Goal: Task Accomplishment & Management: Use online tool/utility

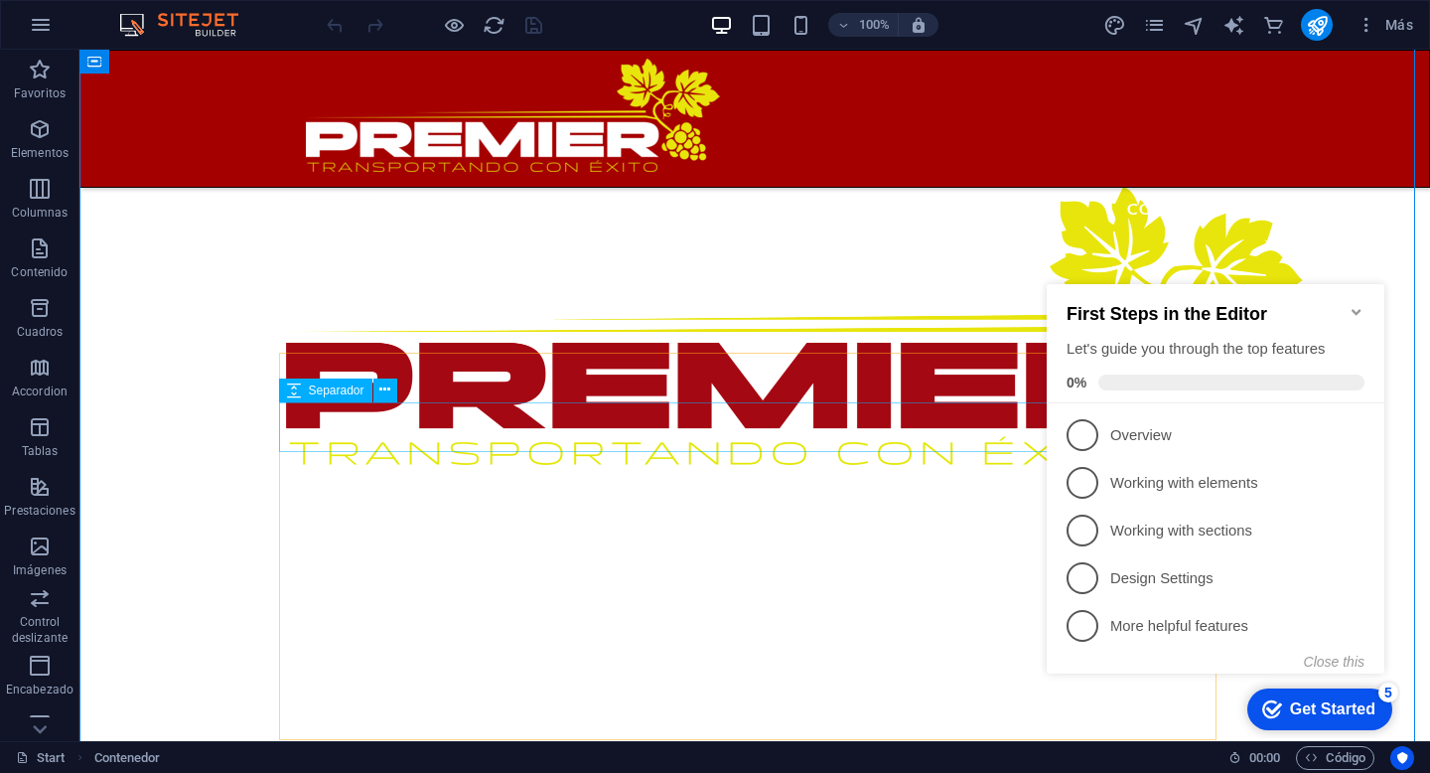
scroll to position [884, 0]
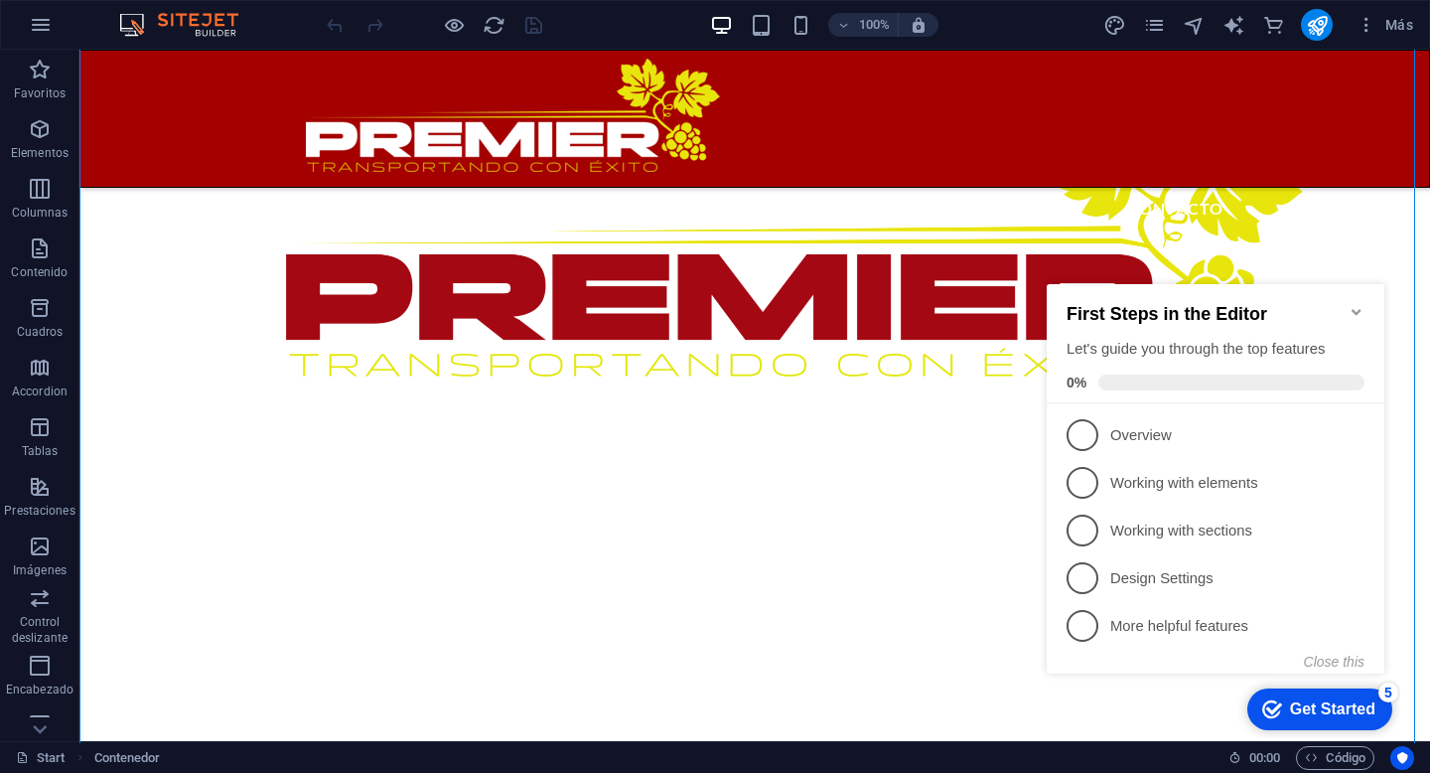
click at [1362, 304] on icon "Minimize checklist" at bounding box center [1357, 312] width 16 height 16
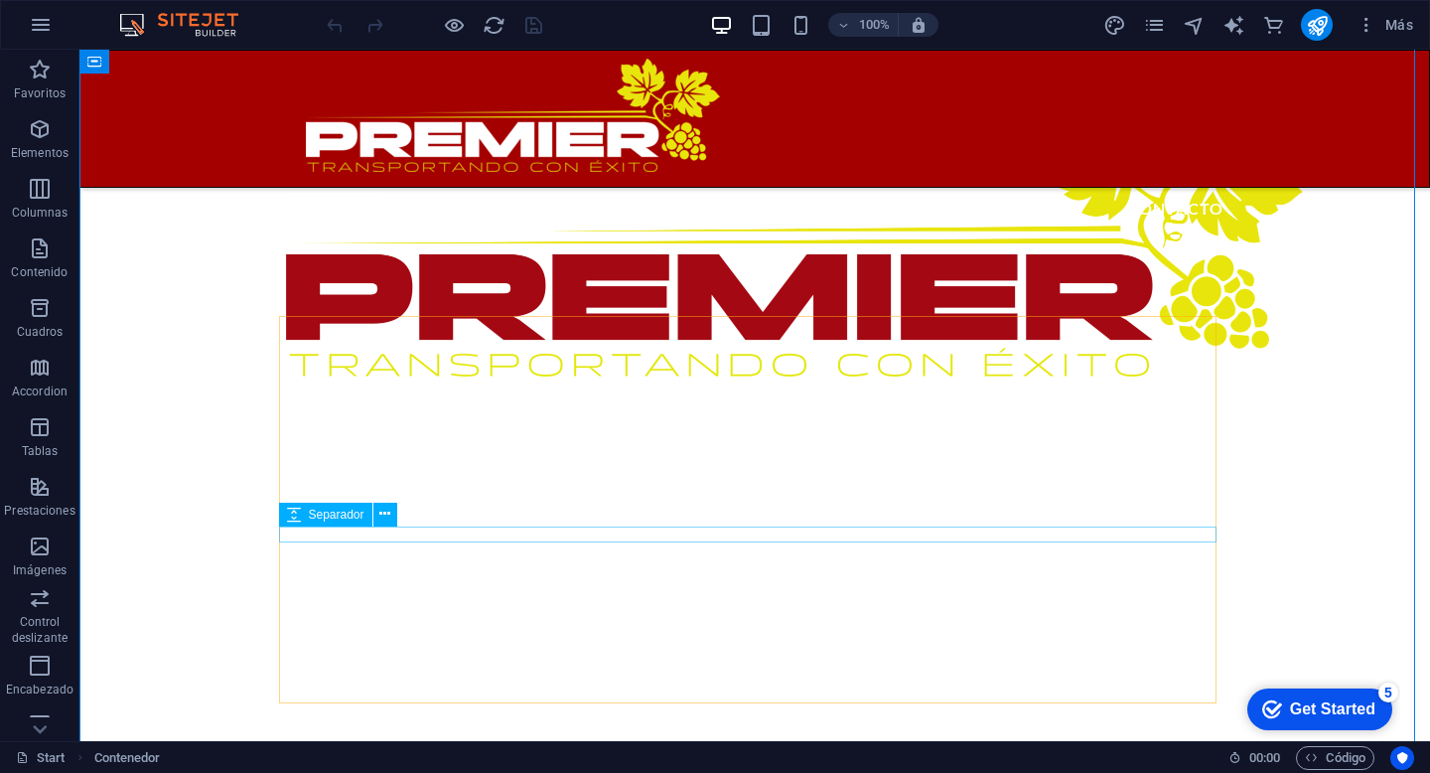
scroll to position [941, 0]
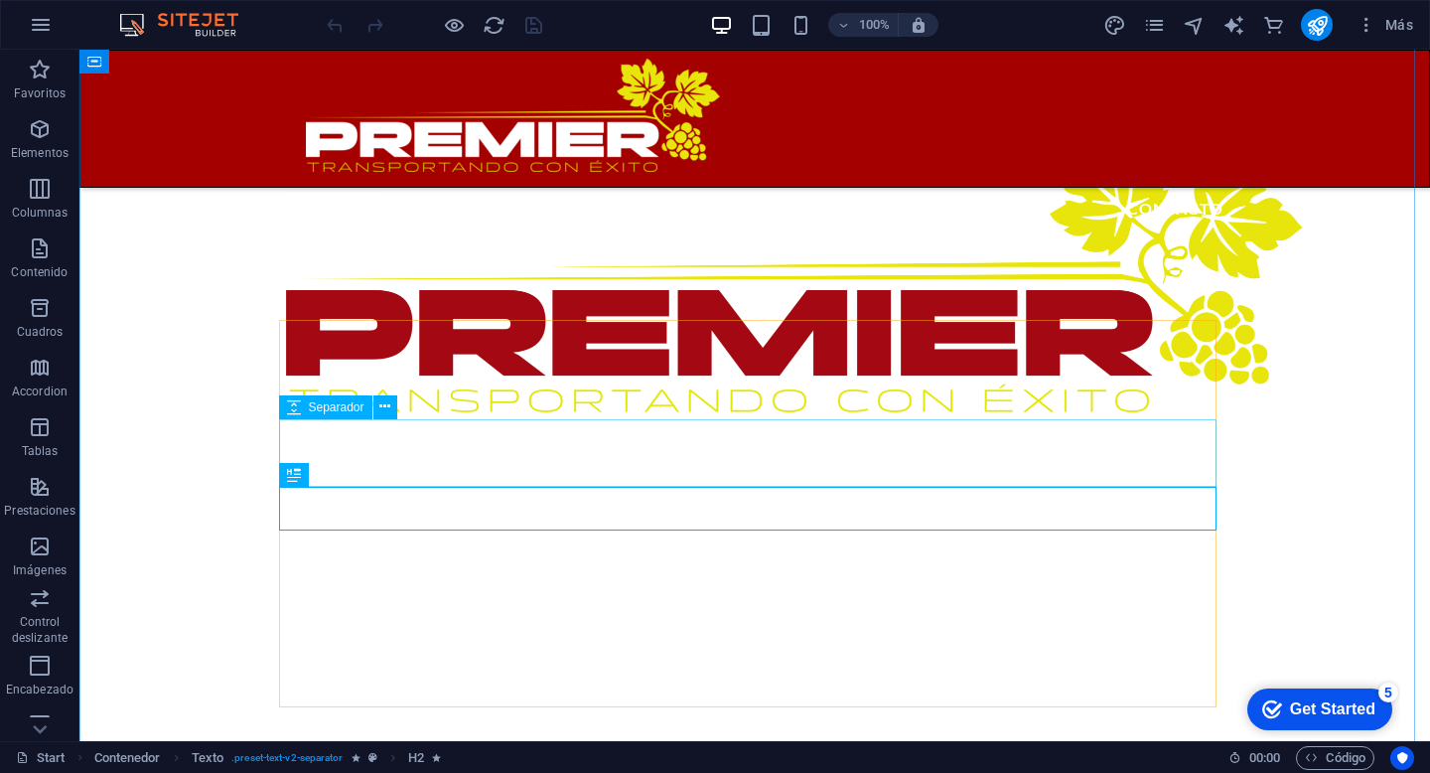
scroll to position [729, 0]
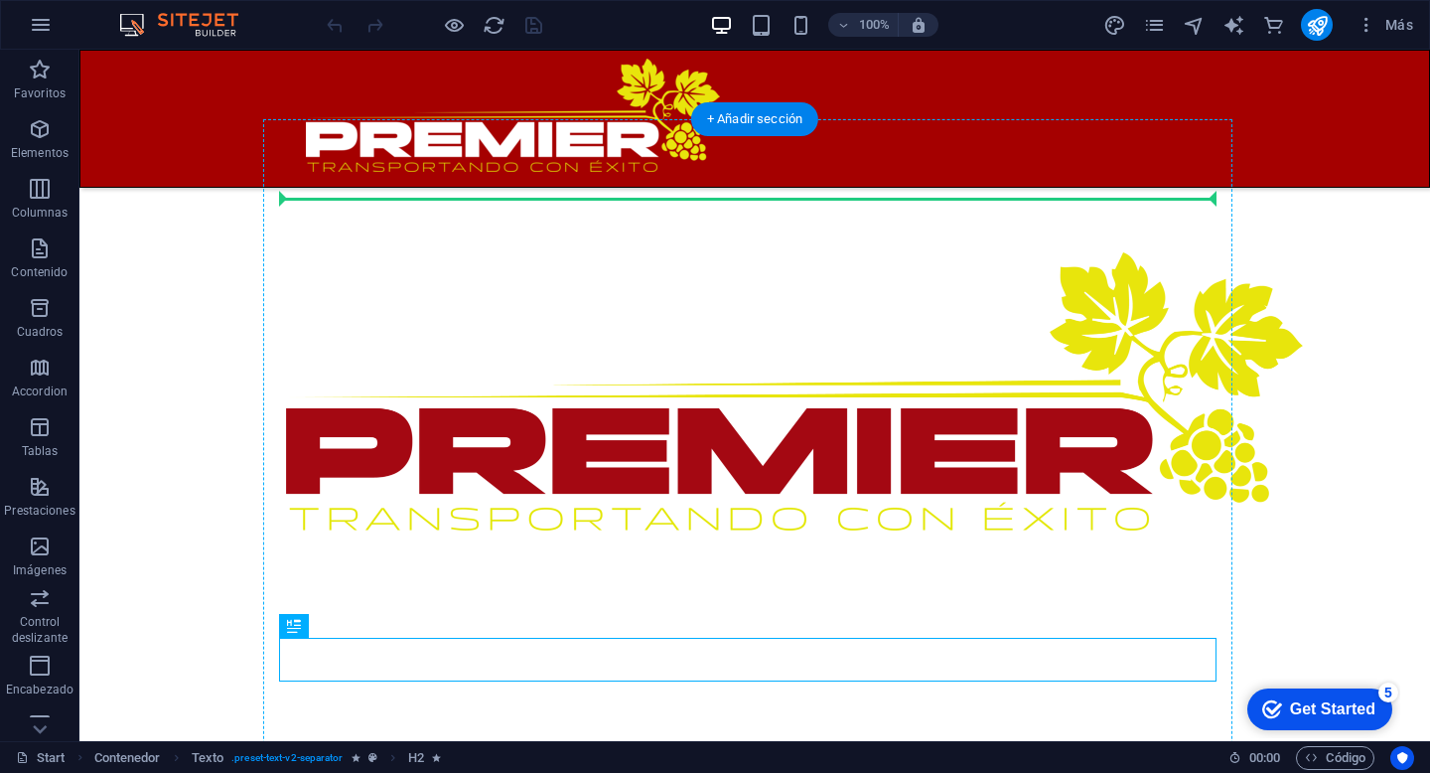
drag, startPoint x: 468, startPoint y: 654, endPoint x: 516, endPoint y: 203, distance: 453.5
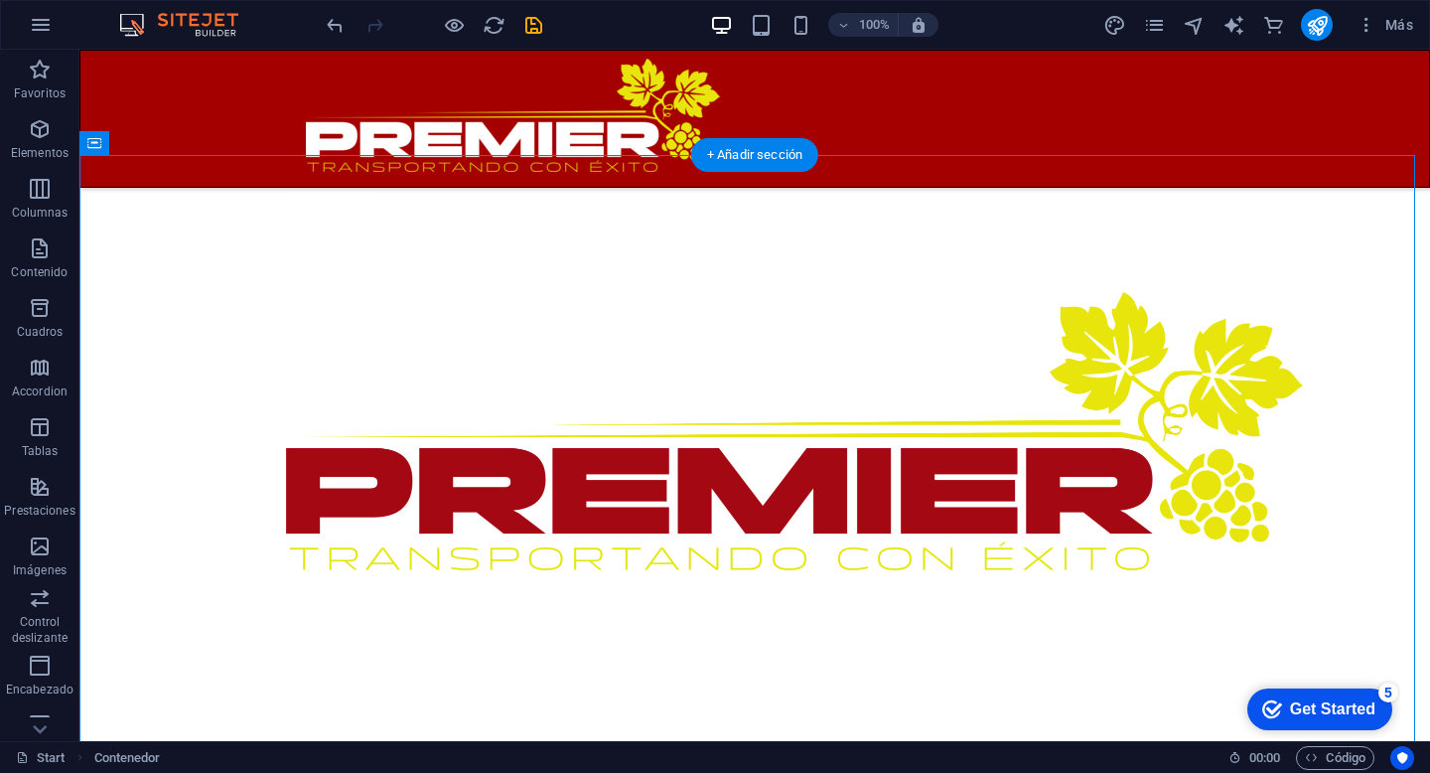
scroll to position [693, 0]
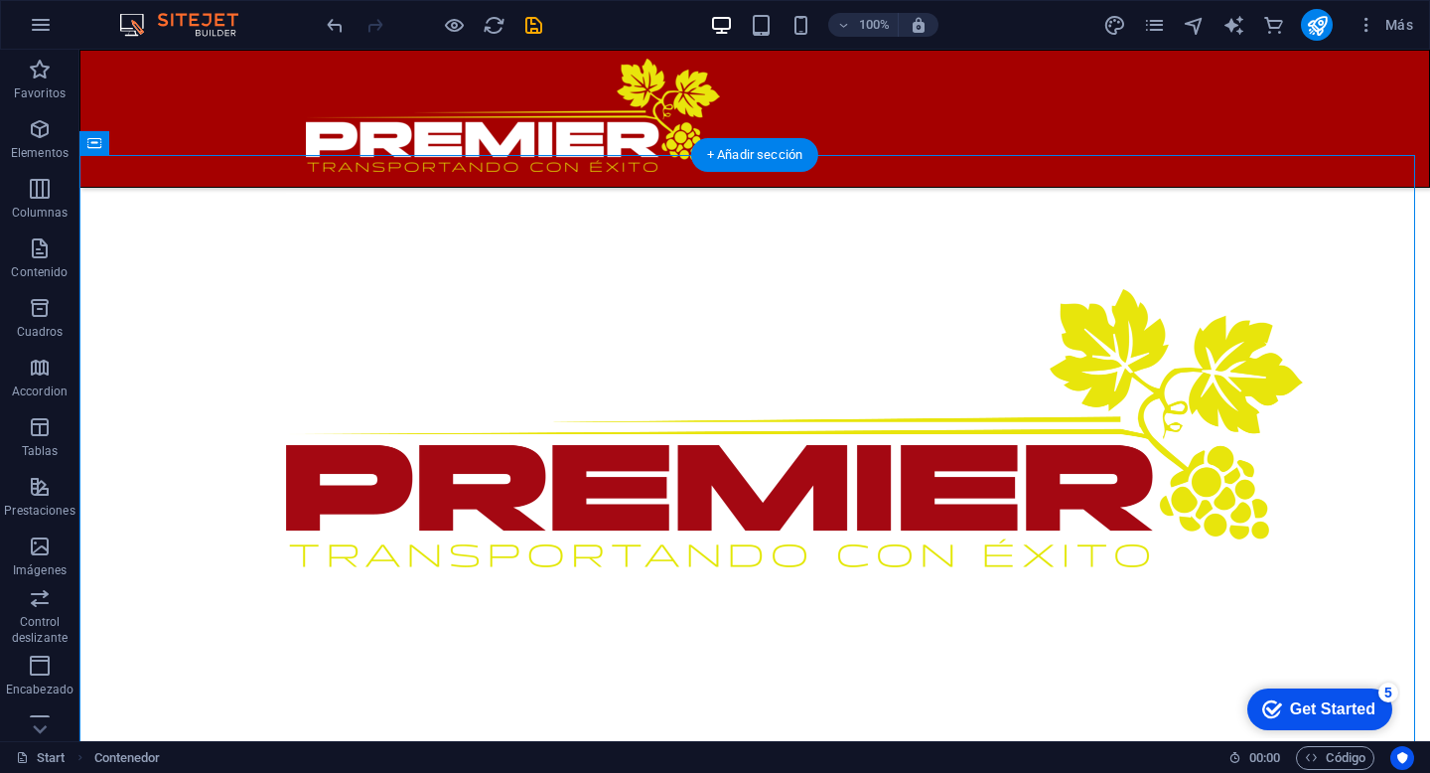
drag, startPoint x: 570, startPoint y: 532, endPoint x: 547, endPoint y: 273, distance: 260.3
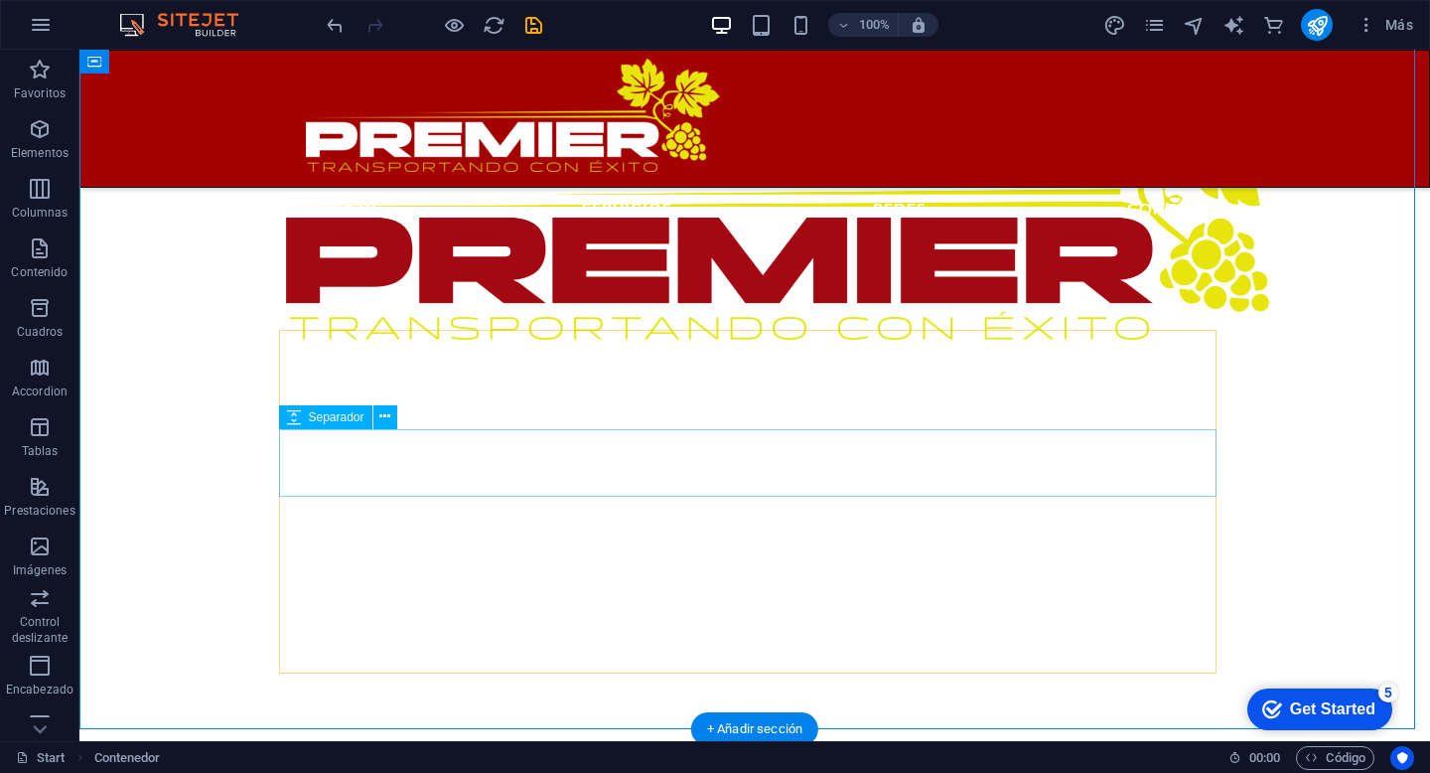
scroll to position [915, 0]
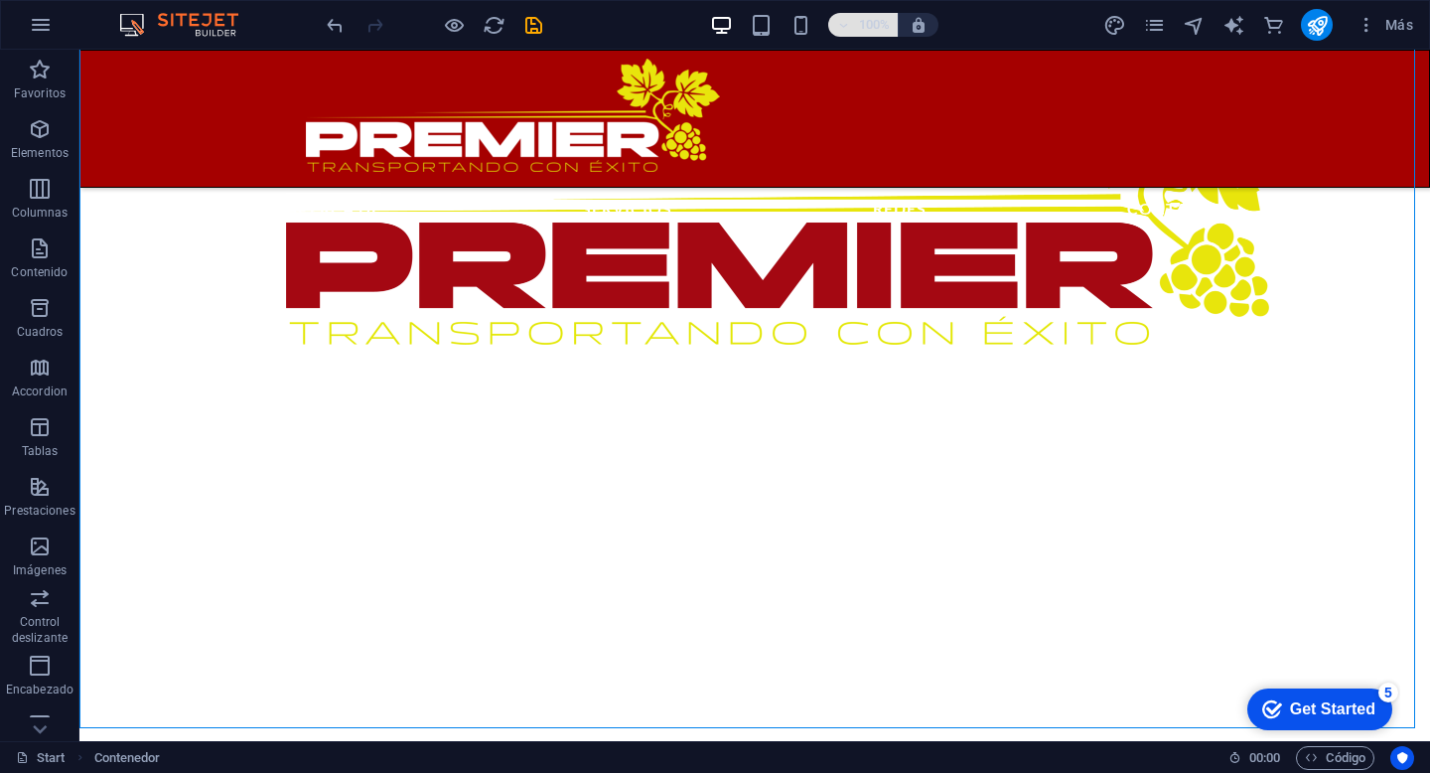
click at [854, 27] on span "100%" at bounding box center [863, 25] width 54 height 24
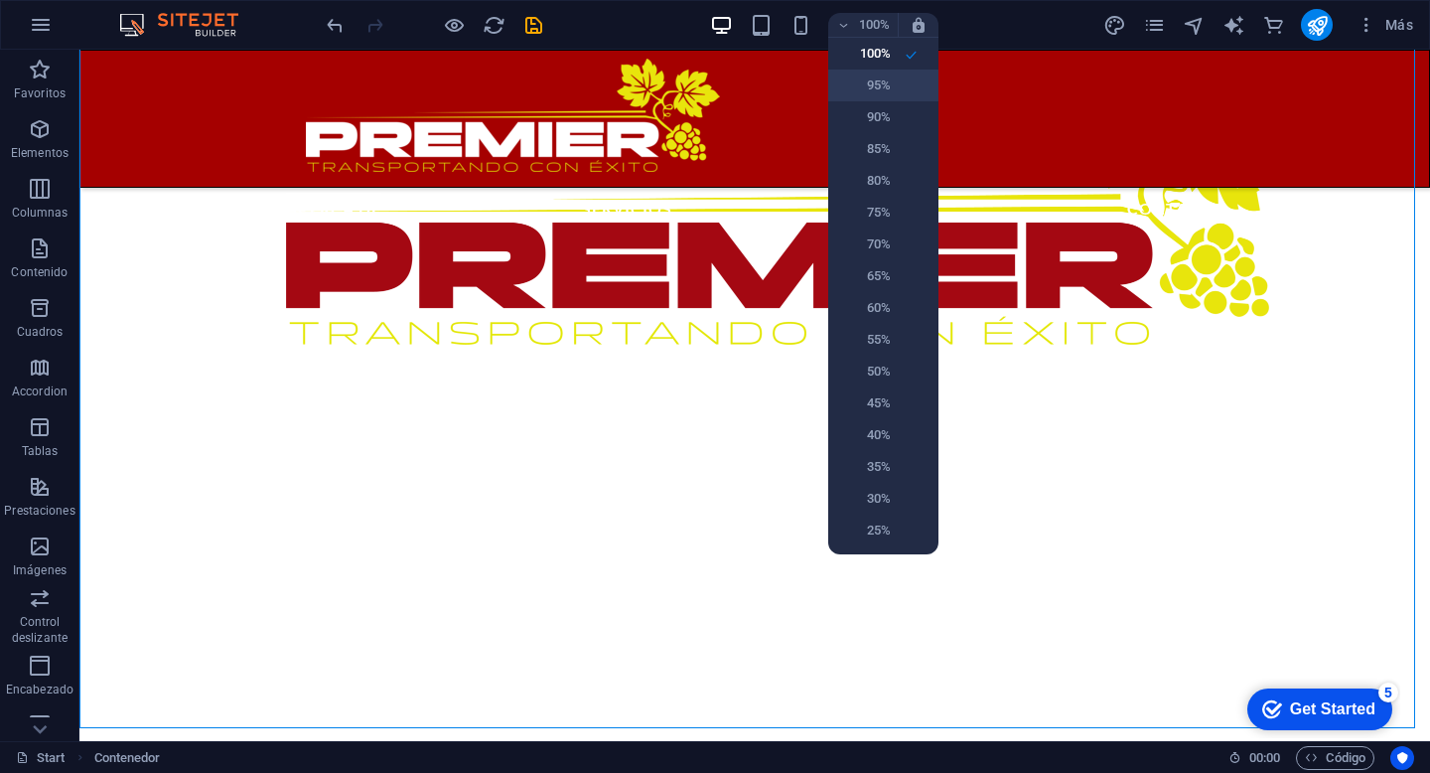
click at [887, 86] on h6 "95%" at bounding box center [865, 86] width 51 height 24
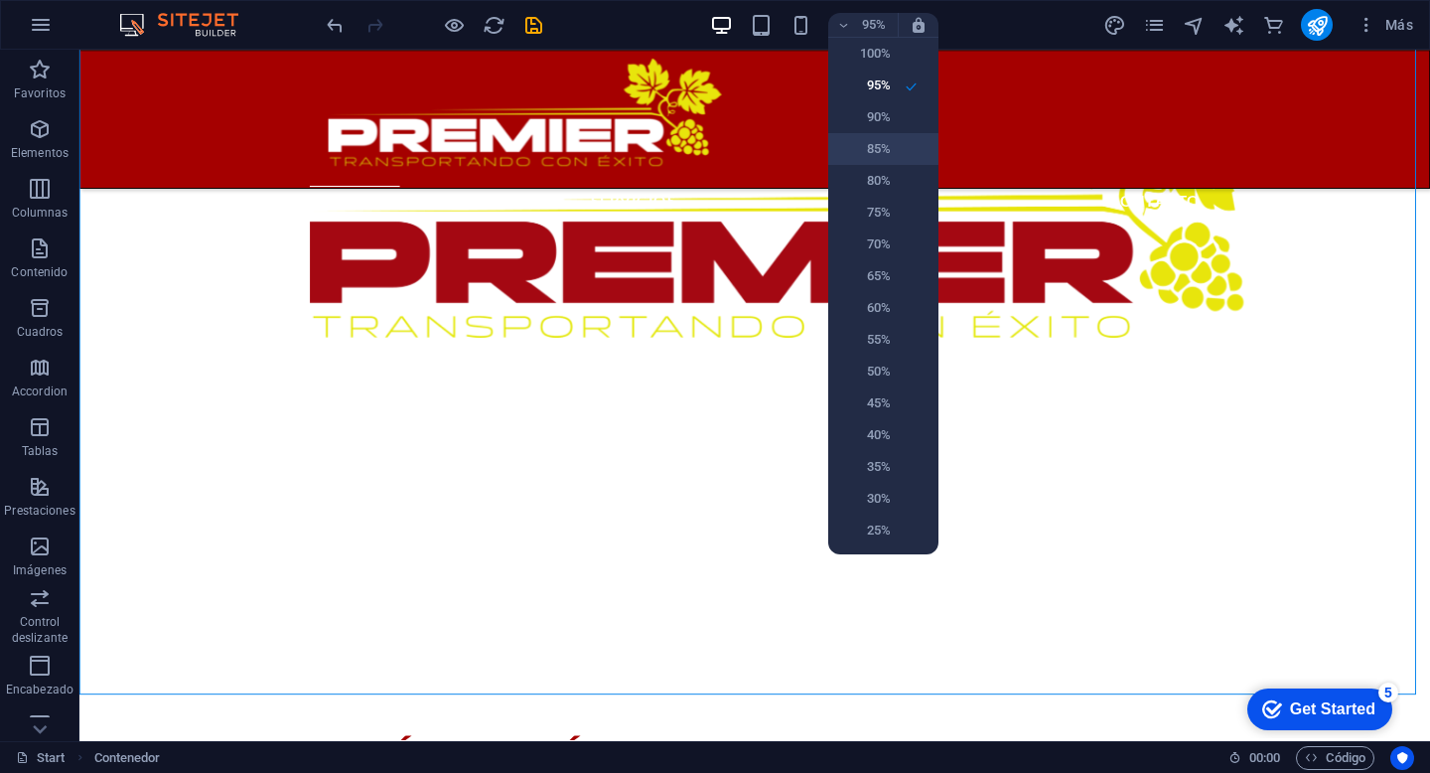
click at [874, 142] on h6 "85%" at bounding box center [865, 149] width 51 height 24
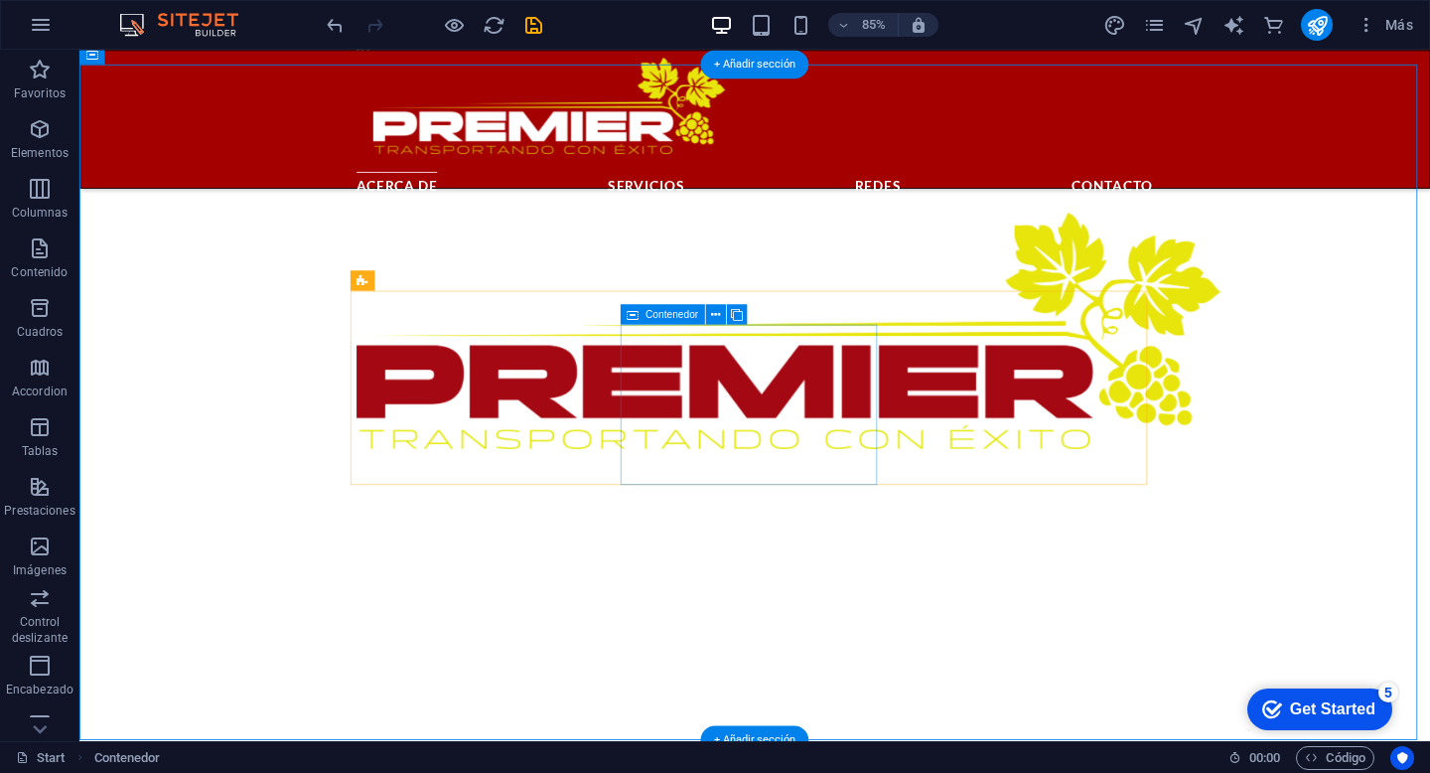
scroll to position [881, 0]
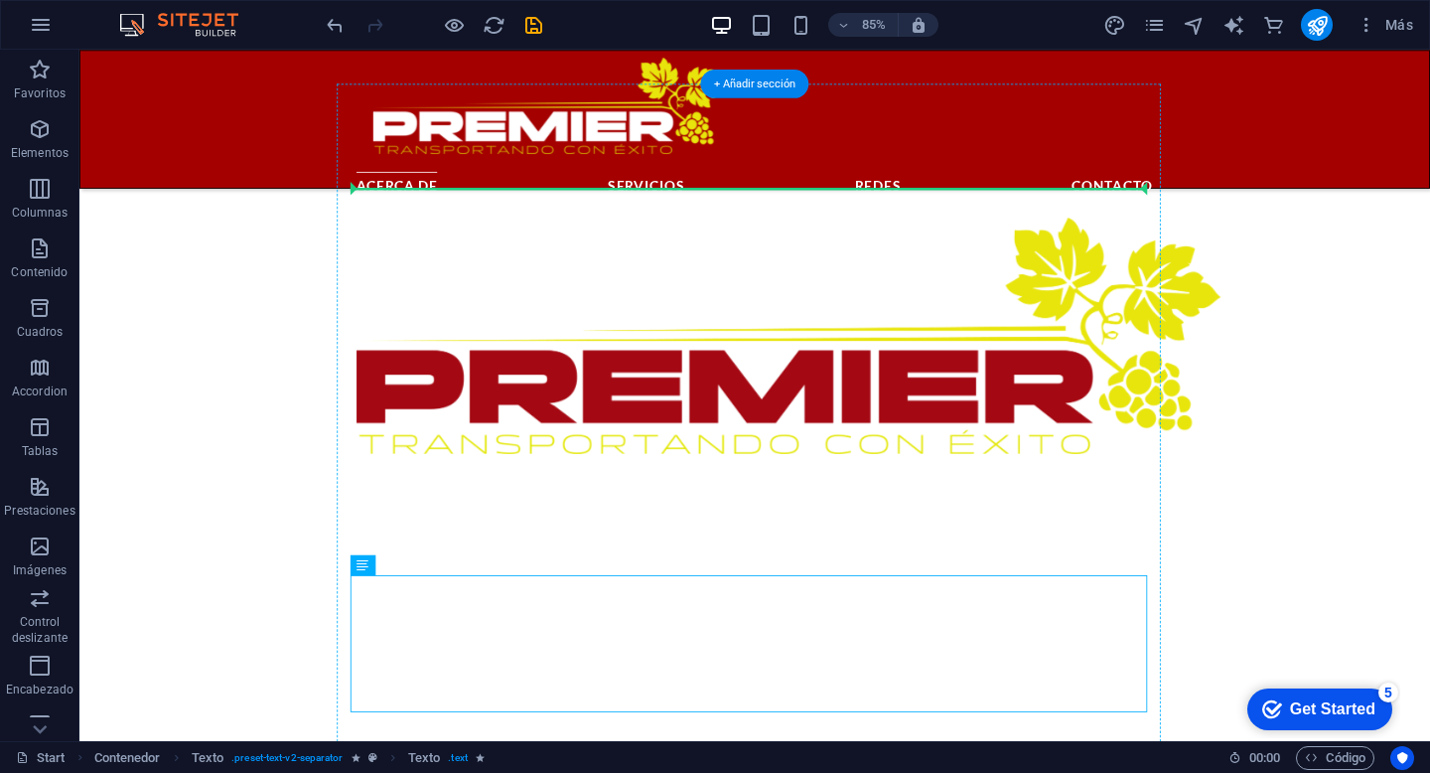
drag, startPoint x: 785, startPoint y: 725, endPoint x: 836, endPoint y: 225, distance: 502.3
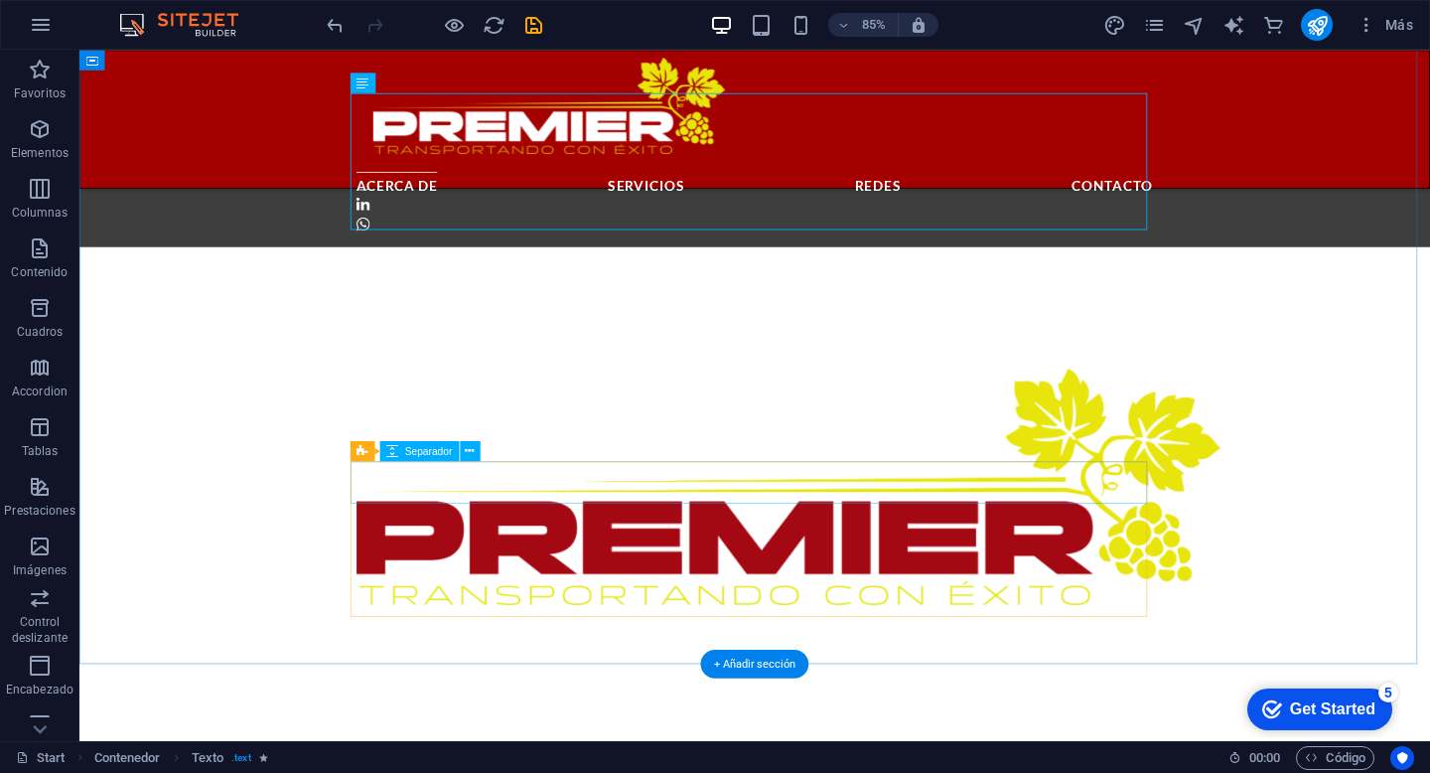
scroll to position [1165, 0]
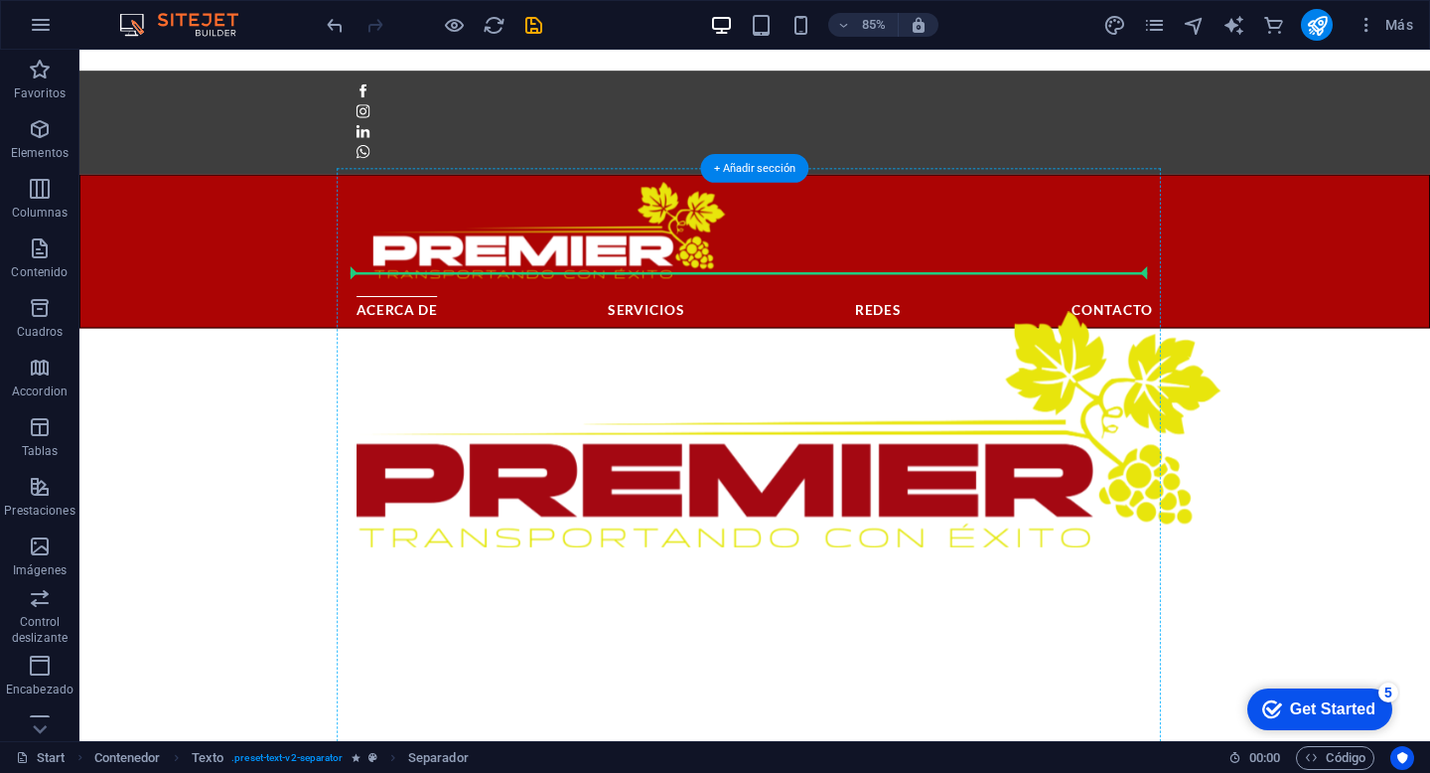
scroll to position [782, 0]
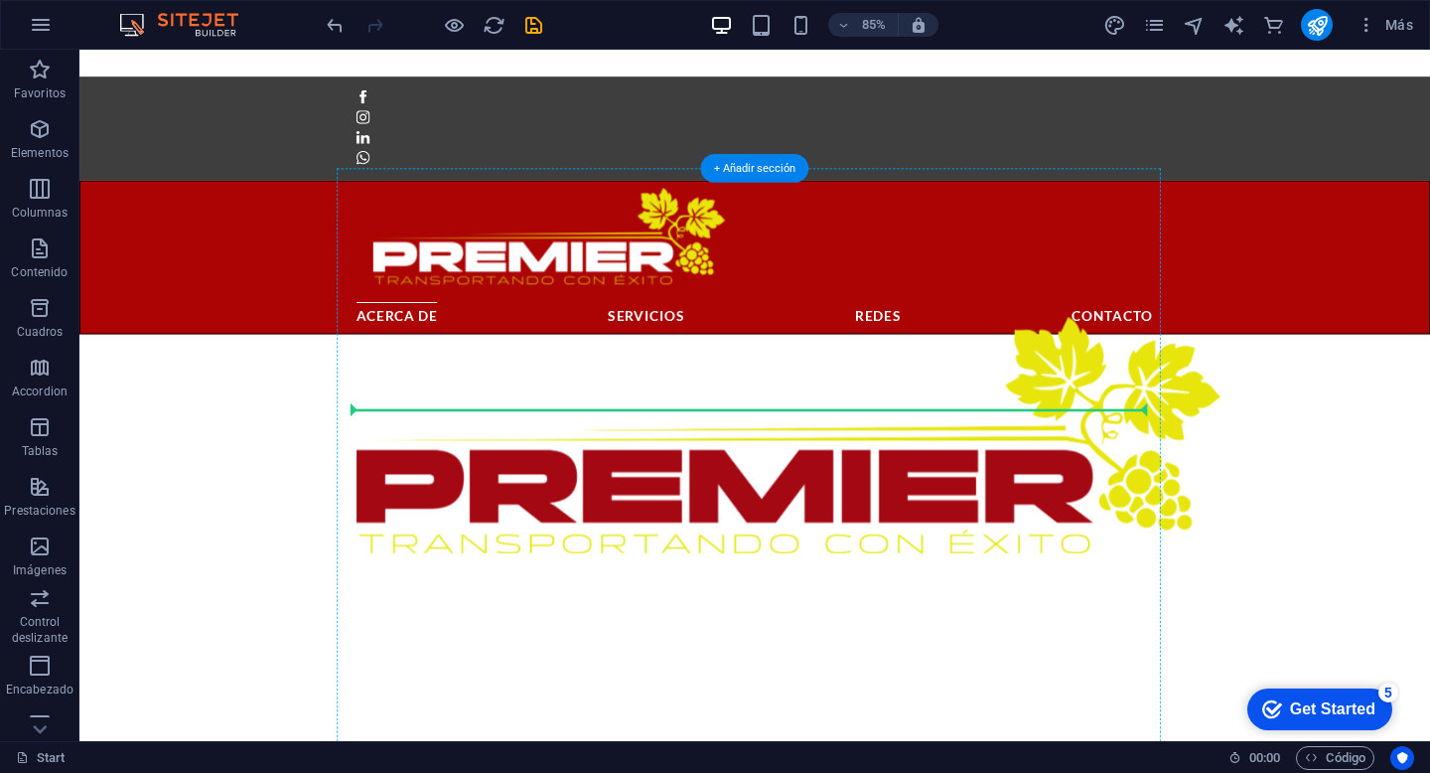
drag, startPoint x: 823, startPoint y: 536, endPoint x: 823, endPoint y: 466, distance: 70.5
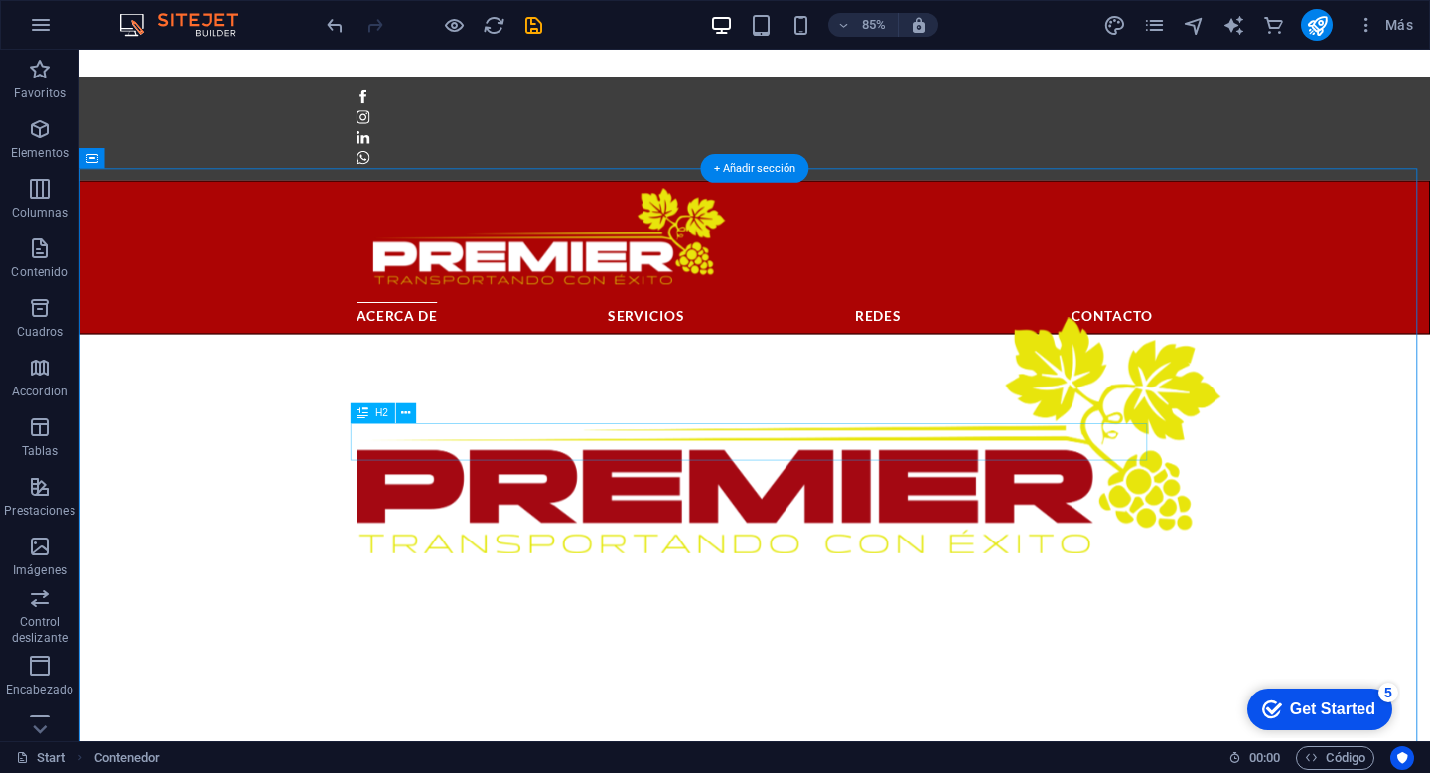
select select "px"
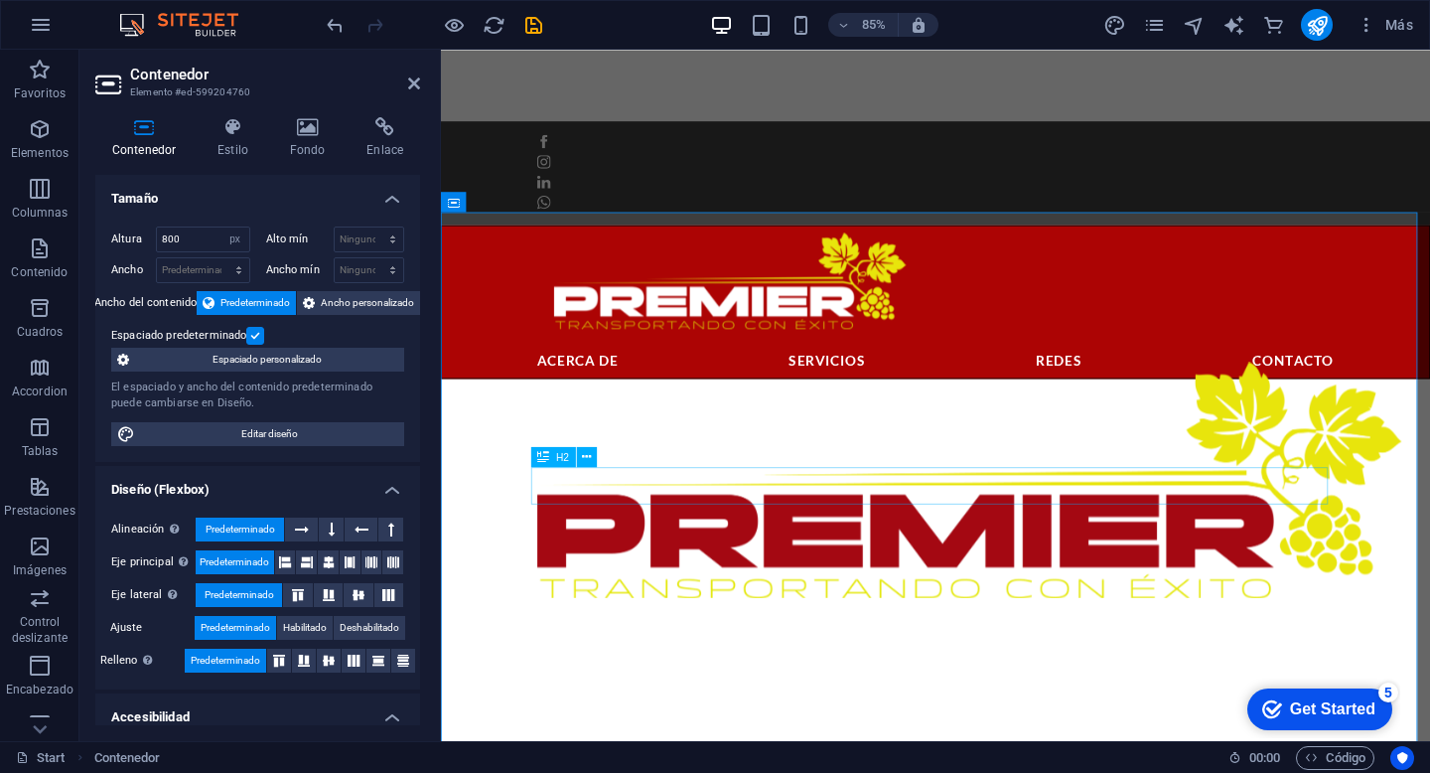
scroll to position [720, 0]
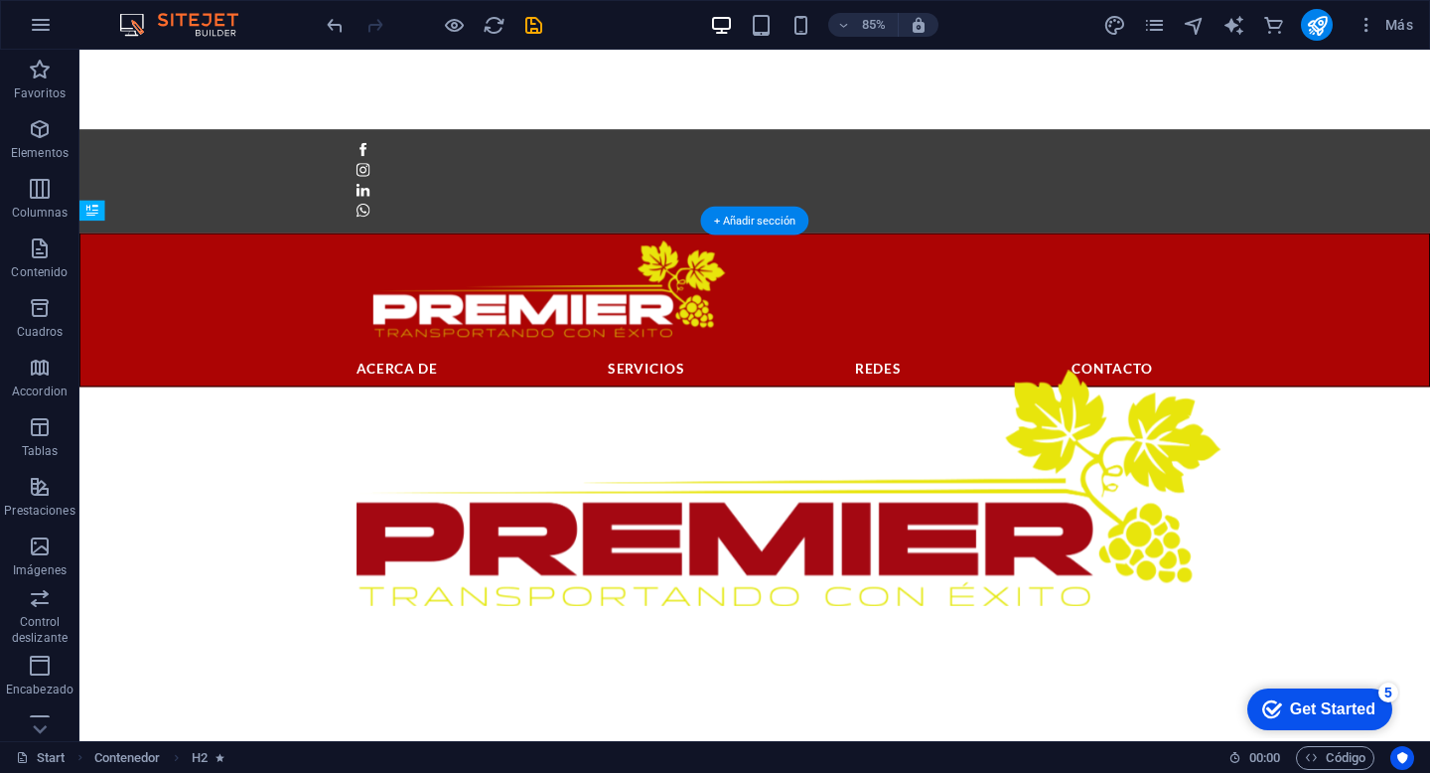
drag, startPoint x: 473, startPoint y: 341, endPoint x: 882, endPoint y: 576, distance: 472.1
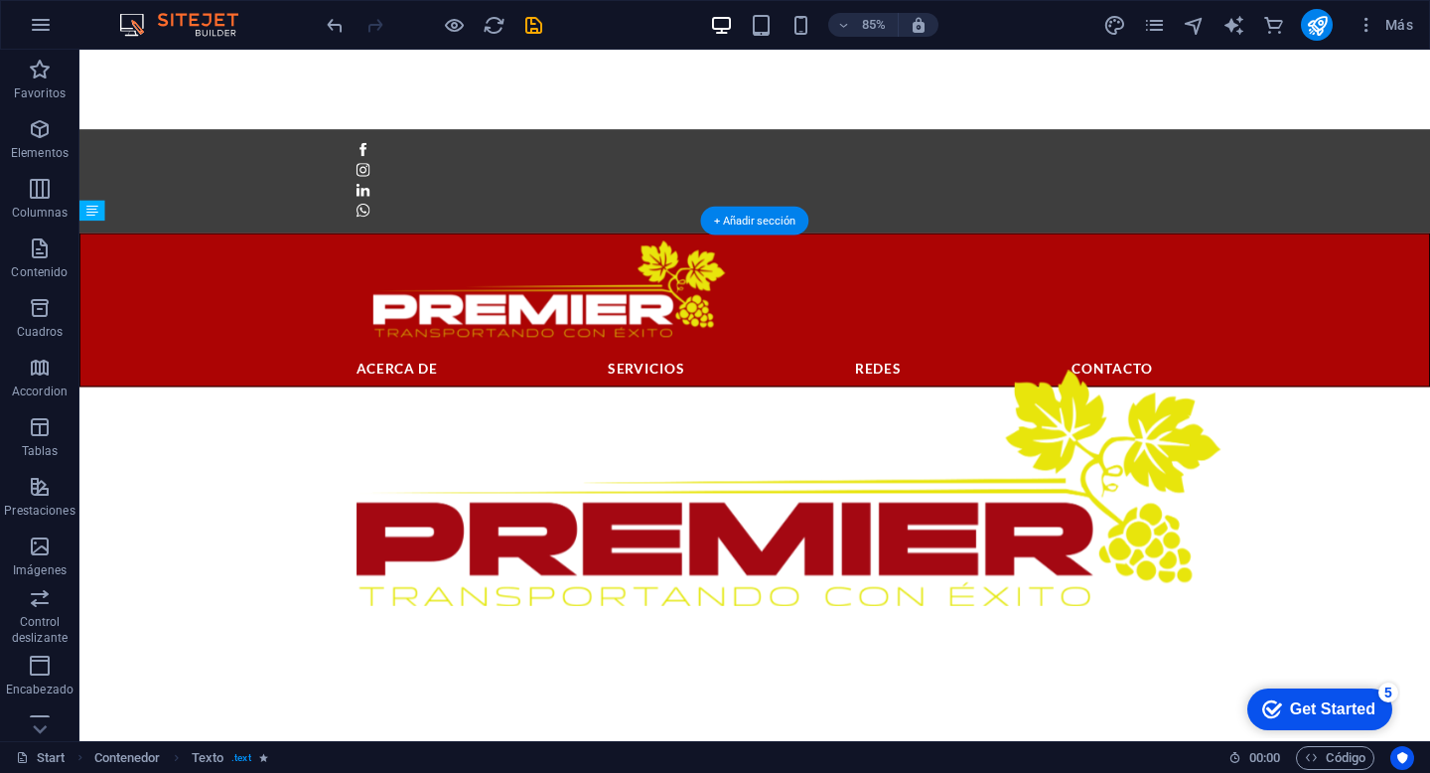
drag, startPoint x: 814, startPoint y: 368, endPoint x: 784, endPoint y: 566, distance: 200.9
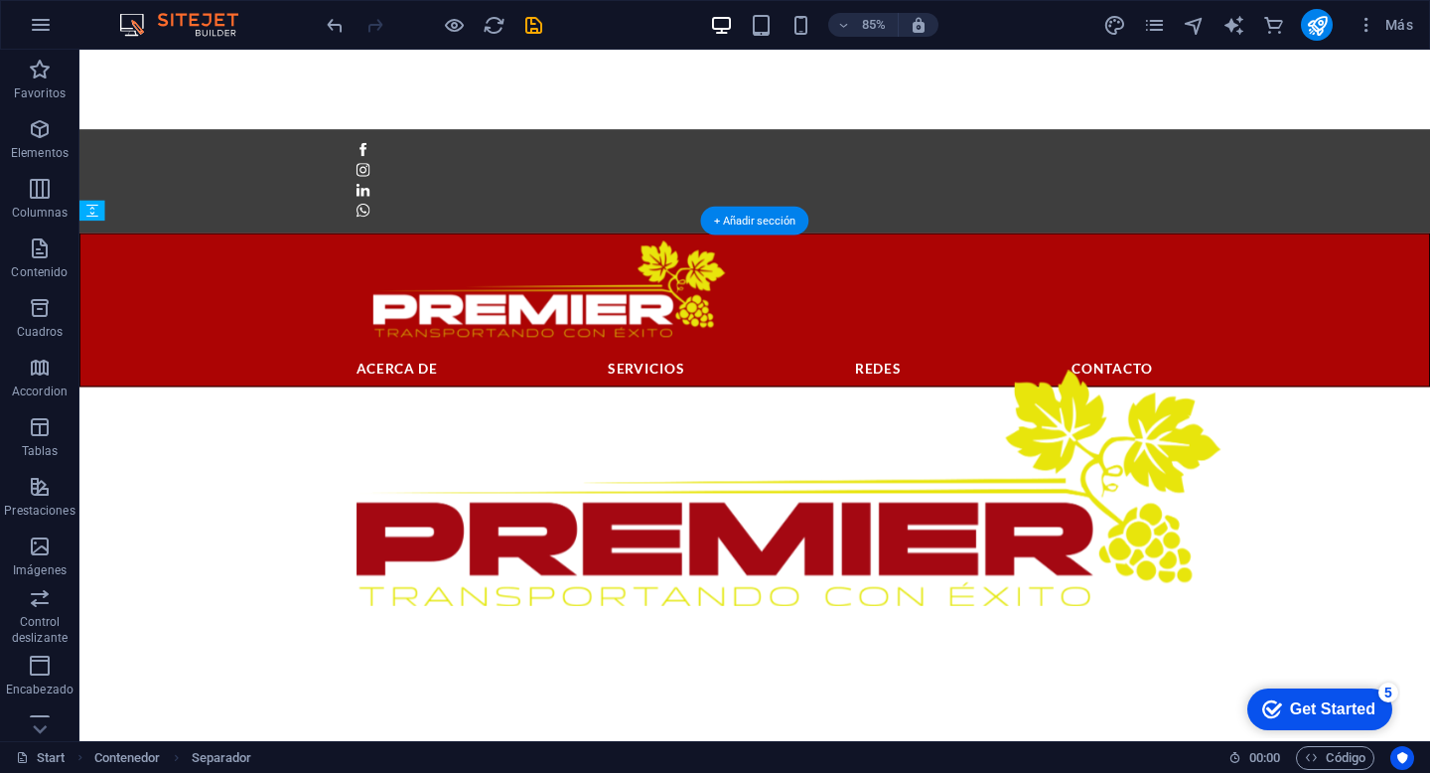
drag, startPoint x: 863, startPoint y: 332, endPoint x: 854, endPoint y: 406, distance: 75.0
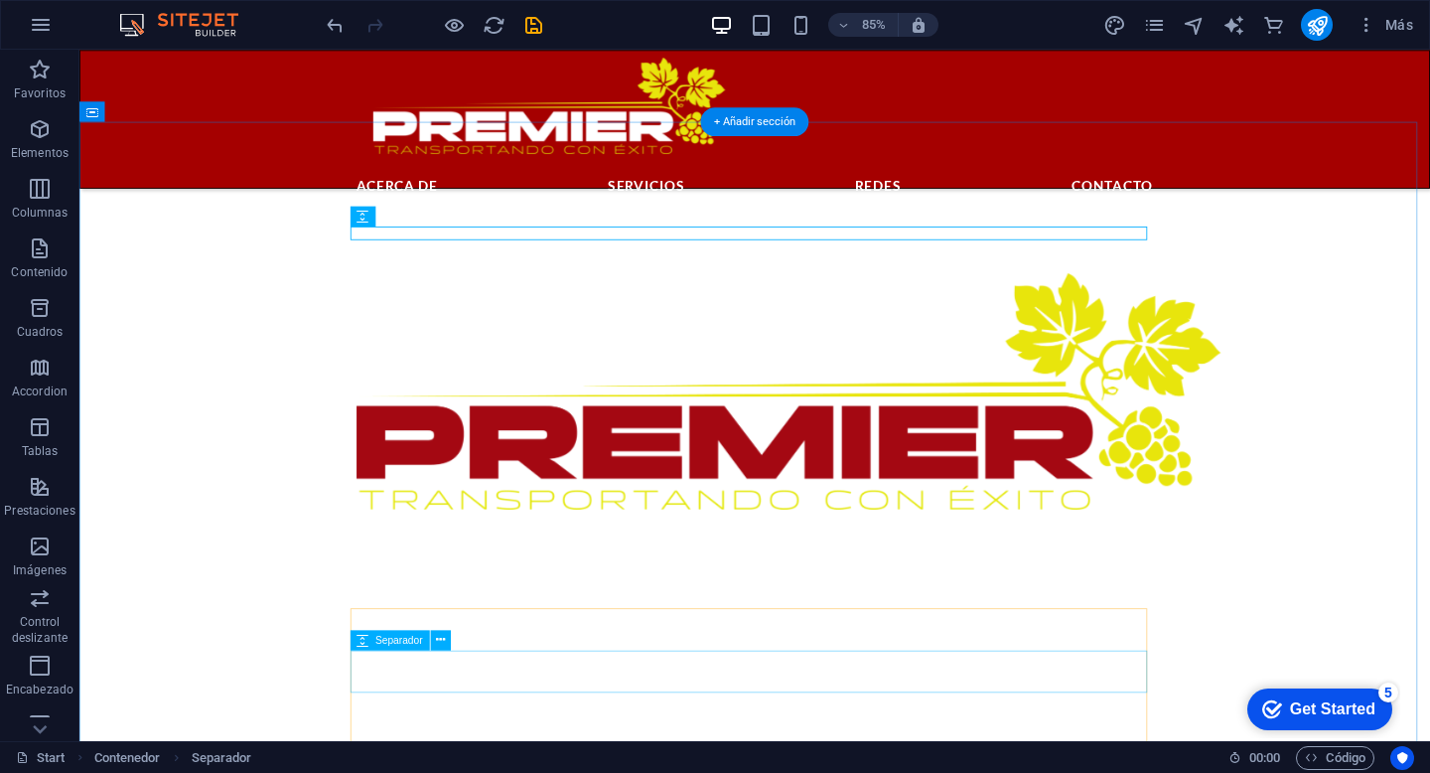
scroll to position [836, 0]
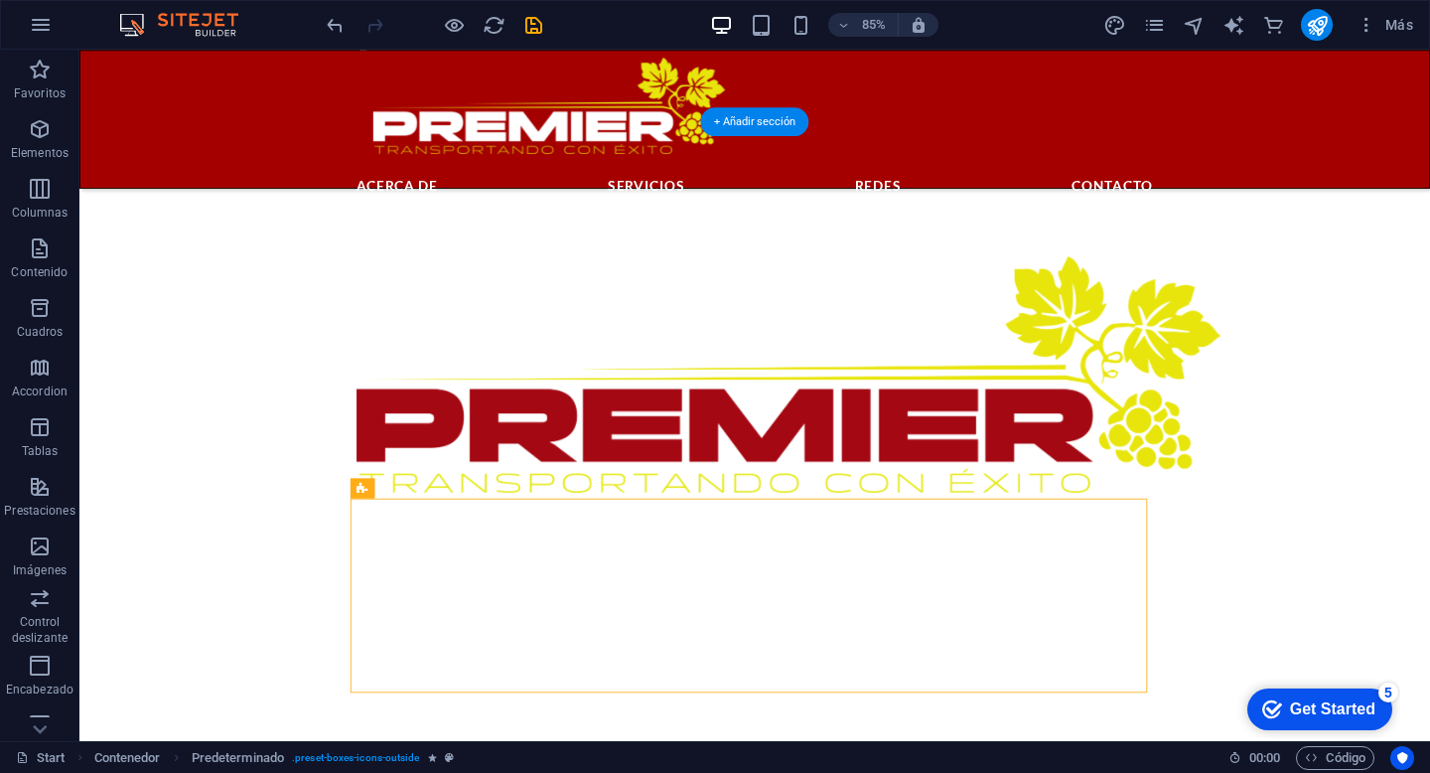
drag, startPoint x: 668, startPoint y: 584, endPoint x: 664, endPoint y: 557, distance: 27.1
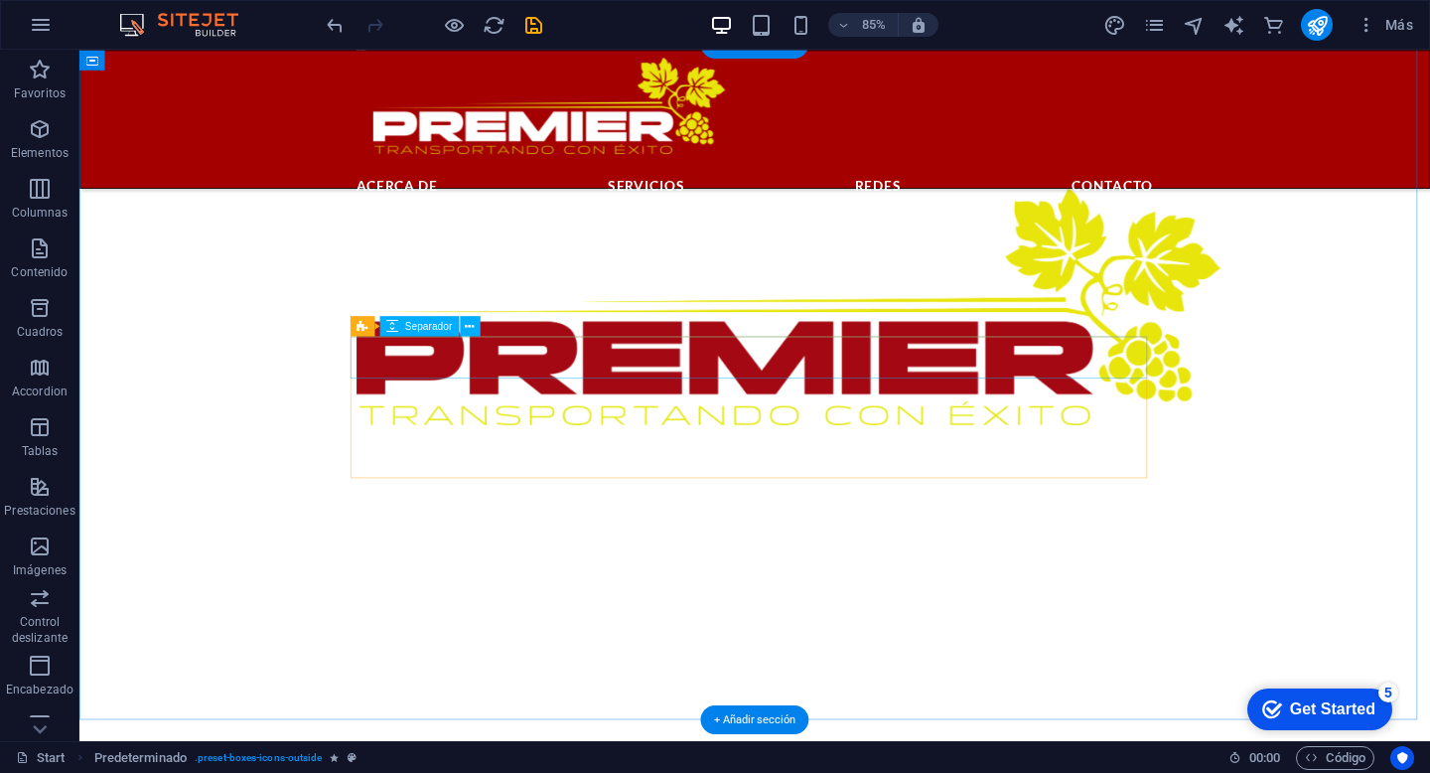
scroll to position [914, 0]
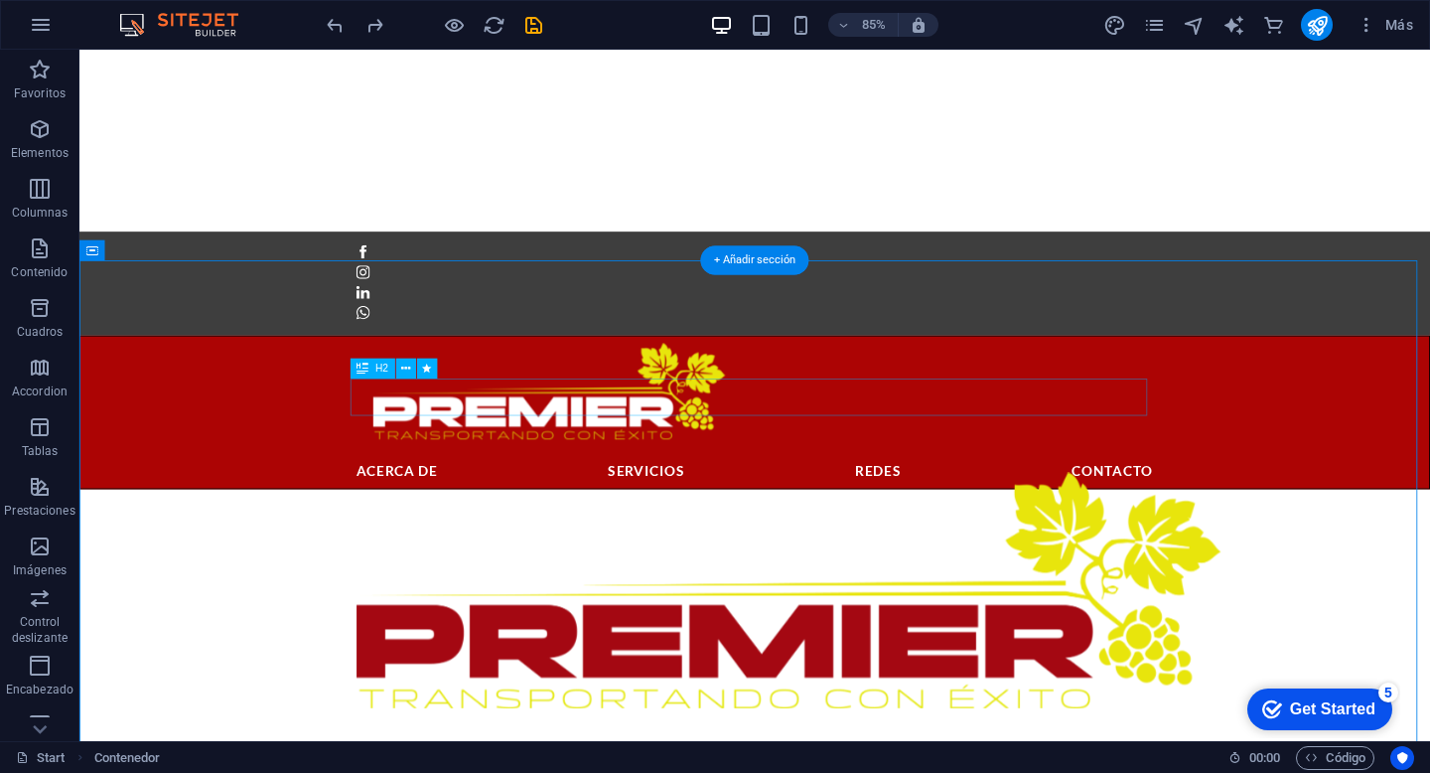
scroll to position [805, 0]
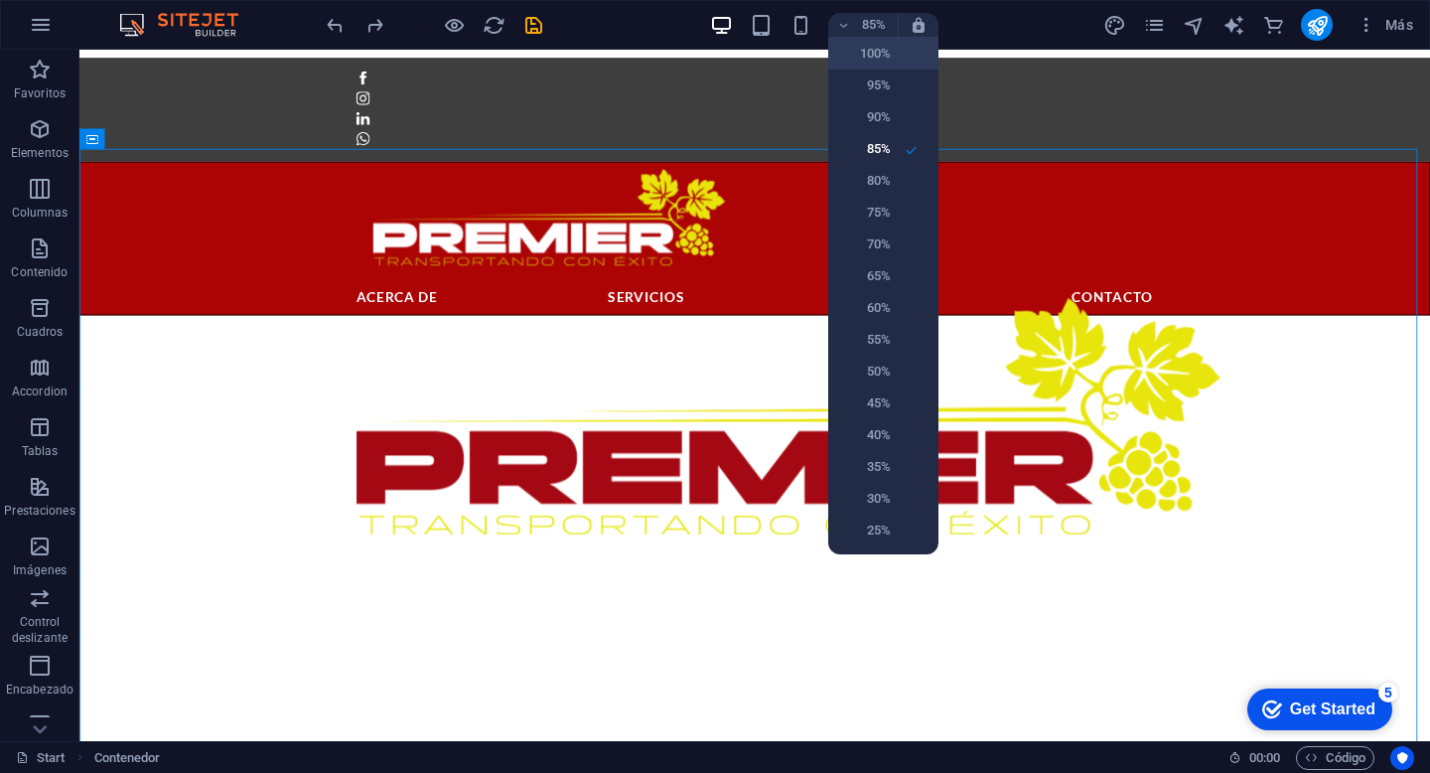
click at [875, 58] on h6 "100%" at bounding box center [865, 54] width 51 height 24
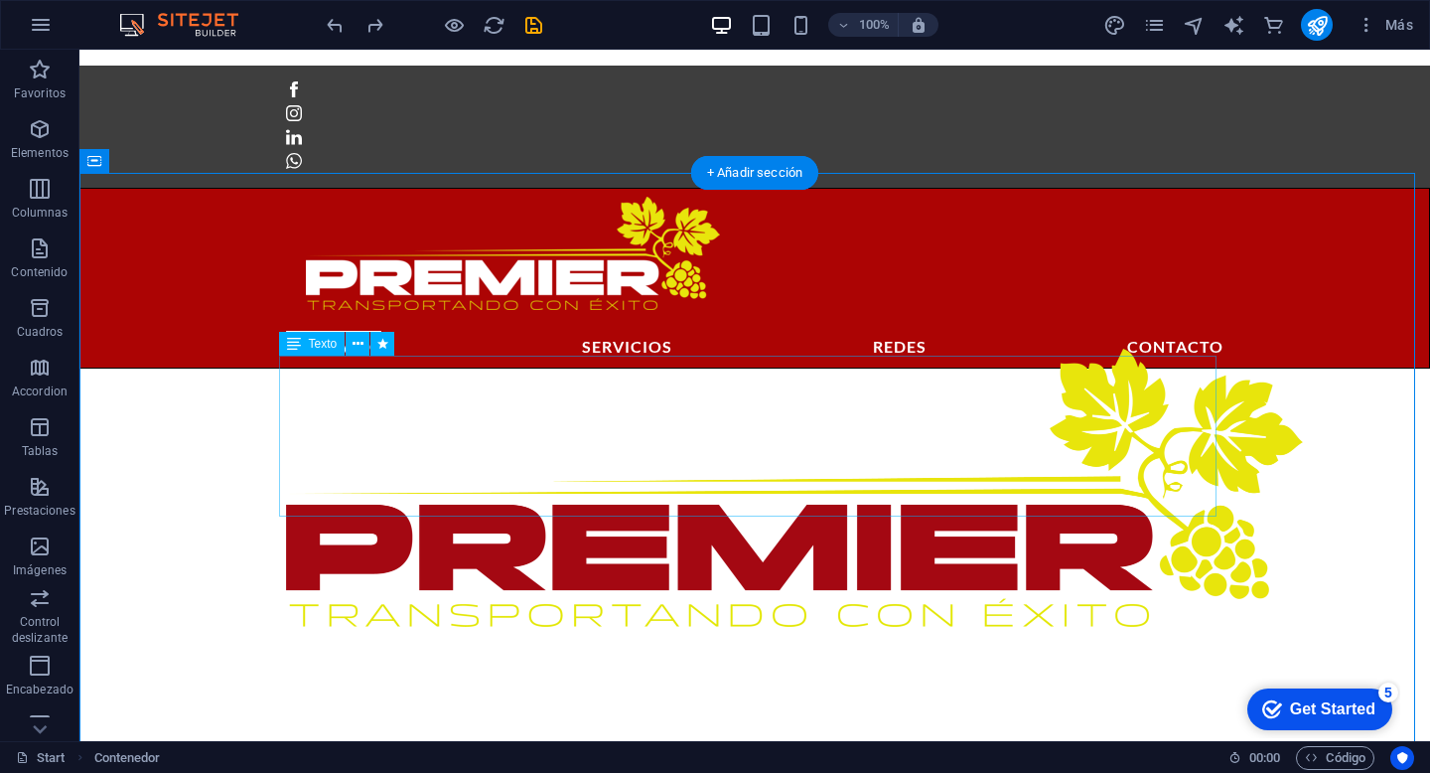
scroll to position [643, 0]
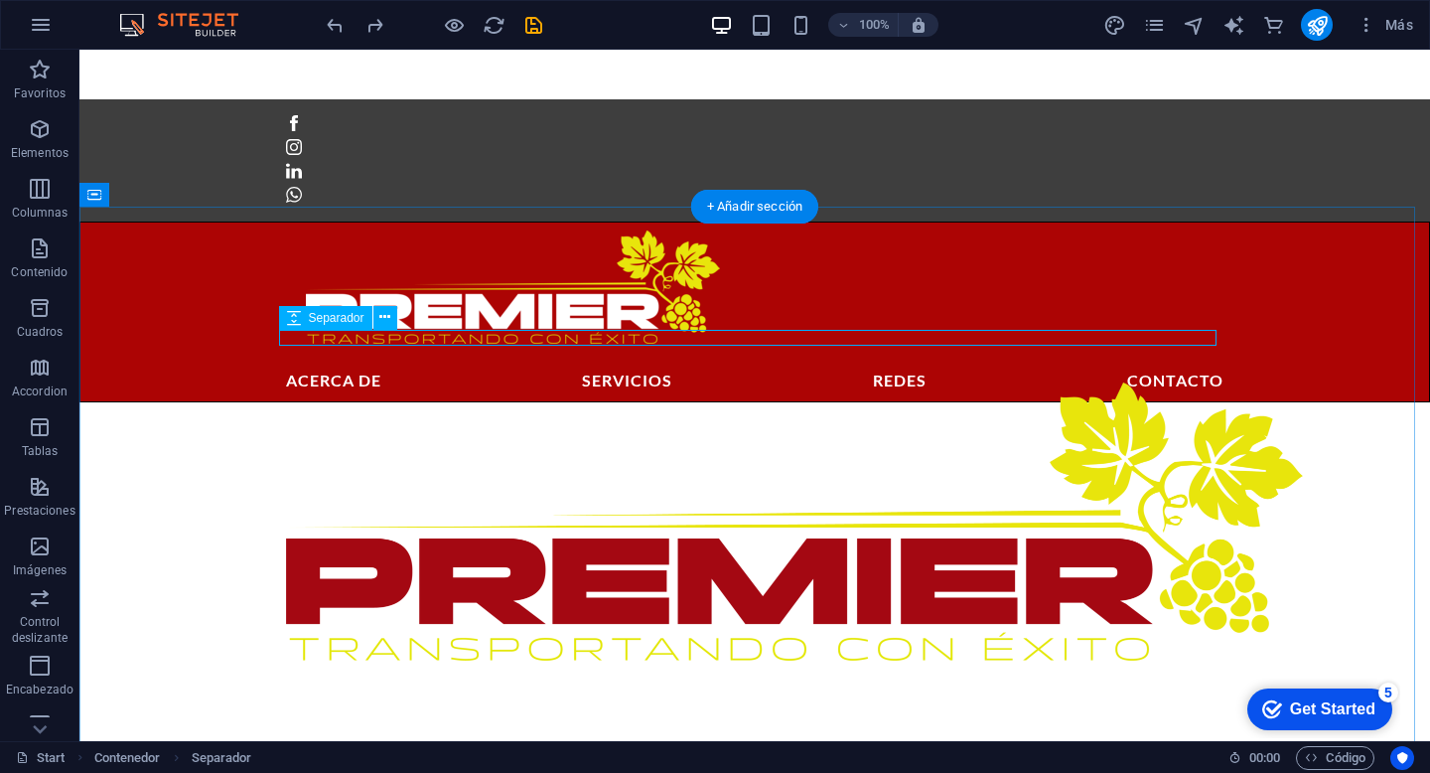
select select "rem"
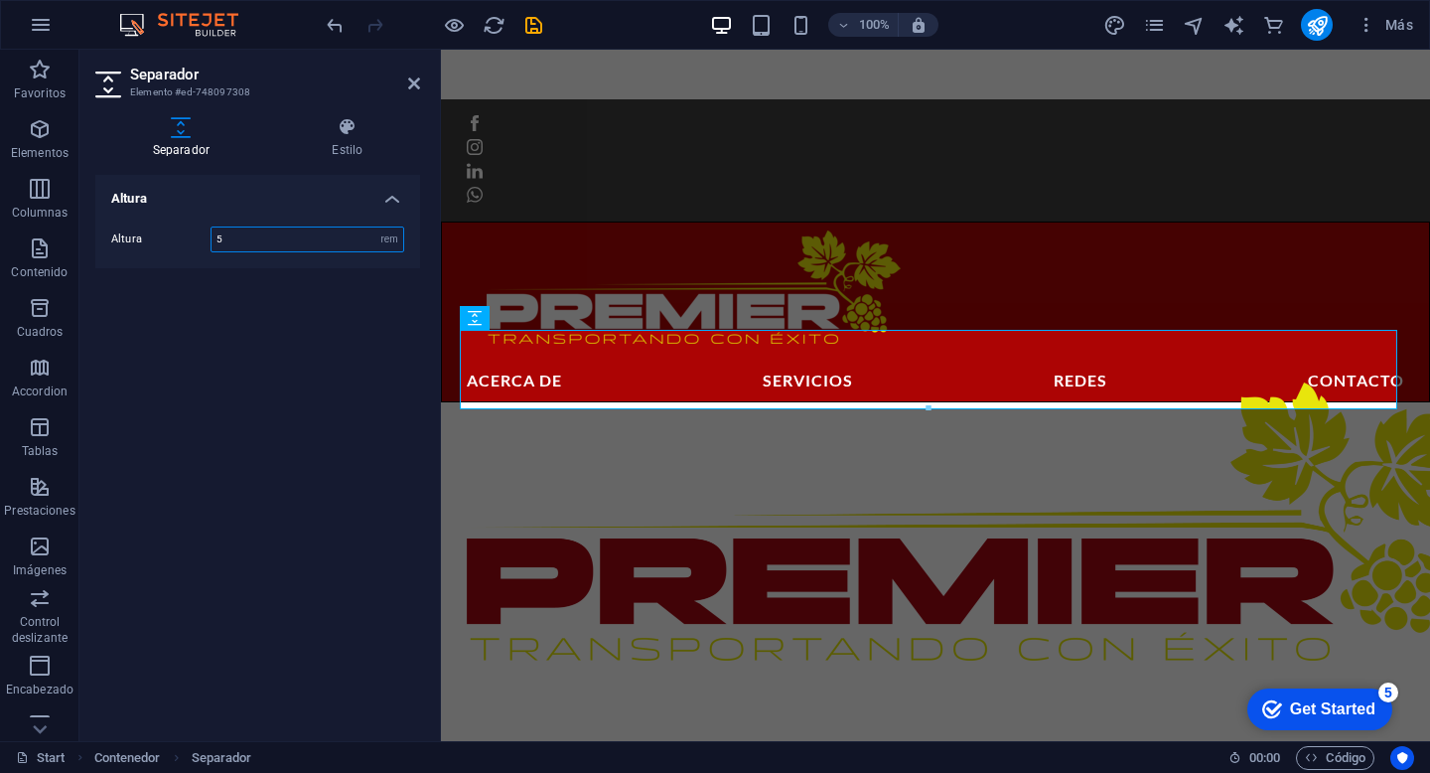
type input "5"
click at [275, 483] on div "Altura Altura 5 px rem vh vw" at bounding box center [257, 450] width 325 height 550
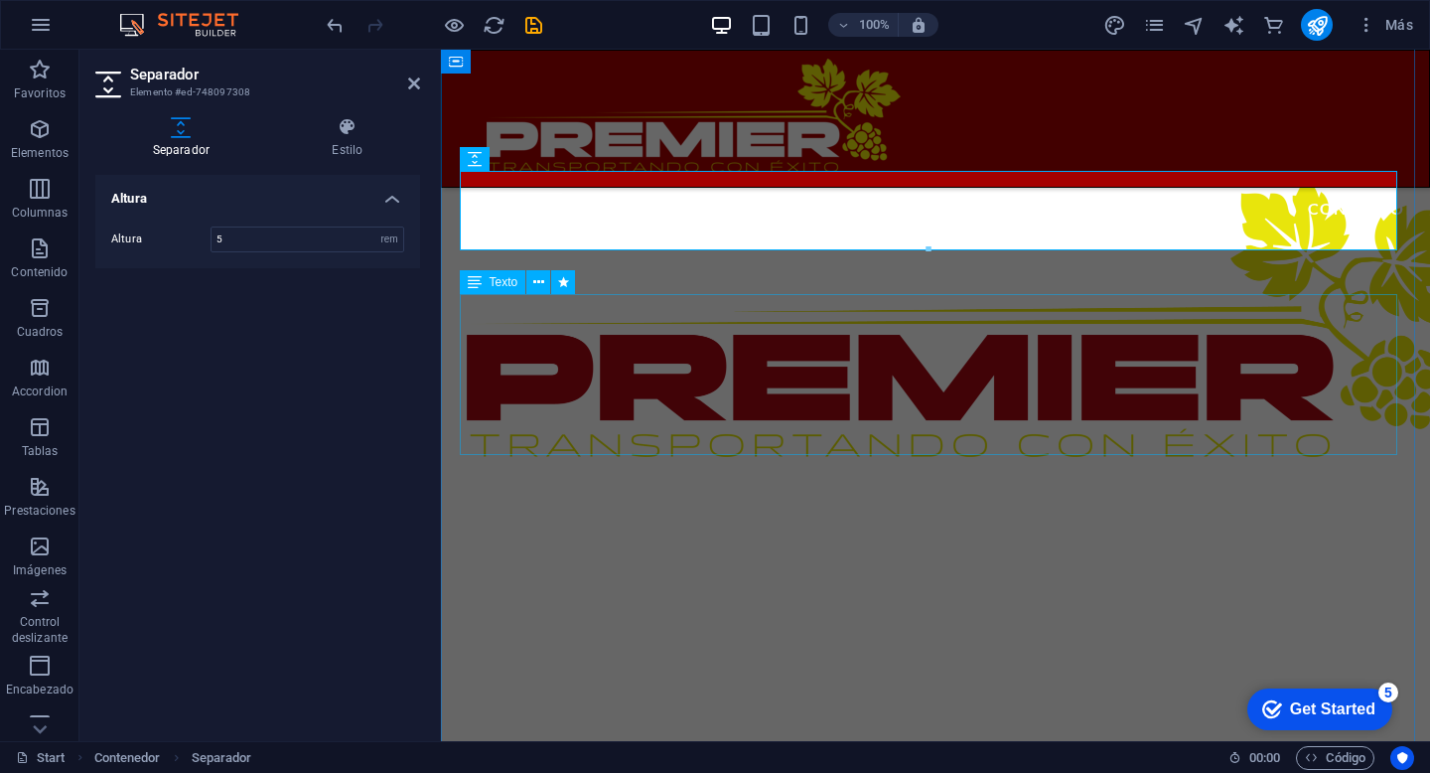
scroll to position [801, 0]
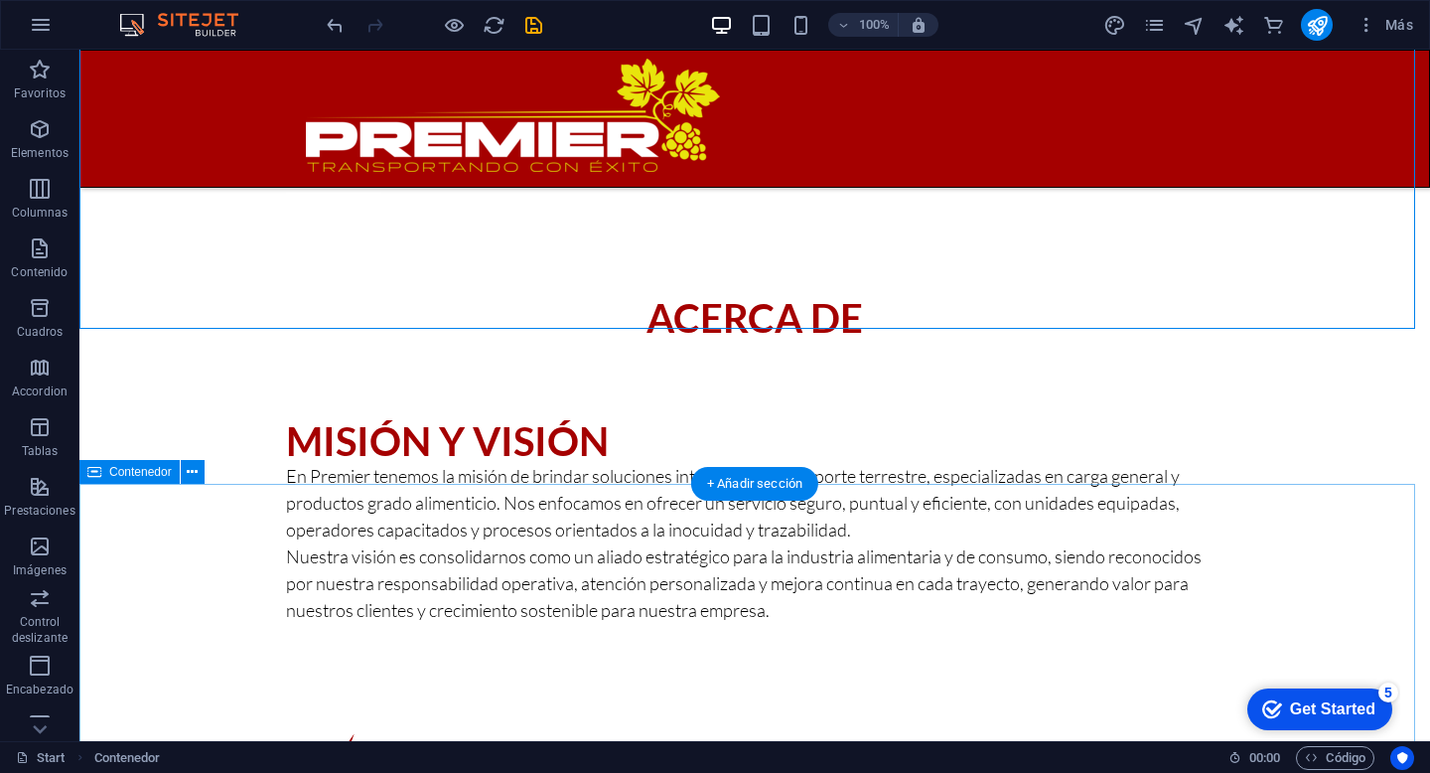
scroll to position [1255, 0]
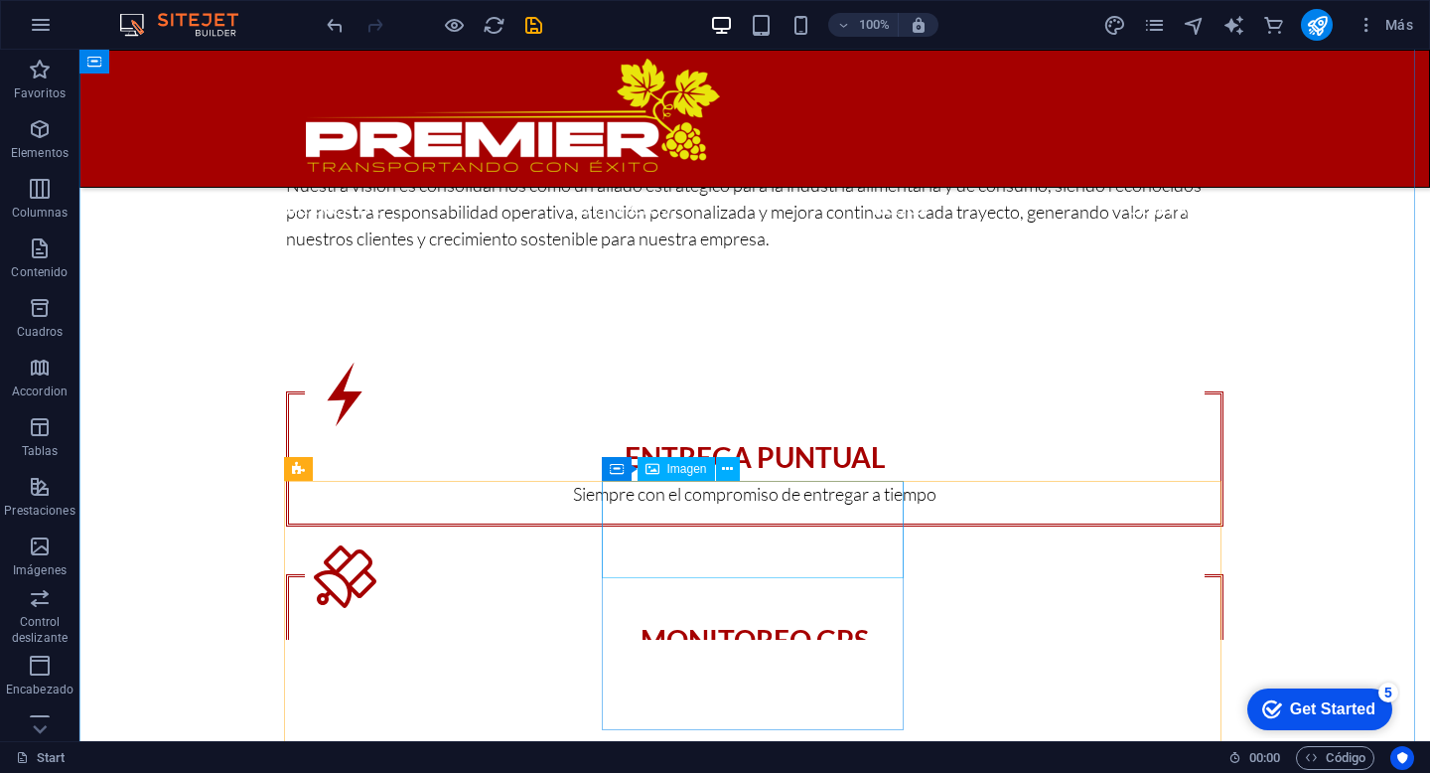
scroll to position [1757, 0]
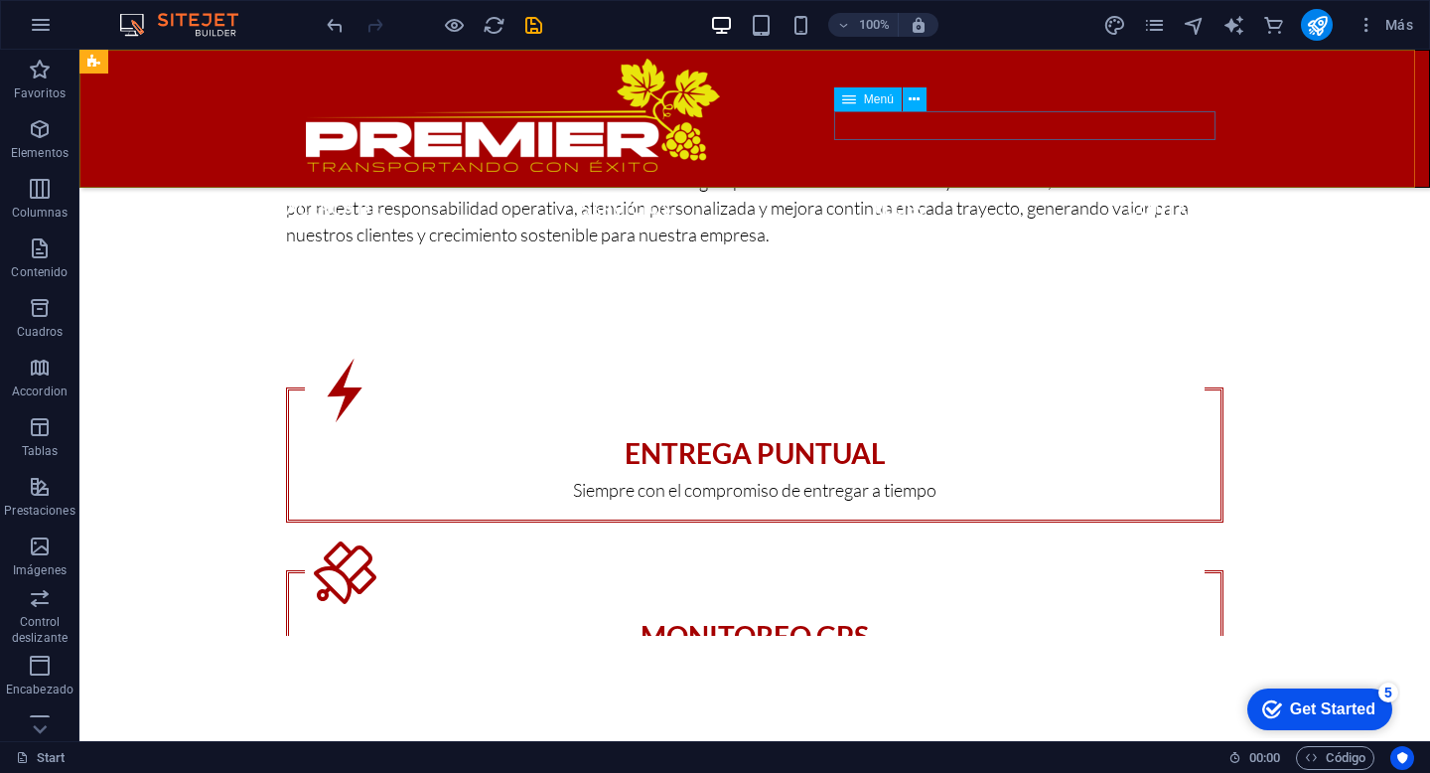
click at [888, 193] on nav "Acerca de Servicios Redes Contacto" at bounding box center [755, 207] width 938 height 29
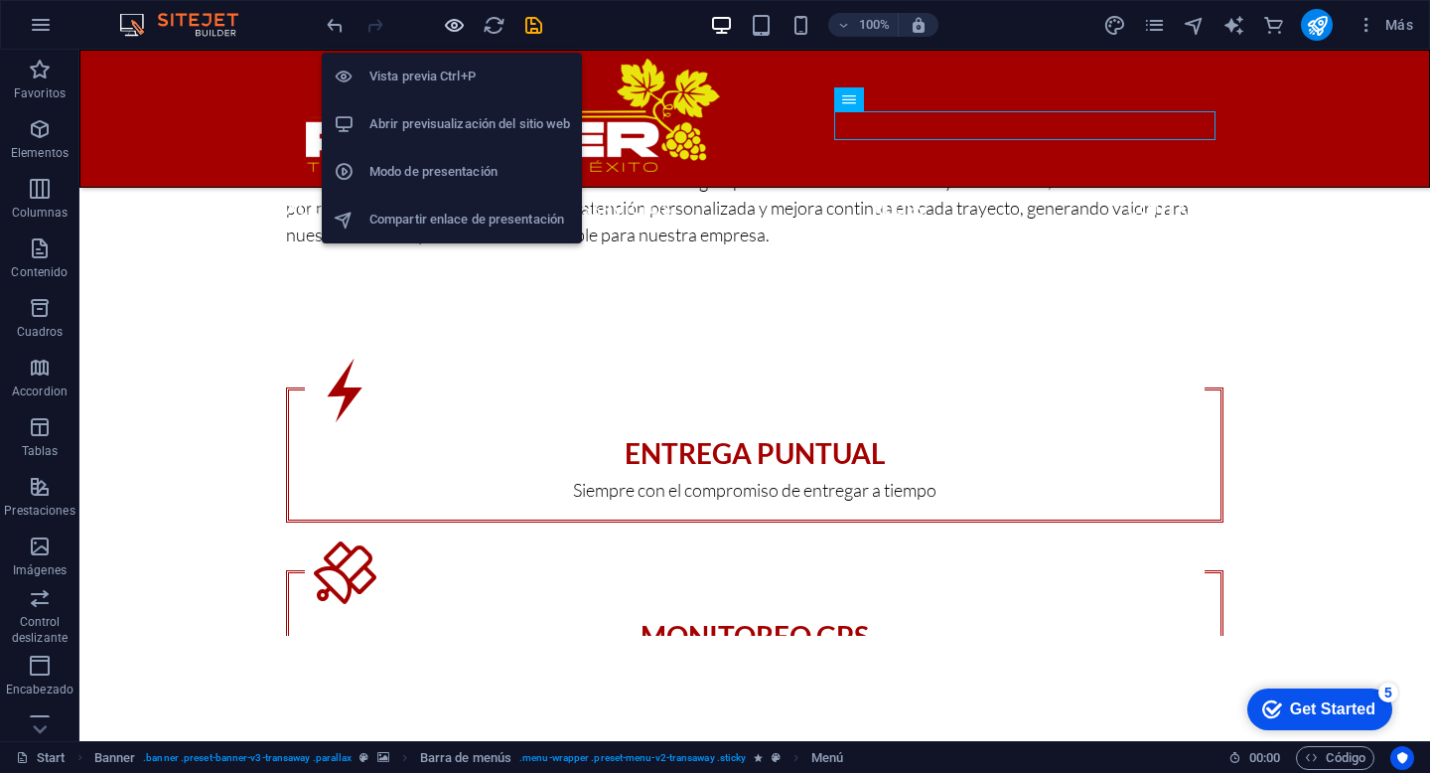
click at [453, 23] on icon "button" at bounding box center [454, 25] width 23 height 23
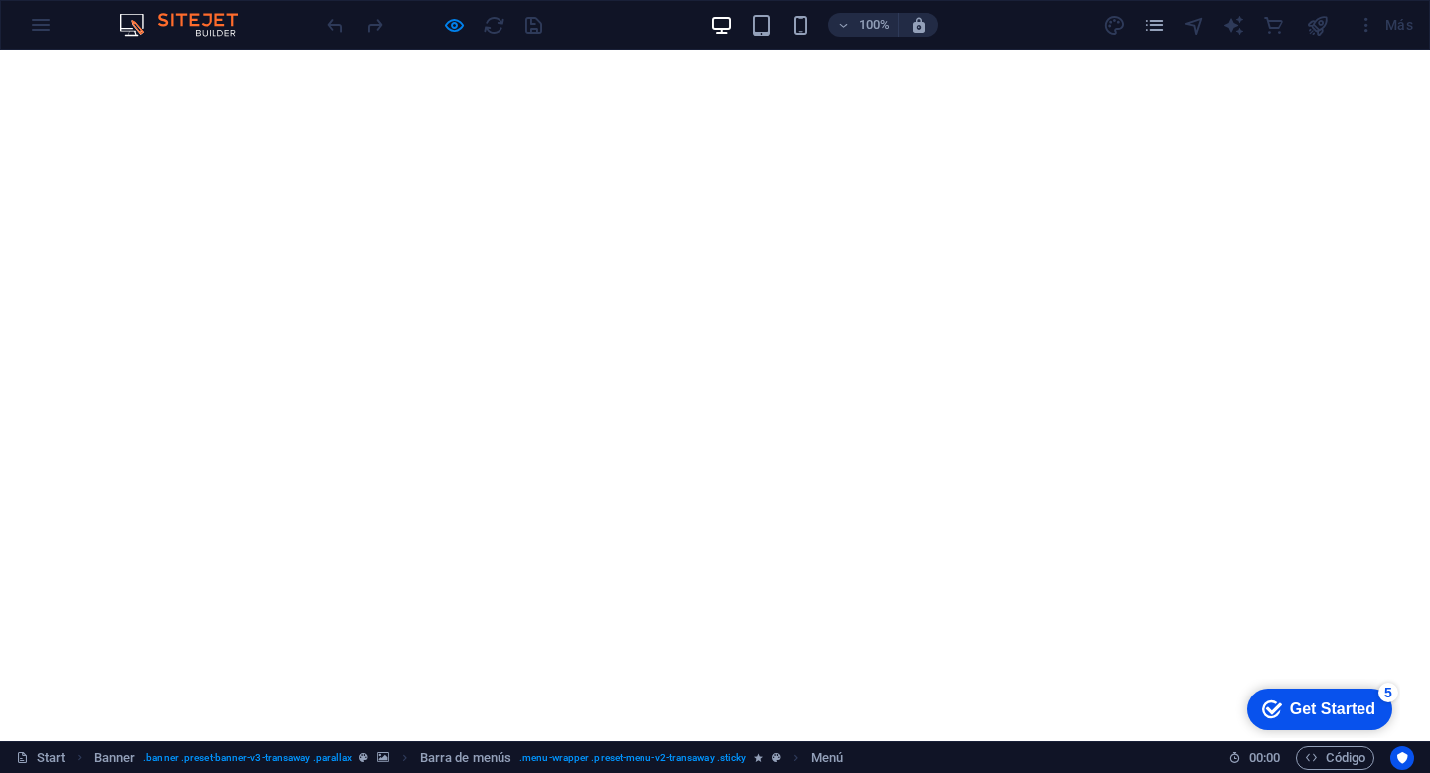
scroll to position [0, 0]
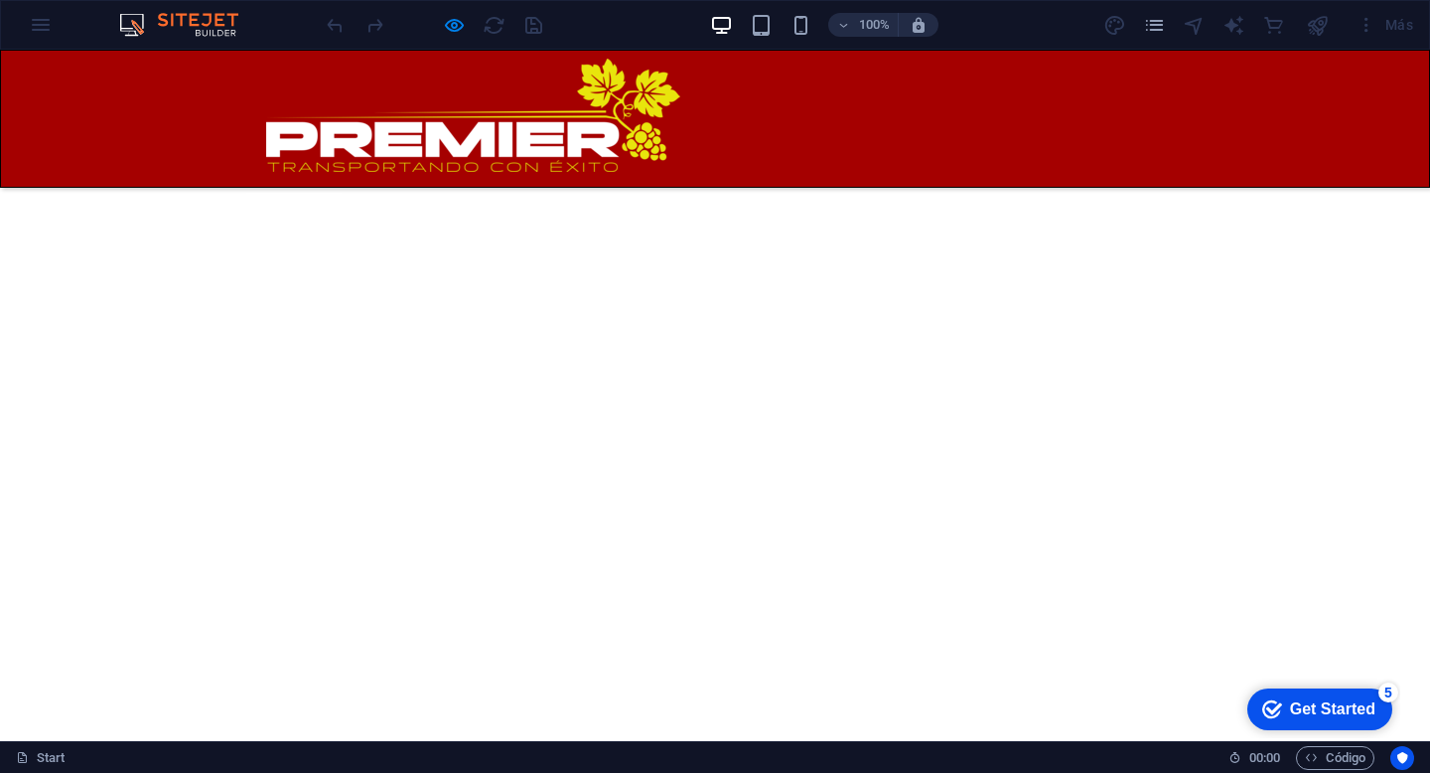
scroll to position [1329, 0]
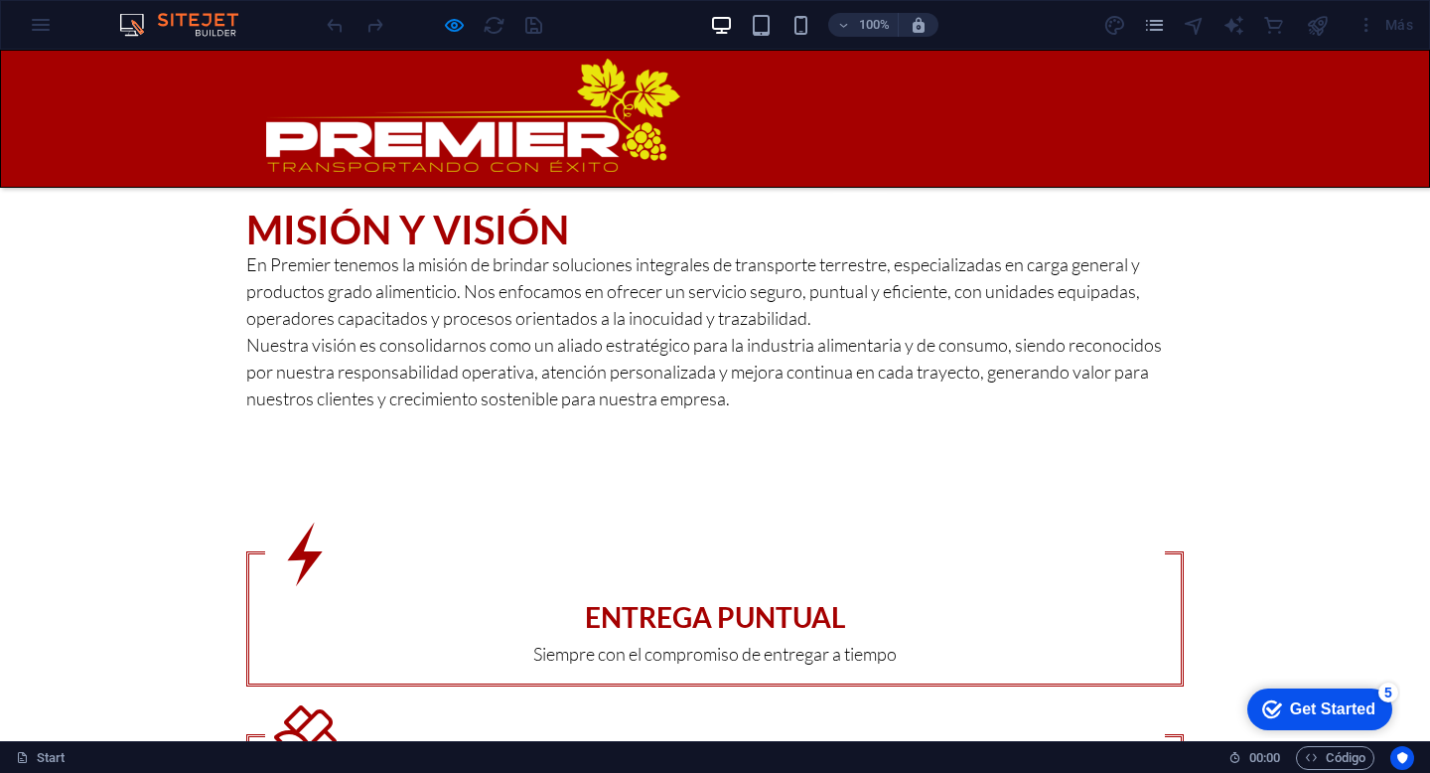
click at [887, 193] on link "Redes" at bounding box center [860, 205] width 54 height 24
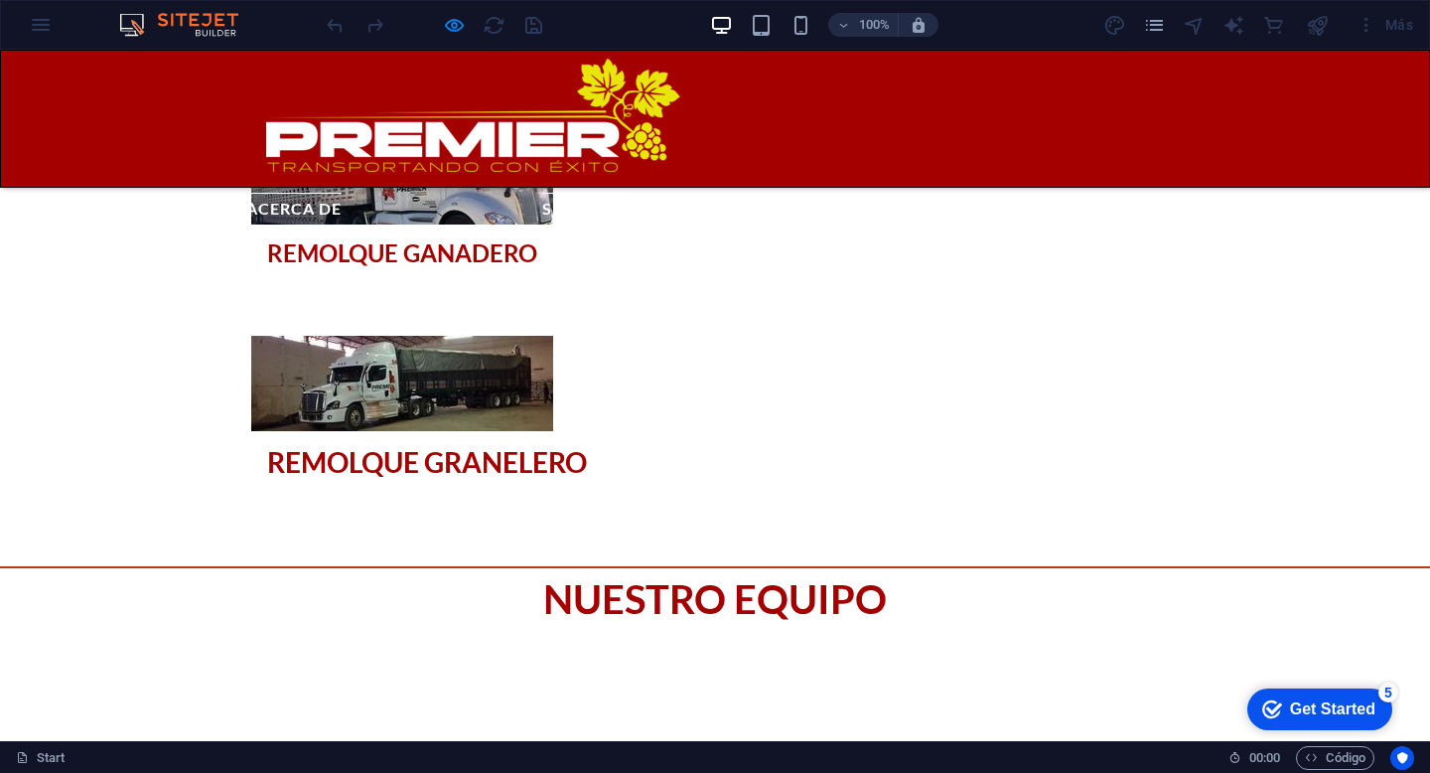
click at [342, 193] on link "Acerca de" at bounding box center [293, 205] width 95 height 24
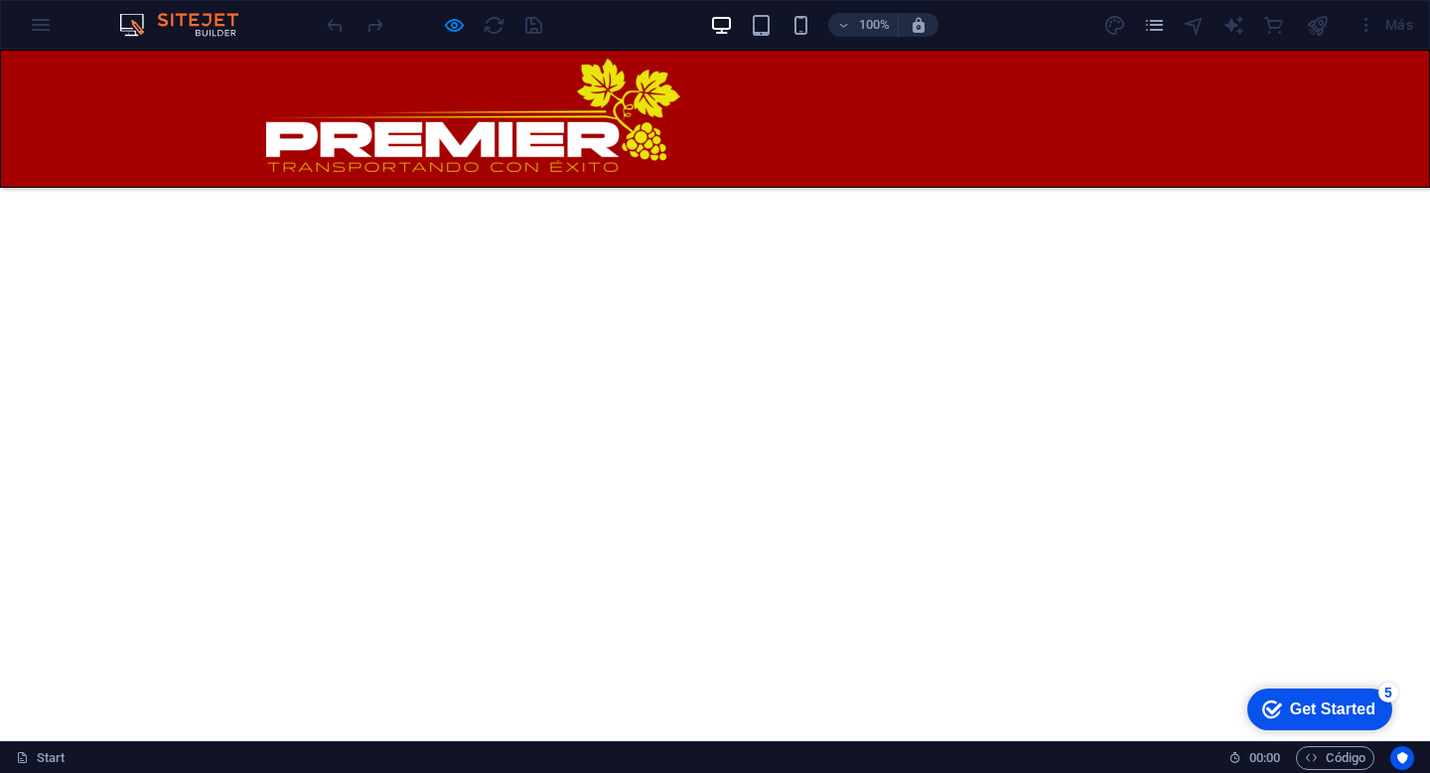
scroll to position [740, 0]
click at [633, 193] on link "Servicios" at bounding box center [587, 205] width 90 height 24
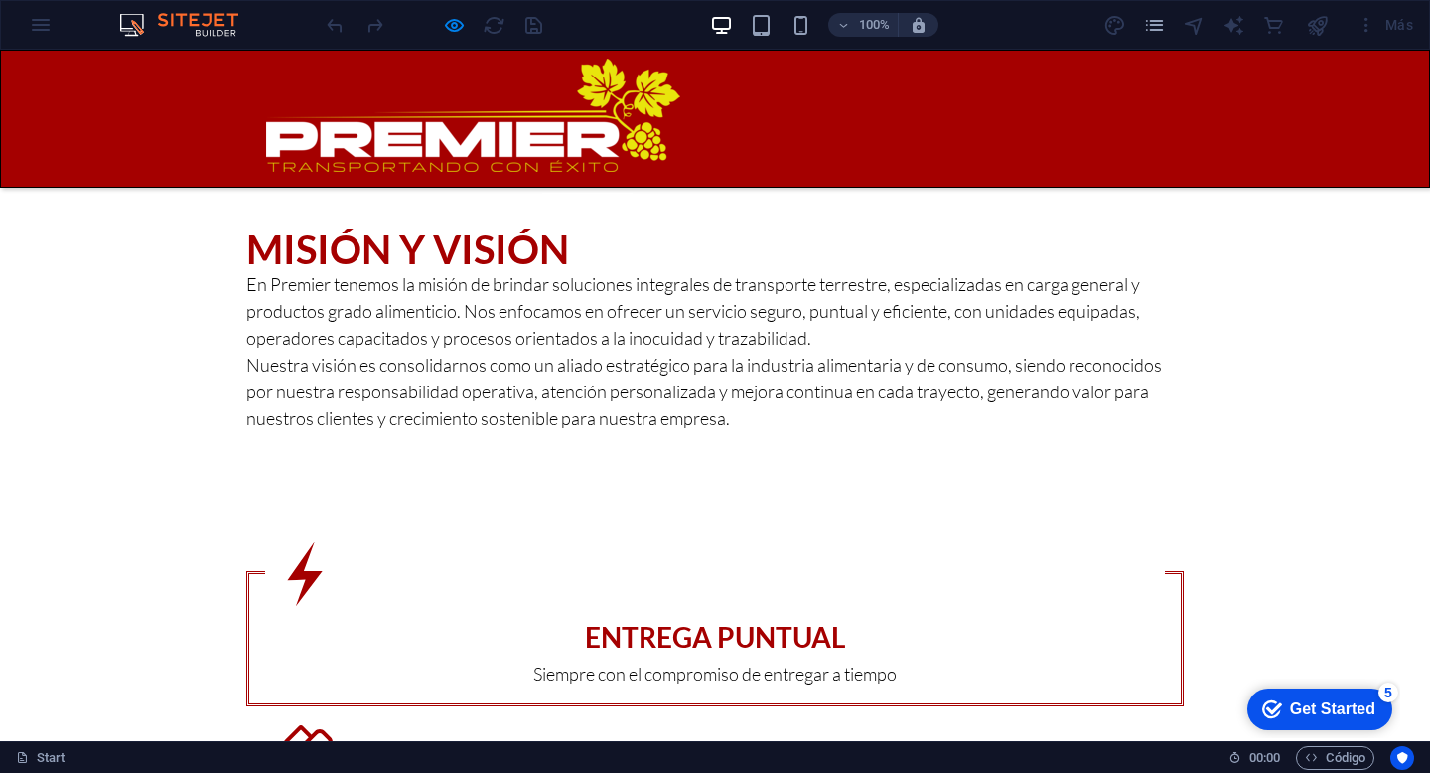
scroll to position [1590, 0]
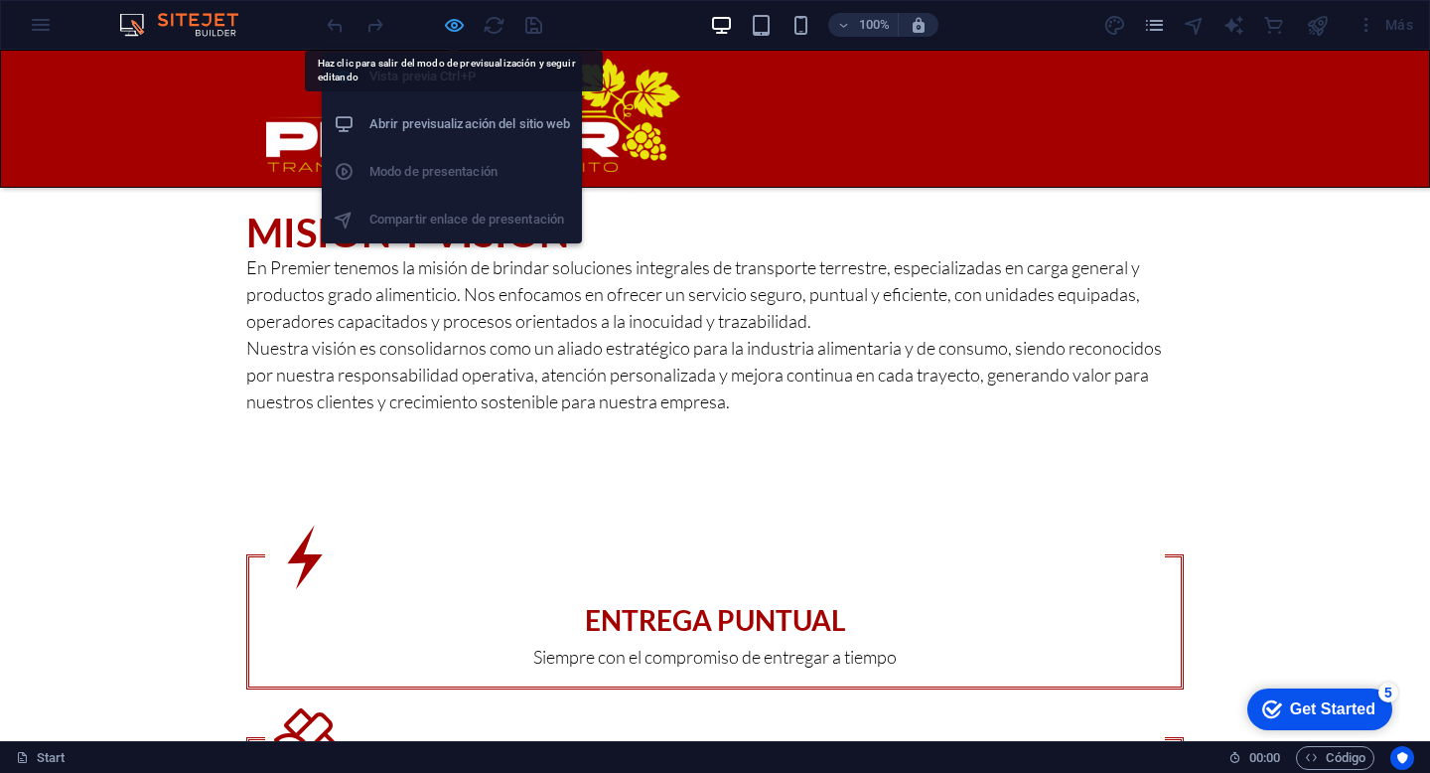
click at [450, 26] on icon "button" at bounding box center [454, 25] width 23 height 23
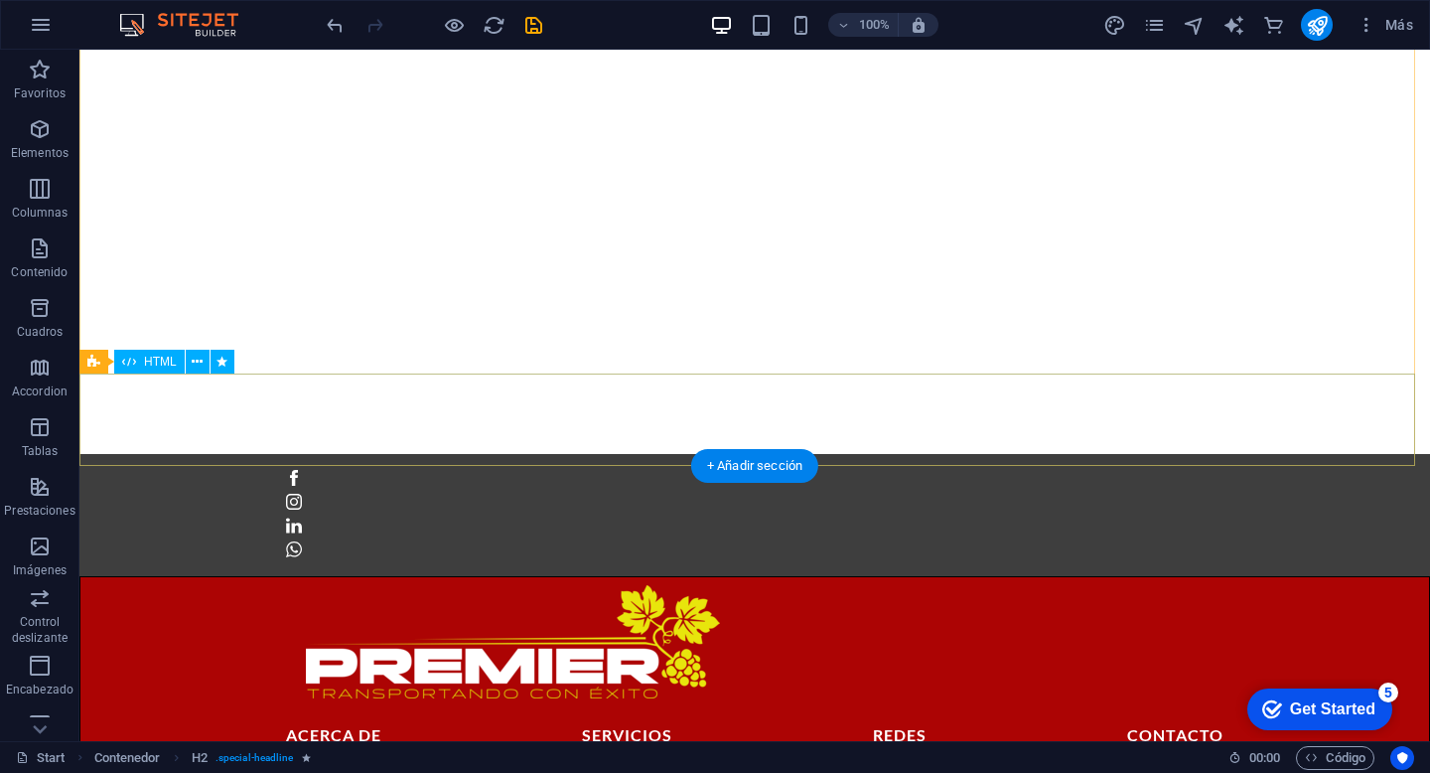
scroll to position [276, 0]
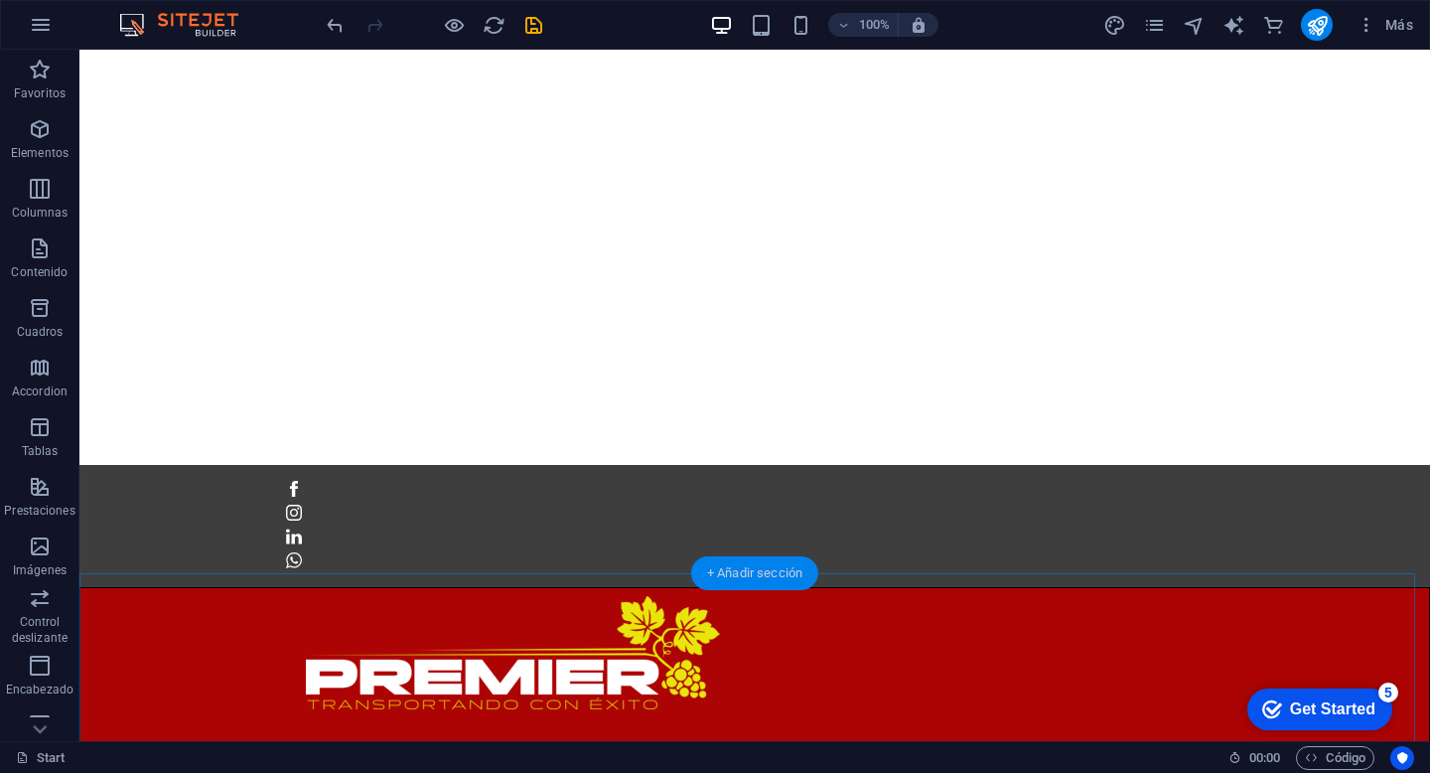
click at [790, 583] on div "+ Añadir sección" at bounding box center [754, 573] width 127 height 34
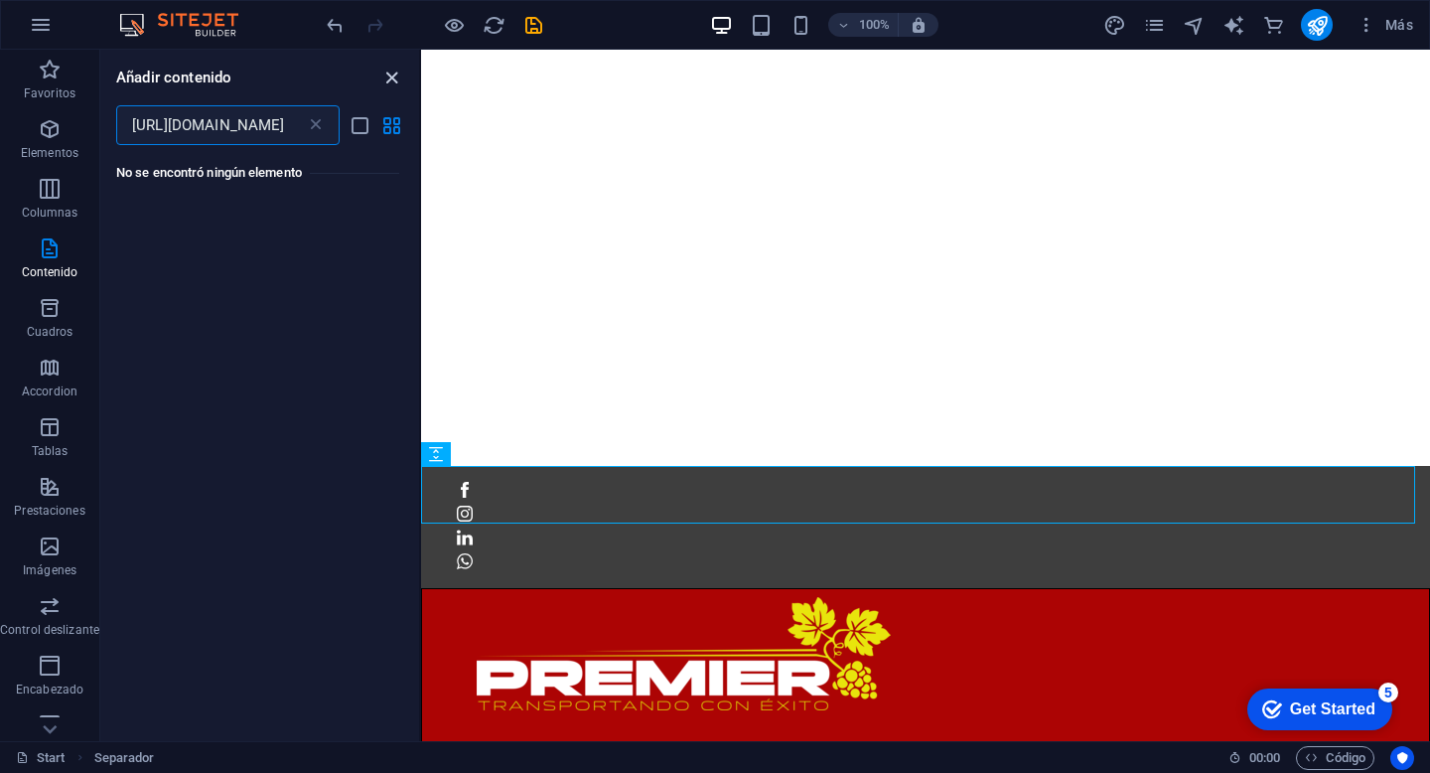
type input "https://premierfl.mx/"
click at [385, 76] on icon "close panel" at bounding box center [391, 78] width 23 height 23
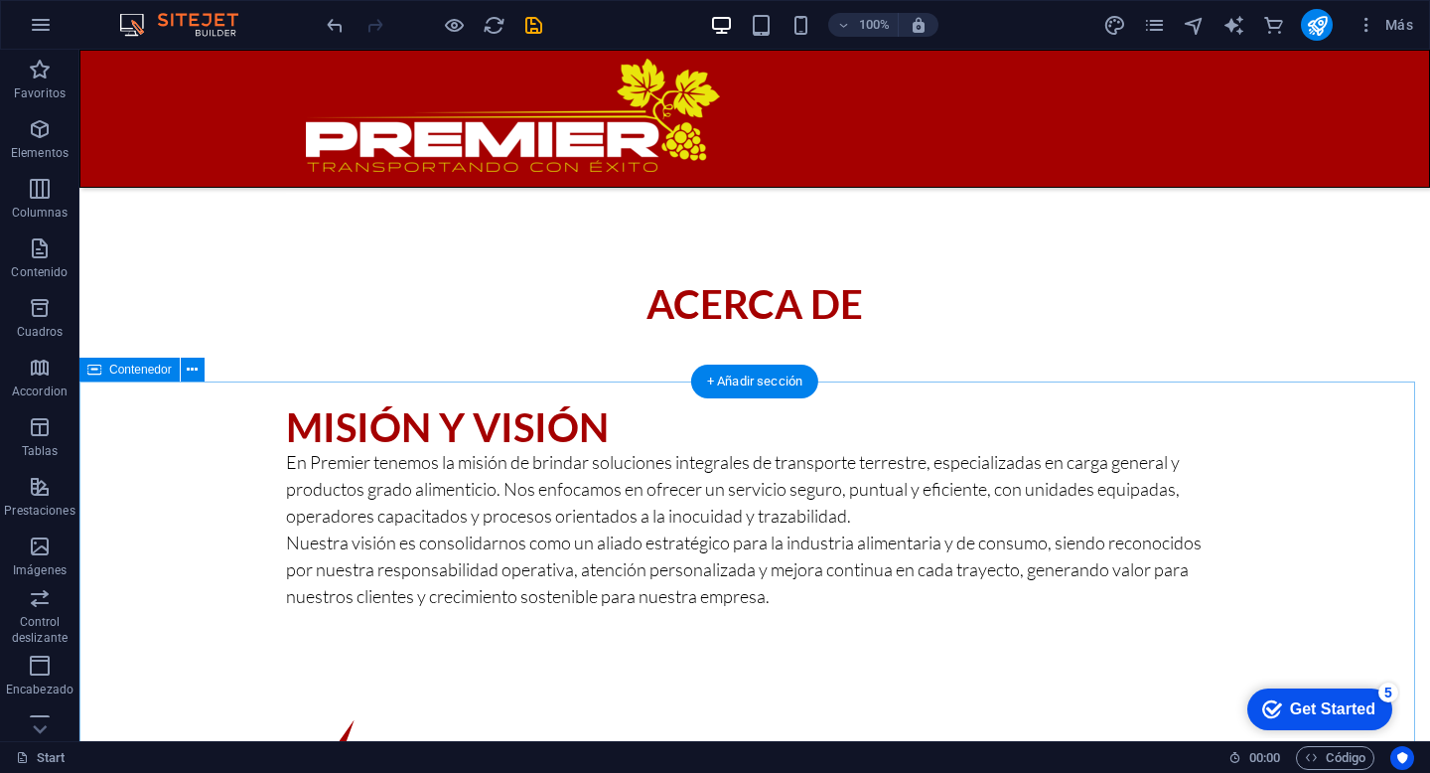
scroll to position [1399, 0]
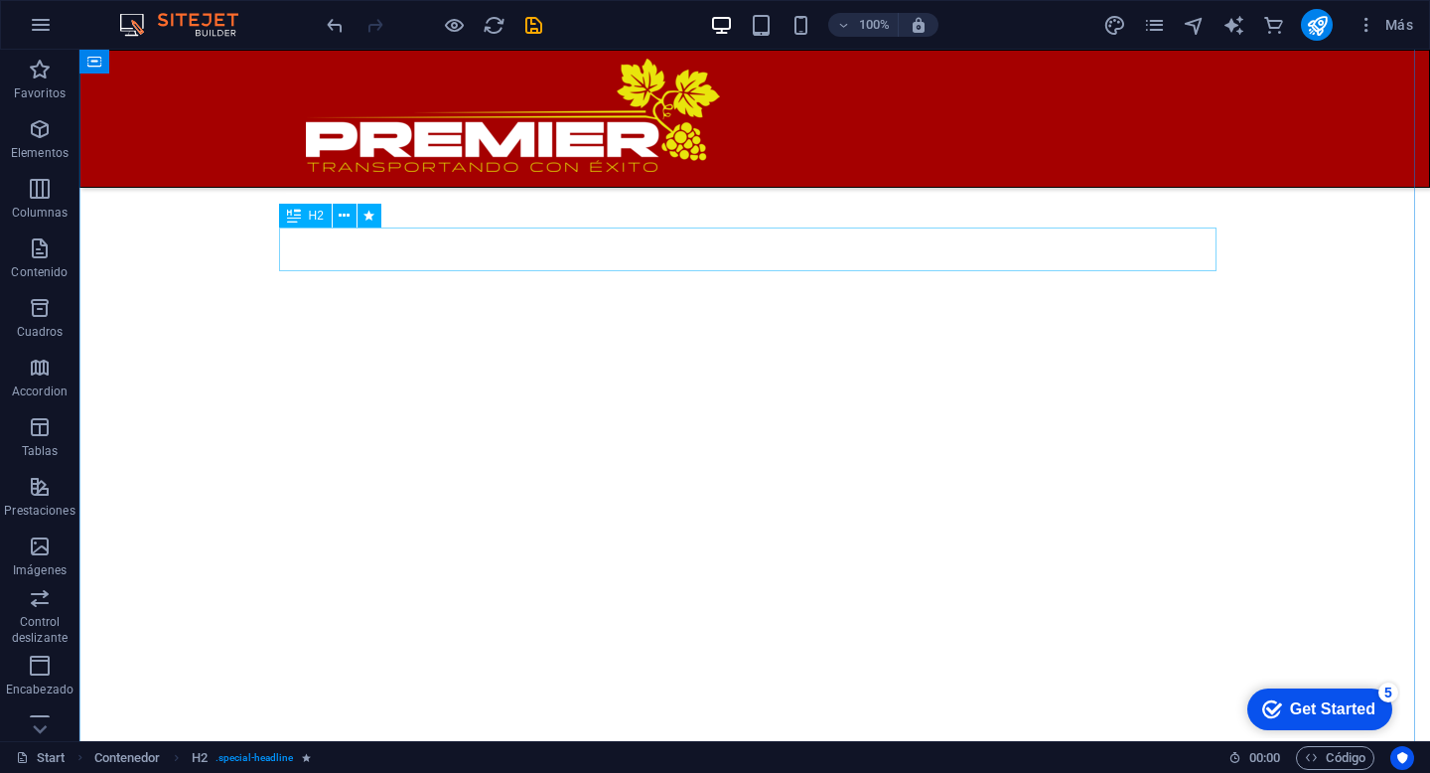
scroll to position [659, 0]
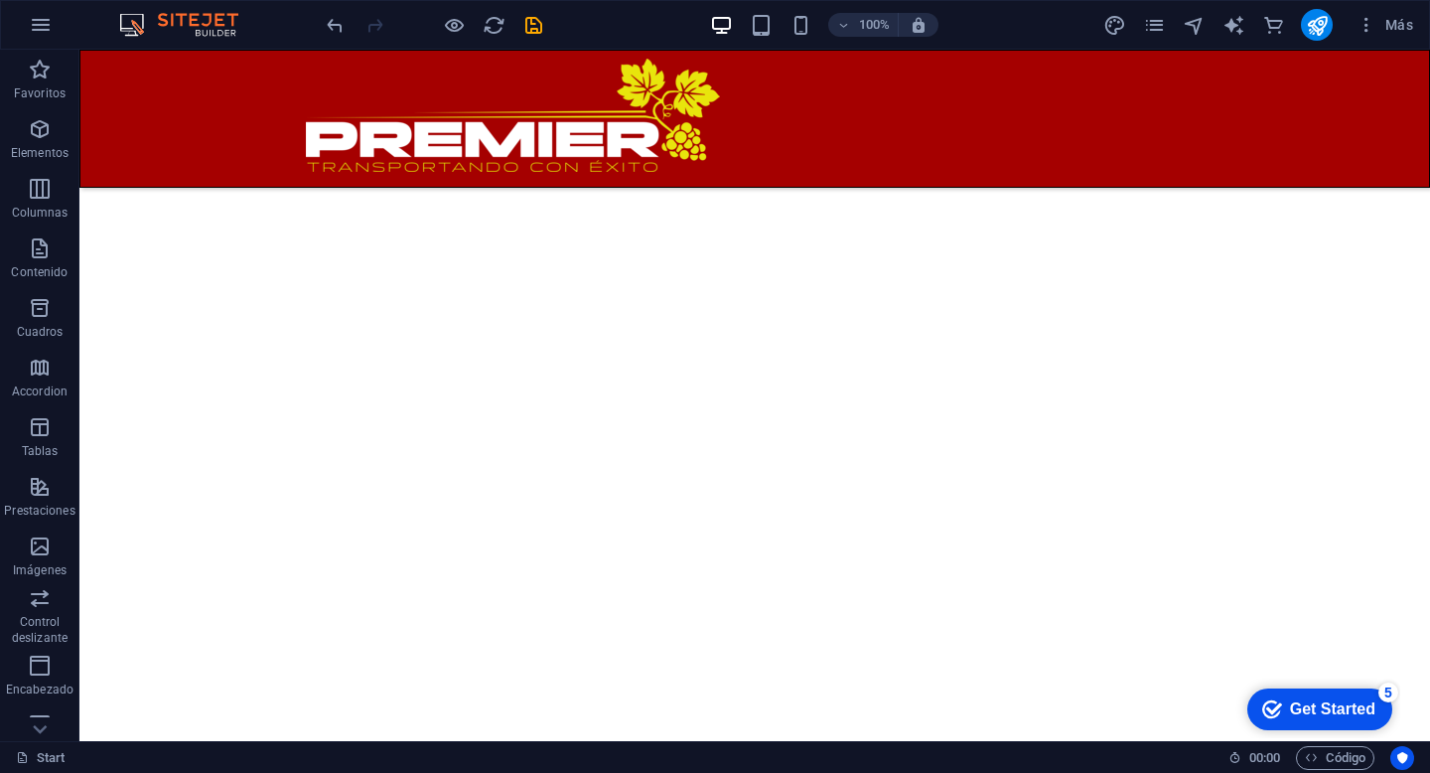
scroll to position [836, 0]
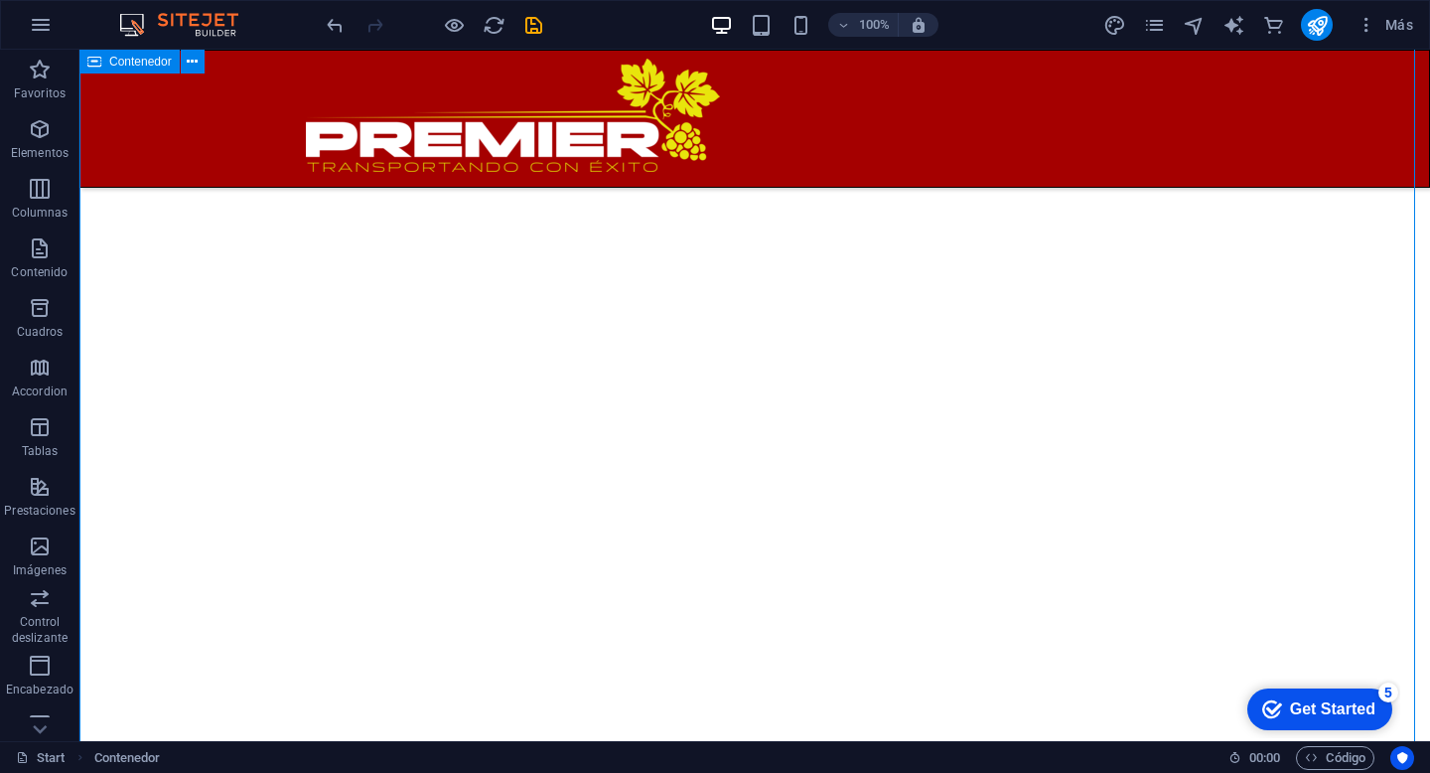
scroll to position [847, 0]
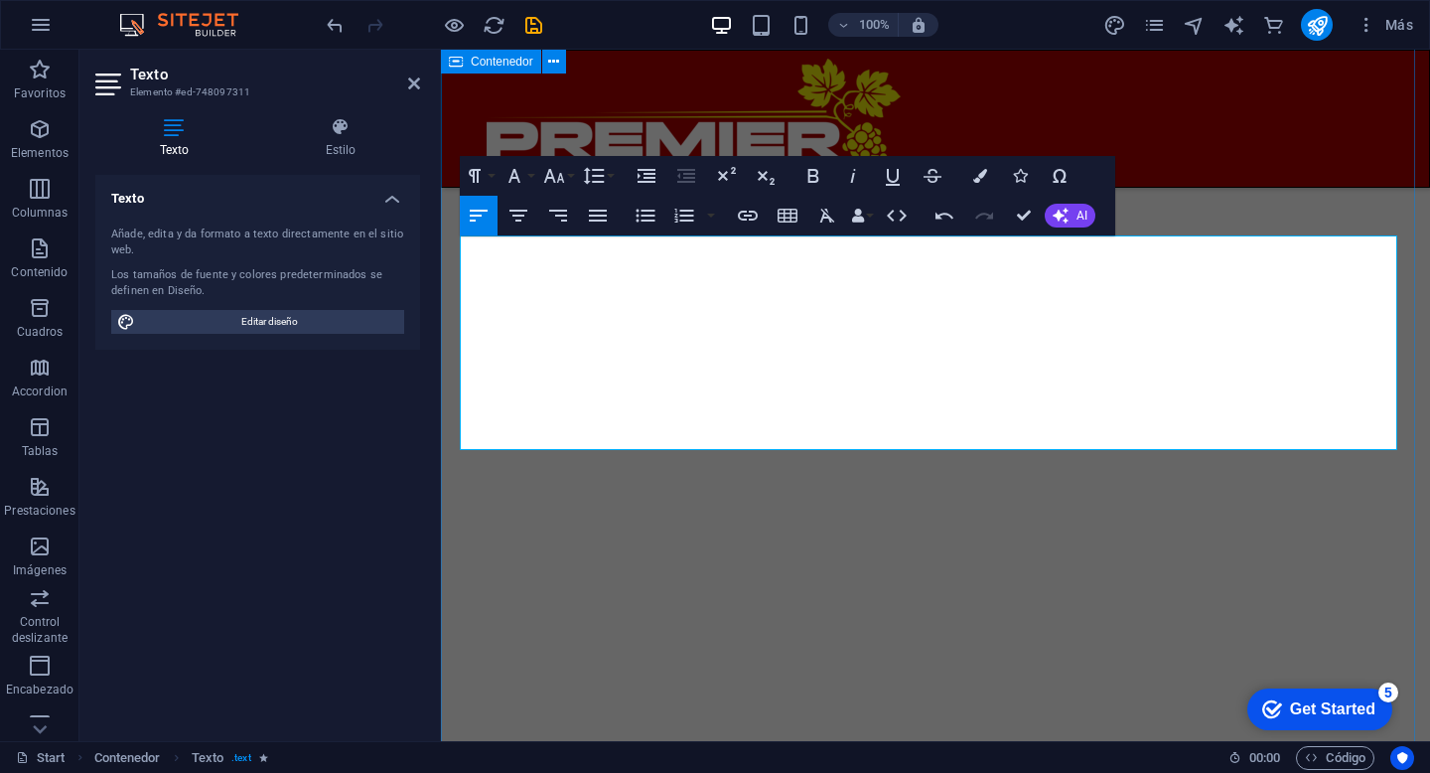
scroll to position [895, 0]
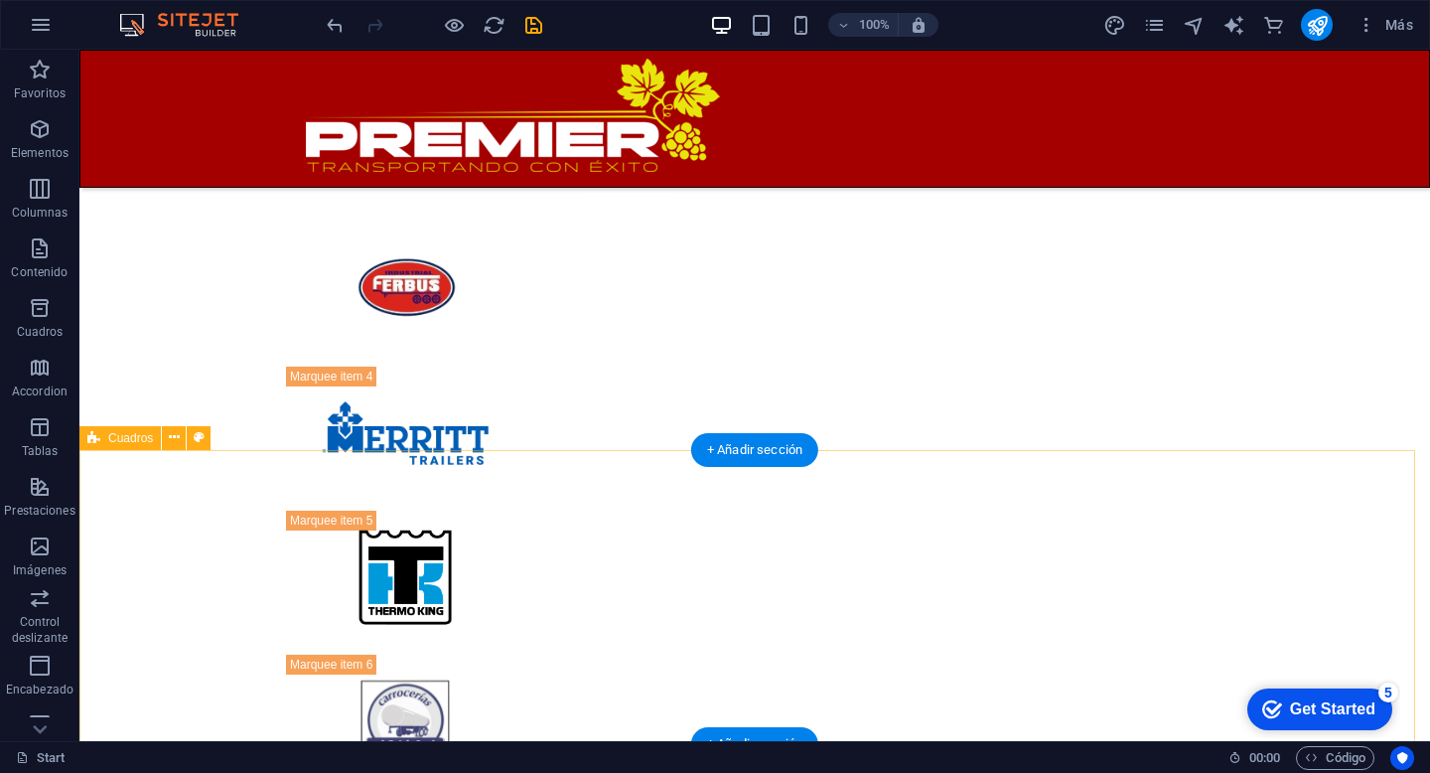
scroll to position [3864, 0]
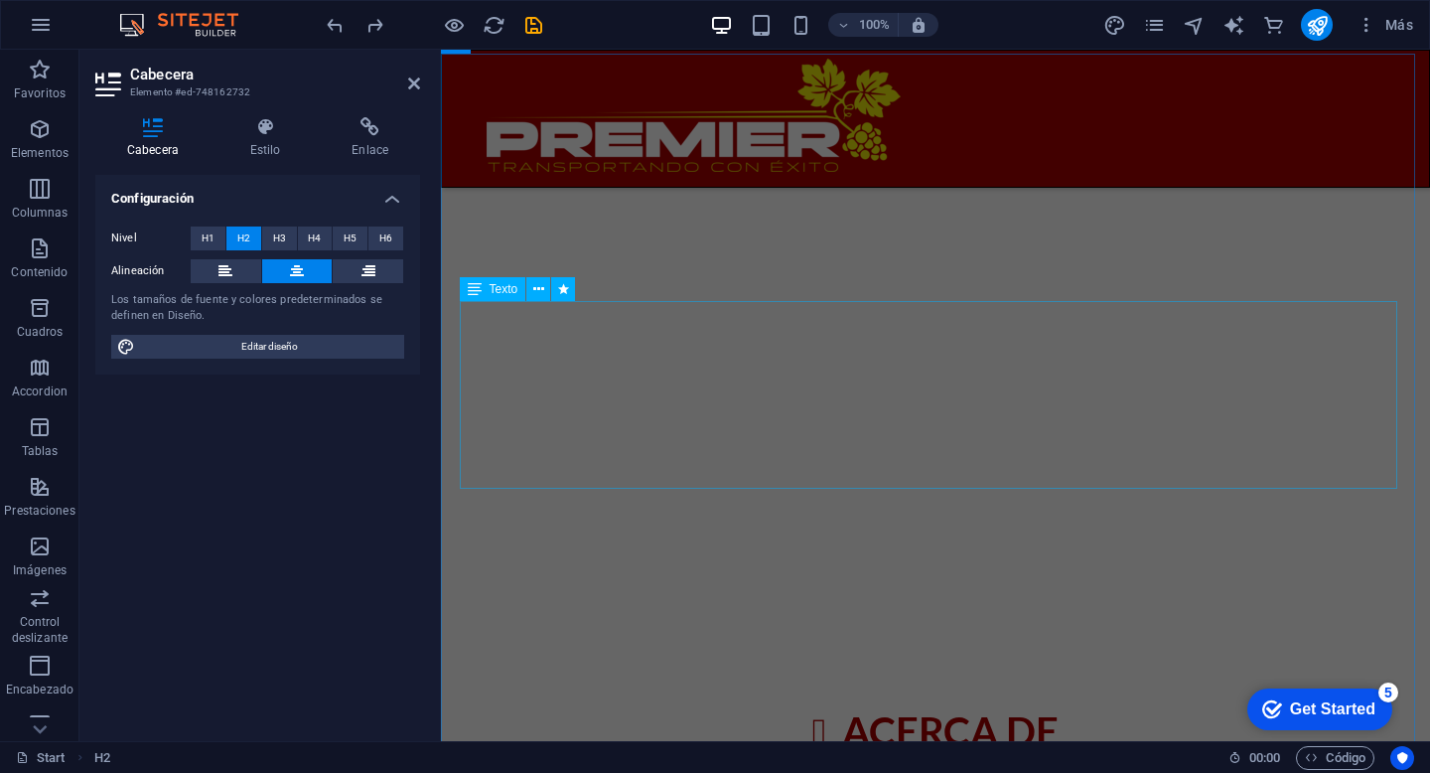
scroll to position [795, 0]
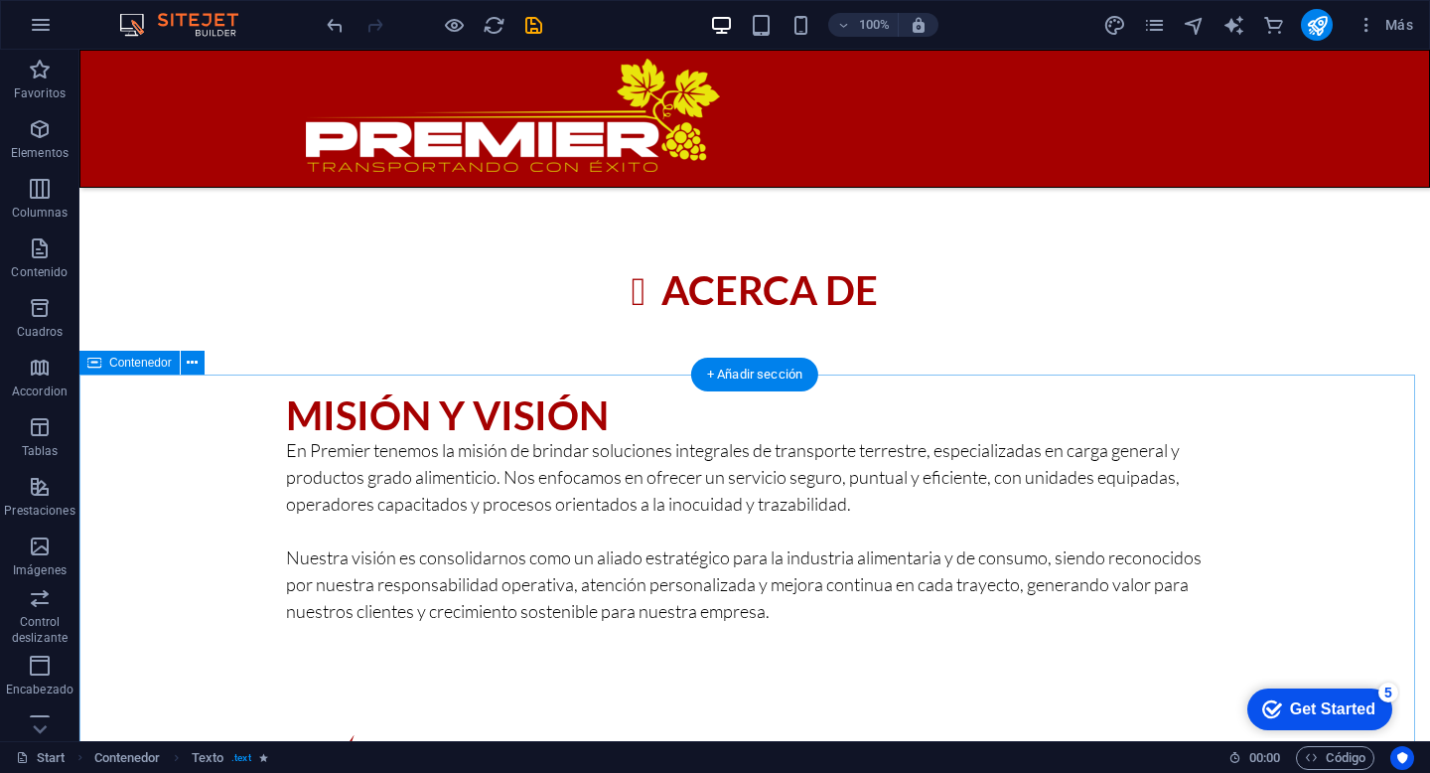
scroll to position [1411, 0]
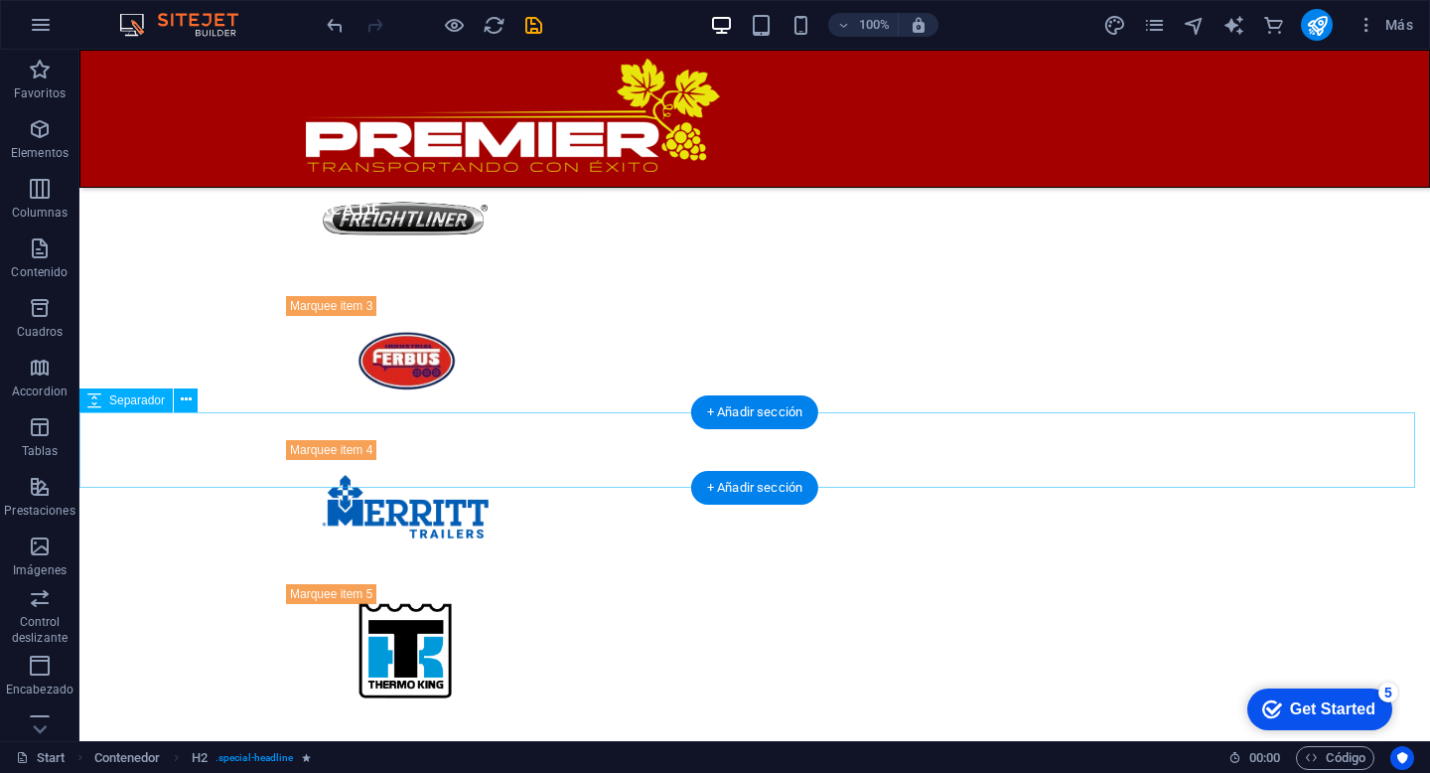
scroll to position [3779, 0]
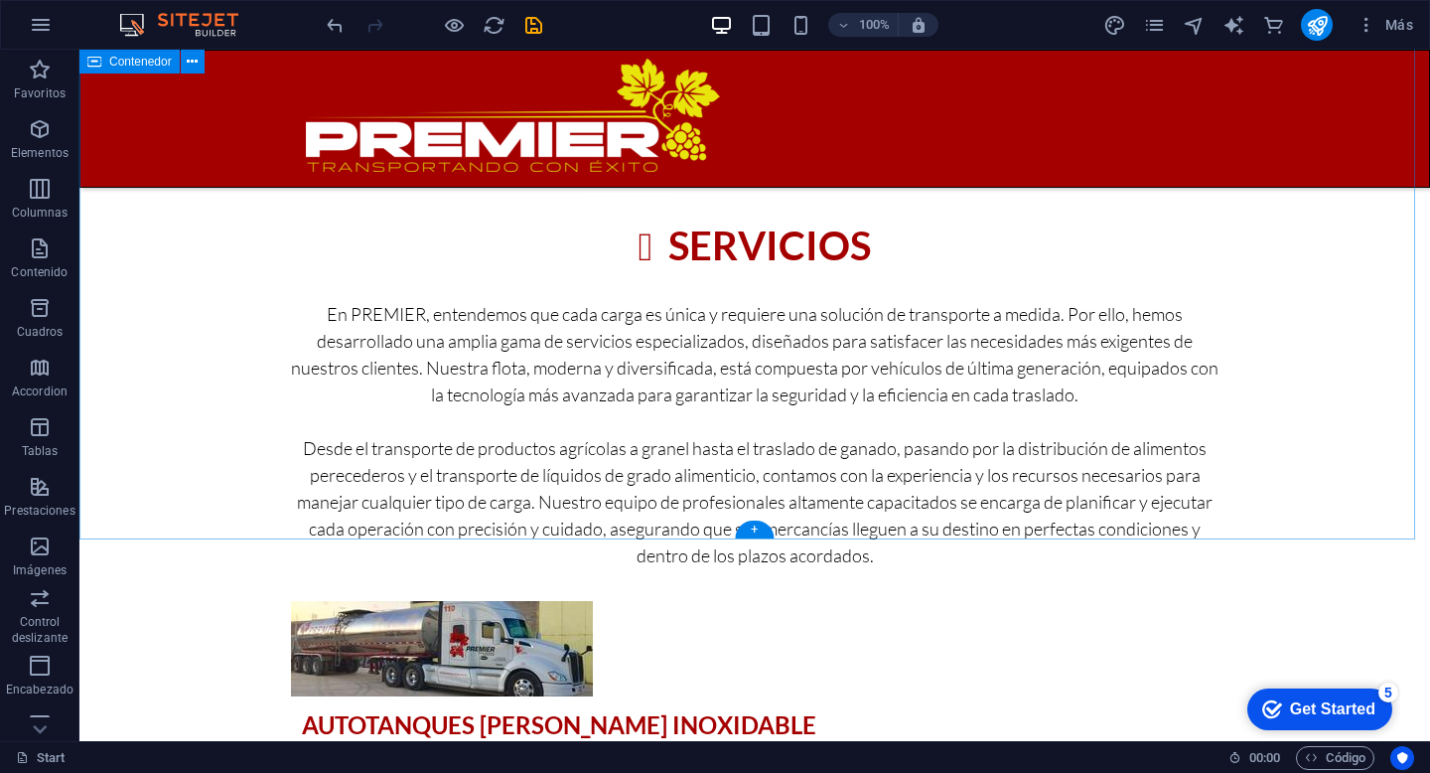
scroll to position [2325, 0]
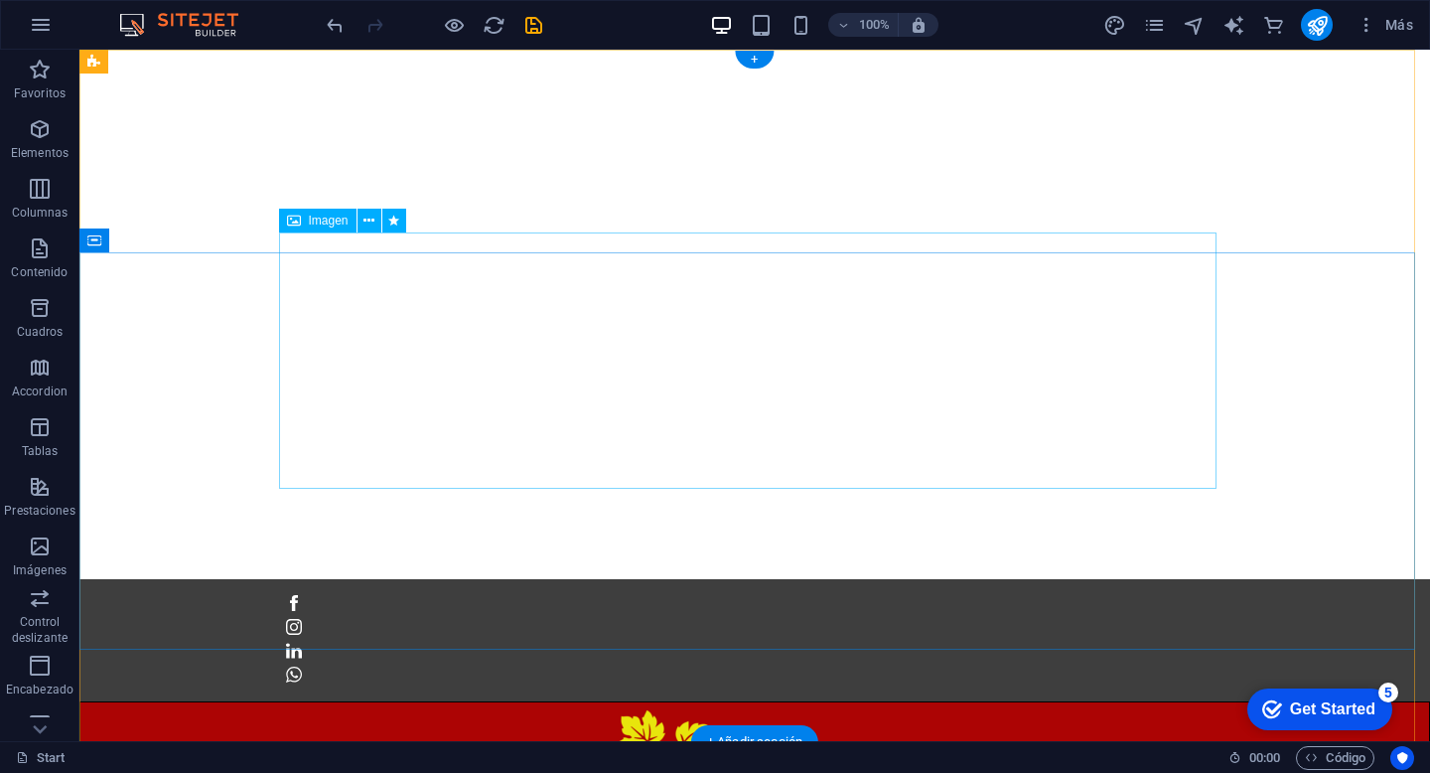
scroll to position [0, 0]
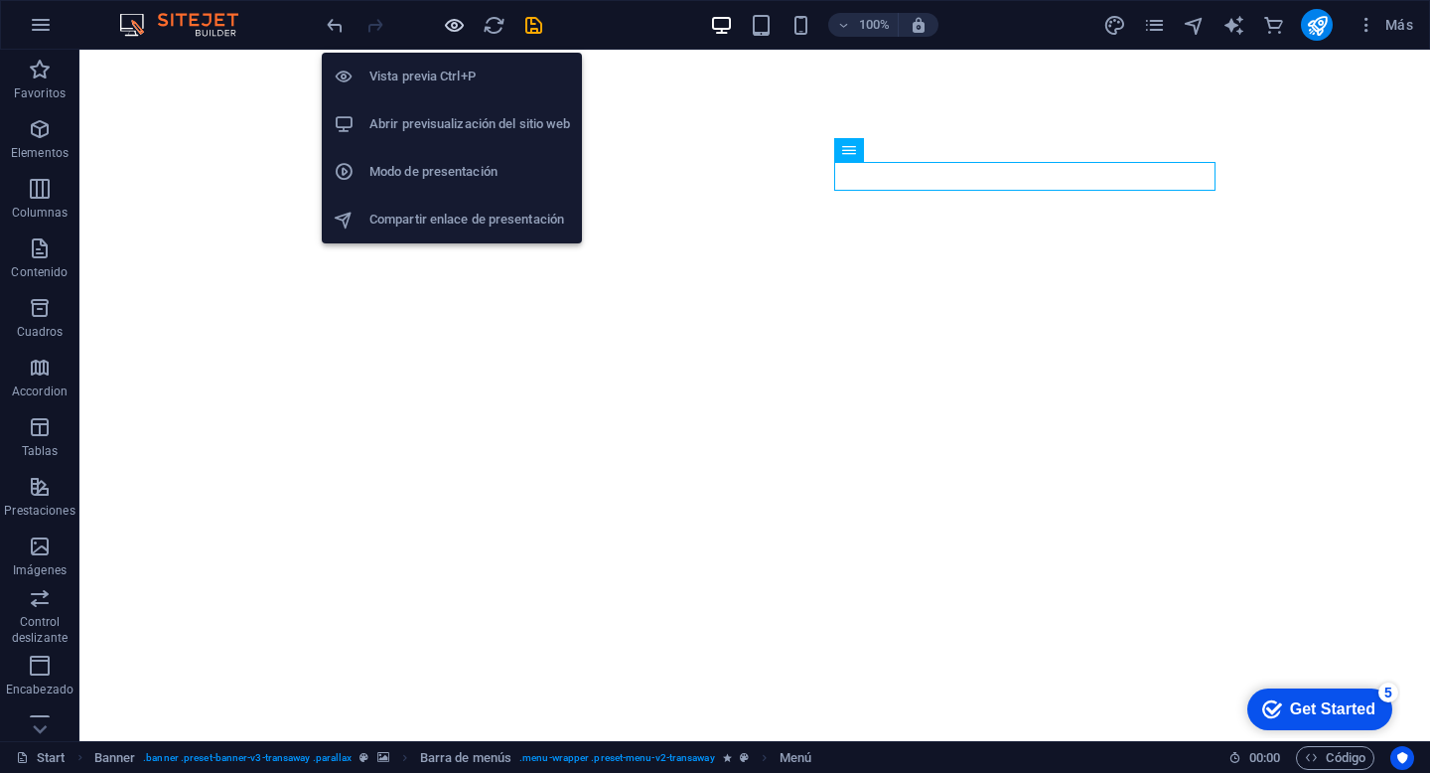
click at [453, 33] on icon "button" at bounding box center [454, 25] width 23 height 23
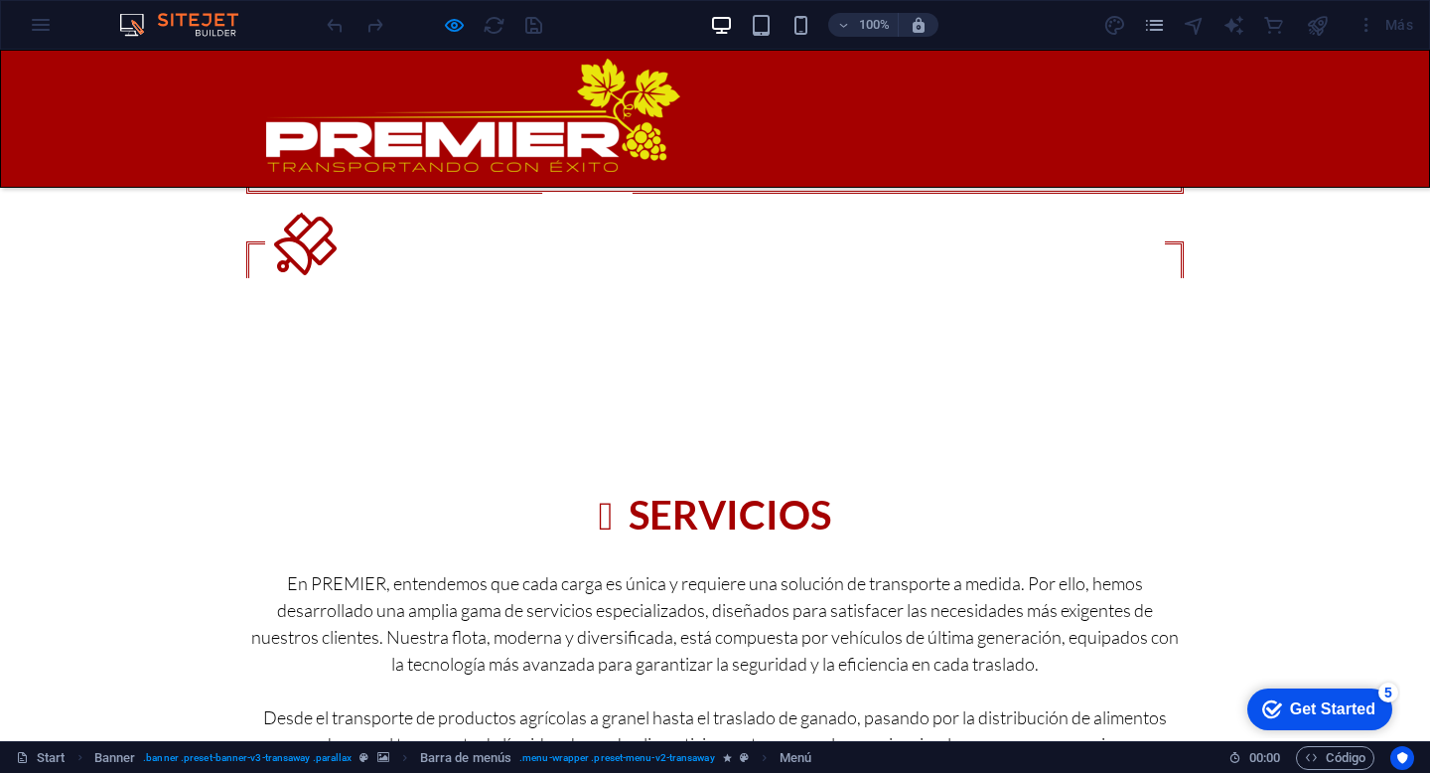
scroll to position [2117, 0]
click at [887, 193] on link "Redes" at bounding box center [860, 205] width 54 height 24
click at [887, 193] on li "Redes" at bounding box center [860, 207] width 54 height 29
click at [887, 193] on link "Redes" at bounding box center [860, 205] width 54 height 24
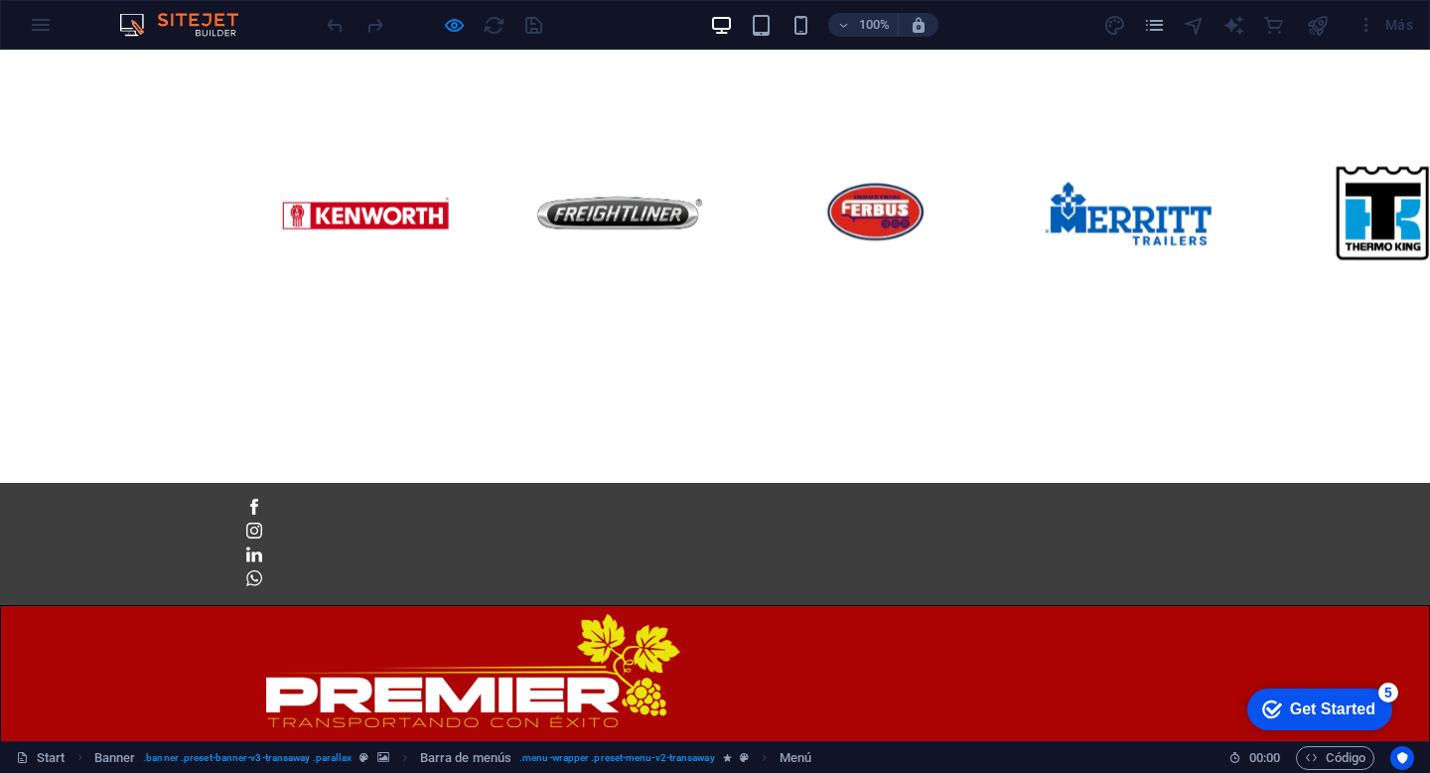
scroll to position [0, 0]
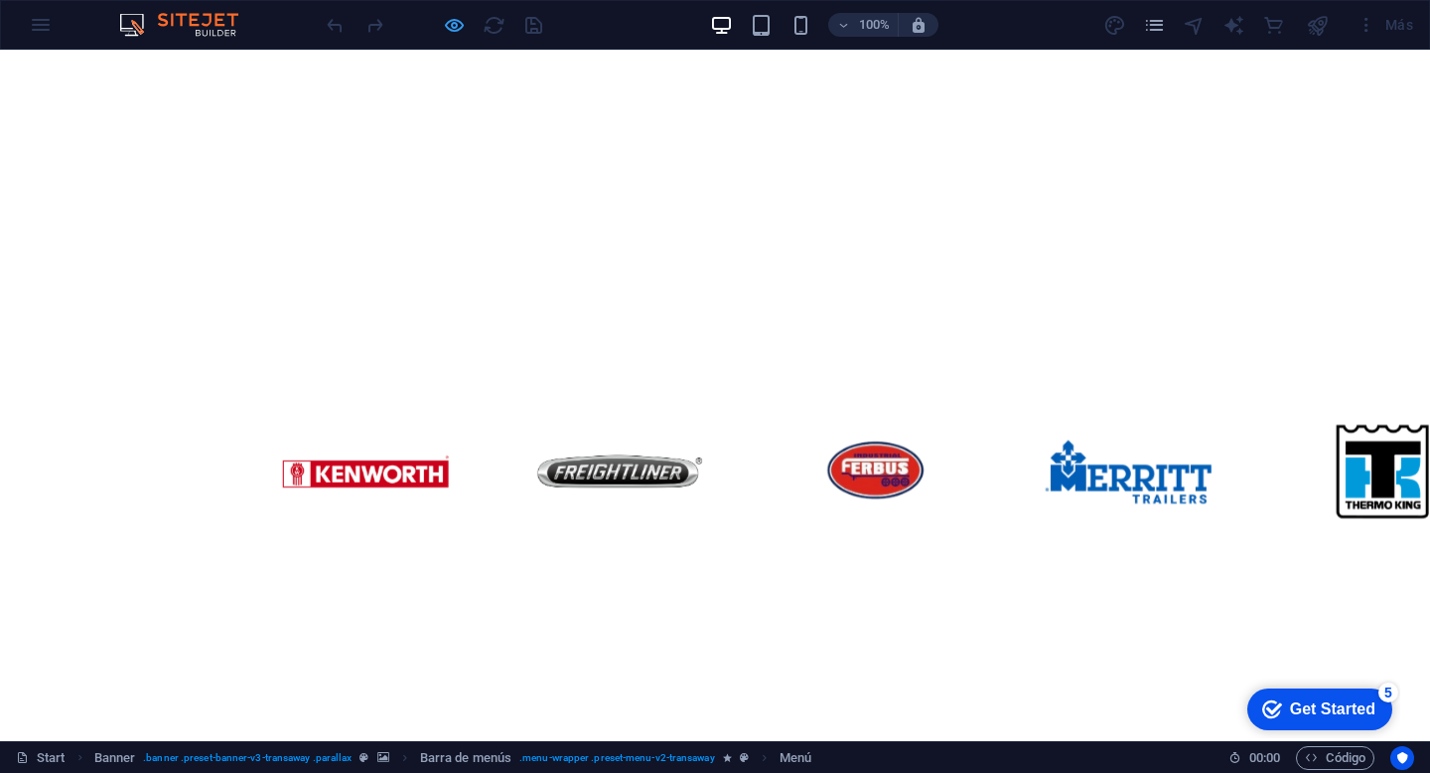
click at [443, 22] on icon "button" at bounding box center [454, 25] width 23 height 23
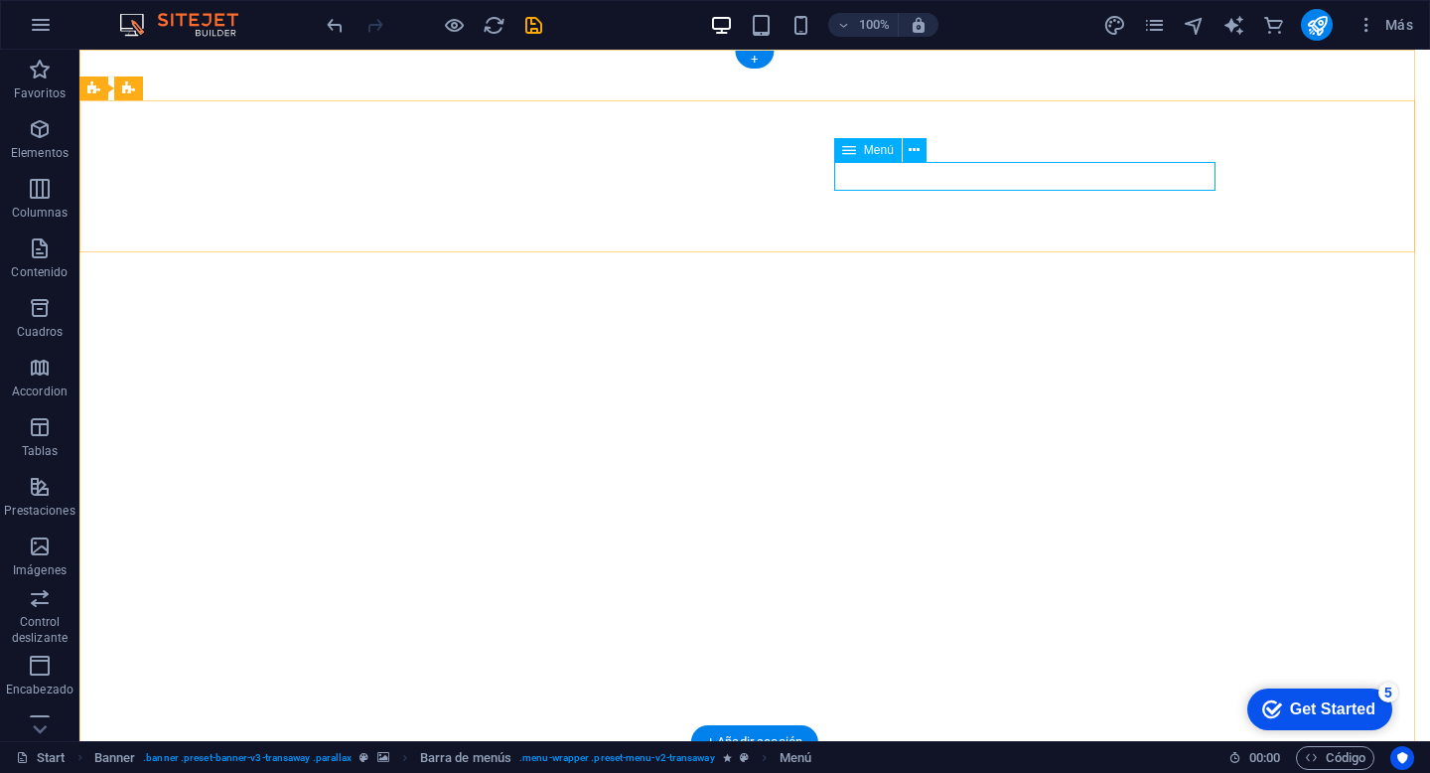
select select
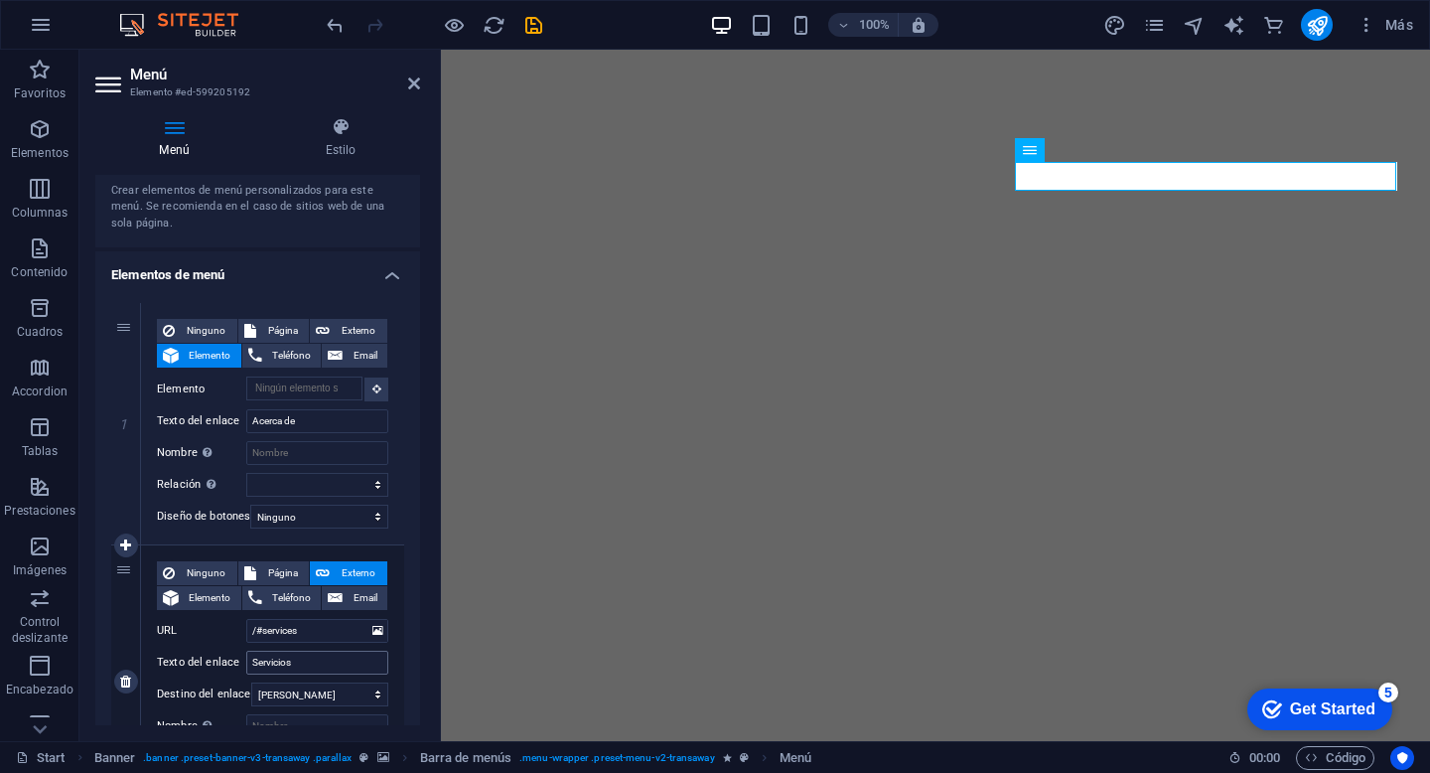
scroll to position [92, 0]
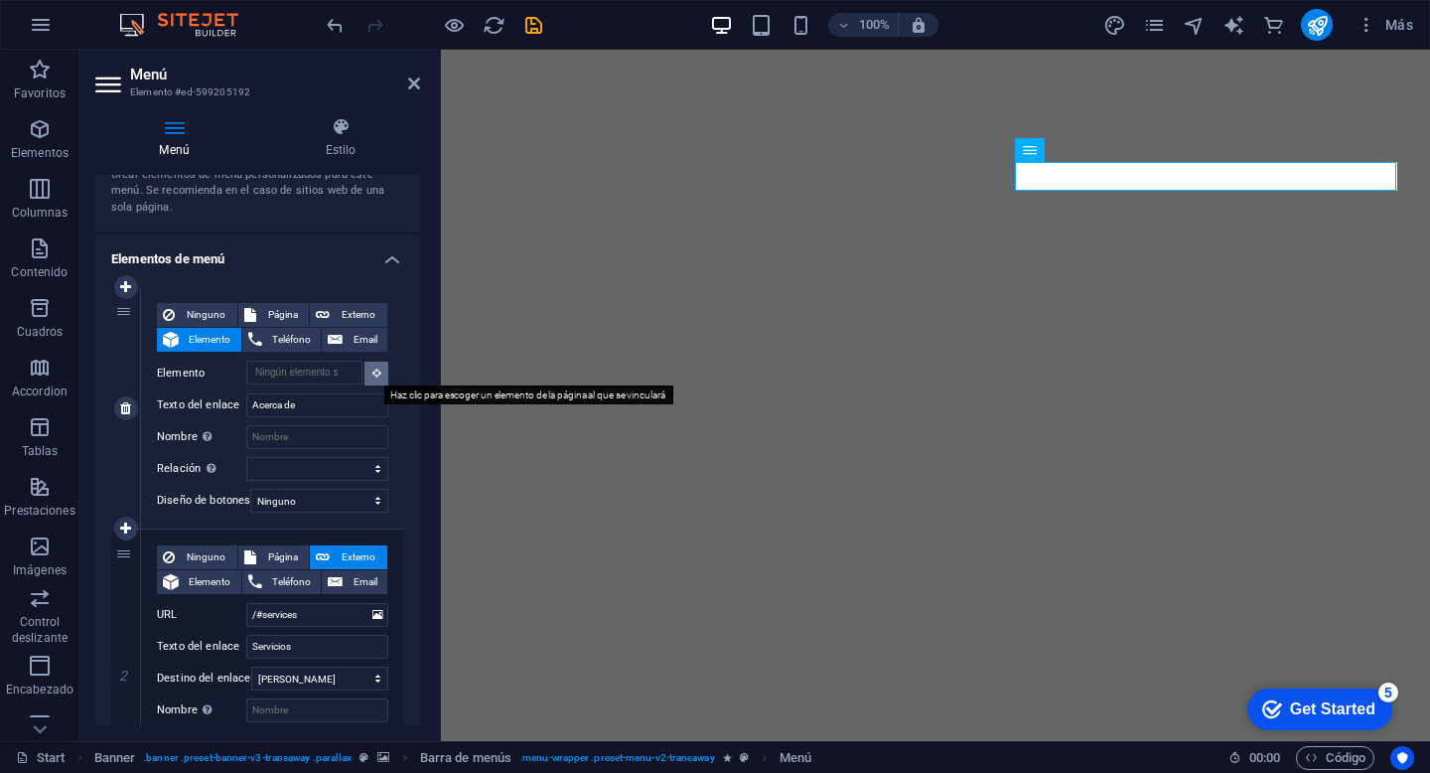
click at [373, 371] on icon at bounding box center [377, 373] width 9 height 10
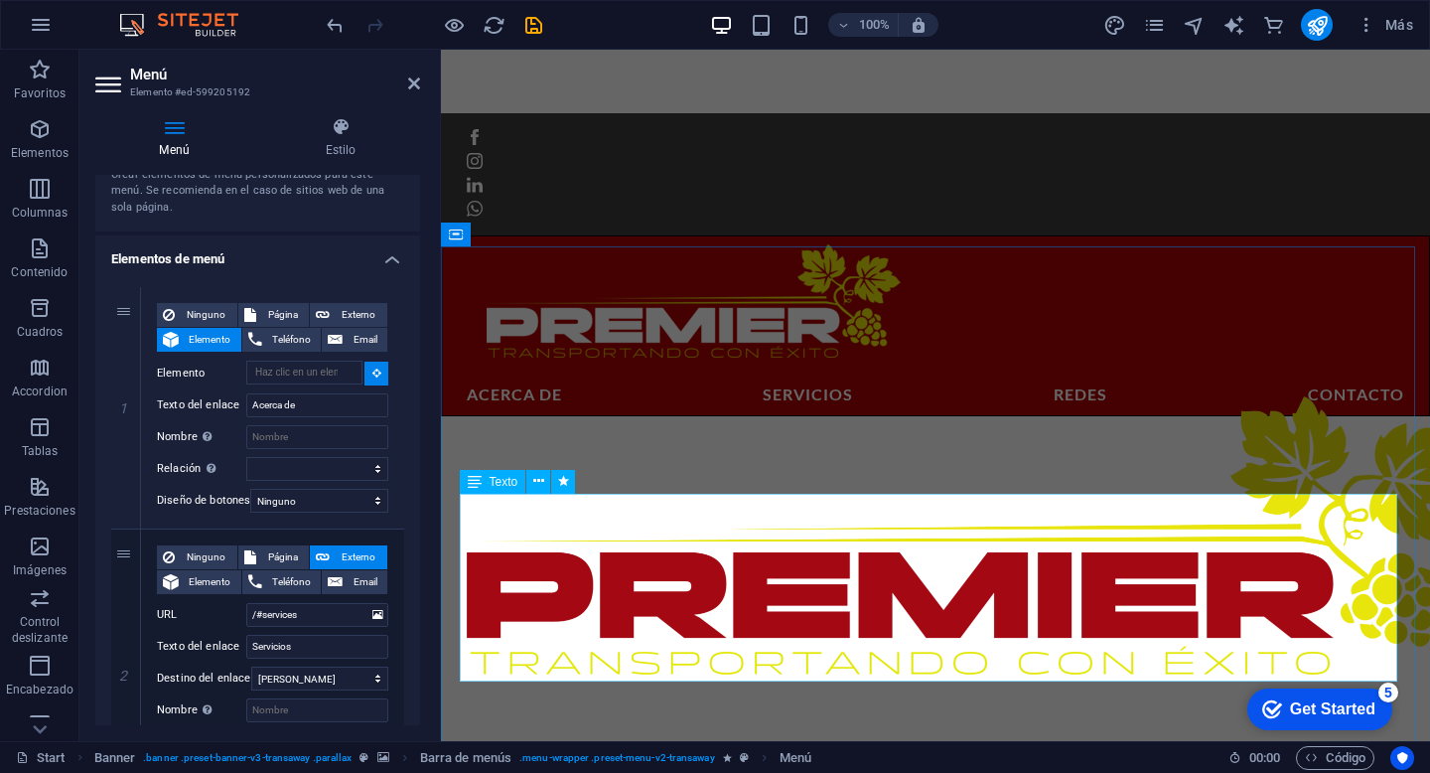
scroll to position [655, 0]
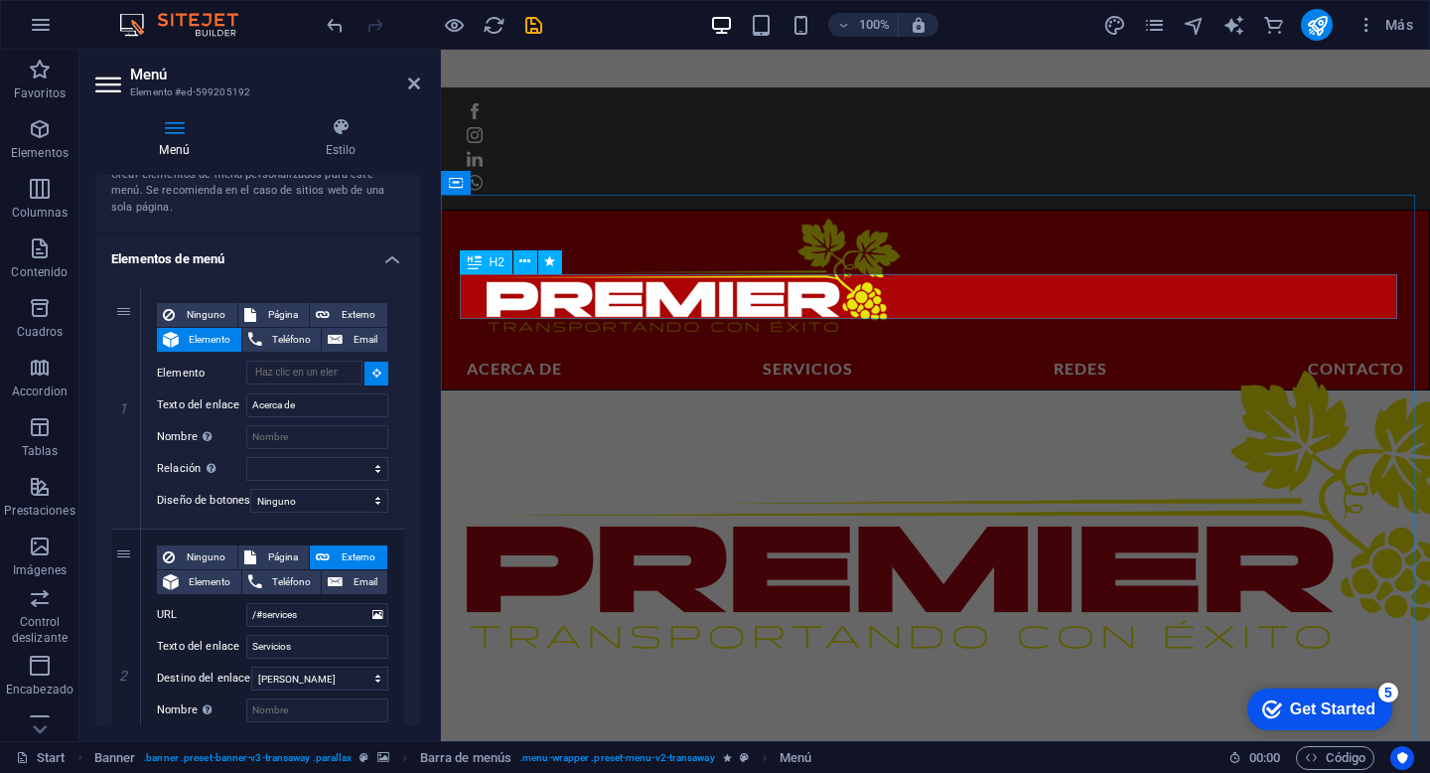
type input "#ed-new-443"
select select
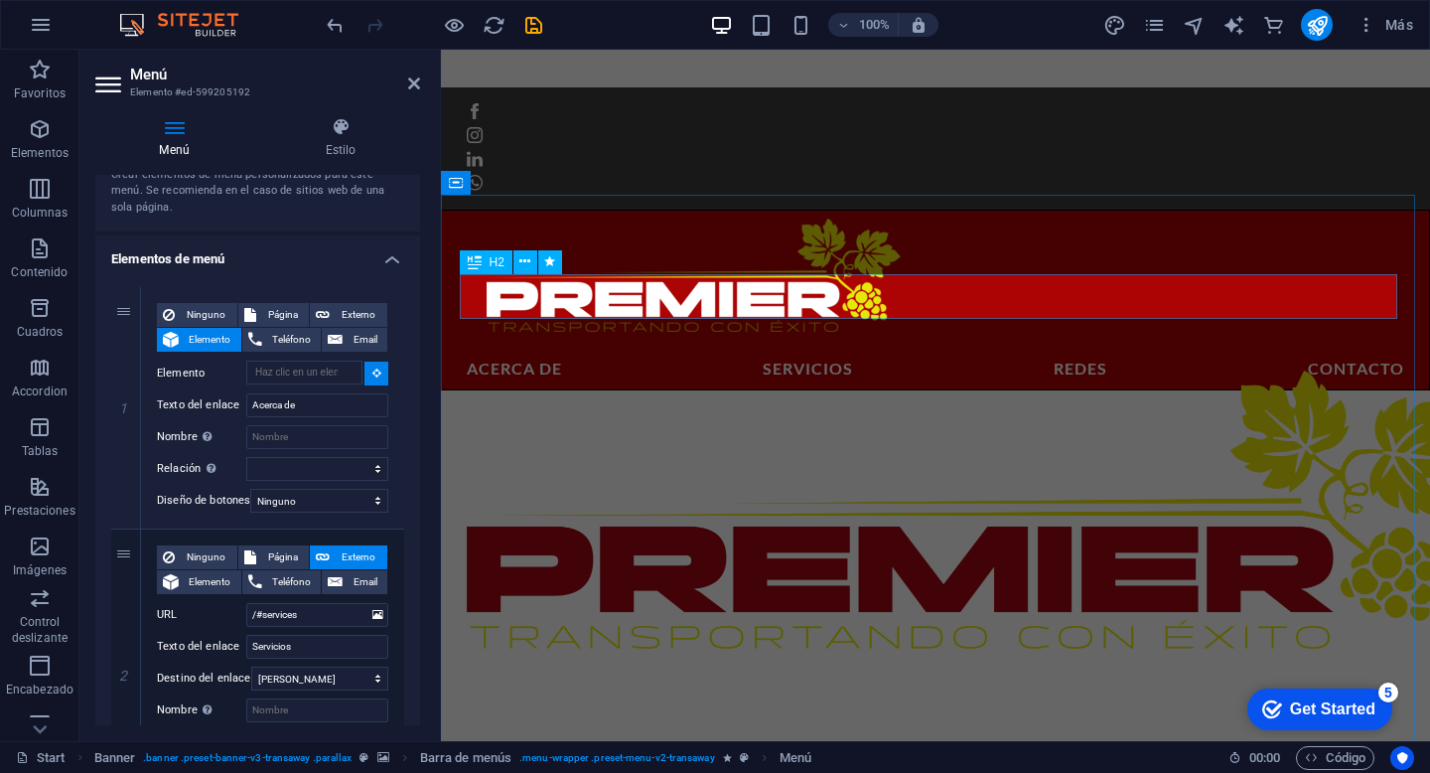
select select
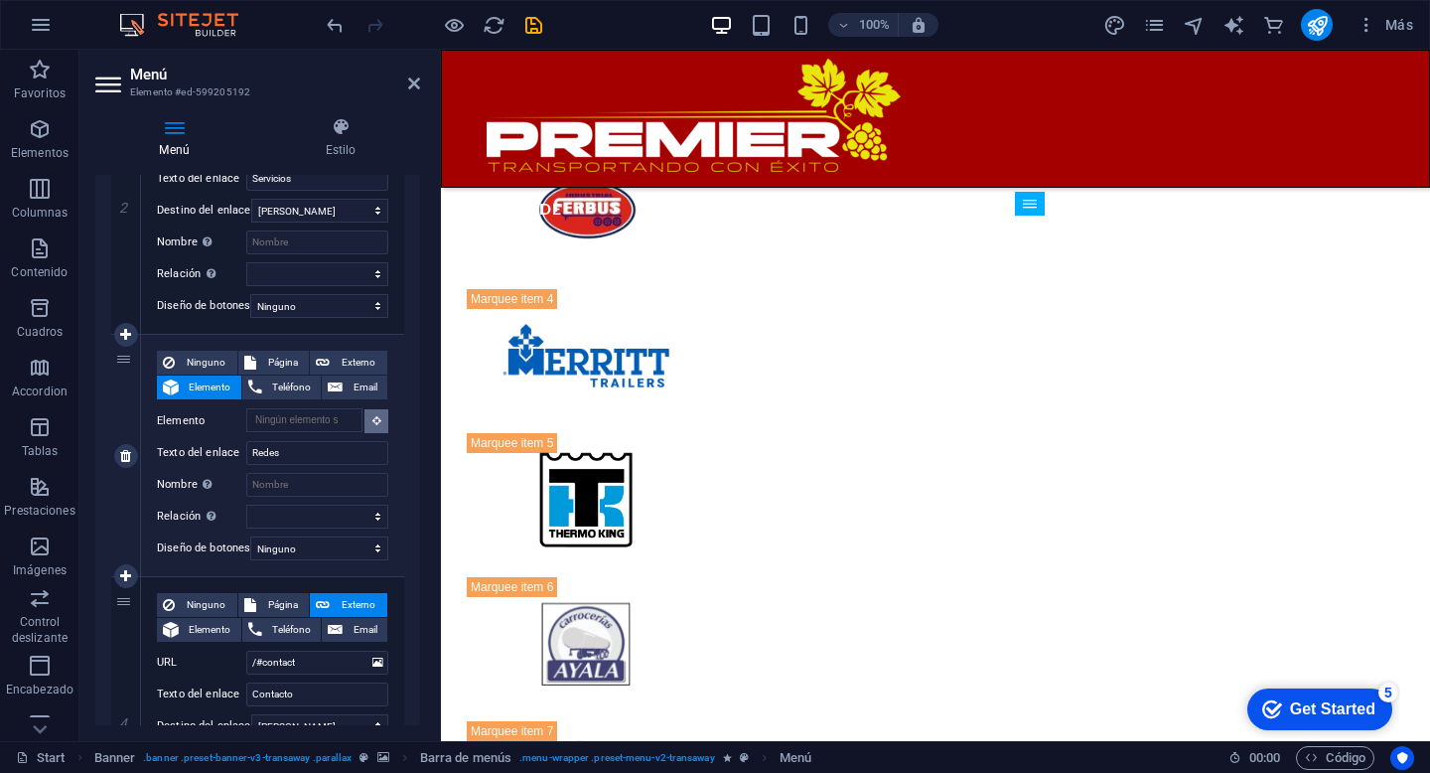
scroll to position [3845, 0]
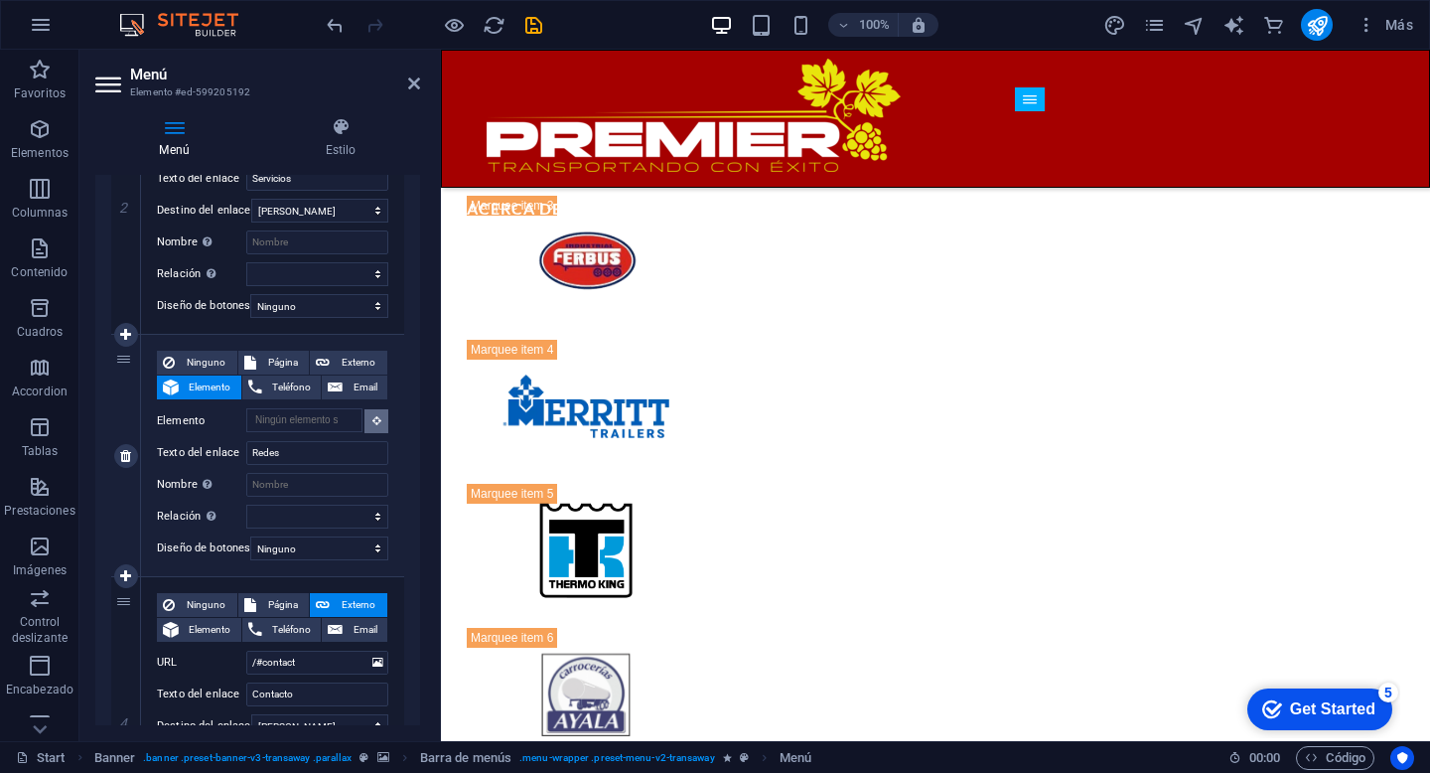
click at [379, 414] on button at bounding box center [377, 421] width 24 height 24
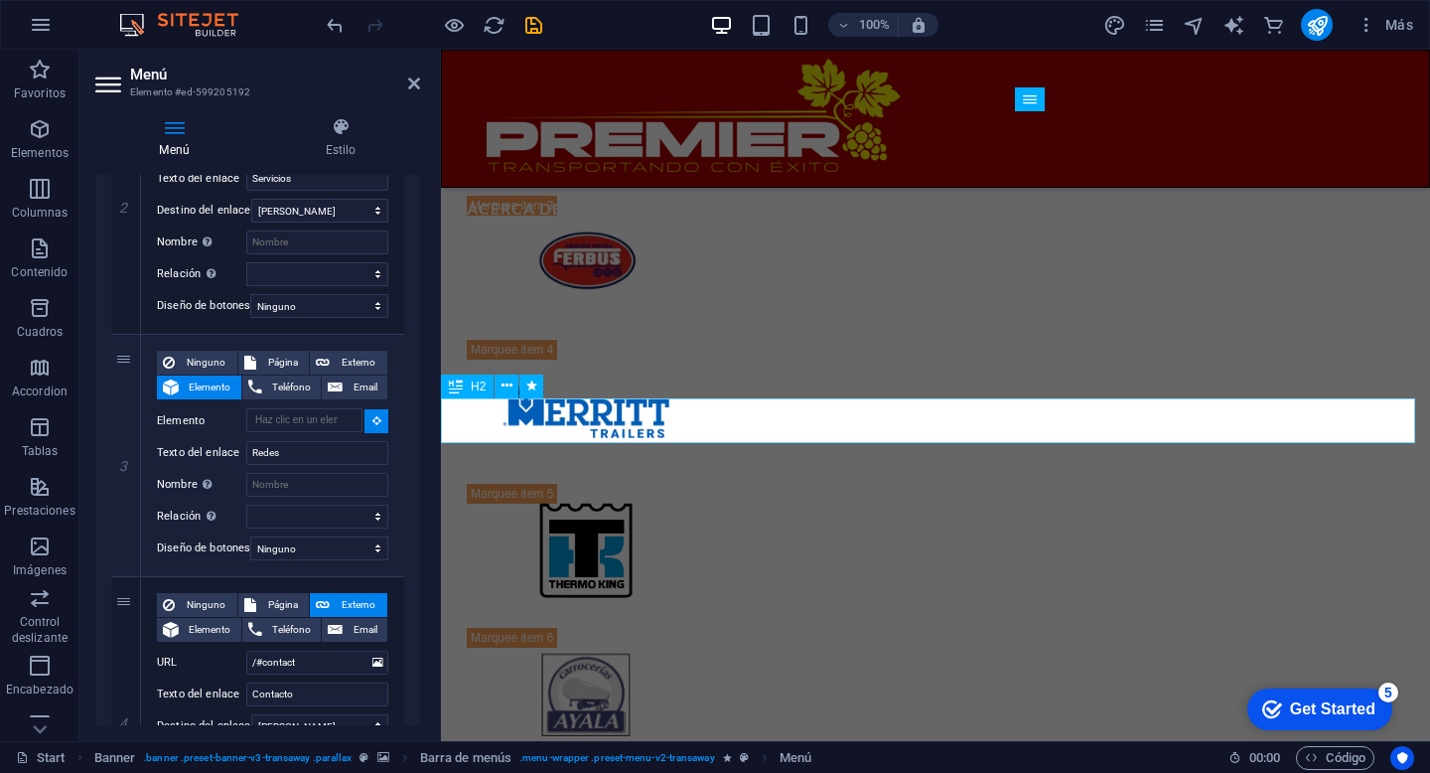
select select
type input "#ed-new-904"
select select
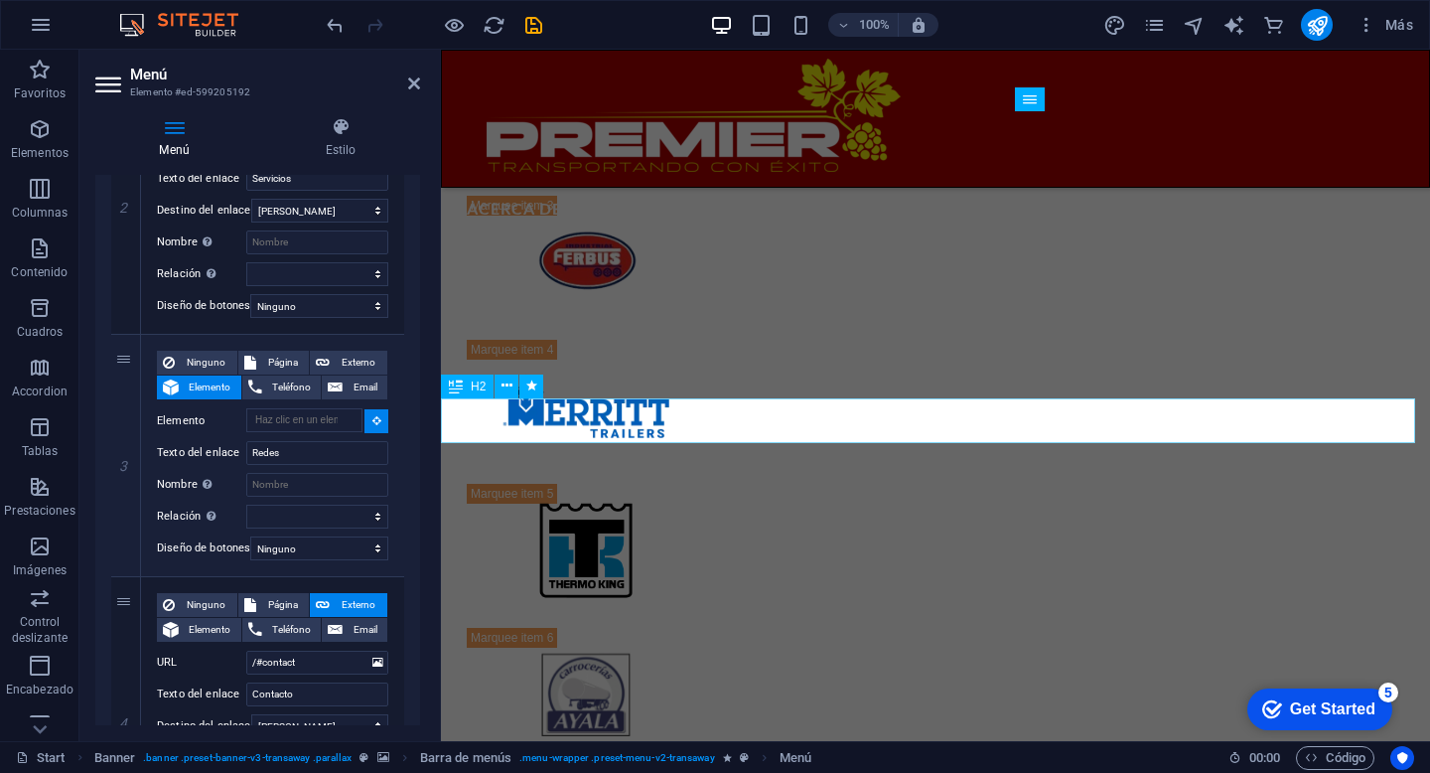
select select
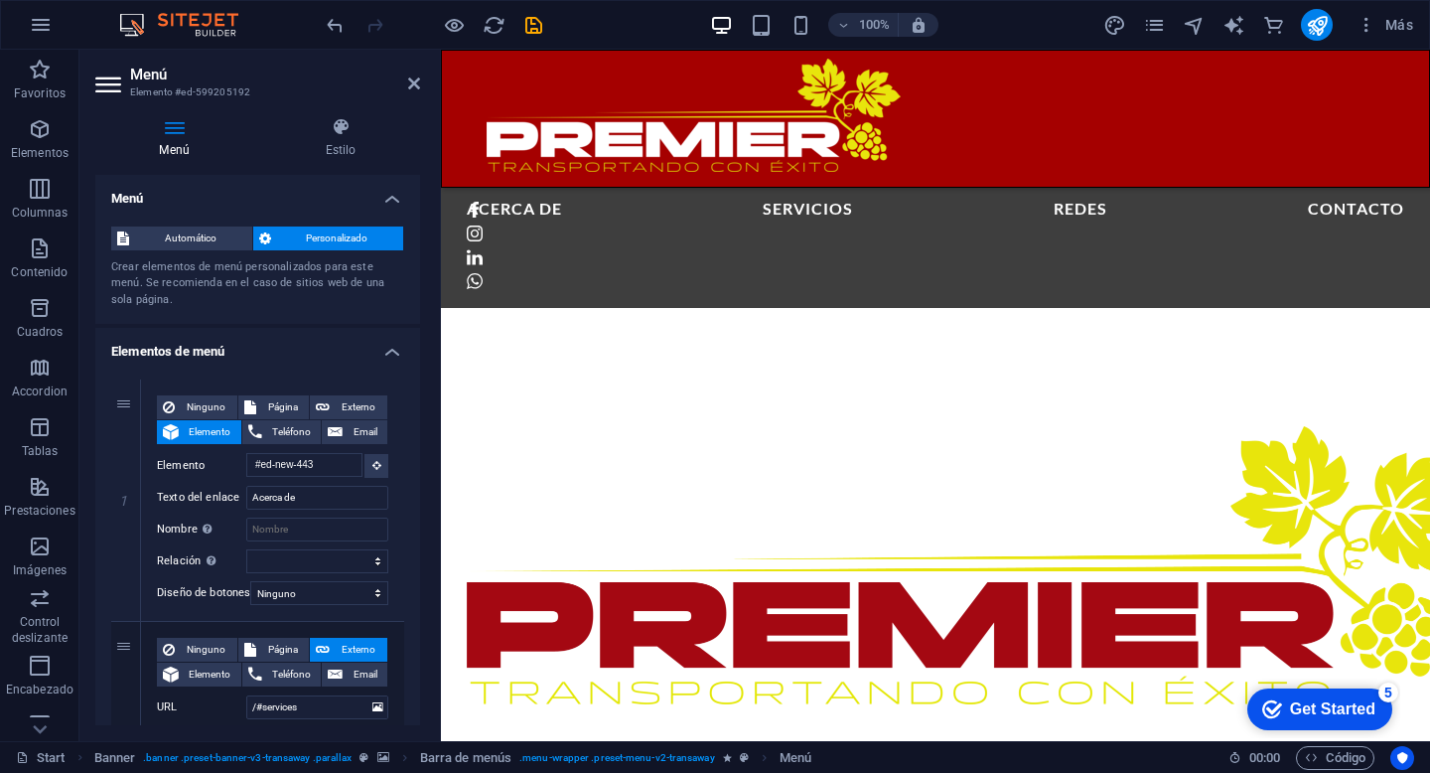
scroll to position [3569, 0]
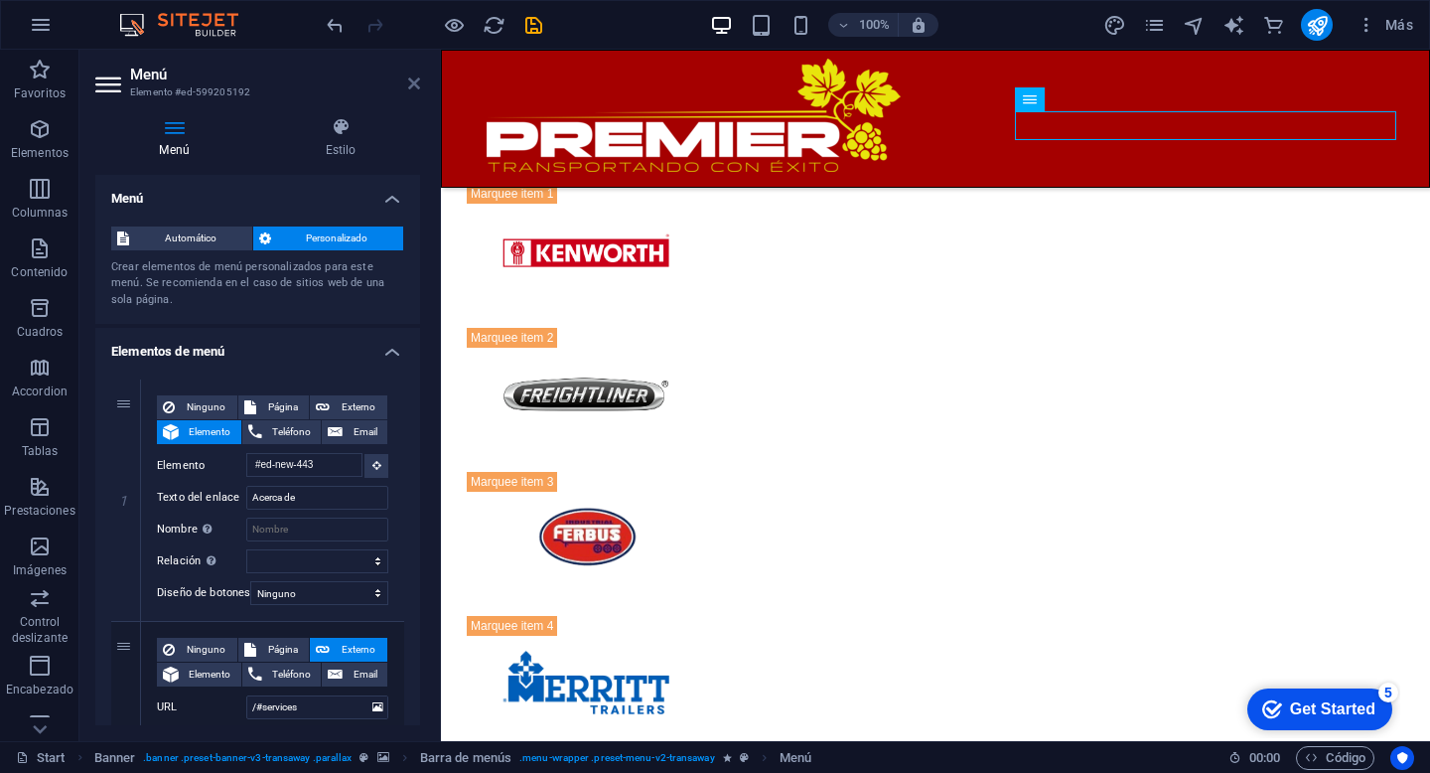
click at [419, 84] on icon at bounding box center [414, 83] width 12 height 16
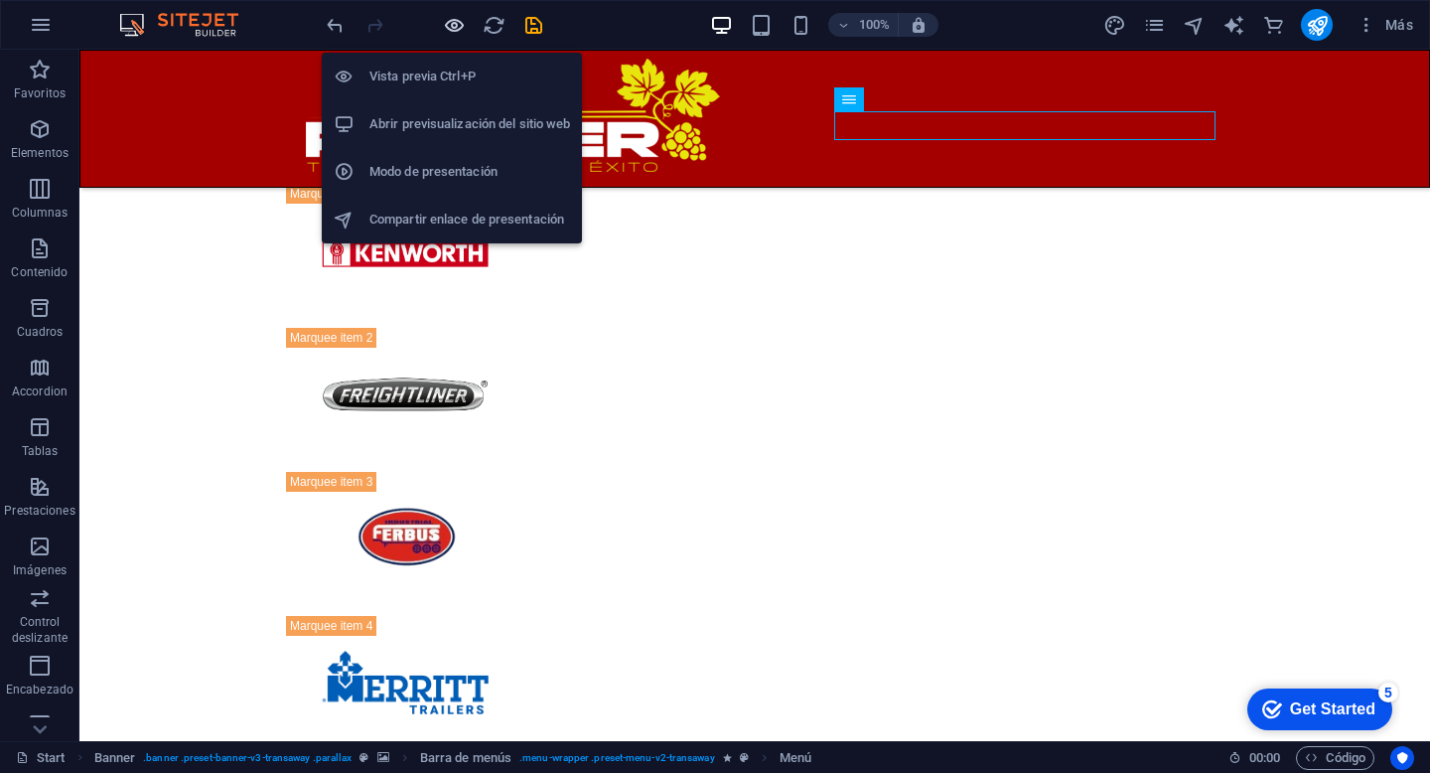
click at [452, 17] on icon "button" at bounding box center [454, 25] width 23 height 23
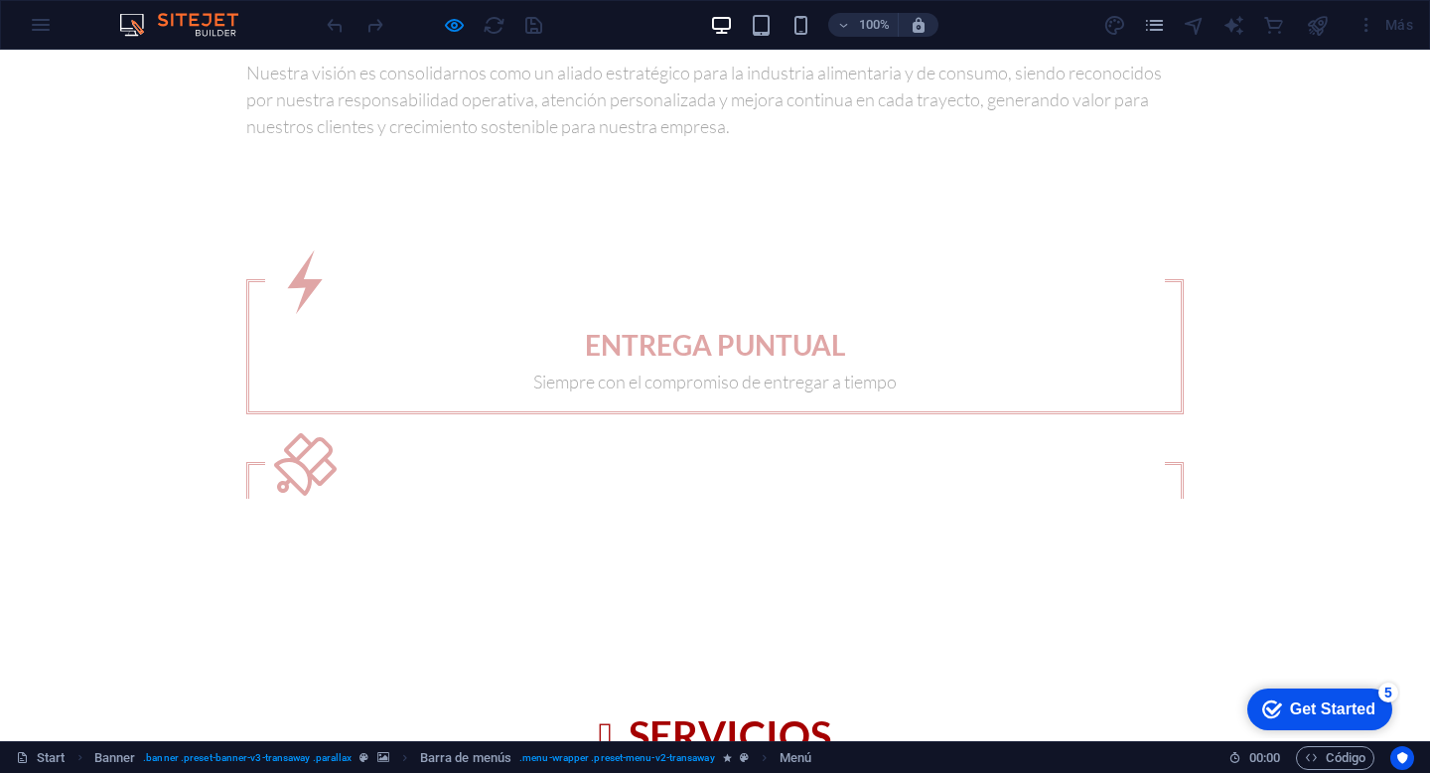
scroll to position [0, 0]
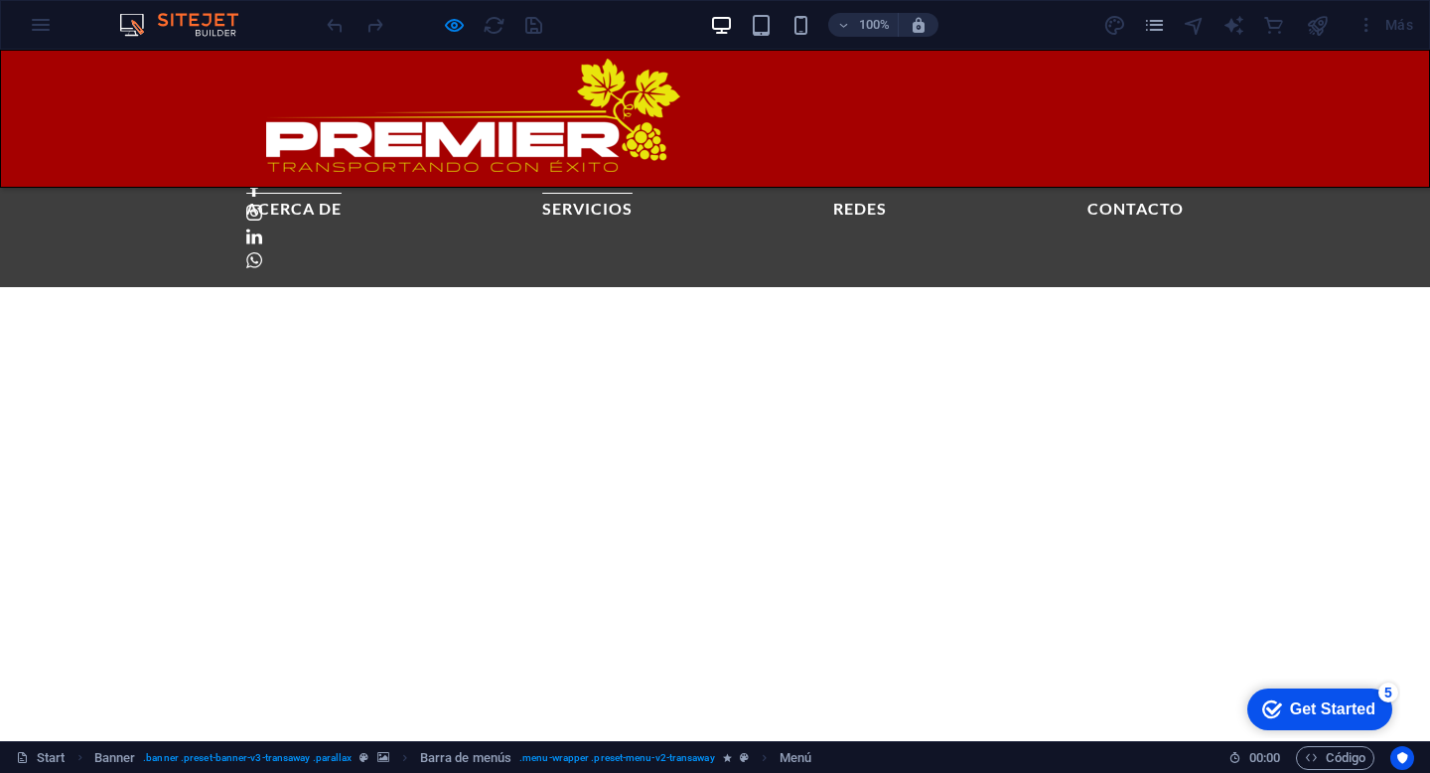
scroll to position [641, 0]
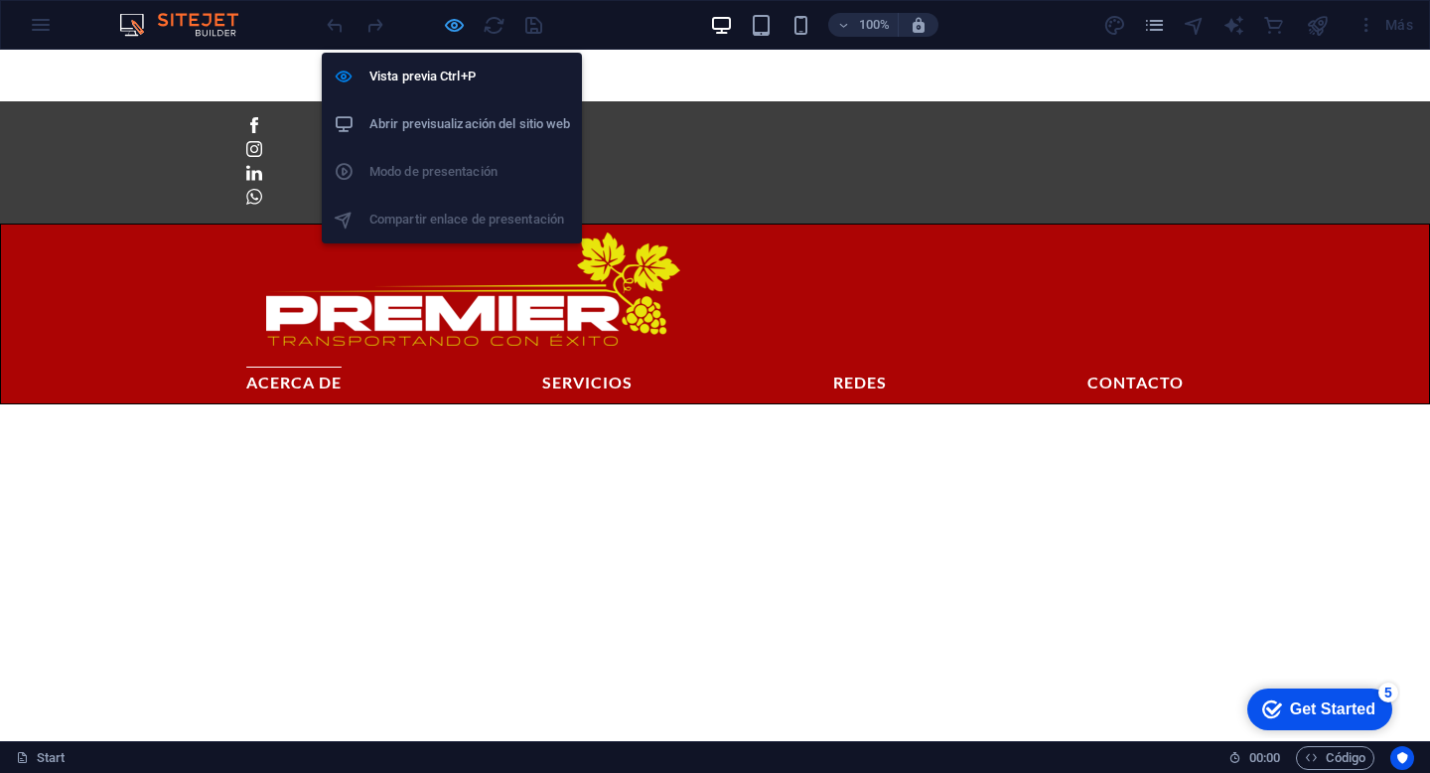
click at [456, 24] on icon "button" at bounding box center [454, 25] width 23 height 23
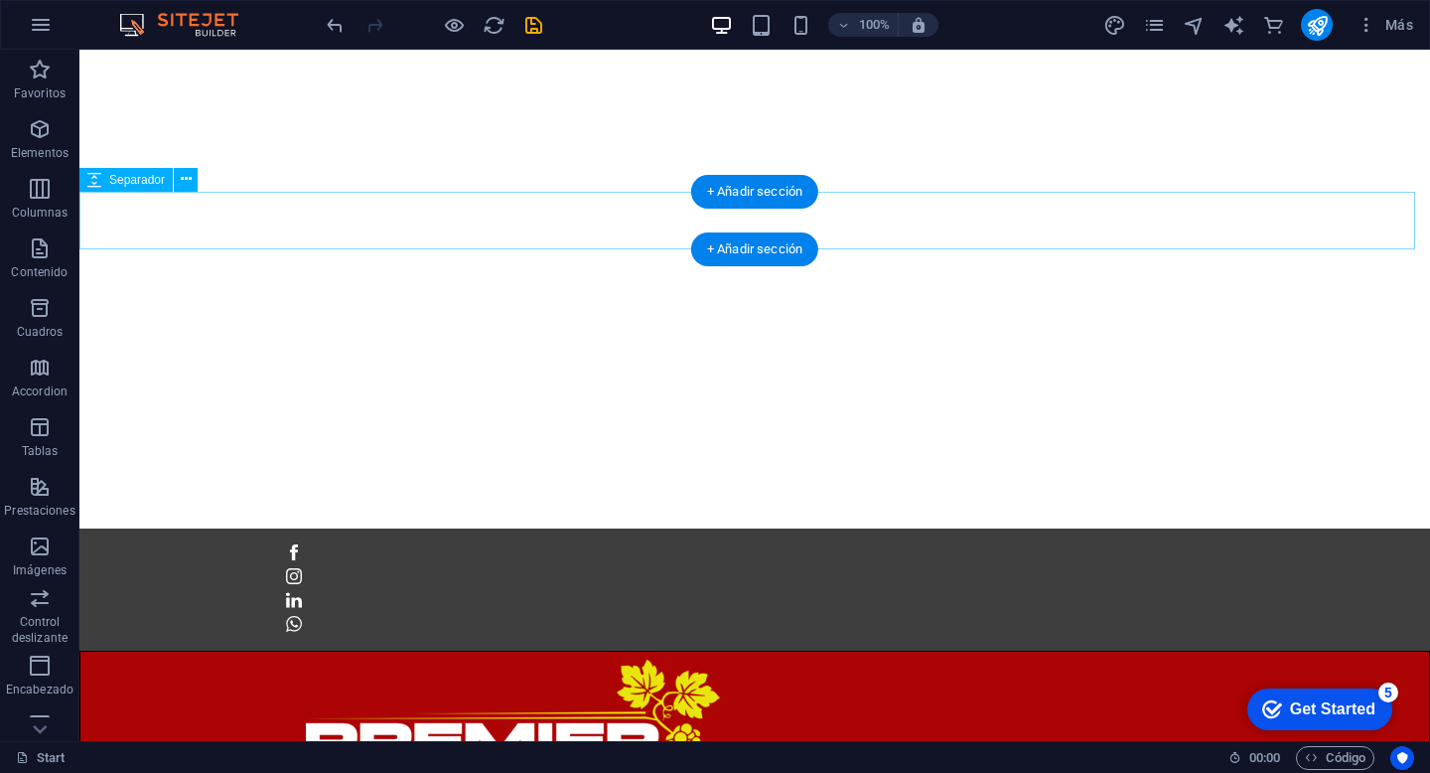
scroll to position [0, 0]
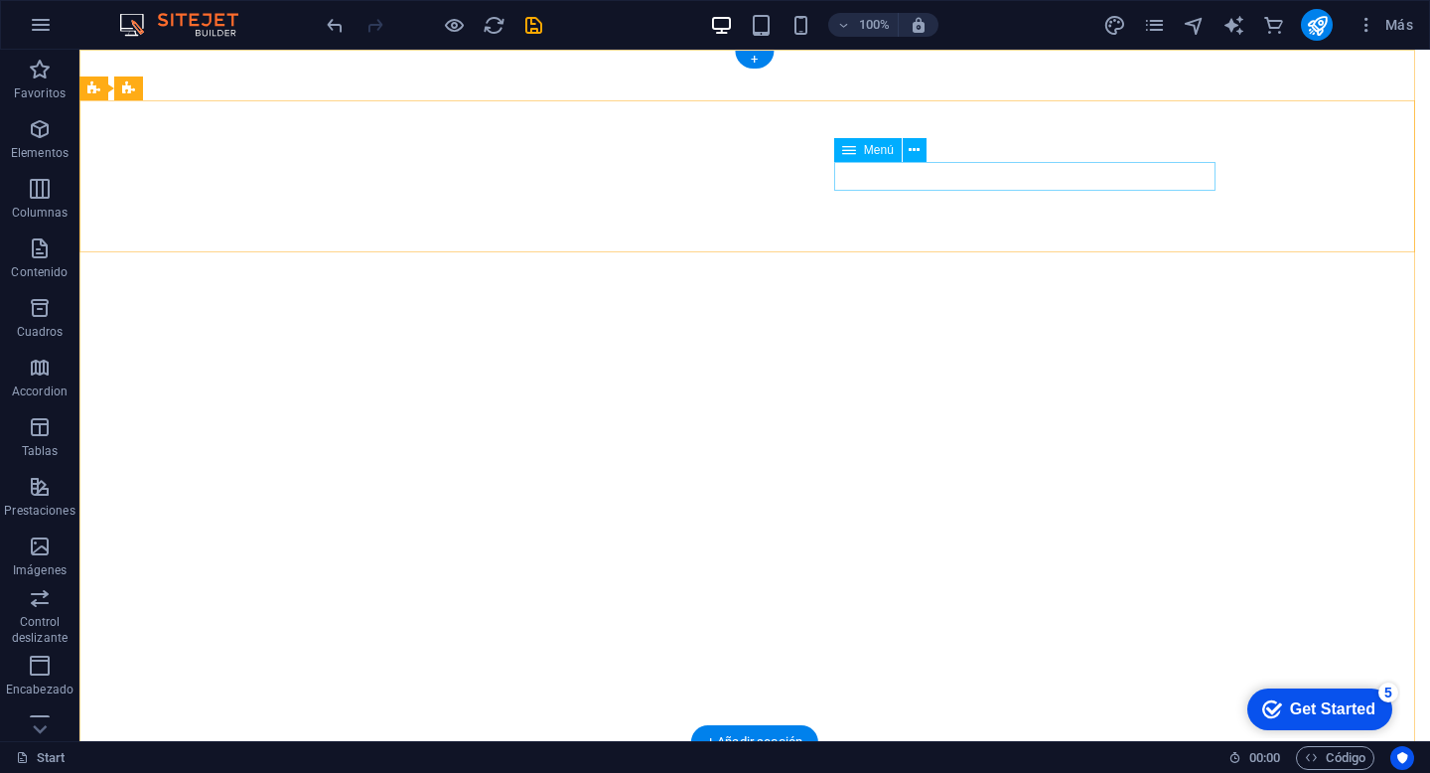
select select
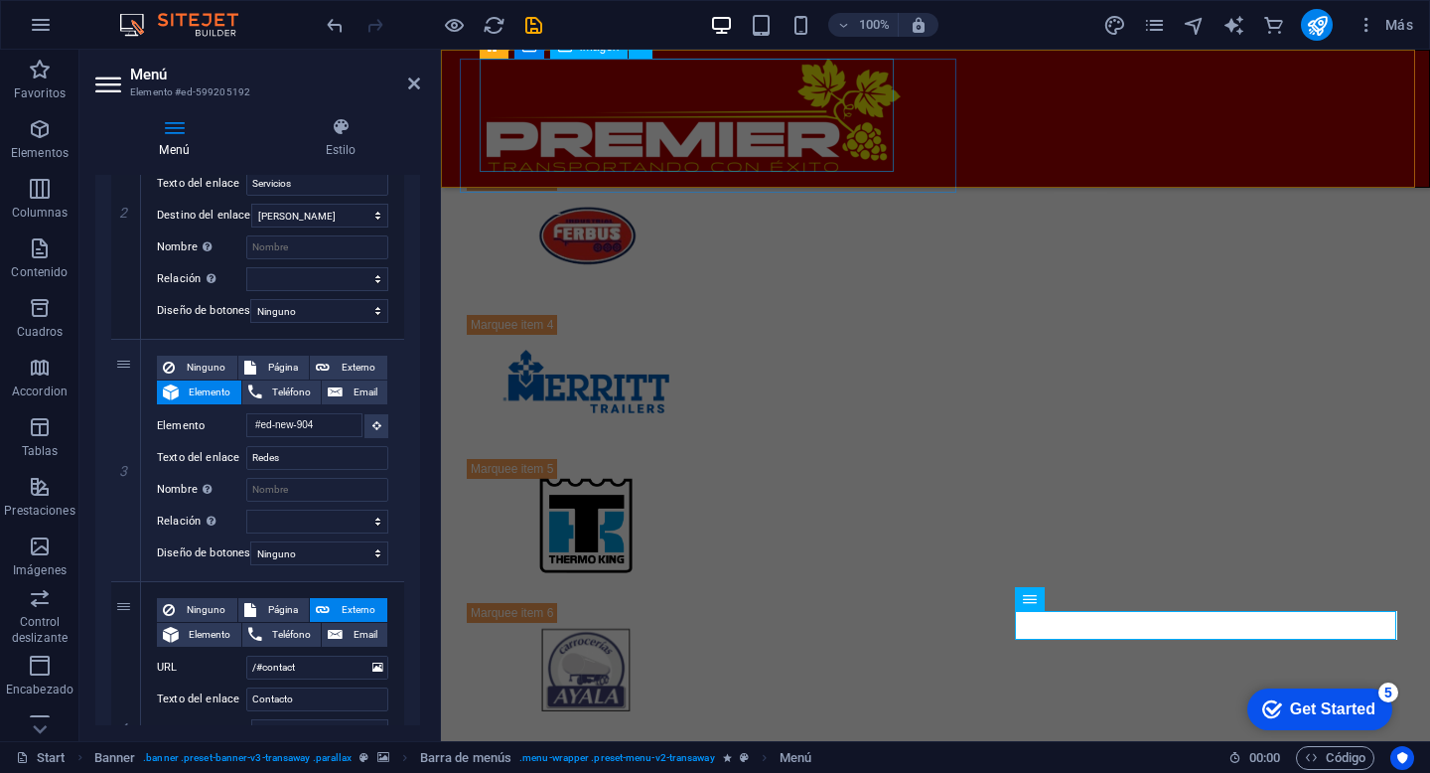
scroll to position [72, 0]
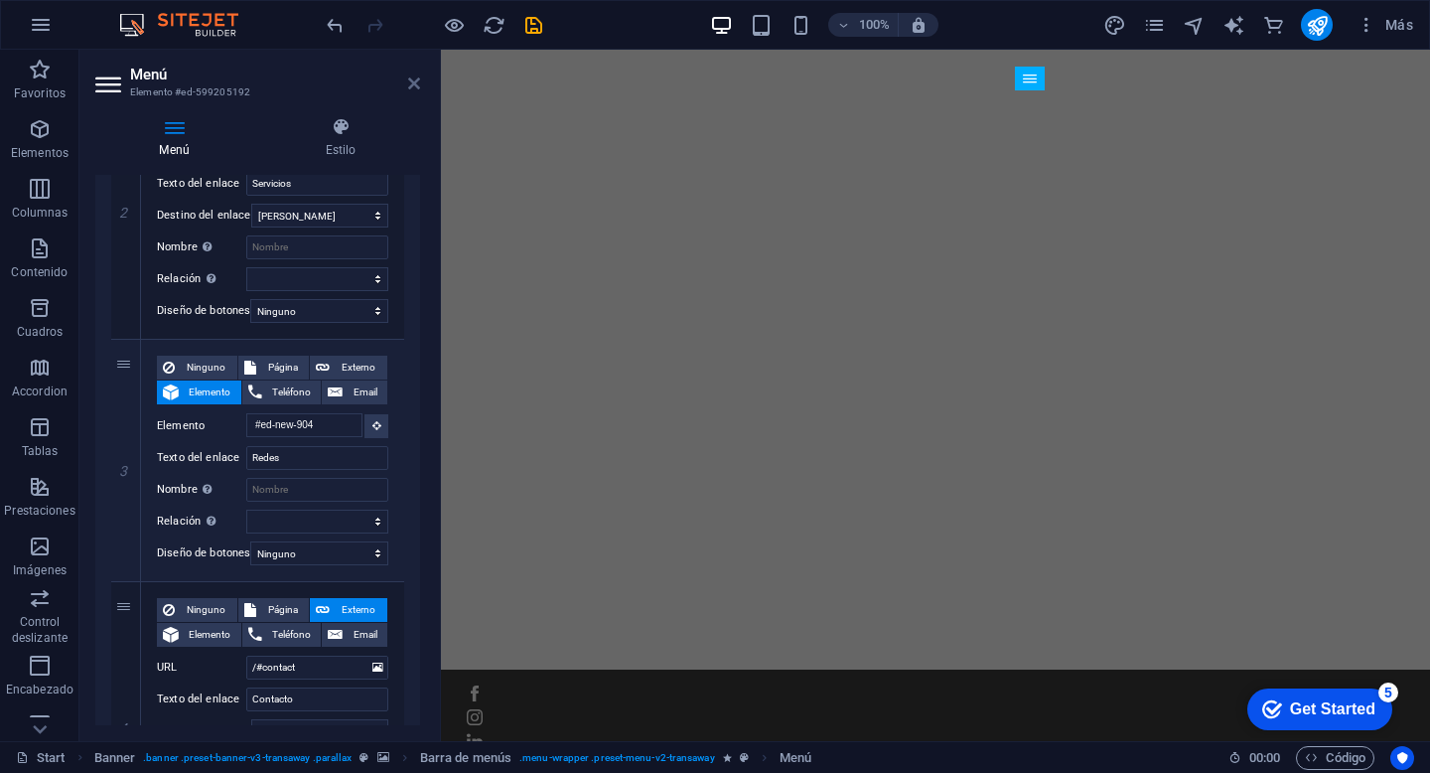
click at [415, 86] on icon at bounding box center [414, 83] width 12 height 16
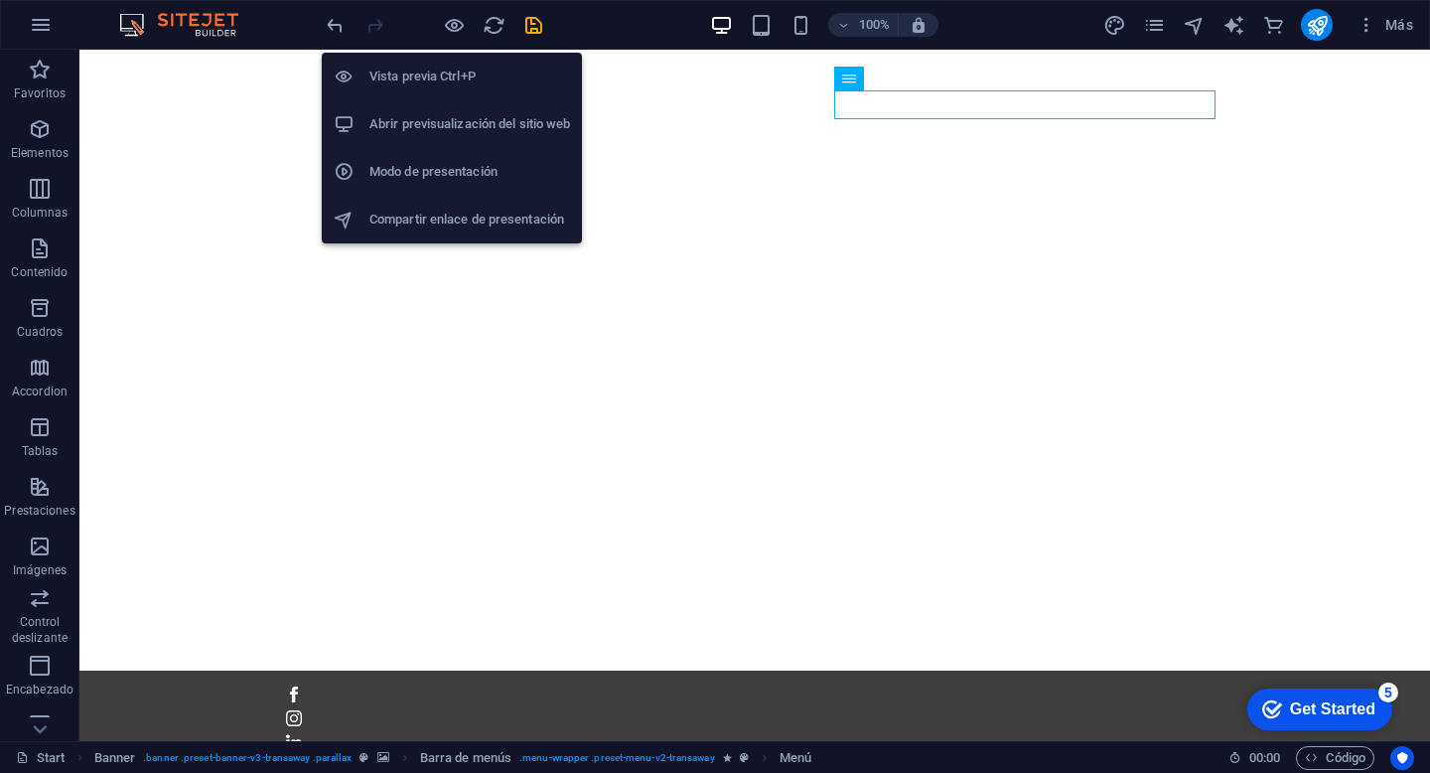
click at [455, 61] on li "Vista previa Ctrl+P" at bounding box center [452, 77] width 260 height 48
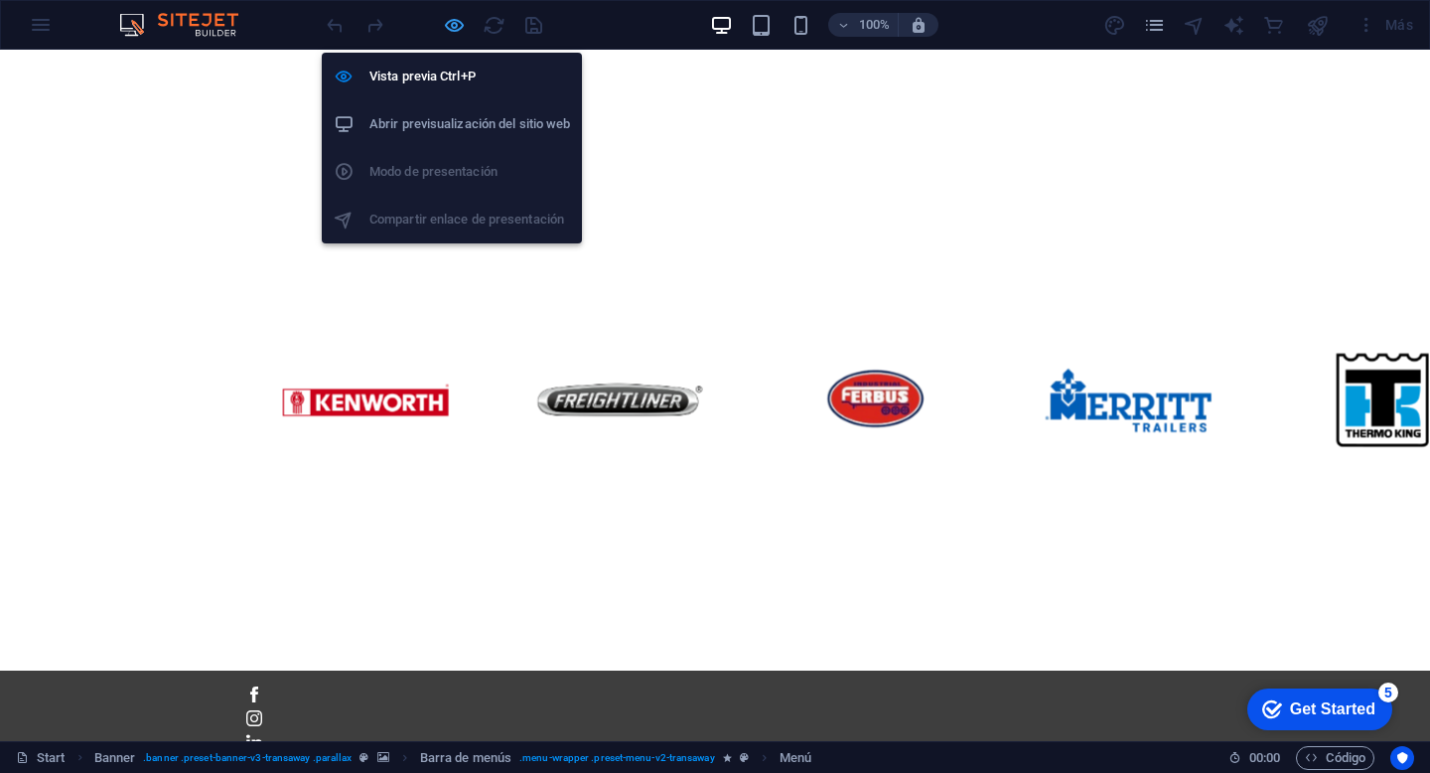
click at [461, 16] on icon "button" at bounding box center [454, 25] width 23 height 23
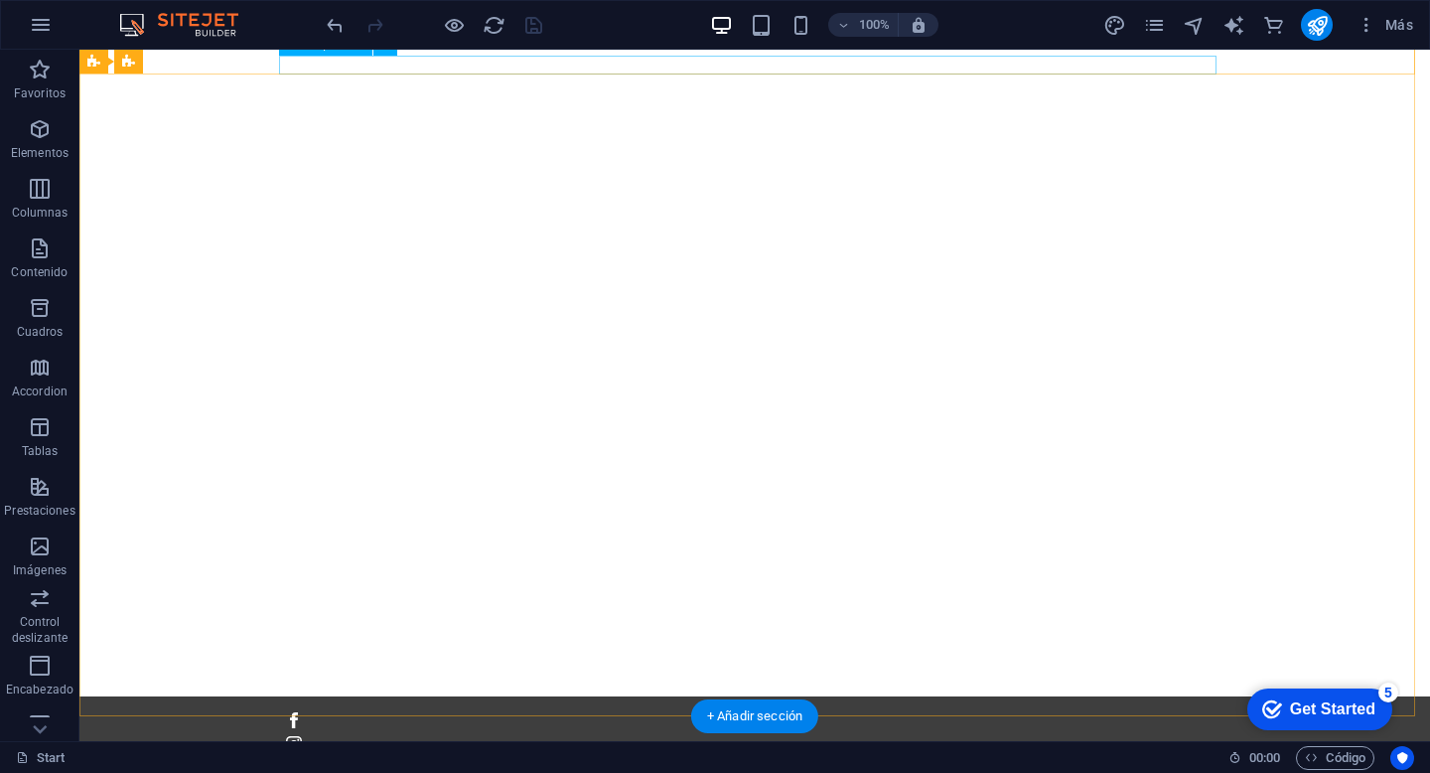
scroll to position [0, 0]
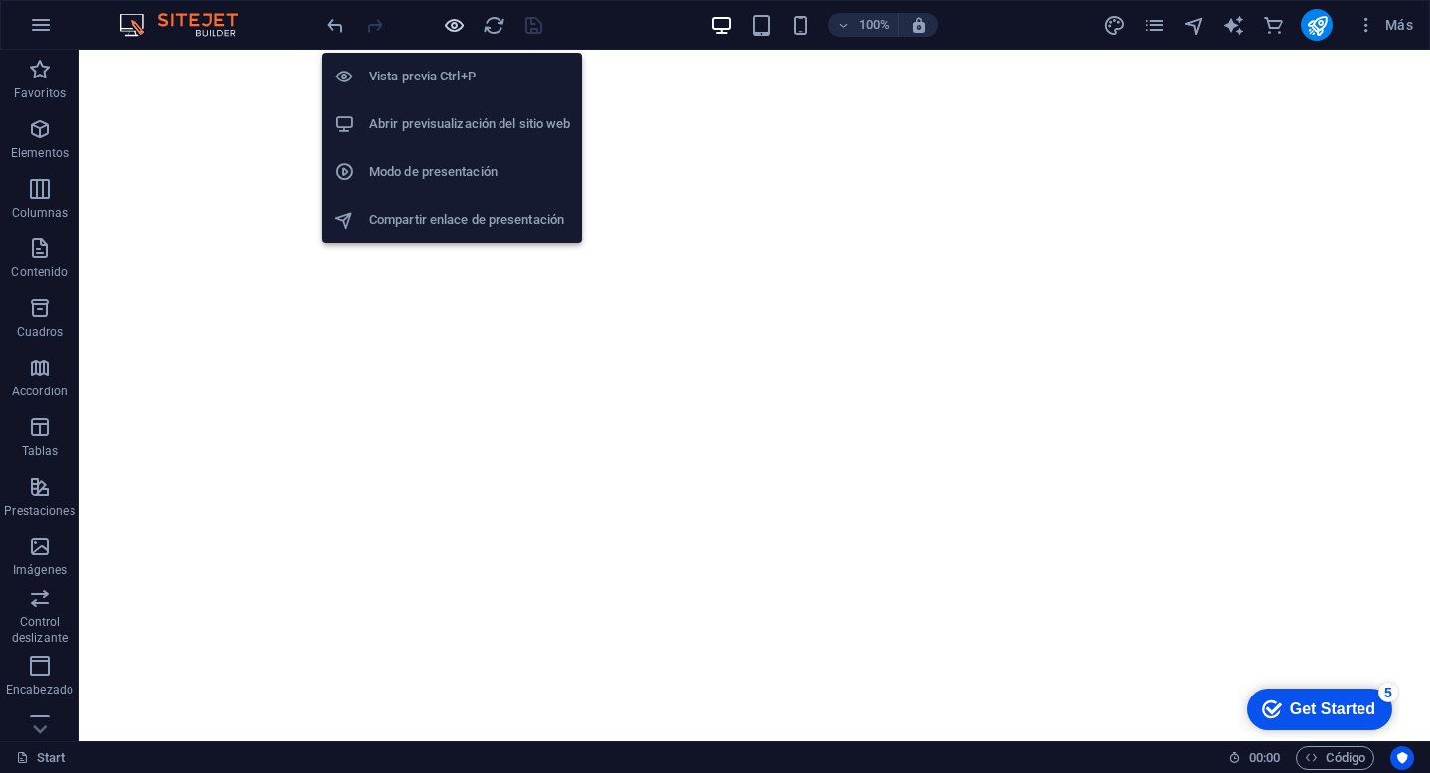
click at [452, 19] on icon "button" at bounding box center [454, 25] width 23 height 23
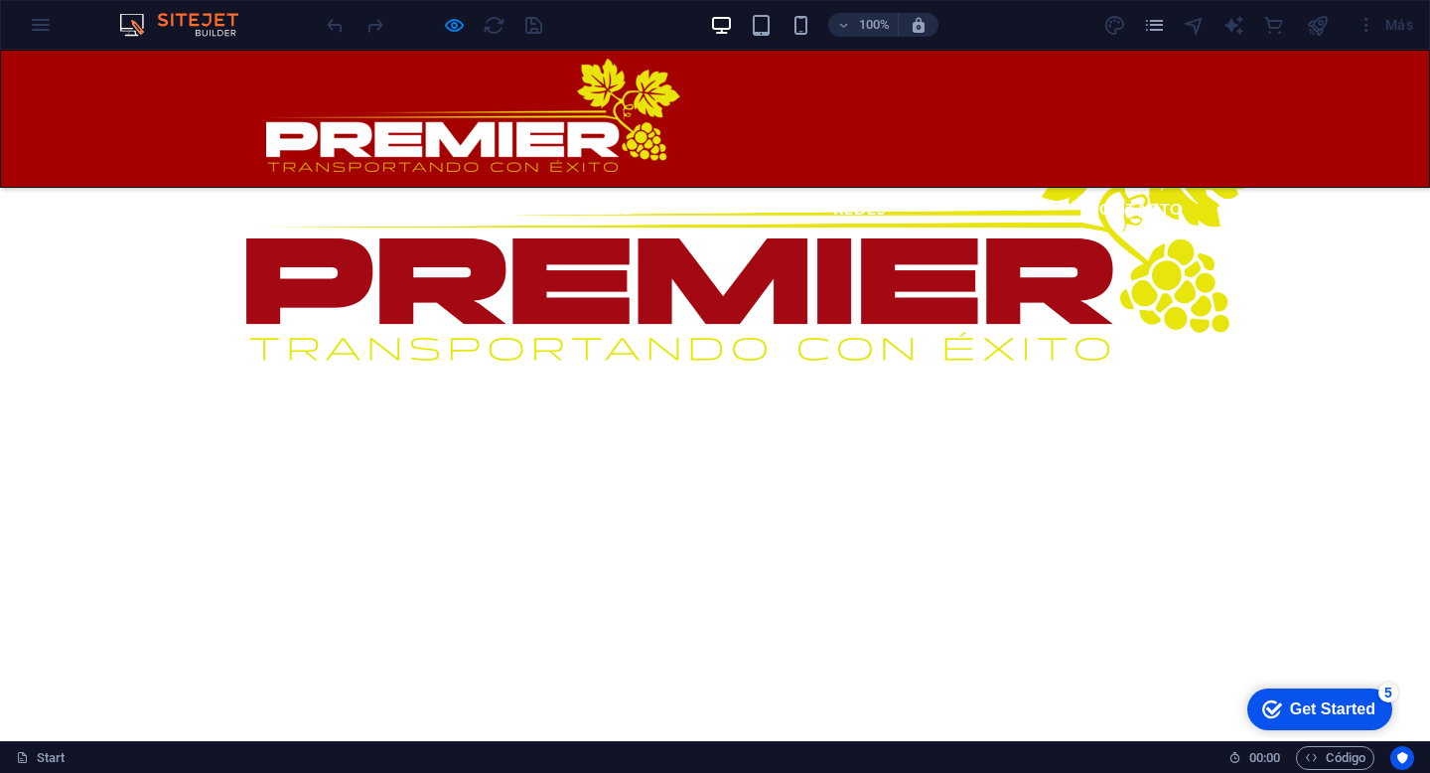
scroll to position [901, 0]
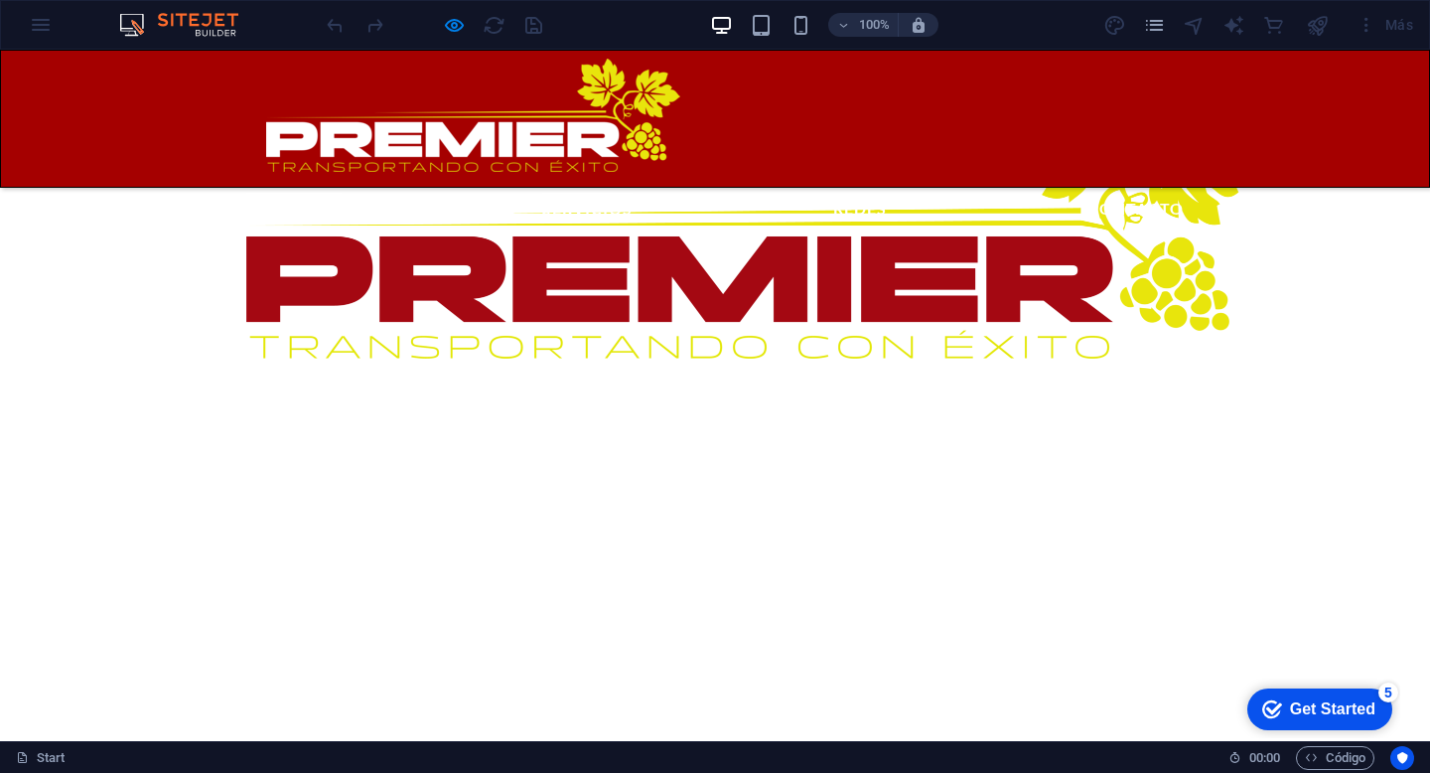
click at [633, 193] on link "Servicios" at bounding box center [587, 205] width 90 height 24
click at [1088, 193] on link "Contacto" at bounding box center [1136, 205] width 96 height 24
click at [887, 193] on link "Redes" at bounding box center [860, 205] width 54 height 24
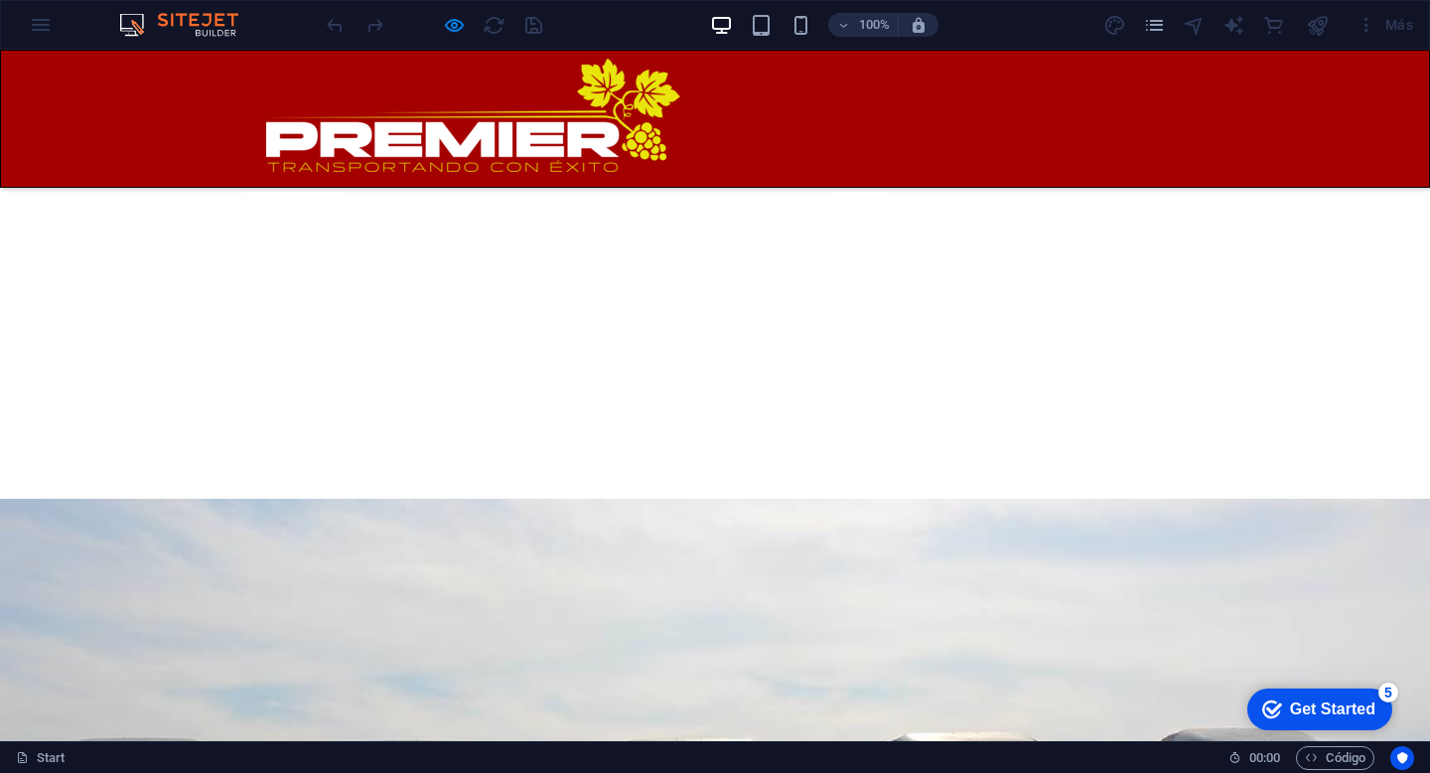
scroll to position [3514, 0]
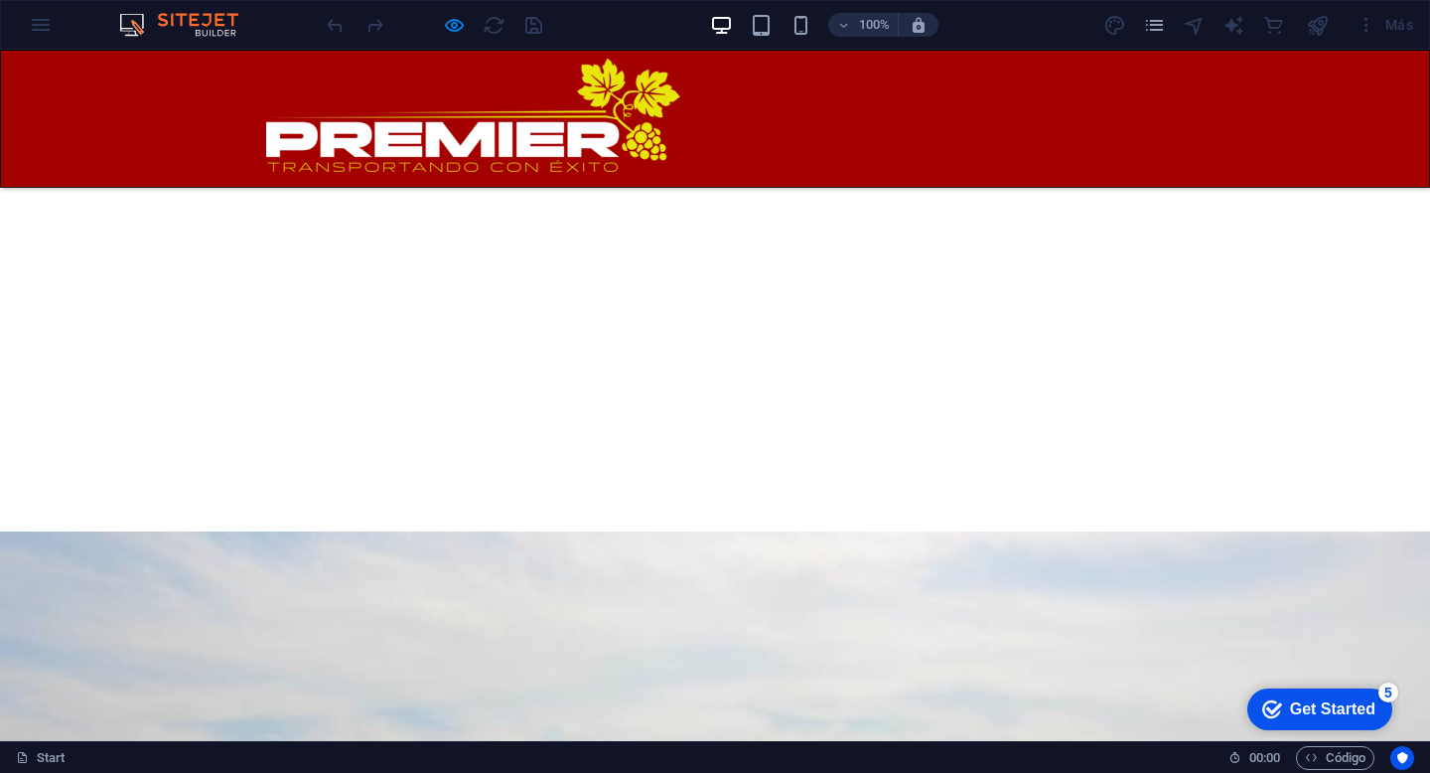
click at [633, 193] on link "Servicios" at bounding box center [587, 205] width 90 height 24
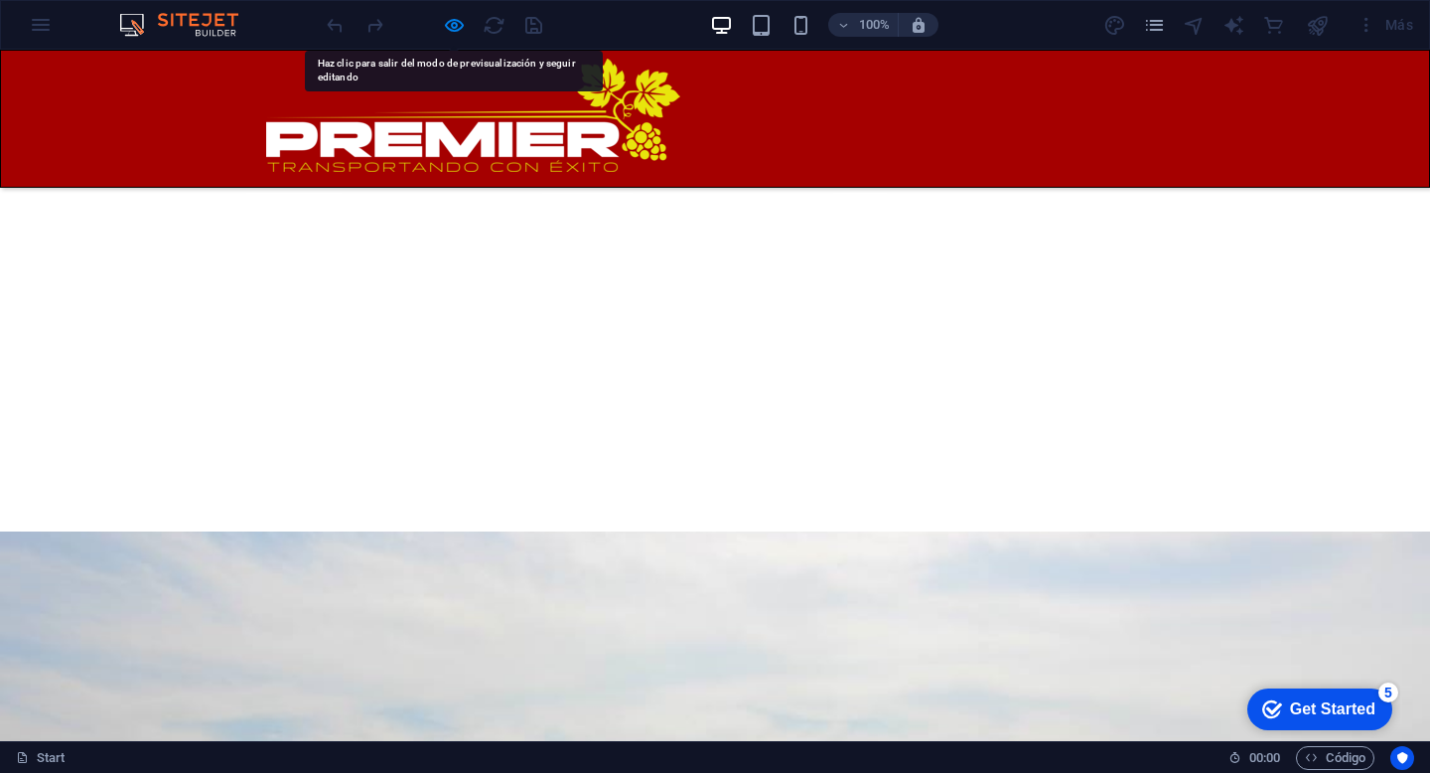
click at [633, 193] on link "Servicios" at bounding box center [587, 205] width 90 height 24
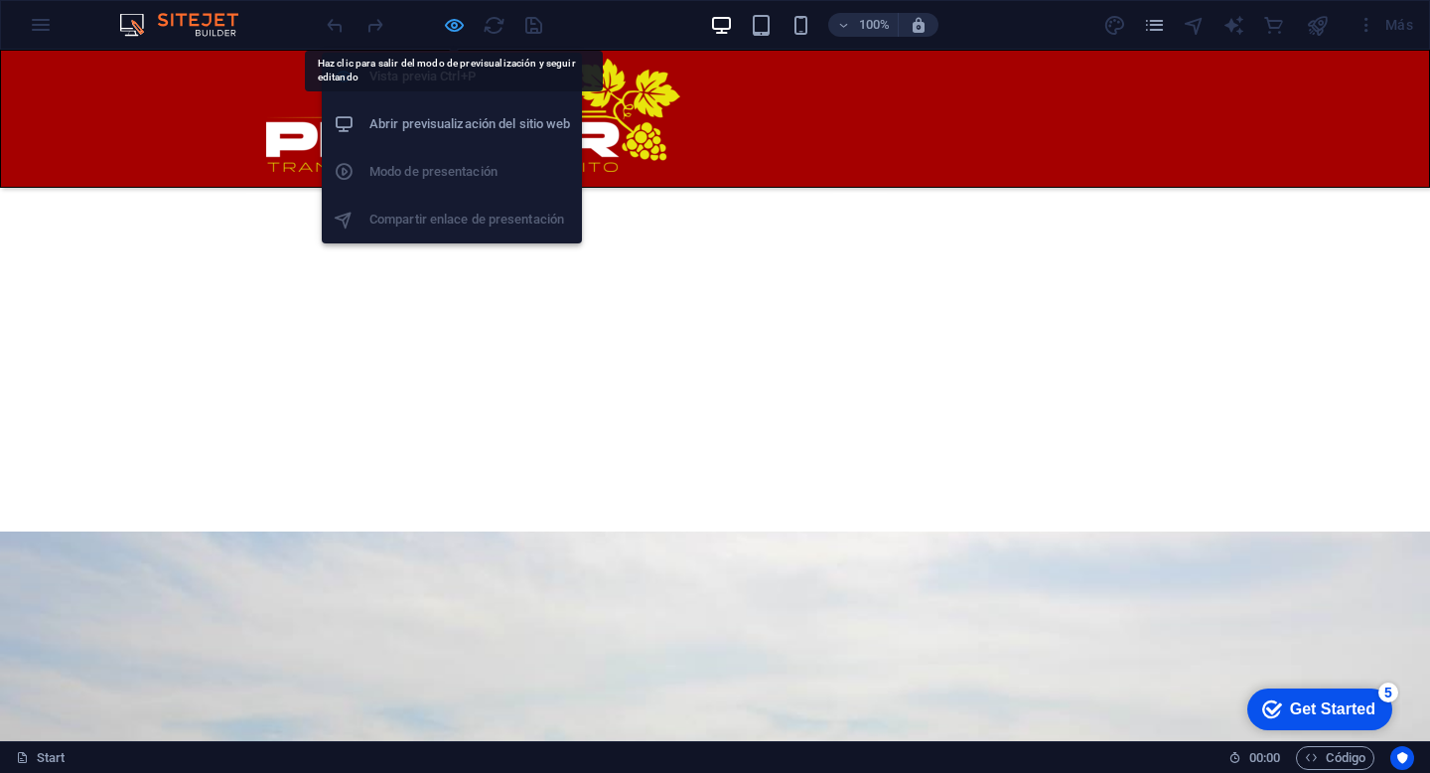
click at [454, 19] on icon "button" at bounding box center [454, 25] width 23 height 23
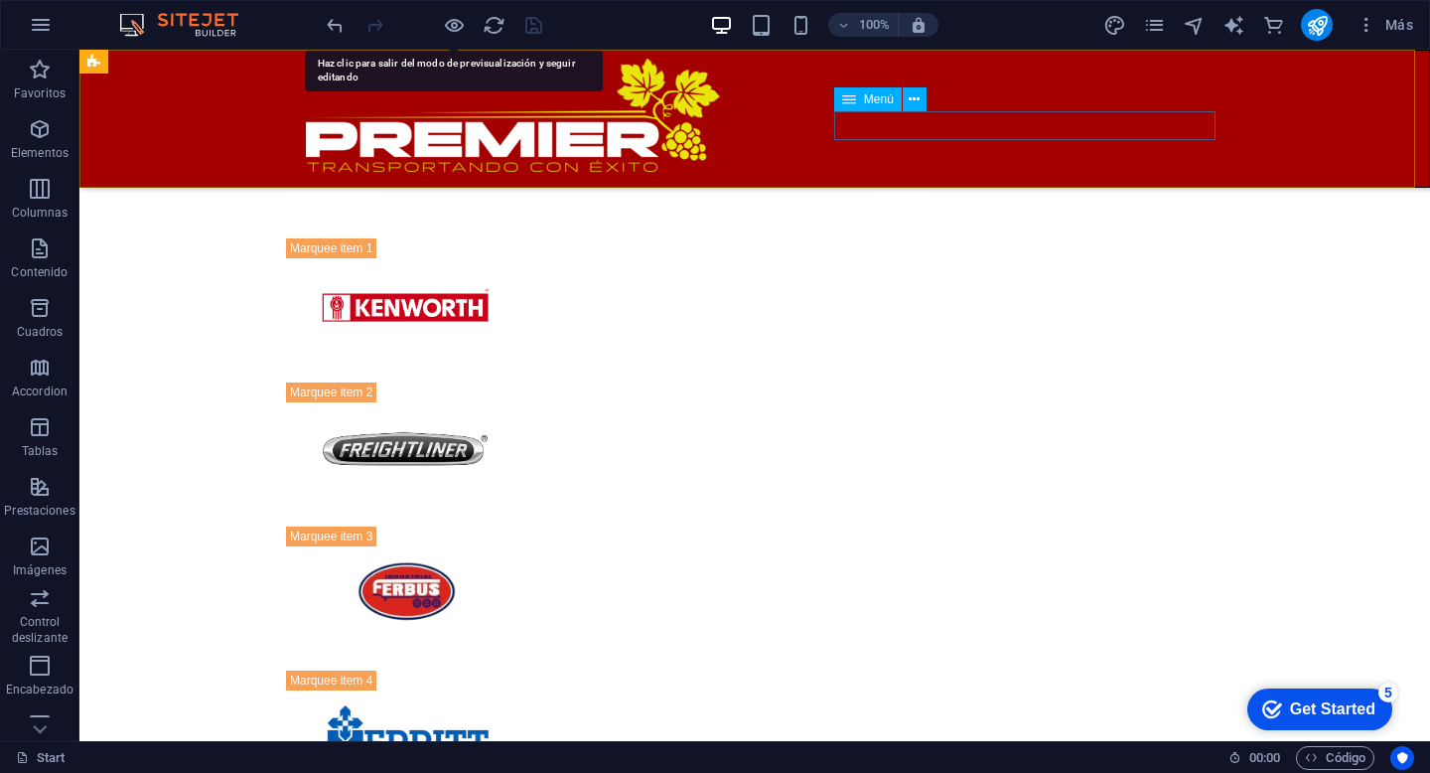
click at [978, 193] on nav "Acerca de Servicios Redes Contacto" at bounding box center [755, 207] width 938 height 29
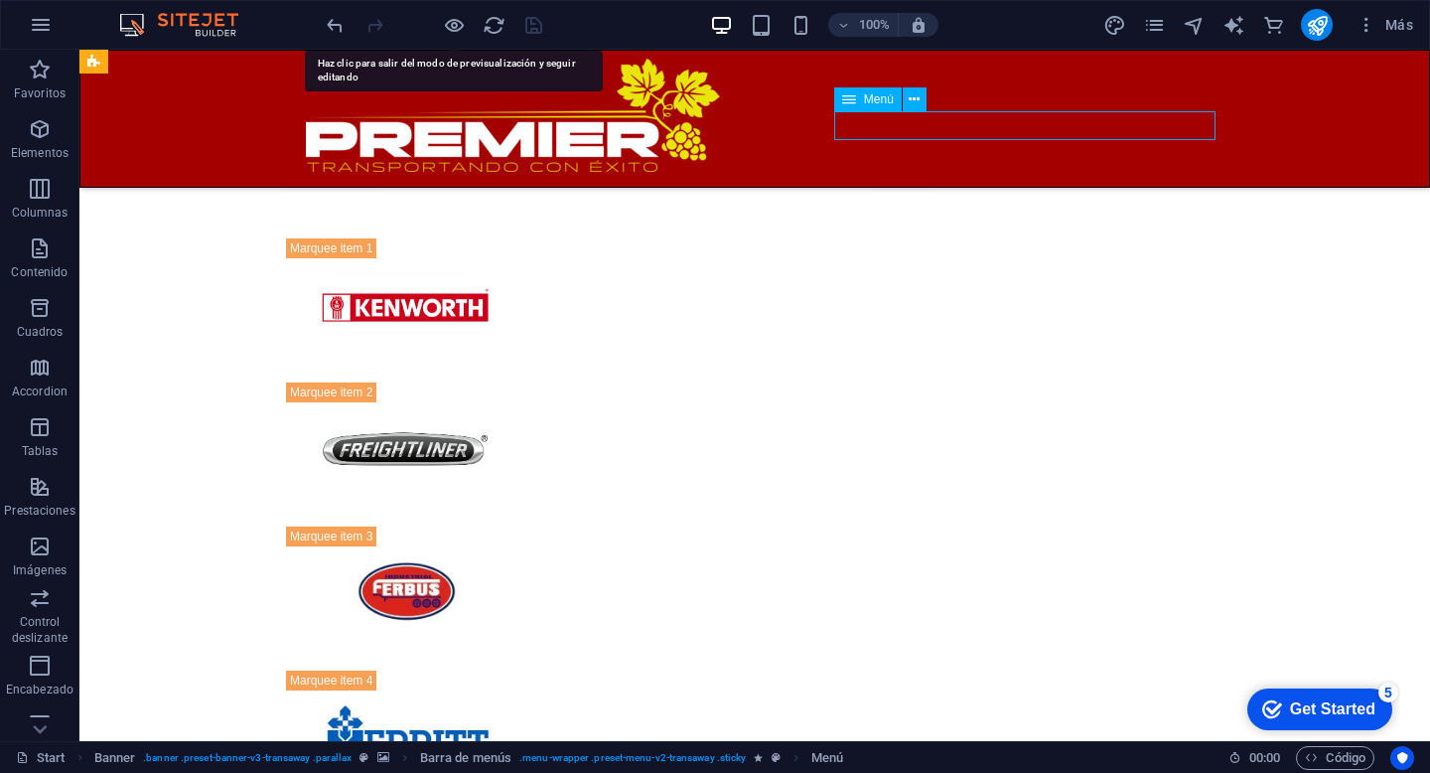
click at [978, 193] on nav "Acerca de Servicios Redes Contacto" at bounding box center [755, 207] width 938 height 29
select select
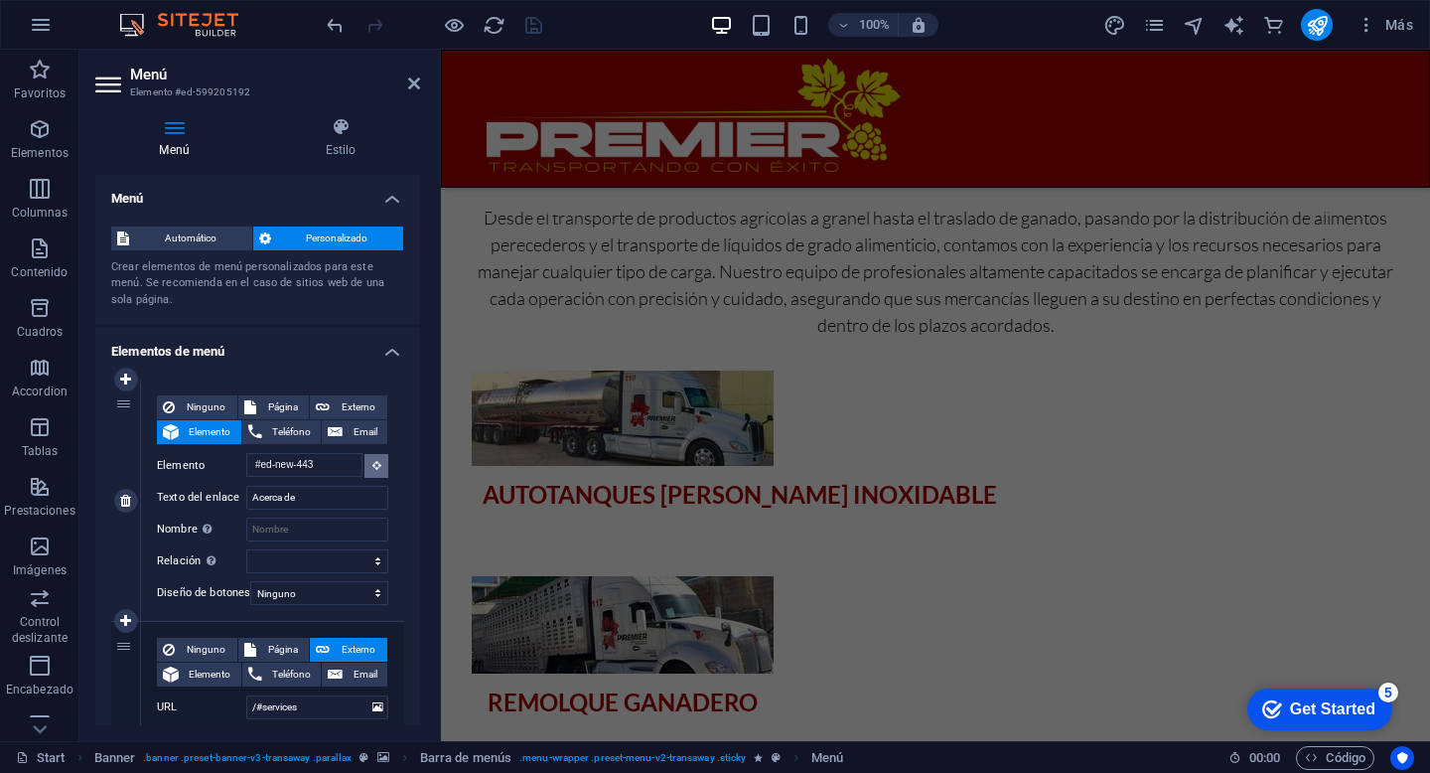
scroll to position [3238, 0]
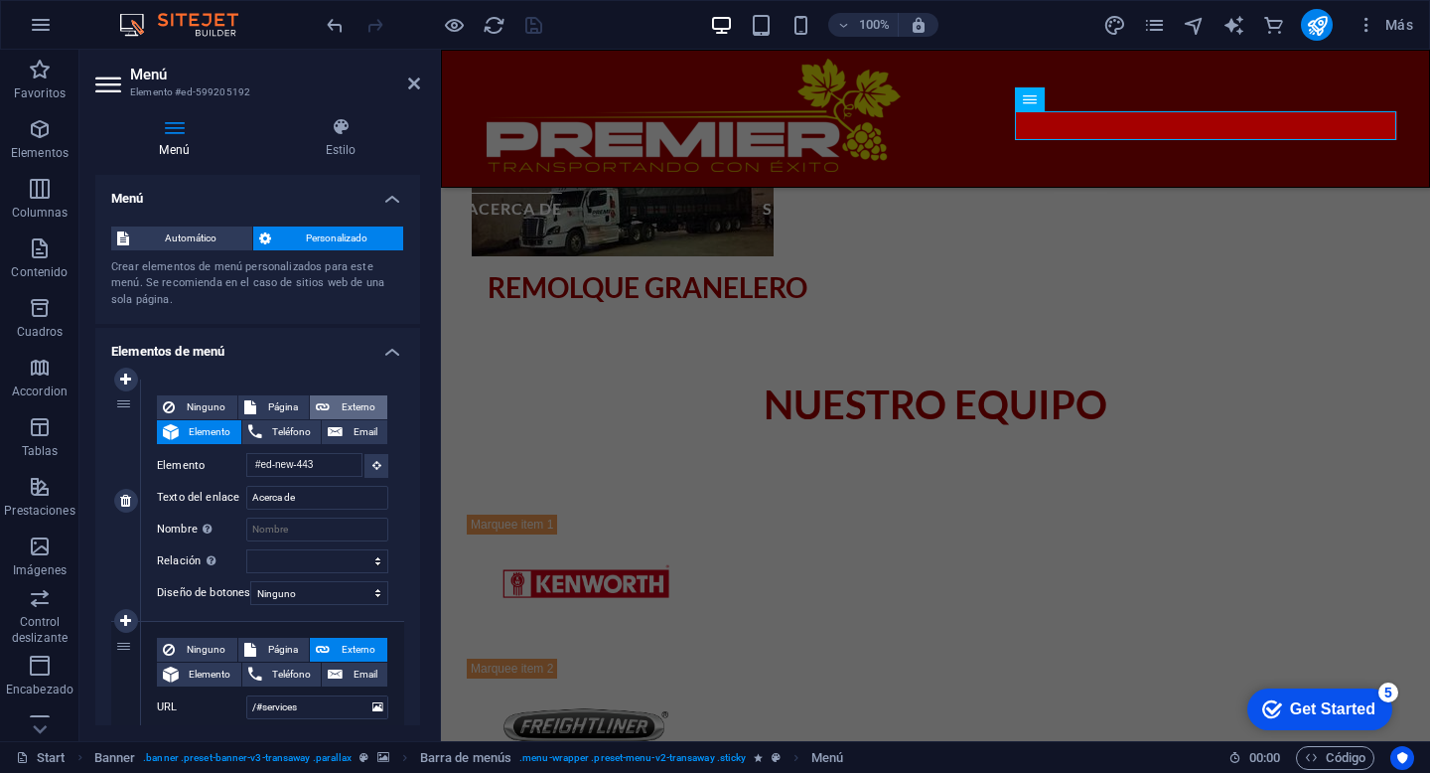
click at [358, 408] on span "Externo" at bounding box center [359, 407] width 46 height 24
select select "blank"
select select
type input "#ed-906712717"
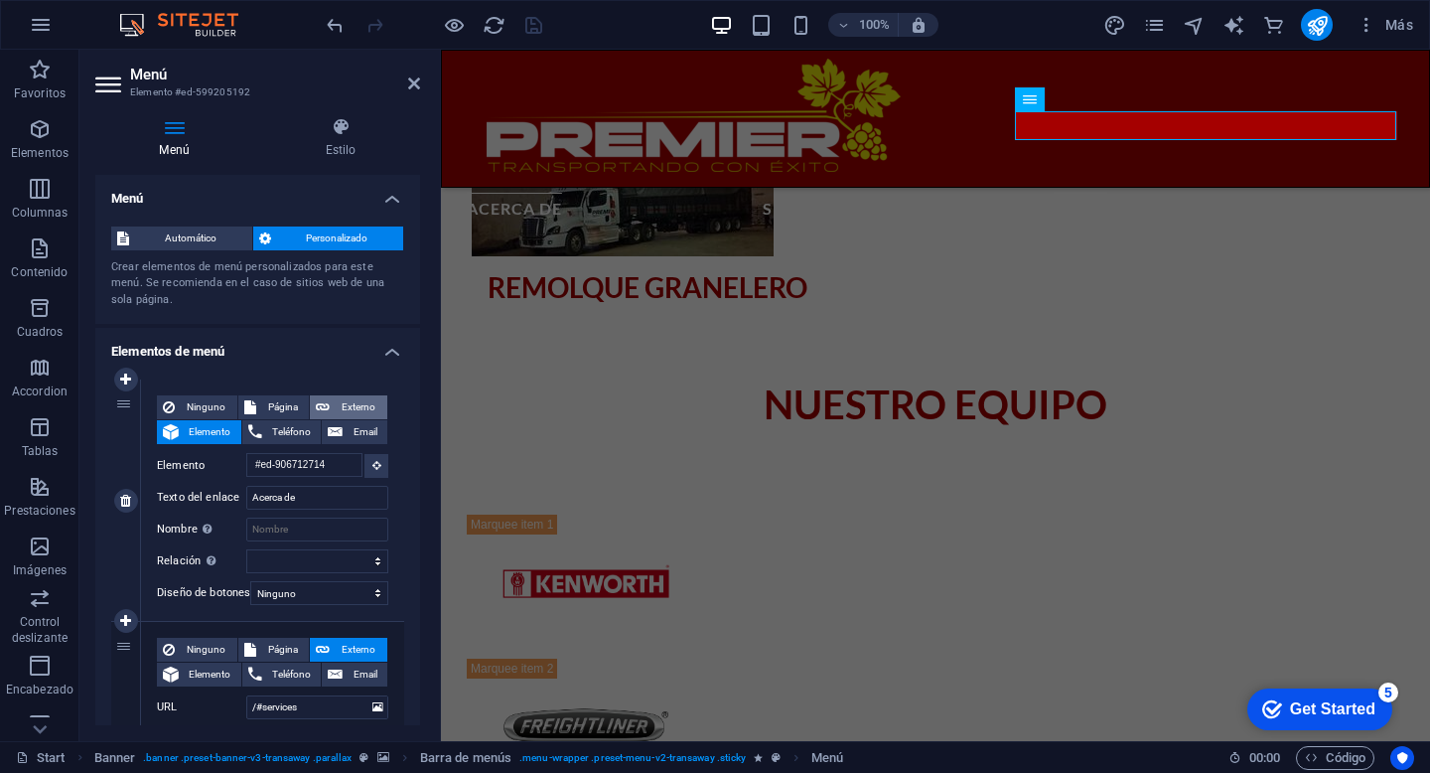
select select
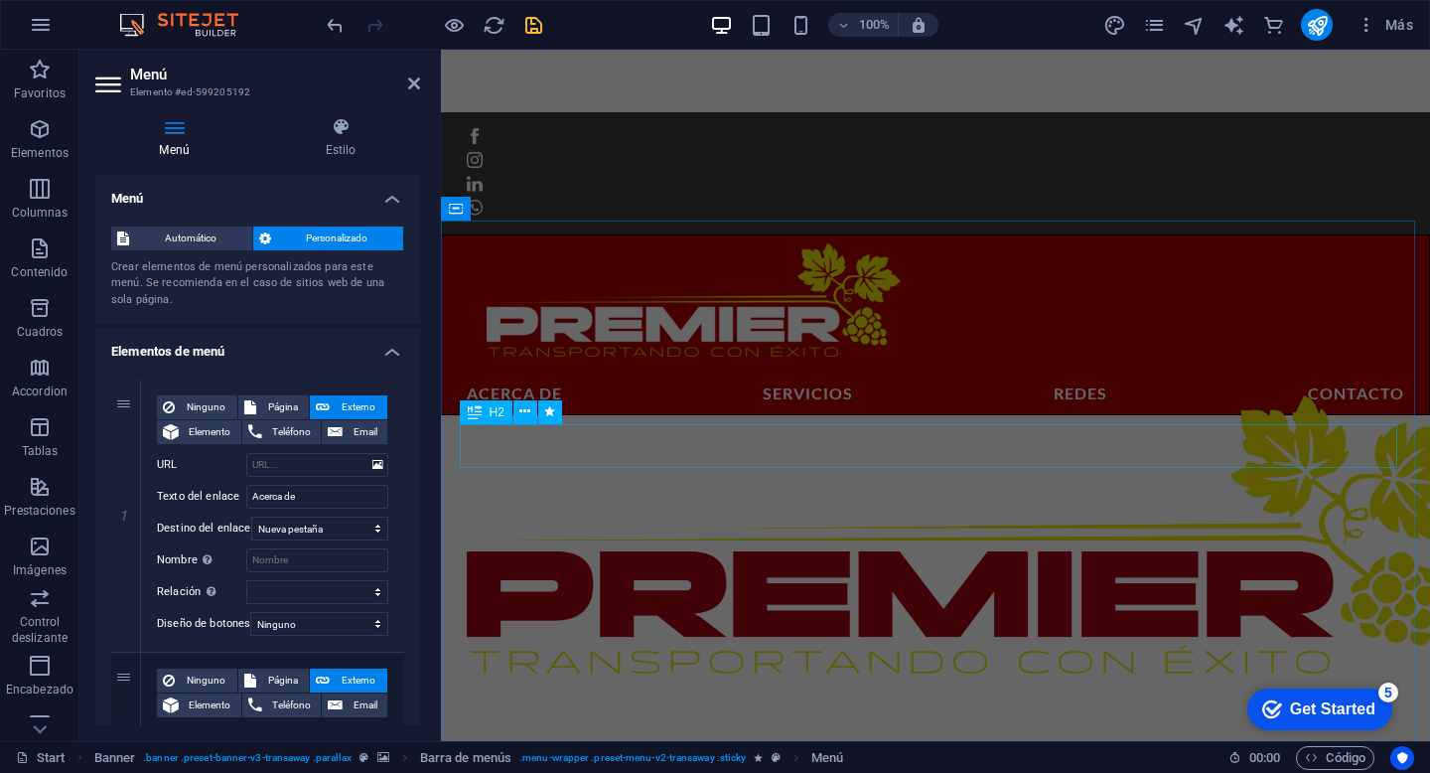
scroll to position [637, 0]
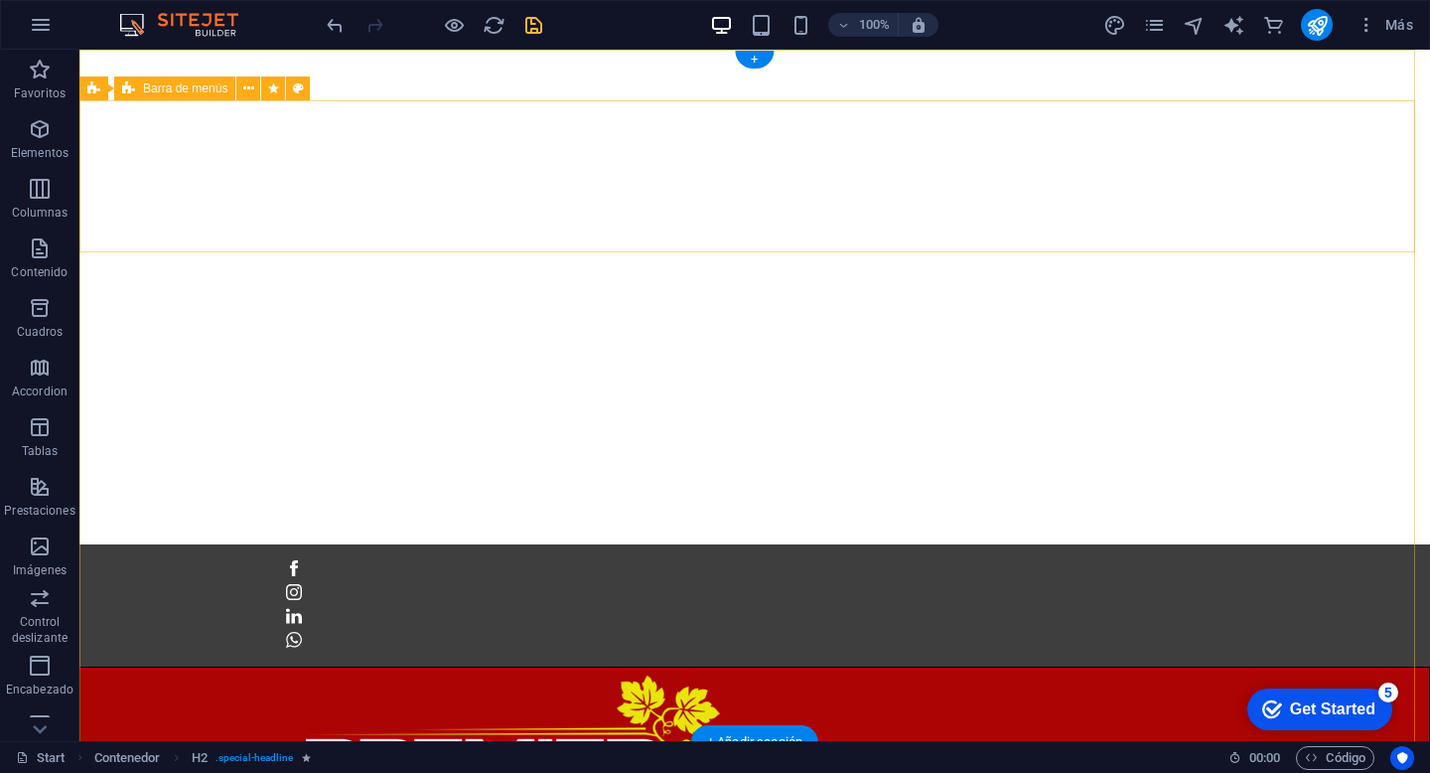
scroll to position [0, 0]
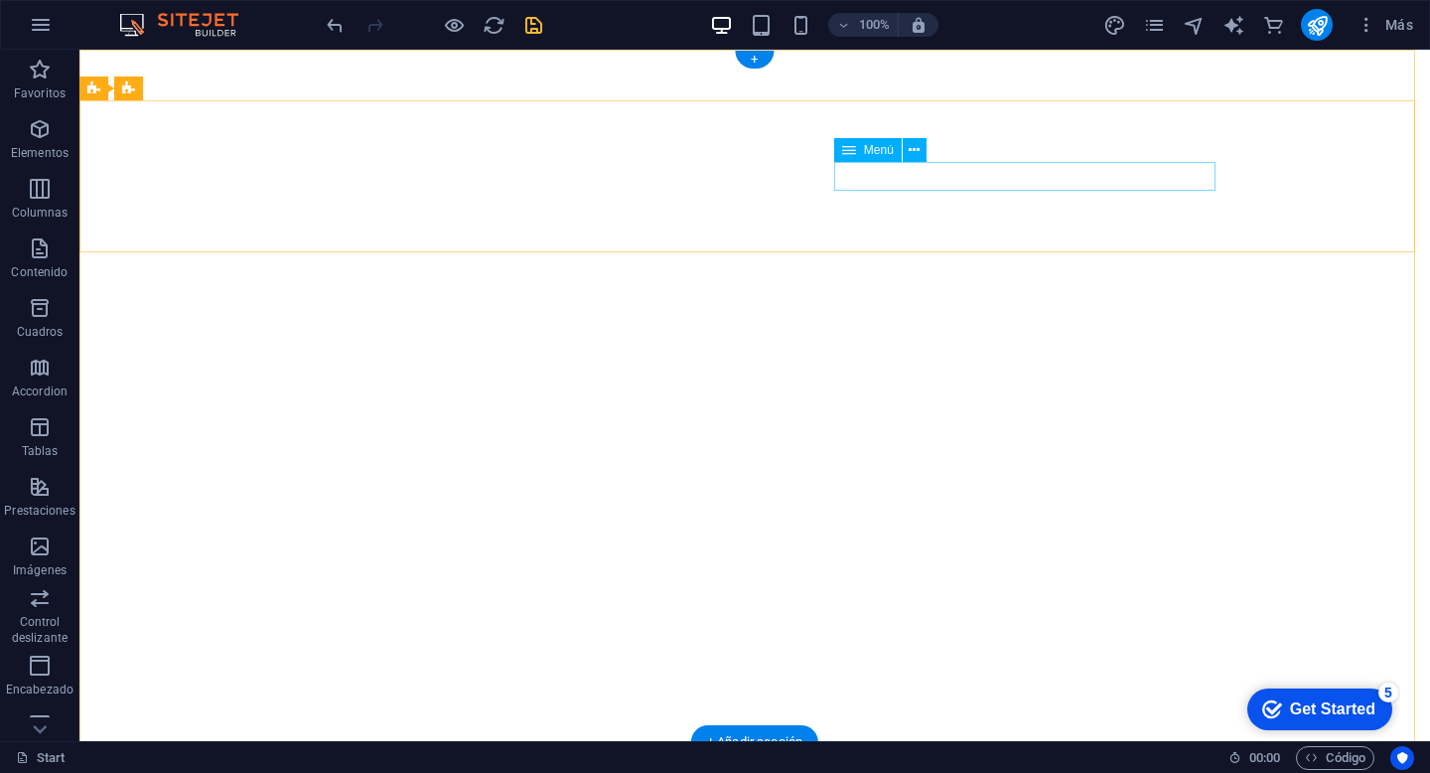
select select
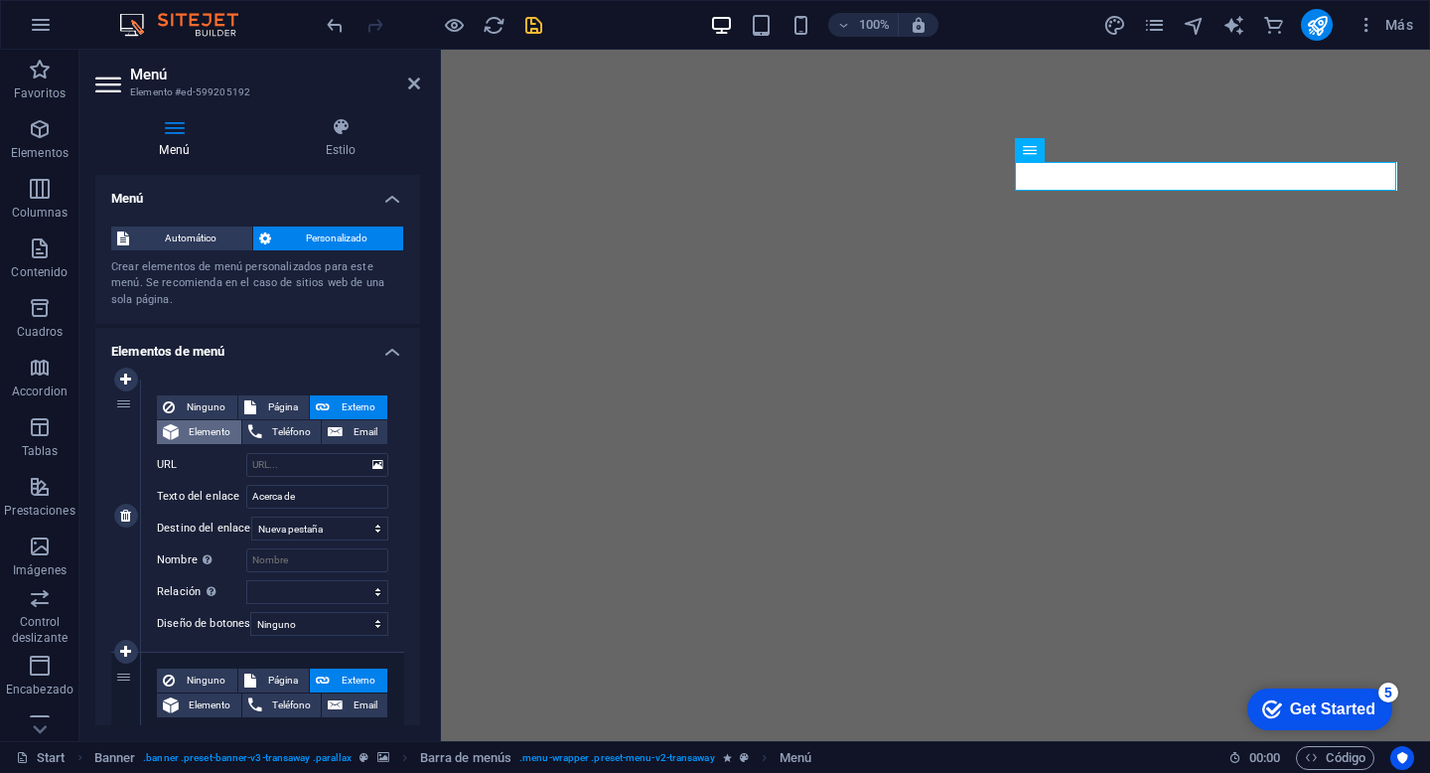
click at [213, 432] on span "Elemento" at bounding box center [210, 432] width 51 height 24
select select
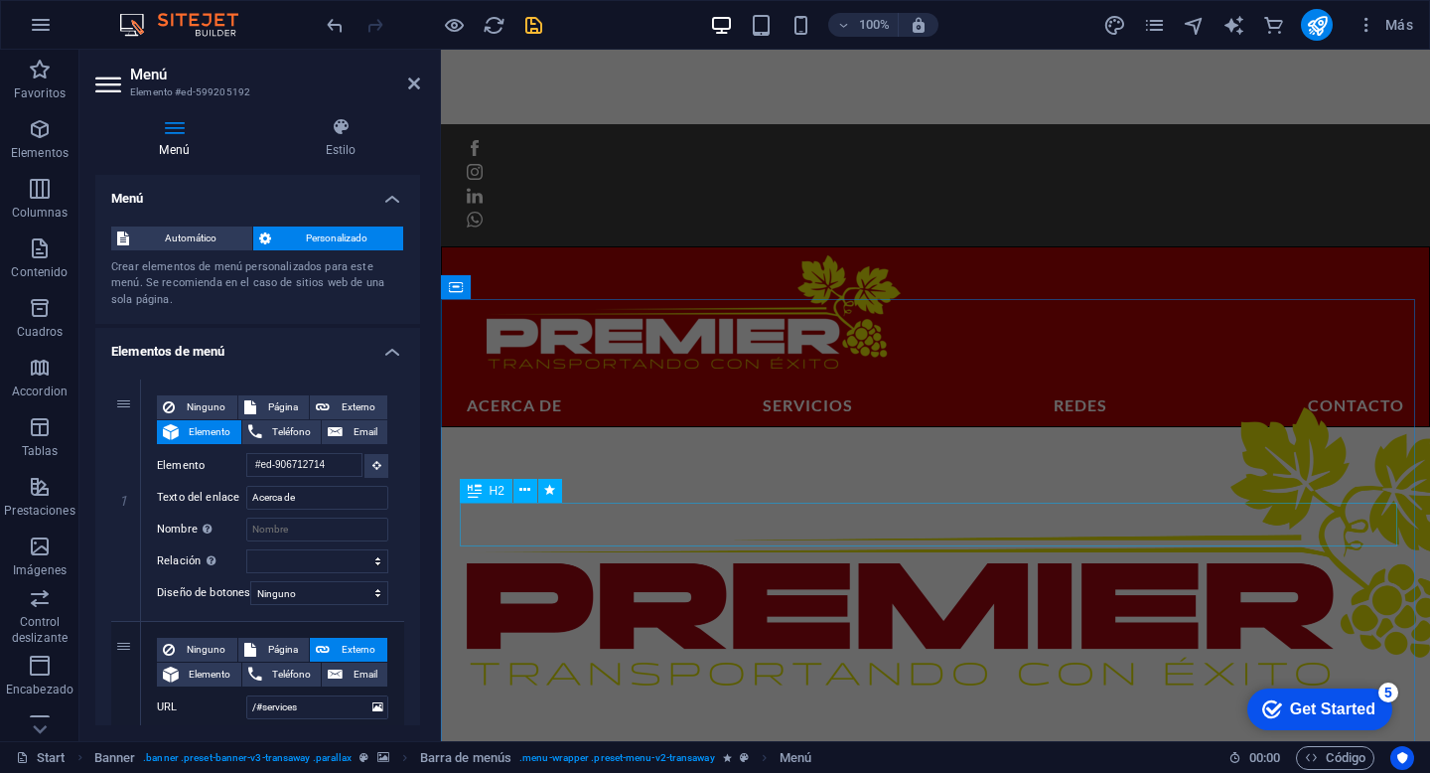
scroll to position [621, 0]
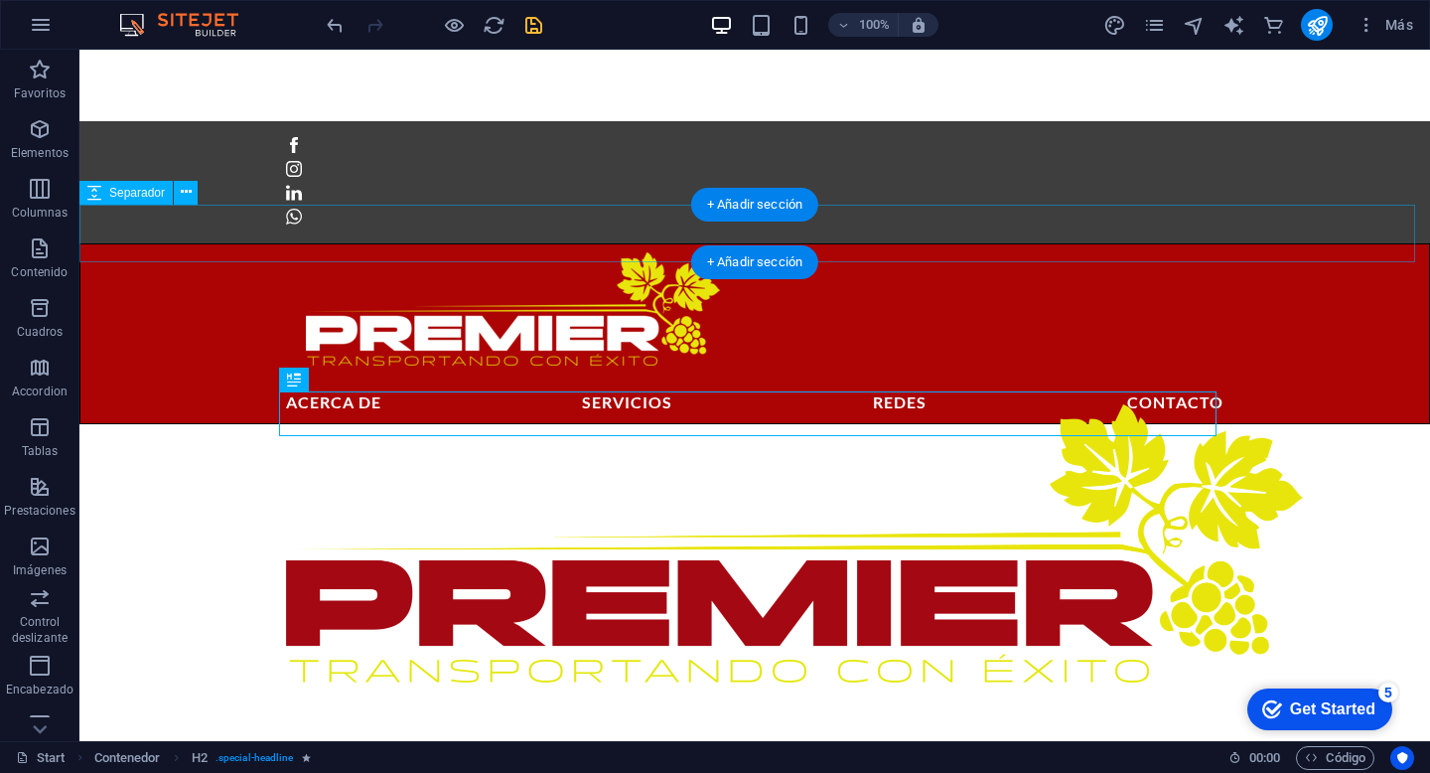
scroll to position [0, 0]
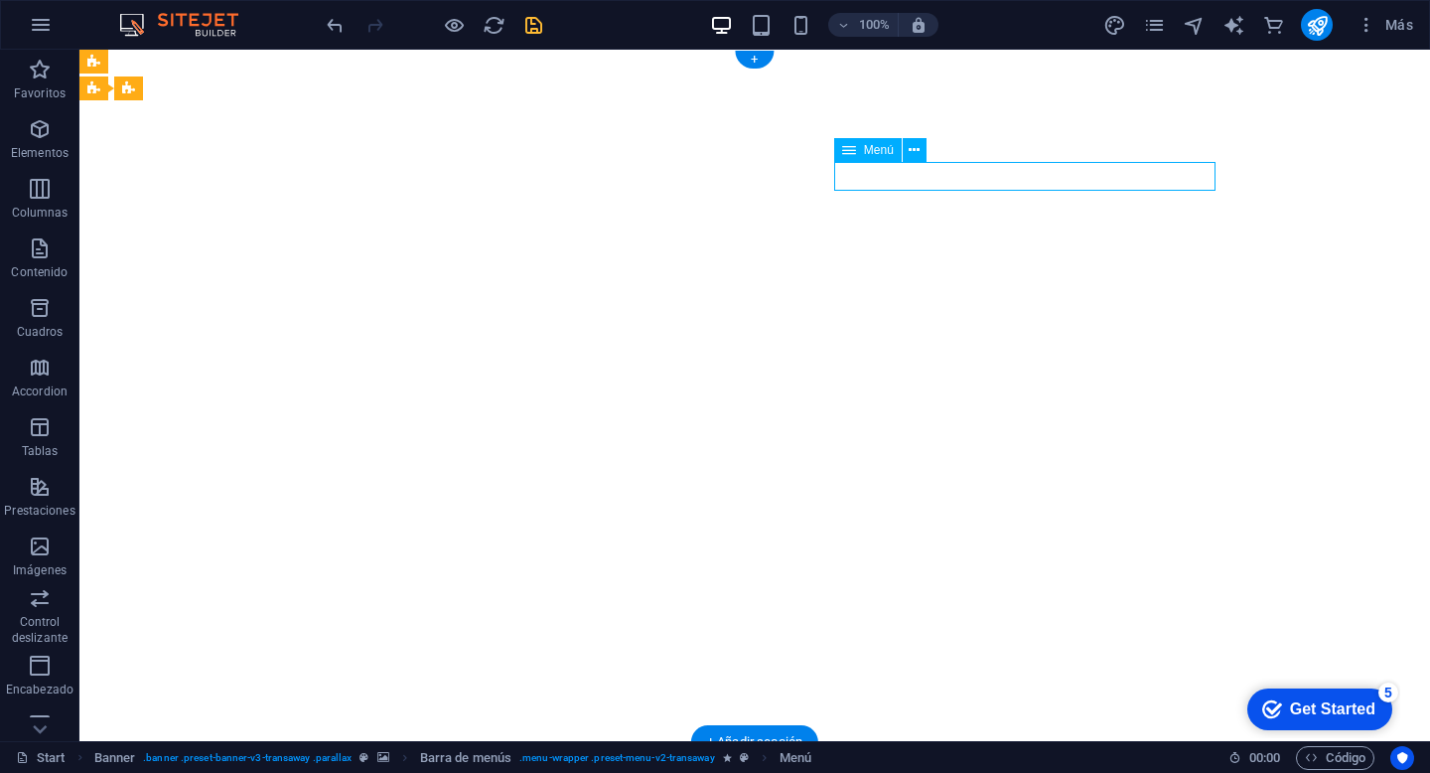
select select
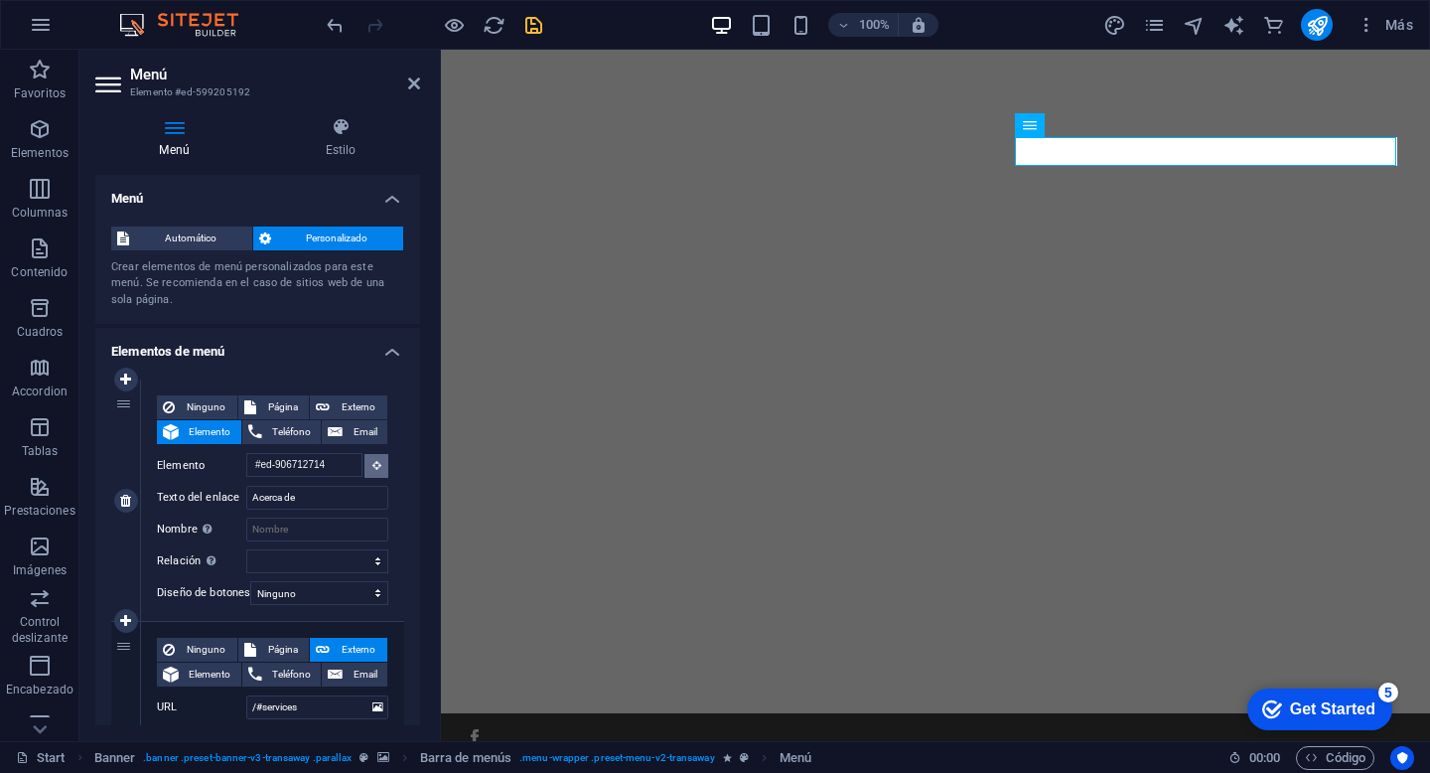
scroll to position [23, 0]
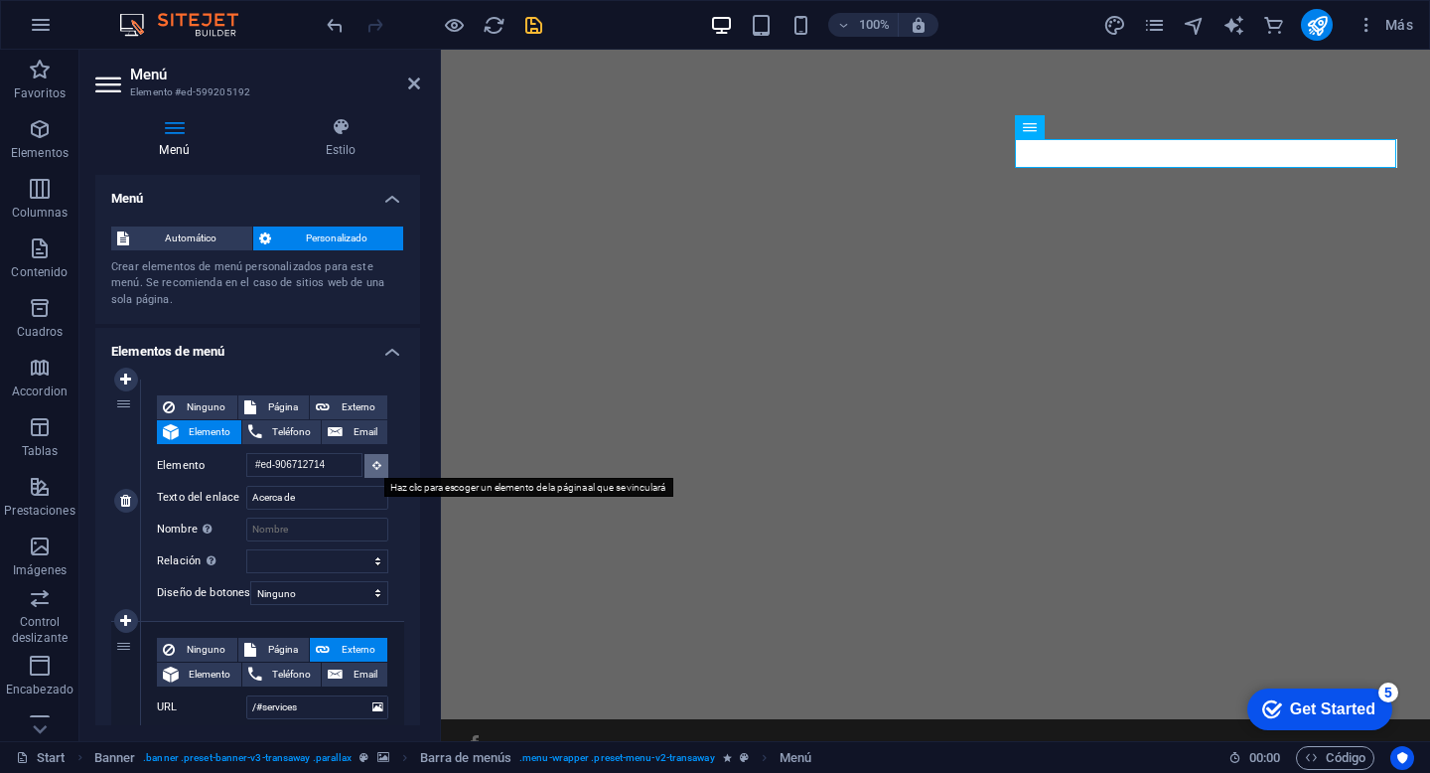
click at [376, 460] on icon at bounding box center [377, 465] width 9 height 10
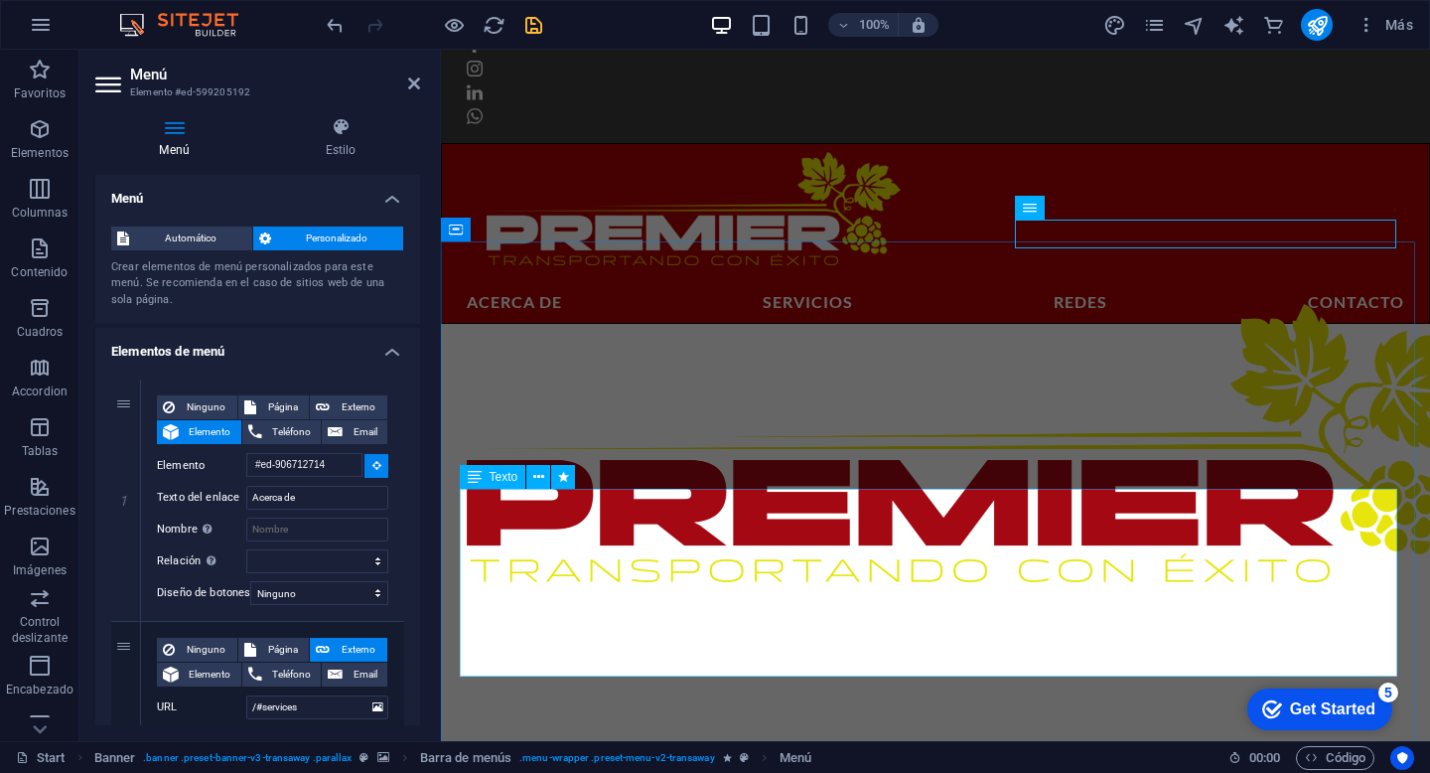
scroll to position [605, 0]
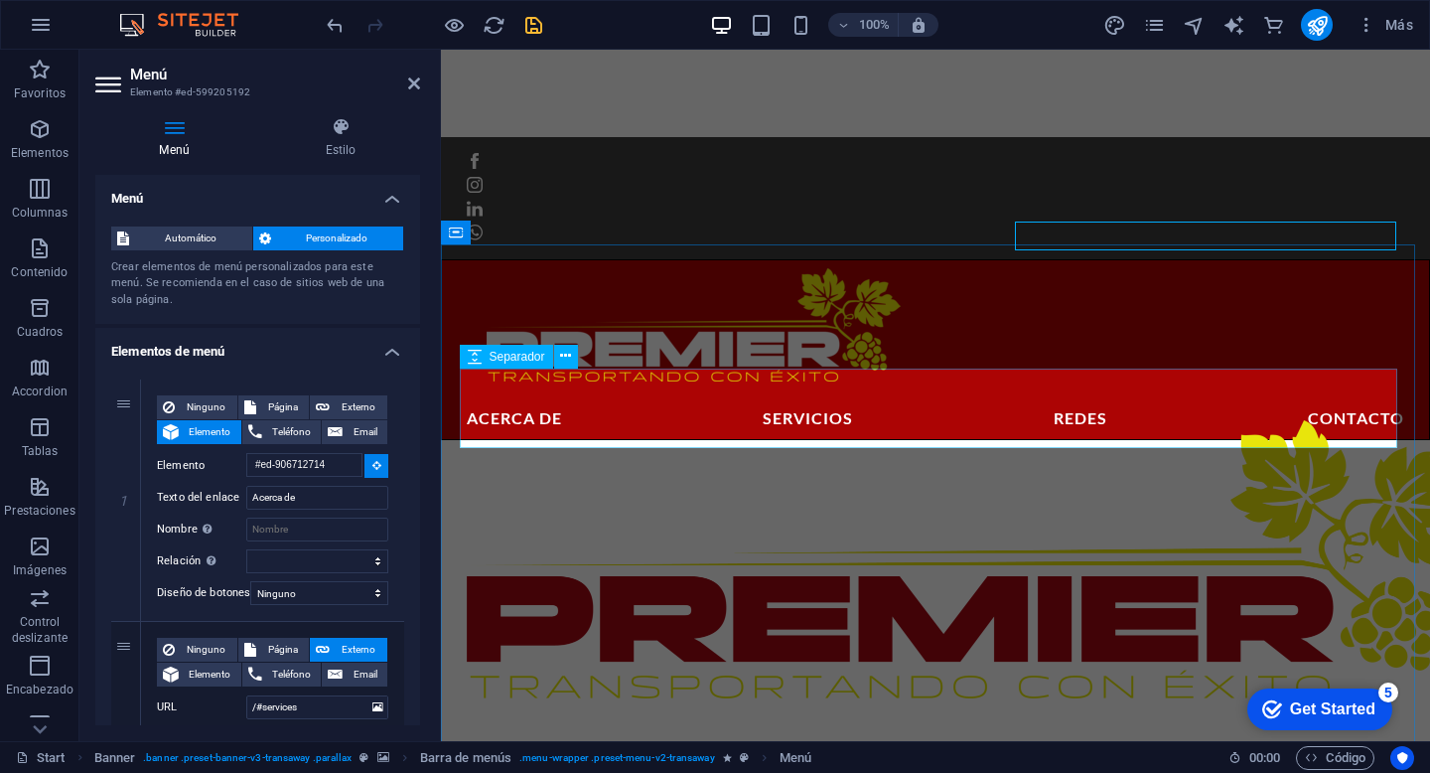
type input "#ed-748097308"
select select
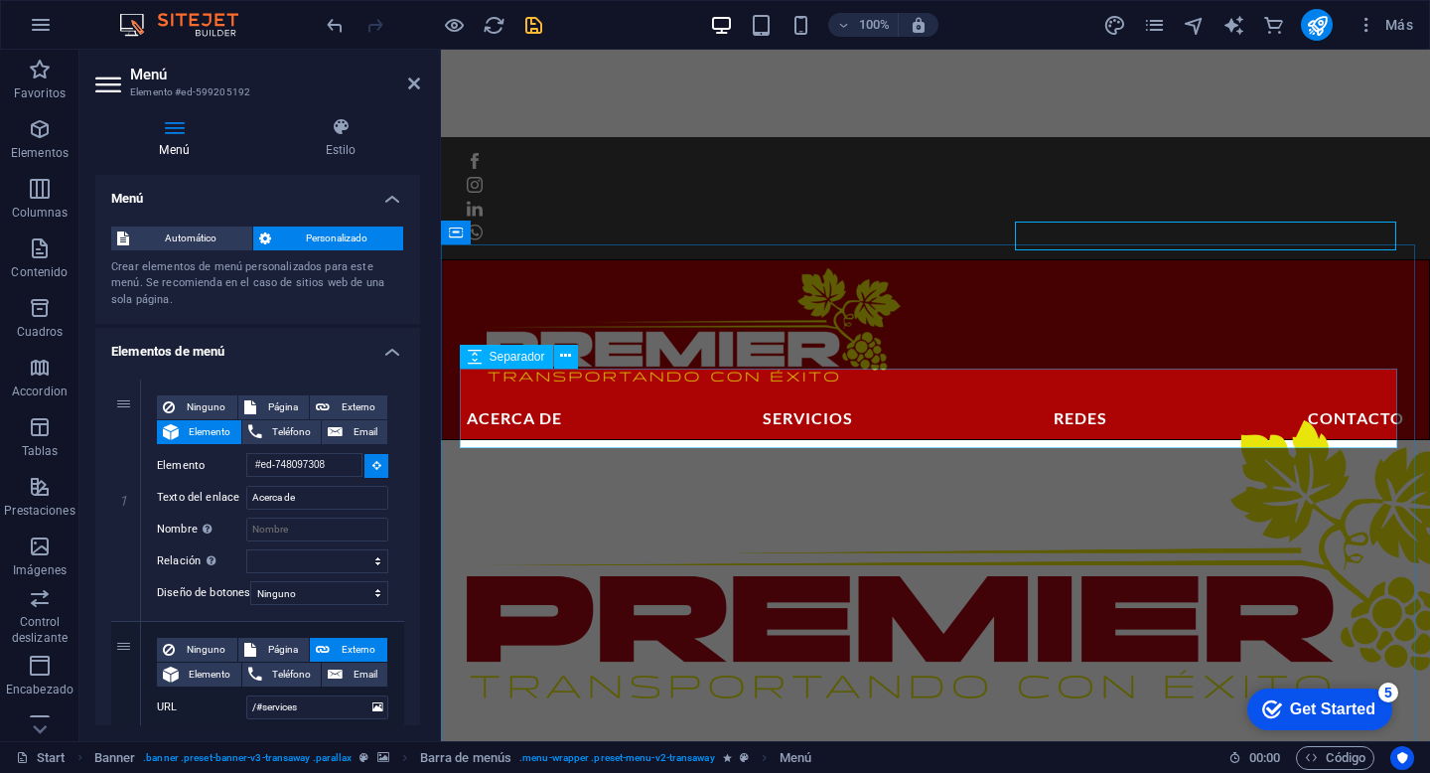
select select
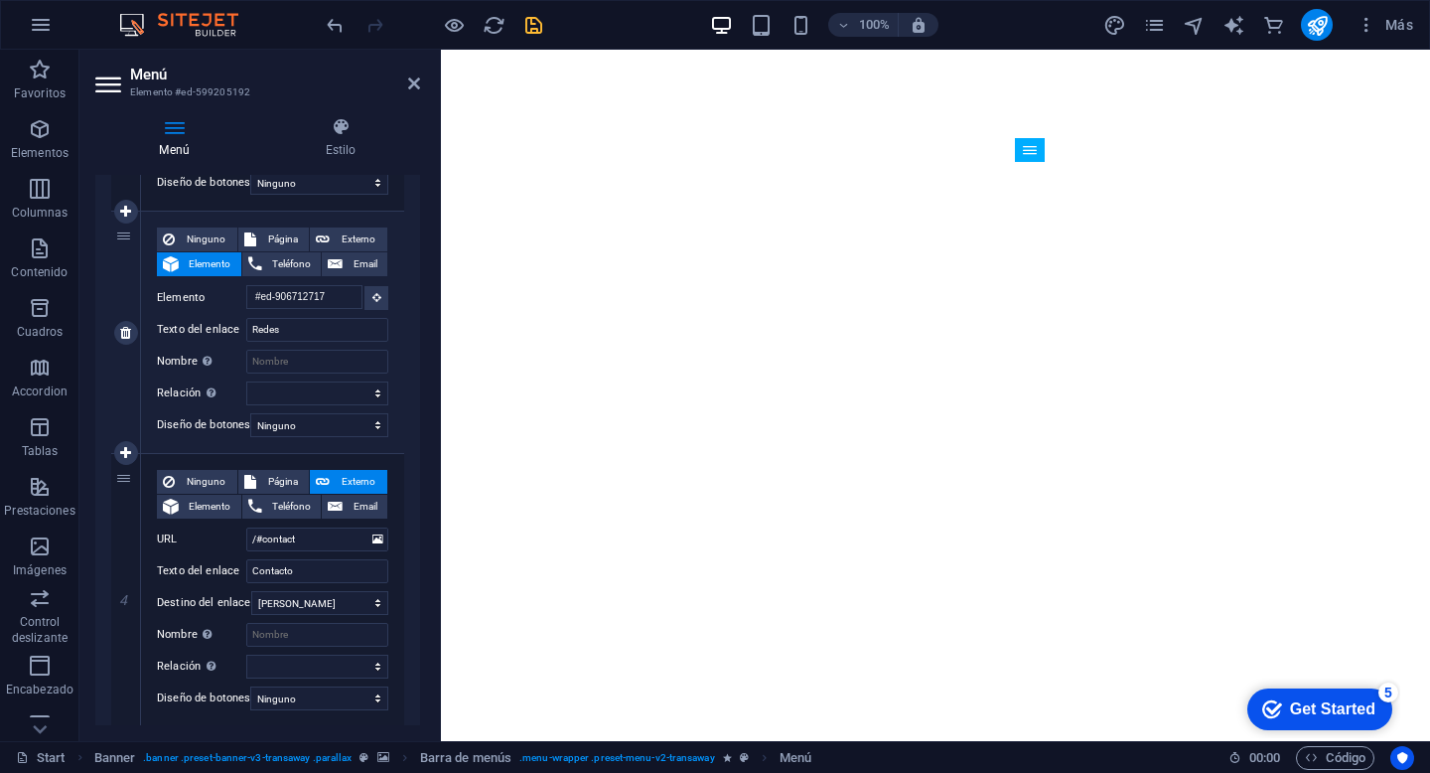
scroll to position [709, 0]
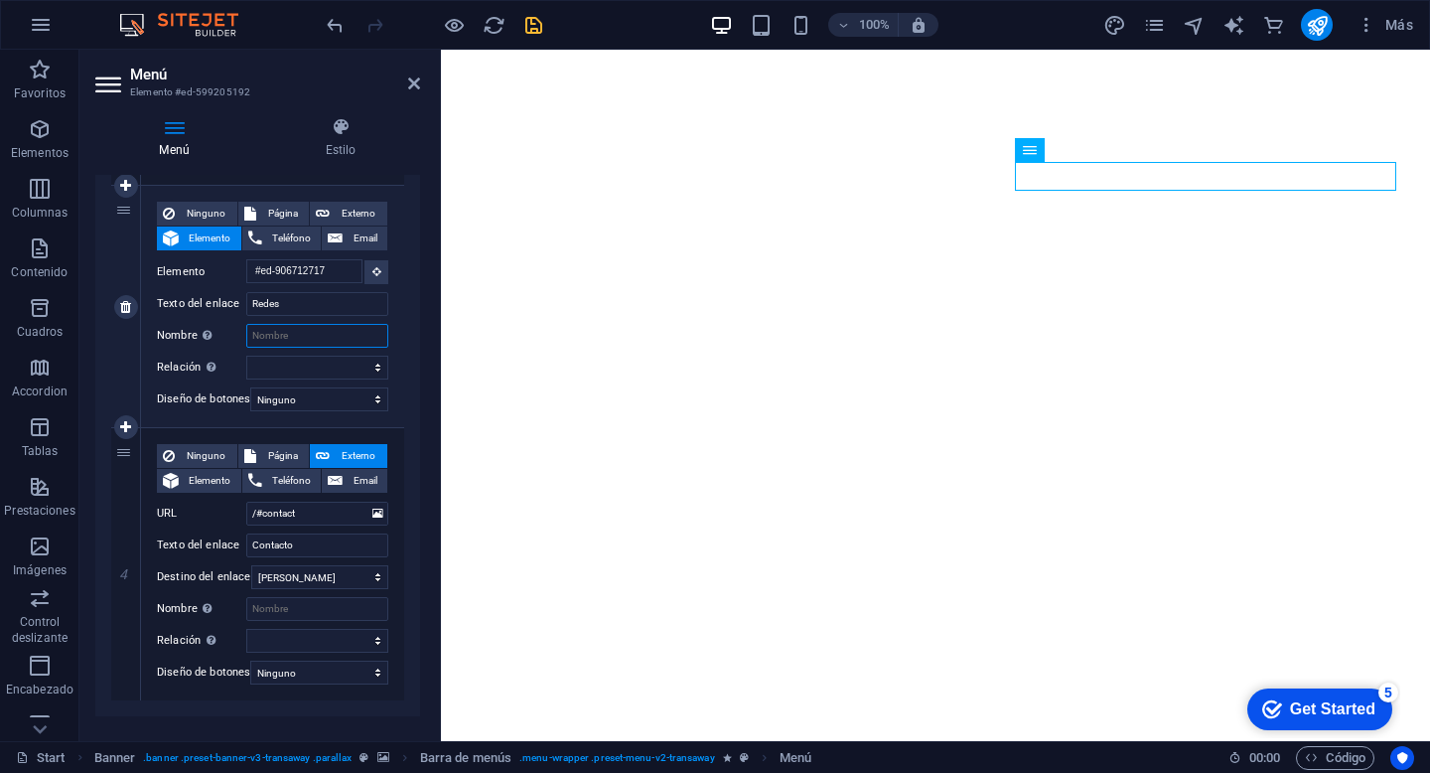
click at [300, 331] on input "Nombre Una descripción adicional del enlace no debería ser igual al texto del e…" at bounding box center [317, 336] width 142 height 24
type input "Re"
select select
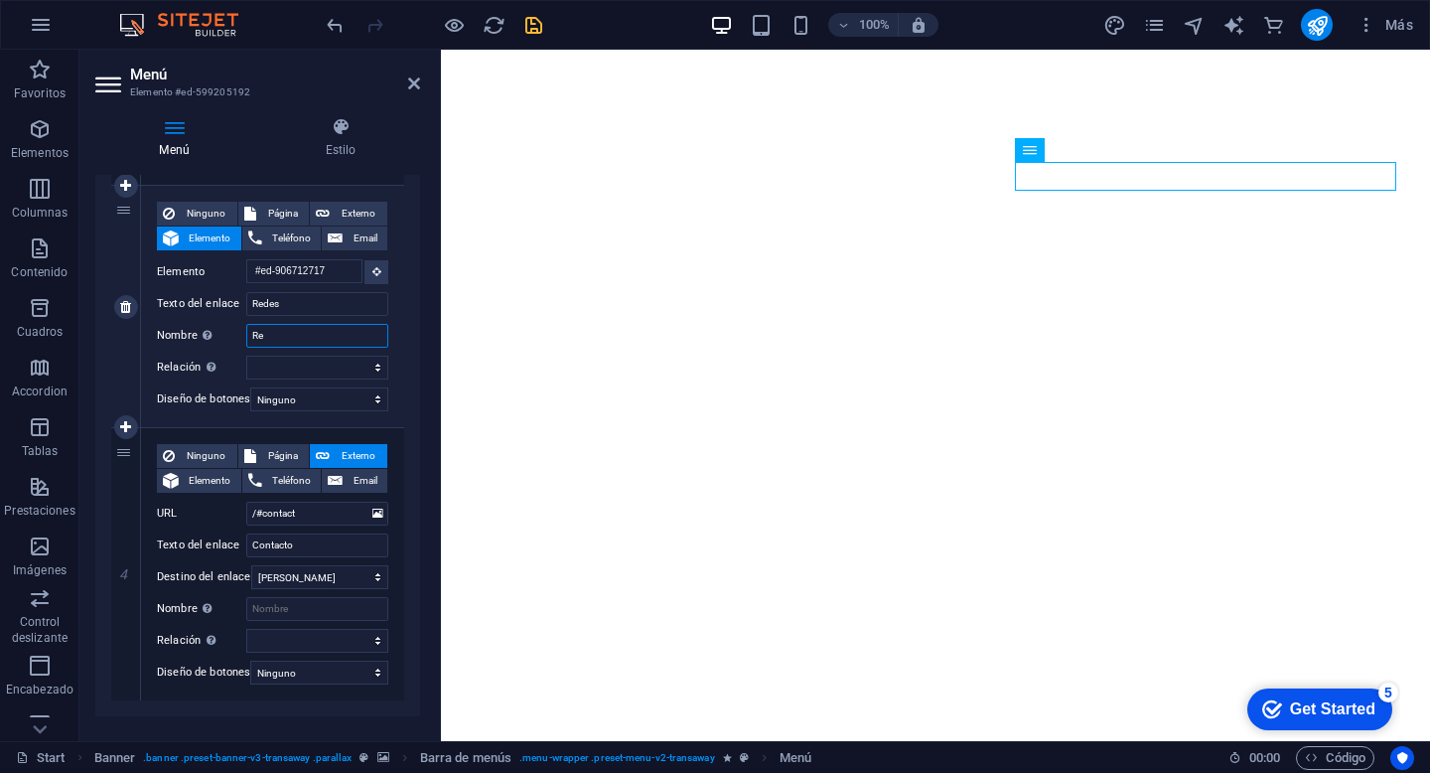
select select
type input "Redes"
select select
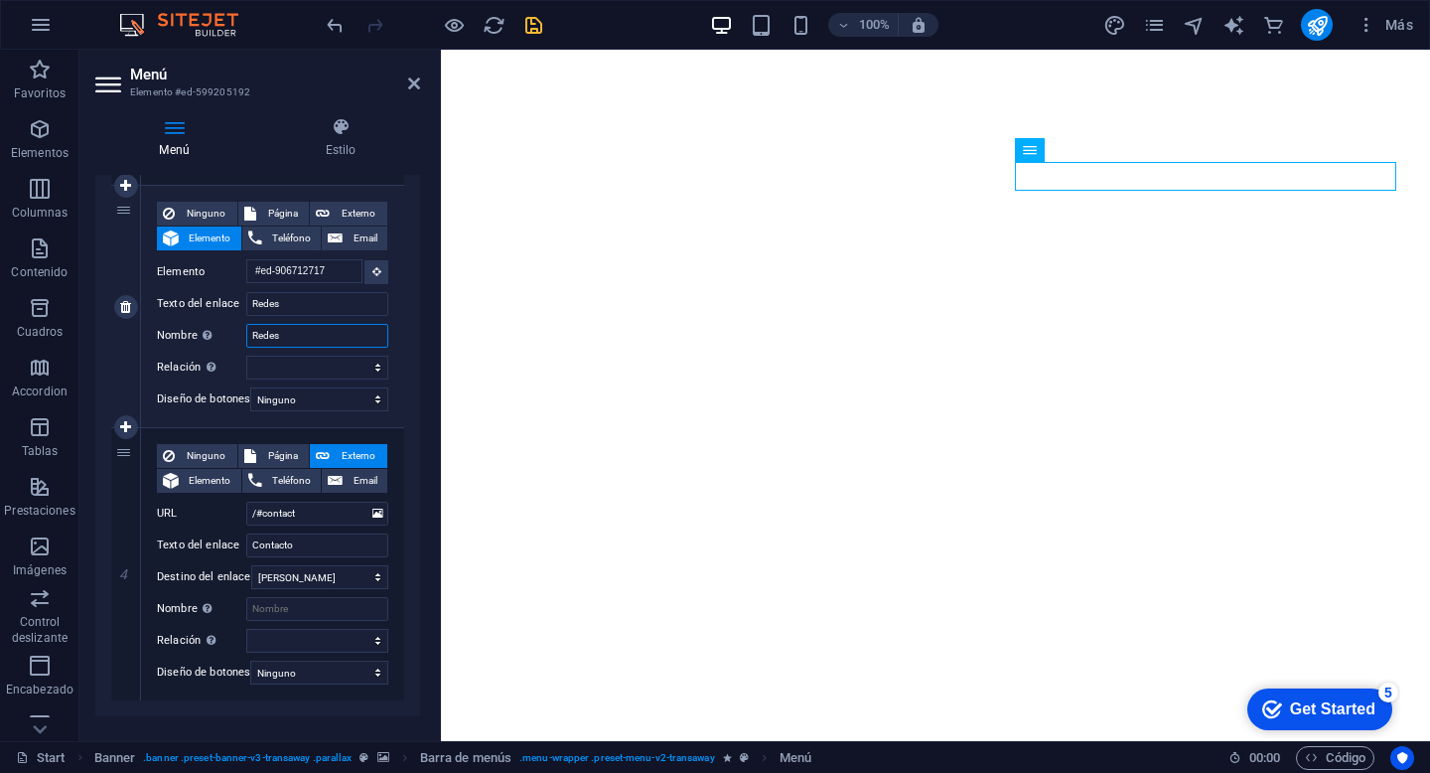
select select
type input "Redes"
click at [373, 370] on select "alternativo autor marcador externo ayuda licencia siguiente nofollow noreferrer…" at bounding box center [317, 368] width 142 height 24
click at [321, 607] on input "Nombre Una descripción adicional del enlace no debería ser igual al texto del e…" at bounding box center [317, 609] width 142 height 24
type input "Contacto"
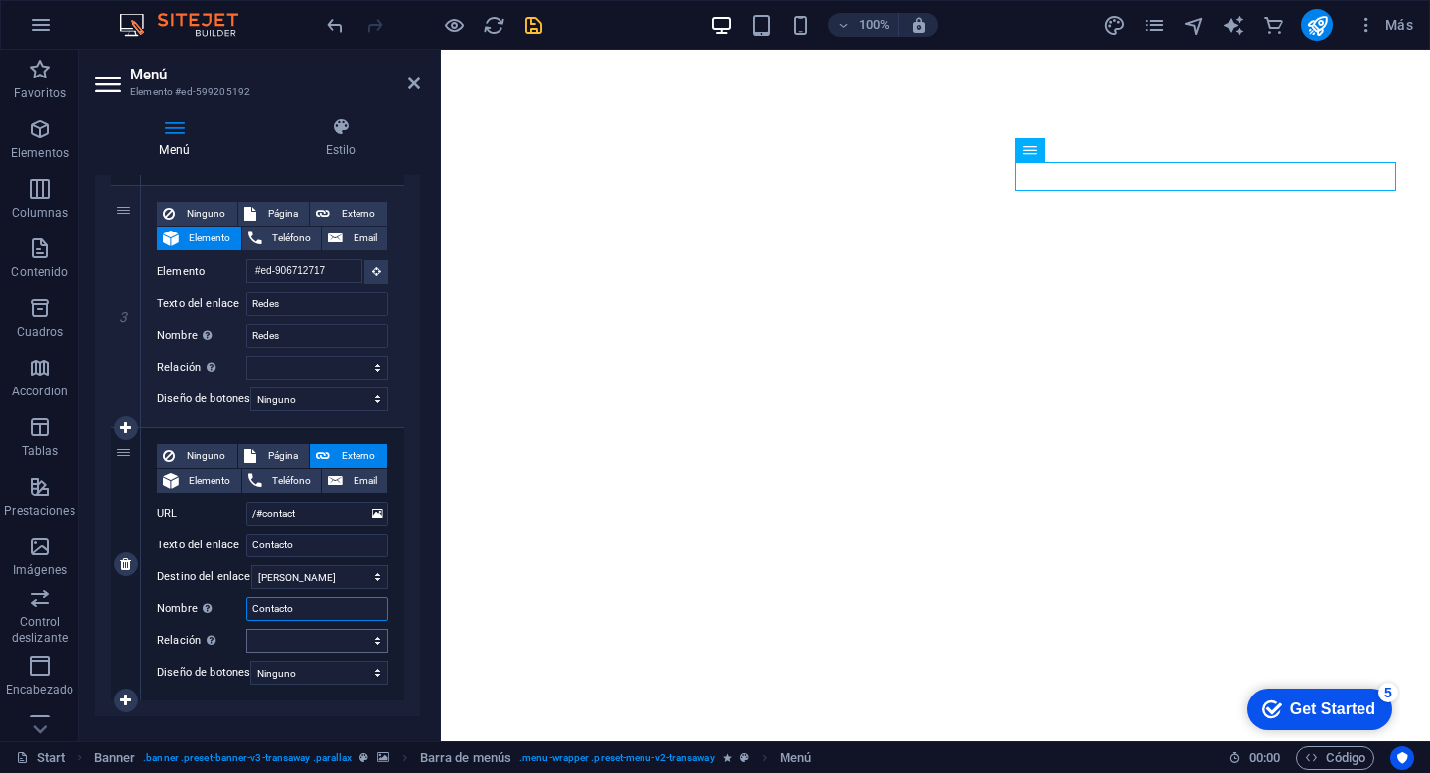
select select
type input "Contacto"
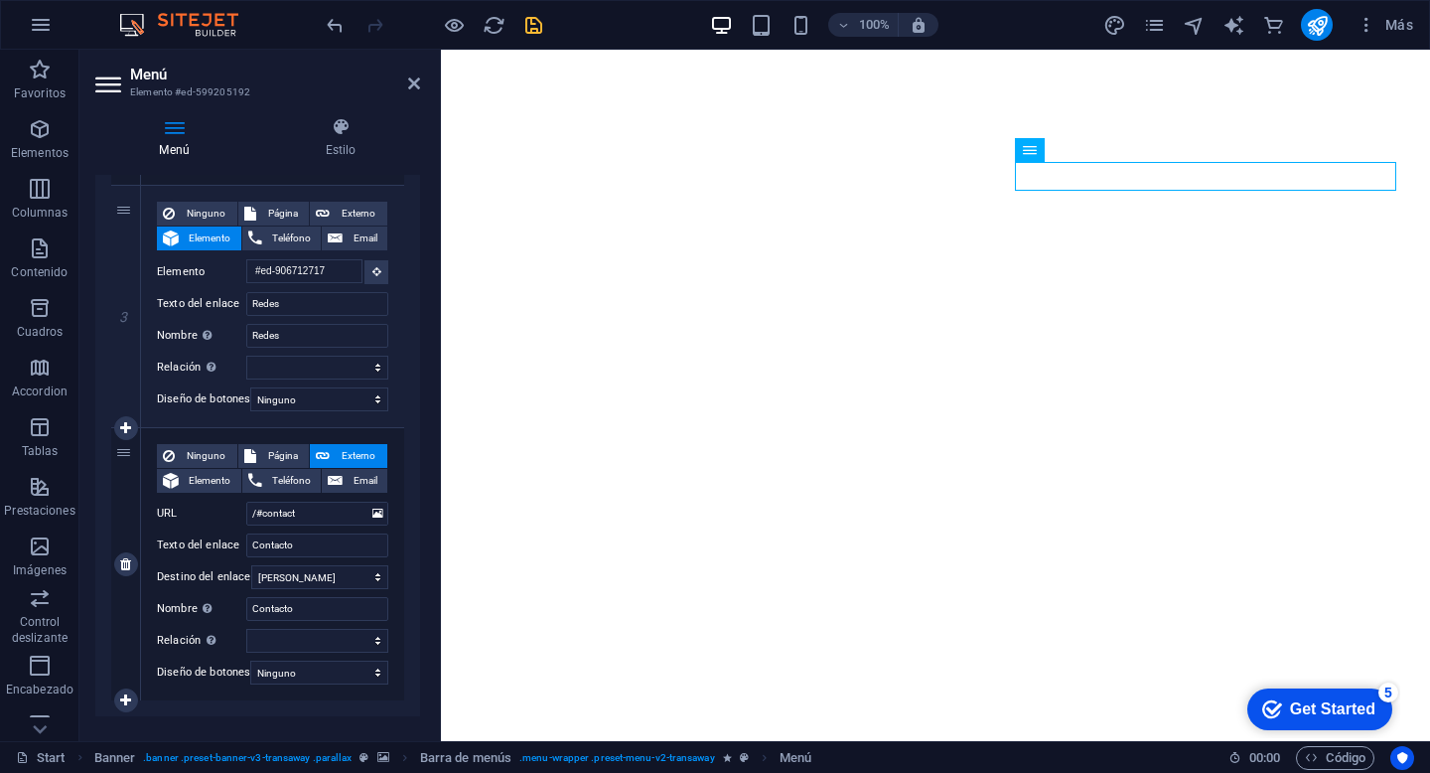
click at [207, 681] on label "Diseño de botones" at bounding box center [203, 673] width 93 height 24
click at [250, 681] on select "Ninguno Predeterminado Principal Secundario" at bounding box center [319, 673] width 138 height 24
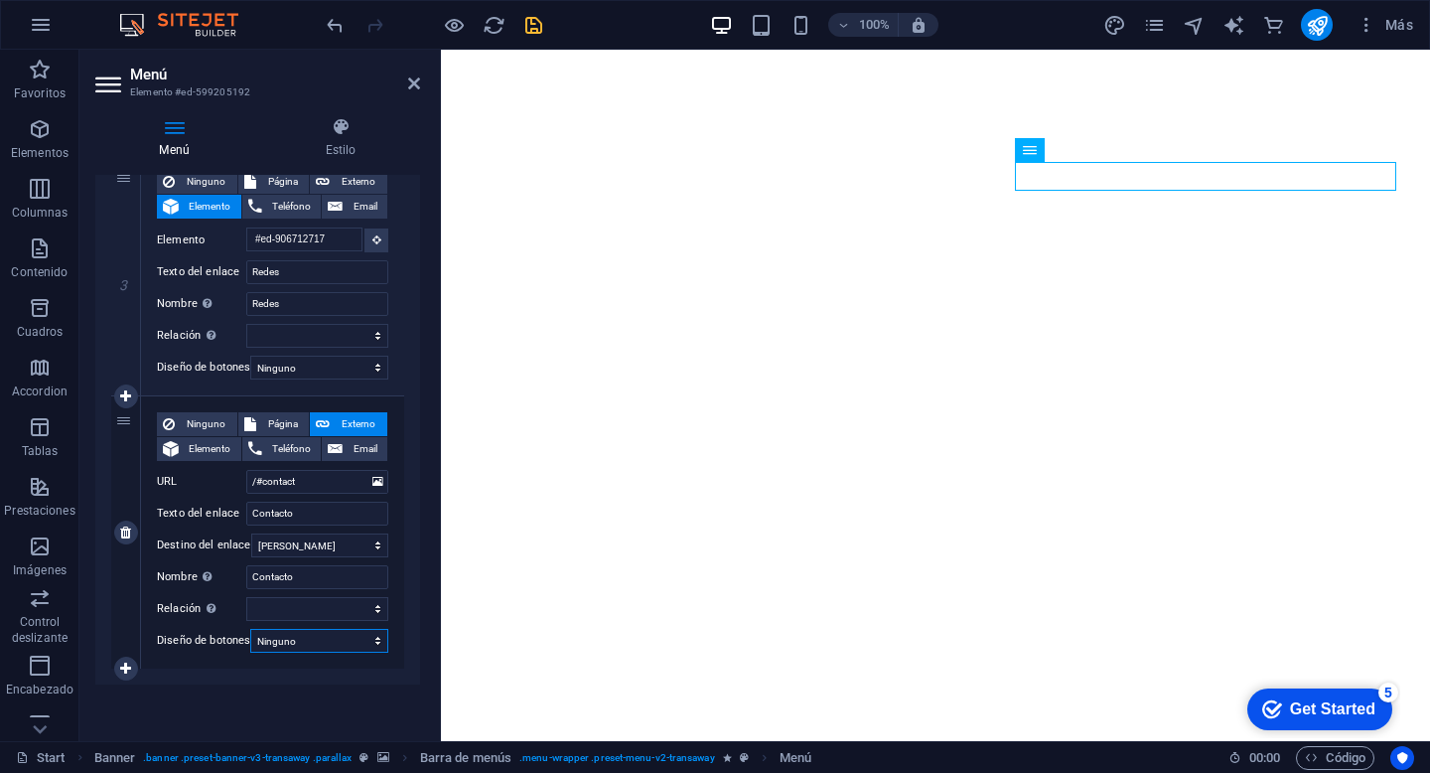
scroll to position [696, 0]
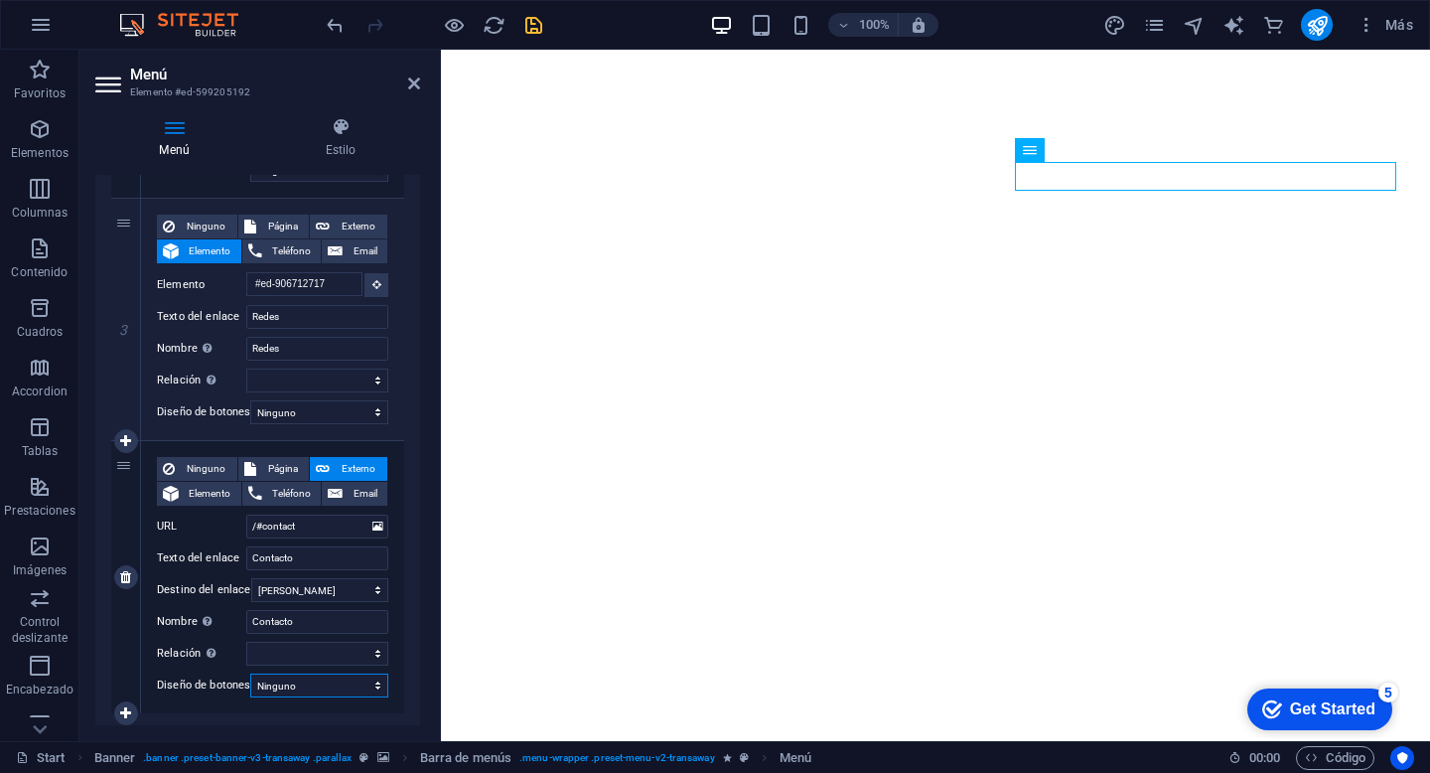
click at [298, 689] on select "Ninguno Predeterminado Principal Secundario" at bounding box center [319, 685] width 138 height 24
click at [287, 655] on select "alternativo autor marcador externo ayuda licencia siguiente nofollow noreferrer…" at bounding box center [317, 654] width 142 height 24
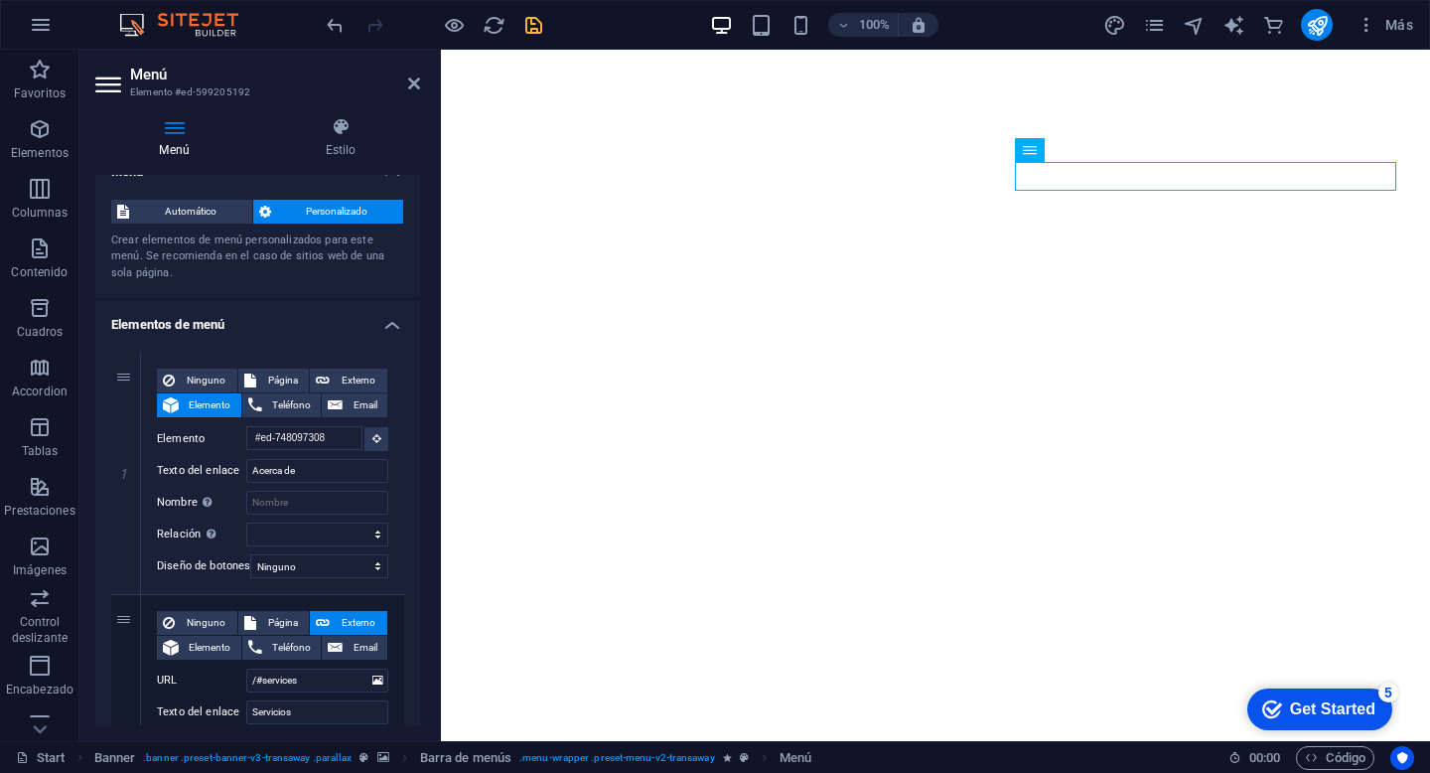
scroll to position [0, 0]
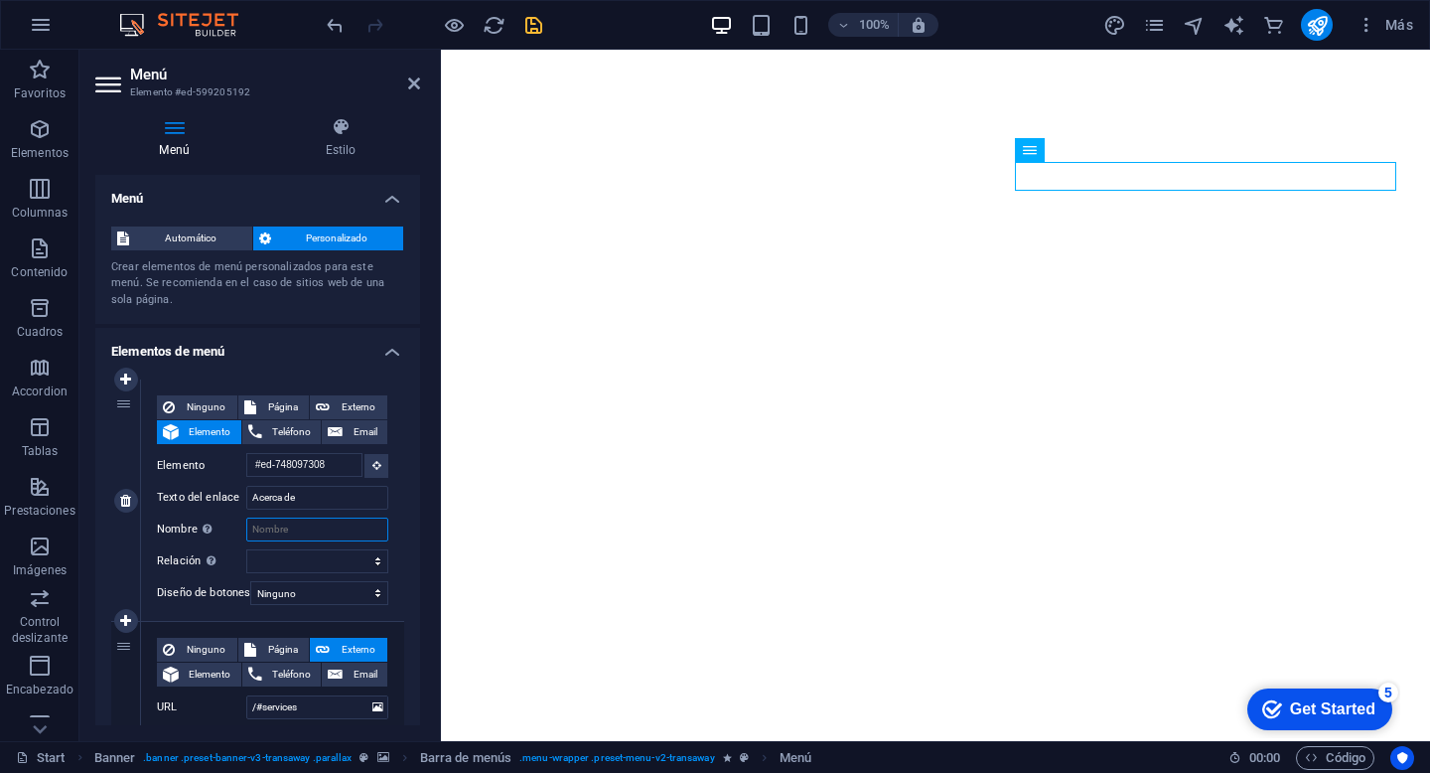
click at [323, 528] on input "Nombre Una descripción adicional del enlace no debería ser igual al texto del e…" at bounding box center [317, 530] width 142 height 24
type input "Acerca"
select select
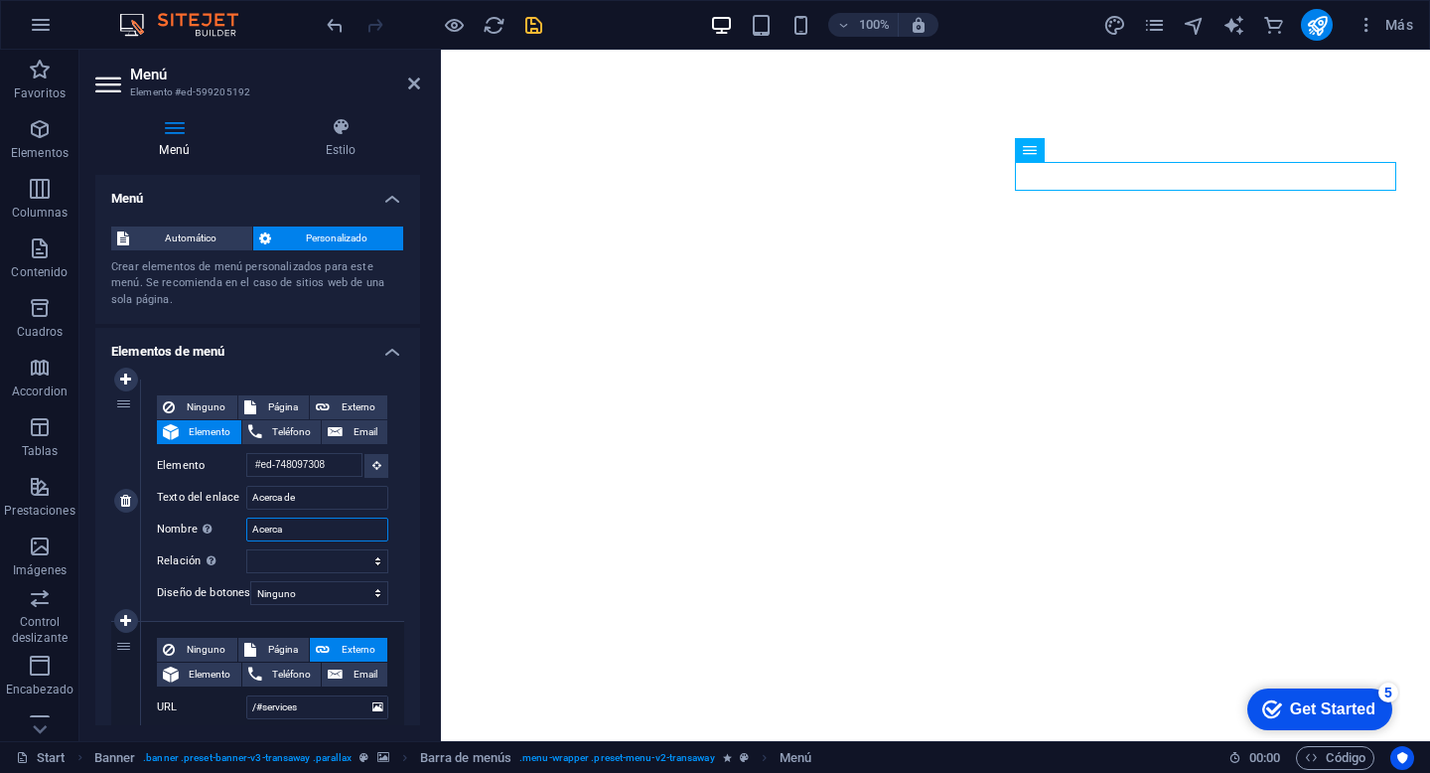
select select
type input "Acerca de"
select select
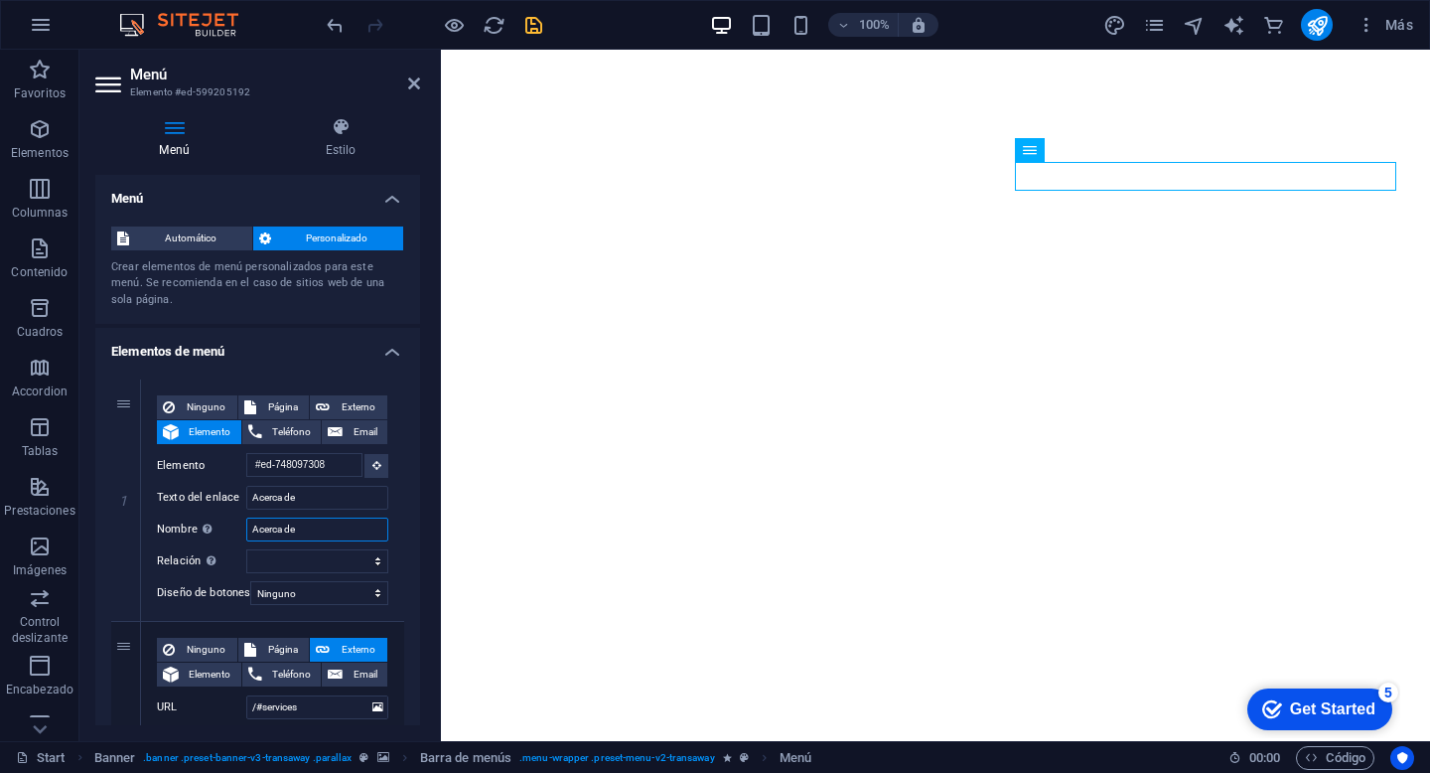
select select
type input "Acerca de"
click at [536, 21] on icon "save" at bounding box center [534, 25] width 23 height 23
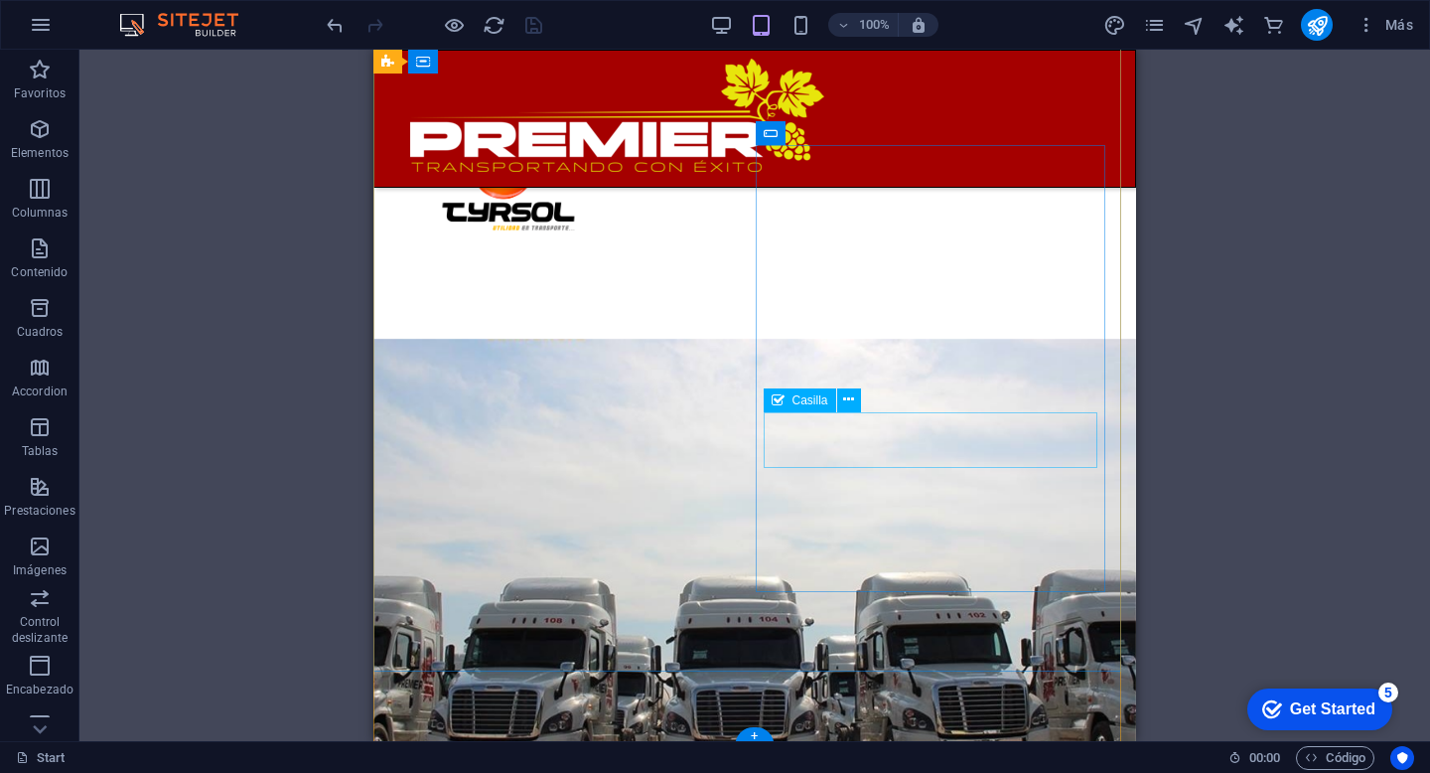
scroll to position [4884, 0]
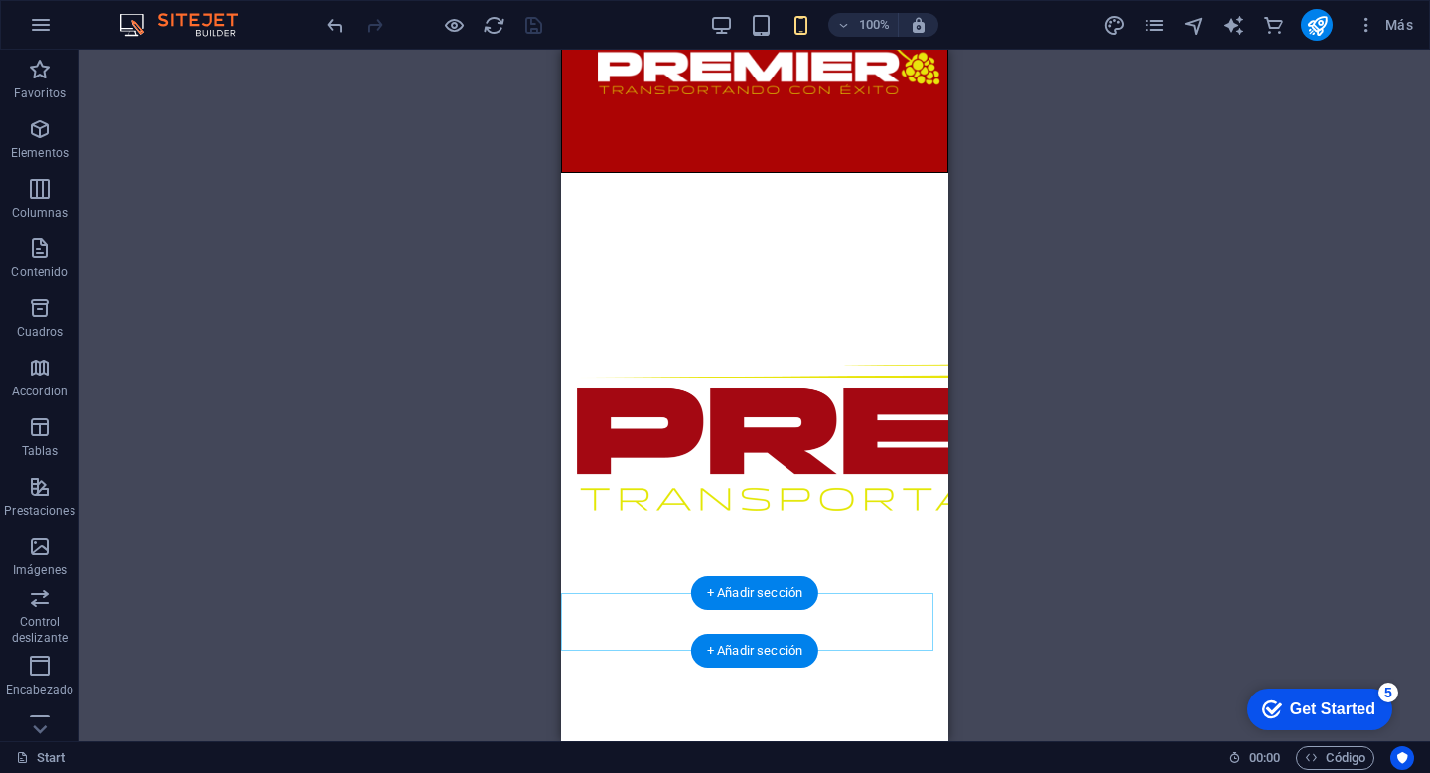
scroll to position [0, 0]
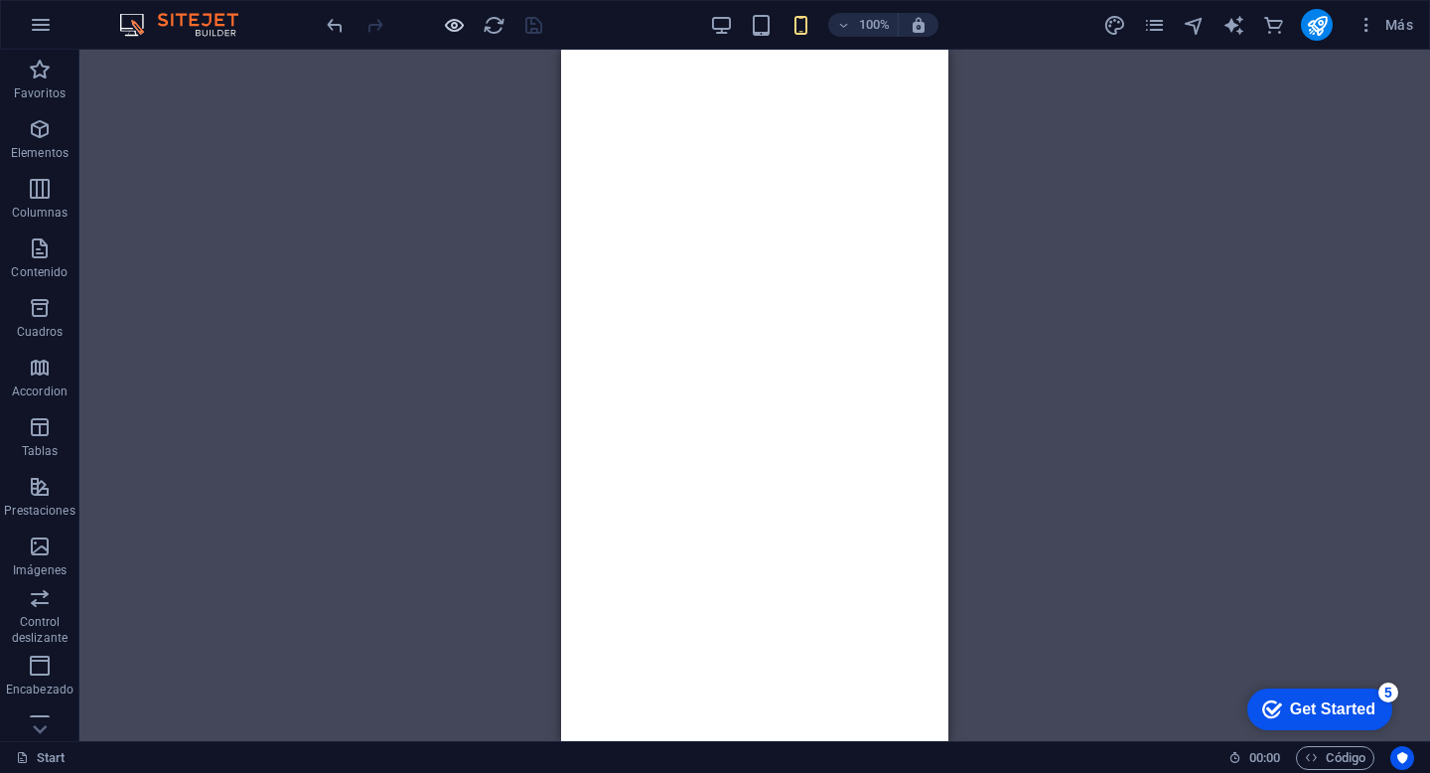
click at [456, 35] on icon "button" at bounding box center [454, 25] width 23 height 23
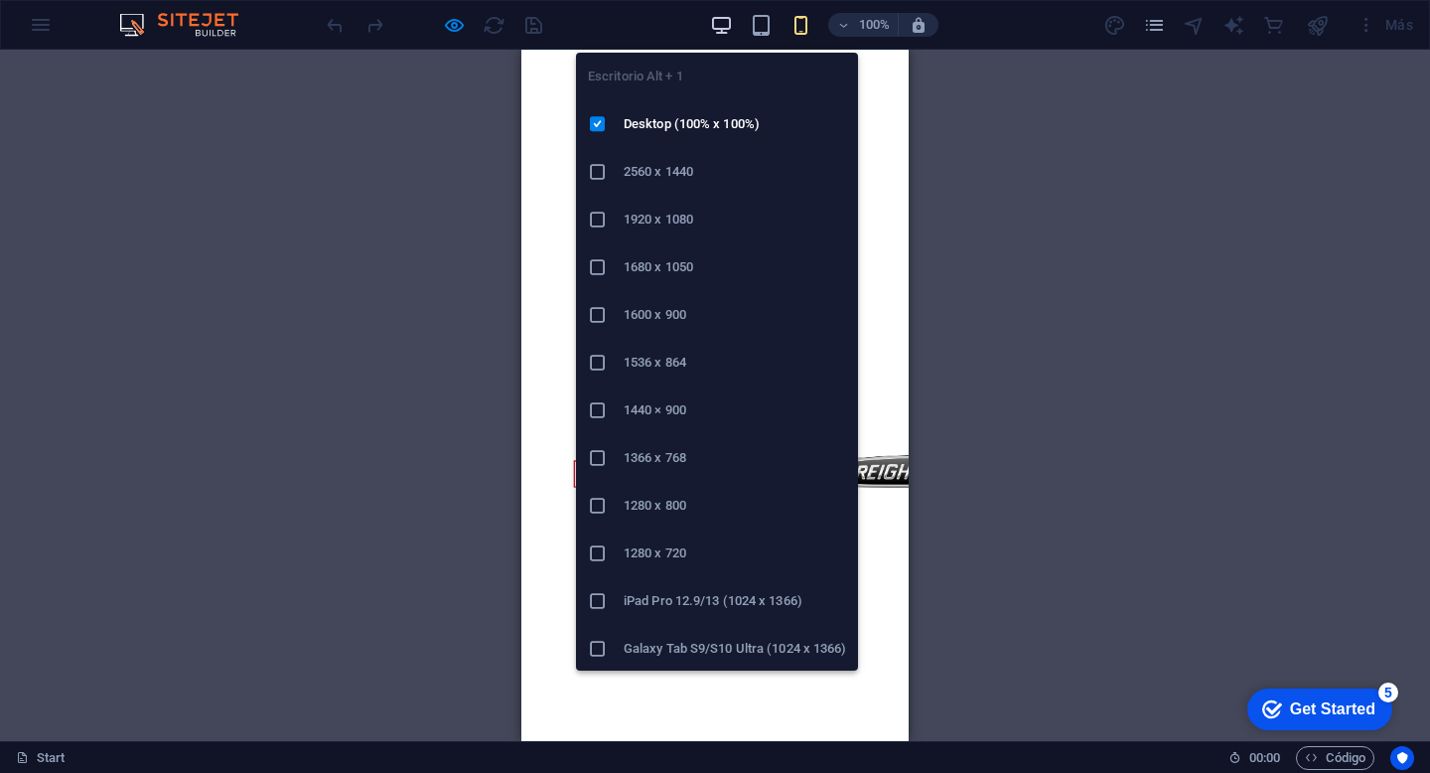
click at [719, 20] on icon "button" at bounding box center [721, 25] width 23 height 23
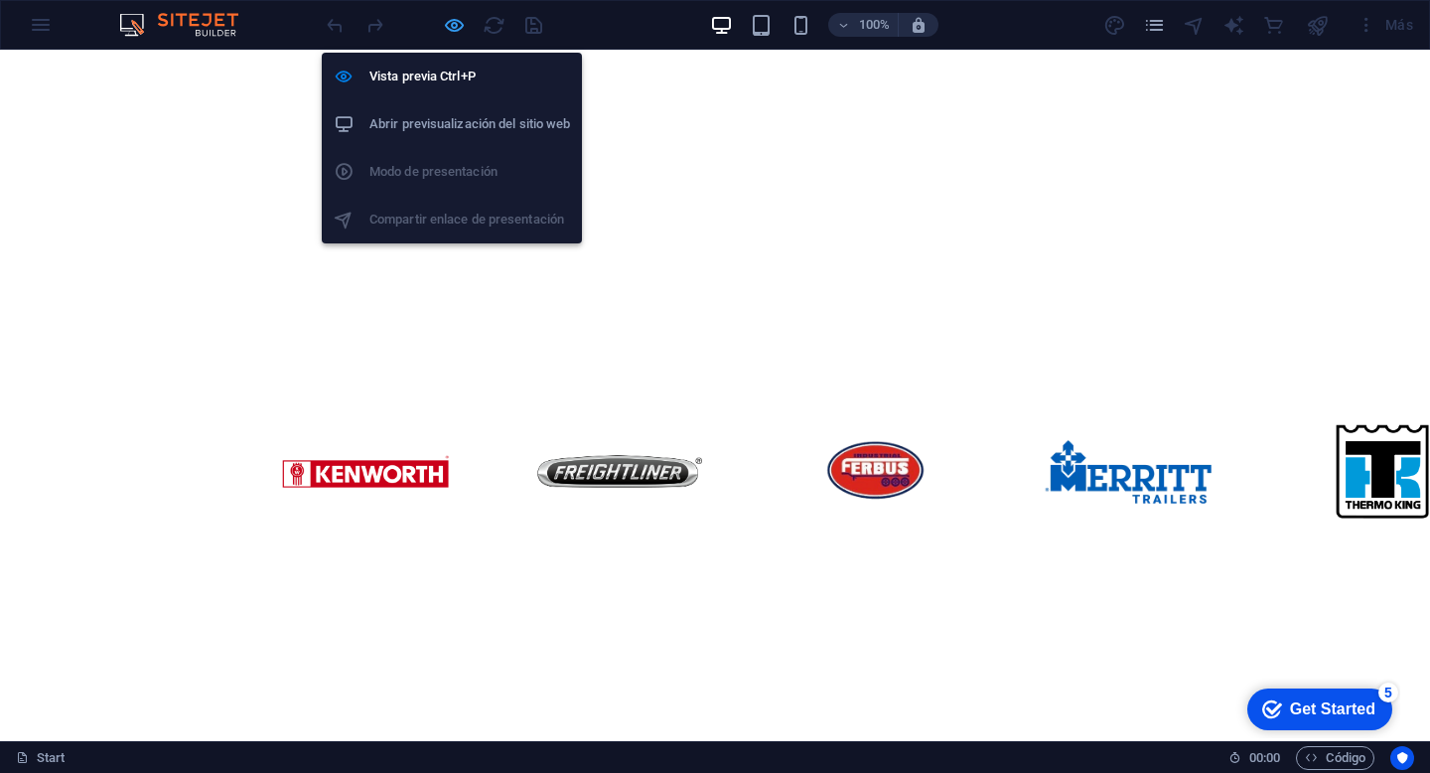
click at [454, 21] on icon "button" at bounding box center [454, 25] width 23 height 23
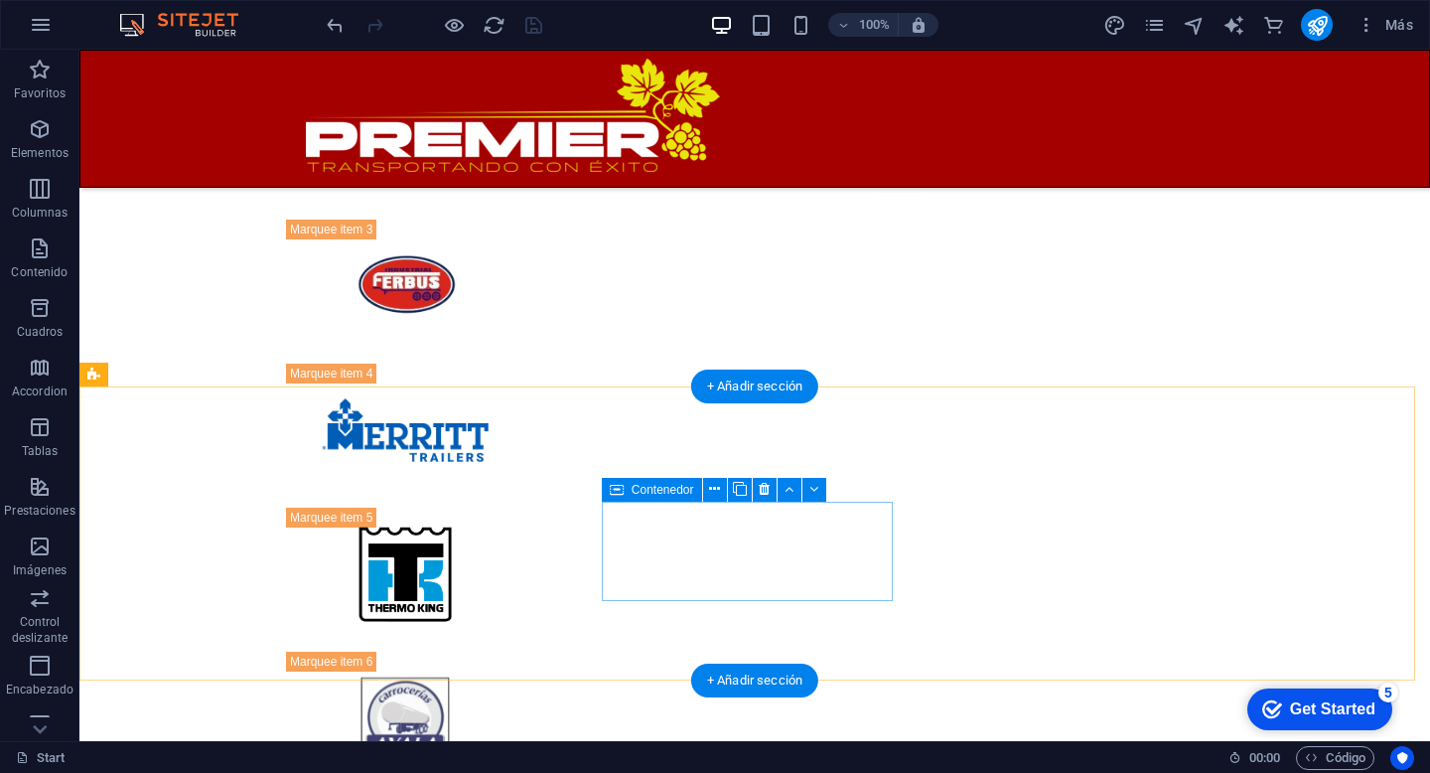
scroll to position [3931, 0]
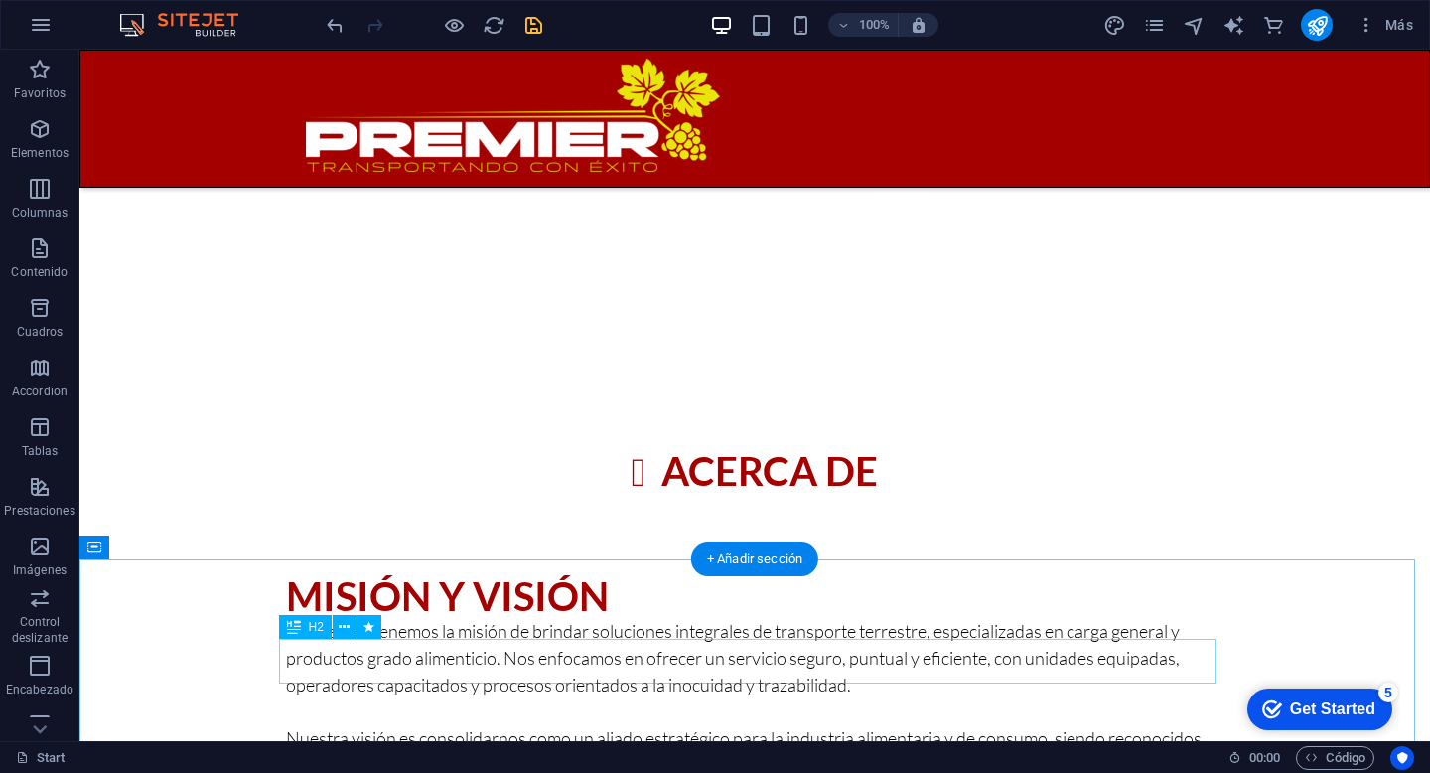
scroll to position [1248, 0]
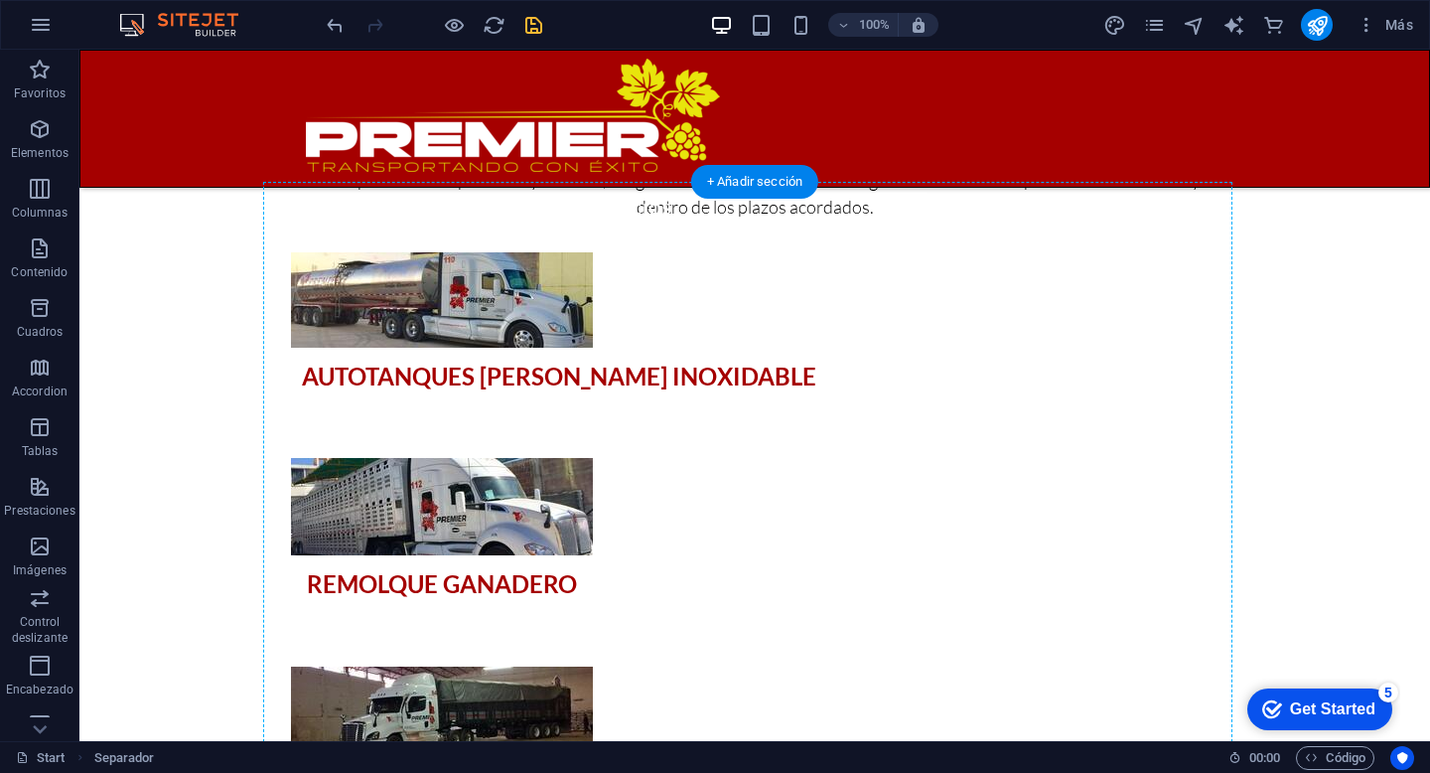
scroll to position [2736, 0]
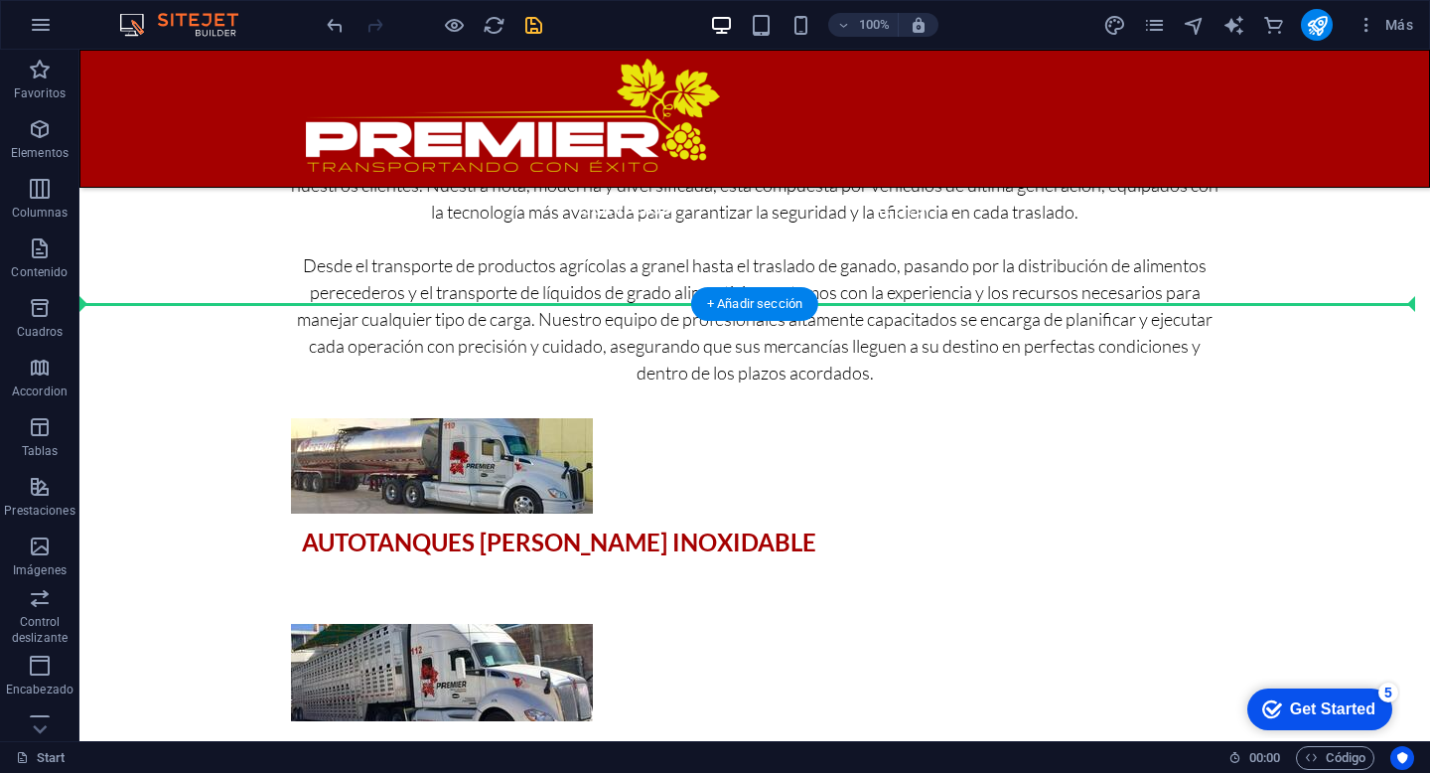
drag, startPoint x: 934, startPoint y: 476, endPoint x: 871, endPoint y: 277, distance: 208.3
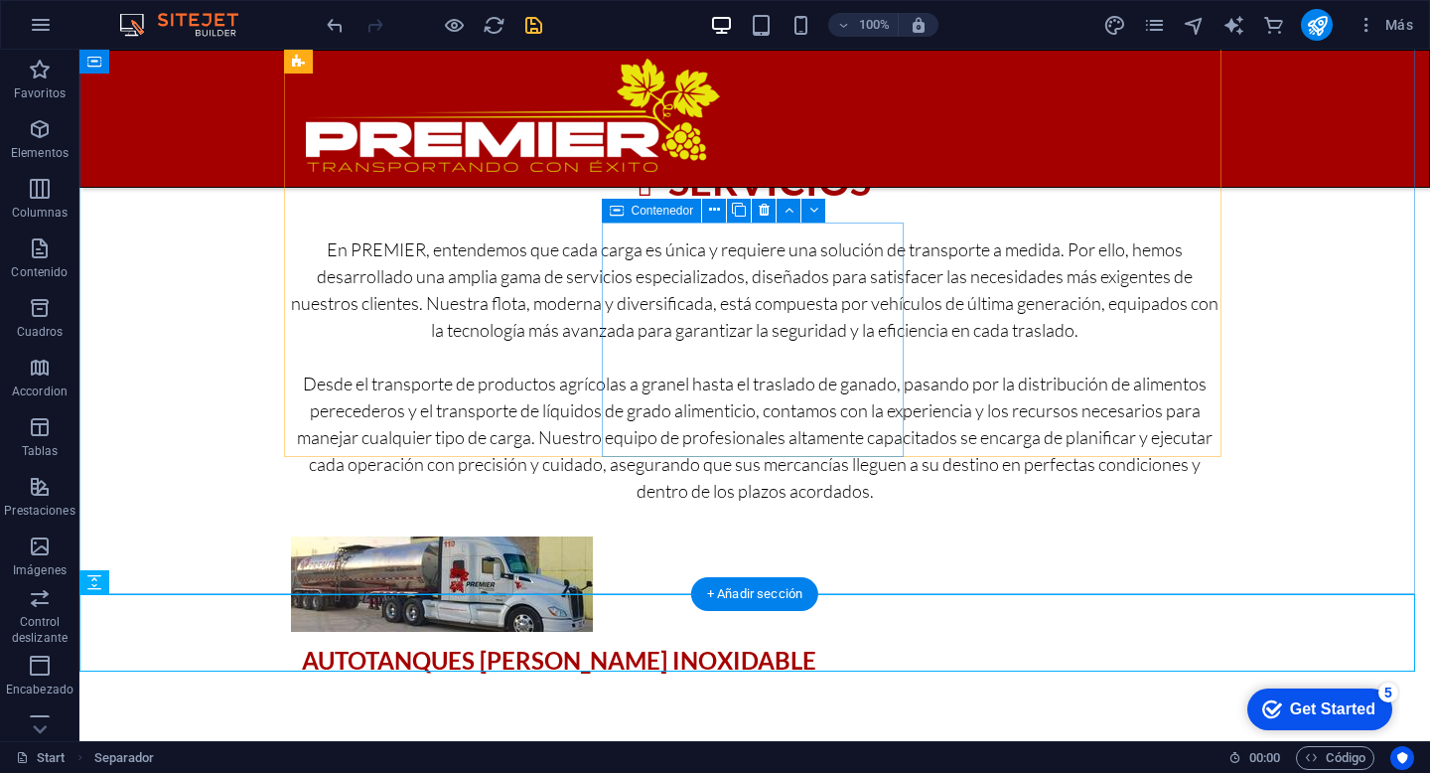
scroll to position [2199, 0]
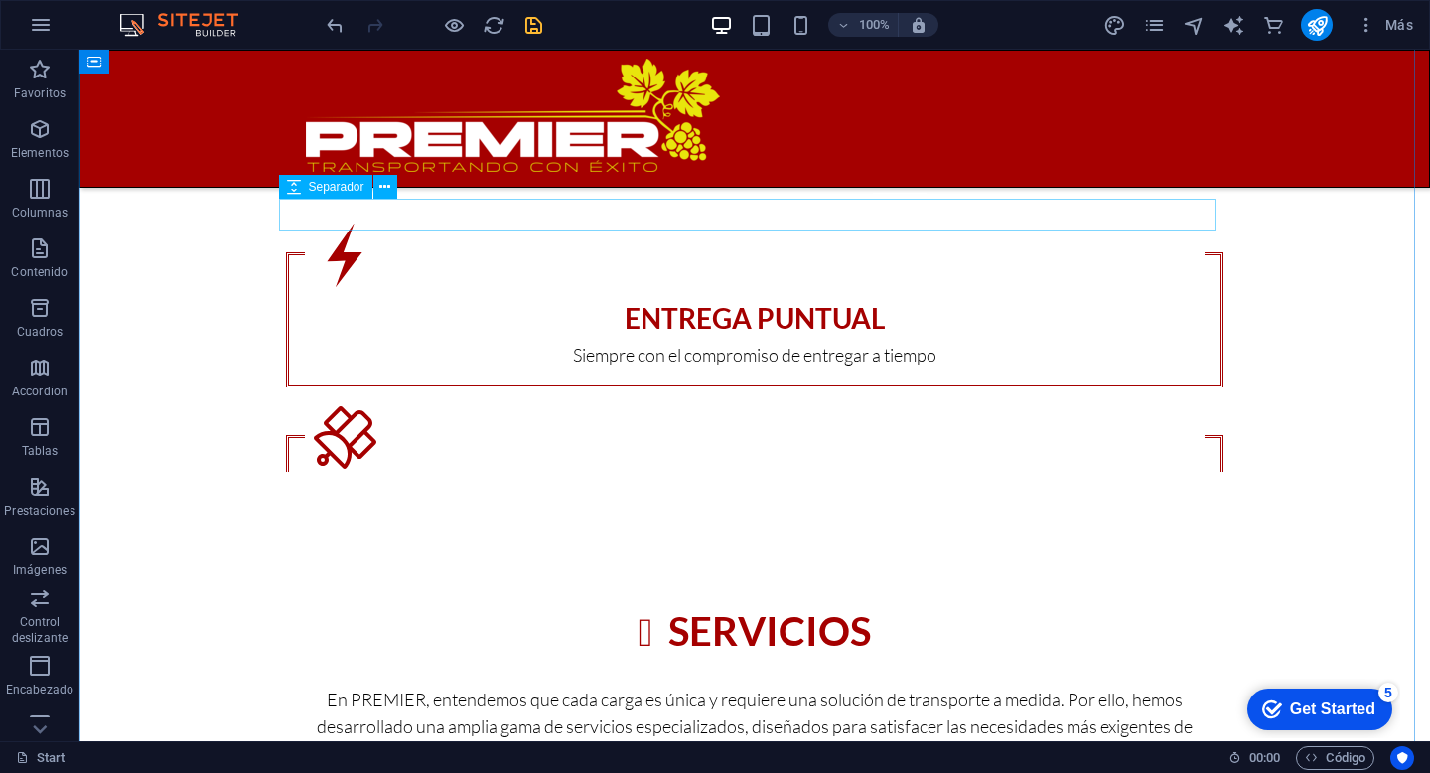
scroll to position [1926, 0]
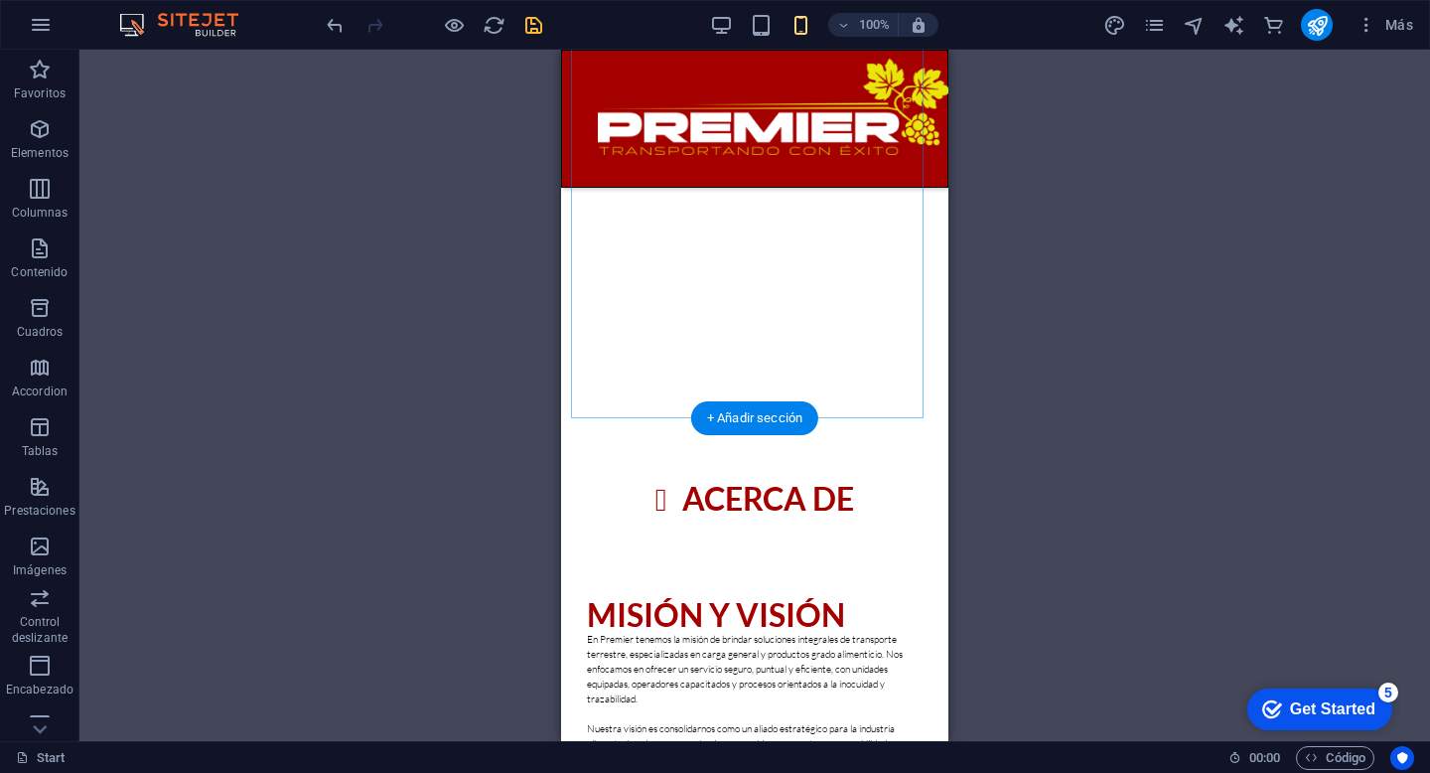
scroll to position [1208, 0]
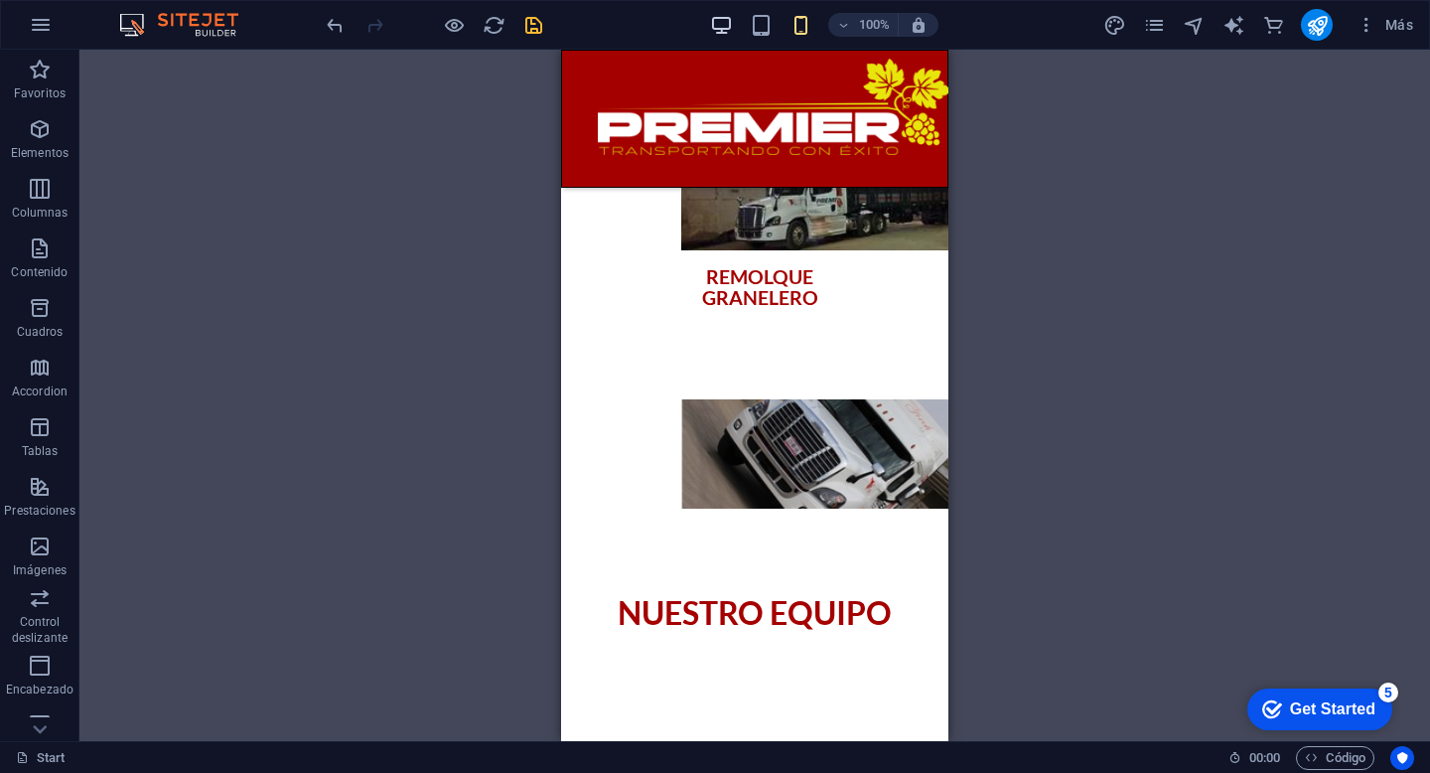
scroll to position [3150, 0]
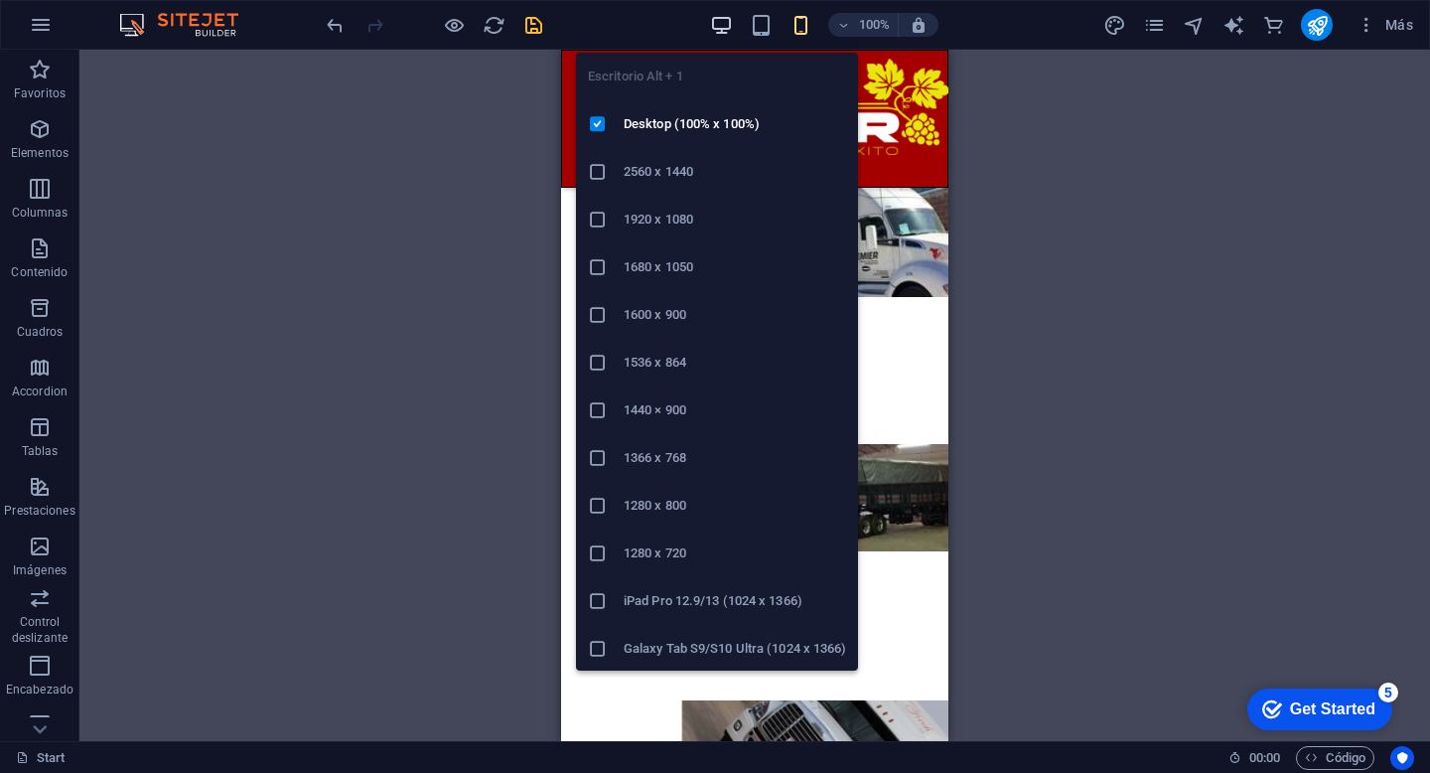
click at [725, 18] on icon "button" at bounding box center [721, 25] width 23 height 23
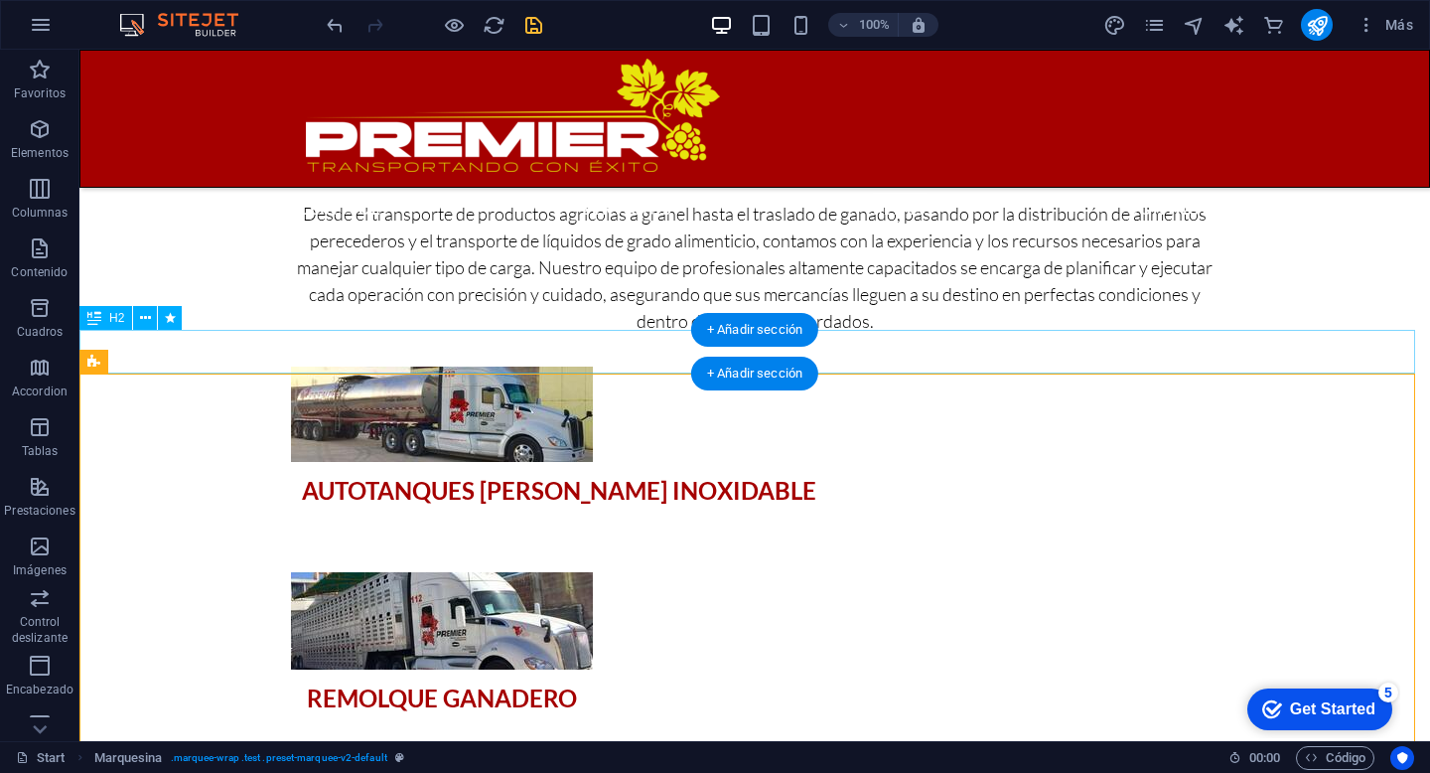
scroll to position [2528, 0]
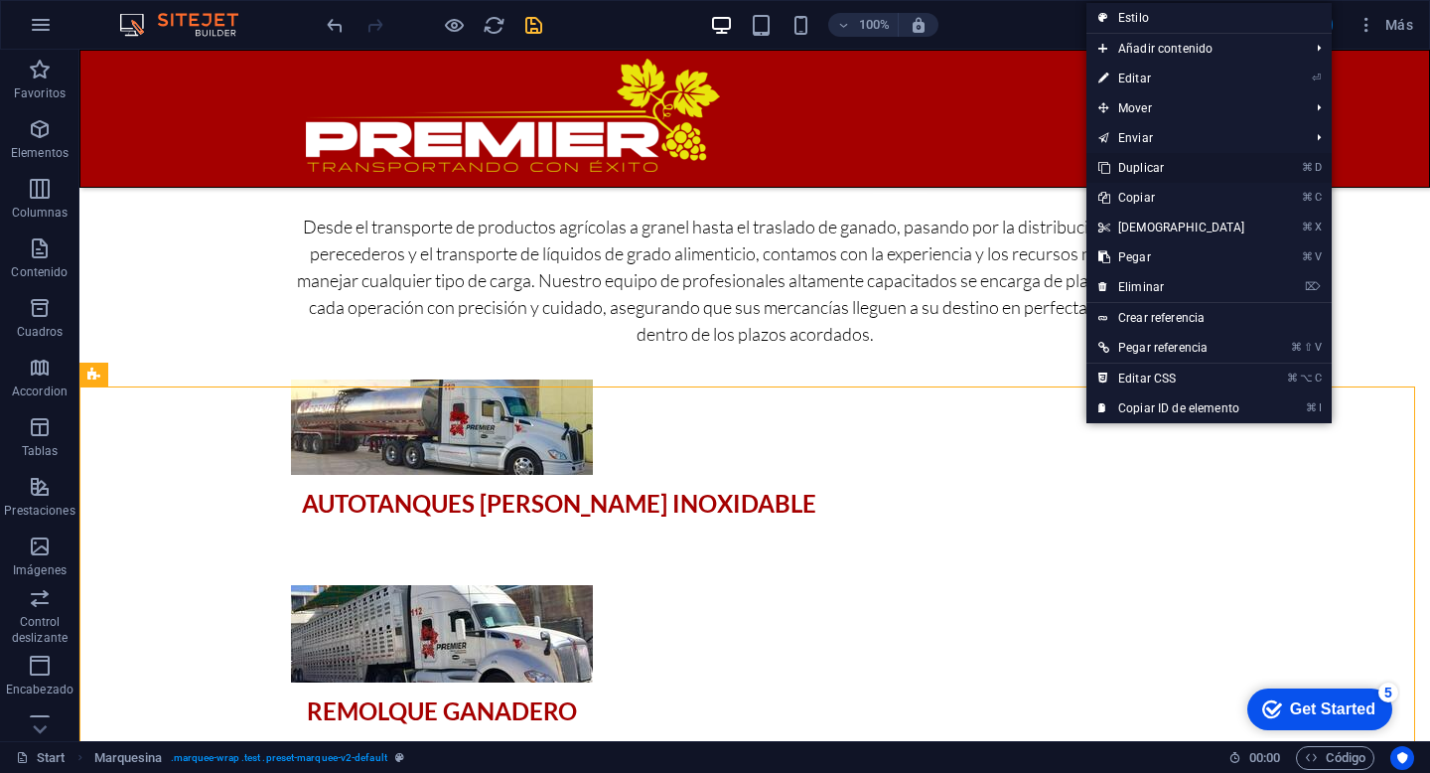
click at [1141, 168] on link "⌘ D Duplicar" at bounding box center [1172, 168] width 171 height 30
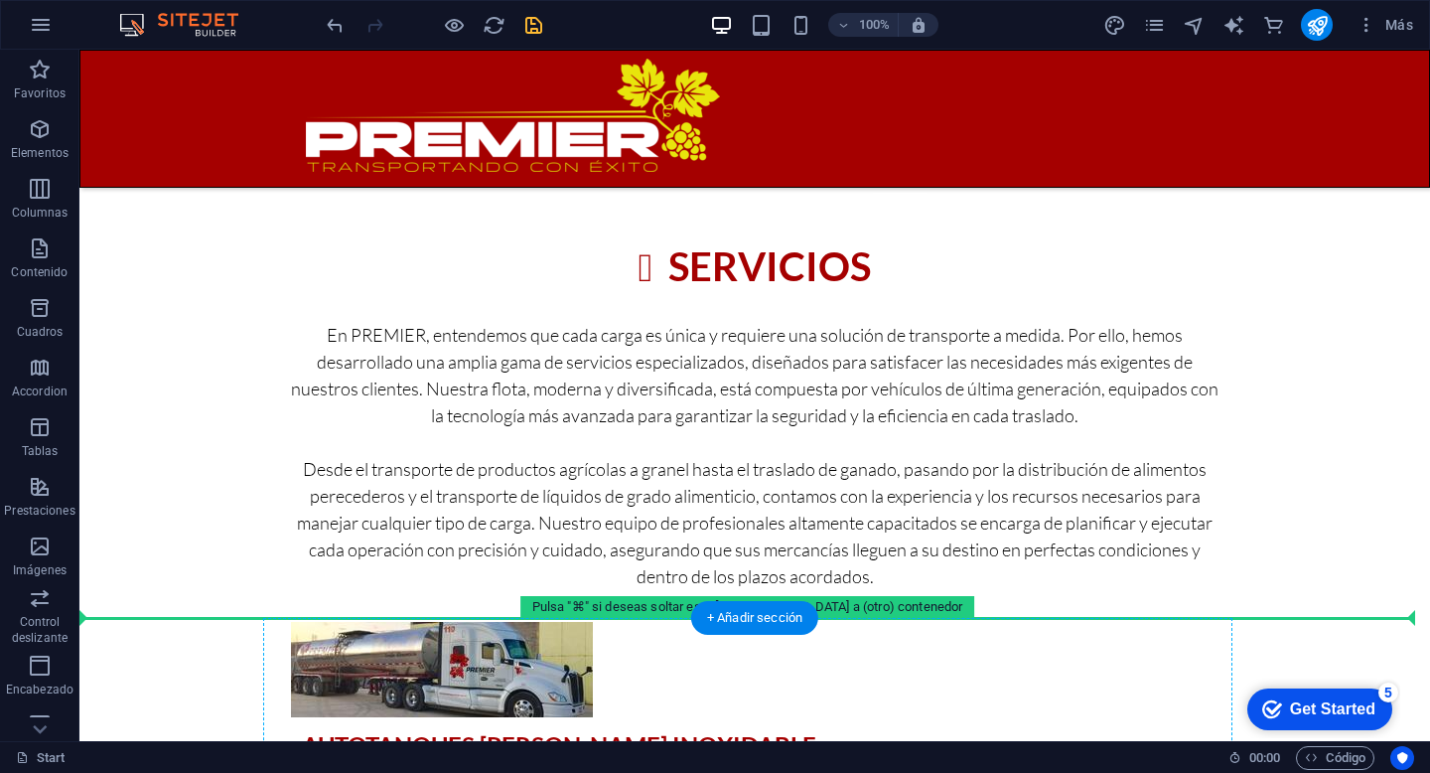
scroll to position [2297, 0]
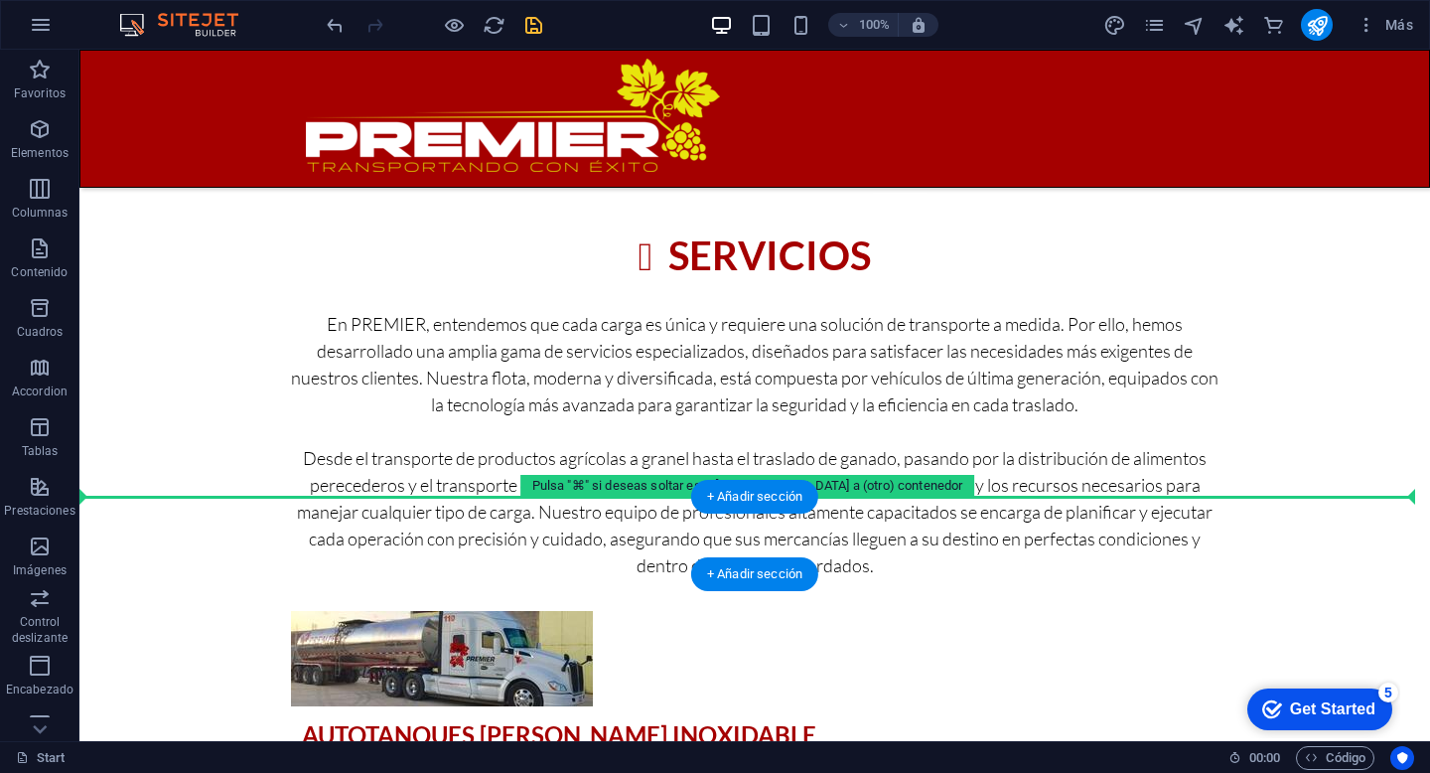
drag, startPoint x: 1167, startPoint y: 390, endPoint x: 1079, endPoint y: 516, distance: 153.2
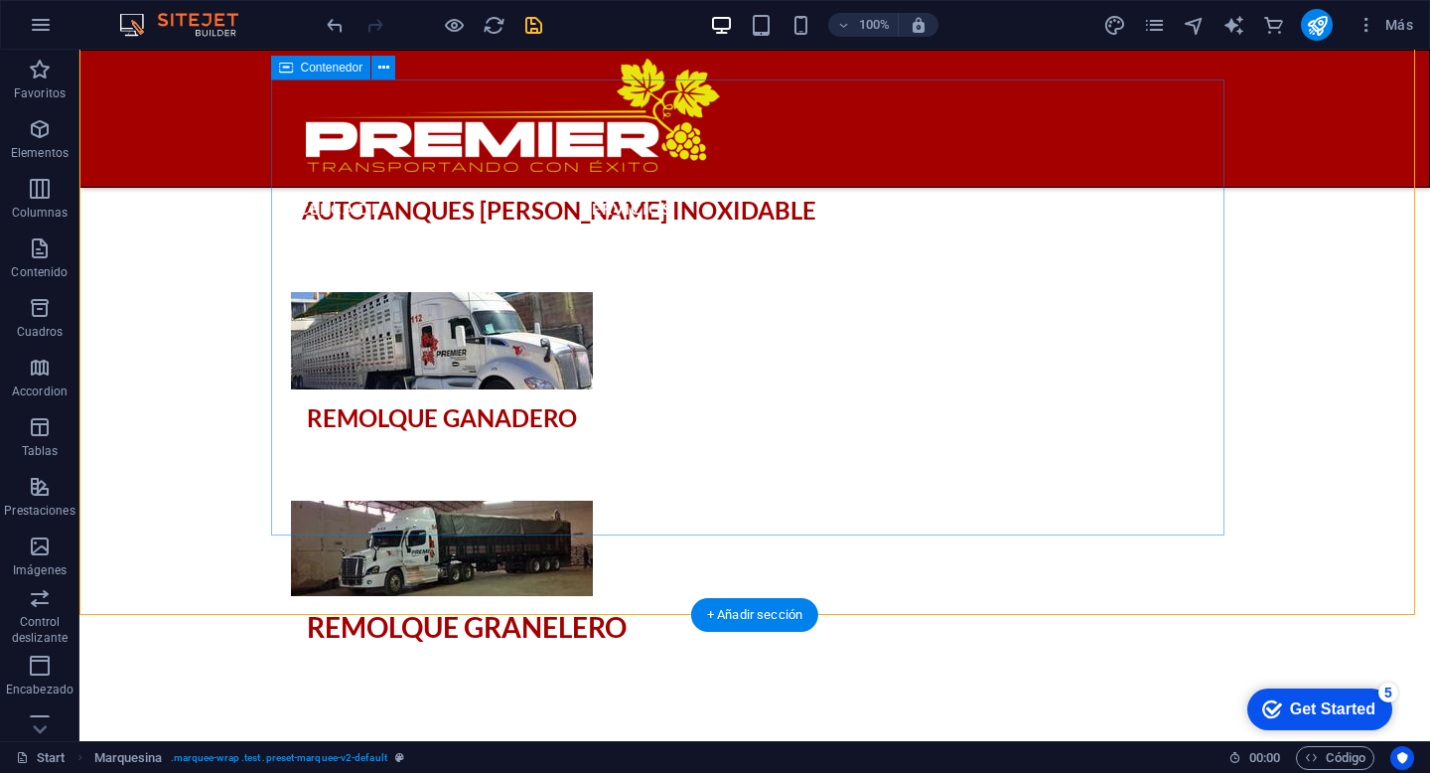
scroll to position [3072, 0]
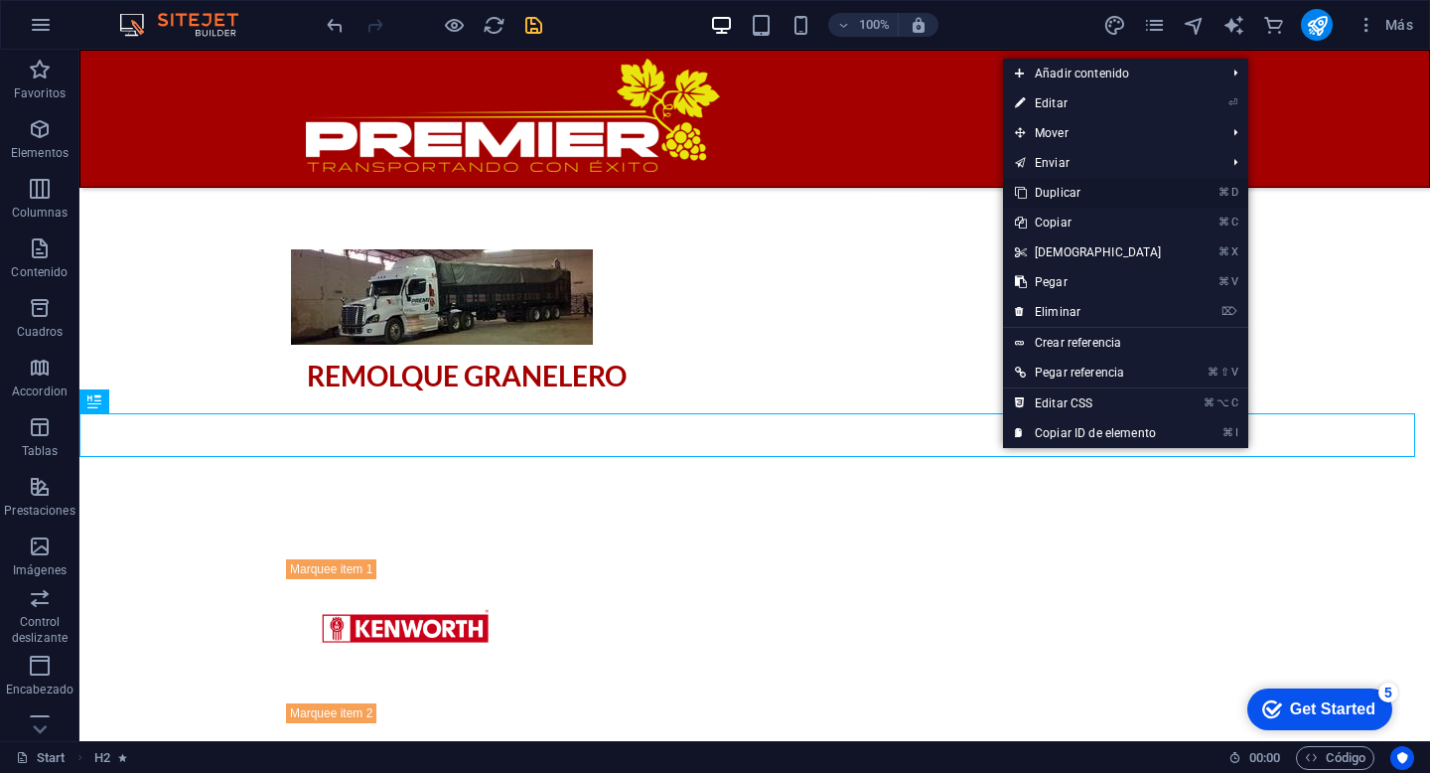
click at [1083, 186] on link "⌘ D Duplicar" at bounding box center [1088, 193] width 171 height 30
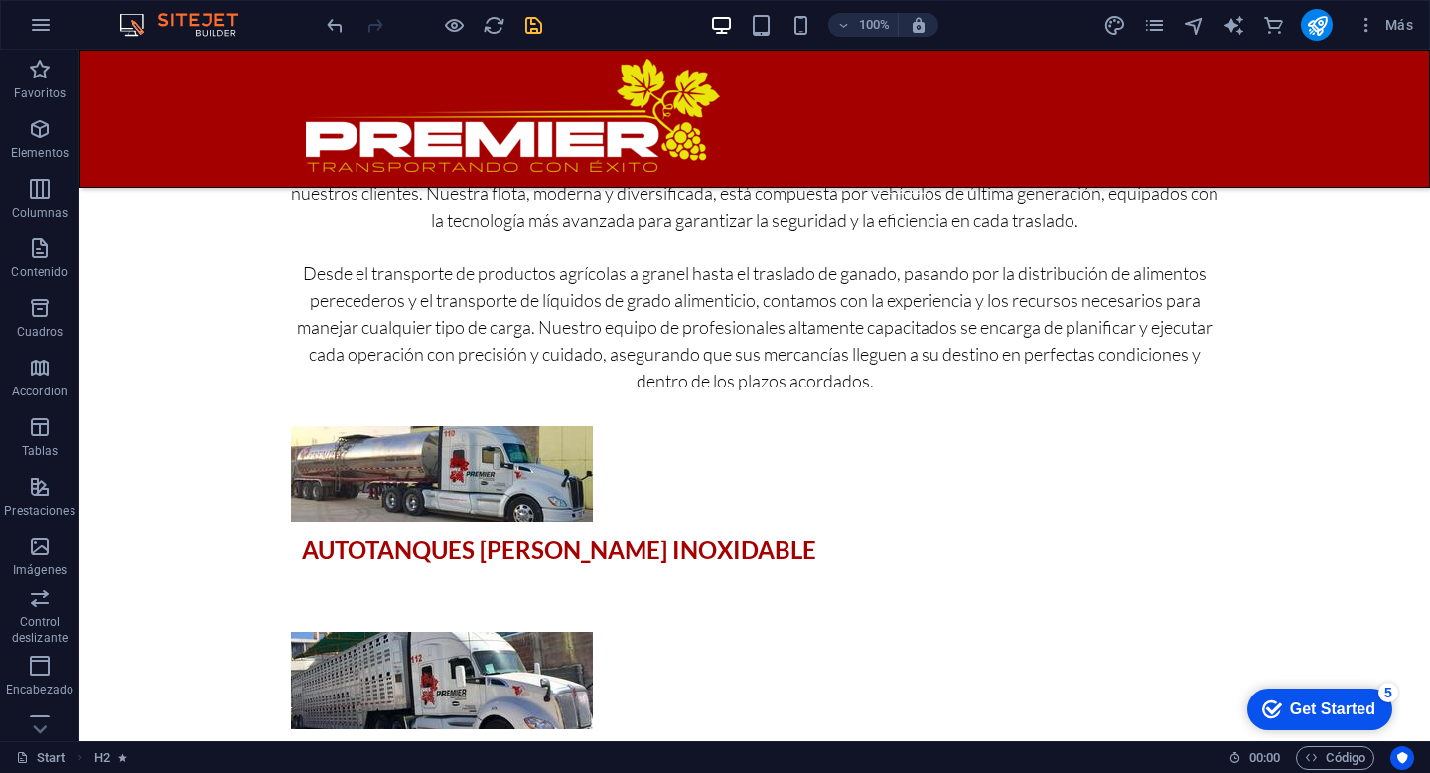
scroll to position [2405, 0]
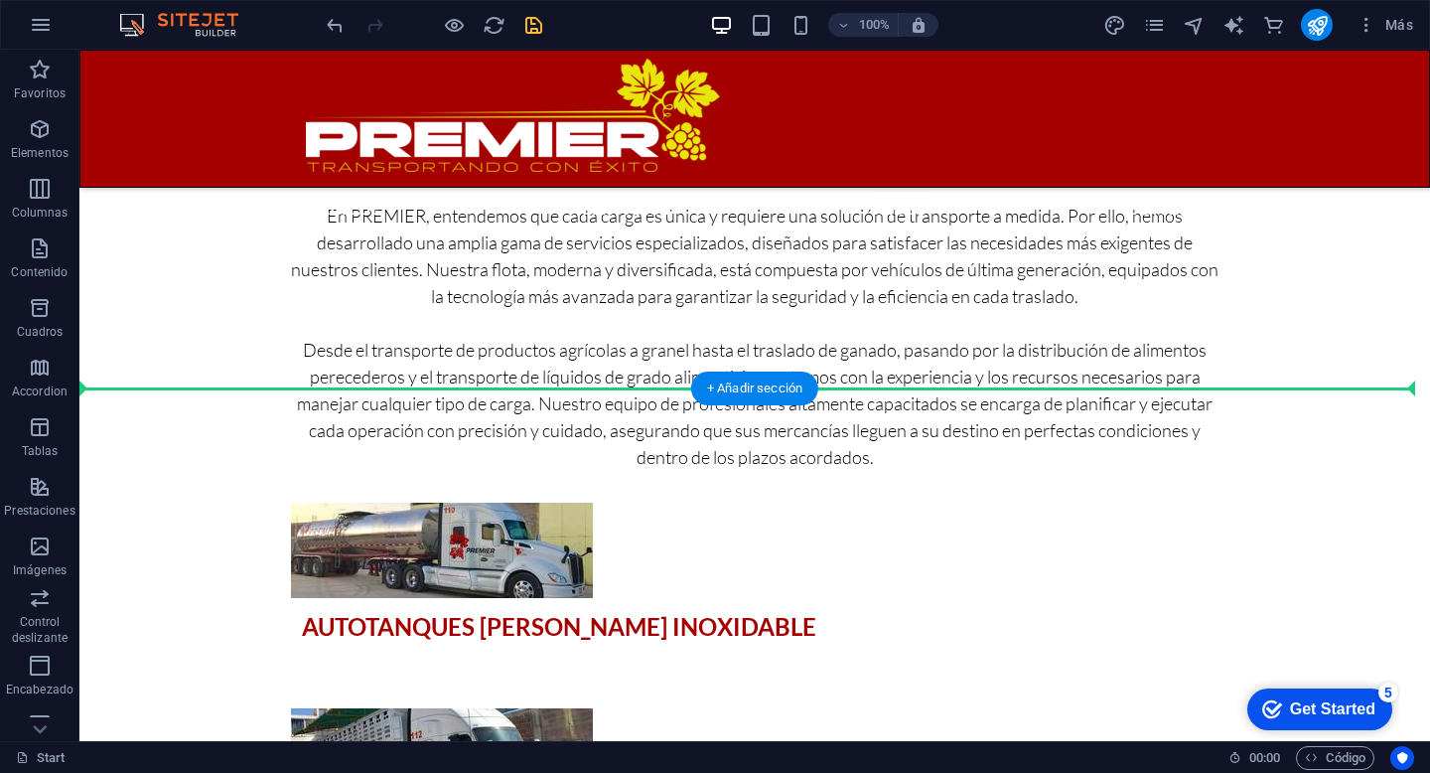
drag, startPoint x: 1053, startPoint y: 476, endPoint x: 1011, endPoint y: 348, distance: 134.8
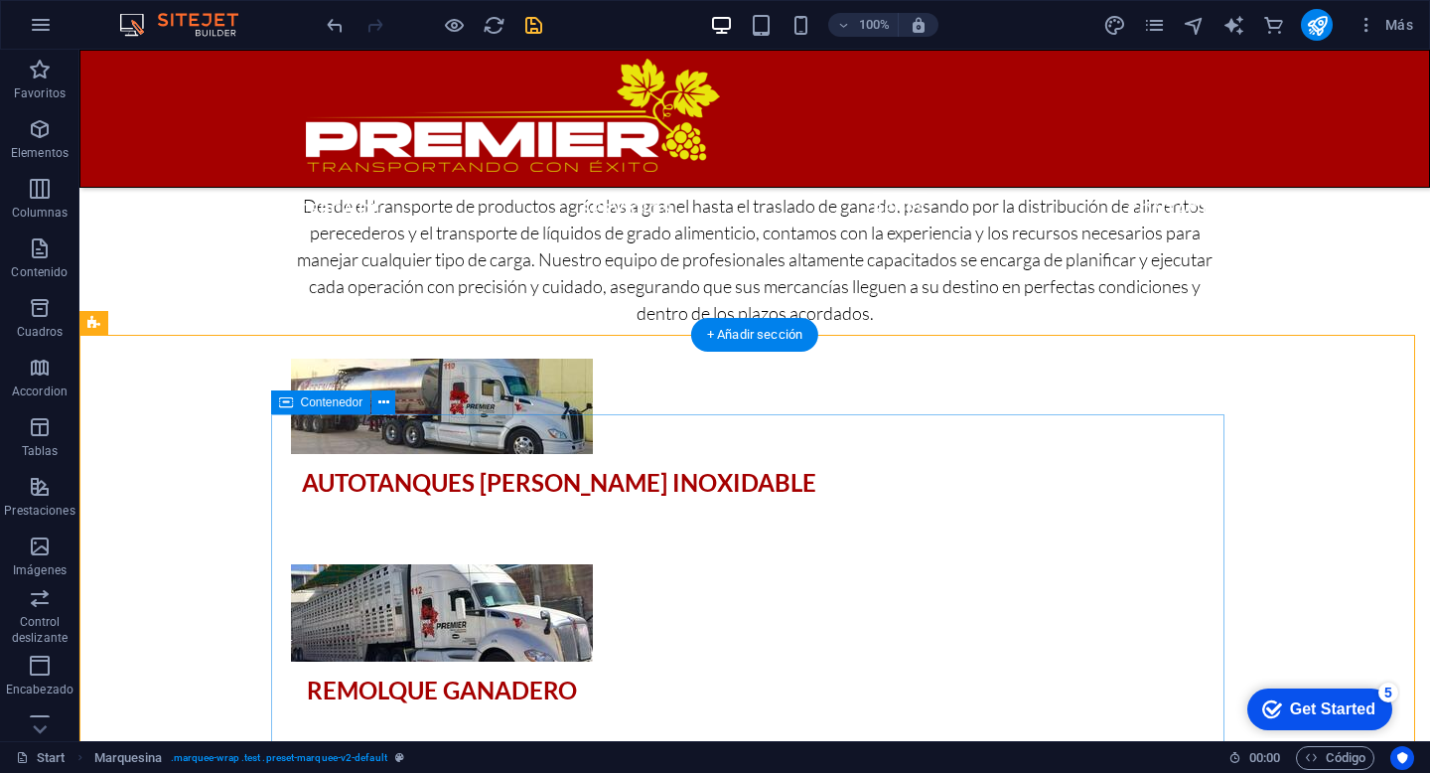
scroll to position [2624, 0]
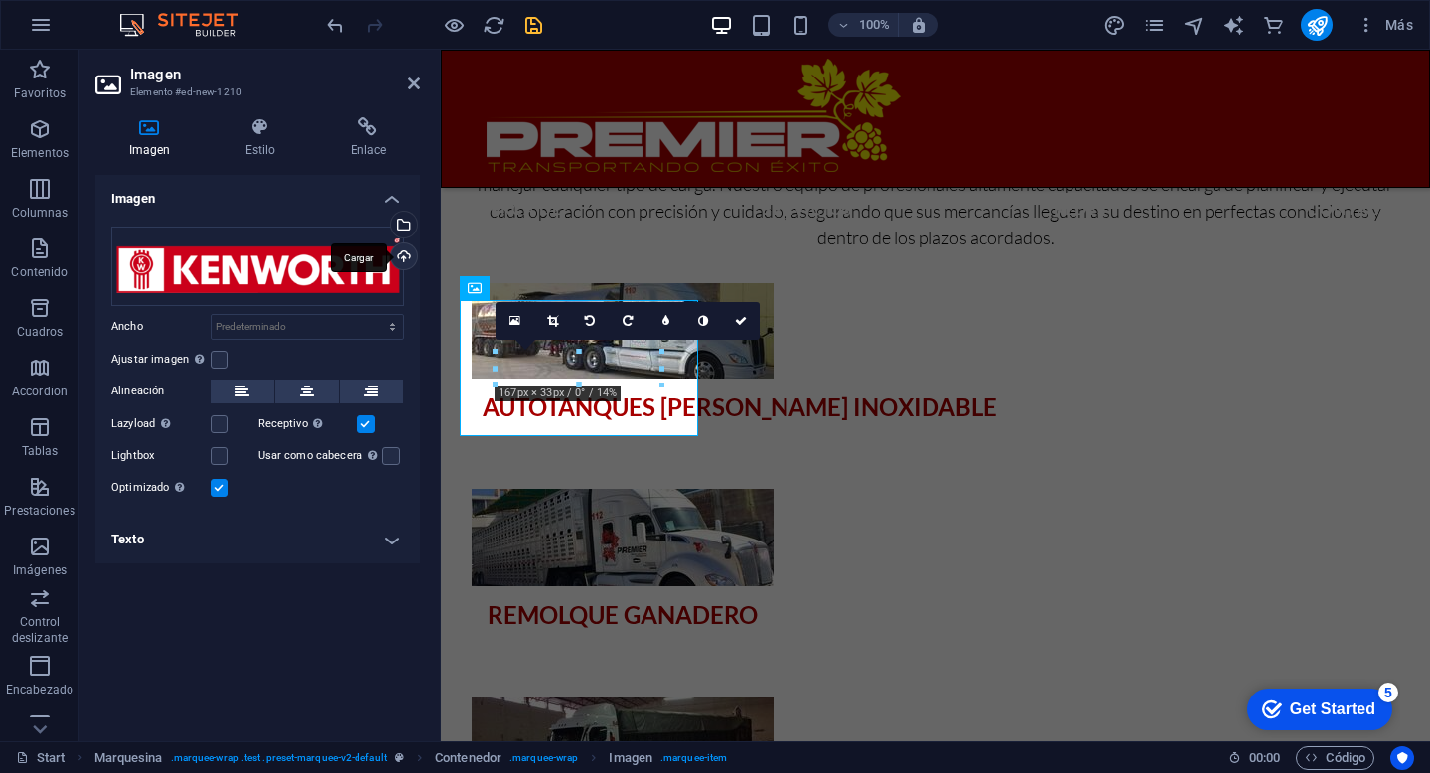
click at [407, 257] on div "Cargar" at bounding box center [402, 258] width 30 height 30
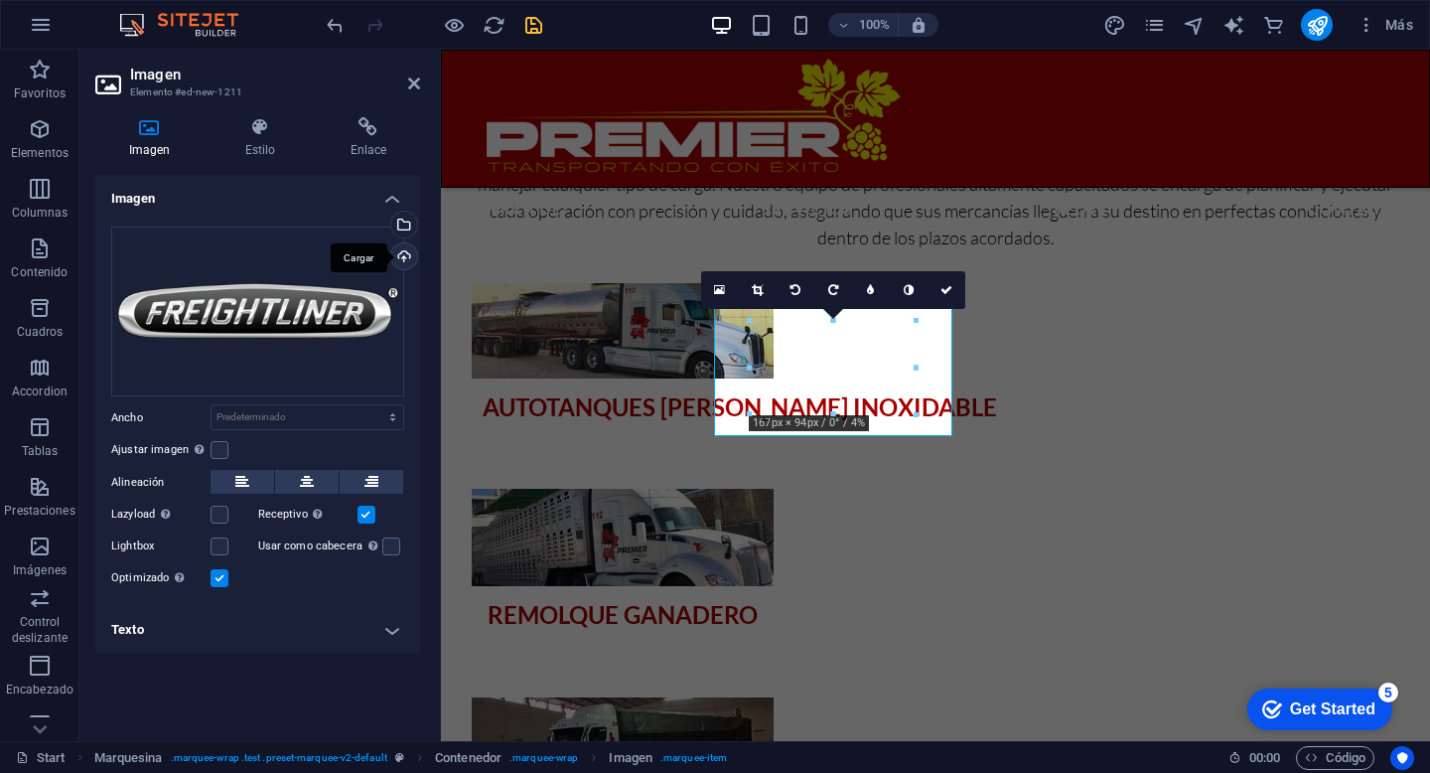
click at [406, 256] on div "Cargar" at bounding box center [402, 258] width 30 height 30
click at [405, 218] on div "Selecciona archivos del administrador de archivos, de la galería de fotos o car…" at bounding box center [402, 227] width 30 height 30
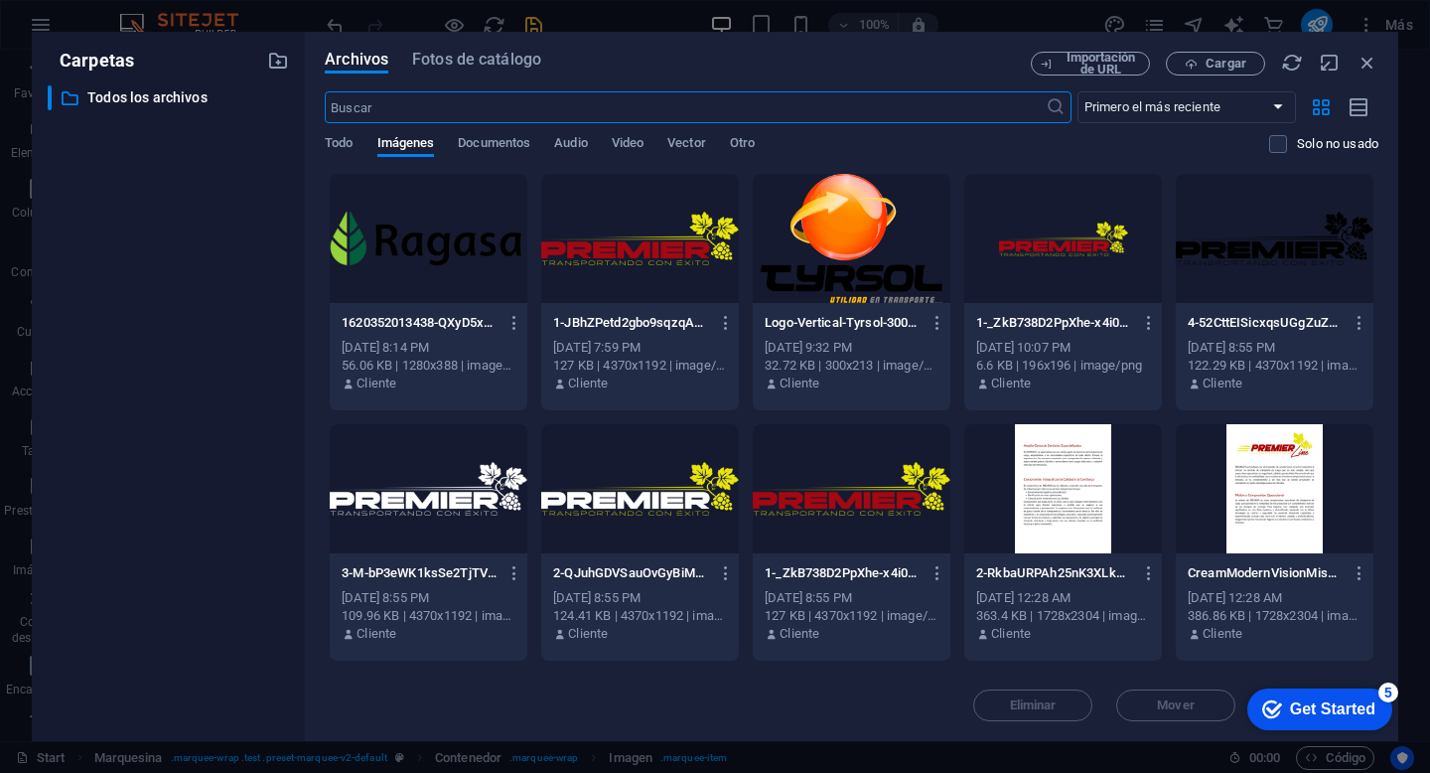
click at [407, 250] on div at bounding box center [429, 238] width 198 height 129
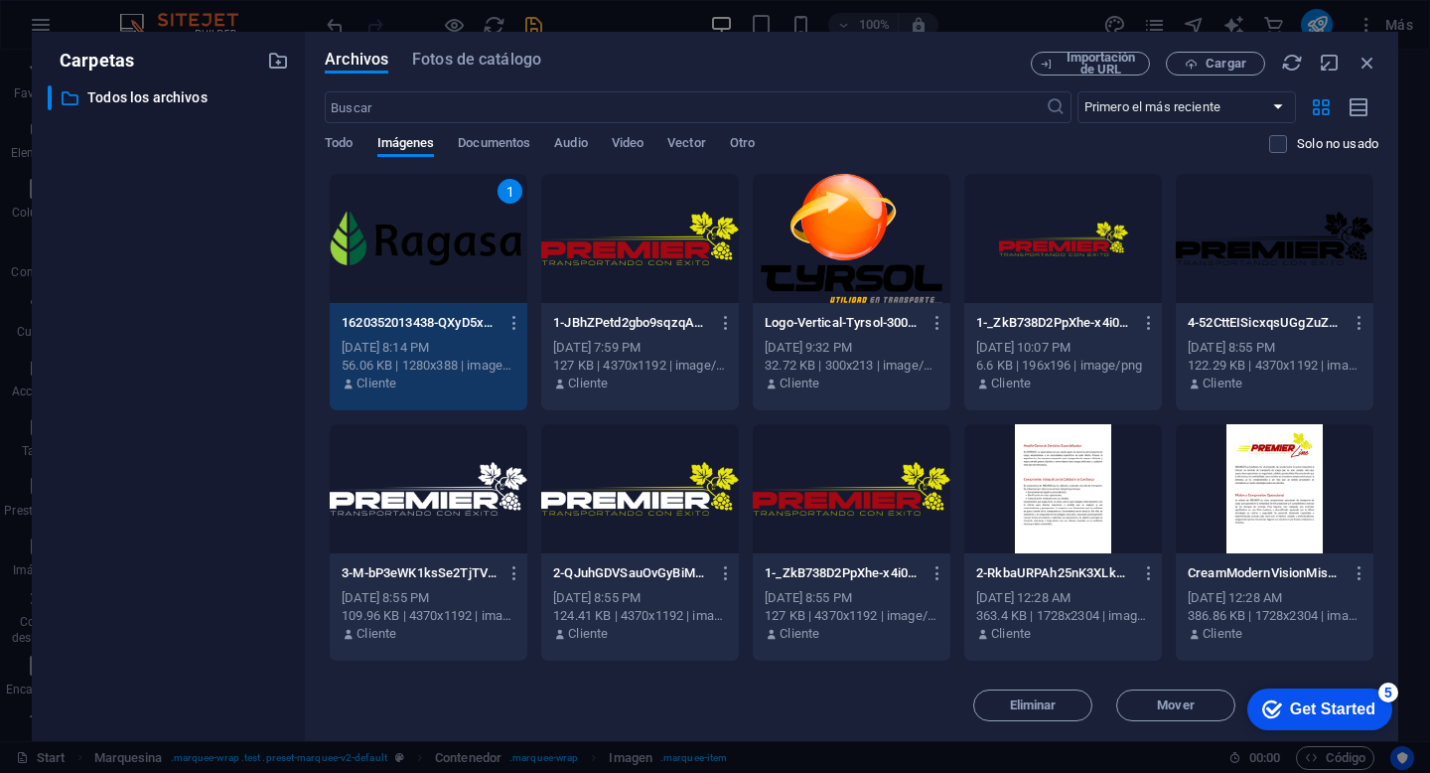
scroll to position [3236, 0]
click at [1372, 61] on icon "button" at bounding box center [1368, 63] width 22 height 22
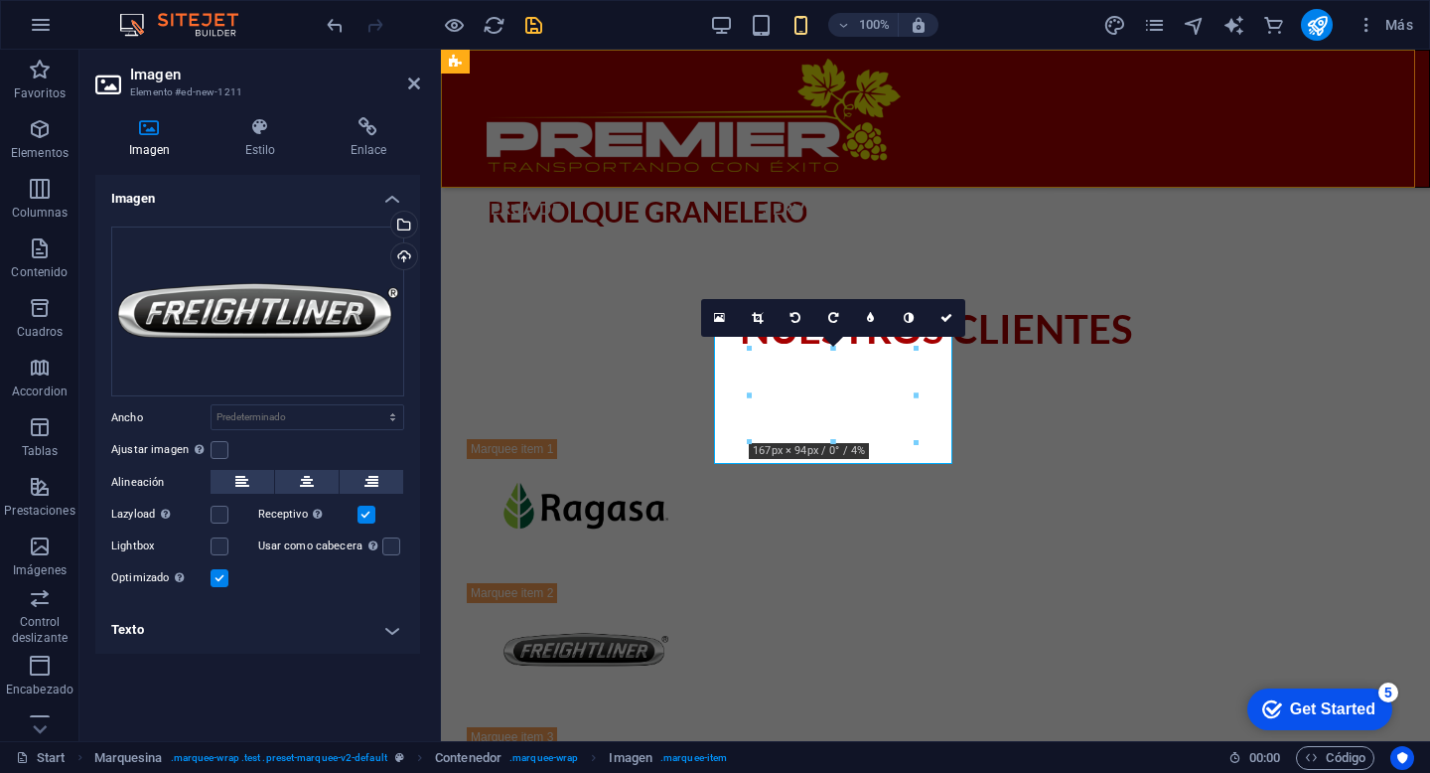
scroll to position [2597, 0]
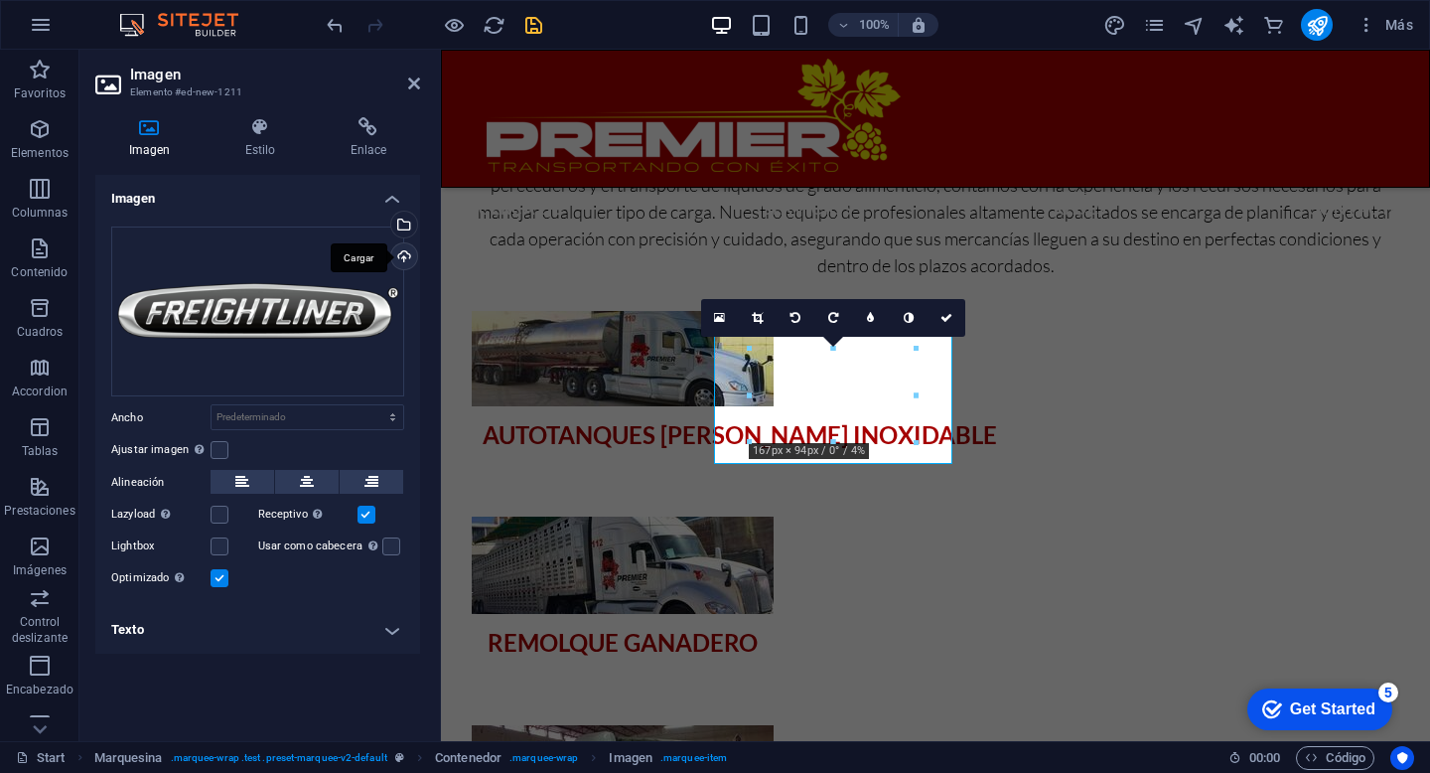
click at [404, 256] on div "Cargar" at bounding box center [402, 258] width 30 height 30
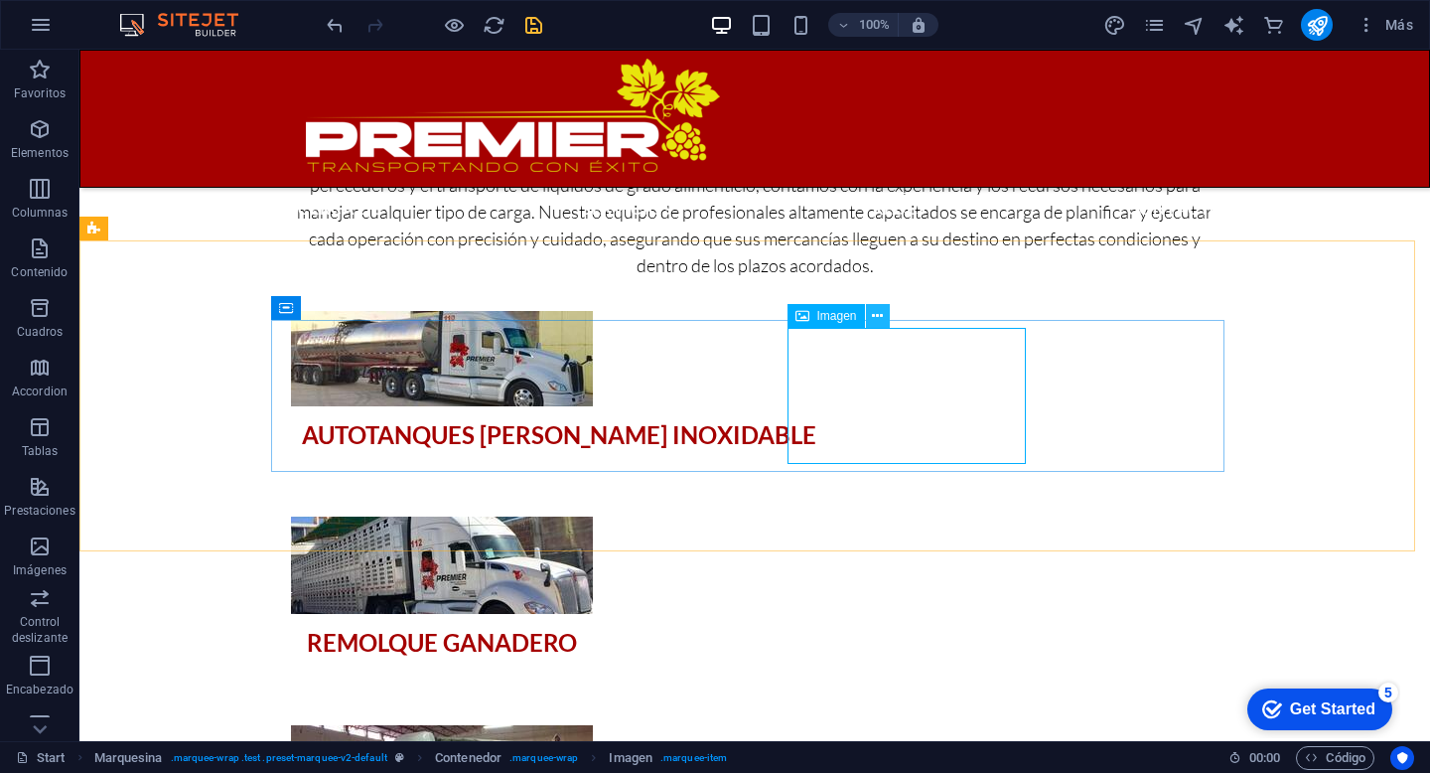
click at [874, 318] on icon at bounding box center [877, 316] width 11 height 21
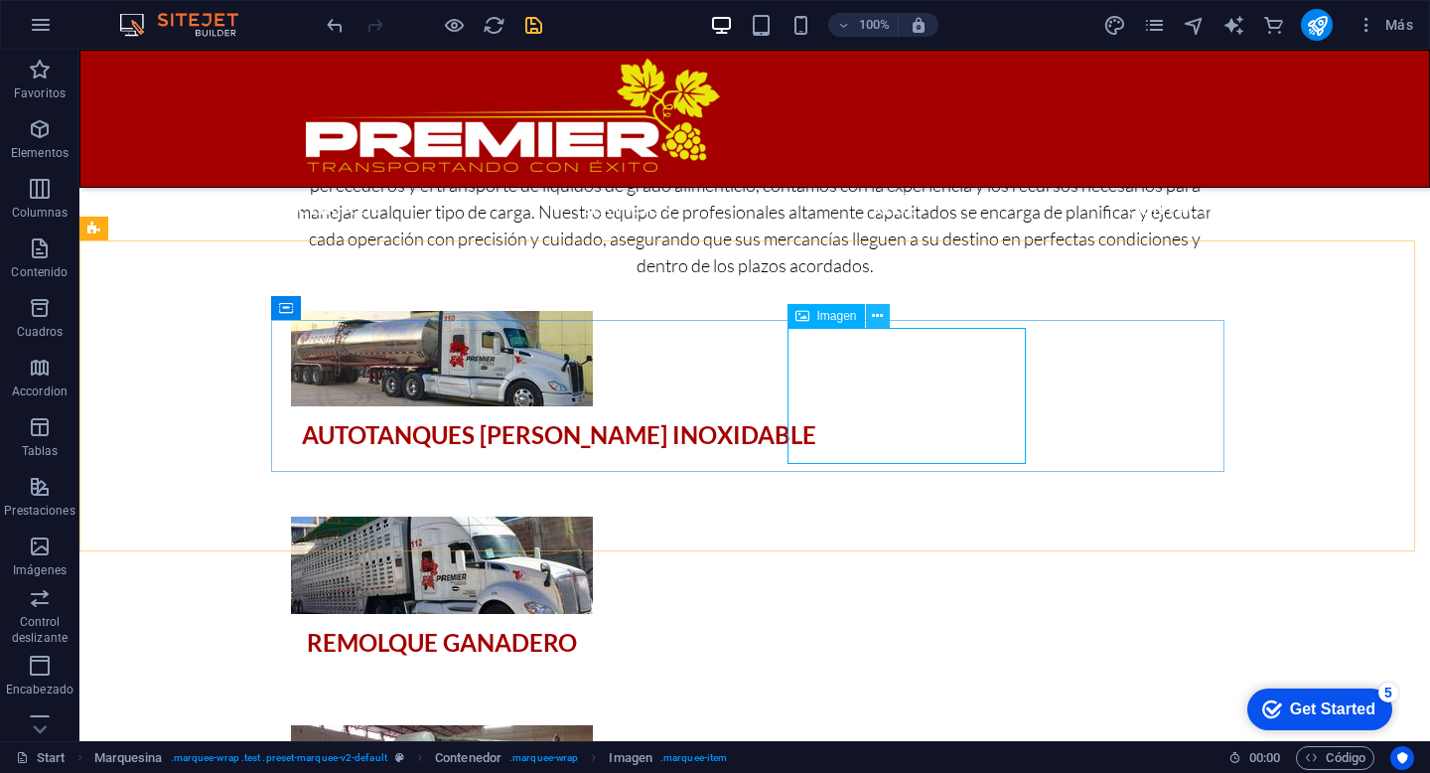
click at [873, 316] on icon at bounding box center [877, 316] width 11 height 21
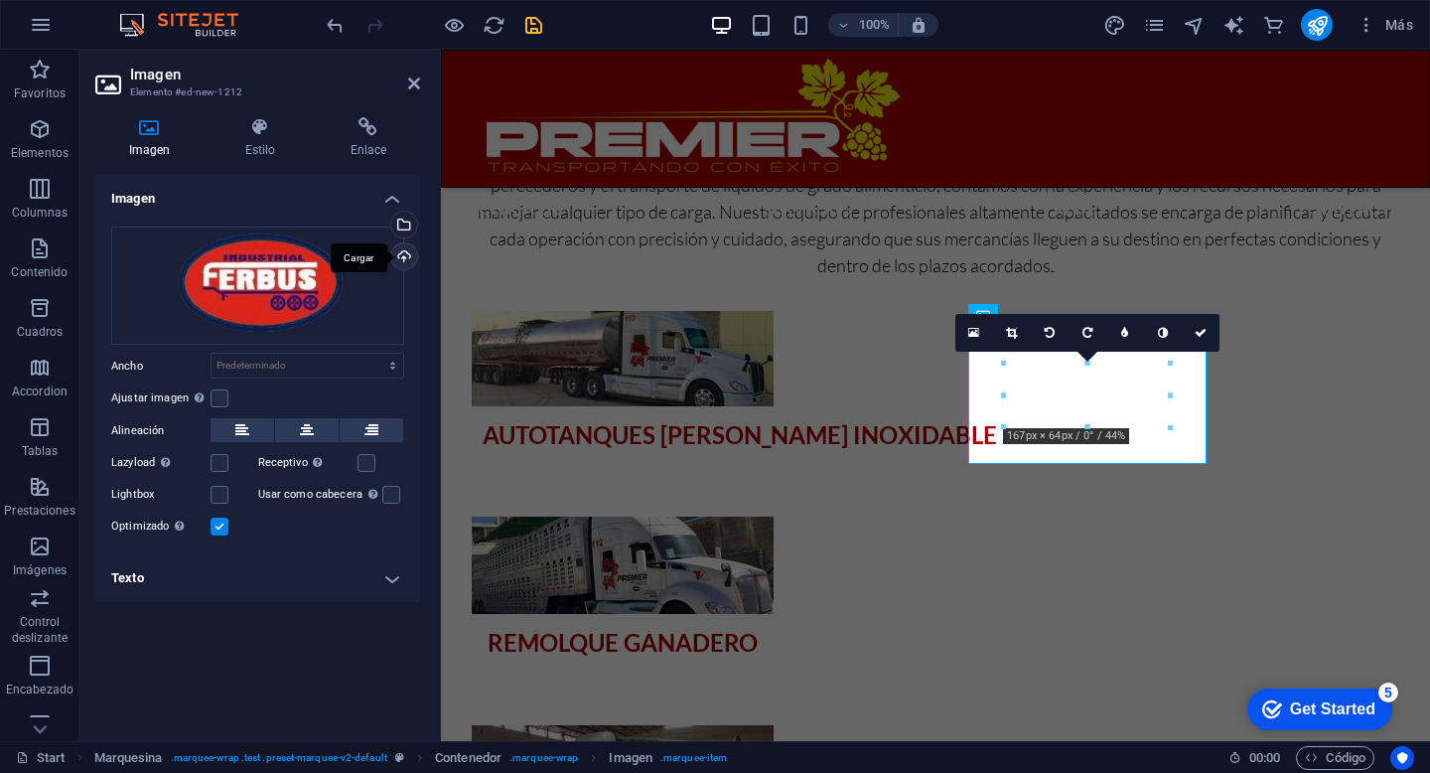
click at [401, 253] on div "Cargar" at bounding box center [402, 258] width 30 height 30
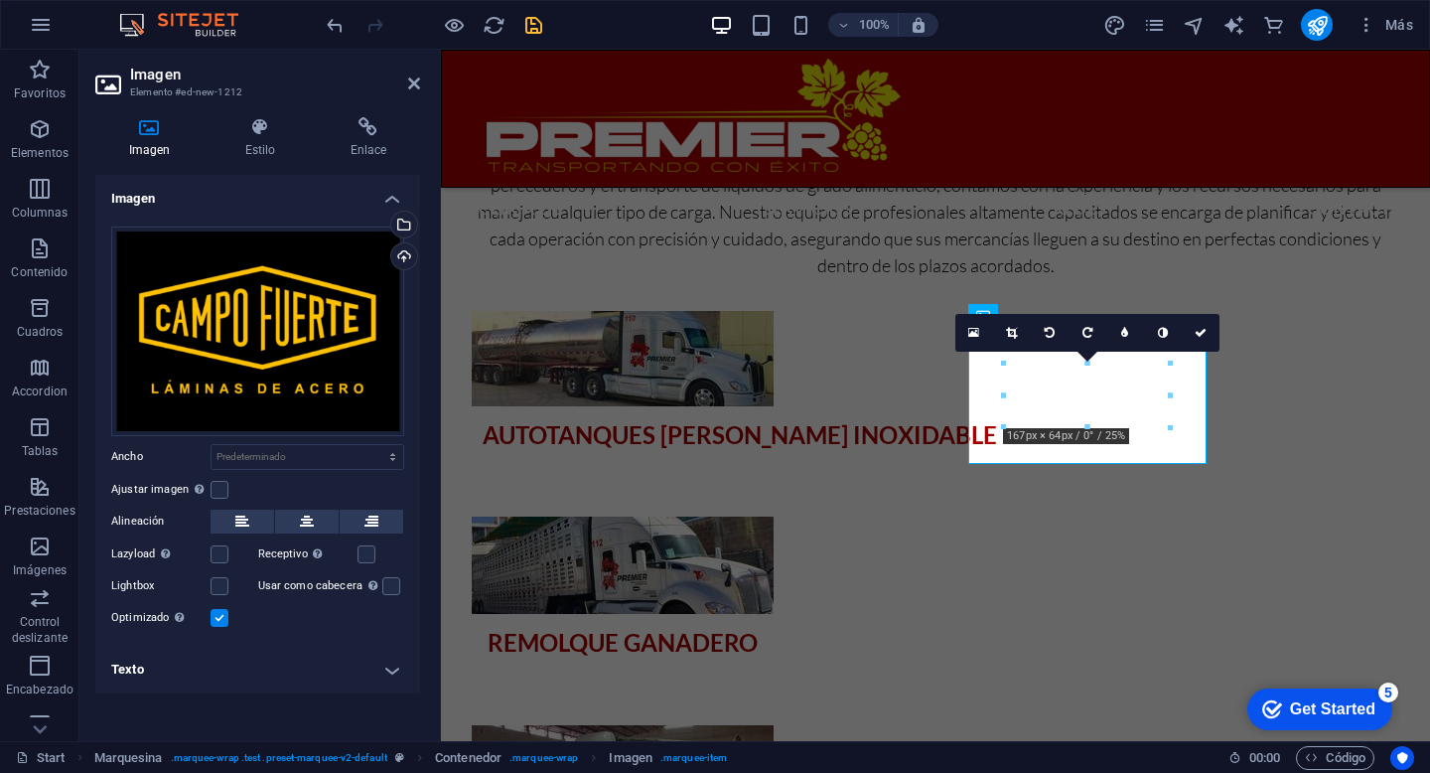
click at [330, 175] on h4 "Imagen" at bounding box center [257, 193] width 325 height 36
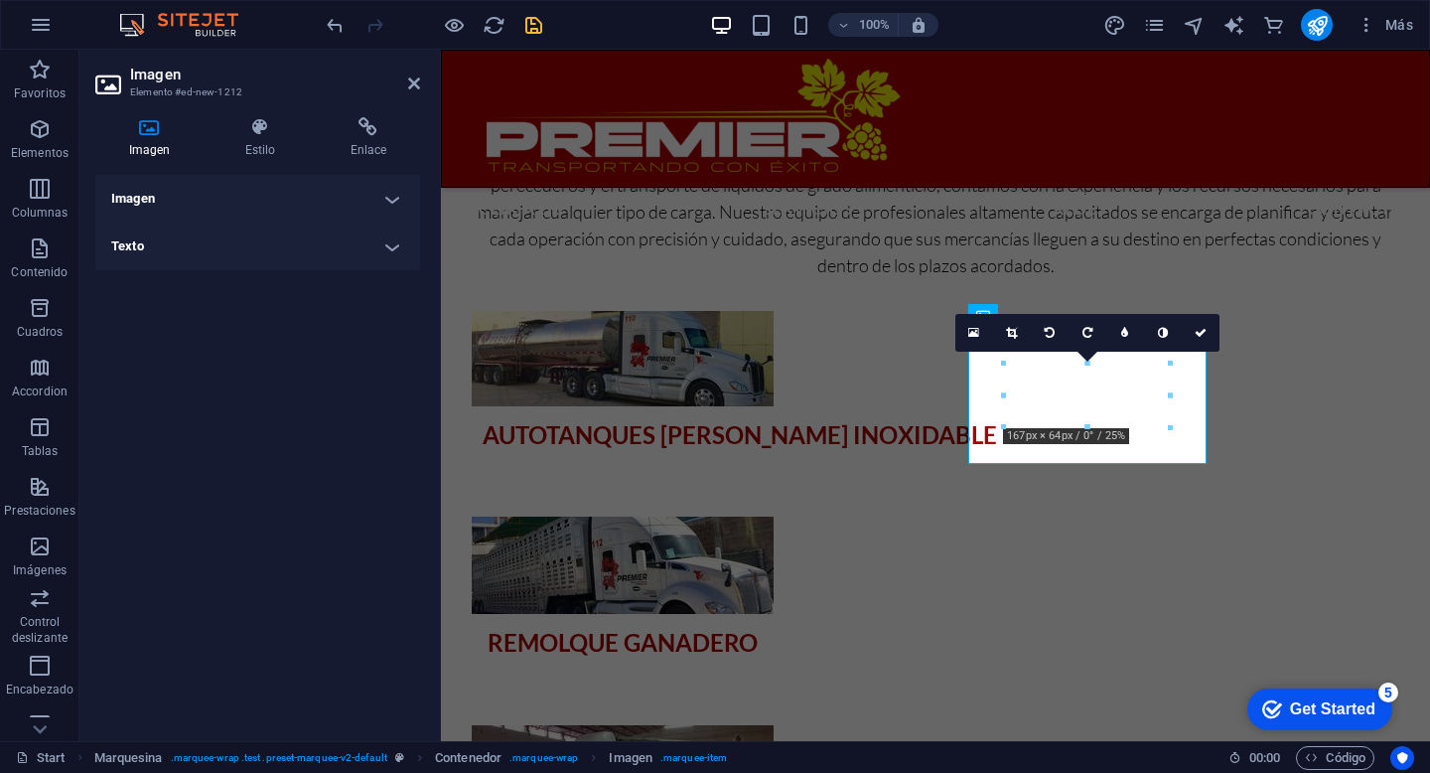
click at [386, 195] on h4 "Imagen" at bounding box center [257, 199] width 325 height 48
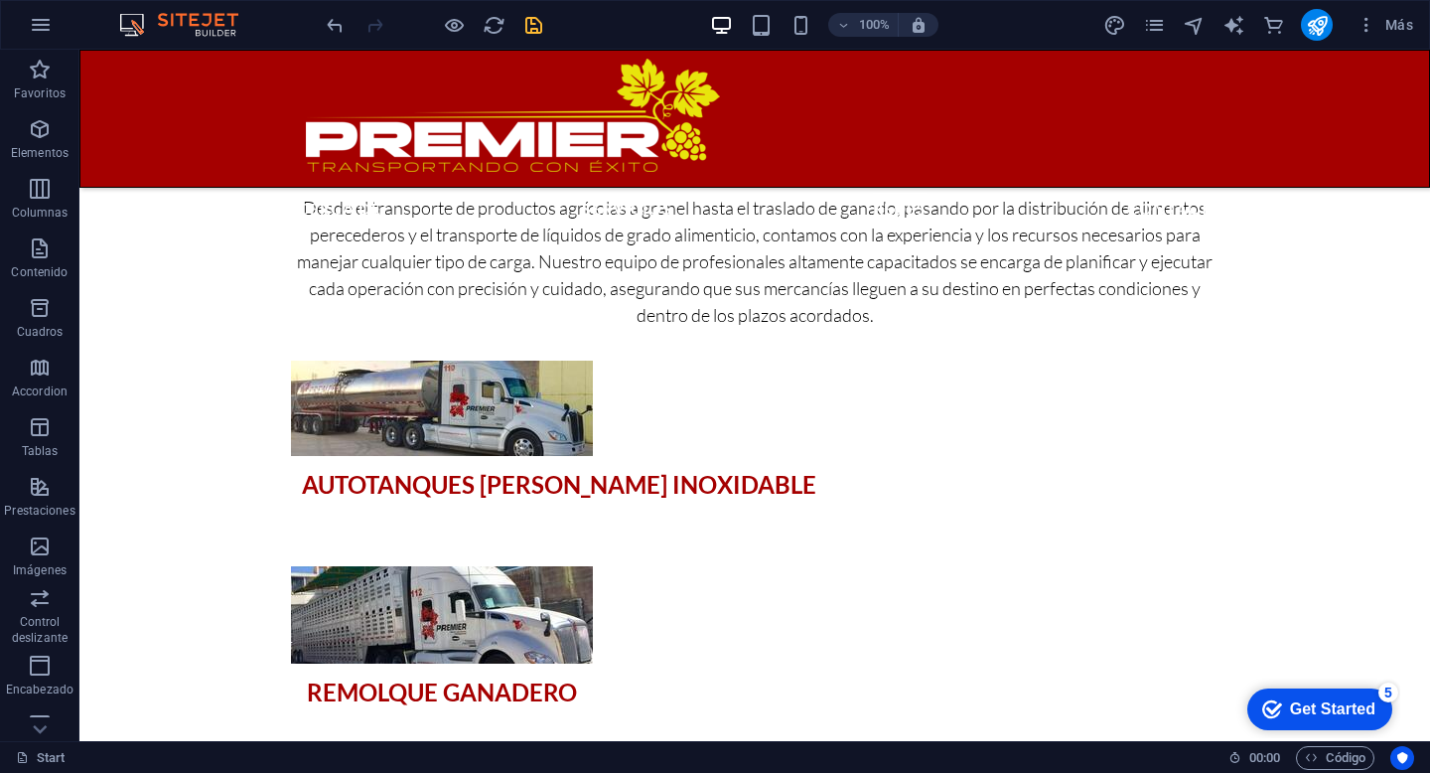
scroll to position [0, 0]
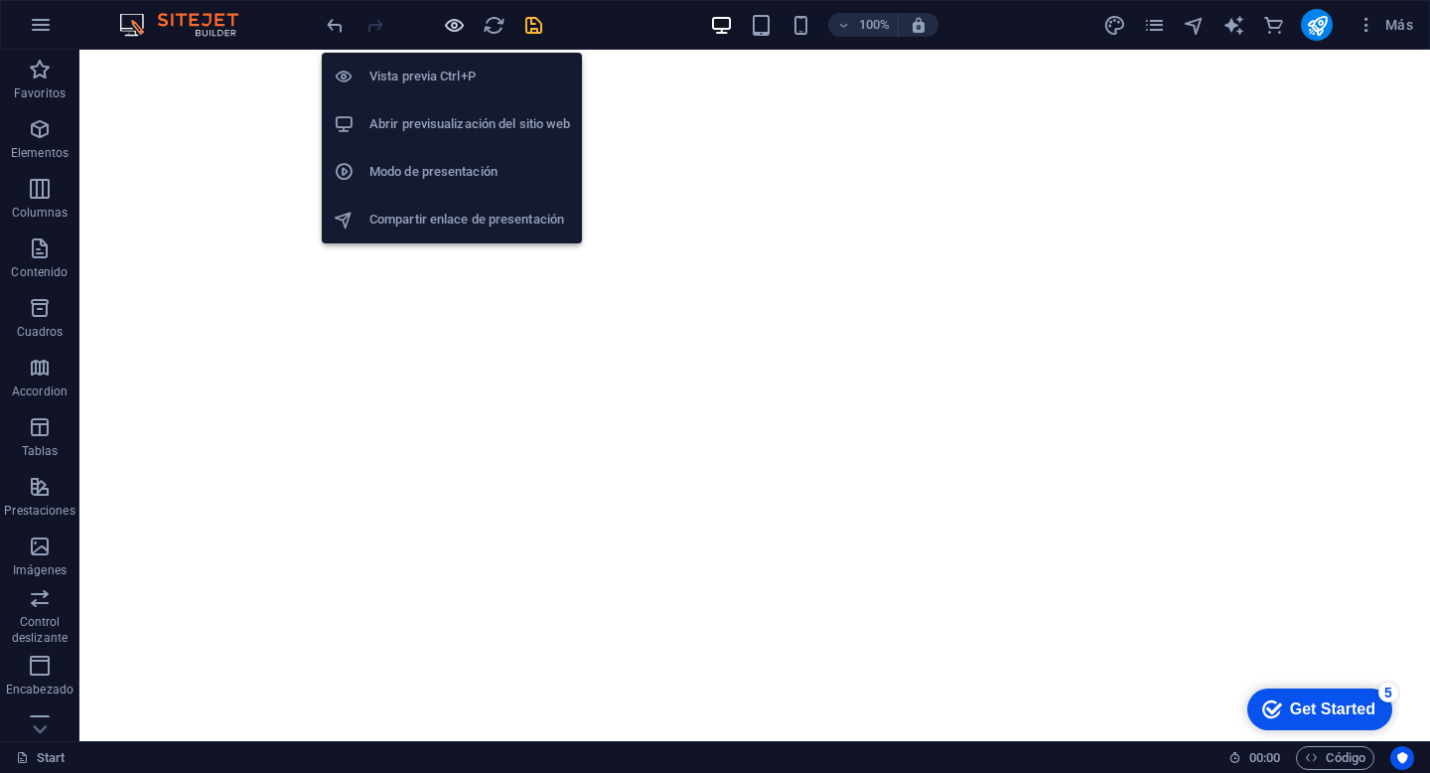
click at [453, 28] on icon "button" at bounding box center [454, 25] width 23 height 23
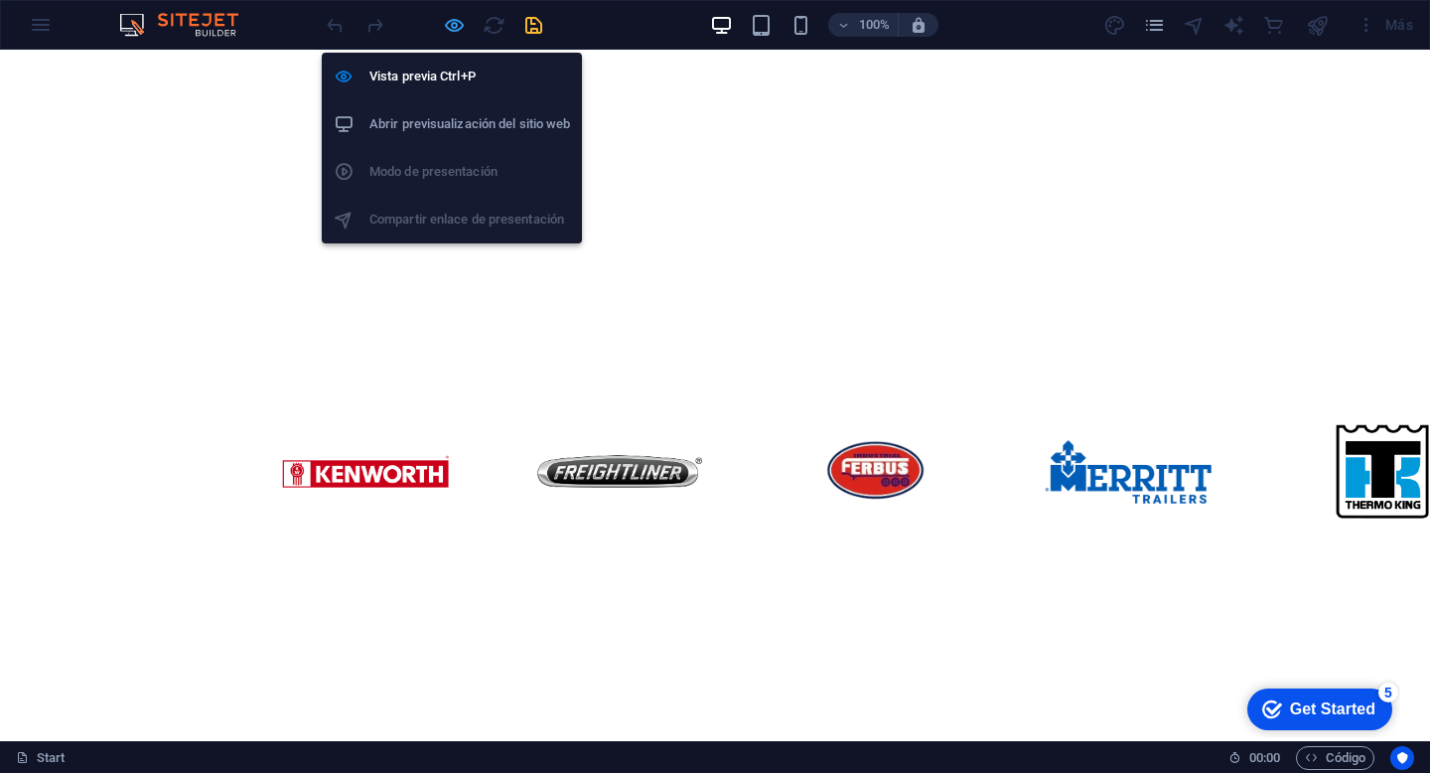
click at [459, 23] on icon "button" at bounding box center [454, 25] width 23 height 23
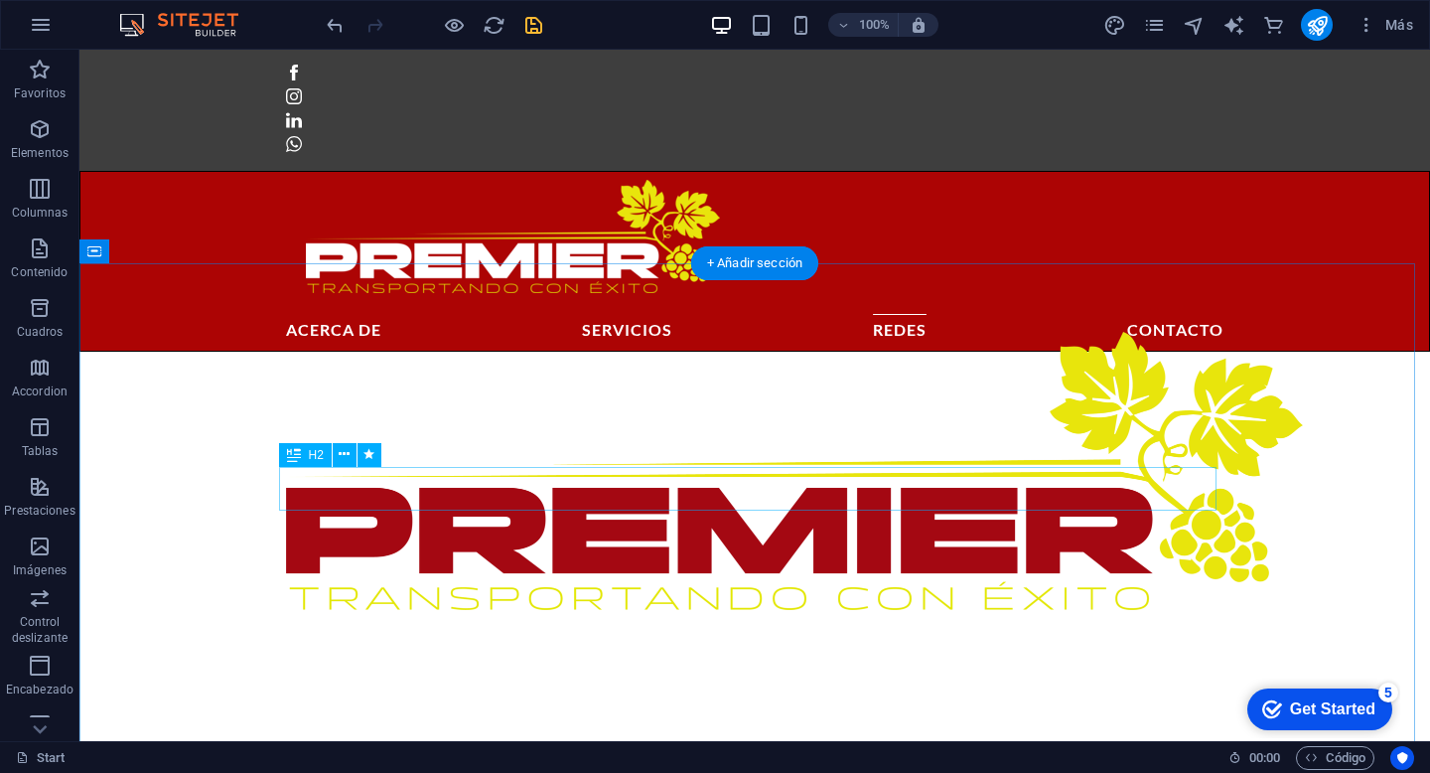
scroll to position [477, 0]
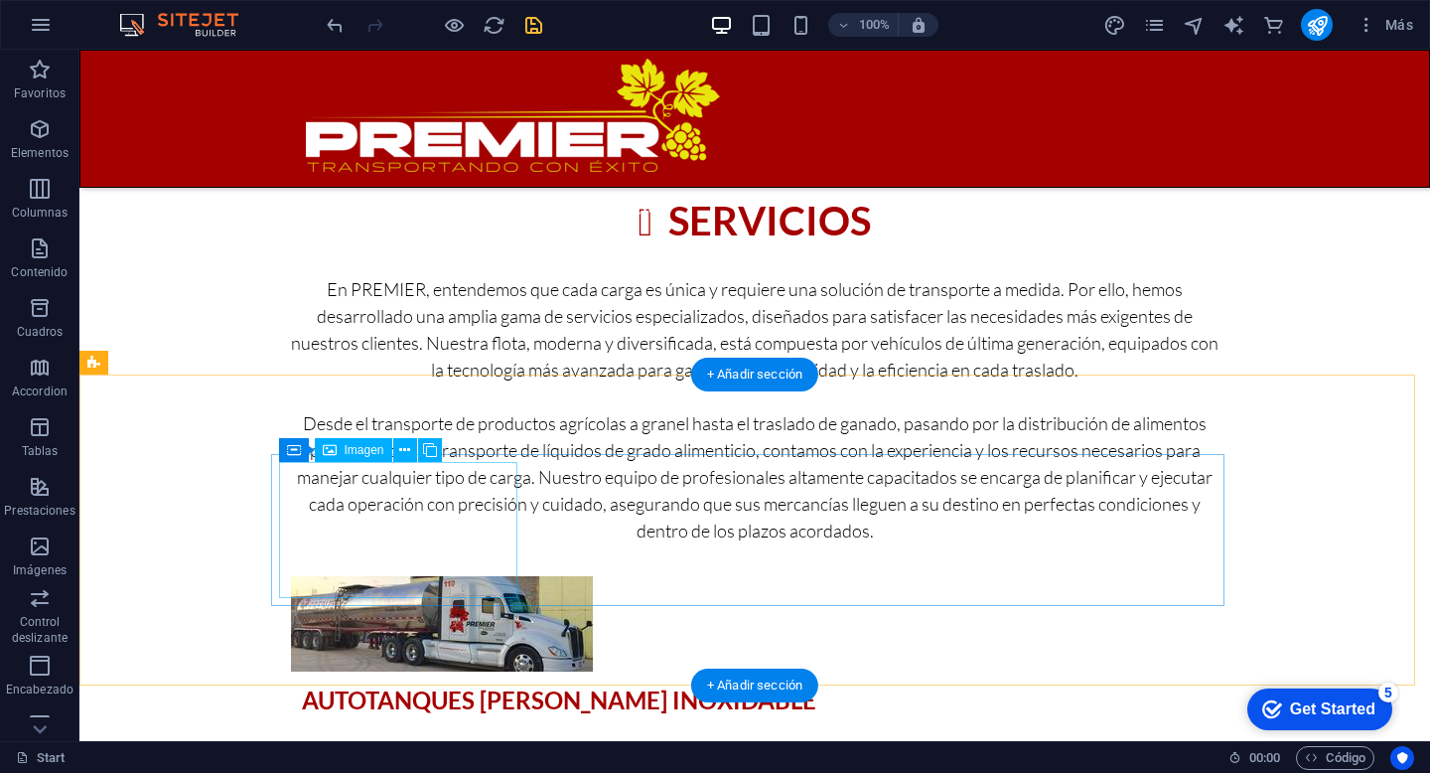
scroll to position [2442, 0]
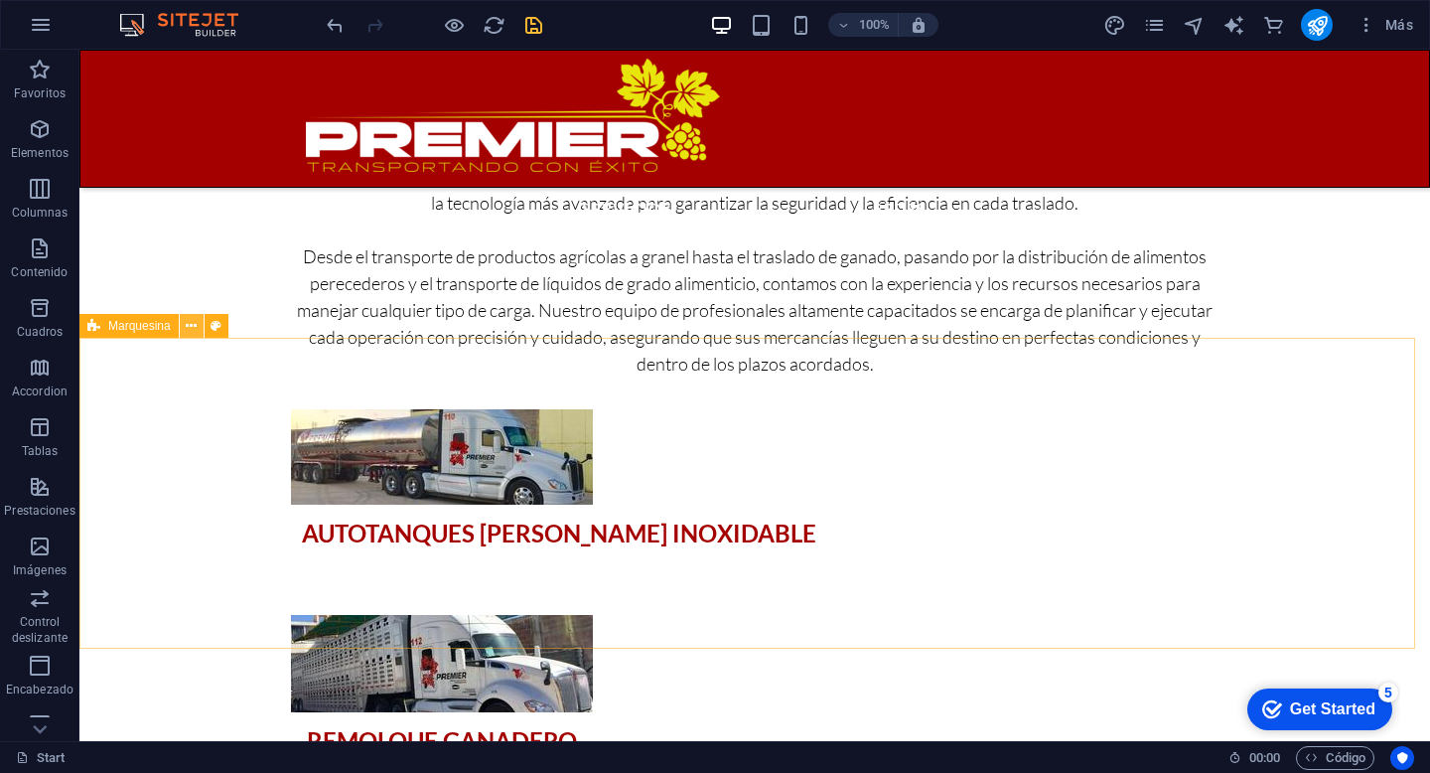
click at [194, 329] on icon at bounding box center [191, 326] width 11 height 21
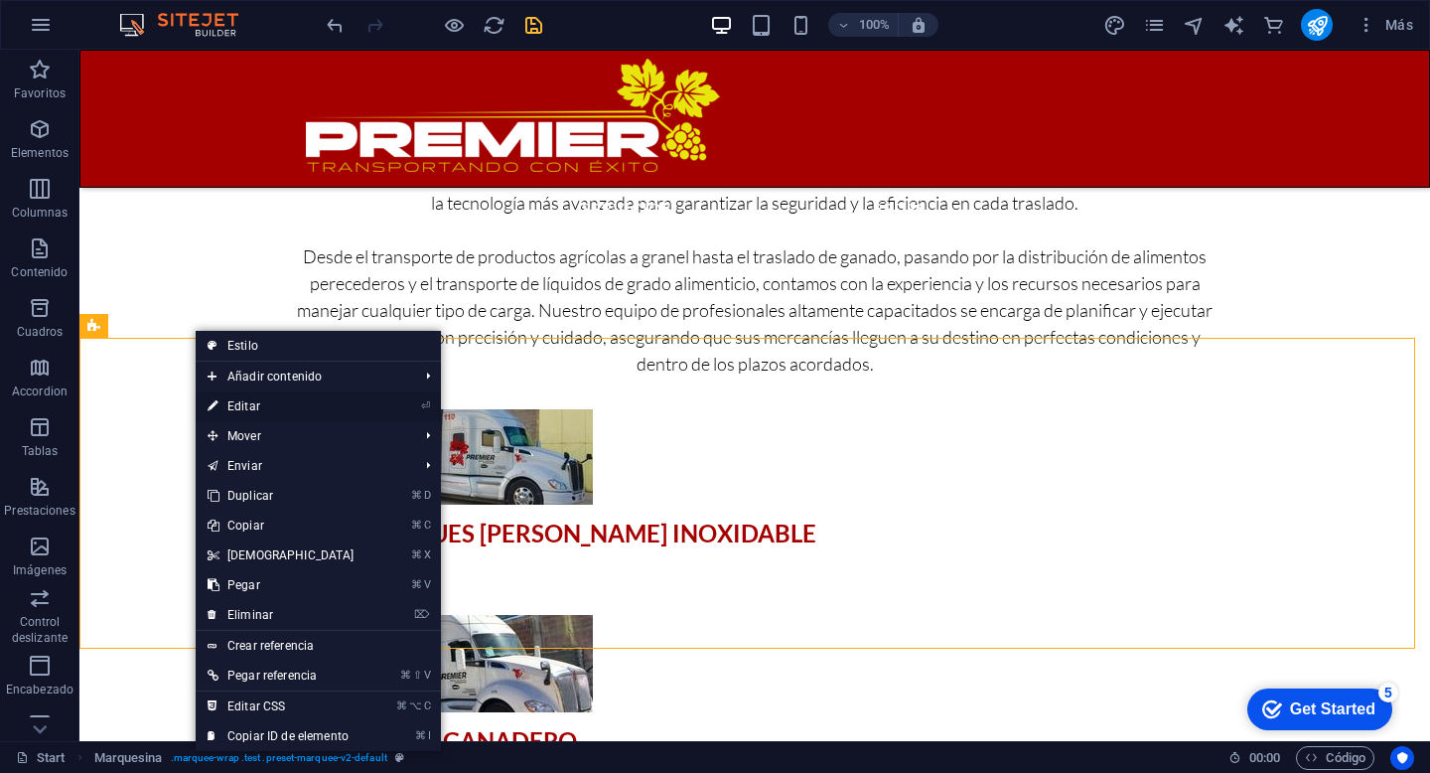
click at [287, 407] on link "⏎ Editar" at bounding box center [281, 406] width 171 height 30
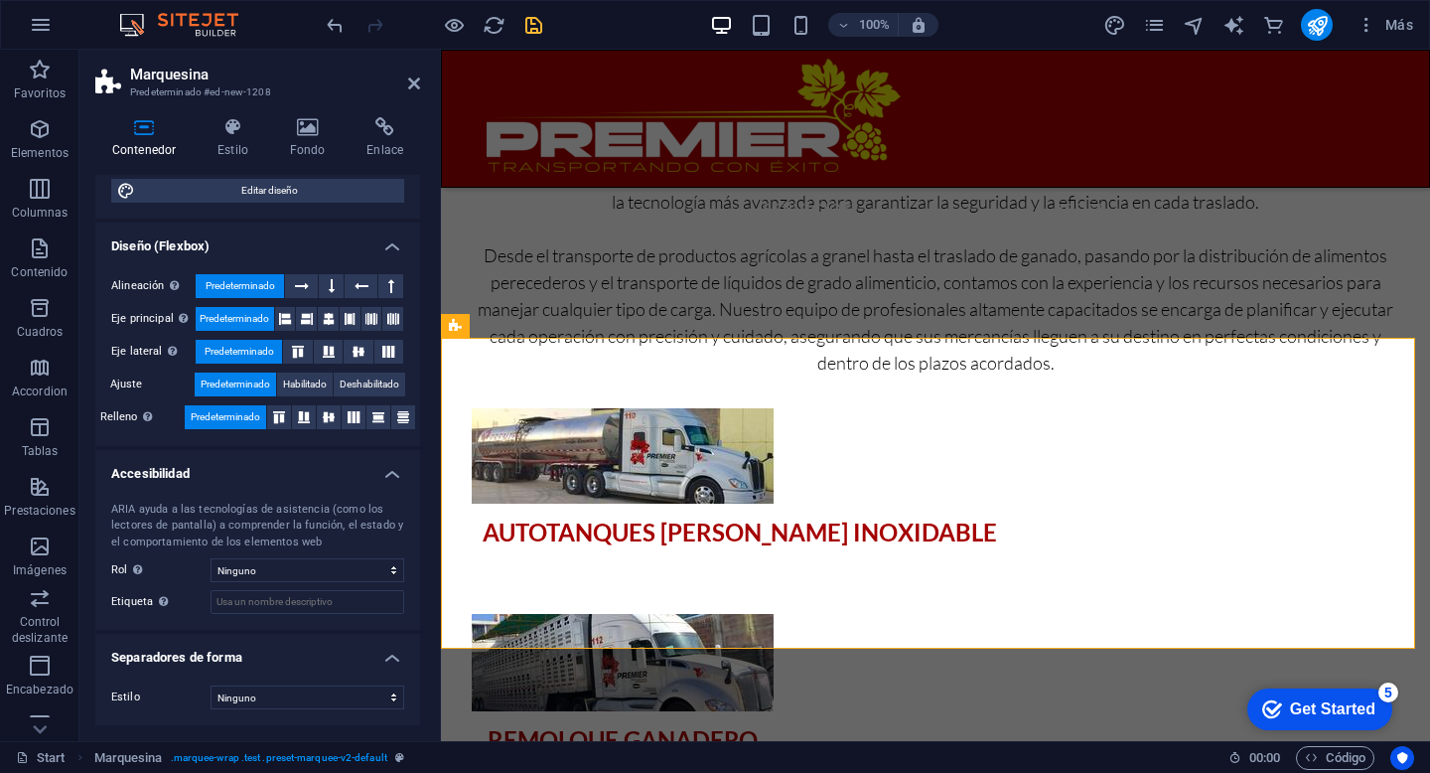
scroll to position [0, 0]
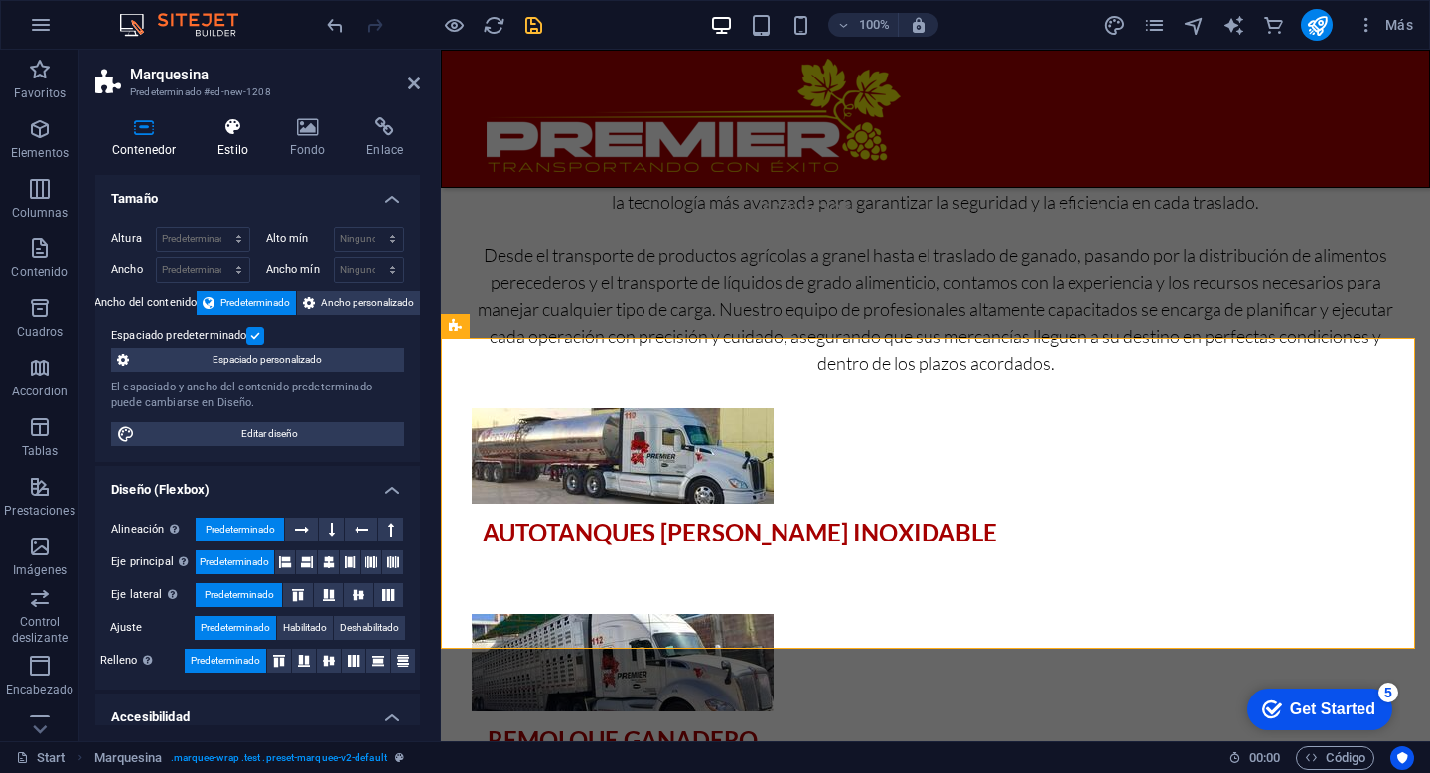
click at [230, 130] on icon at bounding box center [233, 127] width 65 height 20
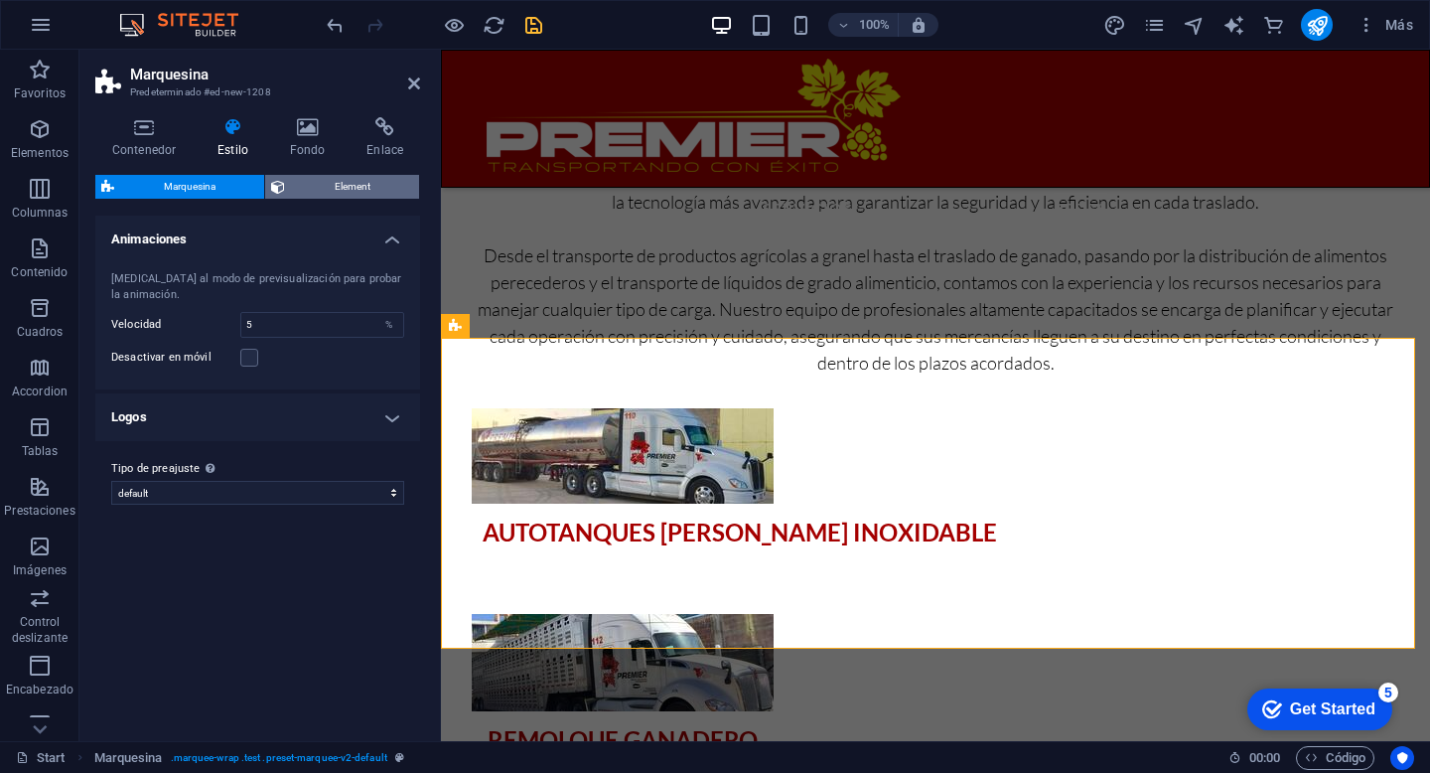
click at [356, 190] on span "Element" at bounding box center [352, 187] width 122 height 24
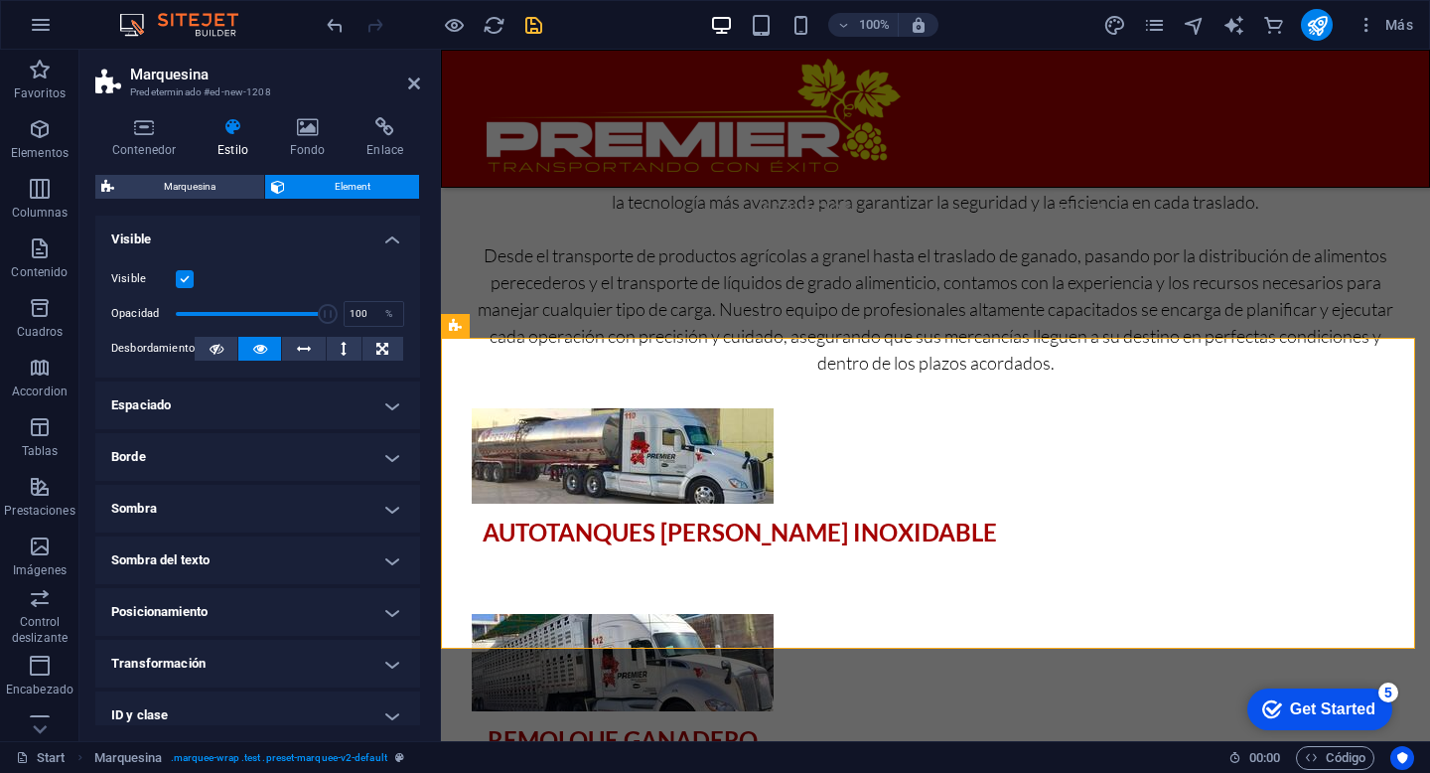
scroll to position [117, 0]
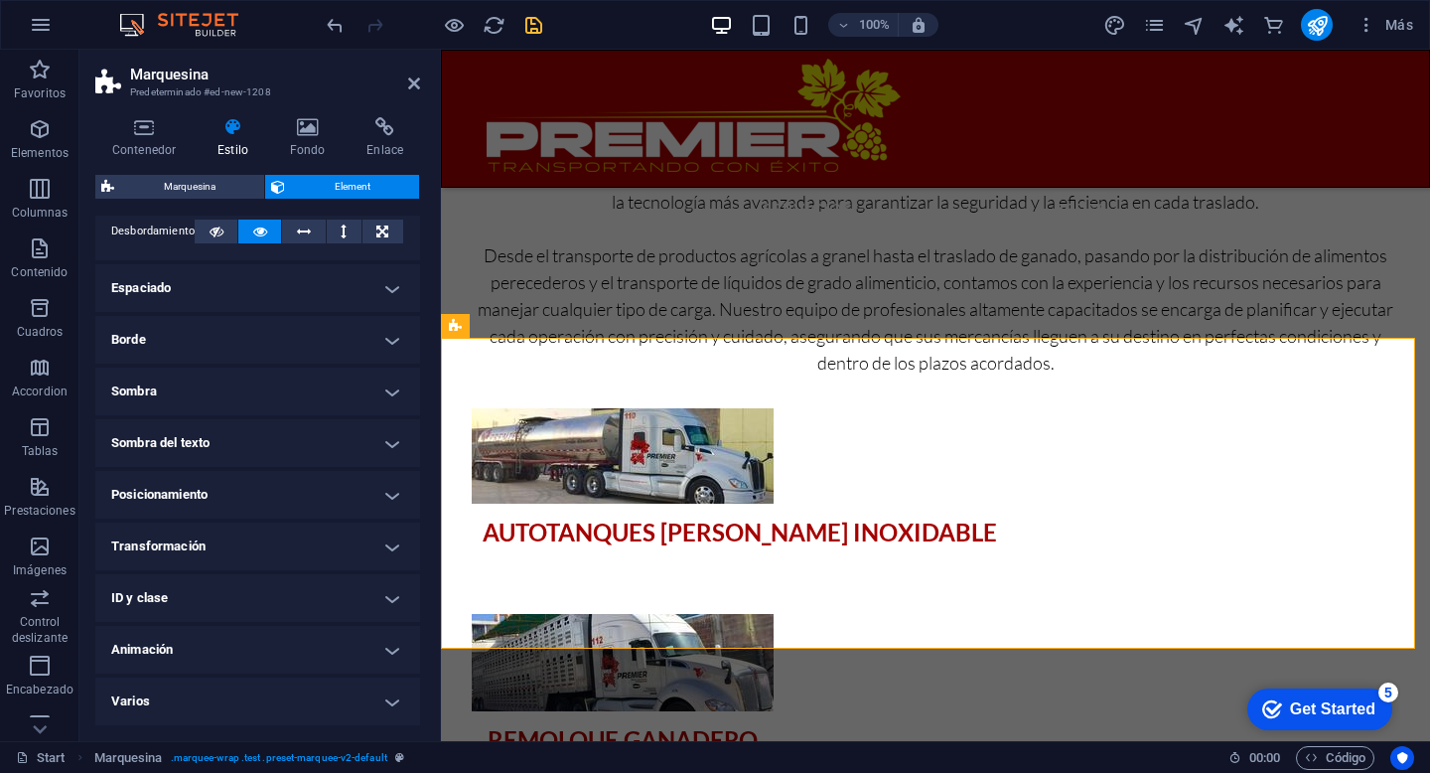
click at [215, 658] on h4 "Animación" at bounding box center [257, 650] width 325 height 48
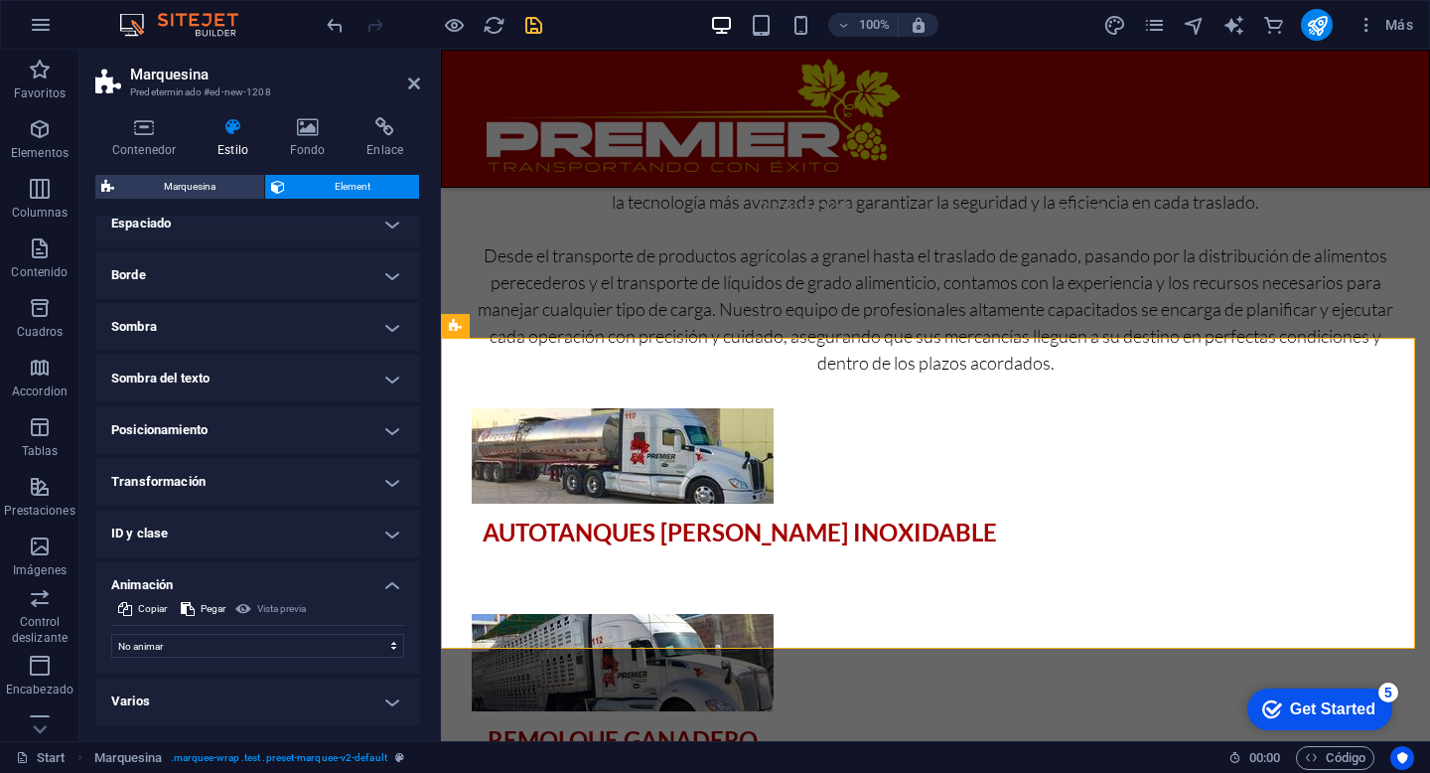
scroll to position [0, 0]
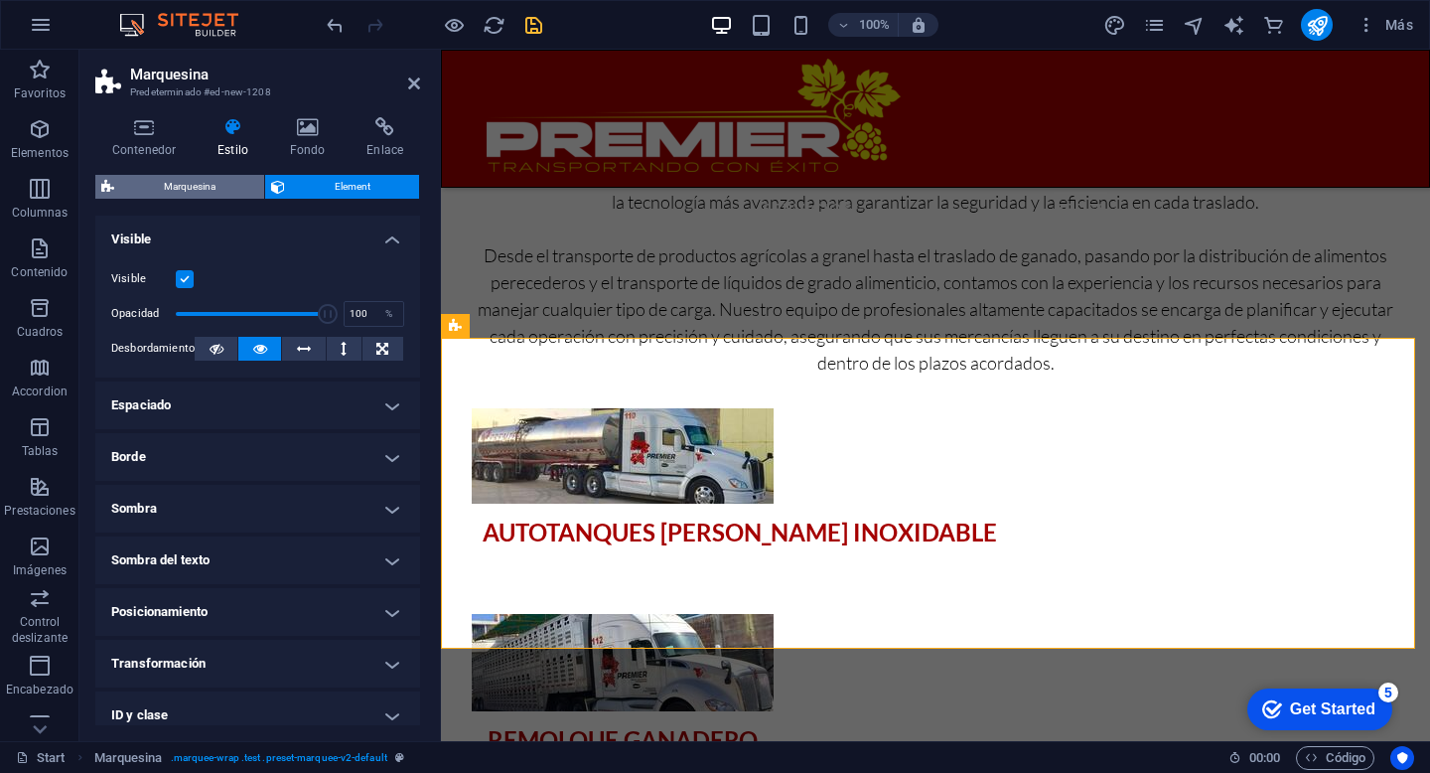
click at [203, 190] on span "Marquesina" at bounding box center [189, 187] width 138 height 24
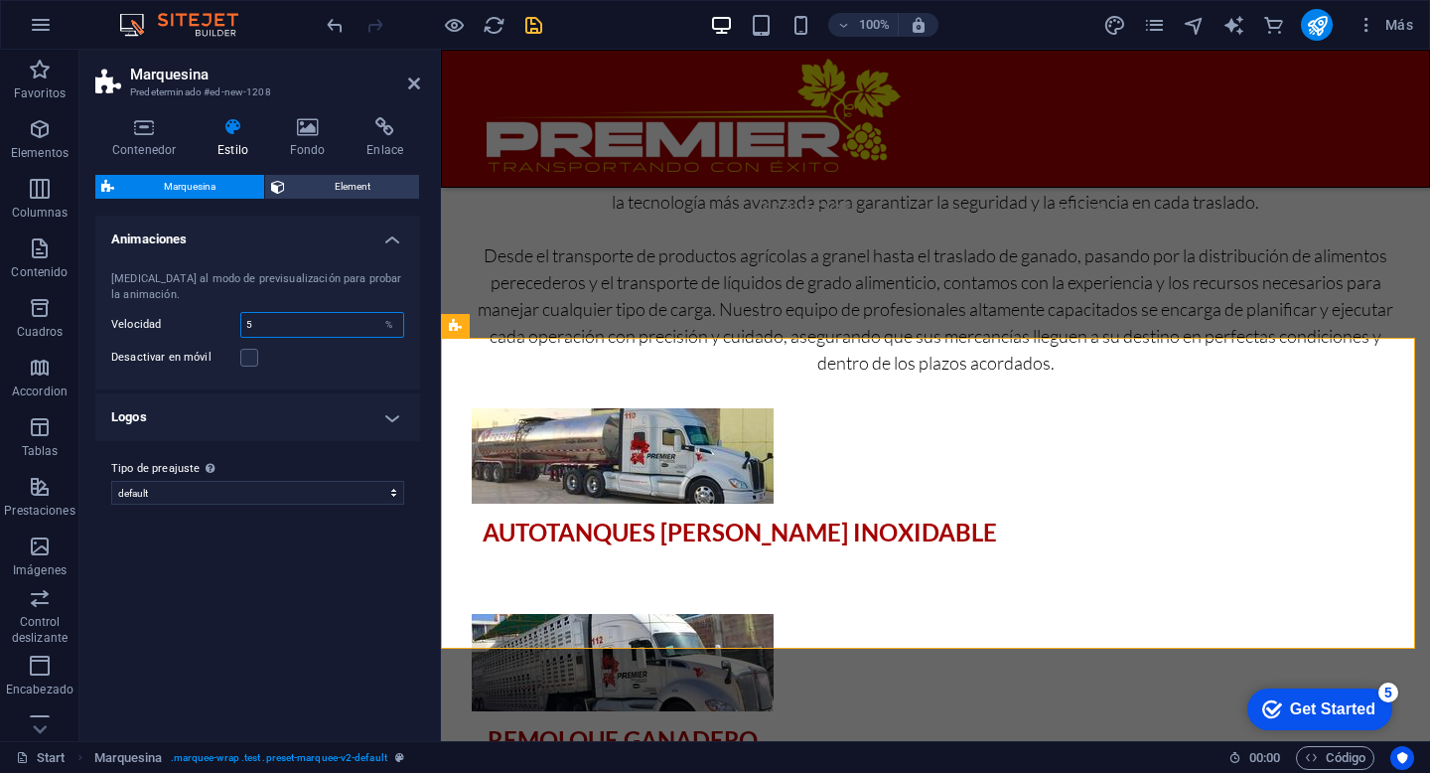
click at [370, 330] on input "5" at bounding box center [322, 325] width 162 height 24
click at [312, 422] on h4 "Logos" at bounding box center [257, 417] width 325 height 48
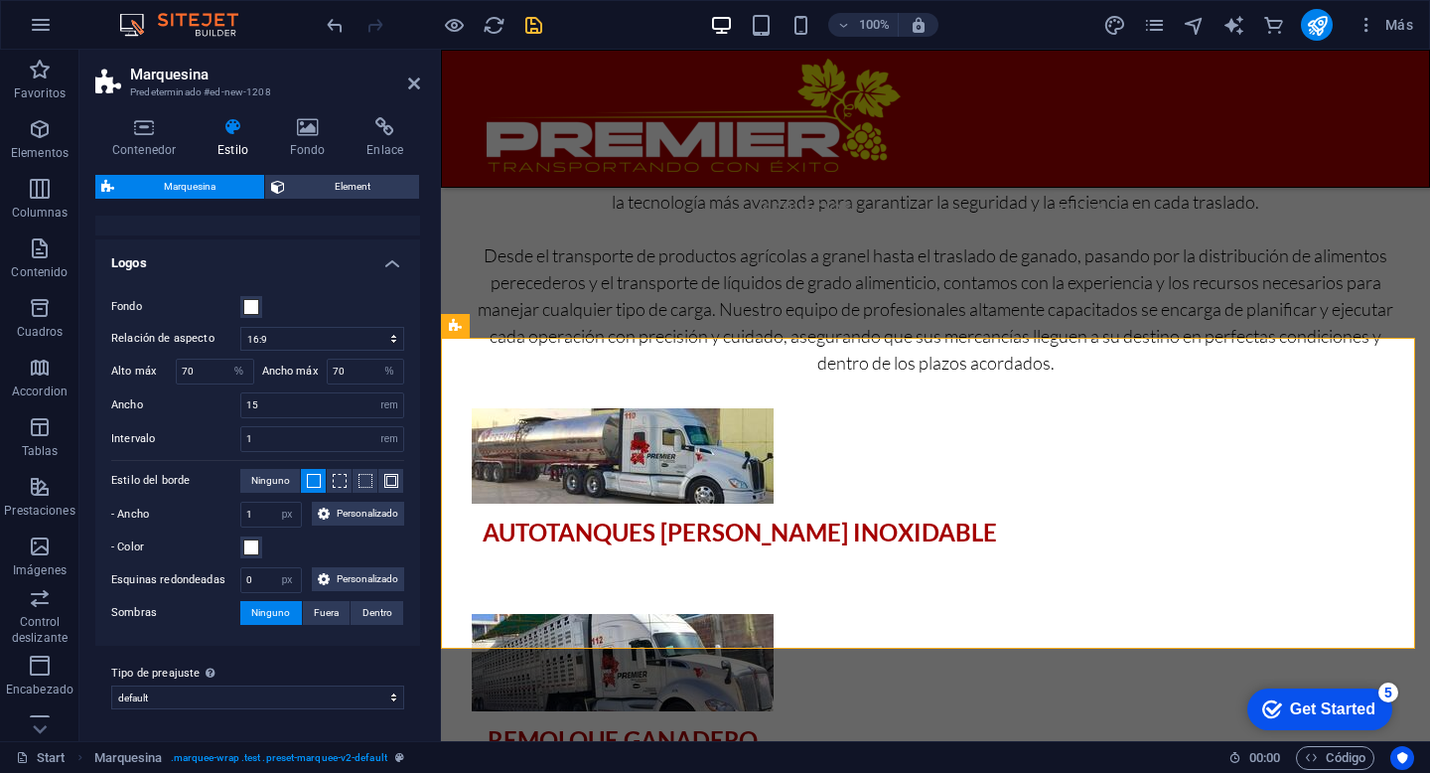
scroll to position [202, 0]
click at [284, 709] on div "Tipo de preajuste La configuración y variante seleccionada arriba afecta a todo…" at bounding box center [257, 685] width 325 height 79
click at [306, 703] on select "default Añadir tipo de preajuste" at bounding box center [257, 697] width 293 height 24
drag, startPoint x: 411, startPoint y: 90, endPoint x: 430, endPoint y: 430, distance: 340.3
click at [411, 90] on icon at bounding box center [414, 83] width 12 height 16
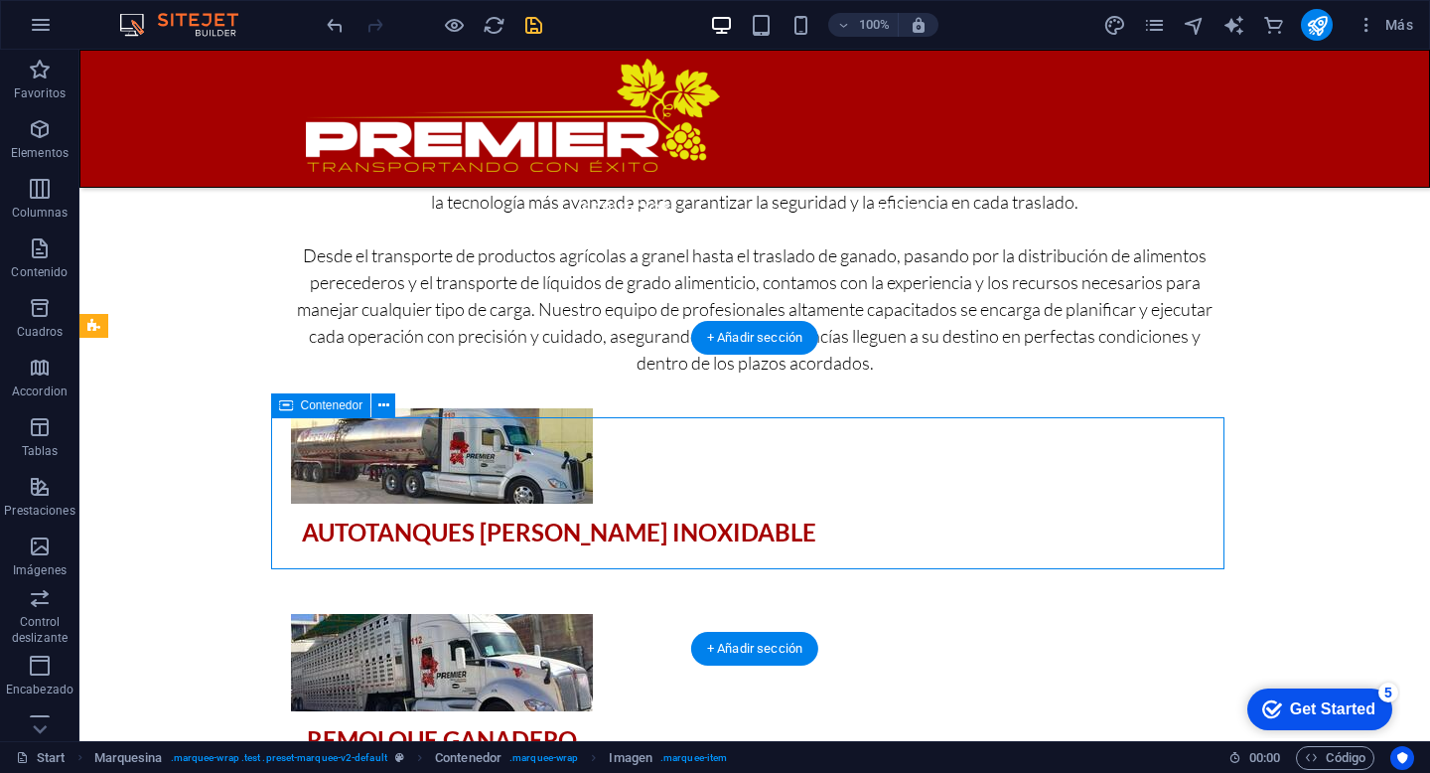
select select "marquee"
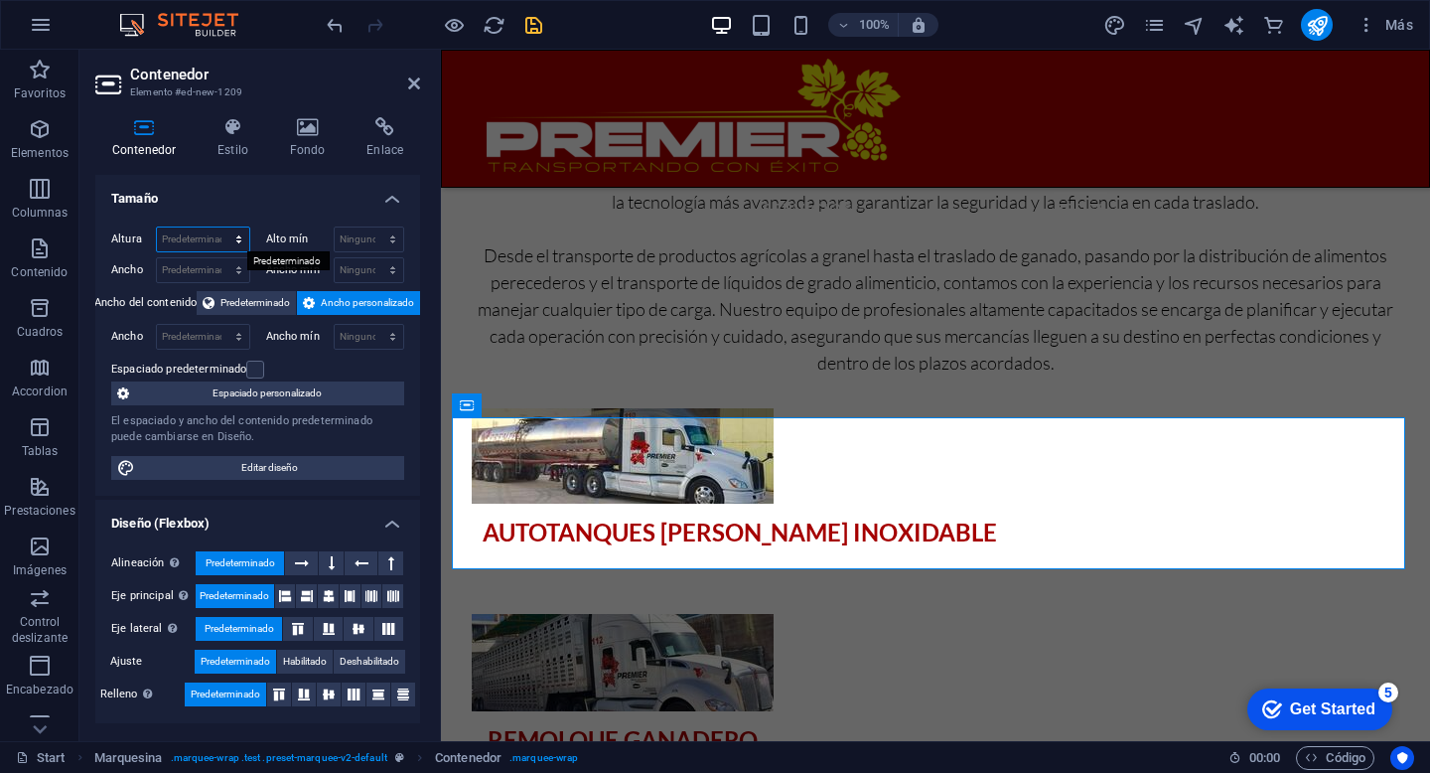
click at [236, 238] on select "Predeterminado px rem % vh vw" at bounding box center [203, 239] width 92 height 24
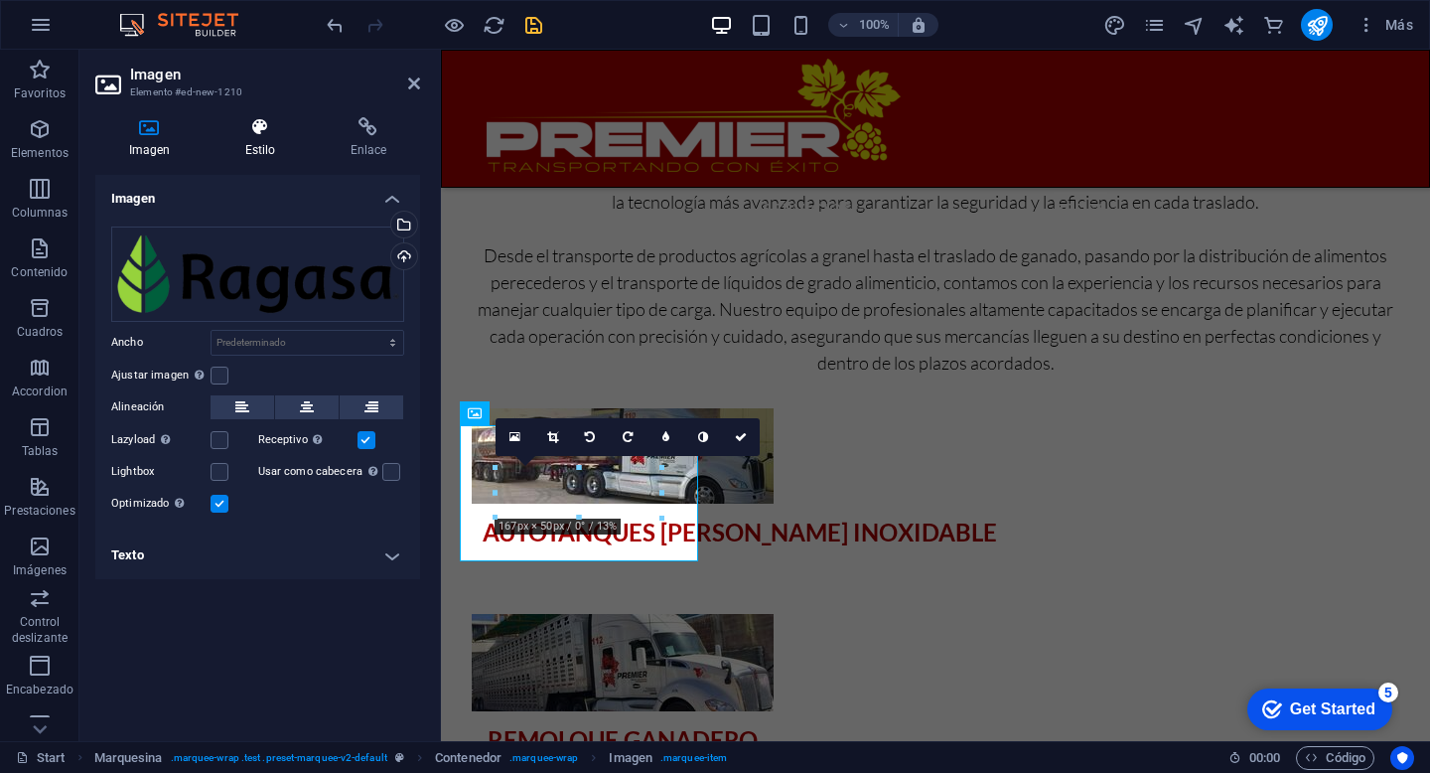
click at [257, 131] on icon at bounding box center [260, 127] width 97 height 20
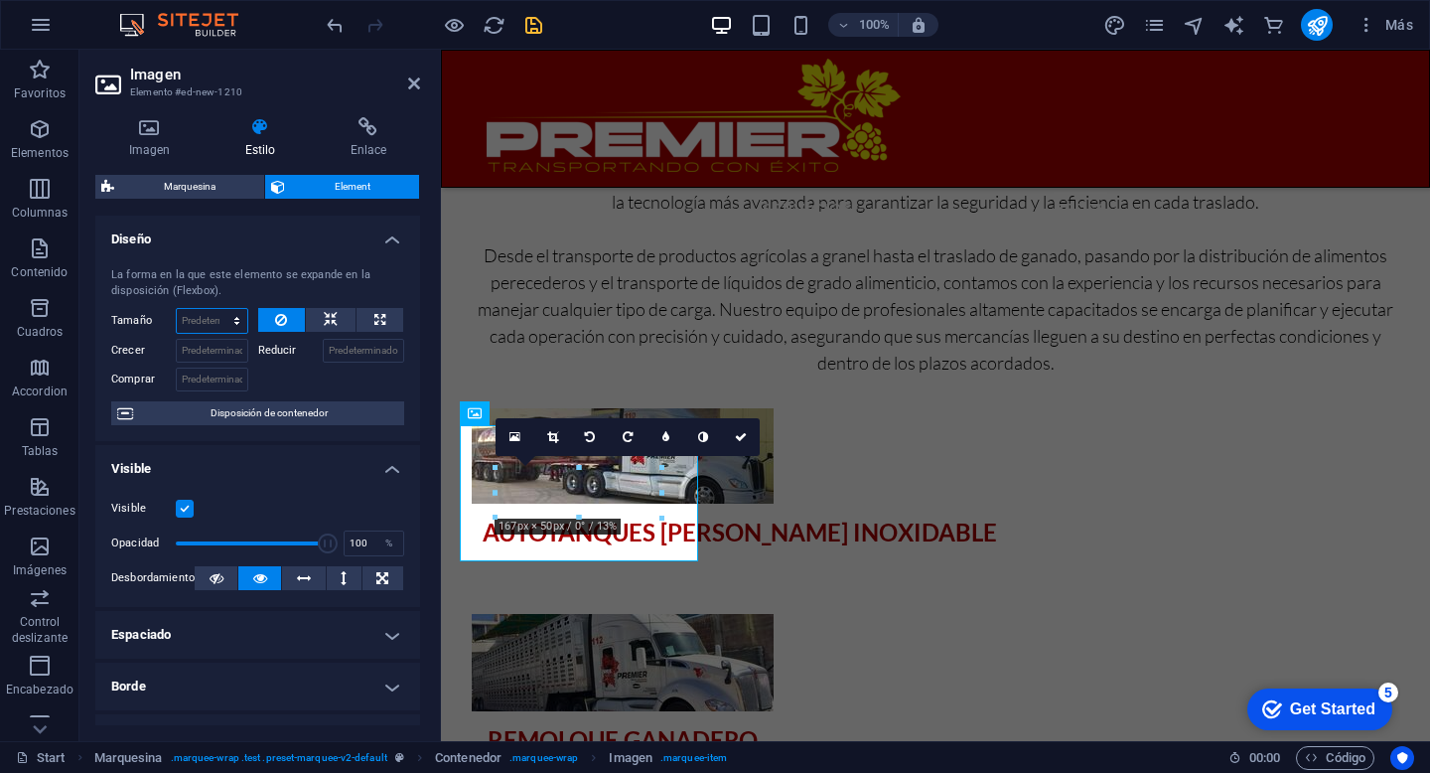
click at [234, 312] on select "Predeterminado automático px % 1/1 1/2 1/3 1/4 1/5 1/6 1/7 1/8 1/9 1/10" at bounding box center [212, 321] width 71 height 24
select select "%"
click at [217, 309] on select "Predeterminado automático px % 1/1 1/2 1/3 1/4 1/5 1/6 1/7 1/8 1/9 1/10" at bounding box center [212, 321] width 71 height 24
type input "100"
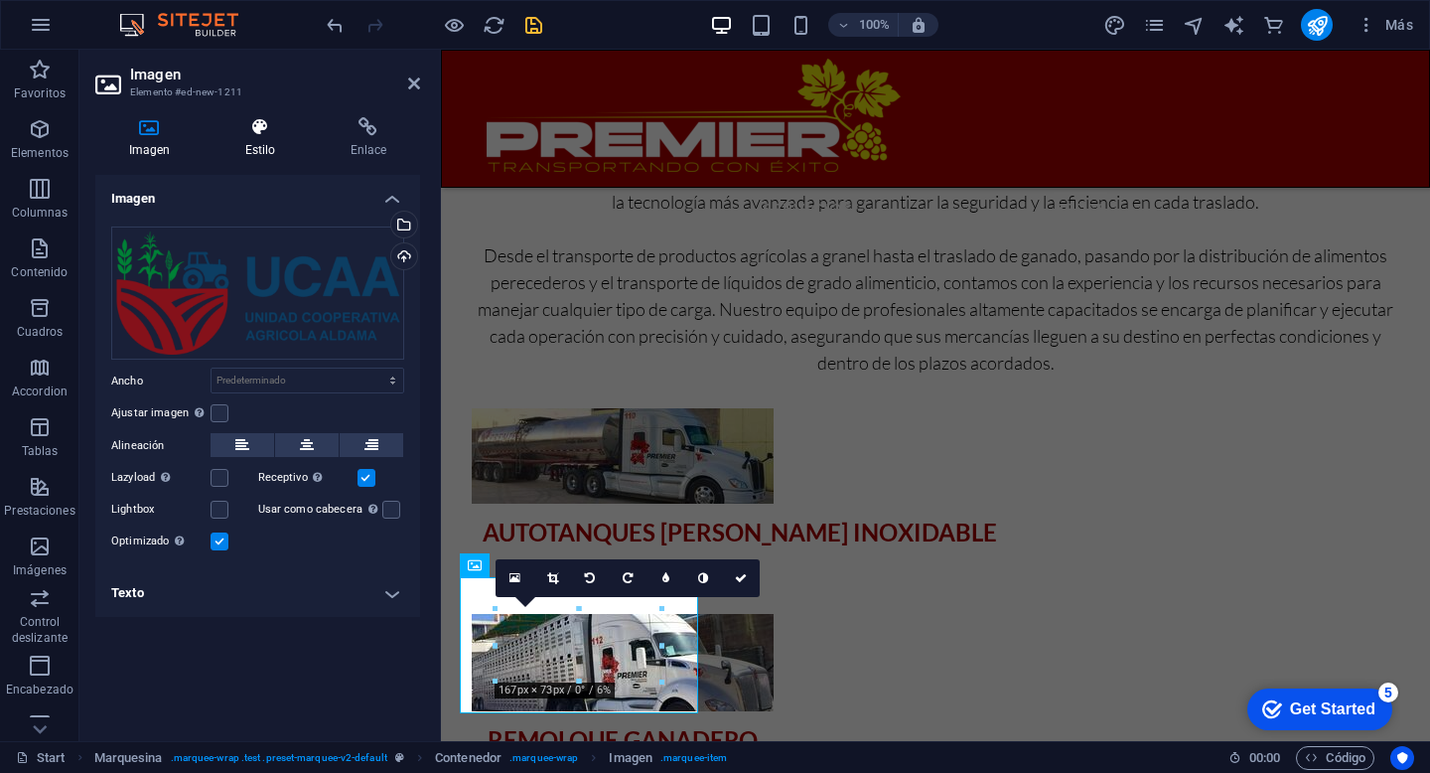
click at [268, 120] on icon at bounding box center [260, 127] width 97 height 20
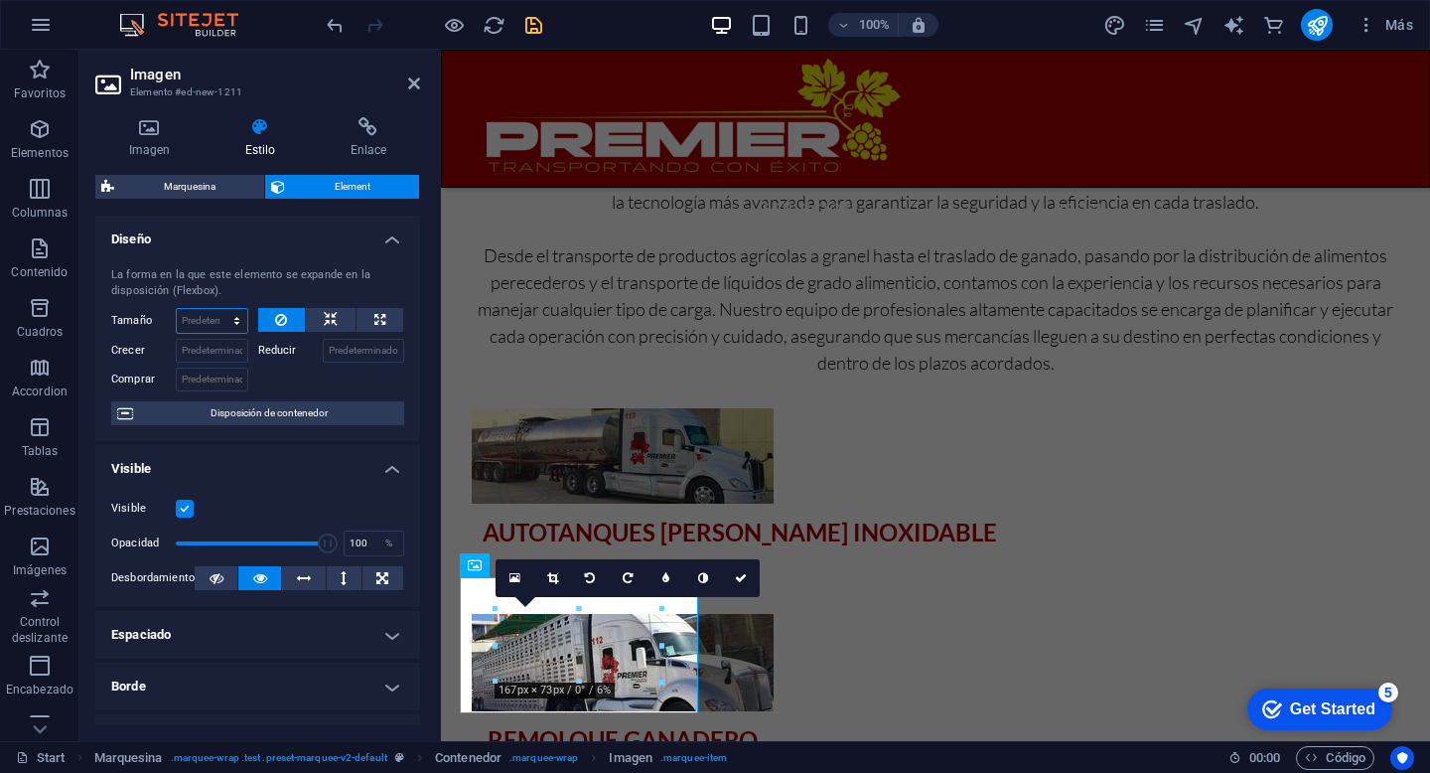
click at [235, 325] on select "Predeterminado automático px % 1/1 1/2 1/3 1/4 1/5 1/6 1/7 1/8 1/9 1/10" at bounding box center [212, 321] width 71 height 24
select select "%"
click at [217, 309] on select "Predeterminado automático px % 1/1 1/2 1/3 1/4 1/5 1/6 1/7 1/8 1/9 1/10" at bounding box center [212, 321] width 71 height 24
type input "100"
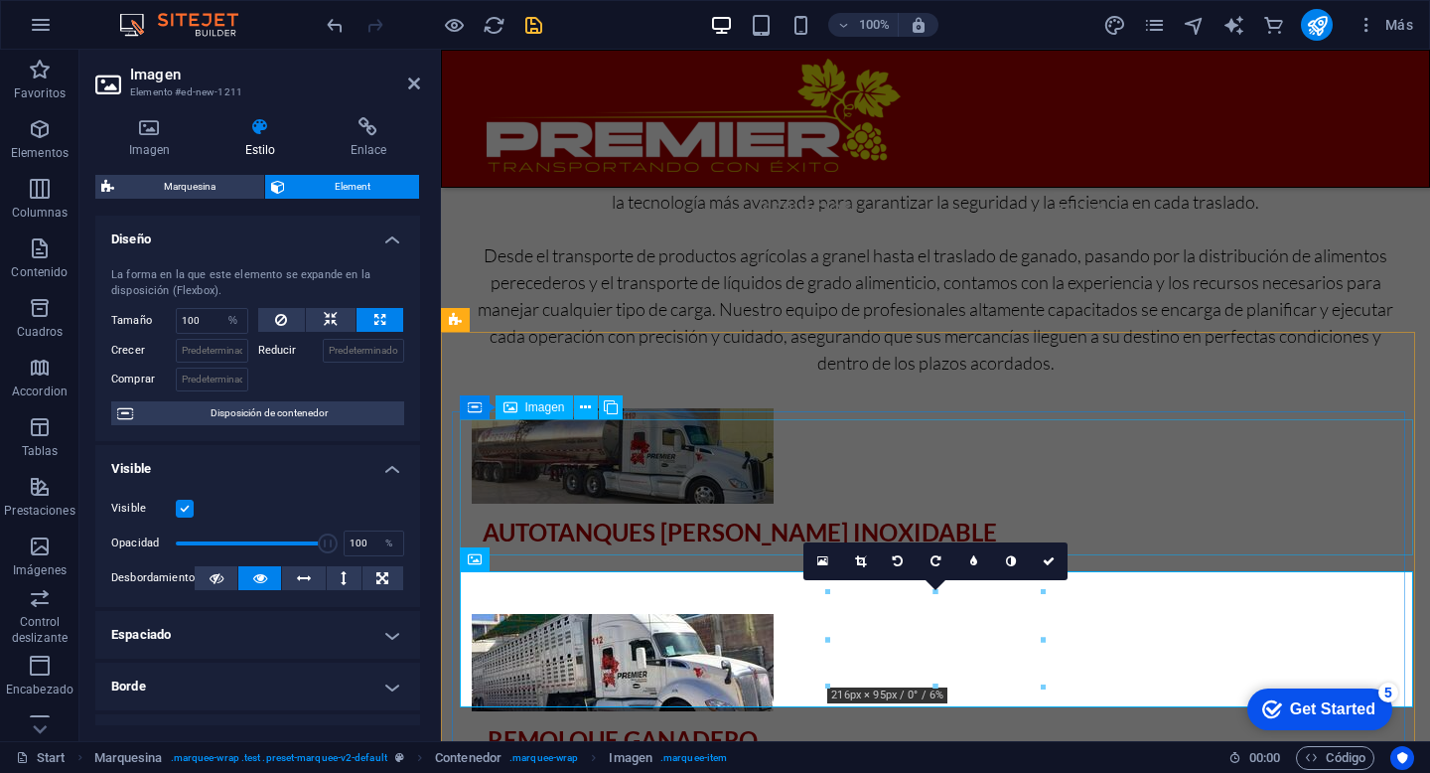
scroll to position [2616, 0]
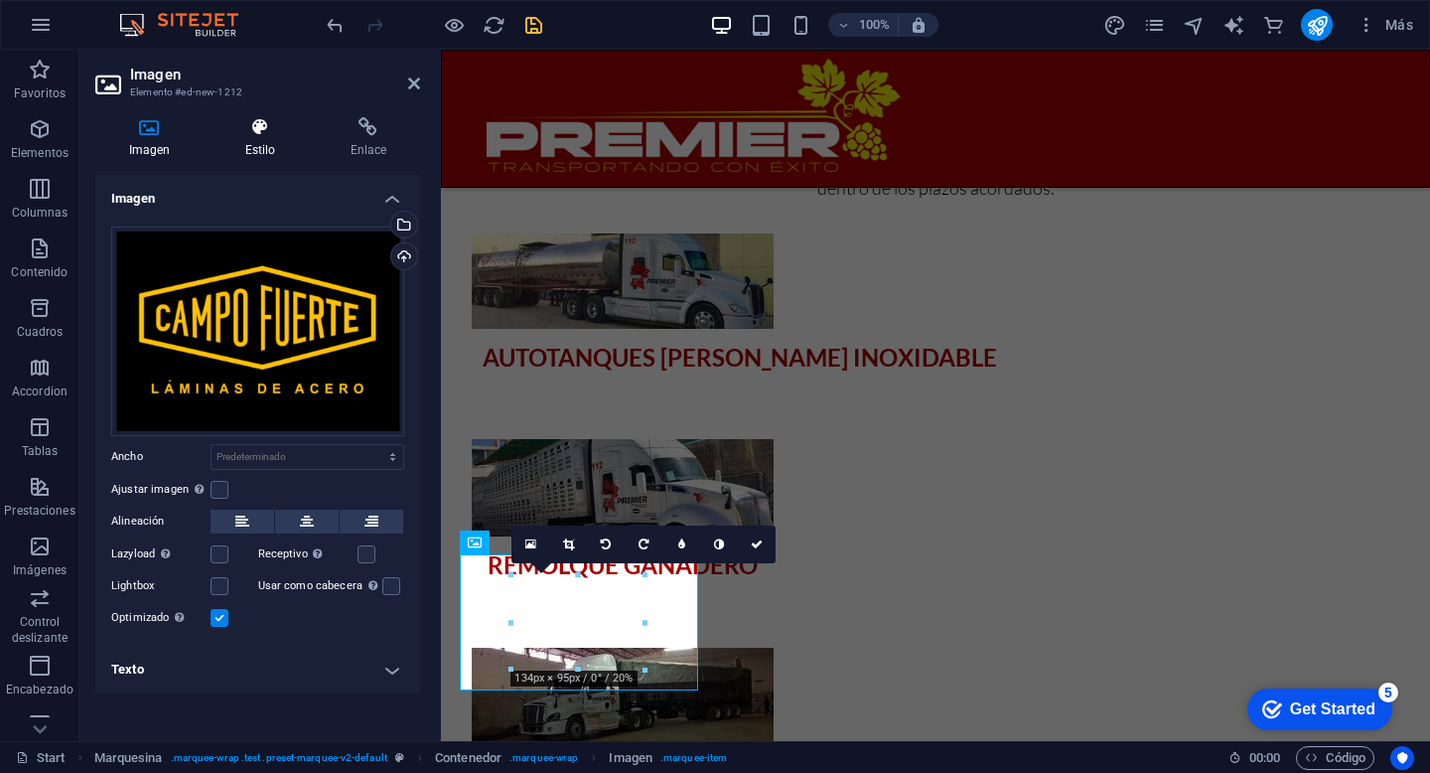
click at [259, 127] on icon at bounding box center [260, 127] width 97 height 20
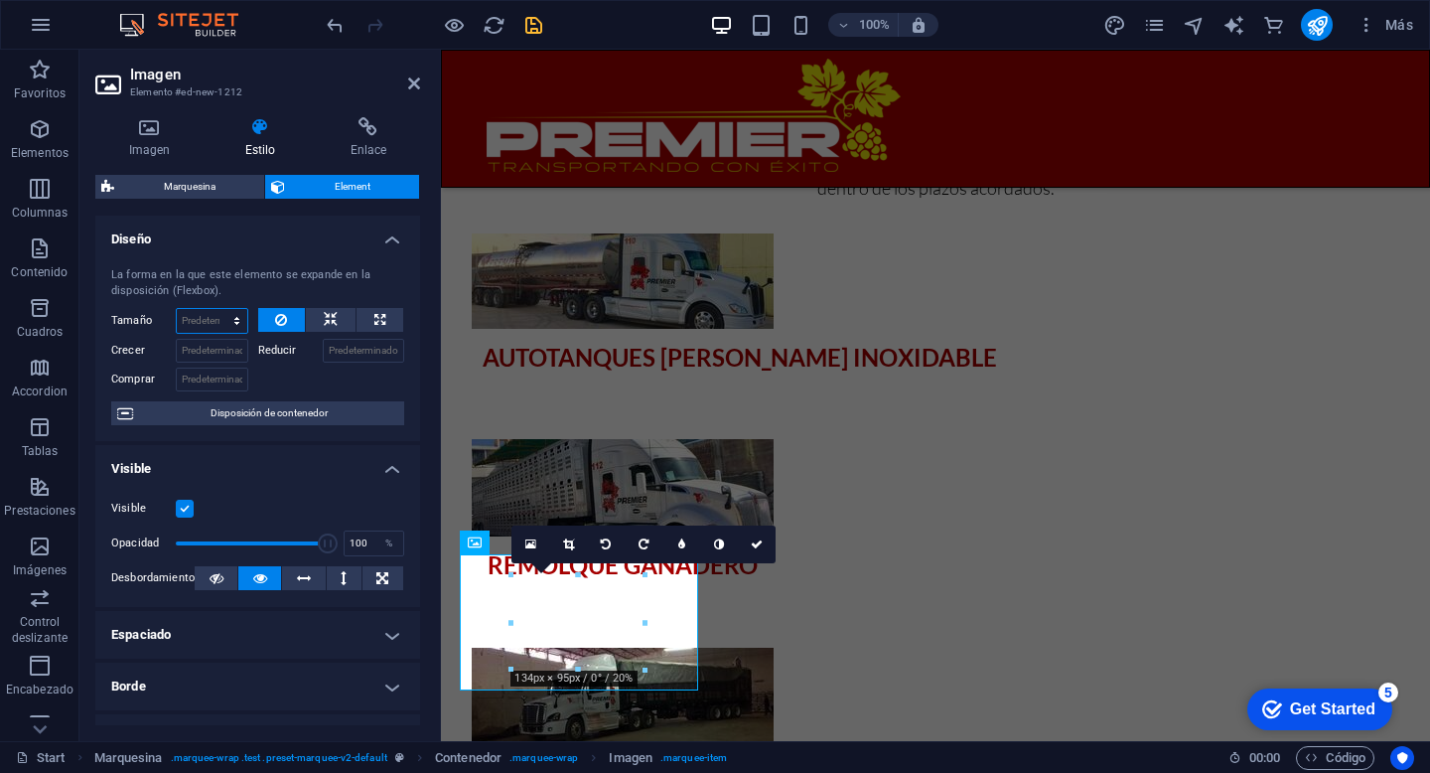
click at [234, 319] on select "Predeterminado automático px % 1/1 1/2 1/3 1/4 1/5 1/6 1/7 1/8 1/9 1/10" at bounding box center [212, 321] width 71 height 24
select select "%"
click at [217, 309] on select "Predeterminado automático px % 1/1 1/2 1/3 1/4 1/5 1/6 1/7 1/8 1/9 1/10" at bounding box center [212, 321] width 71 height 24
type input "100"
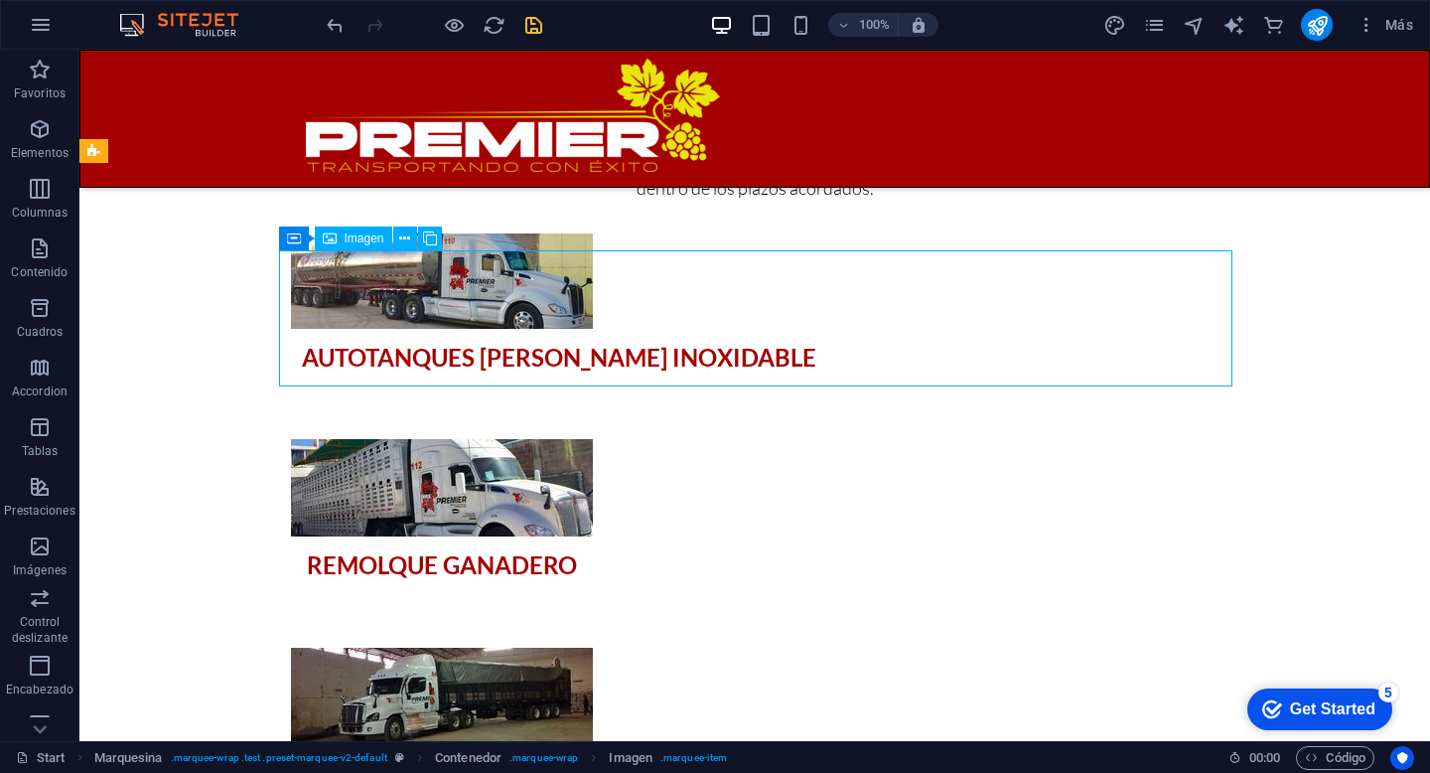
select select "%"
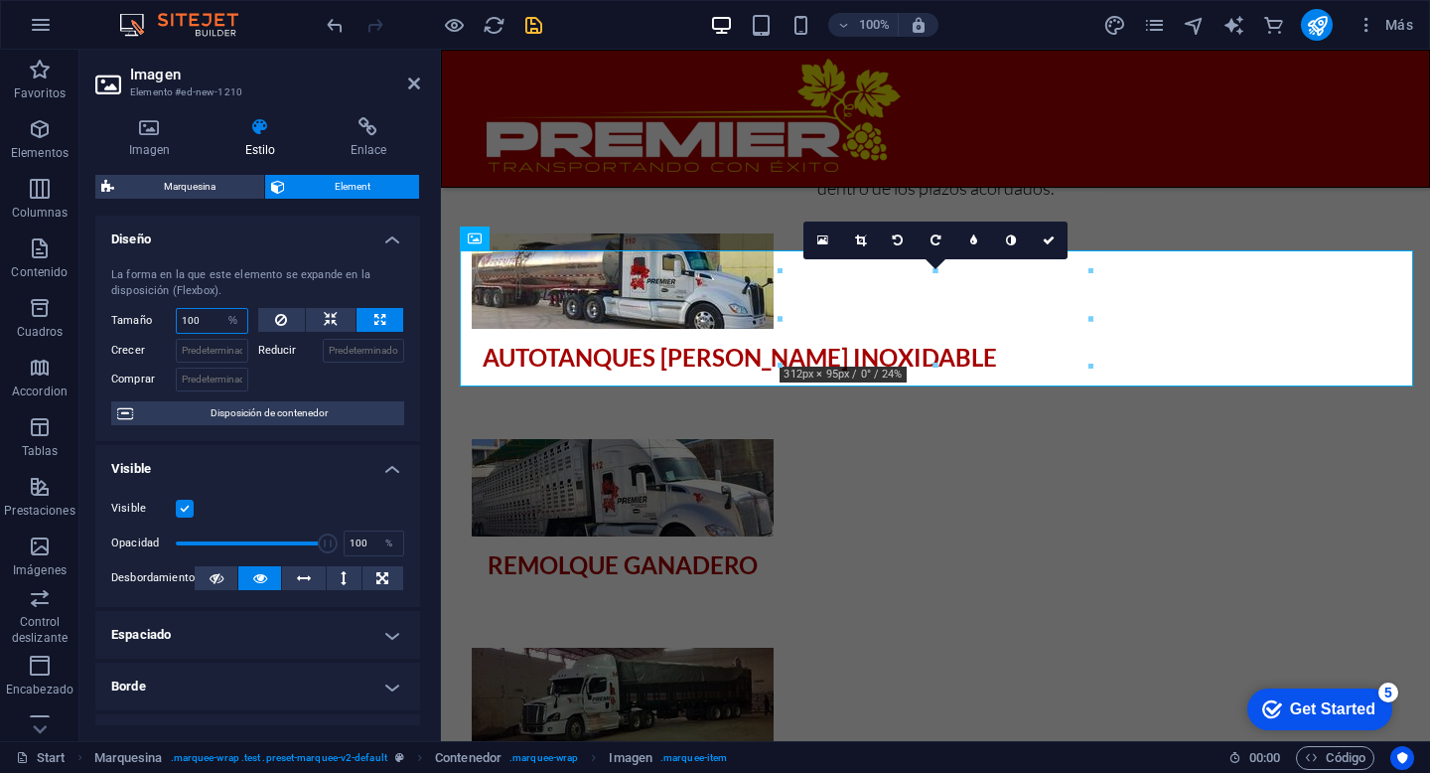
click at [208, 324] on input "100" at bounding box center [212, 321] width 71 height 24
type input "150"
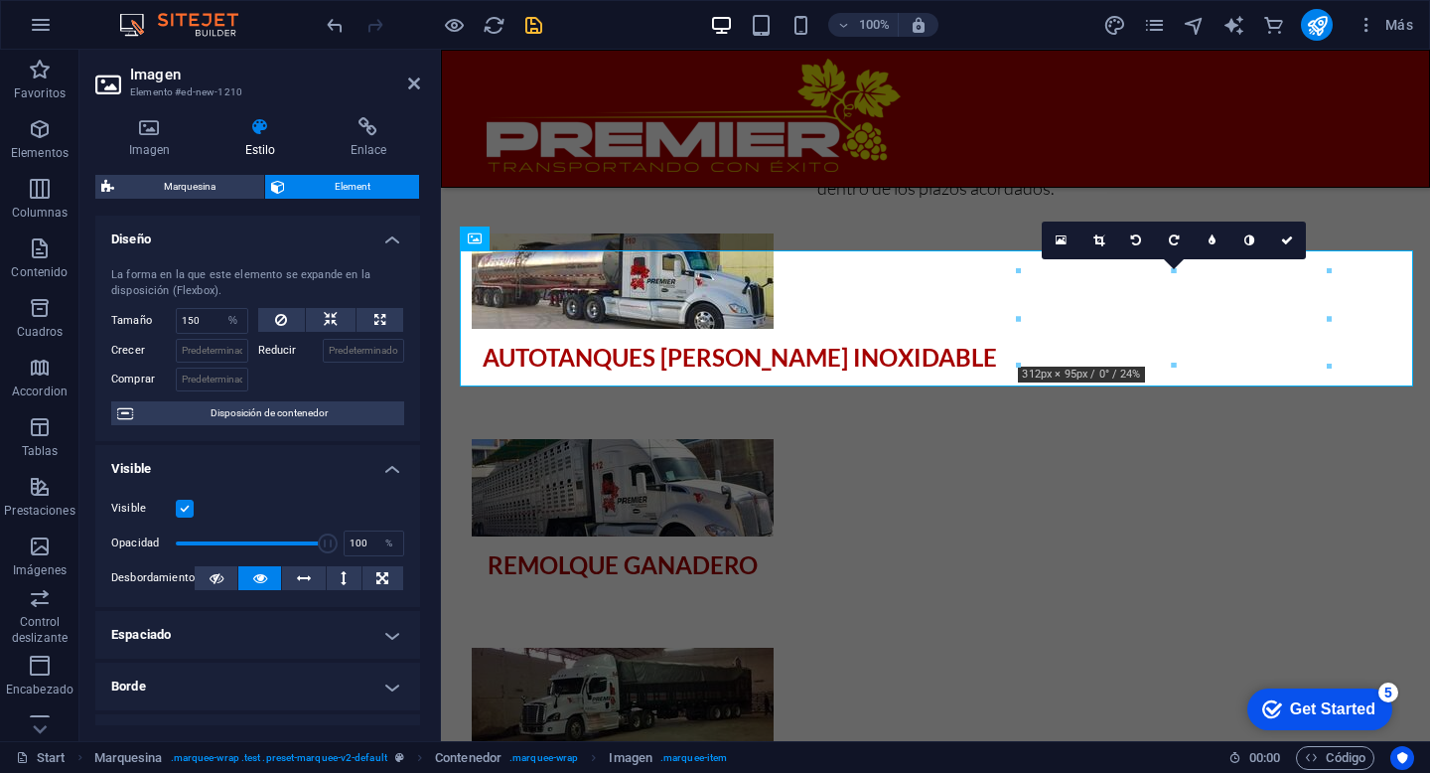
click at [209, 260] on div "La forma en la que este elemento se expande en la disposición (Flexbox). Tamaño…" at bounding box center [257, 346] width 325 height 190
select select "%"
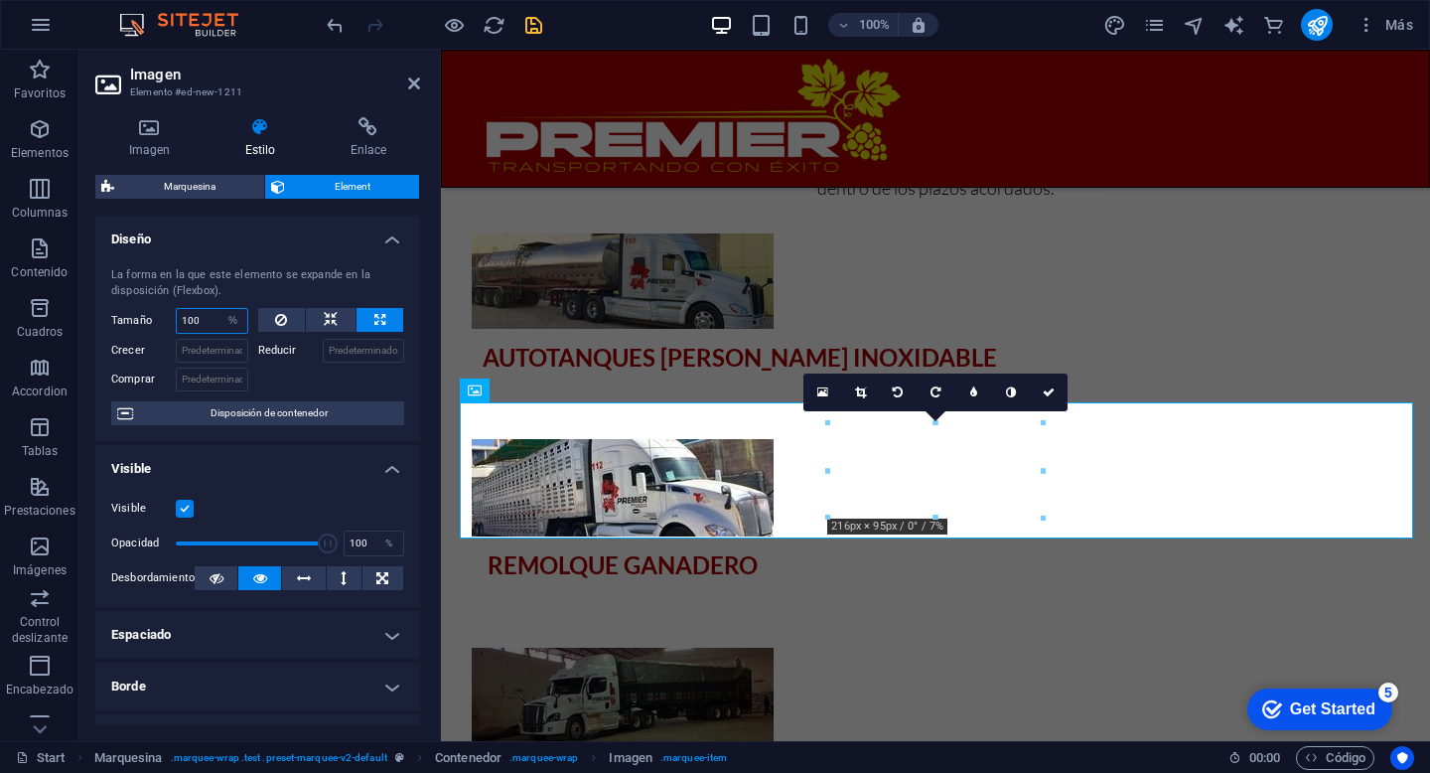
click at [205, 322] on input "100" at bounding box center [212, 321] width 71 height 24
type input "150"
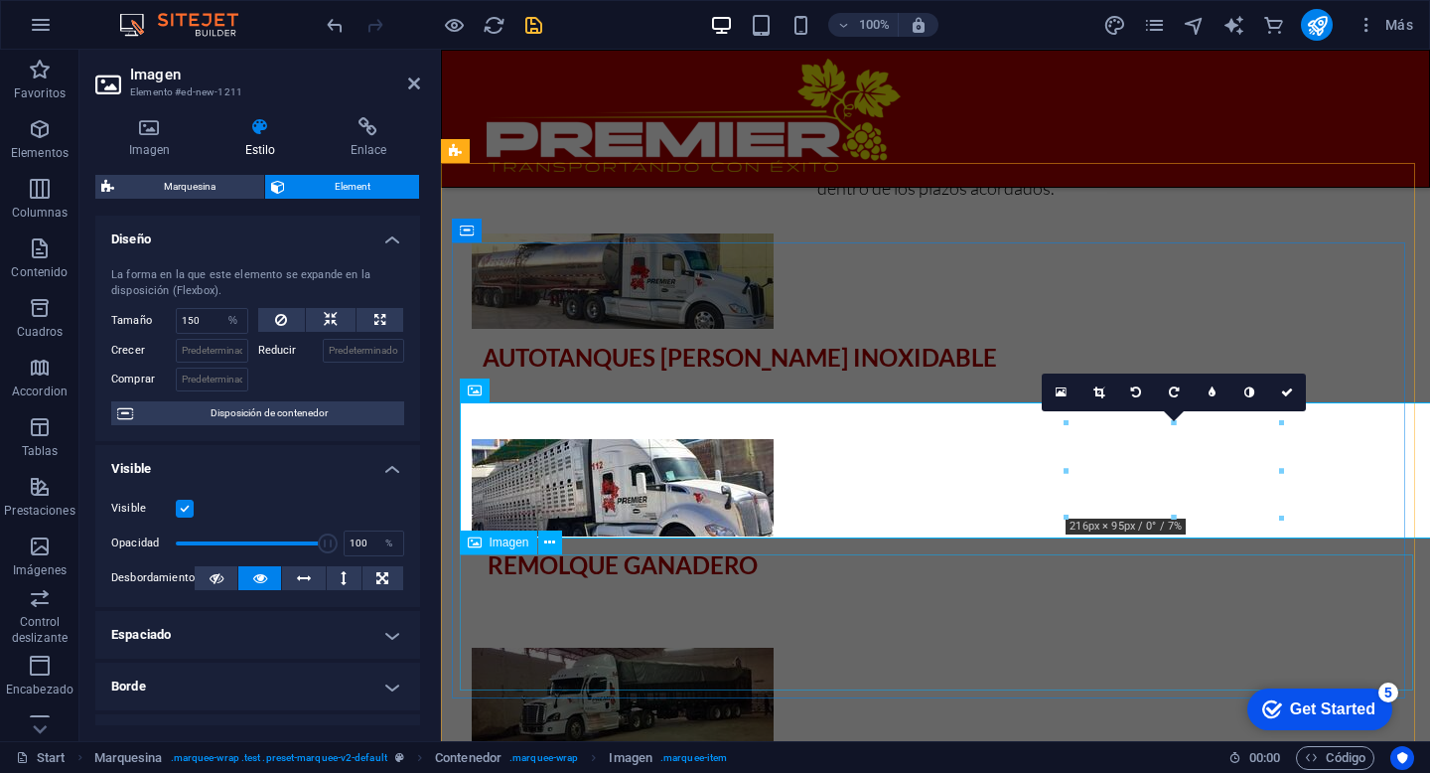
select select "%"
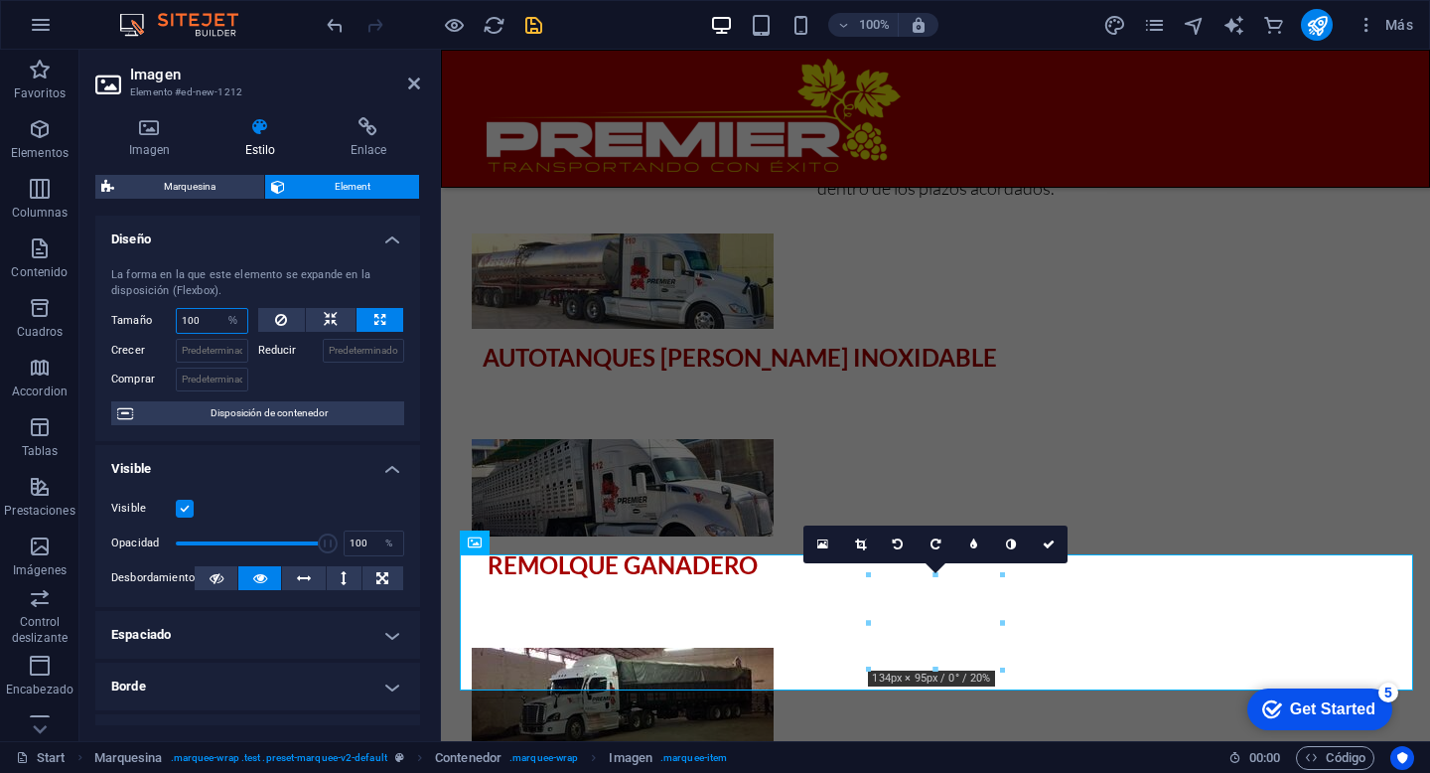
click at [212, 317] on input "100" at bounding box center [212, 321] width 71 height 24
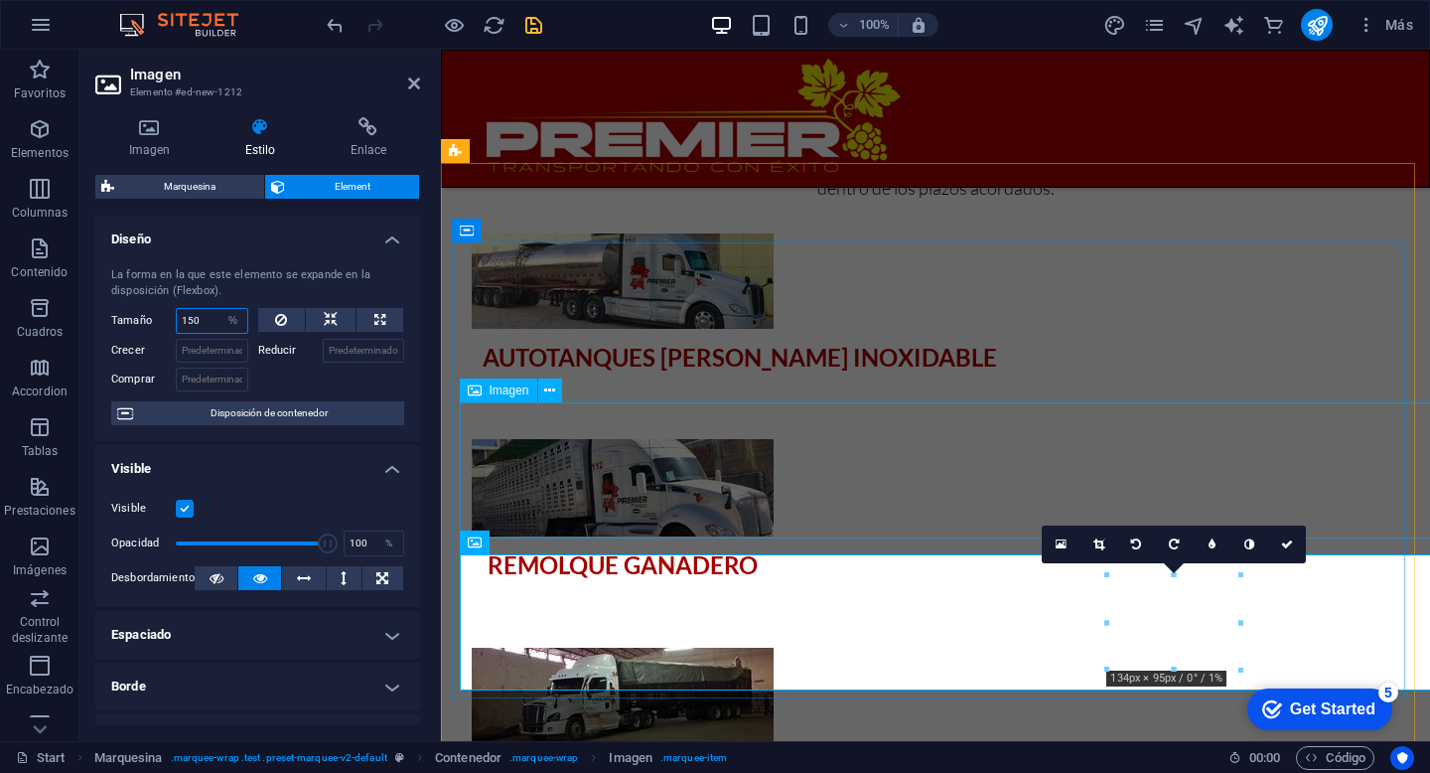
type input "150"
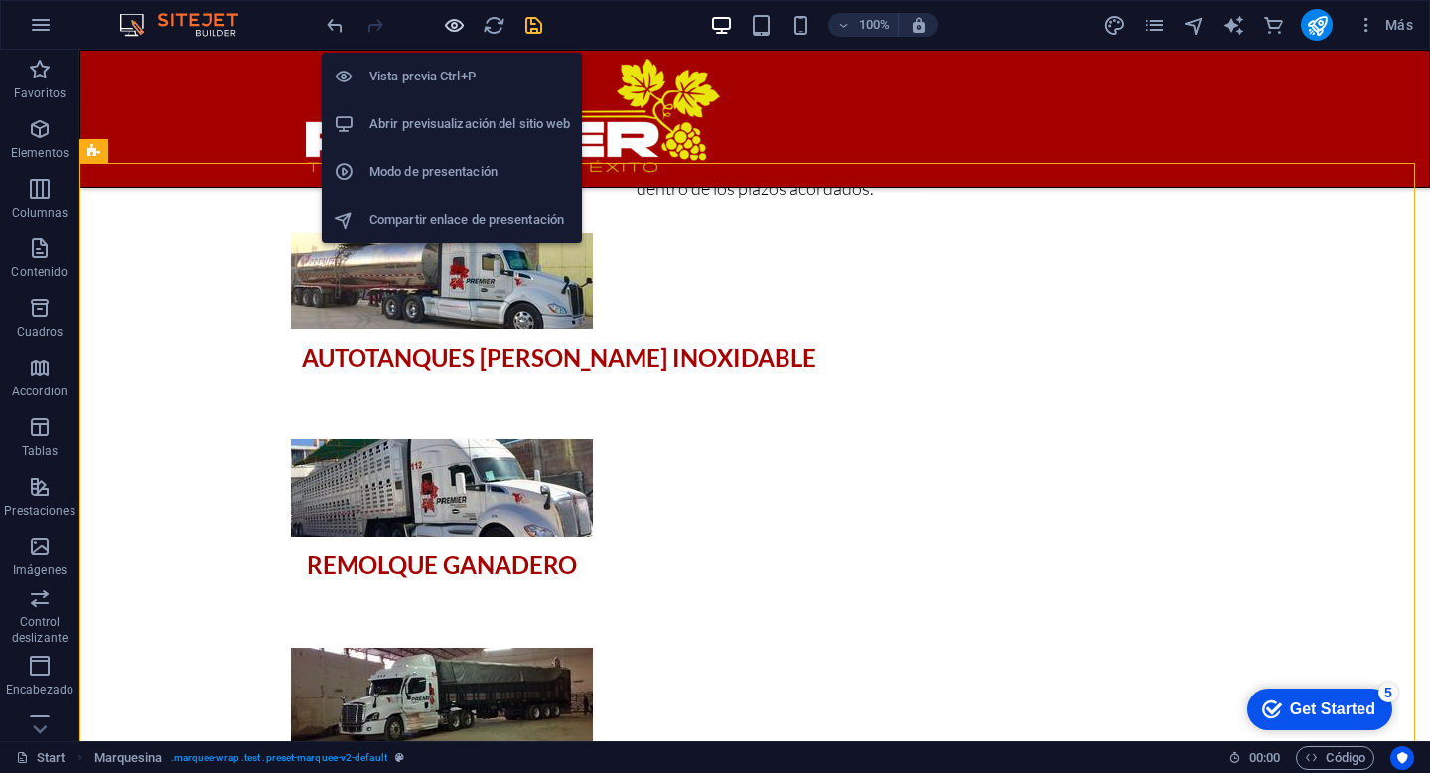
click at [444, 31] on icon "button" at bounding box center [454, 25] width 23 height 23
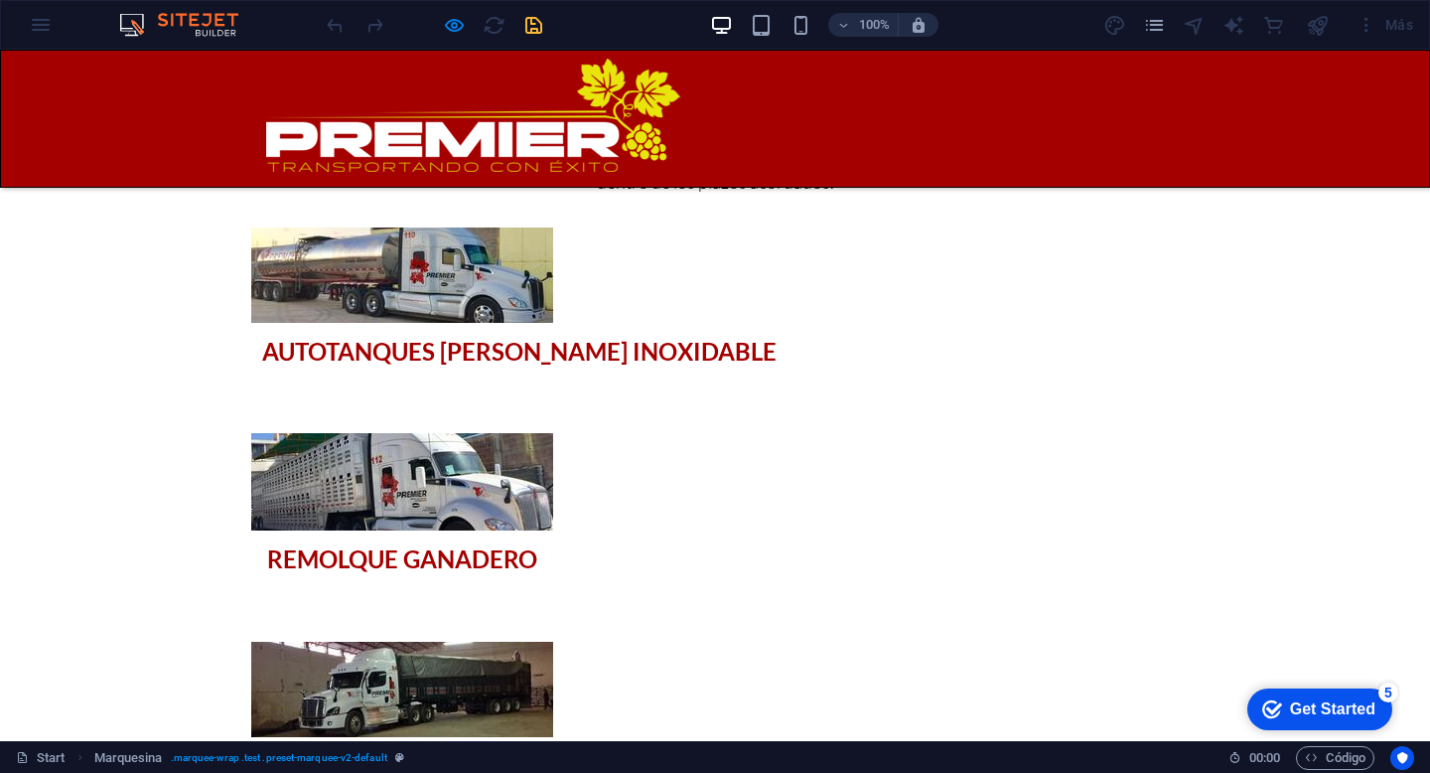
scroll to position [2615, 0]
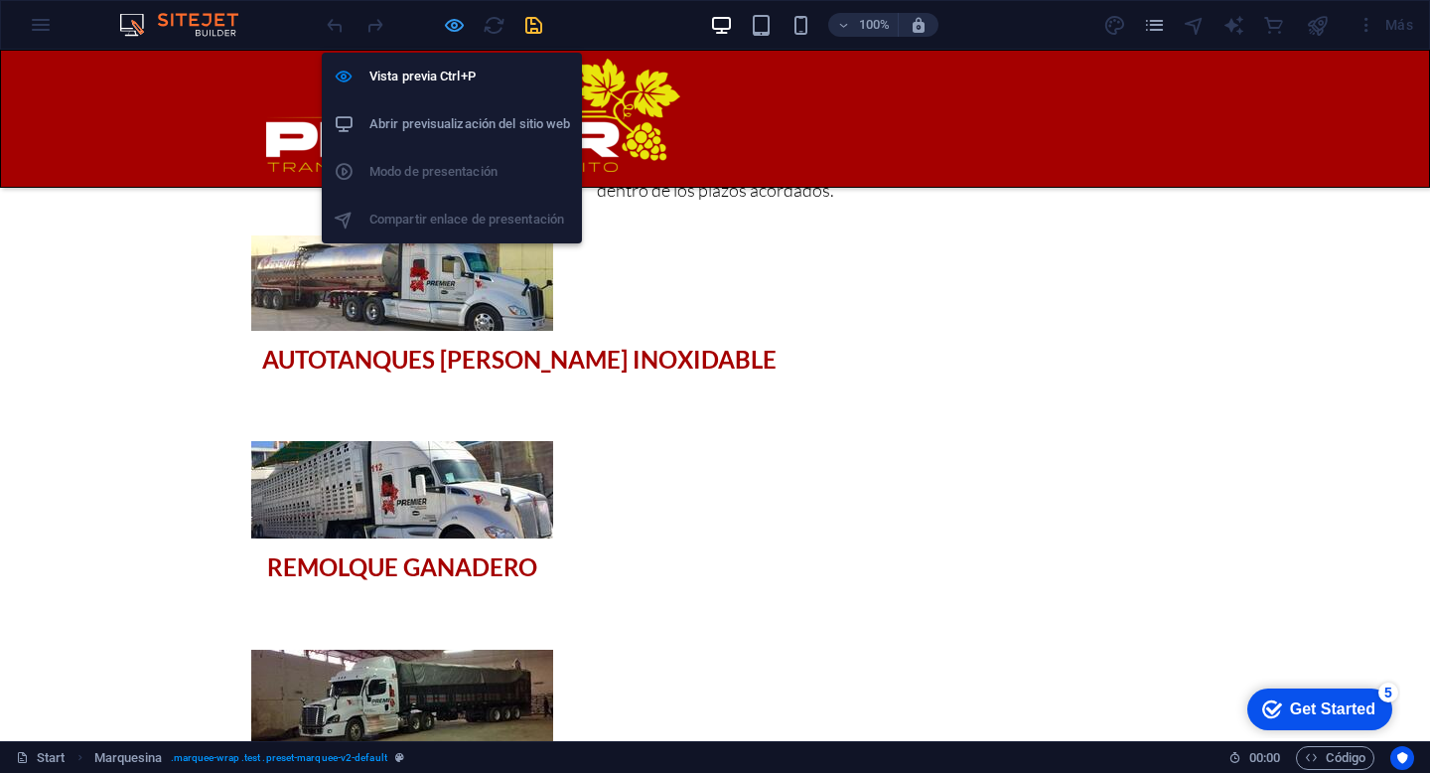
click at [449, 23] on icon "button" at bounding box center [454, 25] width 23 height 23
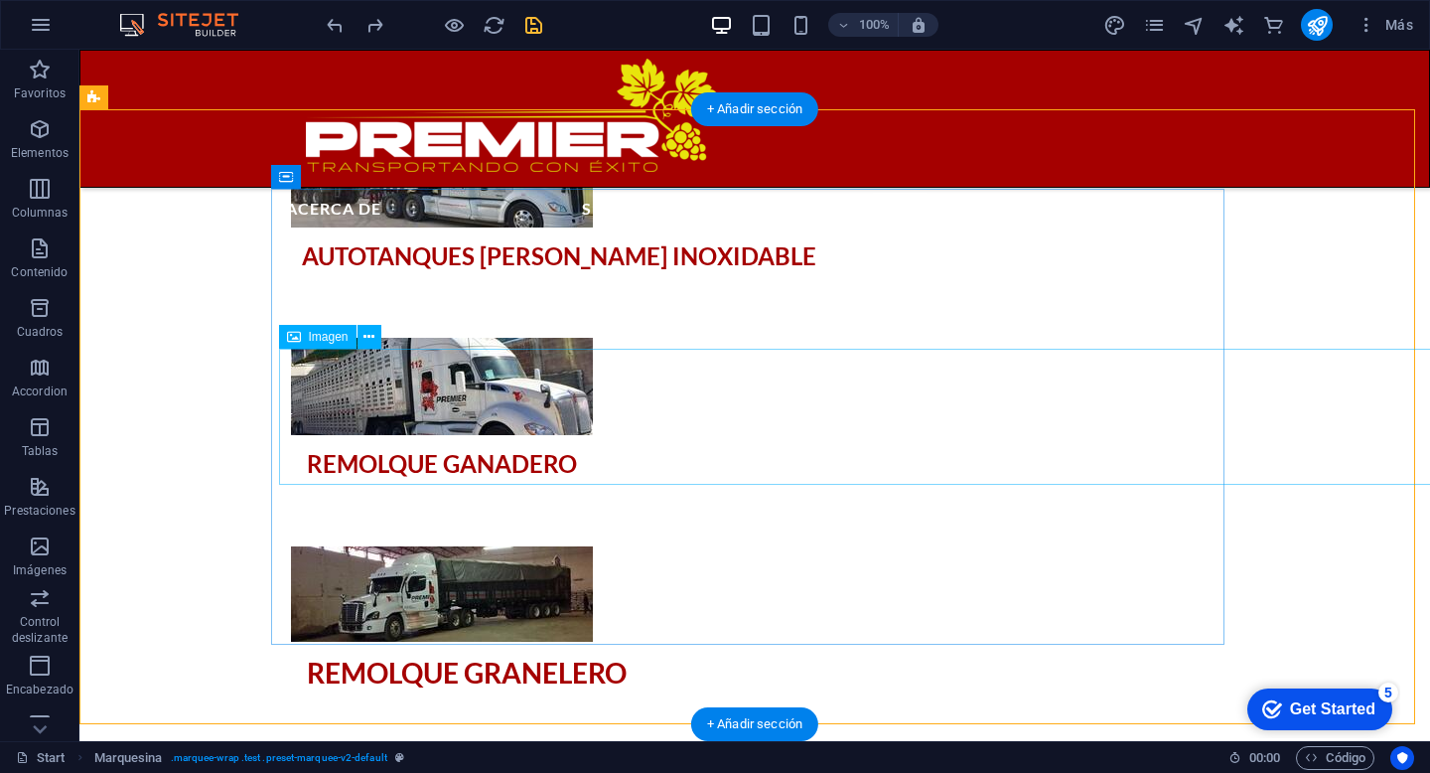
scroll to position [2594, 0]
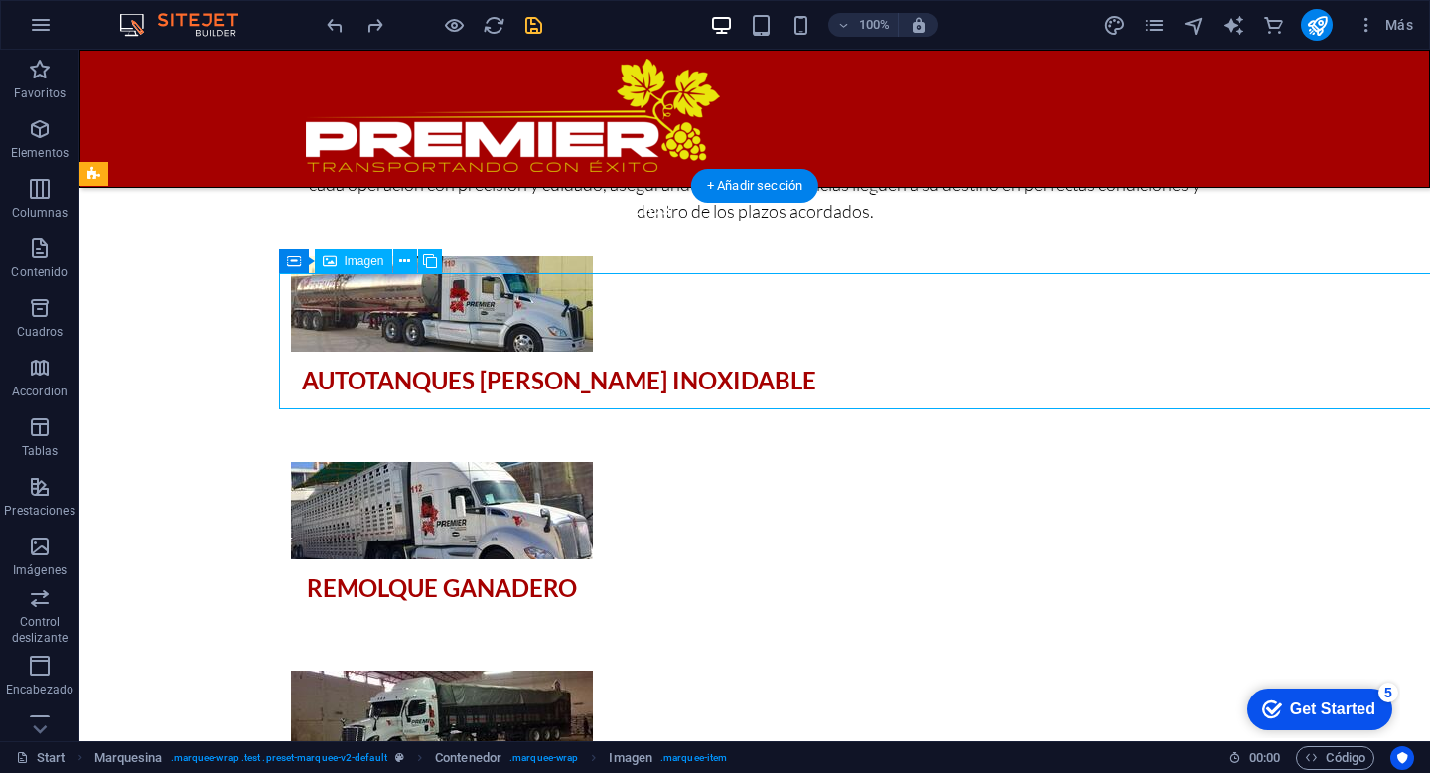
select select "%"
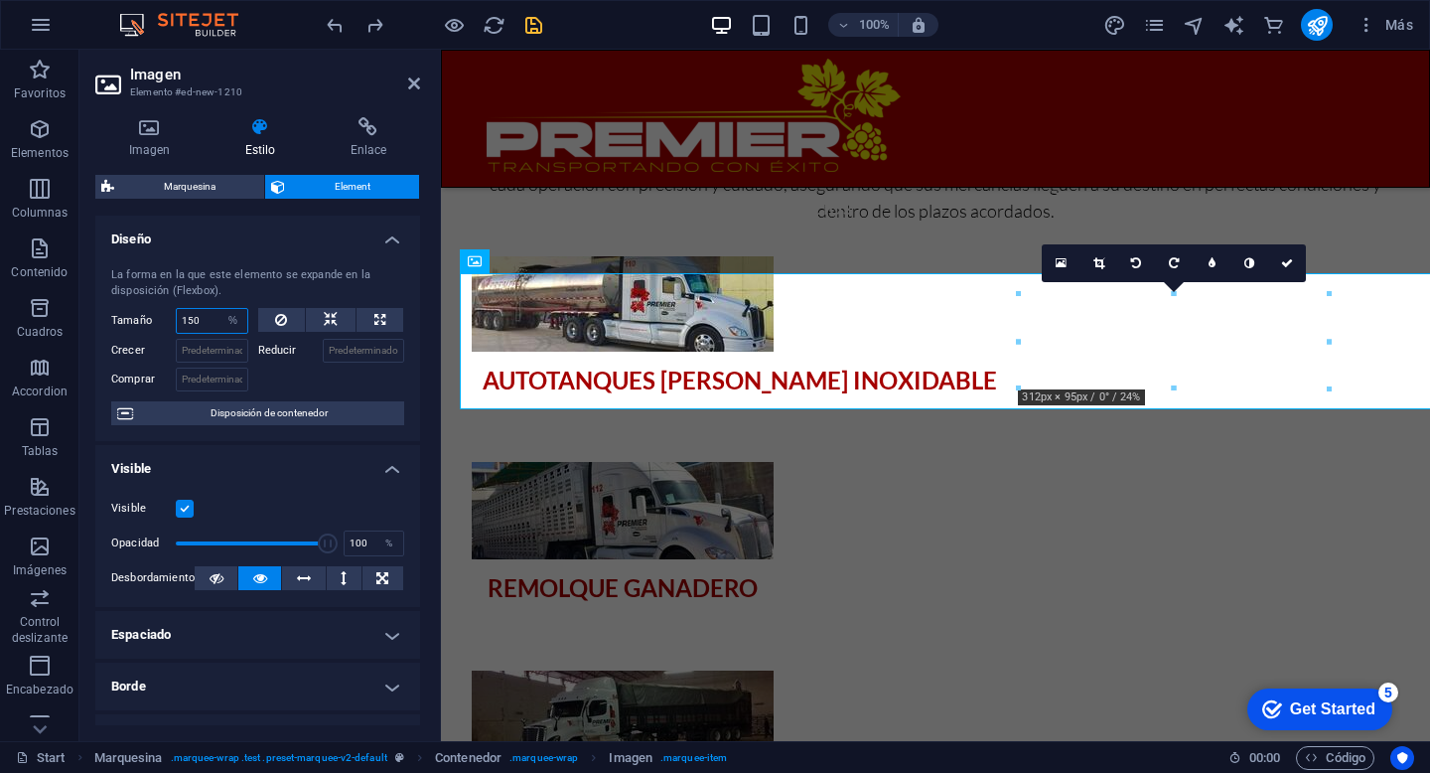
click at [215, 316] on input "150" at bounding box center [212, 321] width 71 height 24
type input "1"
click at [288, 389] on div at bounding box center [331, 377] width 147 height 29
click at [229, 321] on select "Predeterminado automático px % 1/1 1/2 1/3 1/4 1/5 1/6 1/7 1/8 1/9 1/10" at bounding box center [234, 321] width 28 height 24
select select "px"
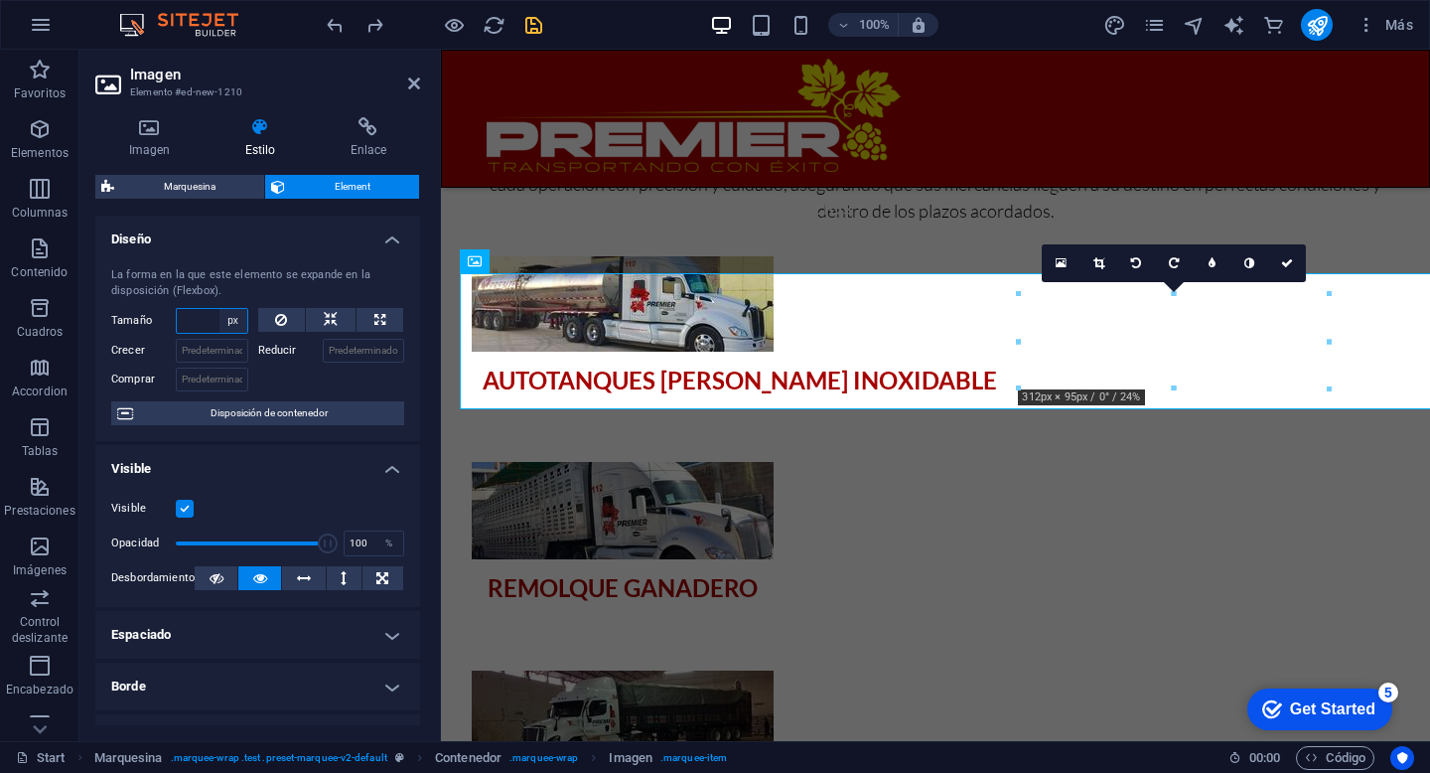
click at [220, 309] on select "Predeterminado automático px % 1/1 1/2 1/3 1/4 1/5 1/6 1/7 1/8 1/9 1/10" at bounding box center [234, 321] width 28 height 24
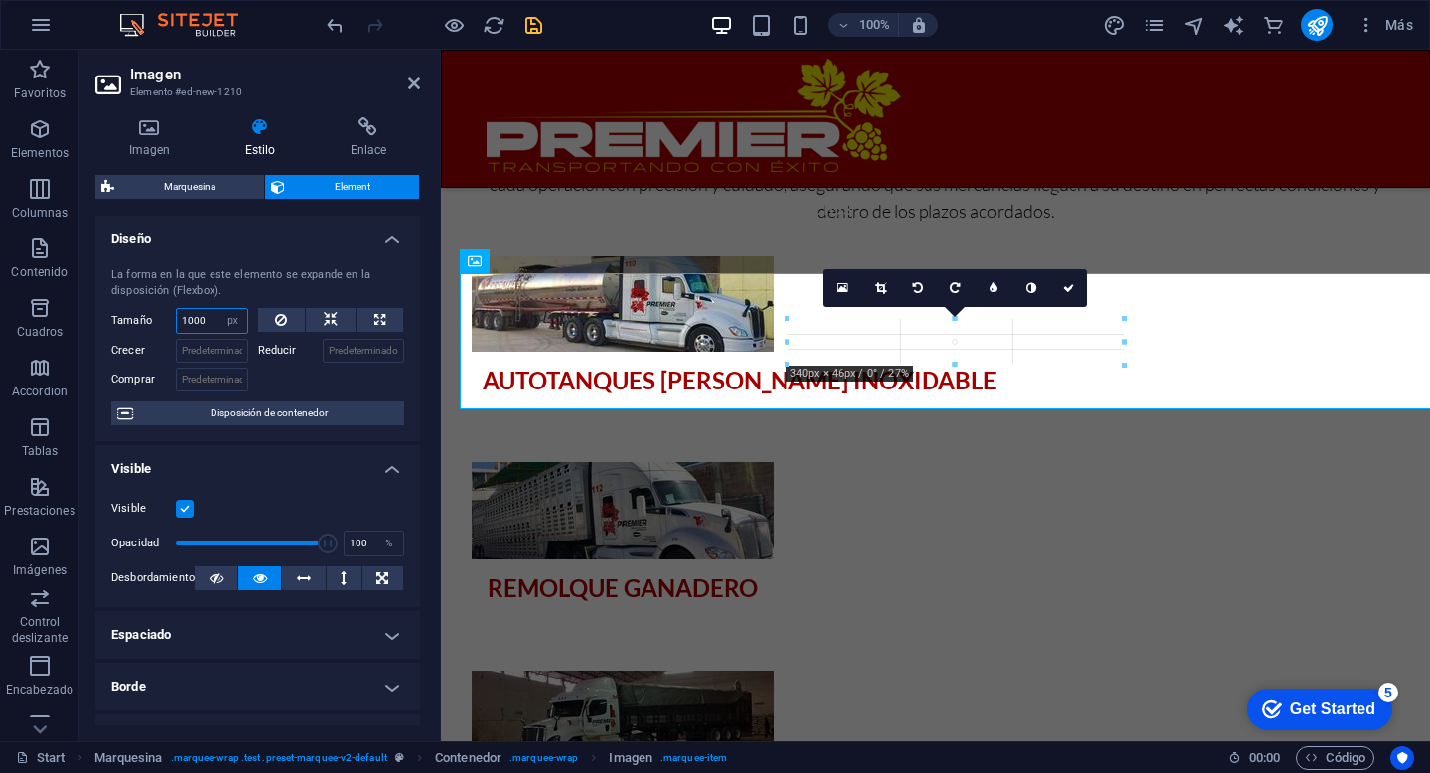
drag, startPoint x: 958, startPoint y: 387, endPoint x: 955, endPoint y: 339, distance: 48.8
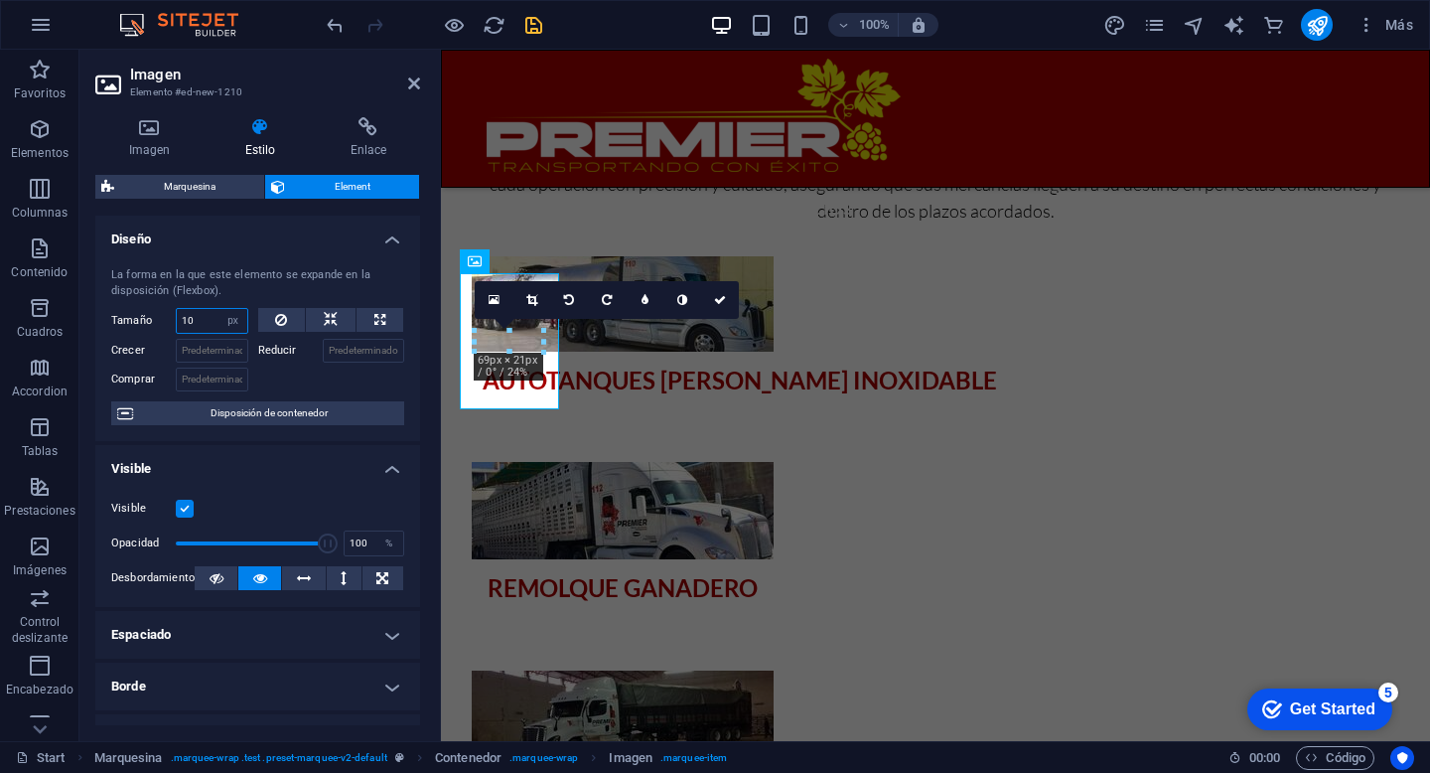
type input "1"
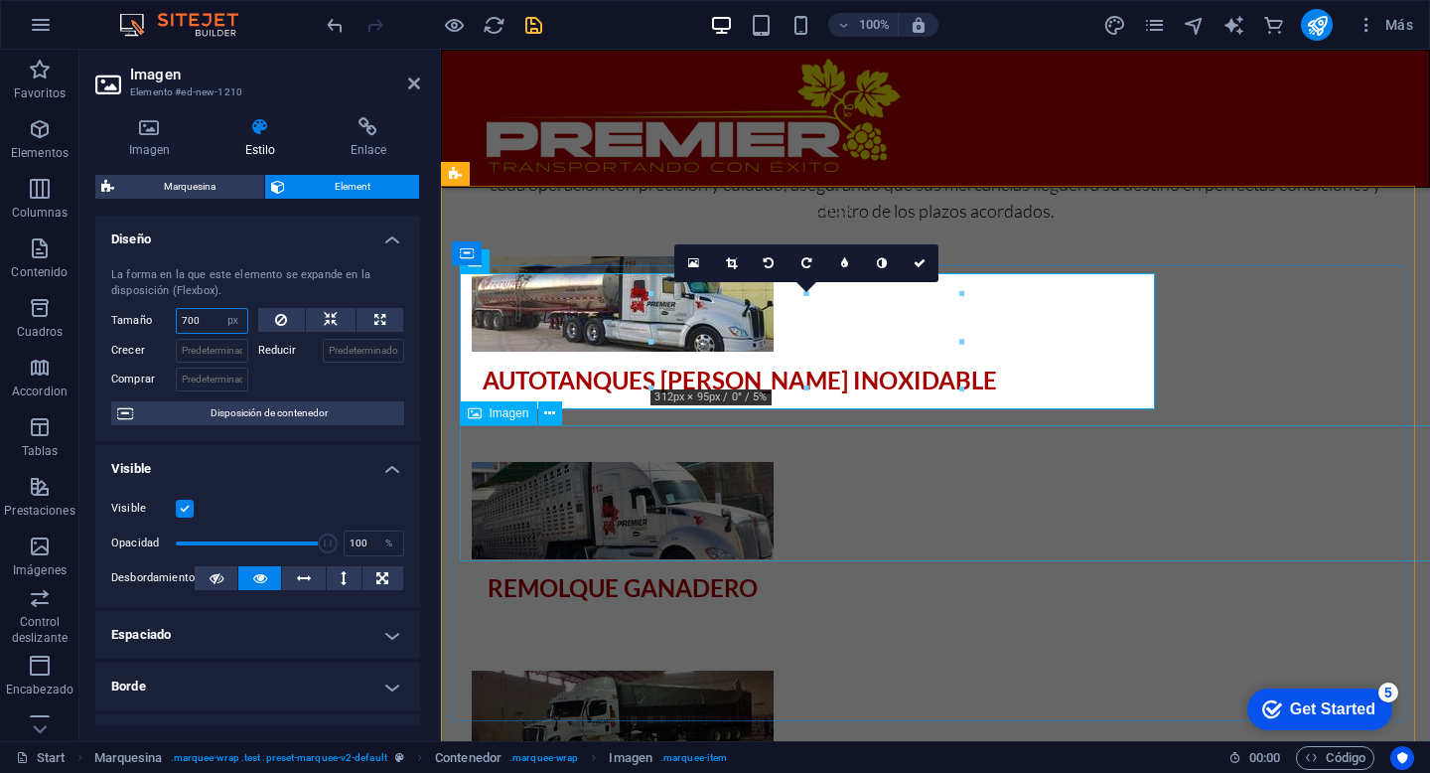
type input "700"
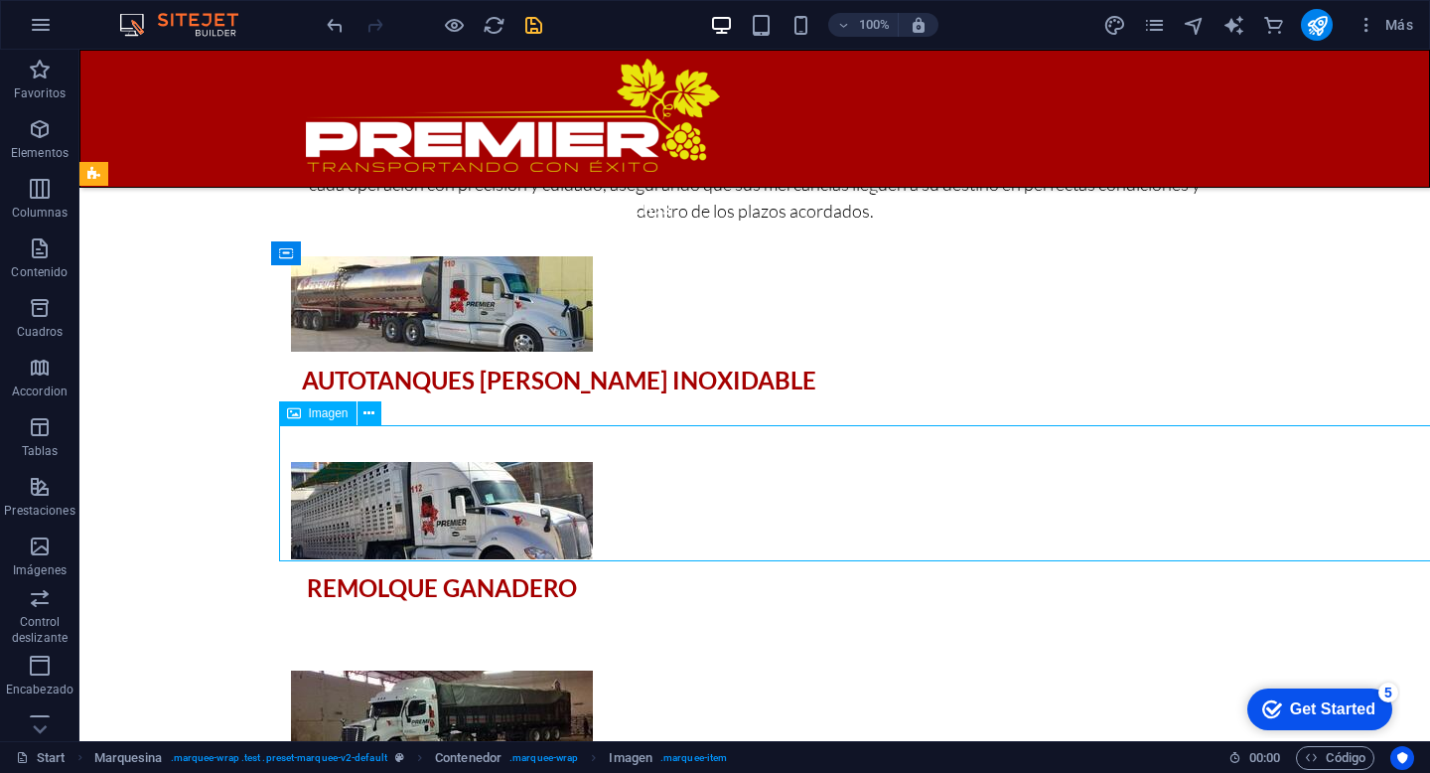
select select "%"
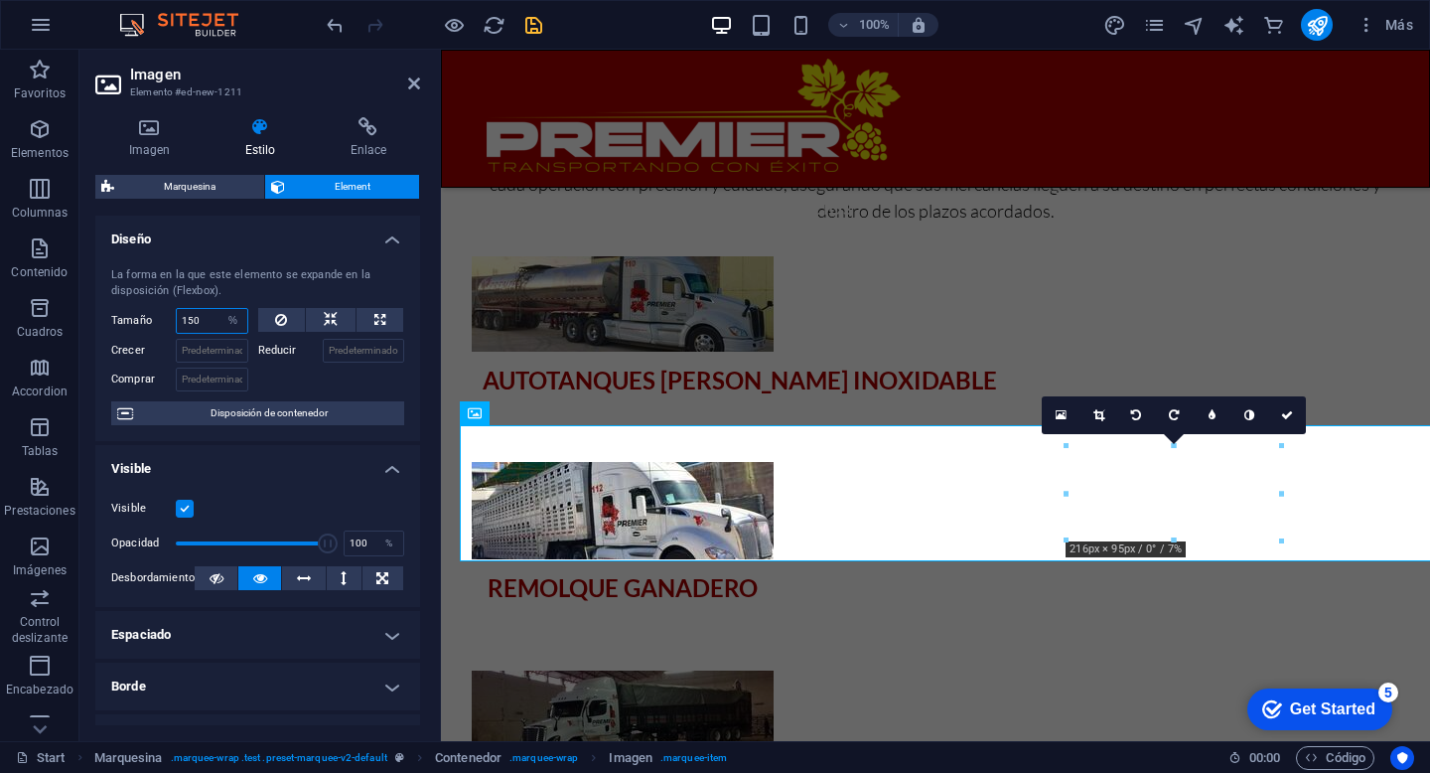
click at [204, 317] on input "150" at bounding box center [212, 321] width 71 height 24
type input "1"
type input "700"
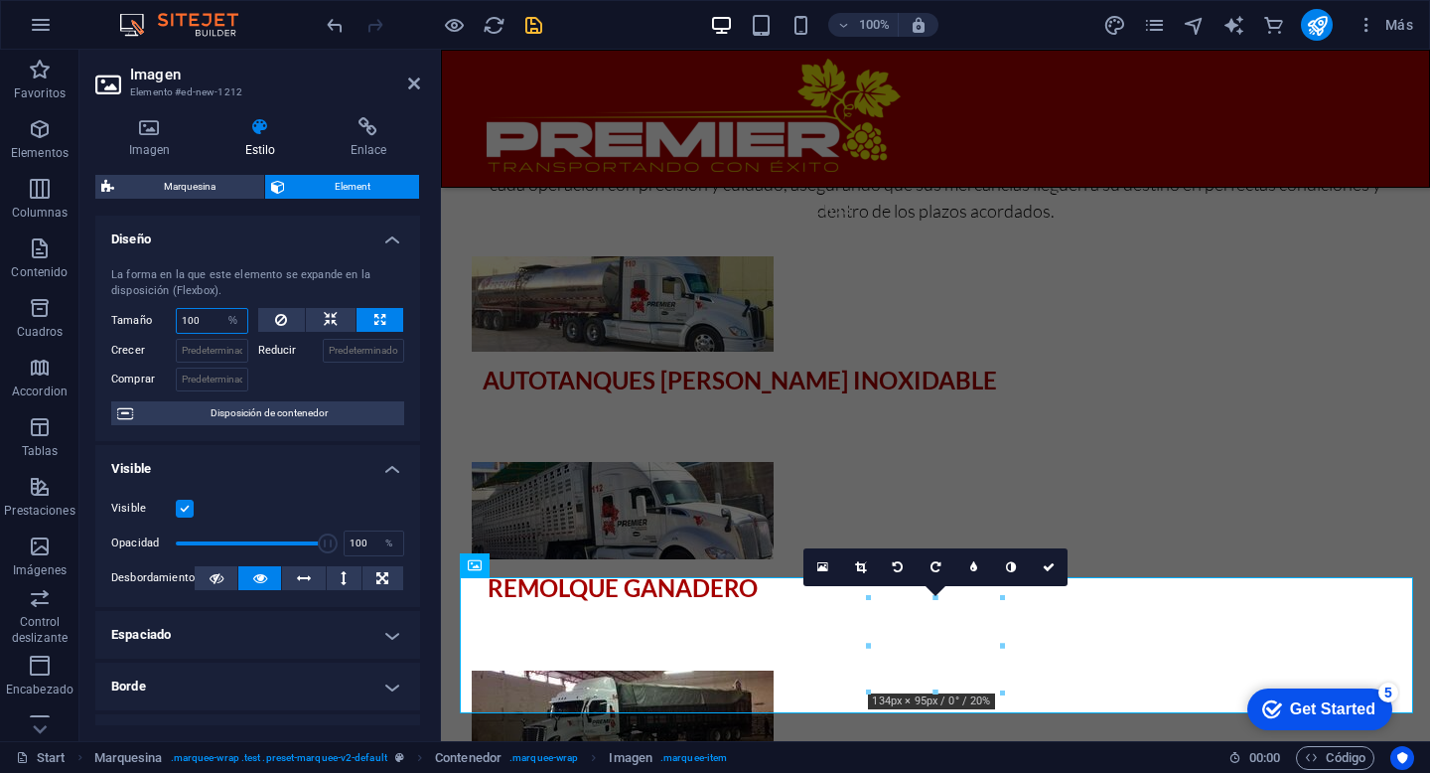
click at [199, 324] on input "100" at bounding box center [212, 321] width 71 height 24
click at [235, 319] on select "Predeterminado automático px % 1/1 1/2 1/3 1/4 1/5 1/6 1/7 1/8 1/9 1/10" at bounding box center [234, 321] width 28 height 24
select select "px"
click at [220, 309] on select "Predeterminado automático px % 1/1 1/2 1/3 1/4 1/5 1/6 1/7 1/8 1/9 1/10" at bounding box center [234, 321] width 28 height 24
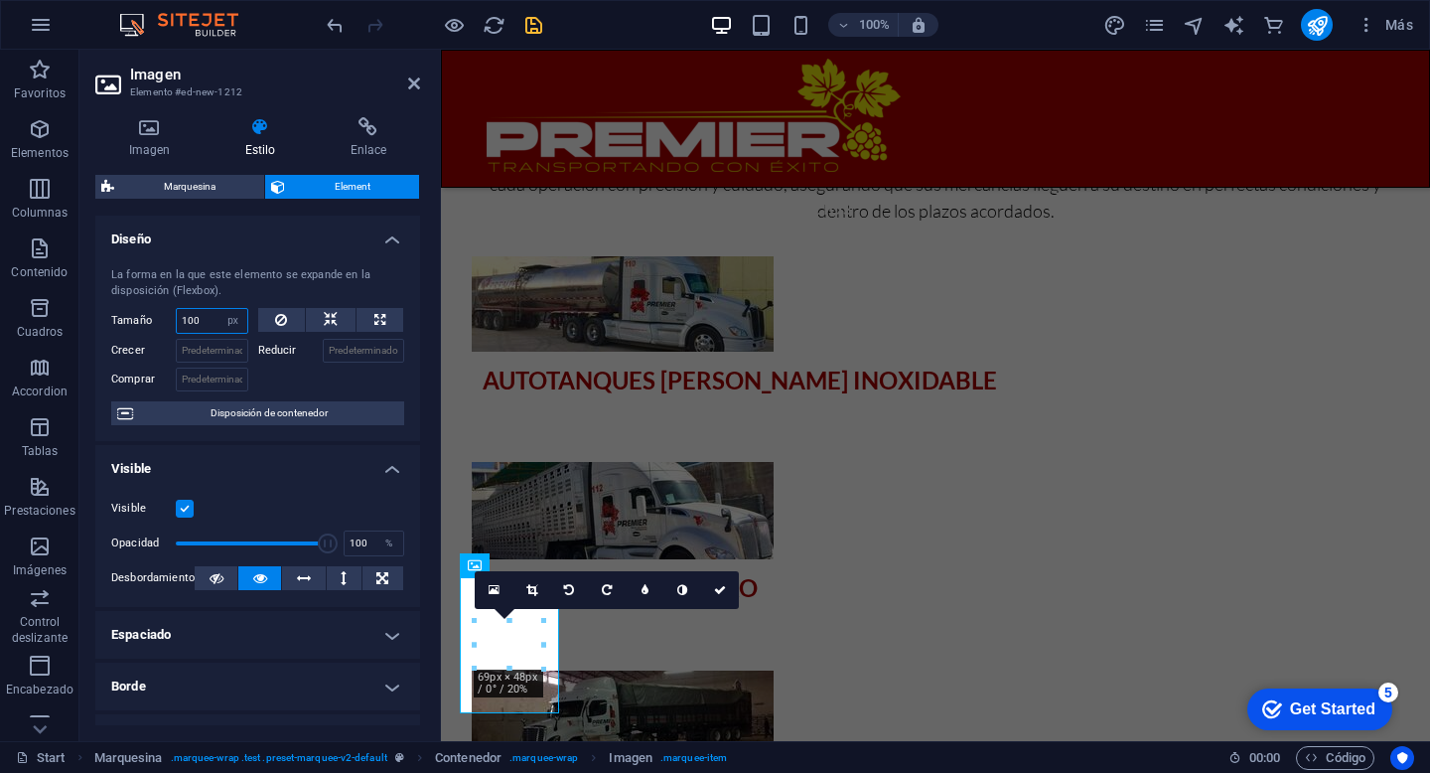
click at [205, 320] on input "100" at bounding box center [212, 321] width 71 height 24
type input "1"
type input "700"
click at [279, 373] on div at bounding box center [331, 377] width 147 height 29
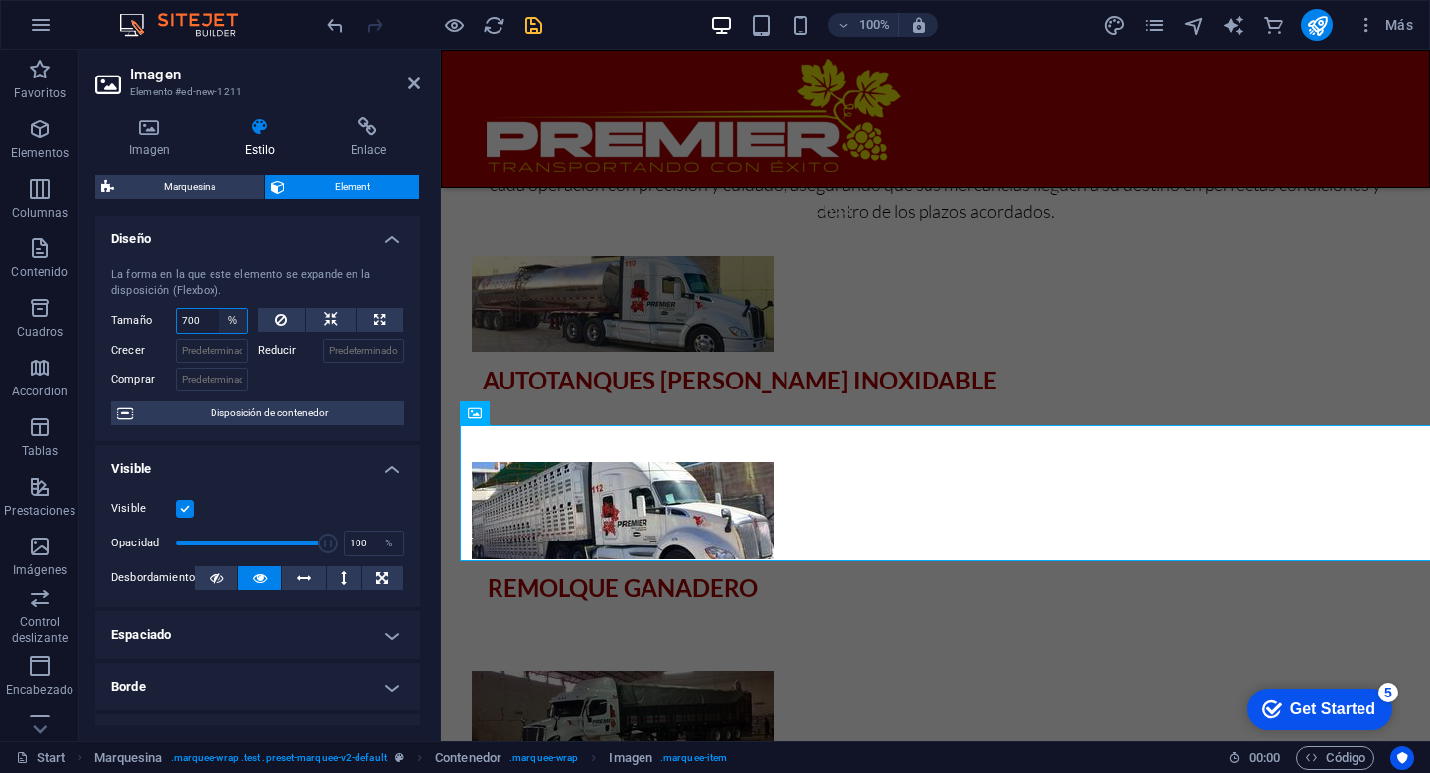
click at [231, 321] on select "Predeterminado automático px % 1/1 1/2 1/3 1/4 1/5 1/6 1/7 1/8 1/9 1/10" at bounding box center [234, 321] width 28 height 24
select select "px"
click at [220, 309] on select "Predeterminado automático px % 1/1 1/2 1/3 1/4 1/5 1/6 1/7 1/8 1/9 1/10" at bounding box center [234, 321] width 28 height 24
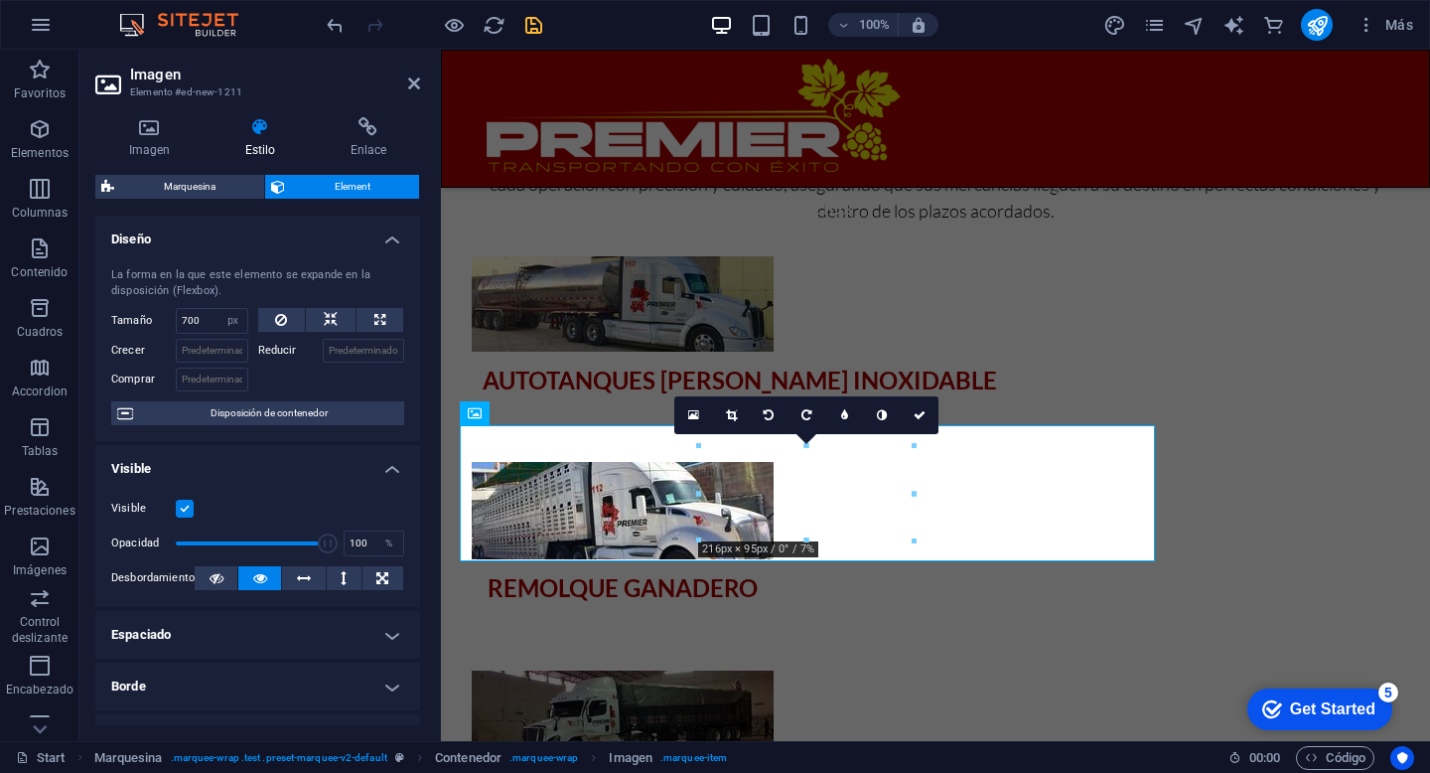
click at [324, 289] on div "La forma en la que este elemento se expande en la disposición (Flexbox)." at bounding box center [257, 283] width 293 height 33
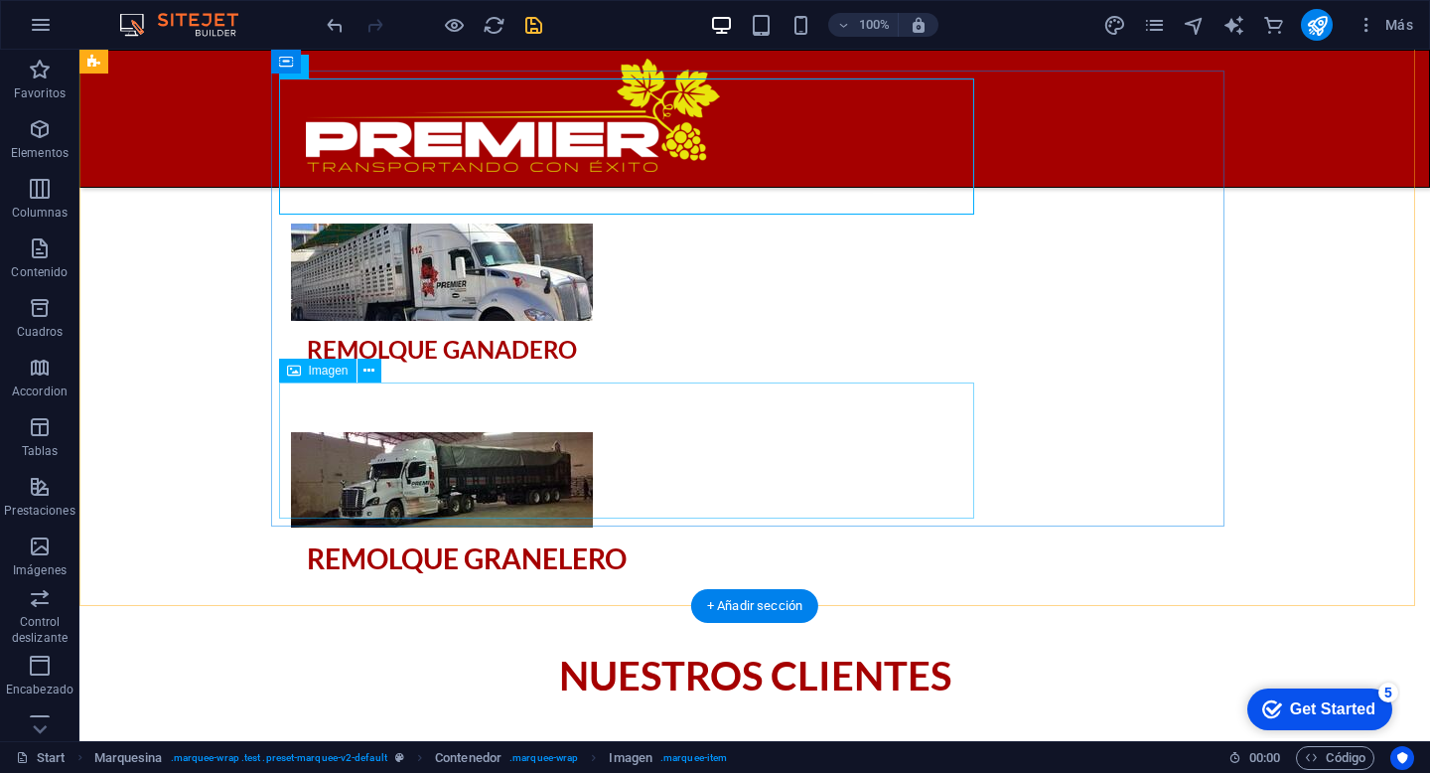
scroll to position [2725, 0]
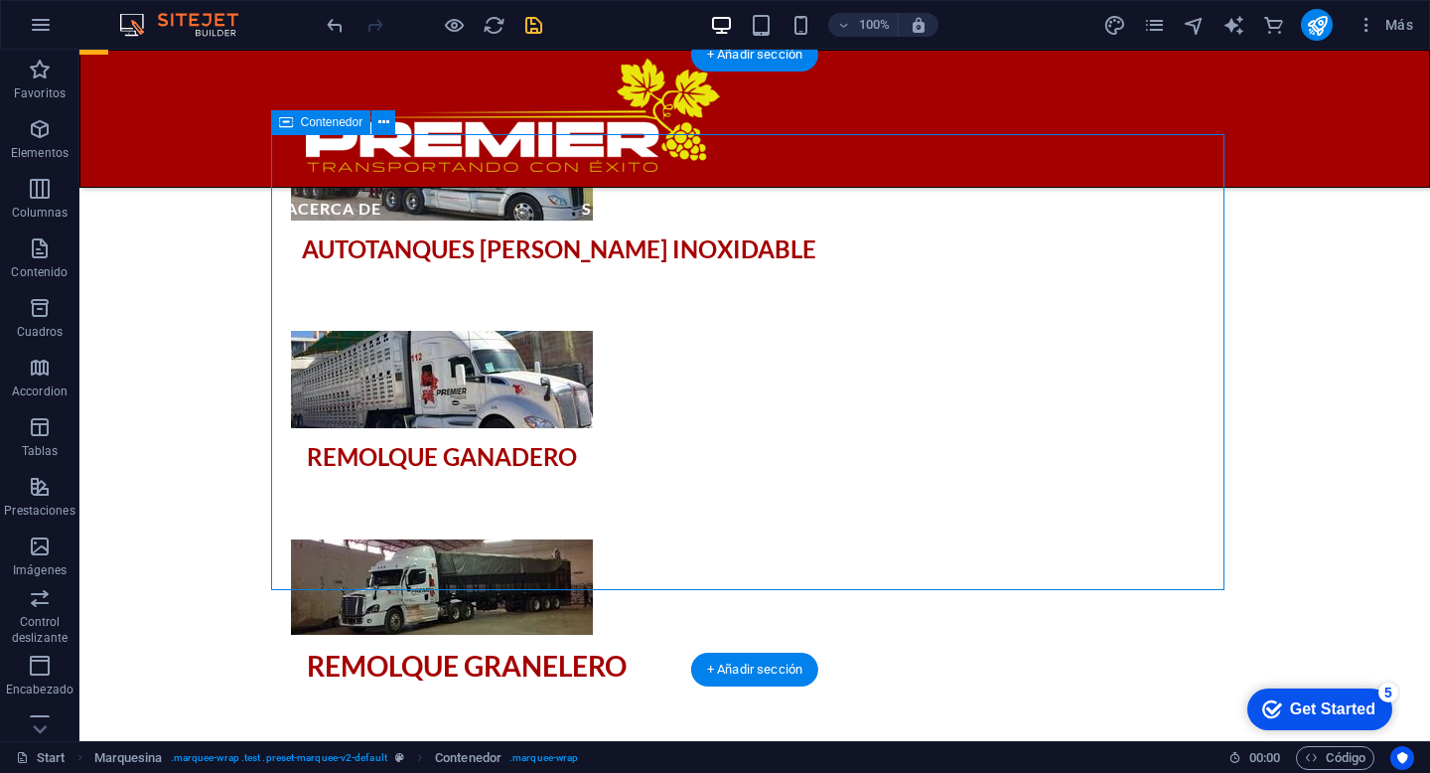
select select "marquee"
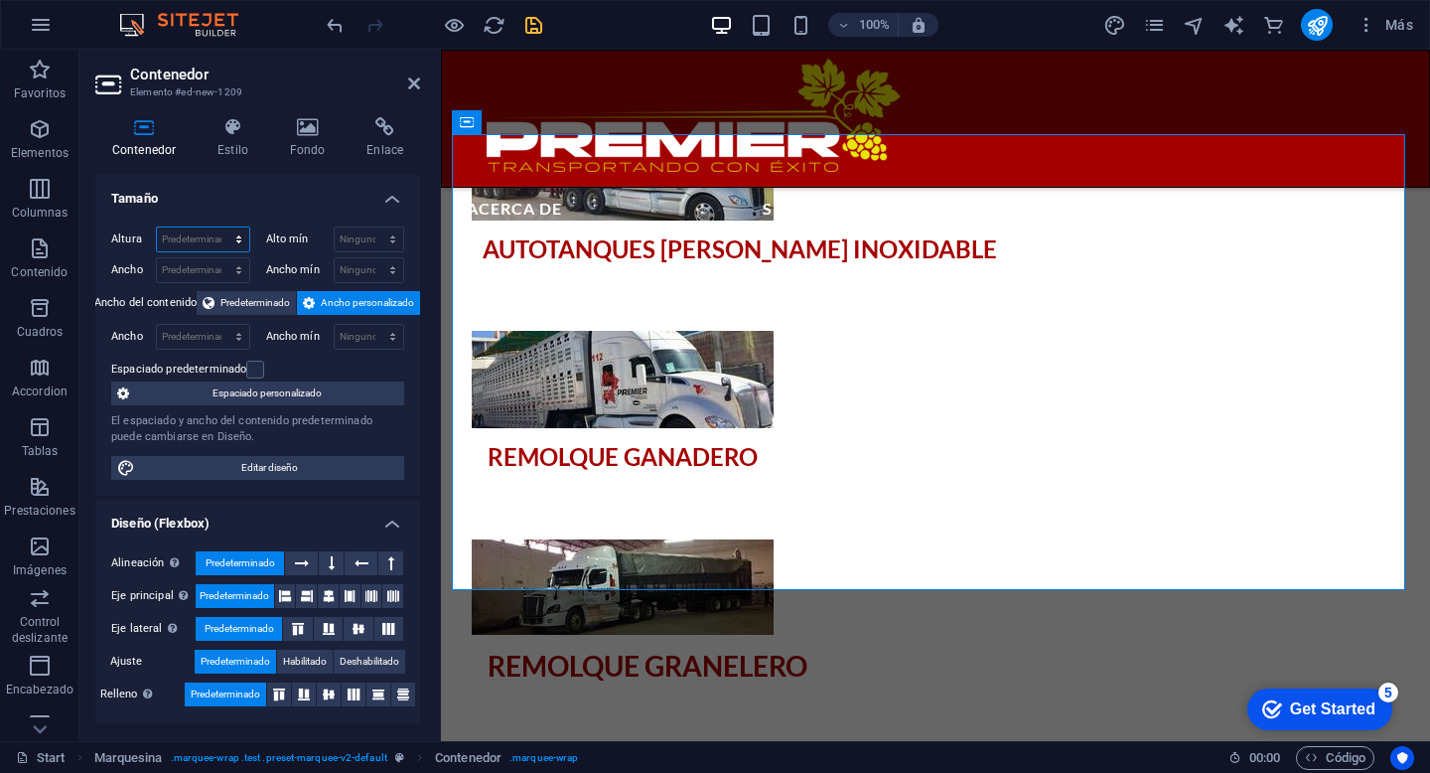
click at [234, 236] on select "Predeterminado px rem % vh vw" at bounding box center [203, 239] width 92 height 24
select select "px"
click at [219, 227] on select "Predeterminado px rem % vh vw" at bounding box center [203, 239] width 92 height 24
type input "4"
type input "200"
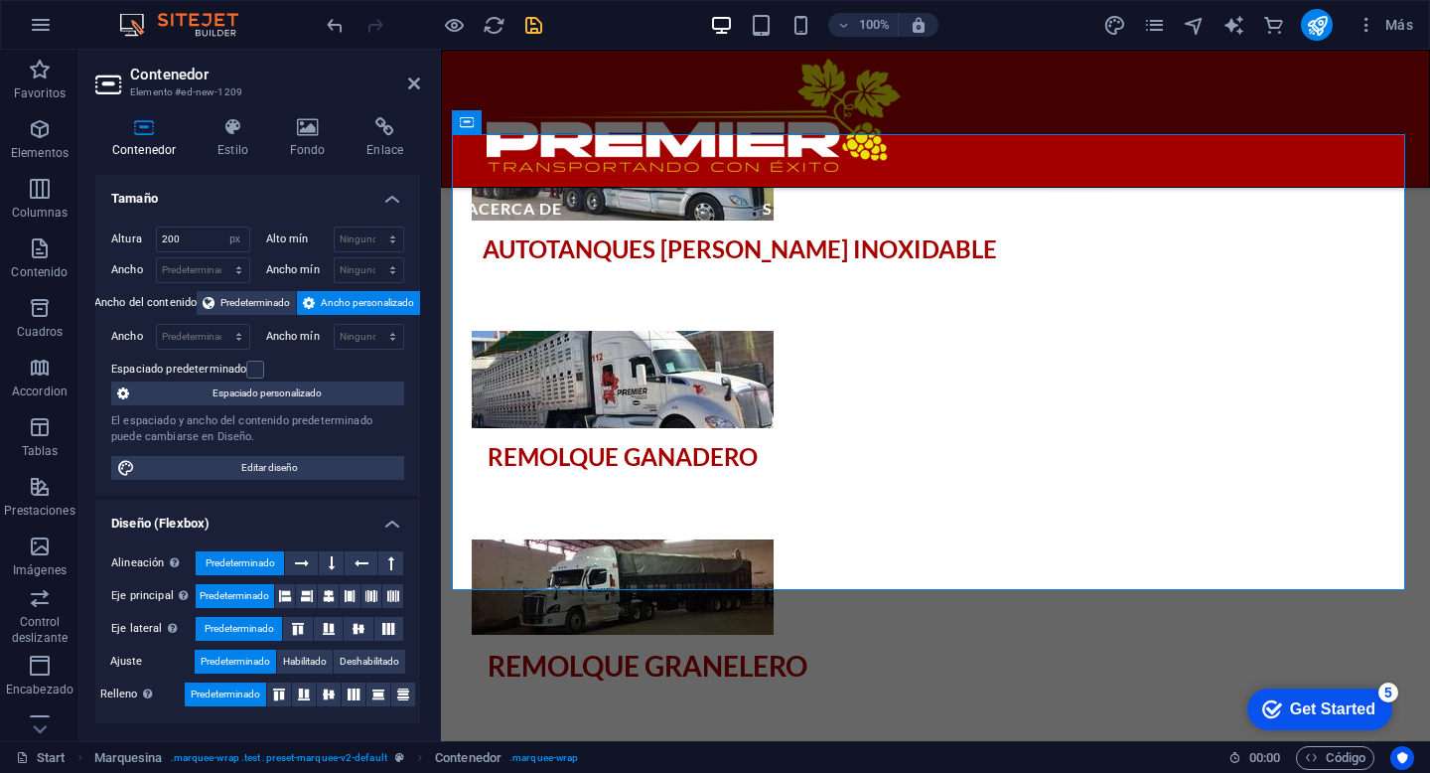
click at [254, 207] on h4 "Tamaño" at bounding box center [257, 193] width 325 height 36
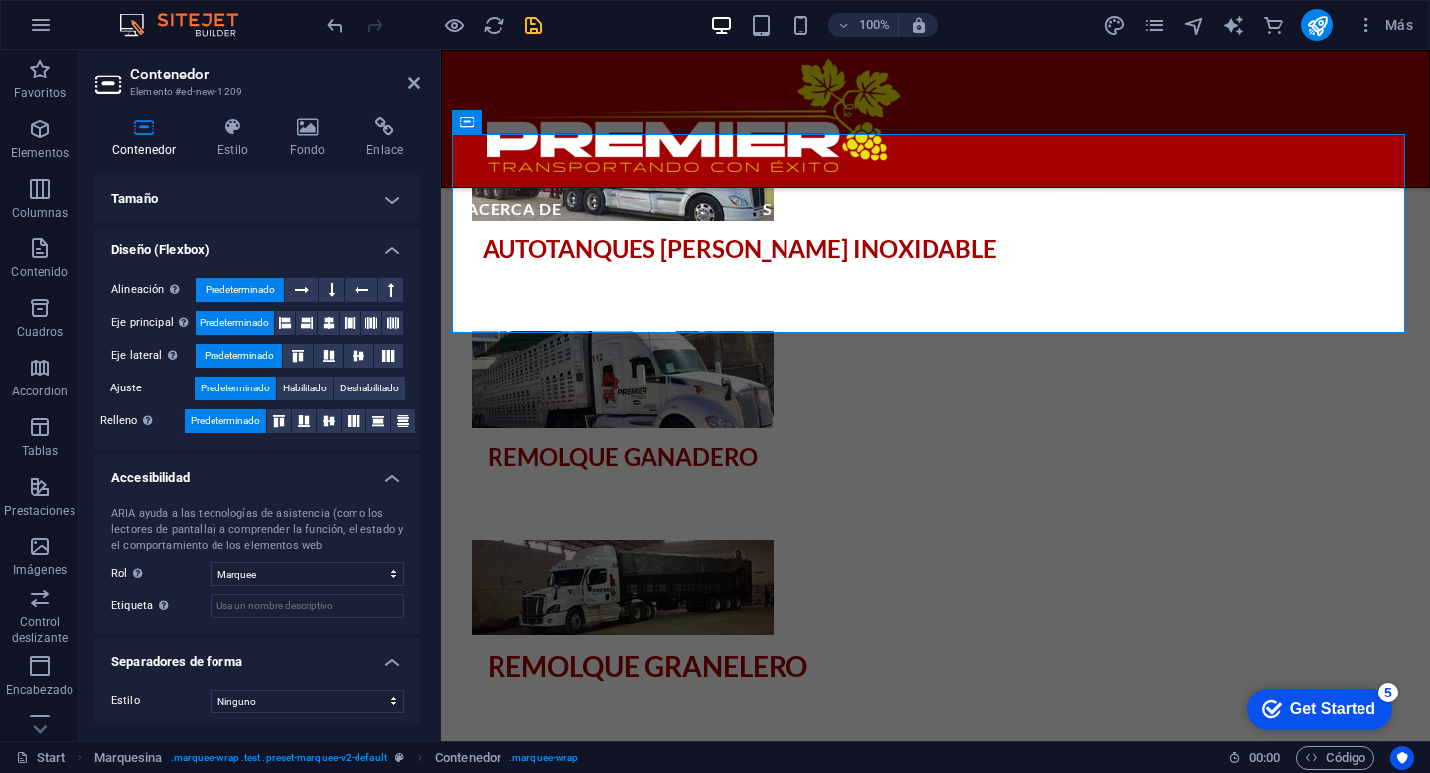
click at [347, 192] on h4 "Tamaño" at bounding box center [257, 199] width 325 height 48
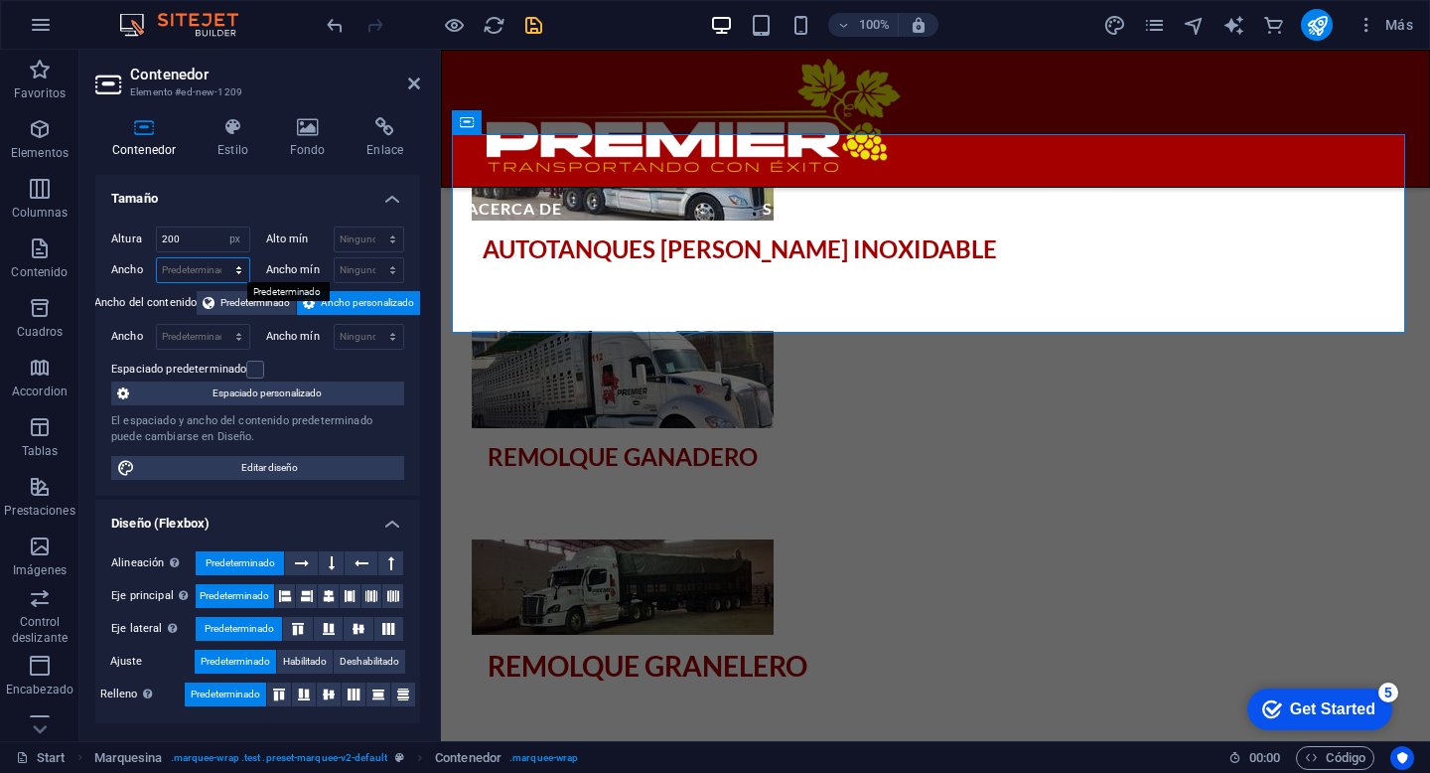
click at [215, 272] on select "Predeterminado px rem % em vh vw" at bounding box center [203, 270] width 92 height 24
select select "px"
click at [219, 258] on select "Predeterminado px rem % em vh vw" at bounding box center [203, 270] width 92 height 24
type input "2000"
click at [279, 207] on h4 "Tamaño" at bounding box center [257, 193] width 325 height 36
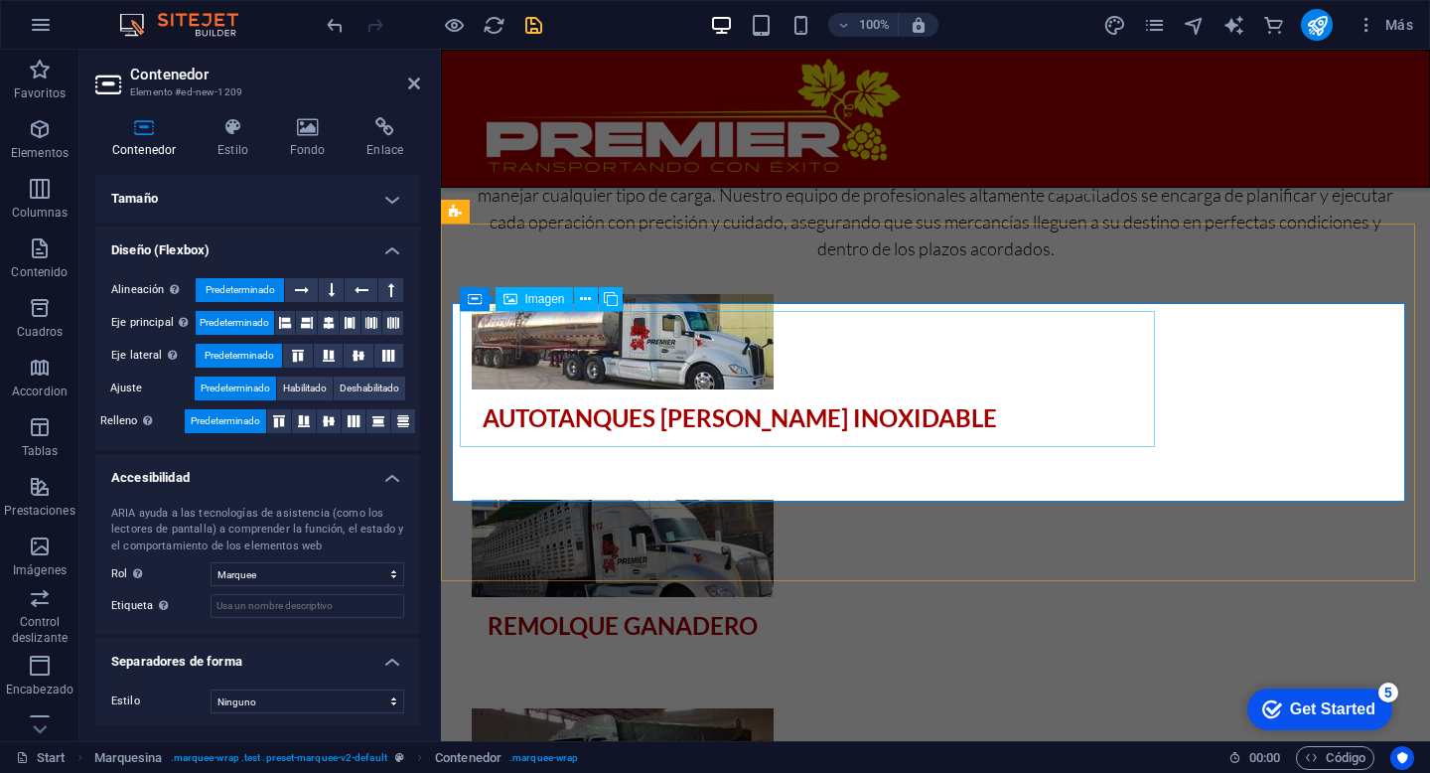
scroll to position [2555, 0]
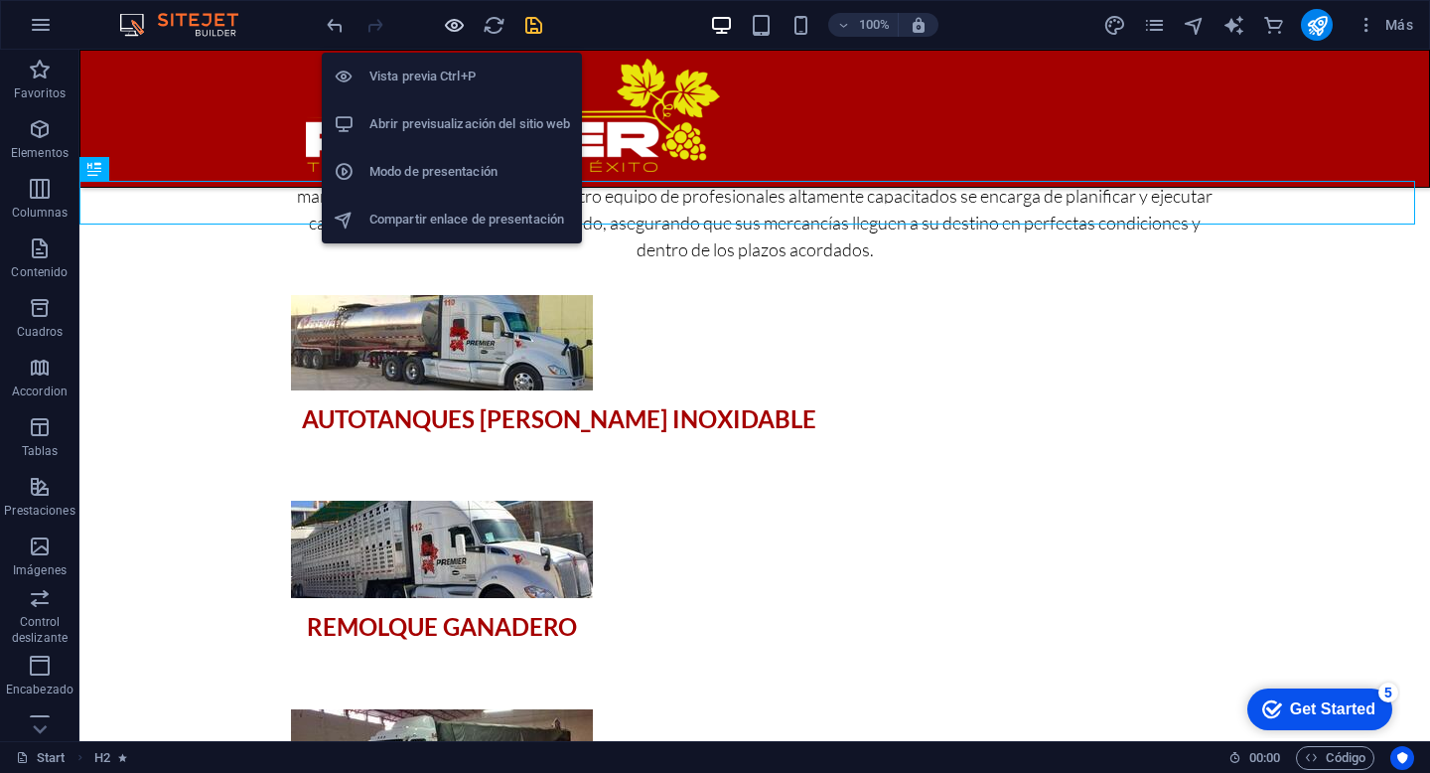
click at [453, 28] on icon "button" at bounding box center [454, 25] width 23 height 23
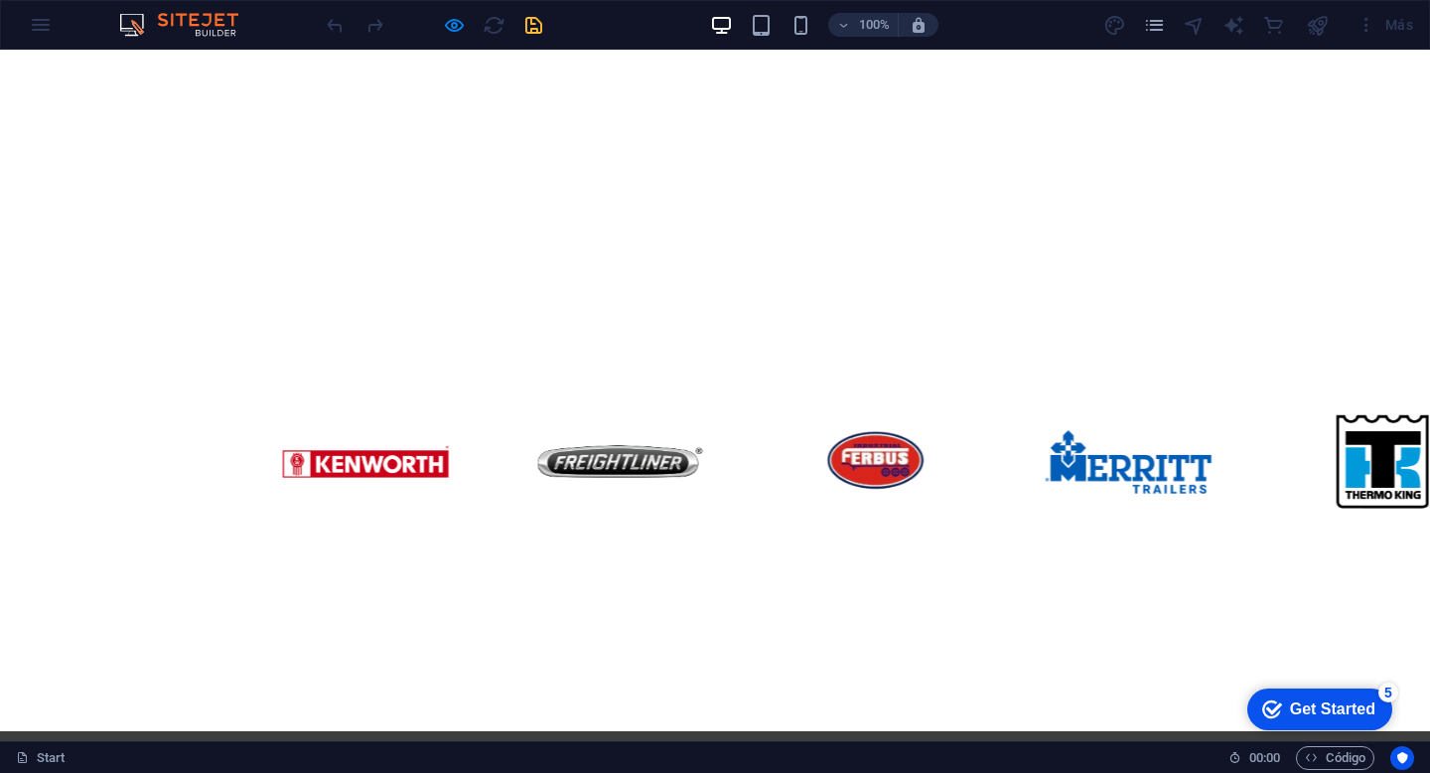
scroll to position [0, 0]
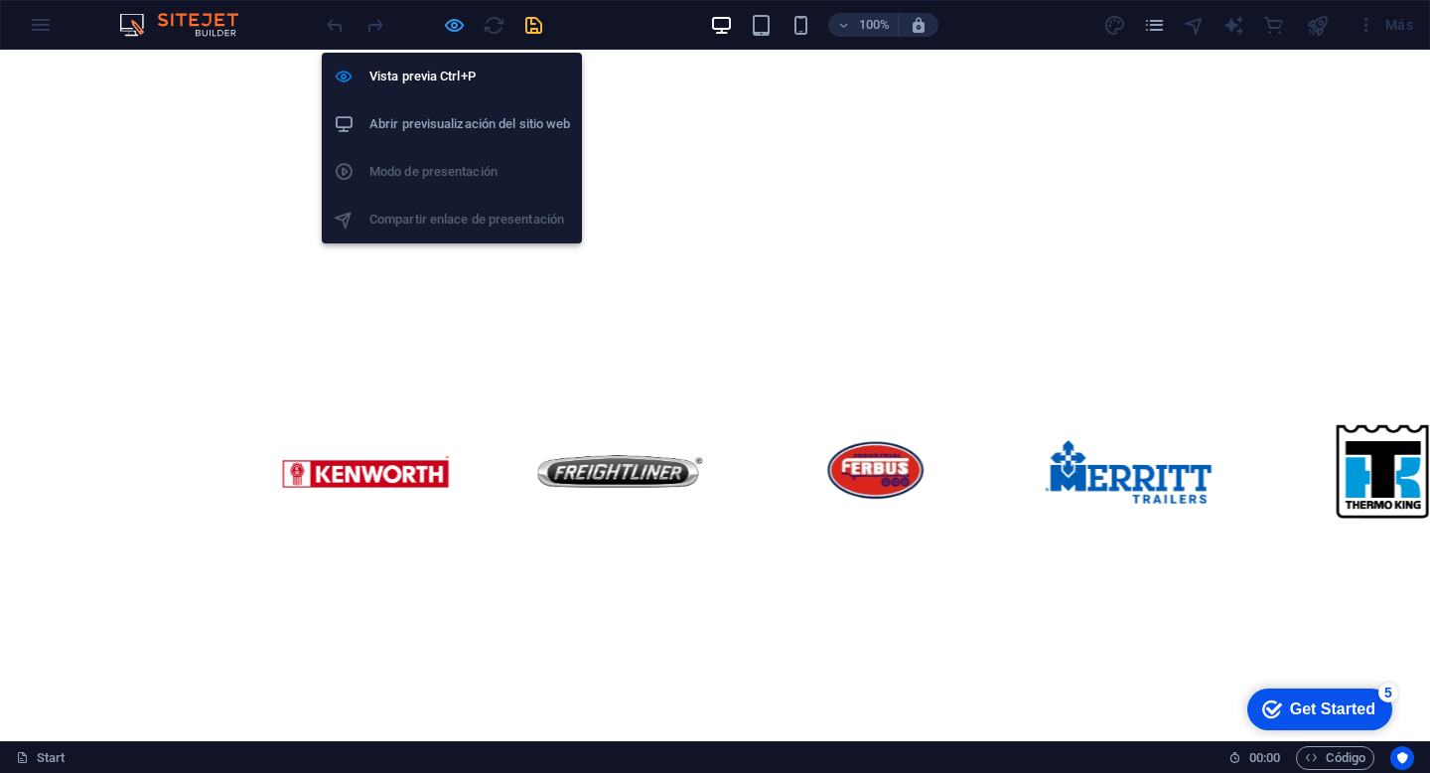
click at [449, 25] on icon "button" at bounding box center [454, 25] width 23 height 23
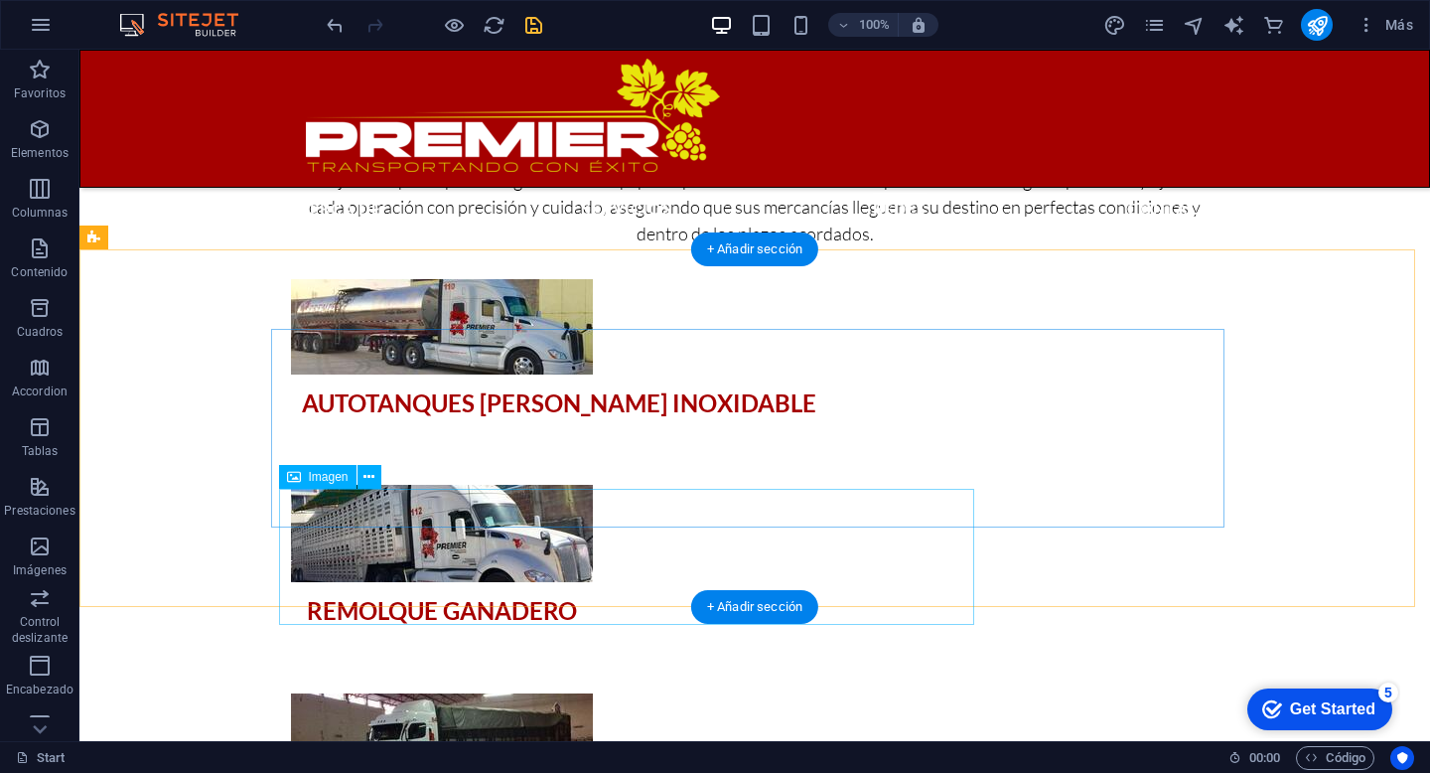
scroll to position [2528, 0]
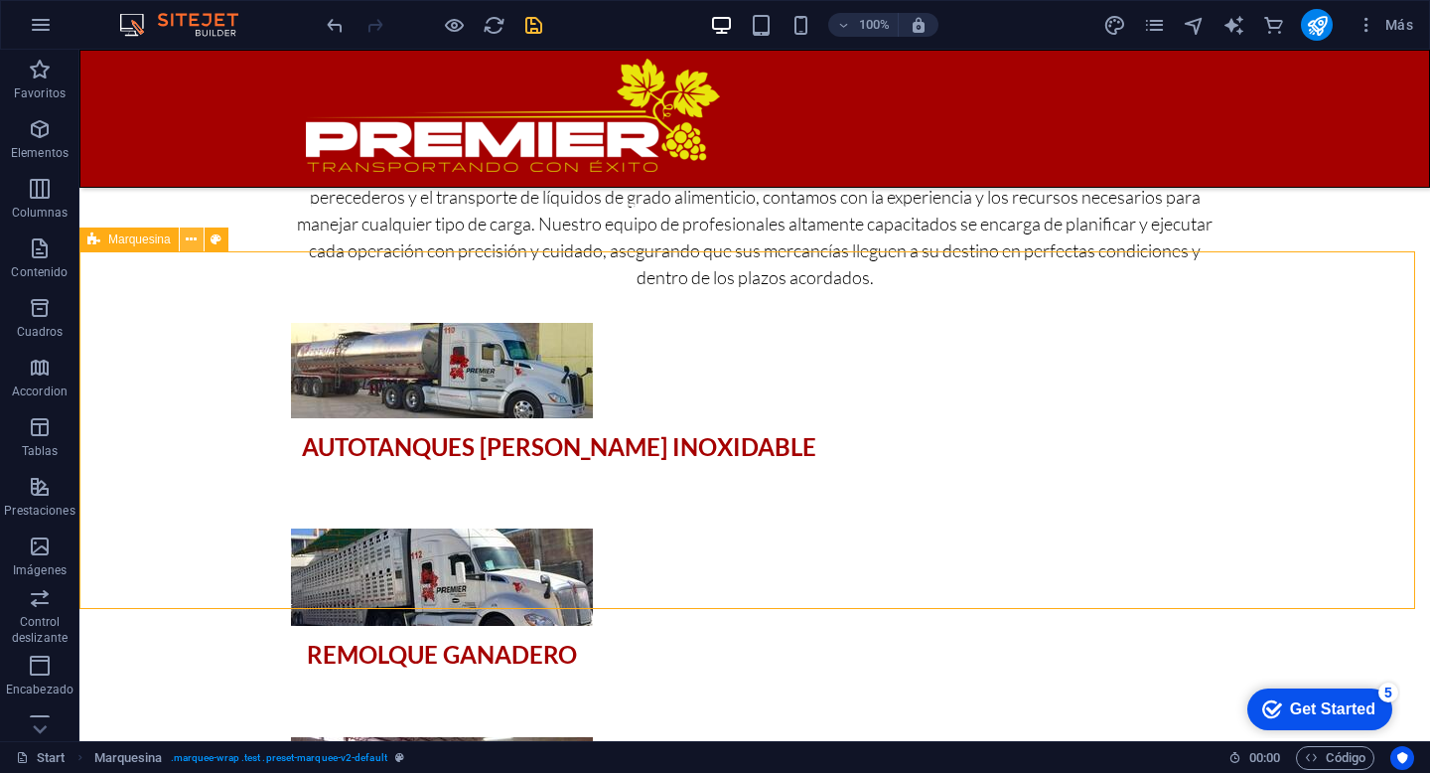
click at [197, 235] on button at bounding box center [192, 239] width 24 height 24
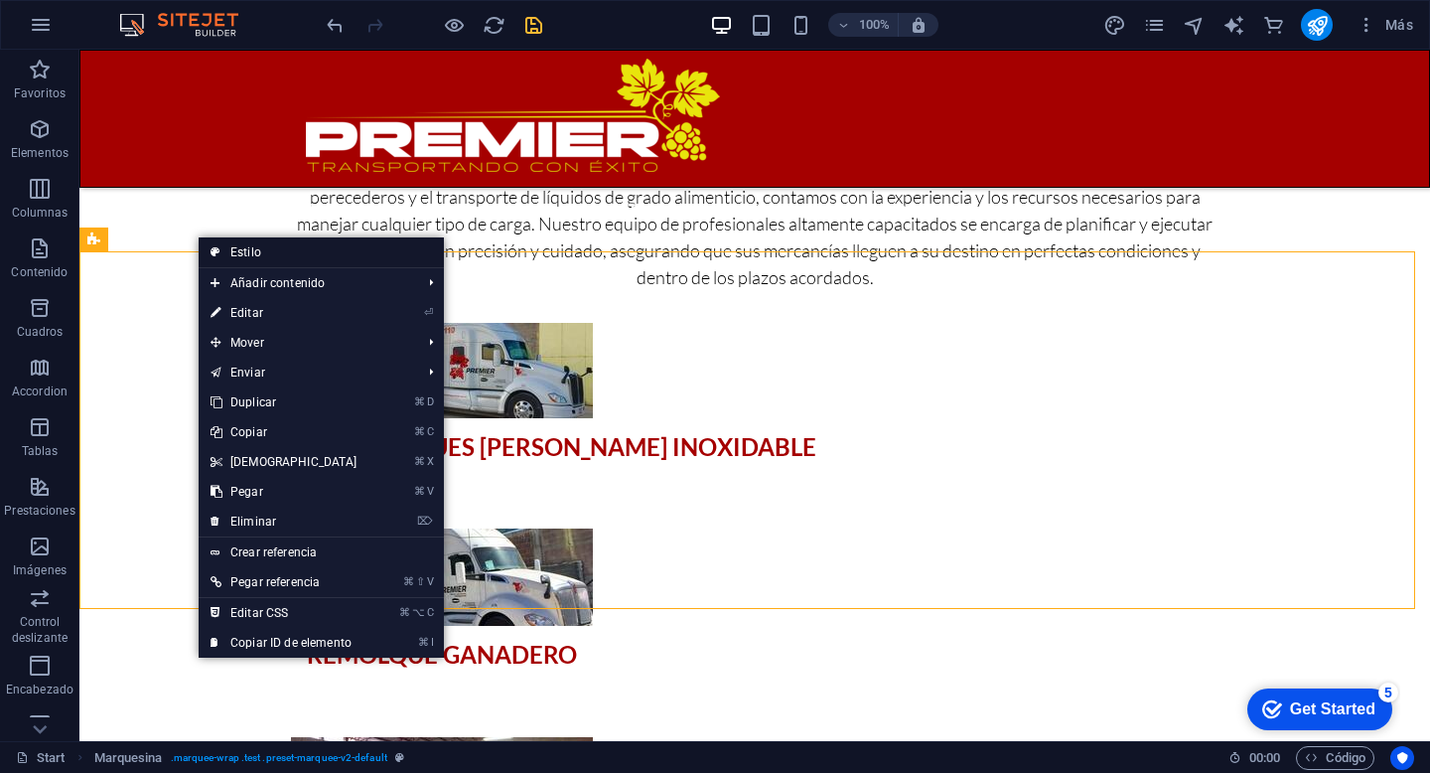
click at [256, 249] on link "Estilo" at bounding box center [321, 252] width 245 height 30
select select "16/9"
select select "%"
select select "rem"
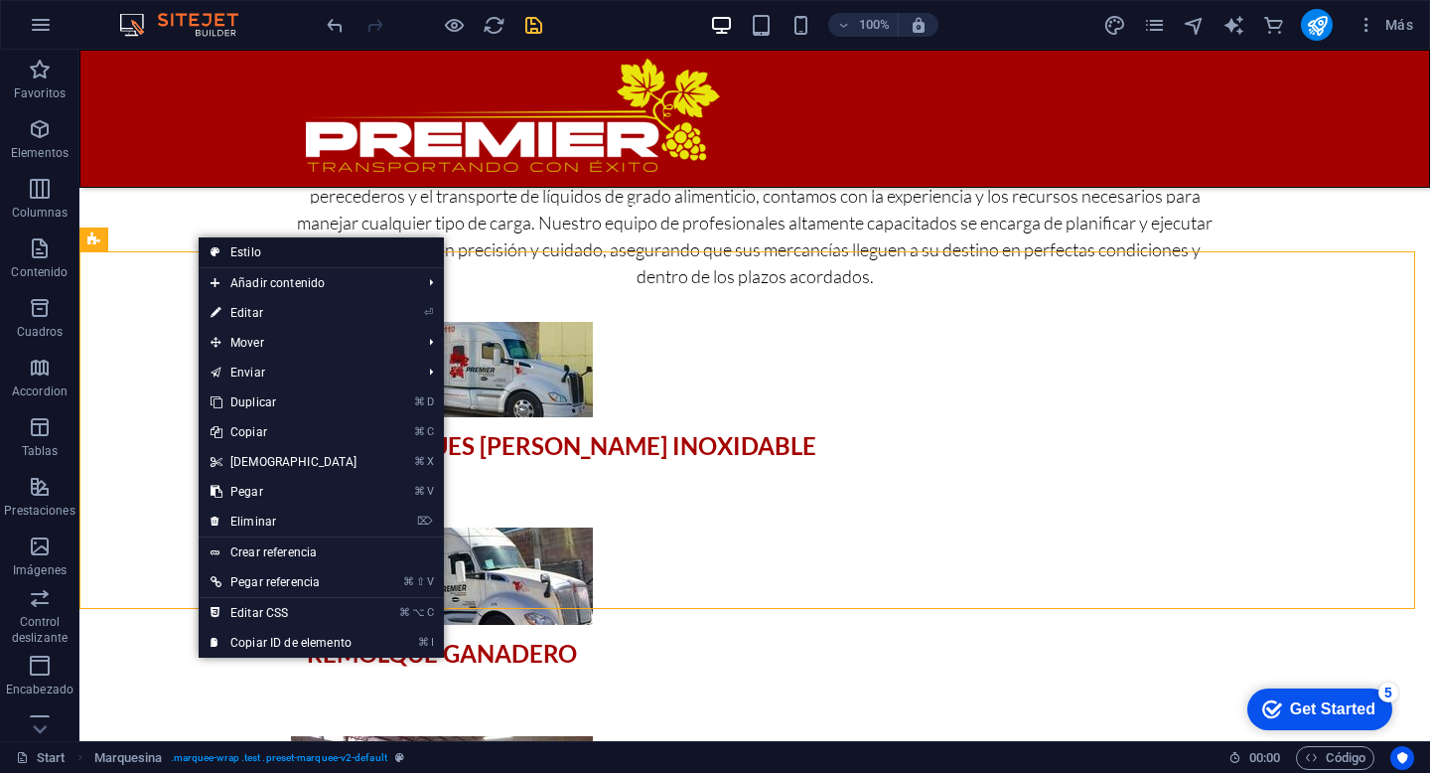
select select "rem"
select select "px"
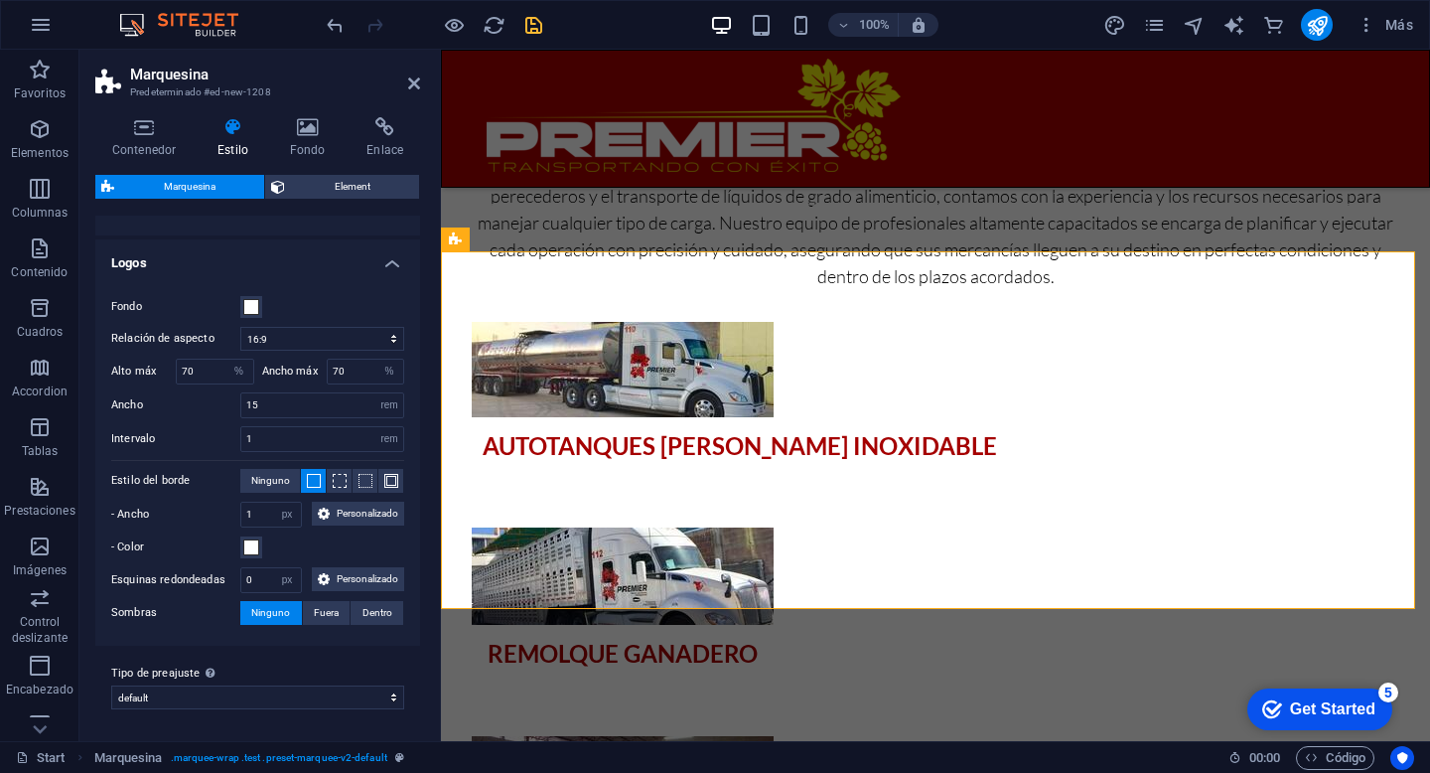
scroll to position [202, 0]
click at [421, 79] on aside "Marquesina Predeterminado #ed-new-1208 Contenedor Estilo Fondo Enlace Tamaño Al…" at bounding box center [260, 395] width 362 height 691
click at [410, 85] on icon at bounding box center [414, 83] width 12 height 16
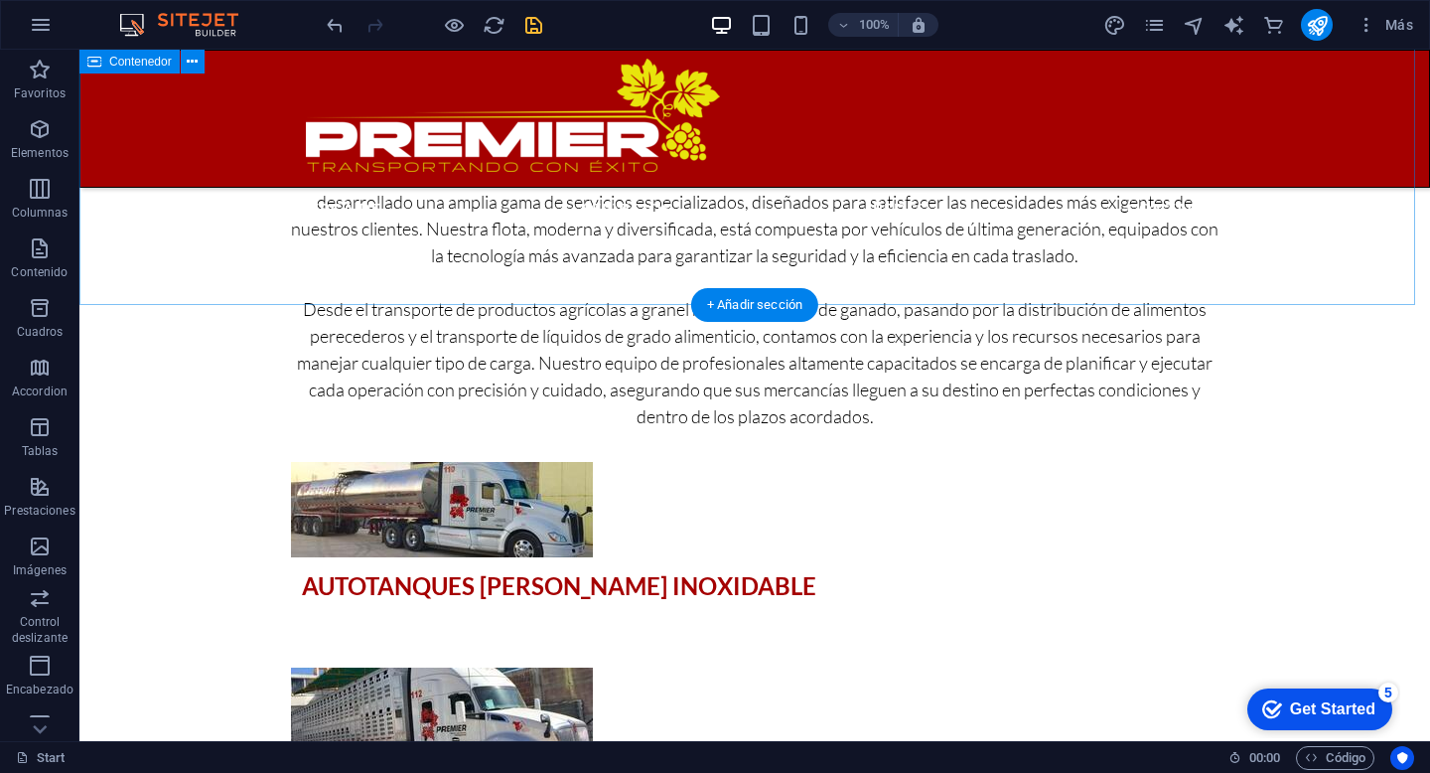
scroll to position [2435, 0]
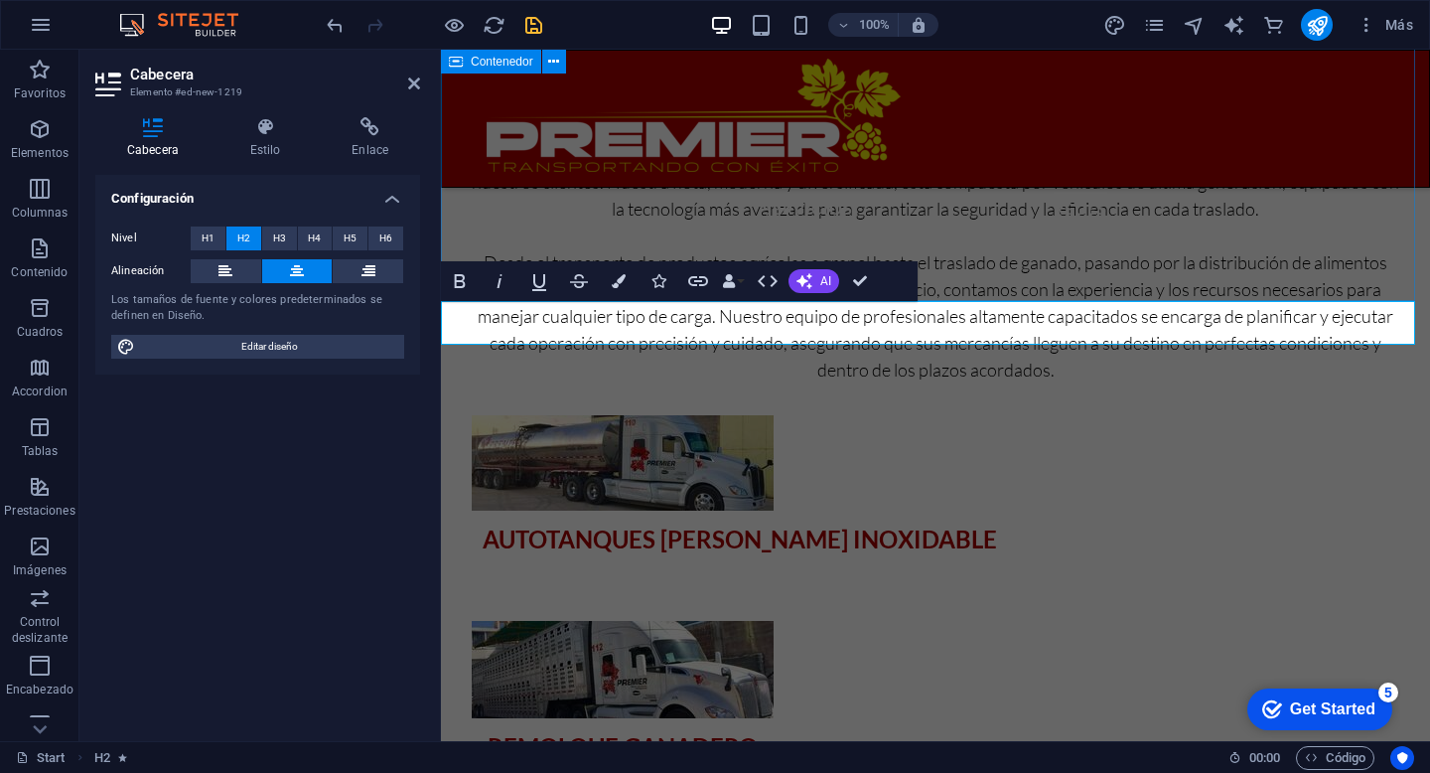
click at [1100, 245] on div "Servicios En PREMIER, entendemos que cada carga es única y requiere una solució…" at bounding box center [935, 504] width 989 height 1093
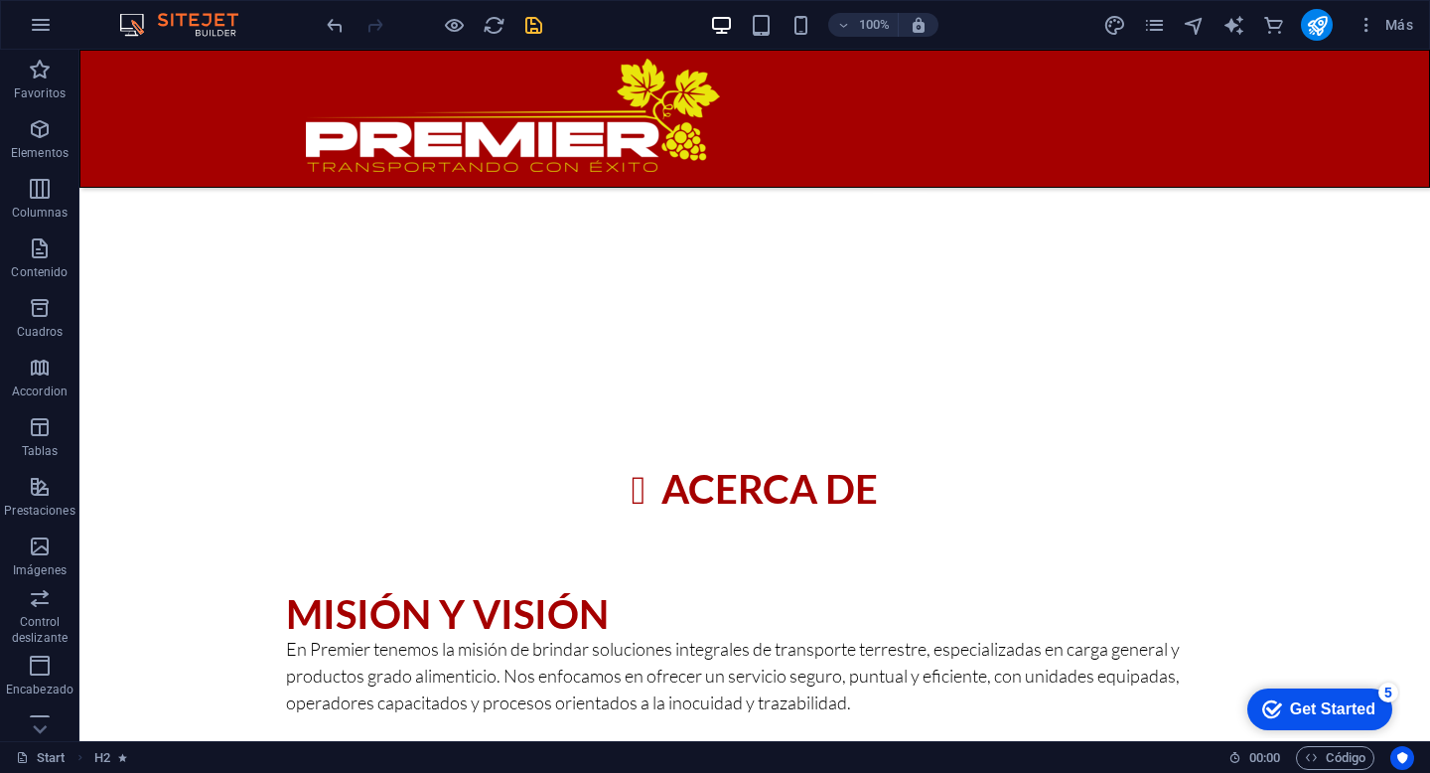
scroll to position [1106, 0]
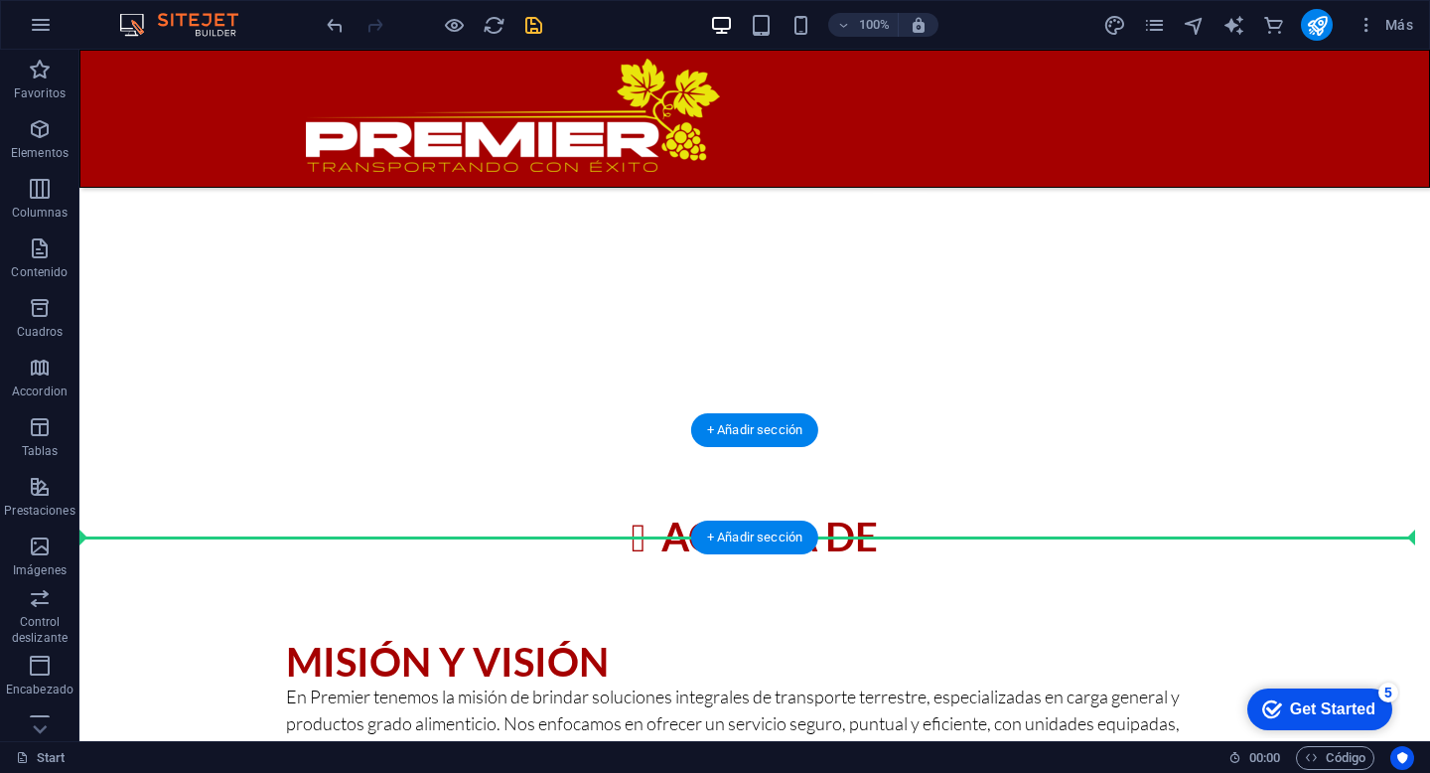
drag, startPoint x: 985, startPoint y: 321, endPoint x: 909, endPoint y: 503, distance: 197.2
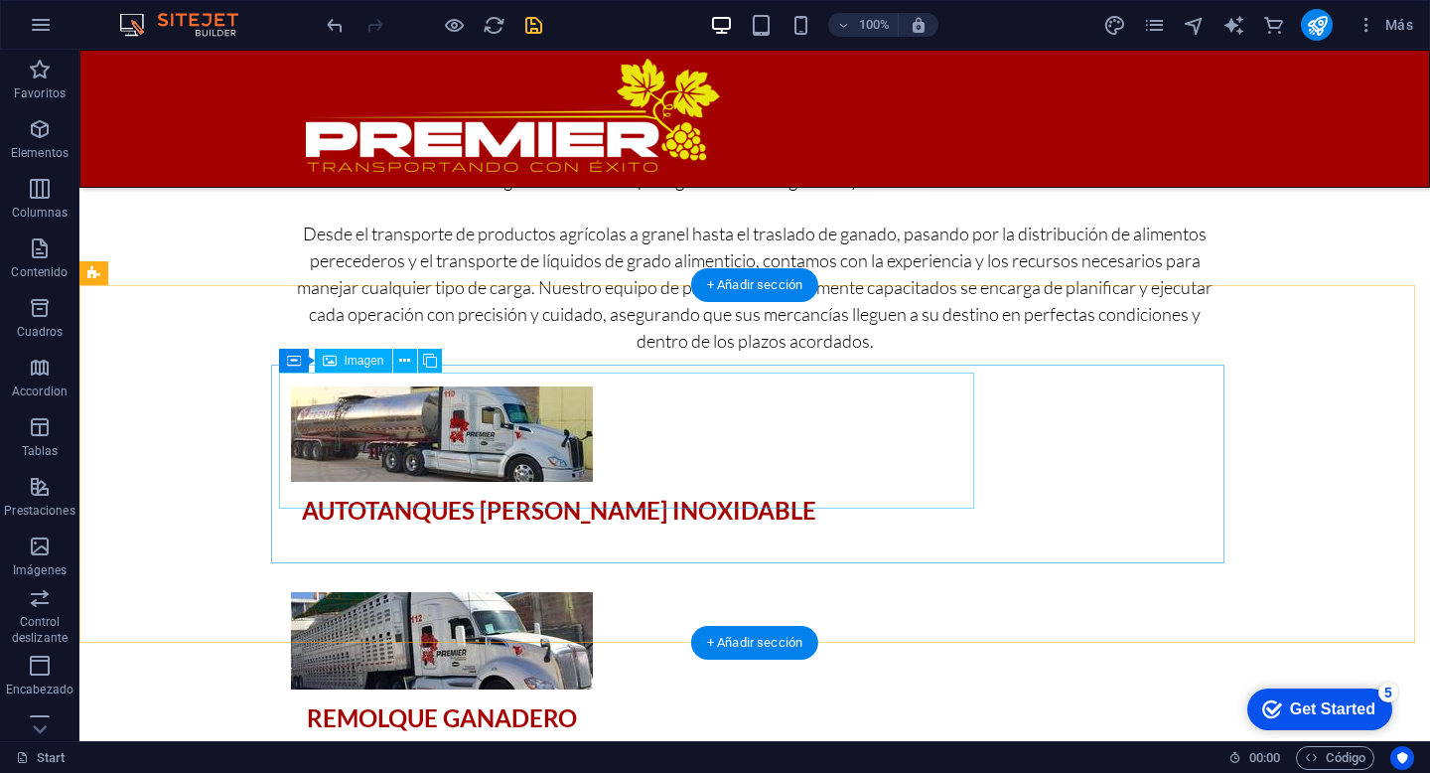
scroll to position [2466, 0]
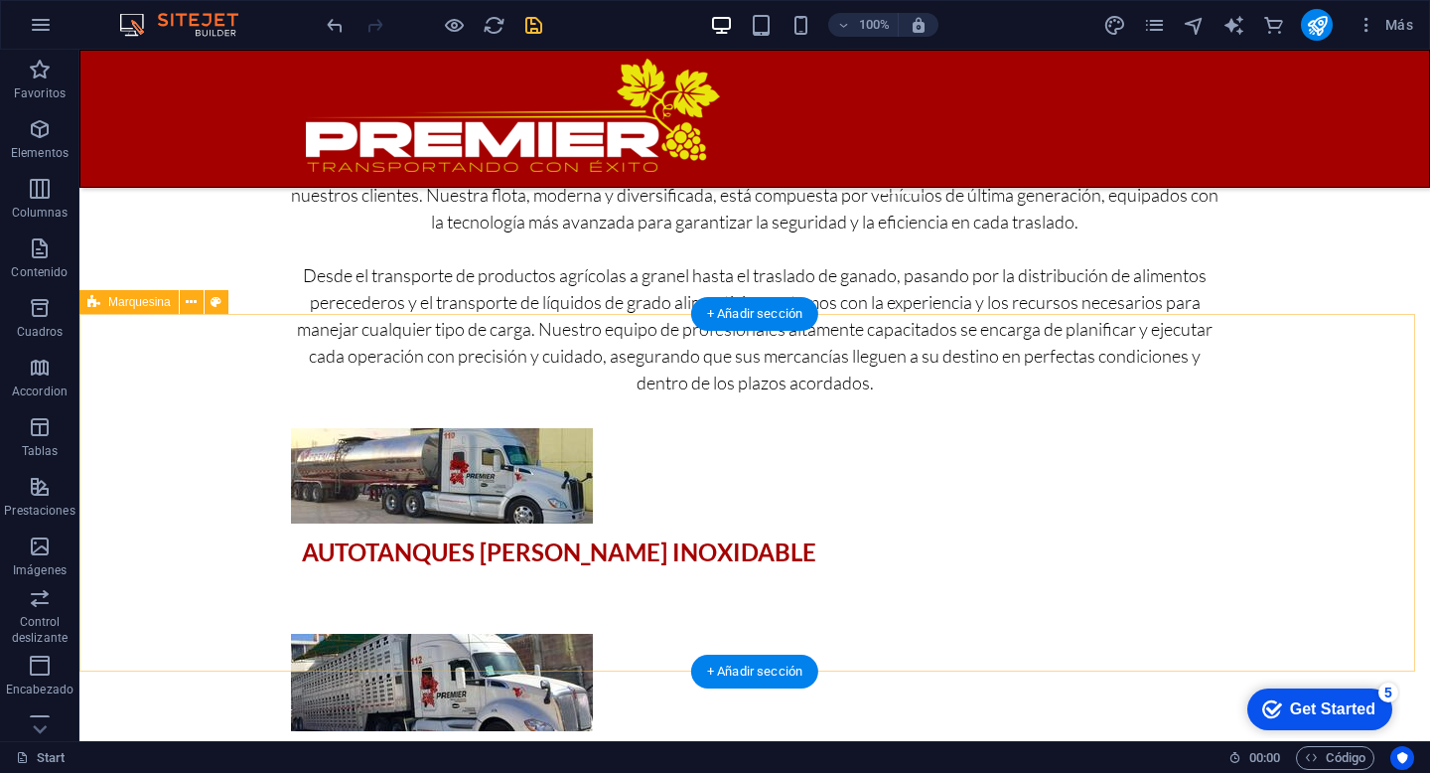
select select "16/9"
select select "%"
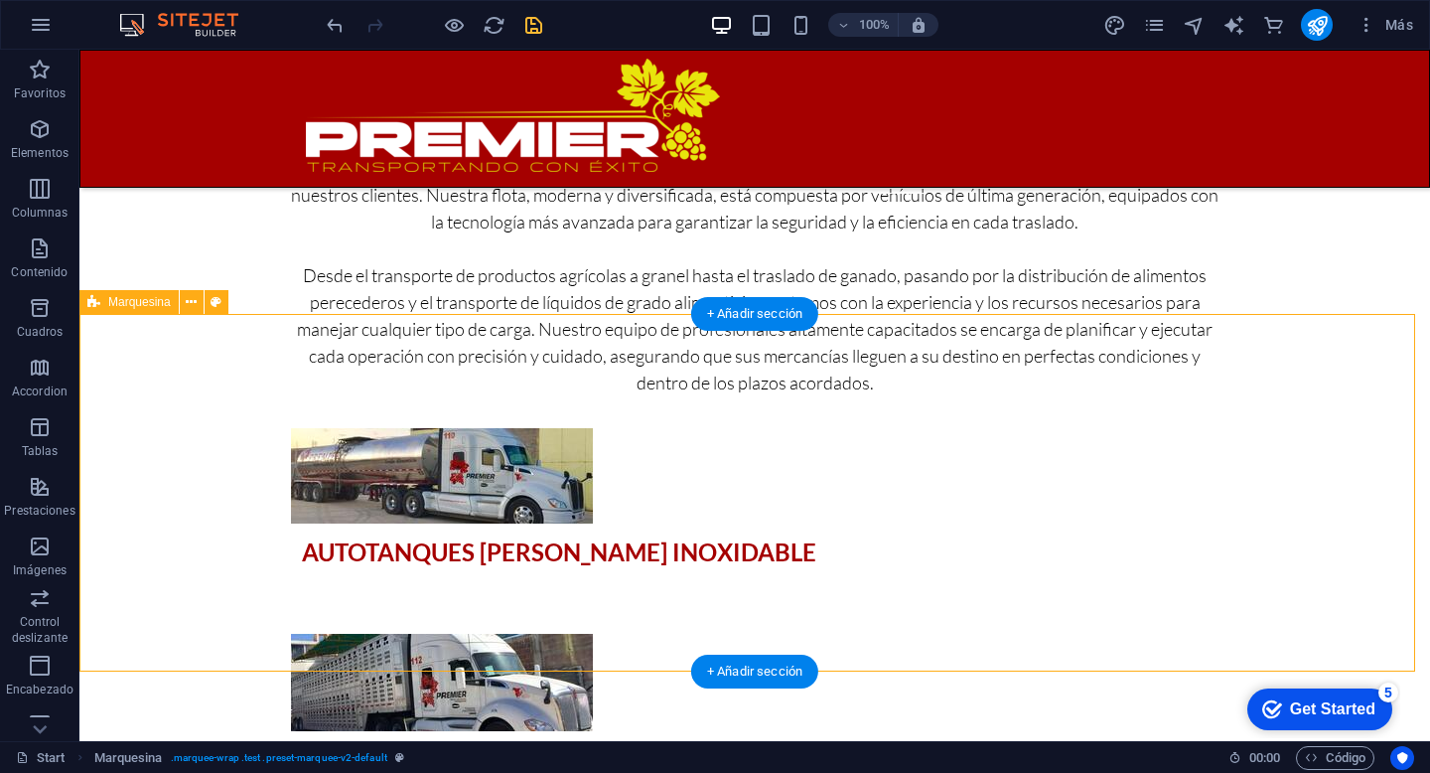
select select "%"
select select "rem"
select select "px"
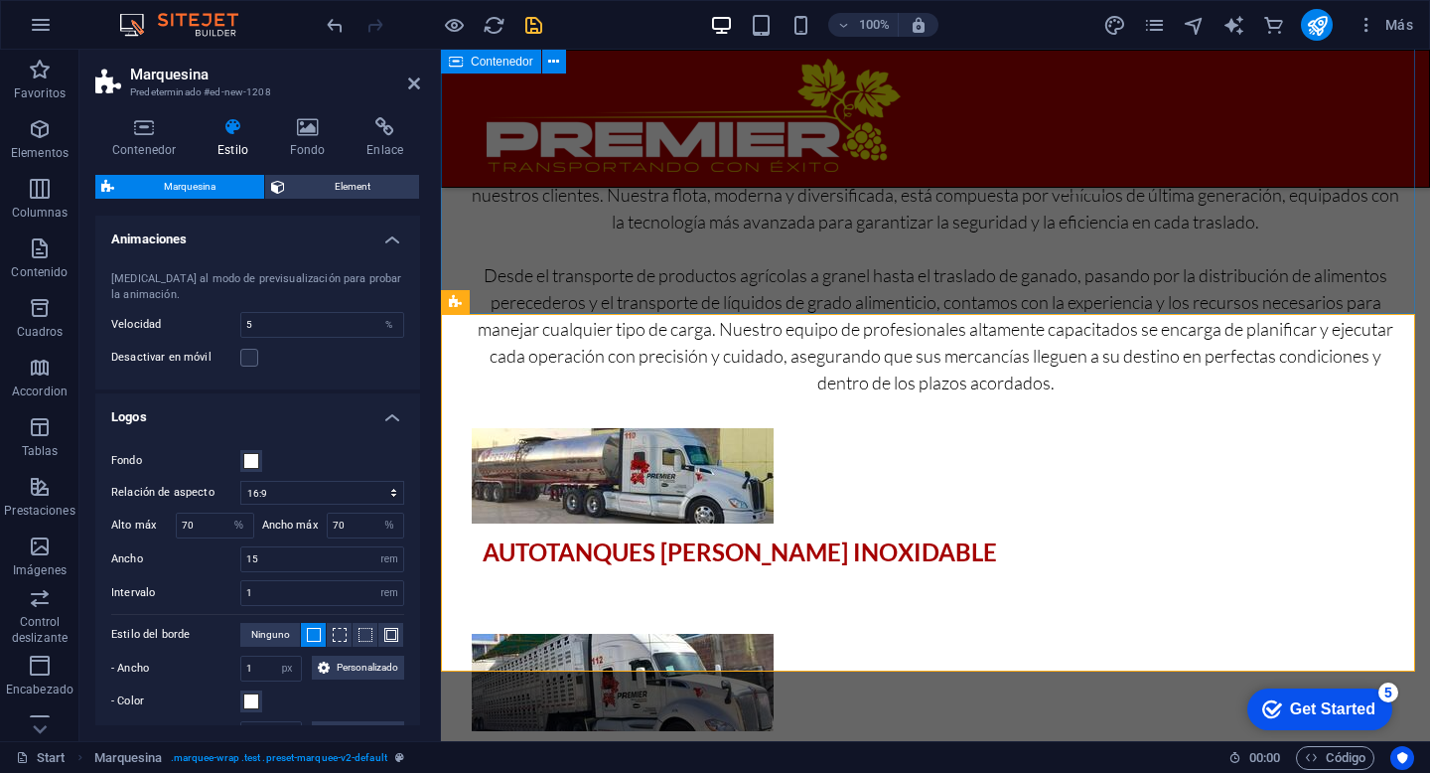
click at [1040, 275] on div "Servicios En PREMIER, entendemos que cada carga es única y requiere una solució…" at bounding box center [935, 517] width 989 height 1093
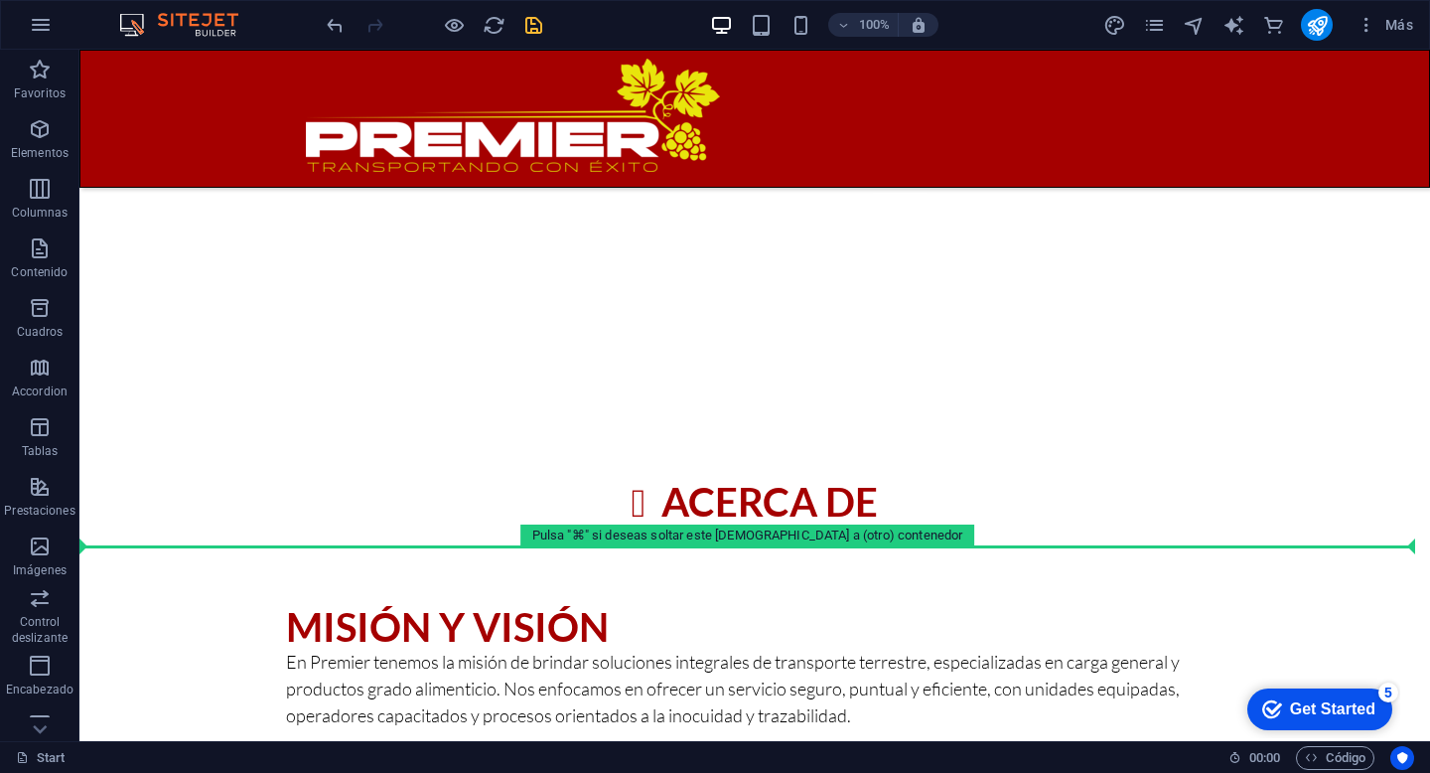
scroll to position [1304, 0]
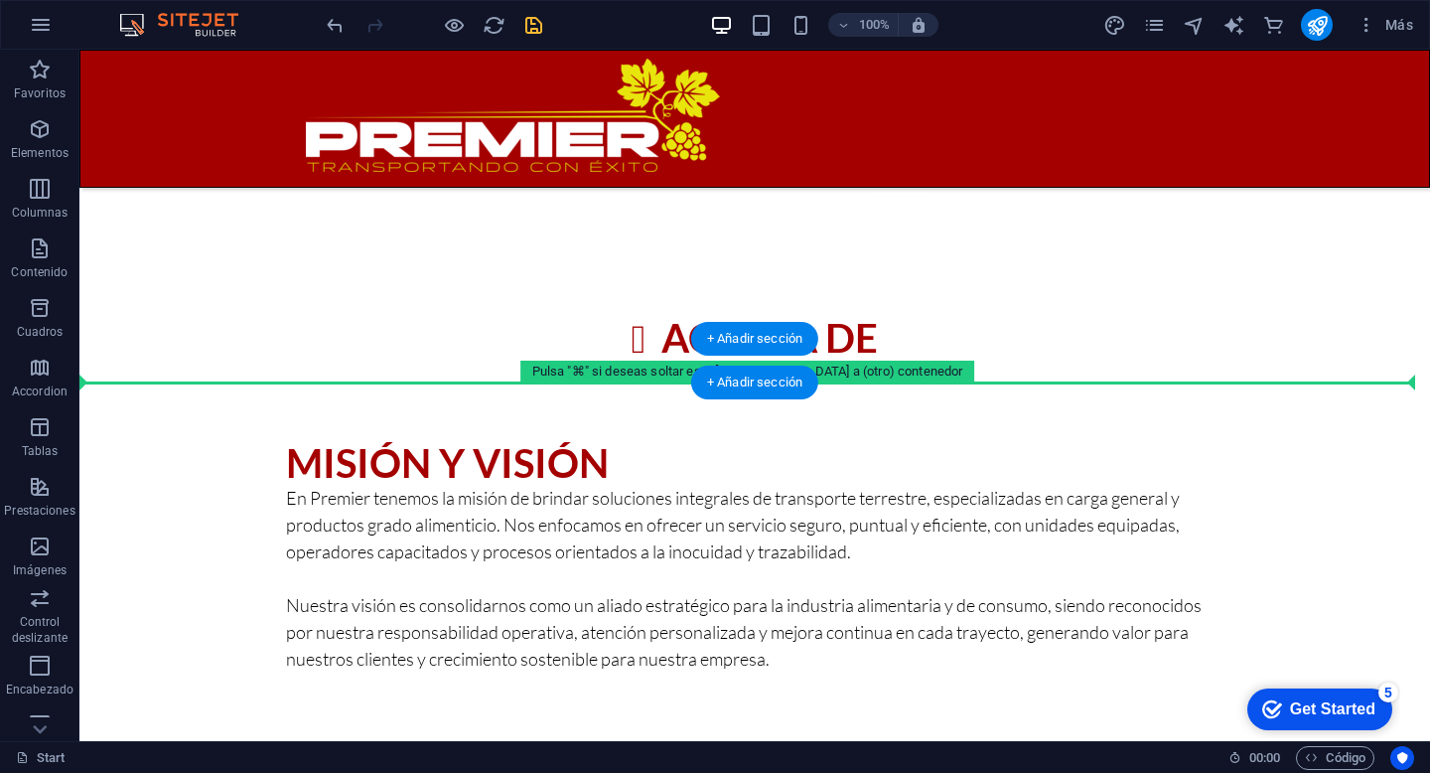
drag, startPoint x: 1047, startPoint y: 350, endPoint x: 972, endPoint y: 375, distance: 78.9
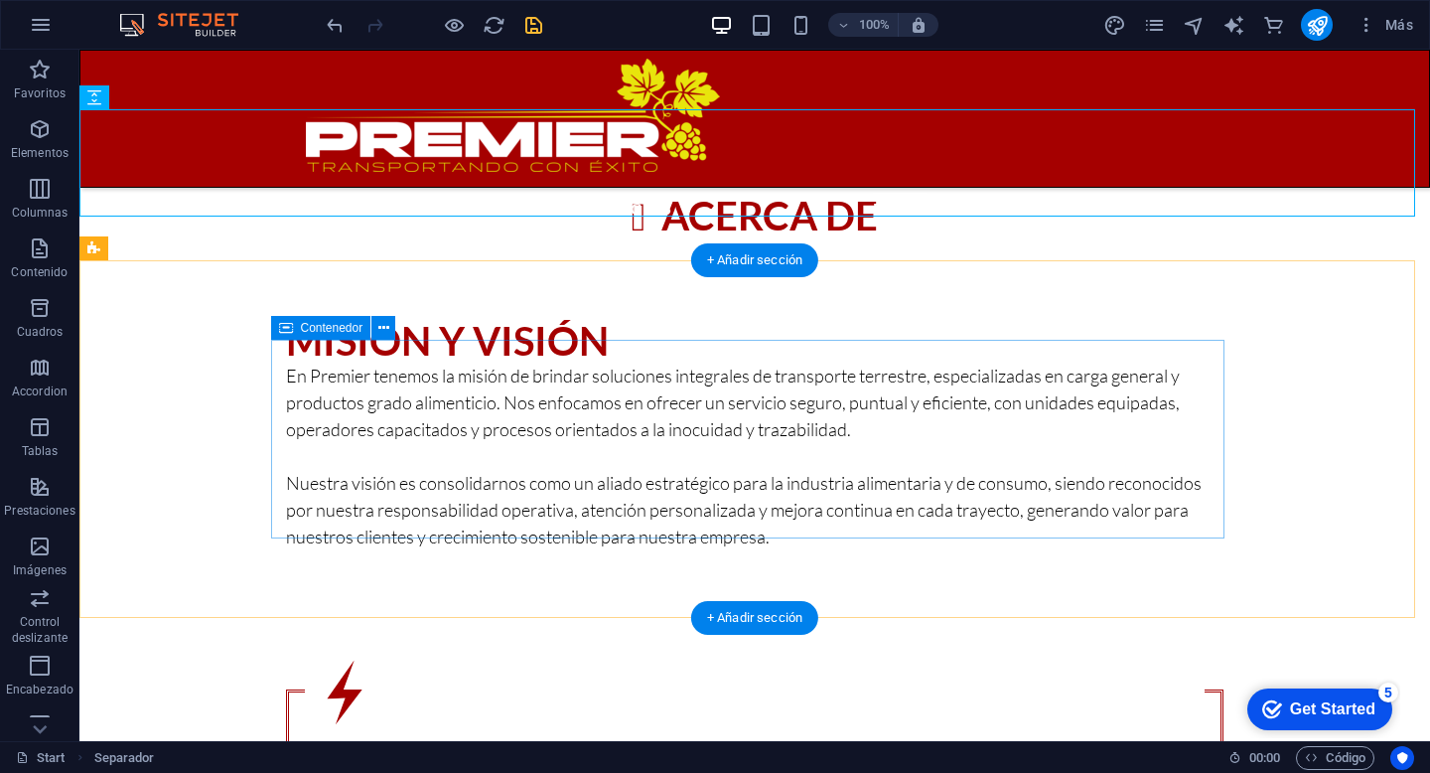
scroll to position [1425, 0]
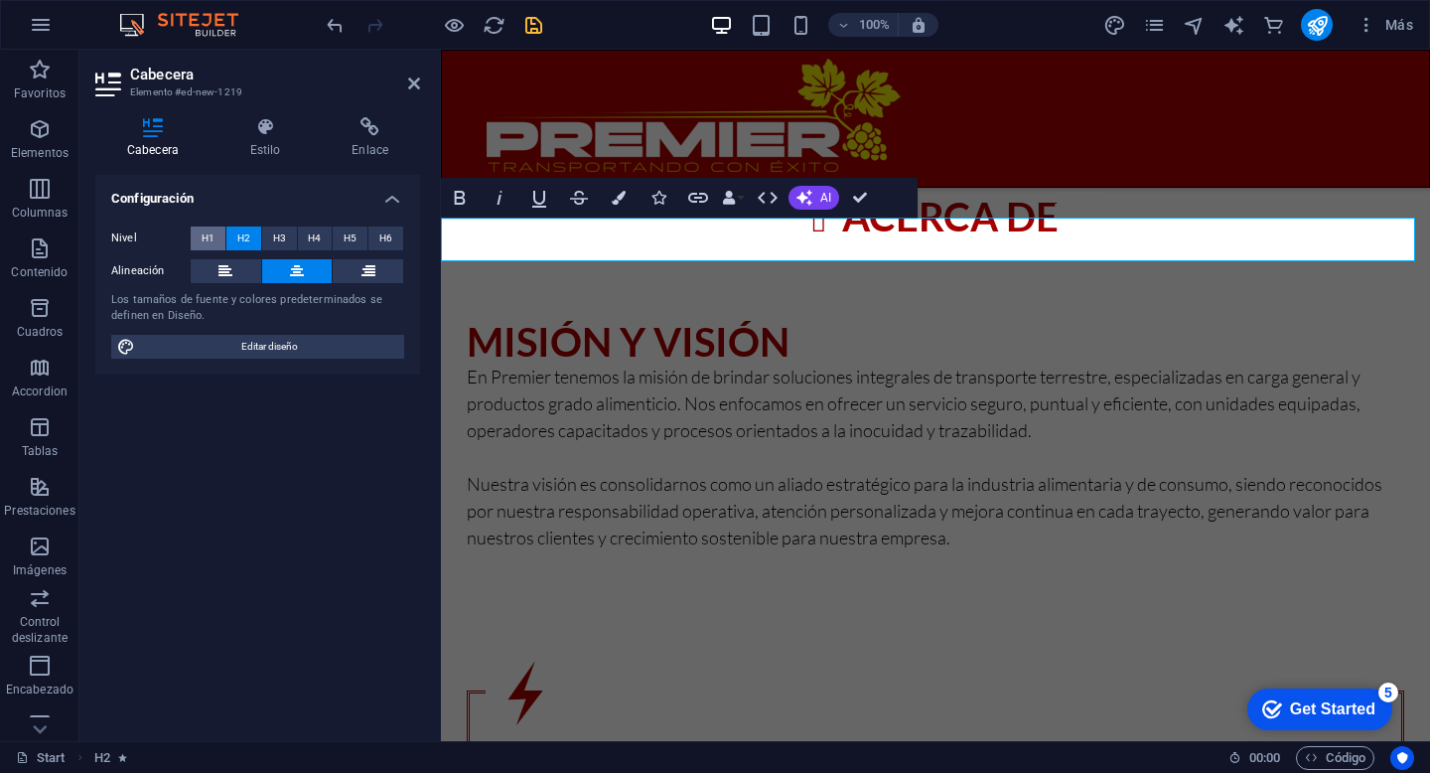
click at [209, 233] on span "H1" at bounding box center [208, 238] width 13 height 24
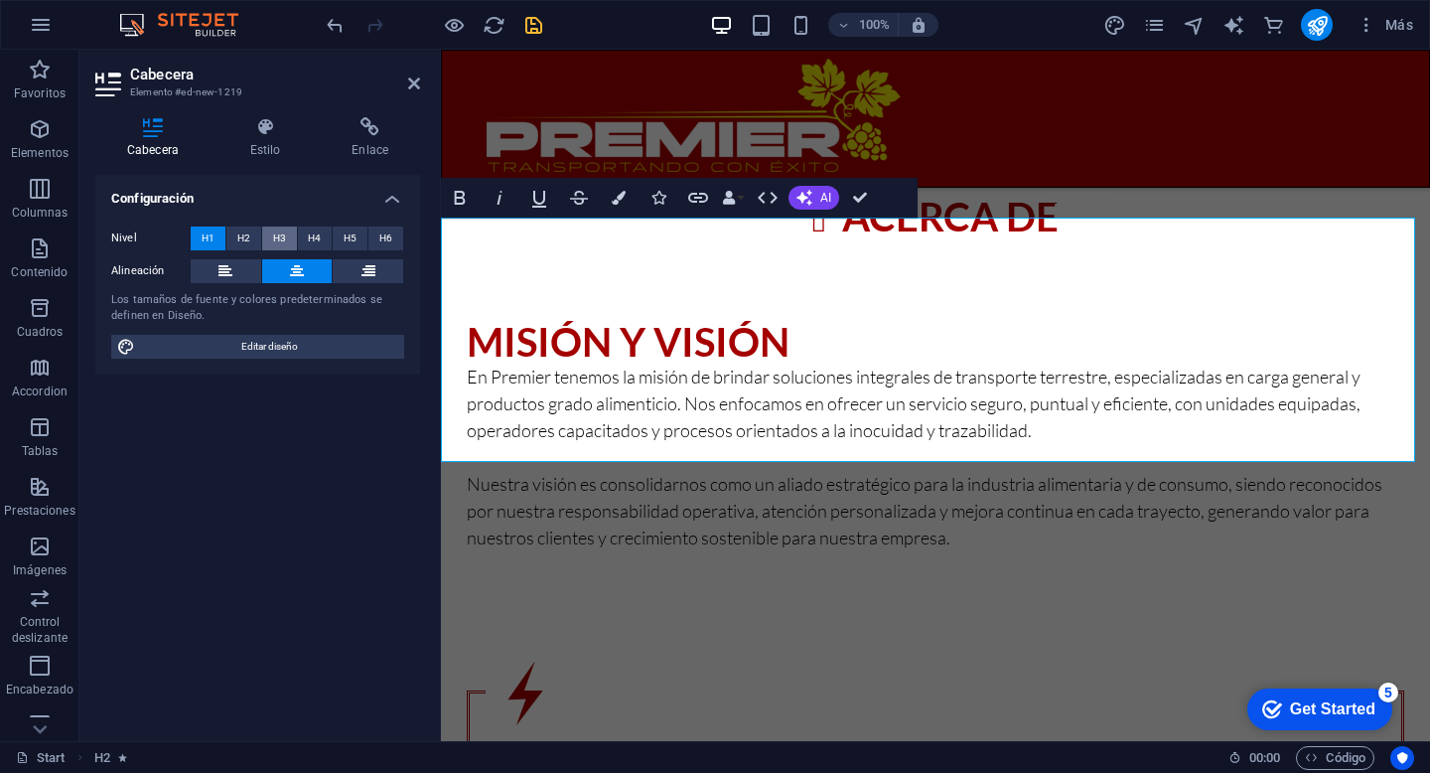
click at [283, 237] on span "H3" at bounding box center [279, 238] width 13 height 24
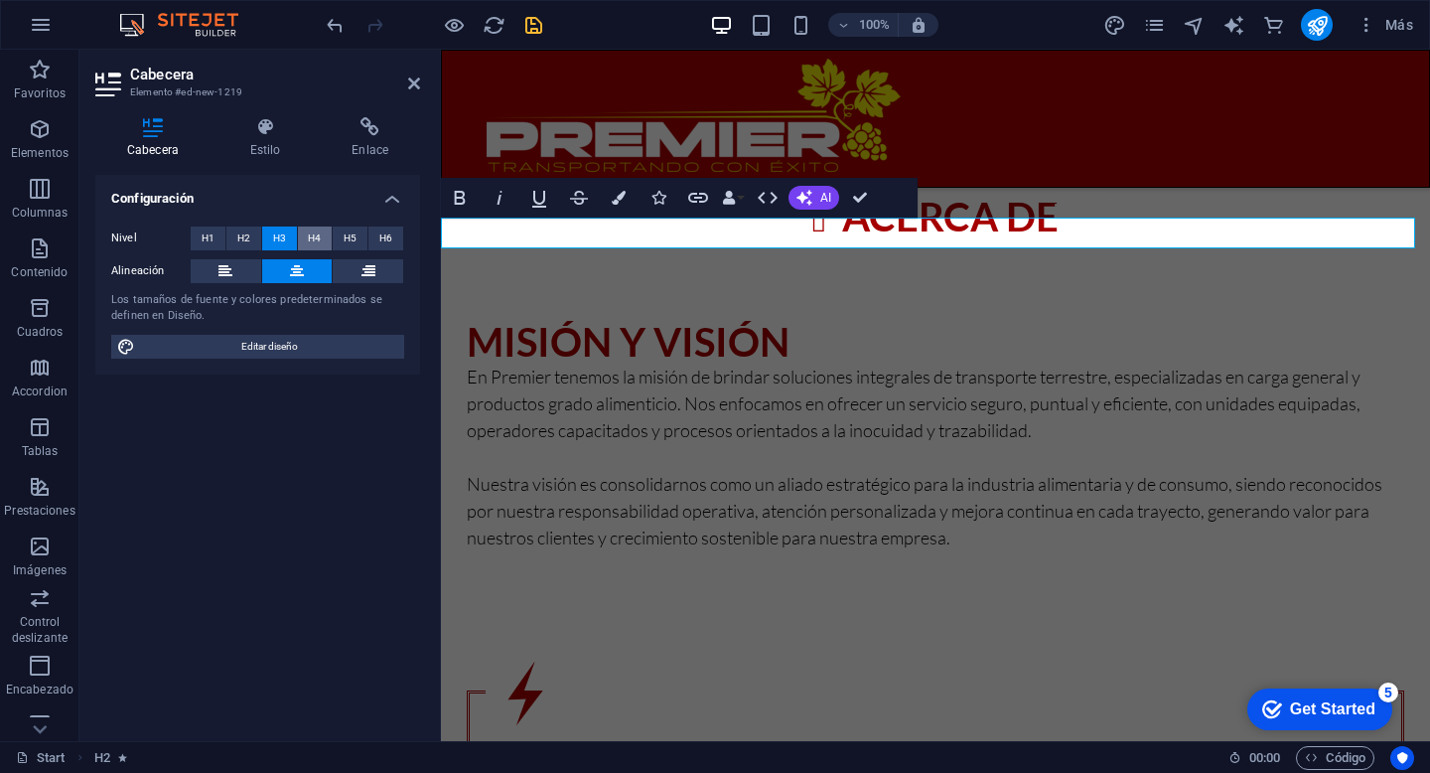
click at [307, 235] on button "H4" at bounding box center [315, 238] width 35 height 24
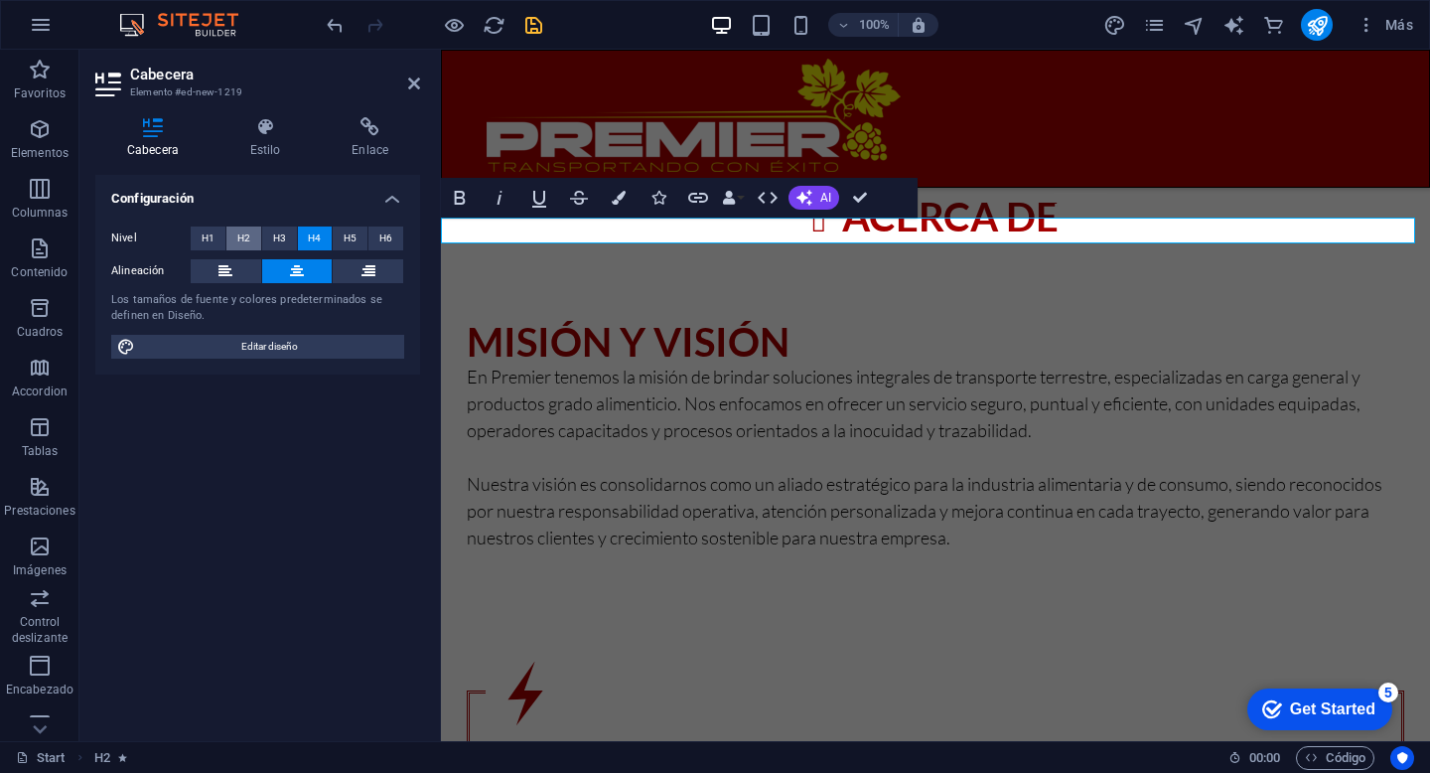
click at [246, 231] on span "H2" at bounding box center [243, 238] width 13 height 24
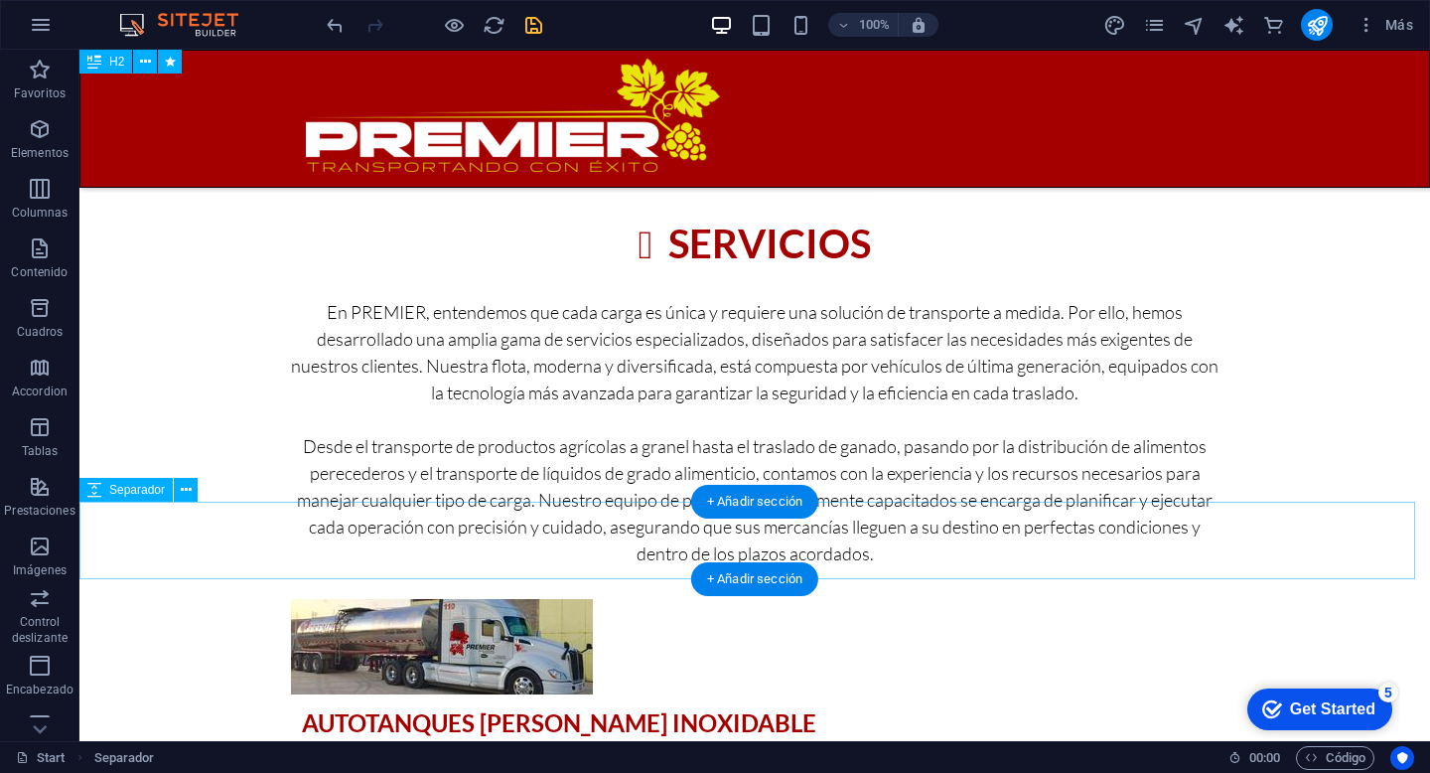
scroll to position [2628, 0]
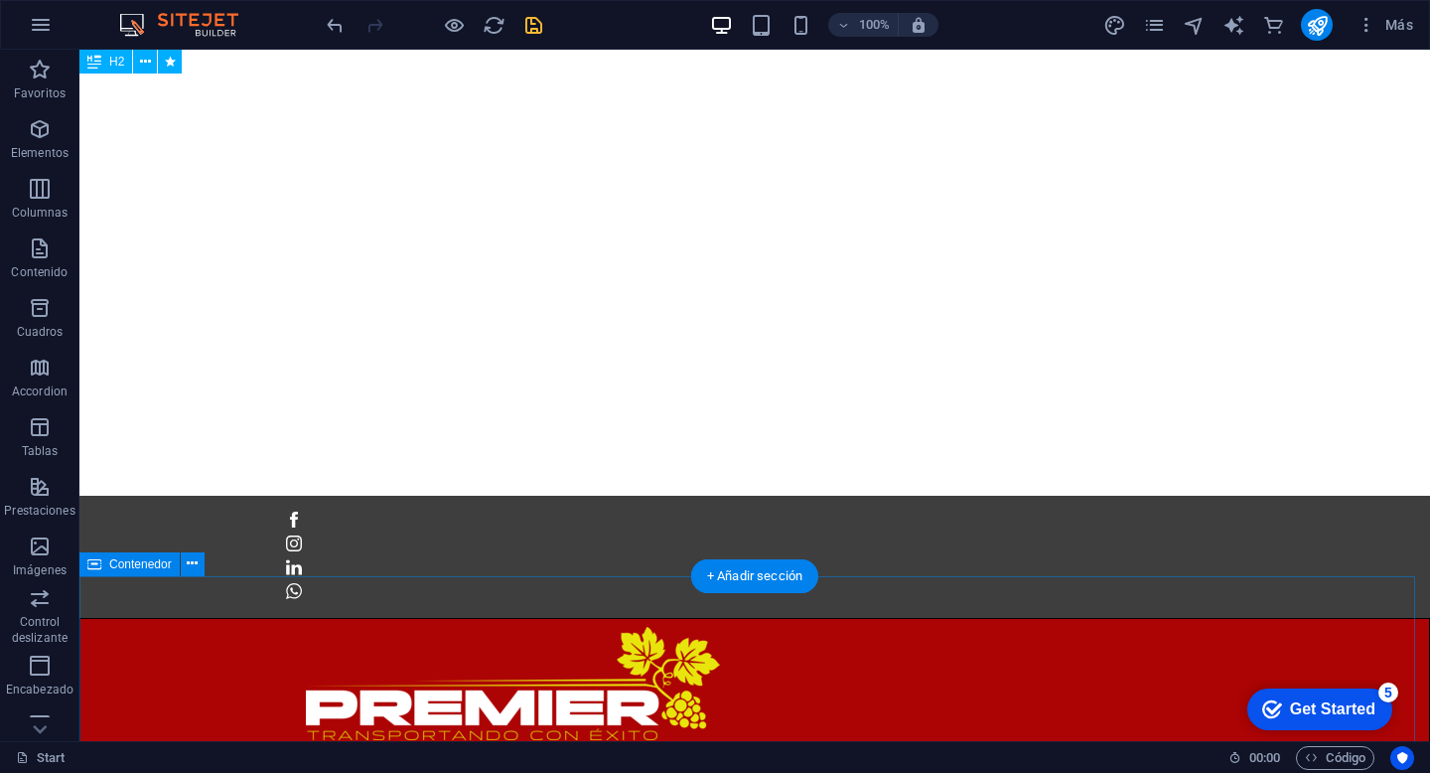
scroll to position [0, 0]
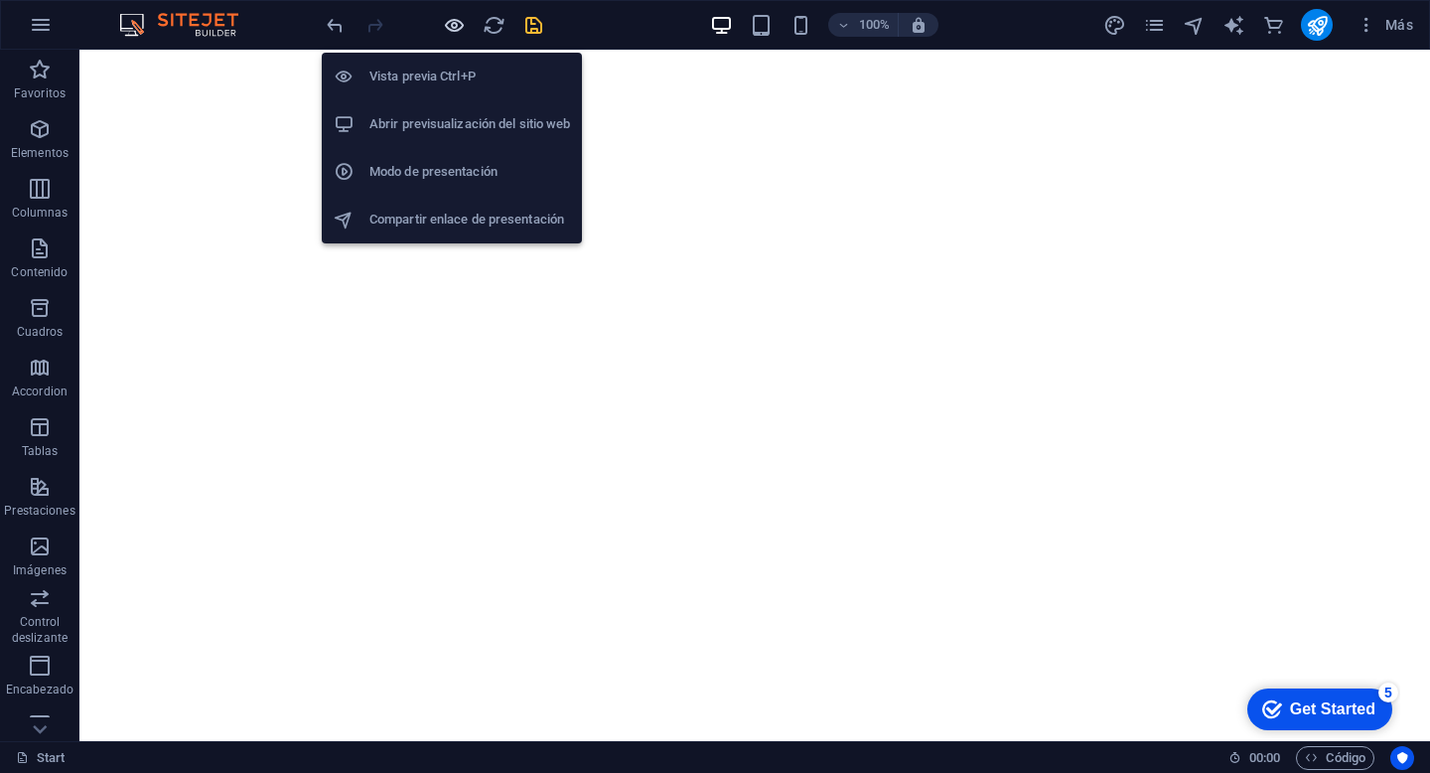
click at [452, 26] on icon "button" at bounding box center [454, 25] width 23 height 23
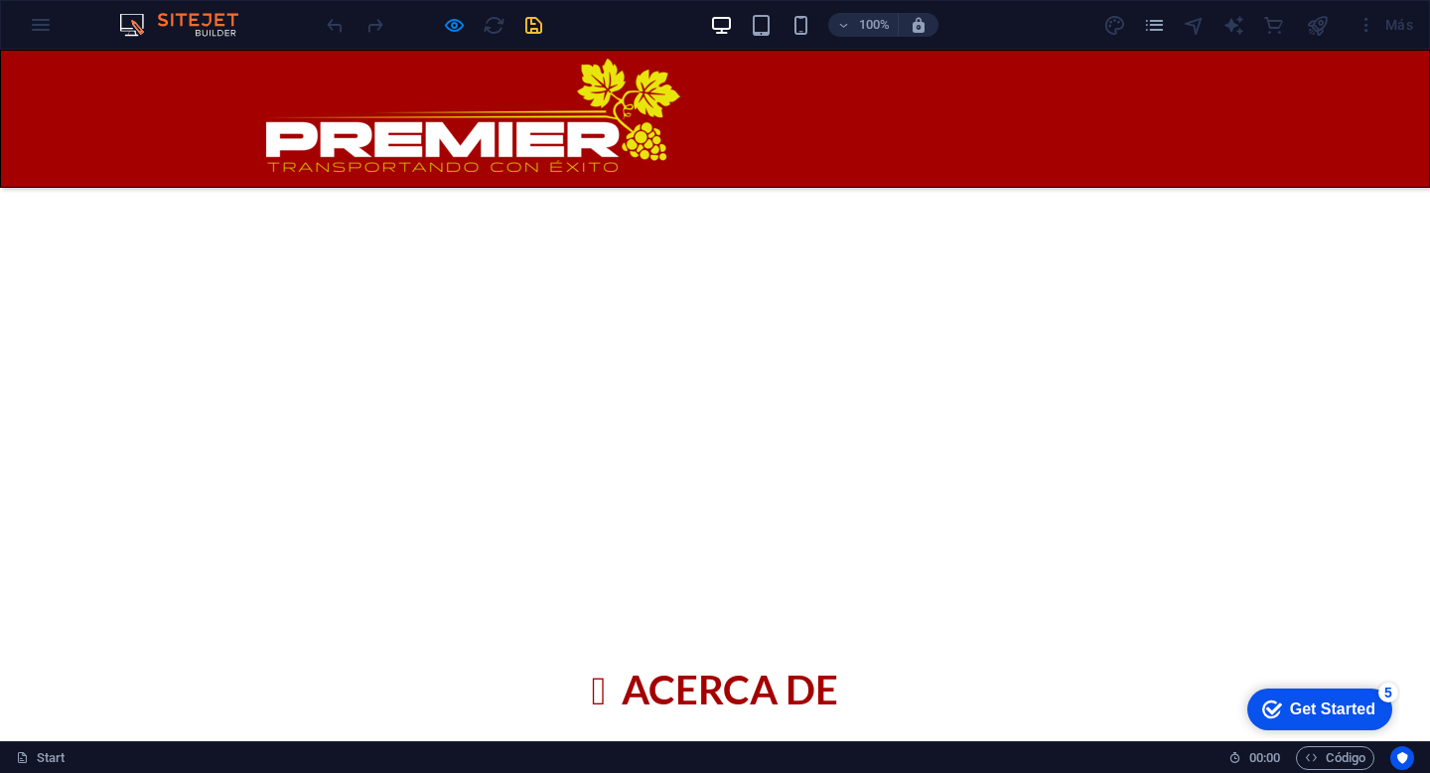
scroll to position [1016, 0]
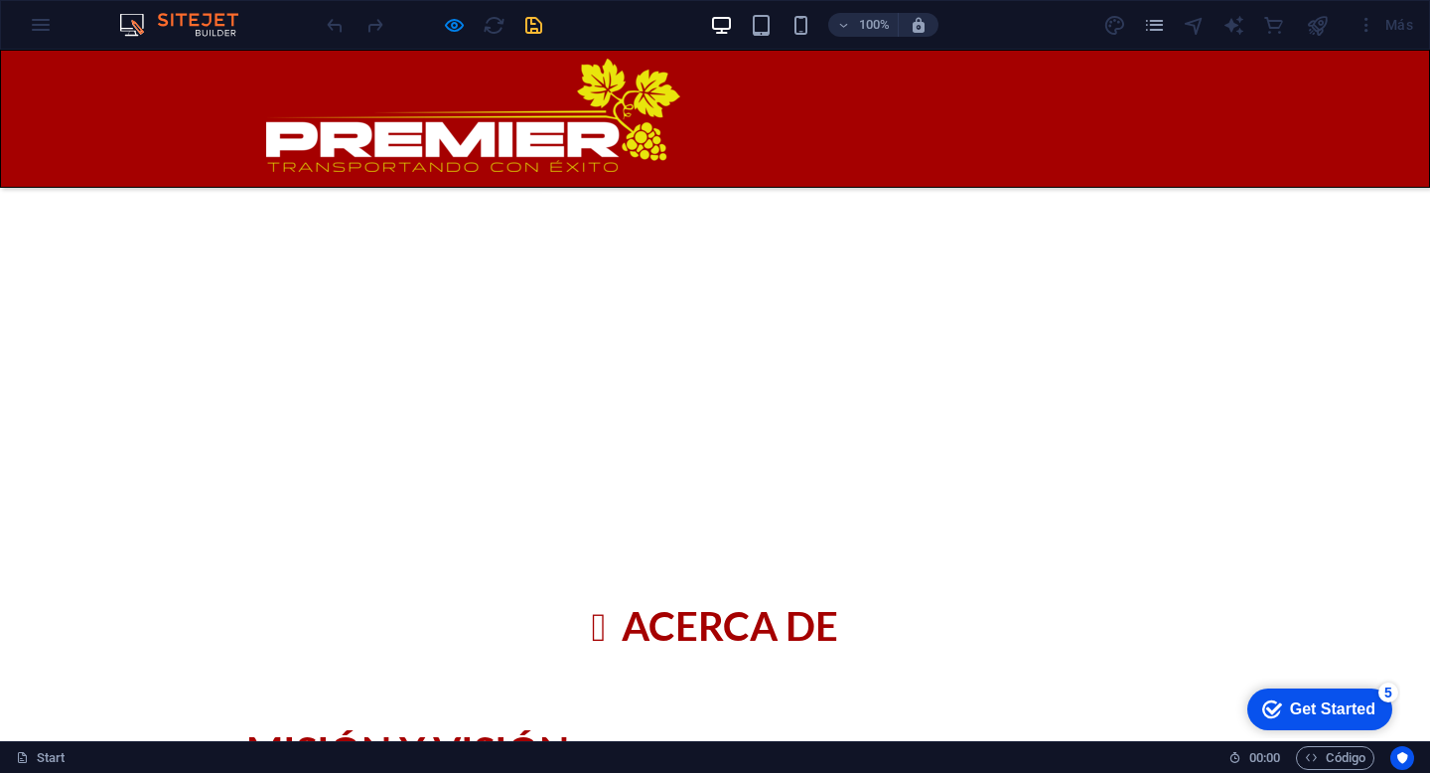
click at [633, 193] on link "Servicios" at bounding box center [587, 205] width 90 height 24
click at [887, 193] on link "Redes" at bounding box center [860, 205] width 54 height 24
click at [1120, 193] on link "Contacto" at bounding box center [1136, 205] width 96 height 24
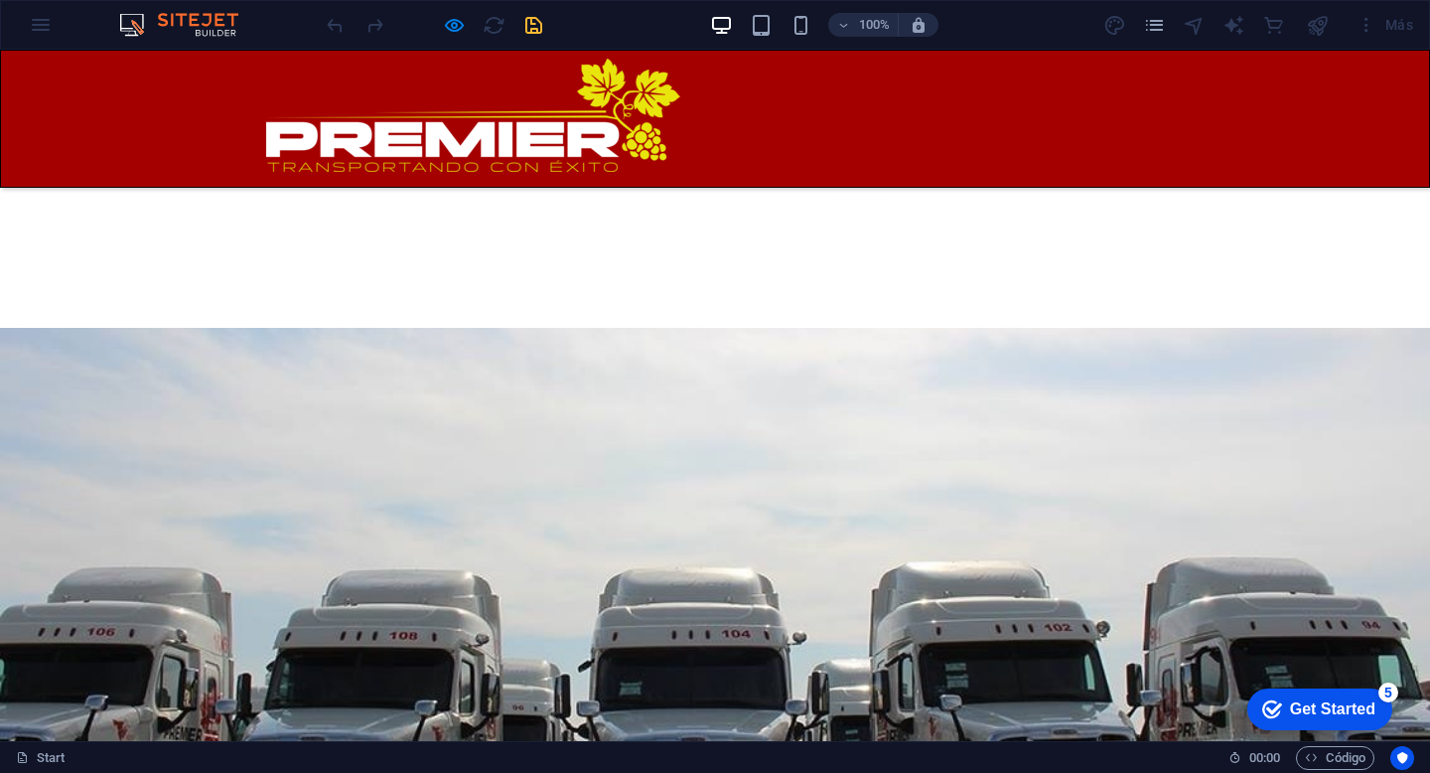
scroll to position [4013, 0]
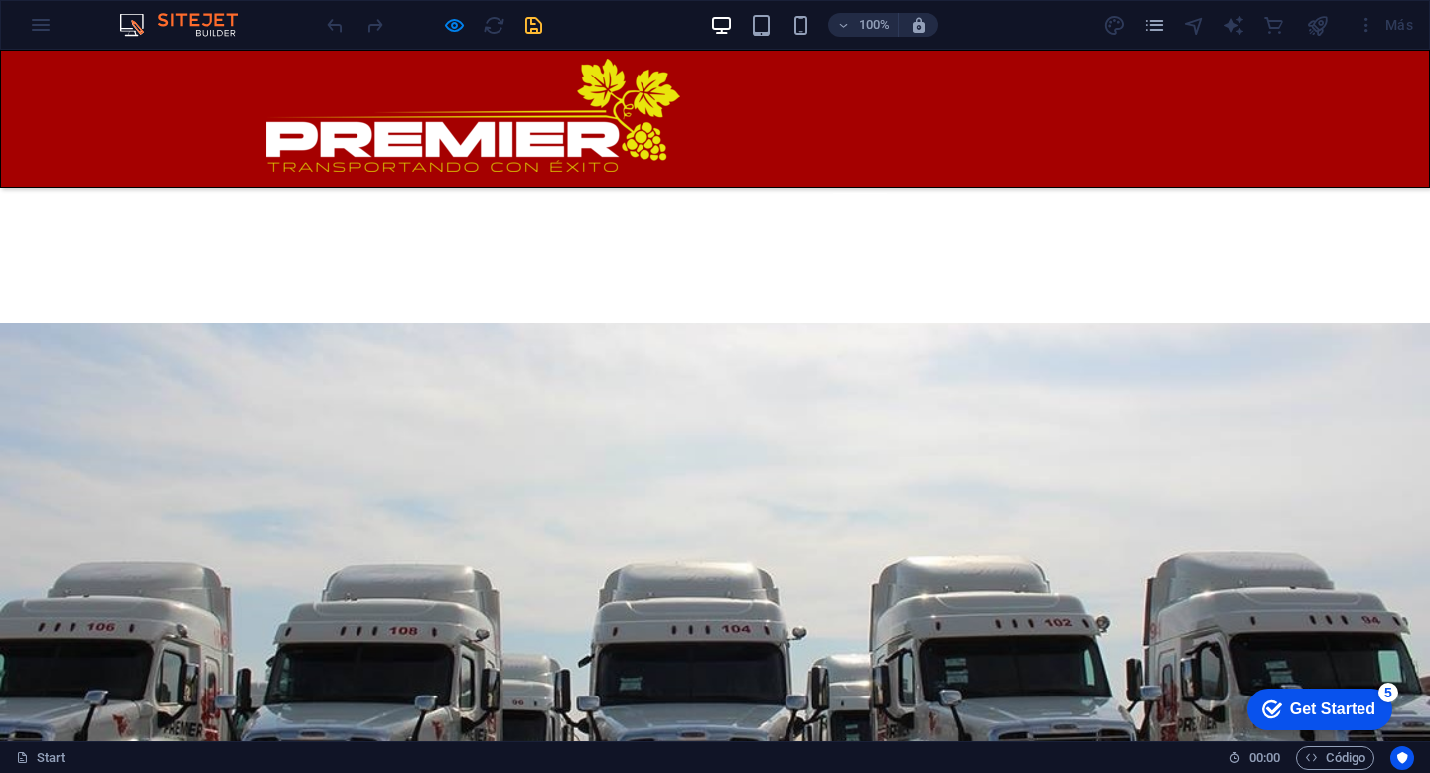
click at [934, 140] on div "Acerca de Servicios Redes Contacto" at bounding box center [715, 119] width 1430 height 138
click at [633, 193] on link "Servicios" at bounding box center [587, 205] width 90 height 24
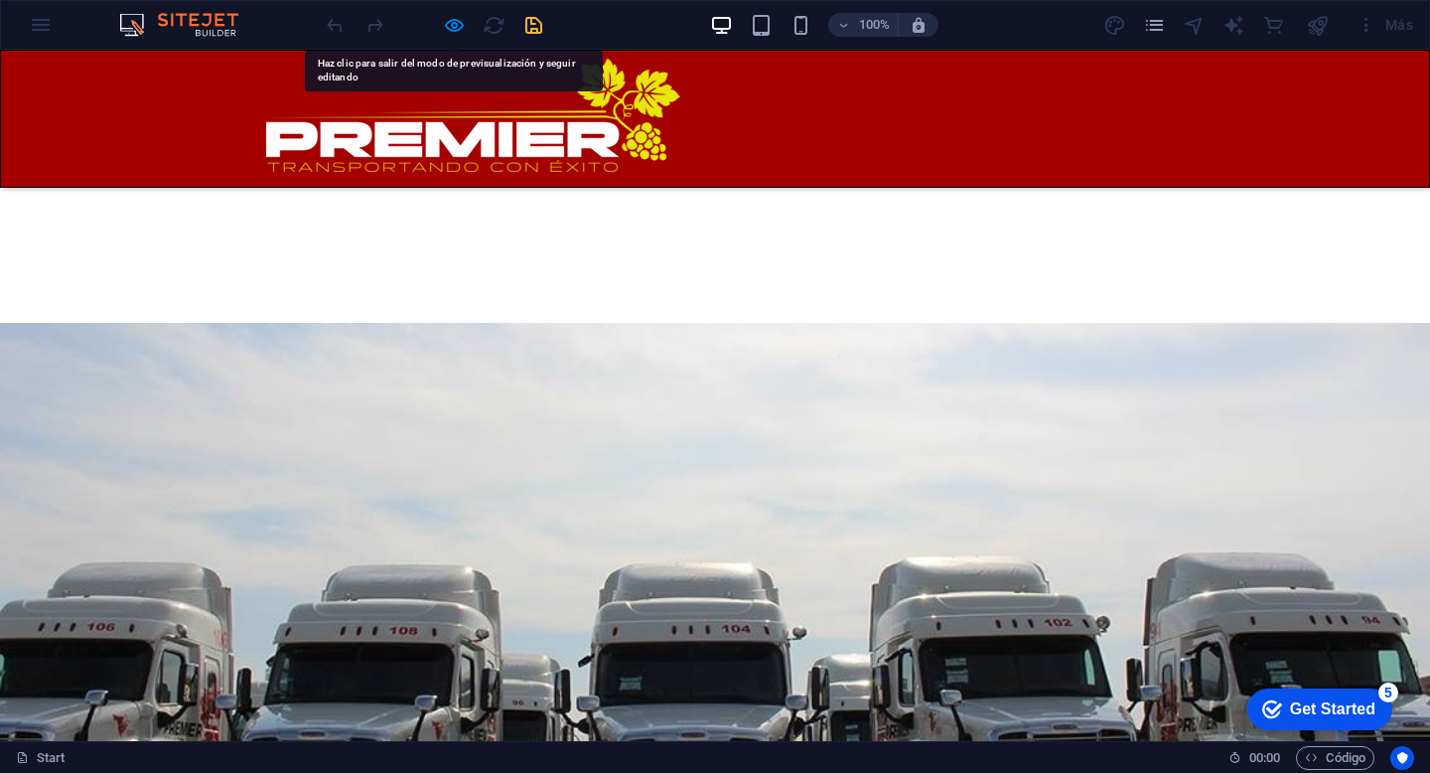
click at [633, 193] on link "Servicios" at bounding box center [587, 205] width 90 height 24
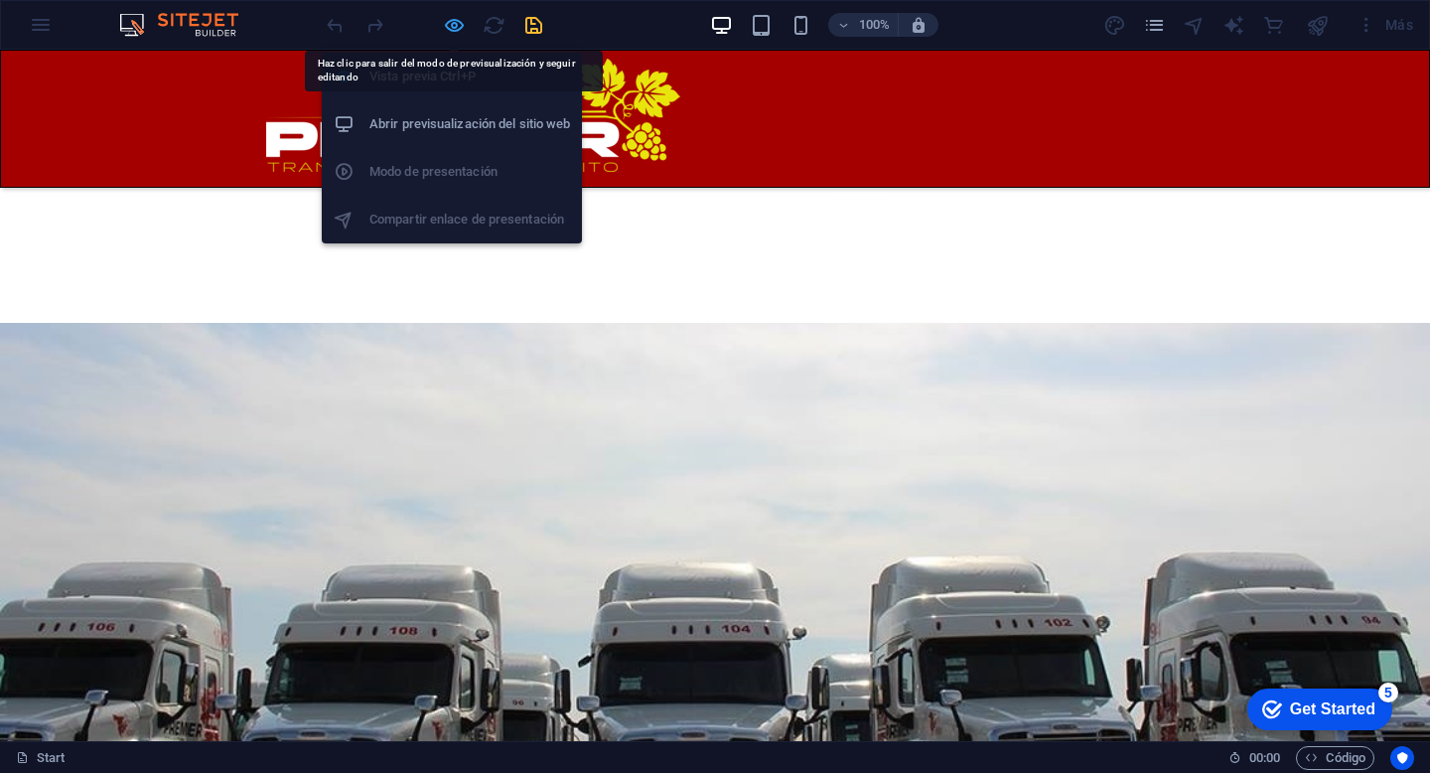
click at [459, 23] on icon "button" at bounding box center [454, 25] width 23 height 23
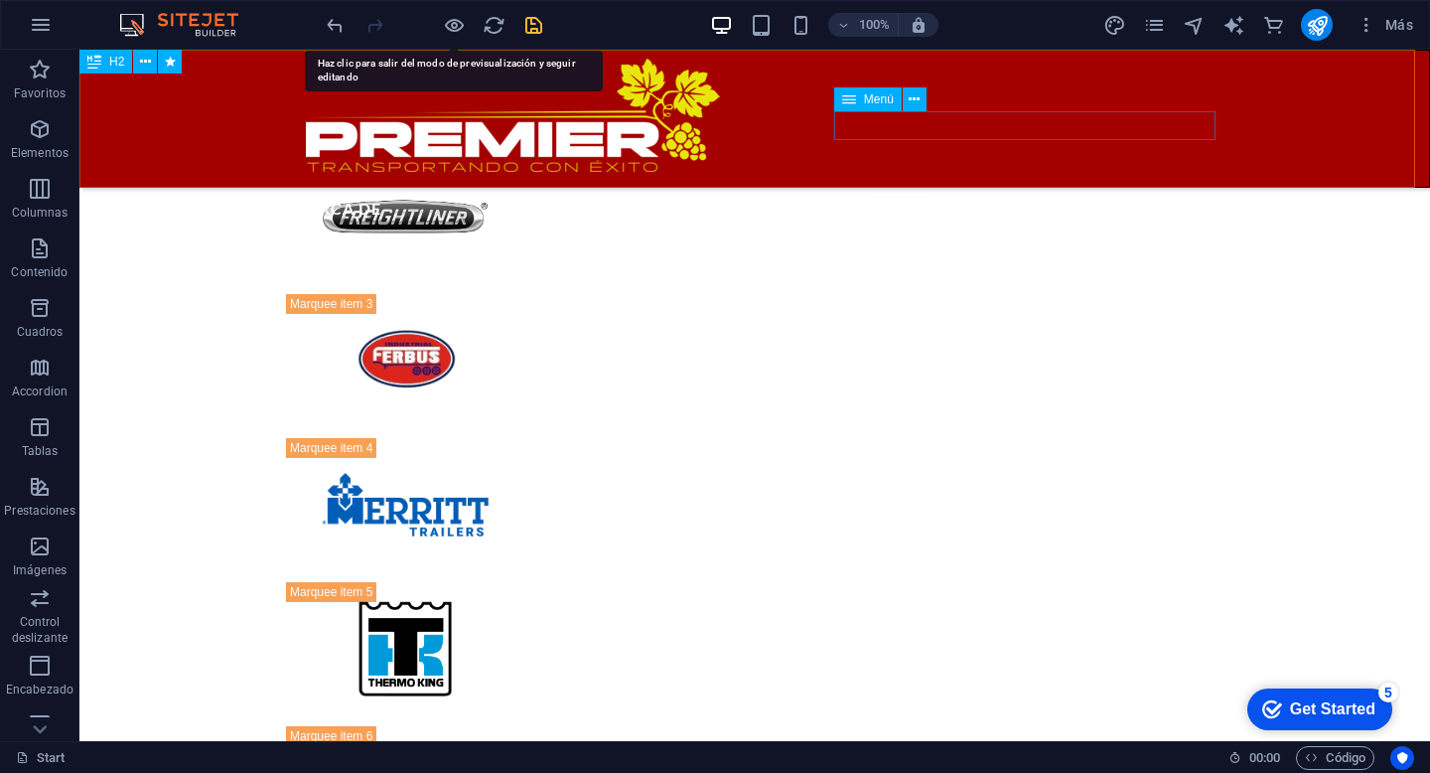
click at [970, 193] on nav "Acerca de Servicios Redes Contacto" at bounding box center [755, 207] width 938 height 29
select select
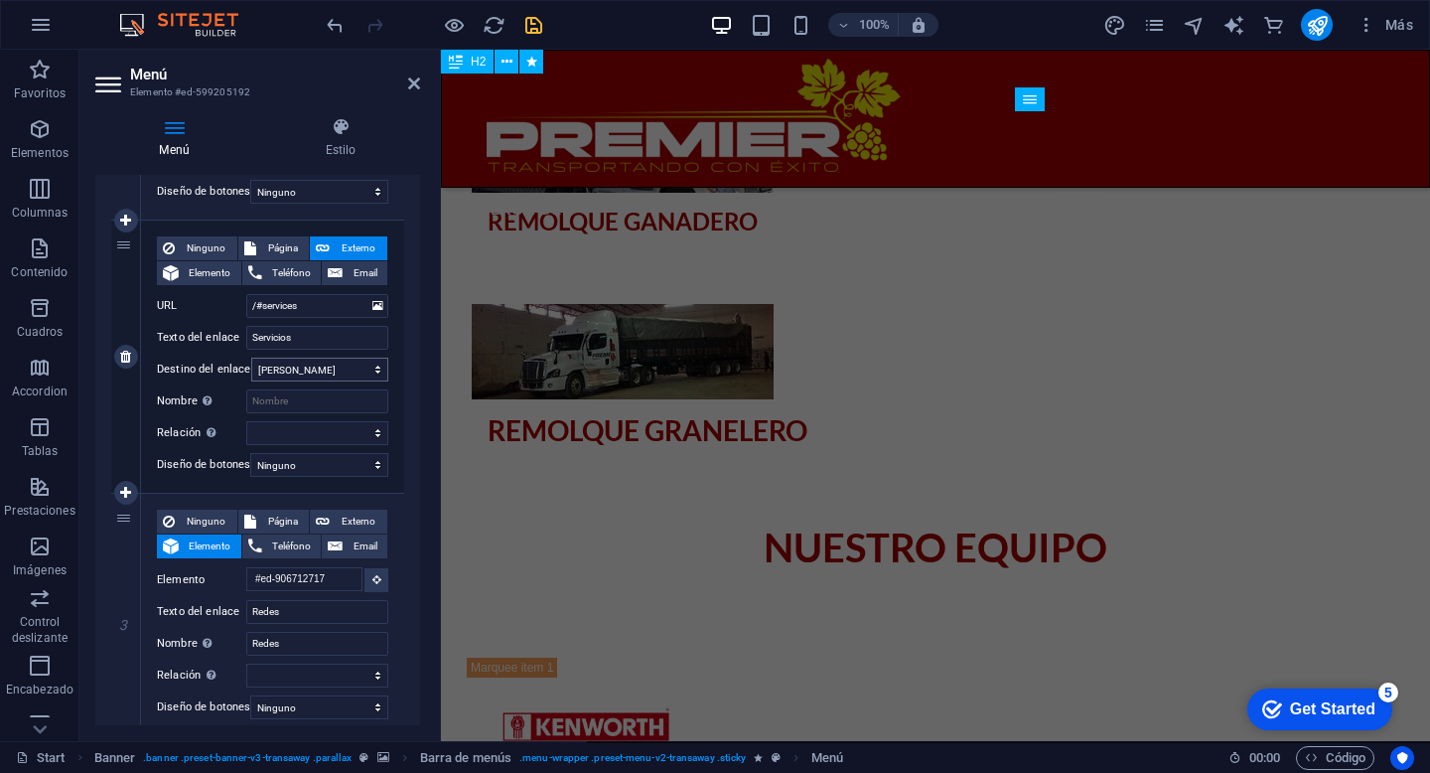
scroll to position [403, 0]
click at [414, 78] on icon at bounding box center [414, 83] width 12 height 16
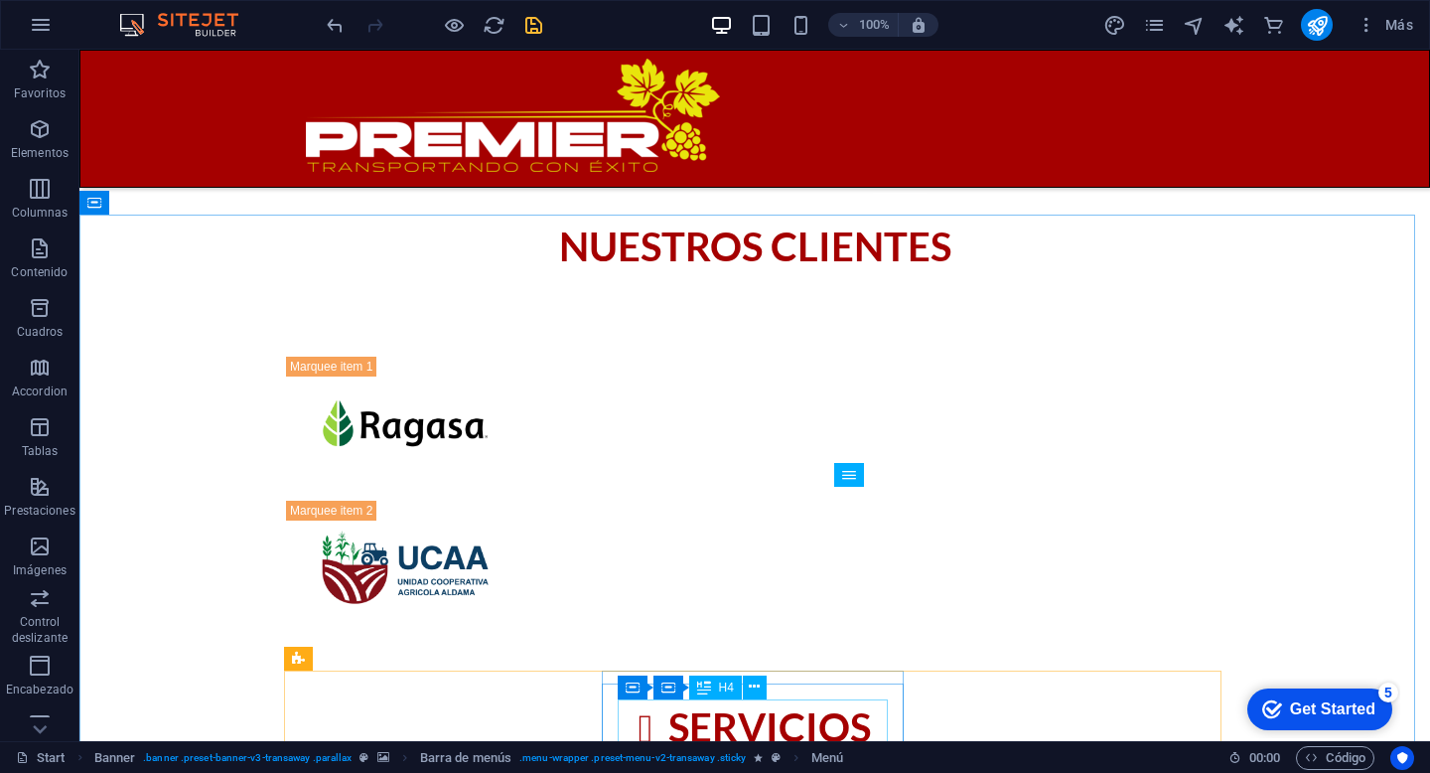
scroll to position [1678, 0]
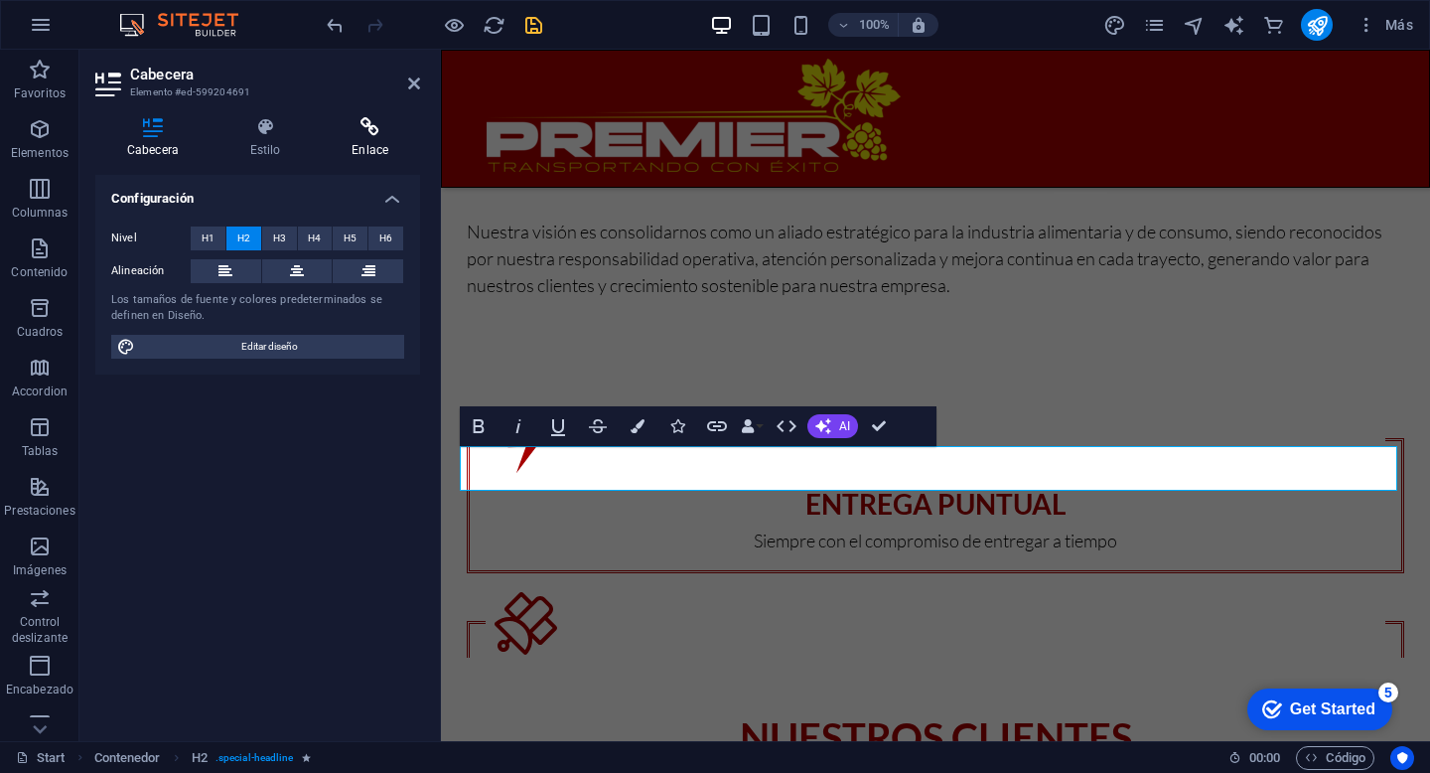
click at [358, 144] on h4 "Enlace" at bounding box center [370, 138] width 100 height 42
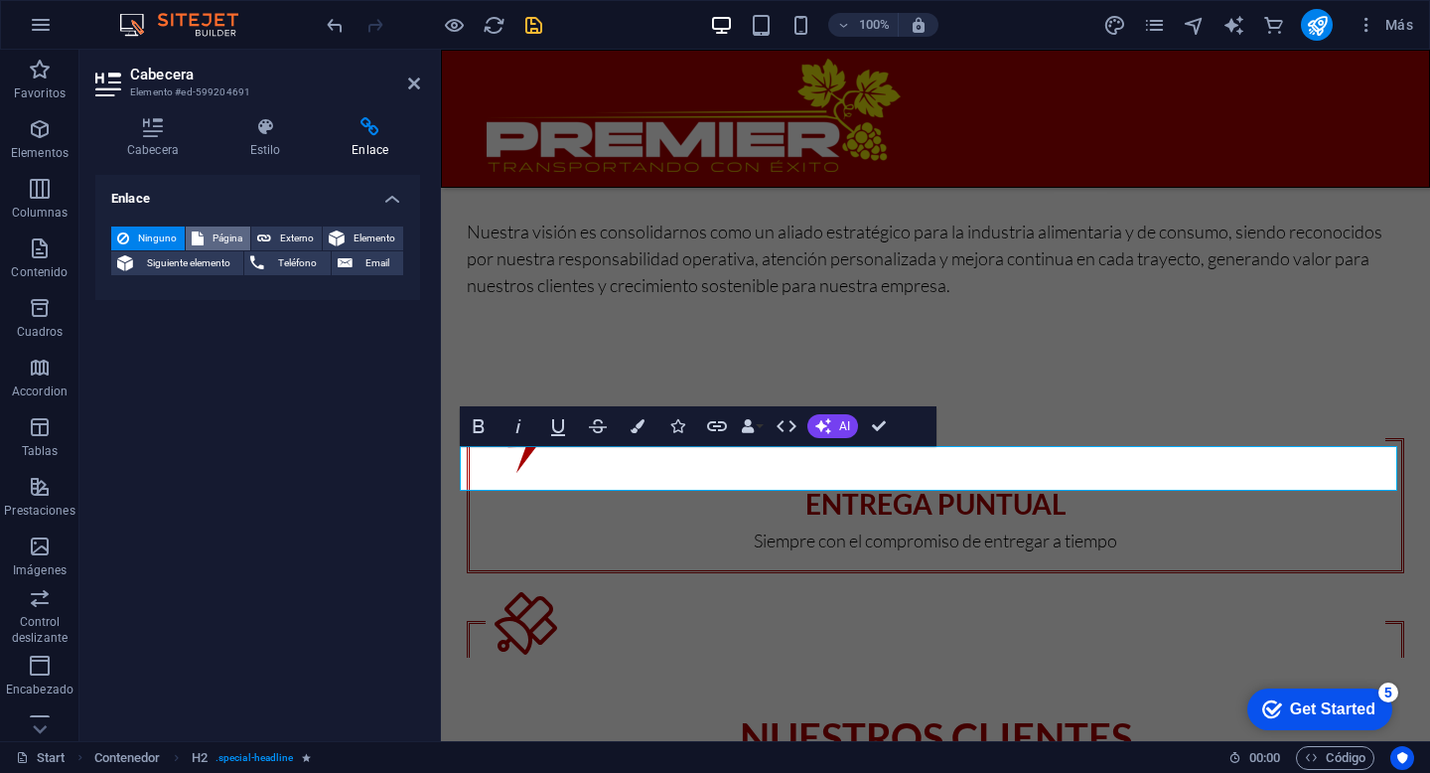
click at [228, 238] on span "Página" at bounding box center [227, 238] width 35 height 24
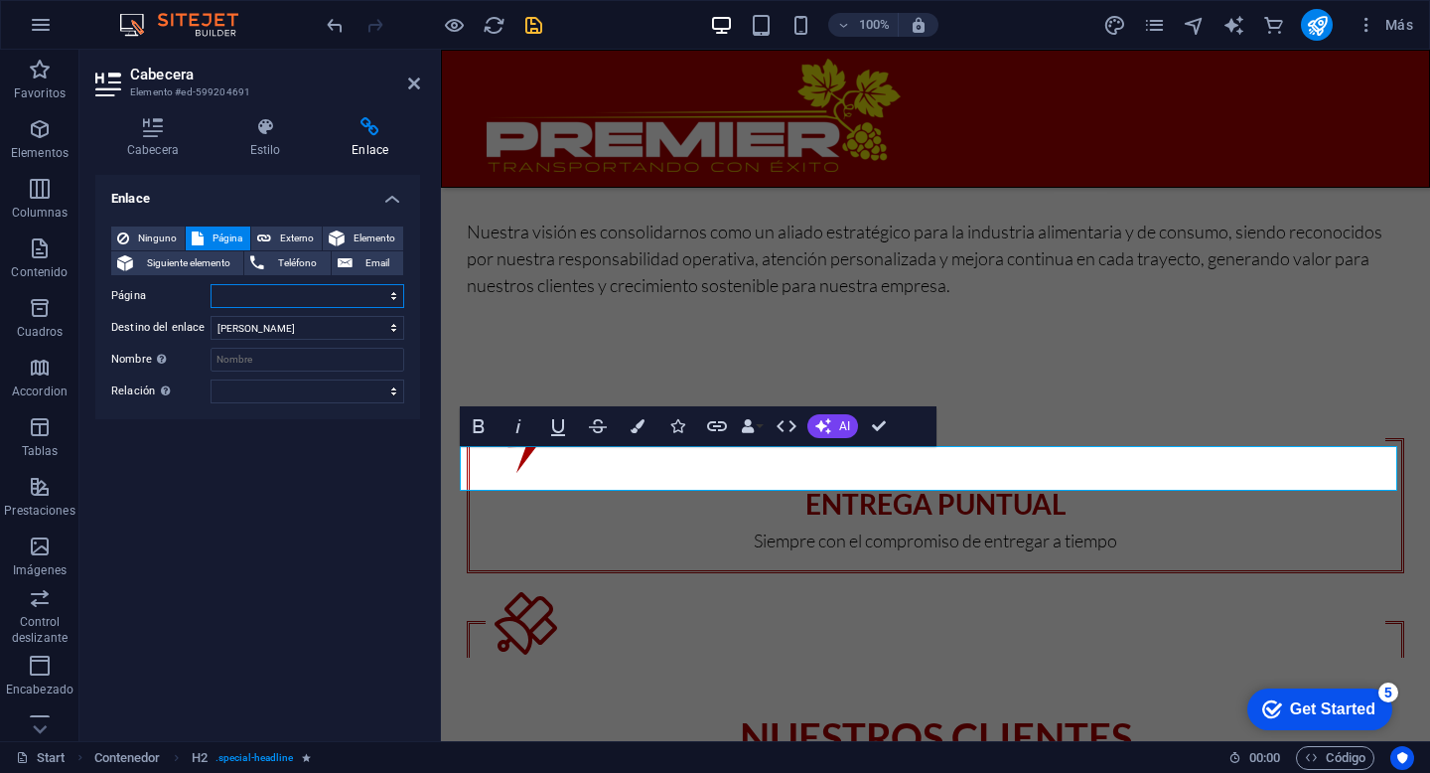
click at [317, 293] on select "Start Autotanques Remolque ganadero Remolque granero Subpage Legal Notice Priva…" at bounding box center [308, 296] width 194 height 24
select select "0"
click at [211, 284] on select "Start Autotanques Remolque ganadero Remolque granero Subpage Legal Notice Priva…" at bounding box center [308, 296] width 194 height 24
click at [316, 298] on select "Start Autotanques Remolque ganadero Remolque granero Subpage Legal Notice Priva…" at bounding box center [308, 296] width 194 height 24
click at [211, 284] on select "Start Autotanques Remolque ganadero Remolque granero Subpage Legal Notice Priva…" at bounding box center [308, 296] width 194 height 24
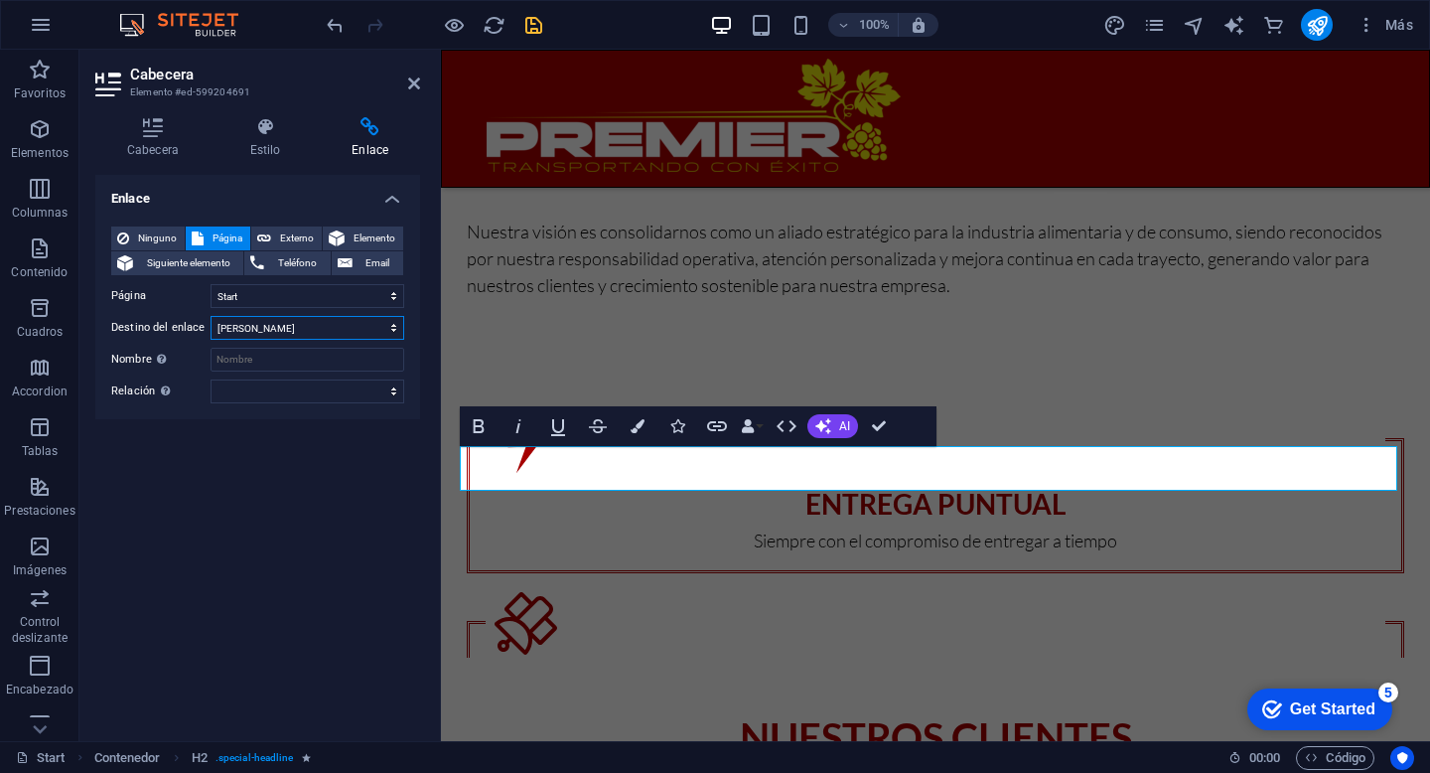
click at [287, 331] on select "Nueva pestaña Misma pestaña Superposición" at bounding box center [308, 328] width 194 height 24
click at [266, 365] on input "Nombre Una descripción adicional del enlace no debería ser igual al texto del e…" at bounding box center [308, 360] width 194 height 24
type input "Servicios"
click at [239, 451] on div "Enlace Ninguno Página Externo Elemento Siguiente elemento Teléfono Email Página…" at bounding box center [257, 450] width 325 height 550
click at [290, 237] on span "Externo" at bounding box center [296, 238] width 39 height 24
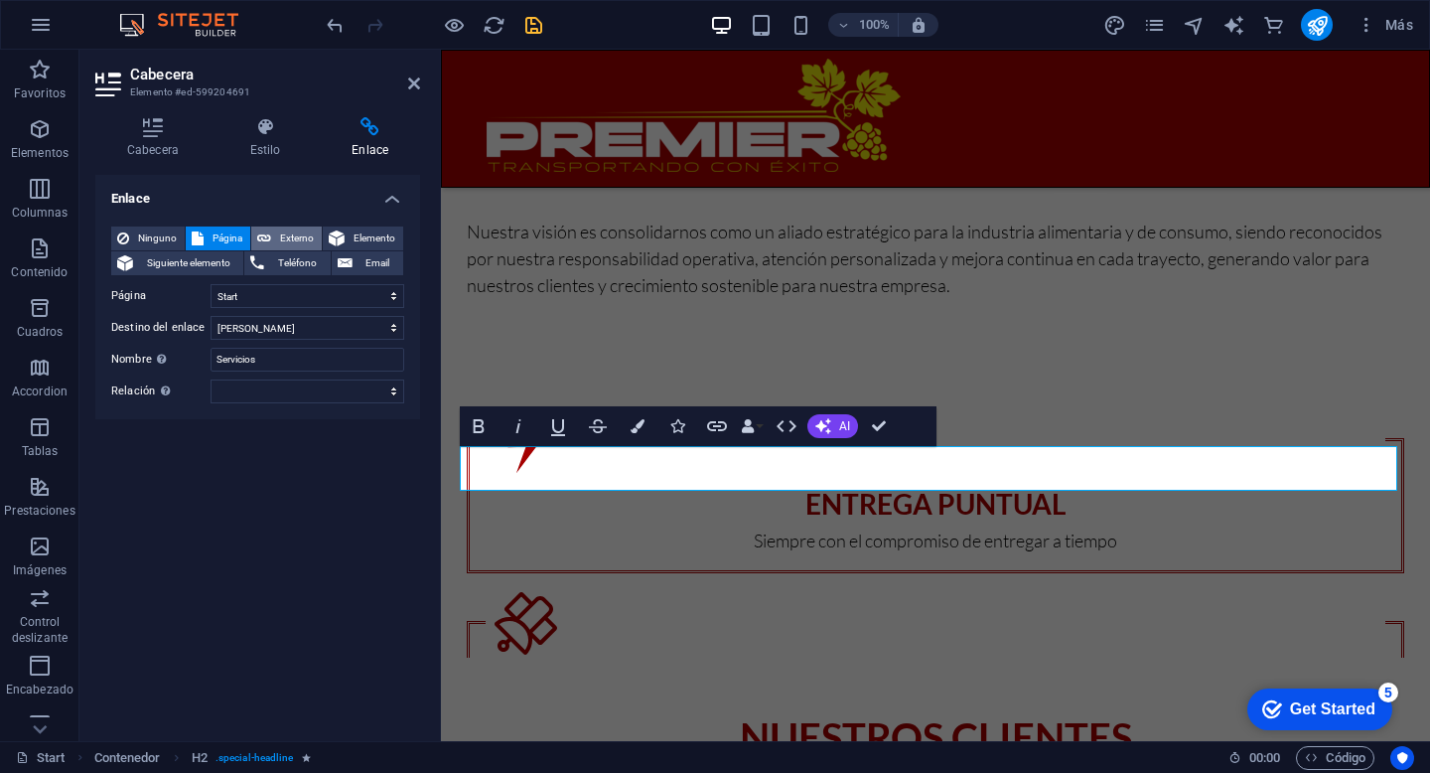
select select "blank"
click at [157, 239] on span "Ninguno" at bounding box center [157, 238] width 44 height 24
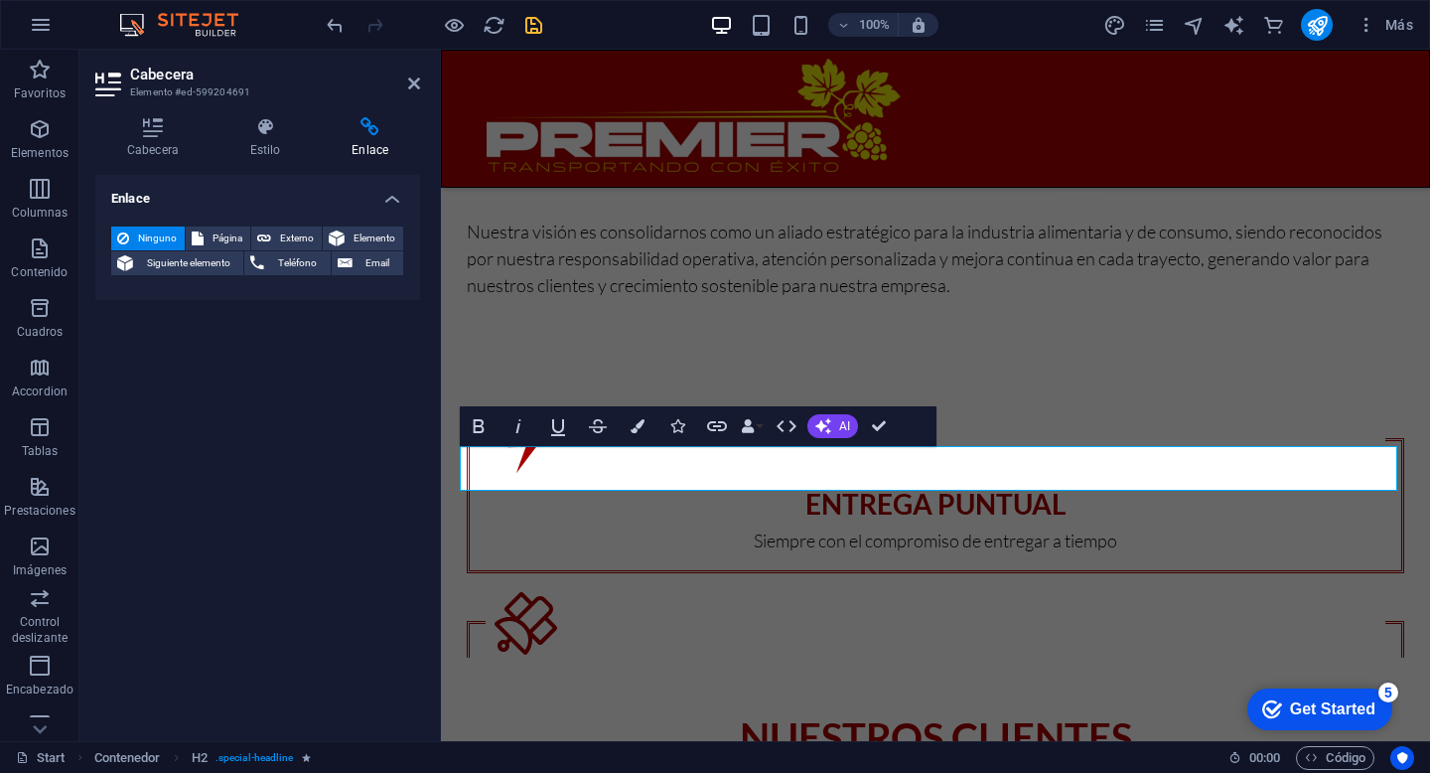
click at [342, 475] on div "Enlace Ninguno Página Externo Elemento Siguiente elemento Teléfono Email Página…" at bounding box center [257, 450] width 325 height 550
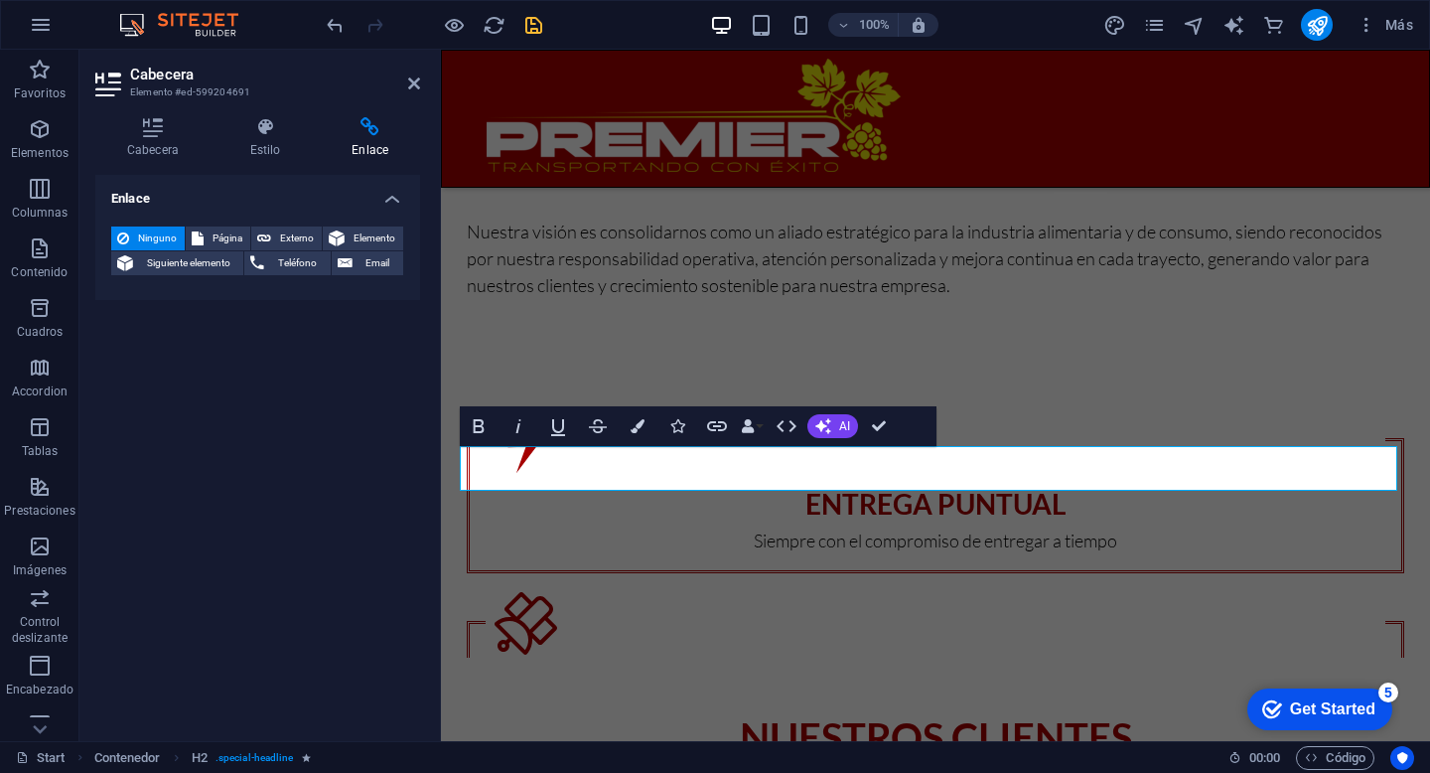
click at [265, 447] on div "Enlace Ninguno Página Externo Elemento Siguiente elemento Teléfono Email Página…" at bounding box center [257, 450] width 325 height 550
click at [199, 262] on span "Siguiente elemento" at bounding box center [188, 263] width 98 height 24
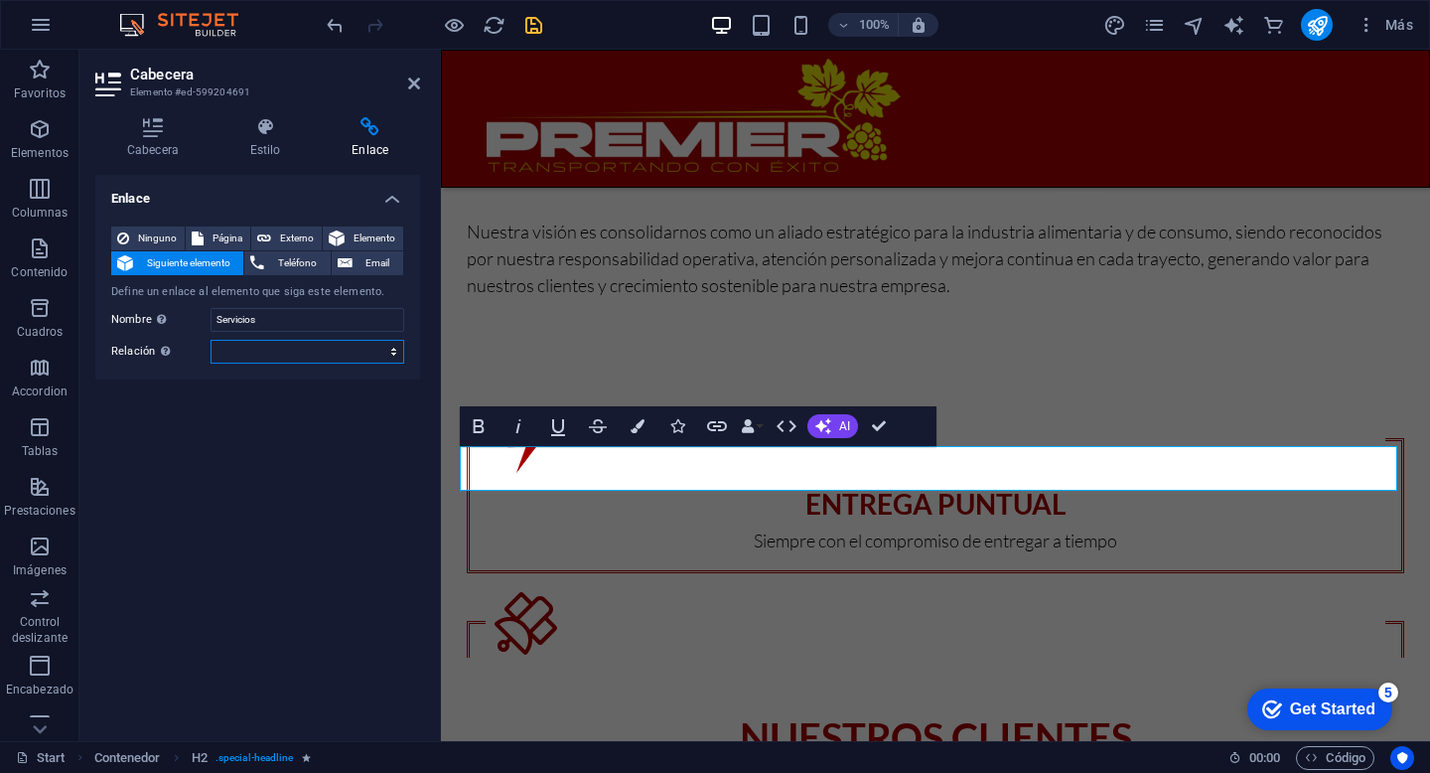
click at [314, 356] on select "alternativo autor marcador externo ayuda licencia siguiente nofollow noreferrer…" at bounding box center [308, 352] width 194 height 24
select select "author"
click at [211, 340] on select "alternativo autor marcador externo ayuda licencia siguiente nofollow noreferrer…" at bounding box center [308, 352] width 194 height 24
click at [293, 232] on span "Externo" at bounding box center [296, 238] width 39 height 24
select select "blank"
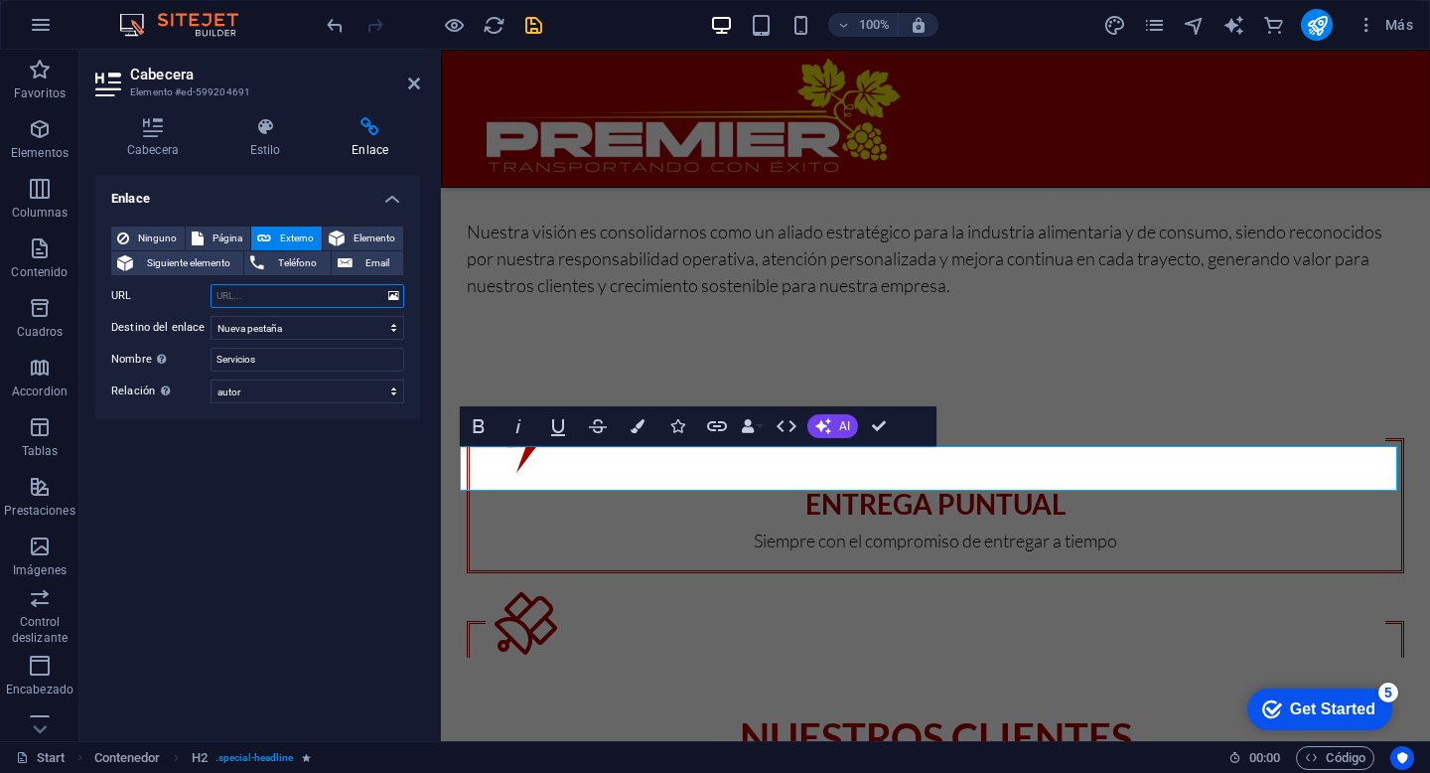
click at [267, 297] on input "URL" at bounding box center [308, 296] width 194 height 24
type input "/servicios"
click at [252, 451] on div "Enlace Ninguno Página Externo Elemento Siguiente elemento Teléfono Email Página…" at bounding box center [257, 450] width 325 height 550
click at [318, 324] on select "Nueva pestaña Misma pestaña Superposición" at bounding box center [308, 328] width 194 height 24
select select
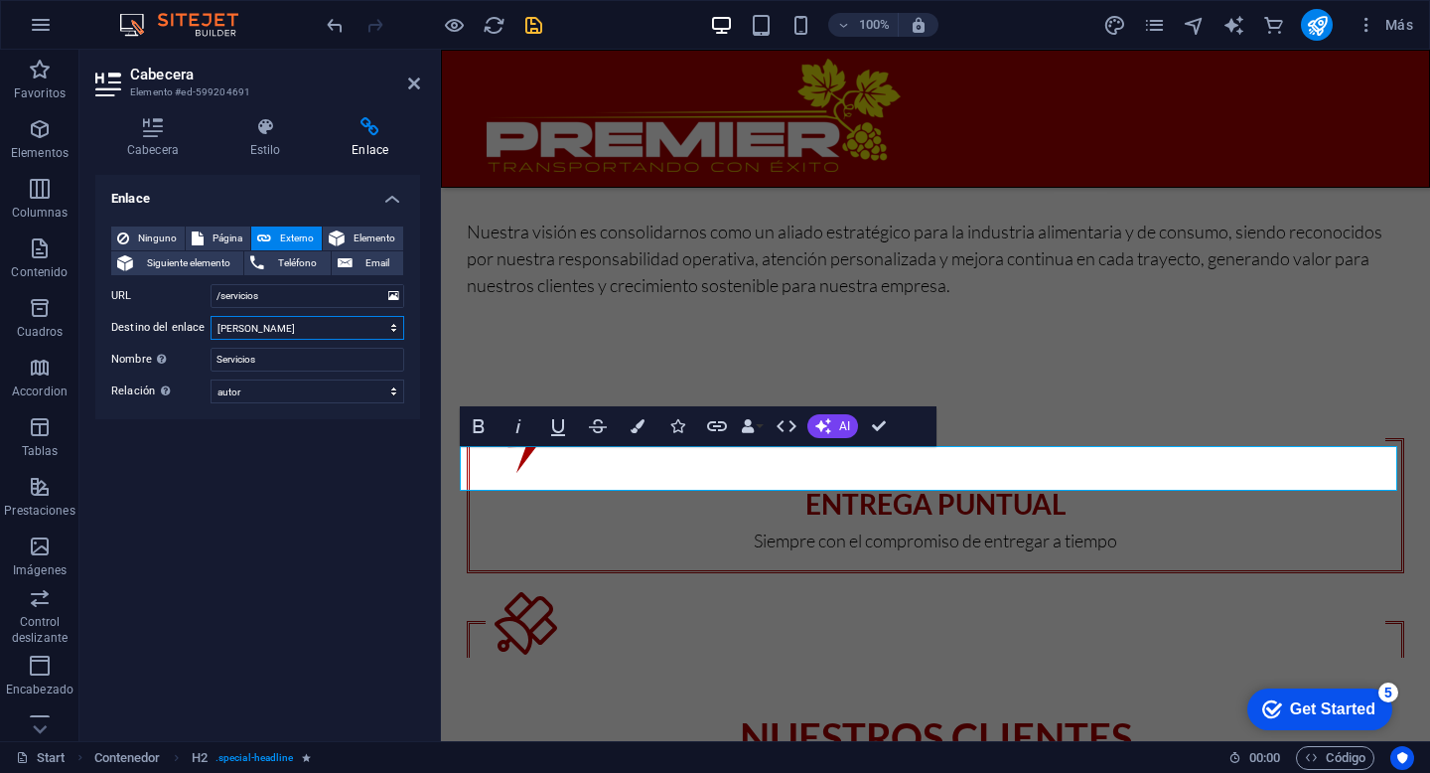
click at [211, 316] on select "Nueva pestaña Misma pestaña Superposición" at bounding box center [308, 328] width 194 height 24
click at [231, 601] on div "Enlace Ninguno Página Externo Elemento Siguiente elemento Teléfono Email Página…" at bounding box center [257, 450] width 325 height 550
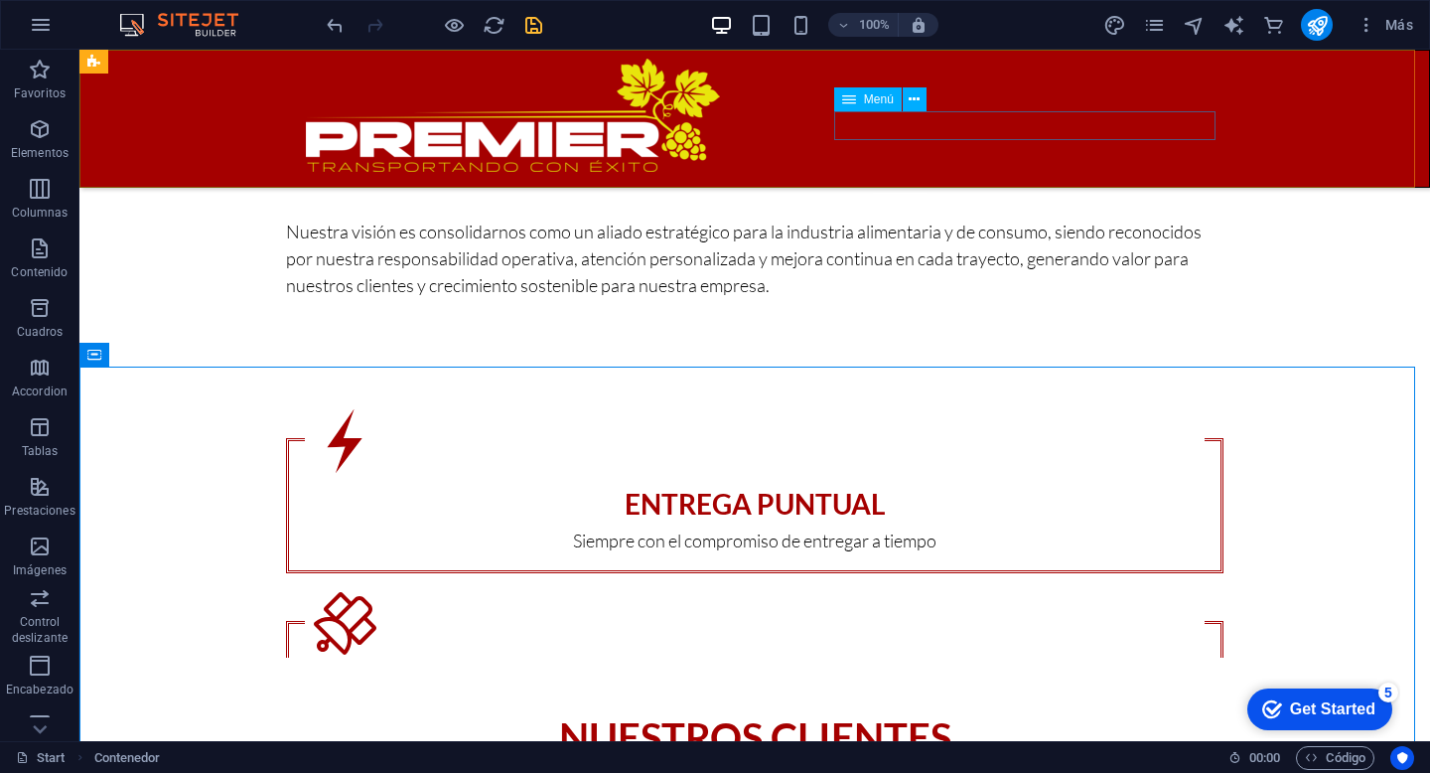
click at [992, 193] on nav "Acerca de Servicios Redes Contacto" at bounding box center [755, 207] width 938 height 29
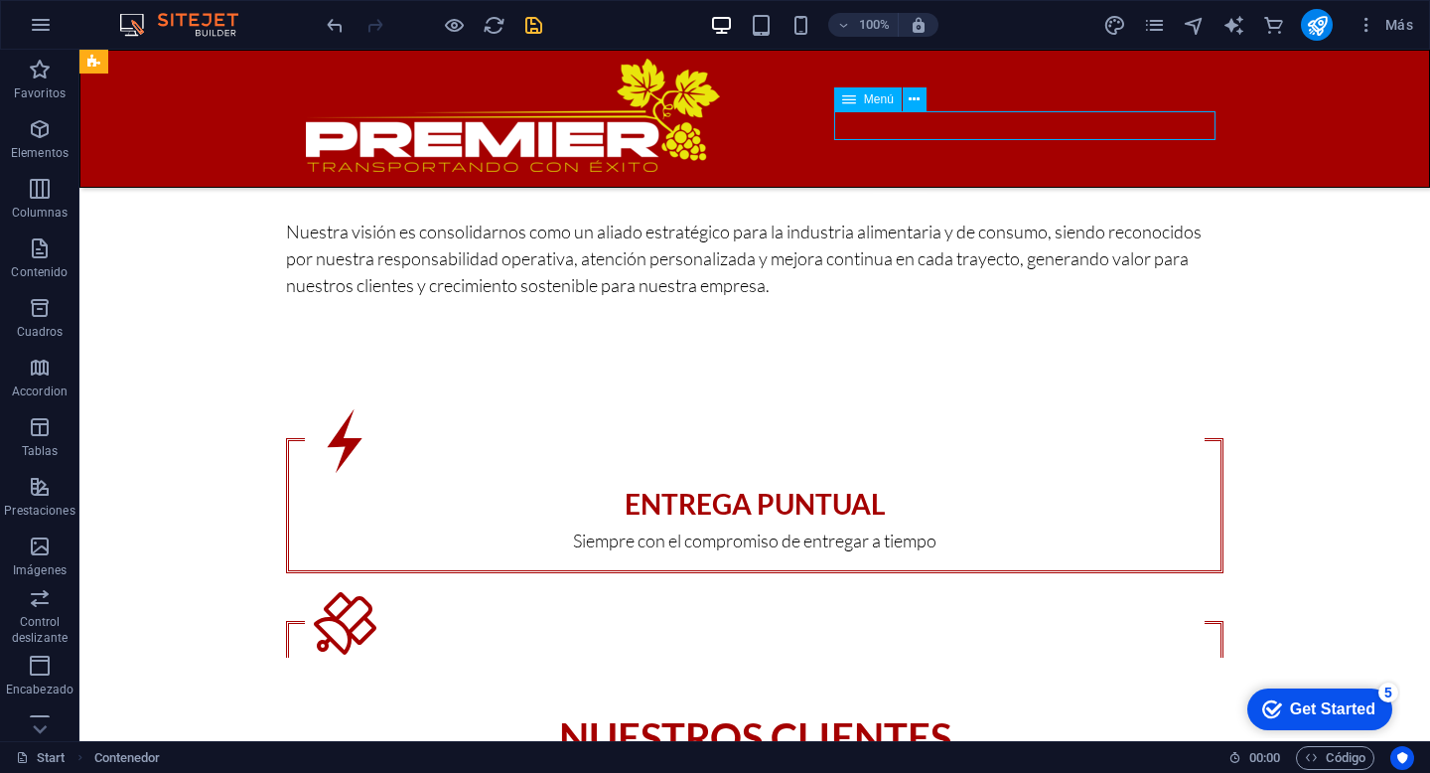
click at [992, 193] on nav "Acerca de Servicios Redes Contacto" at bounding box center [755, 207] width 938 height 29
select select
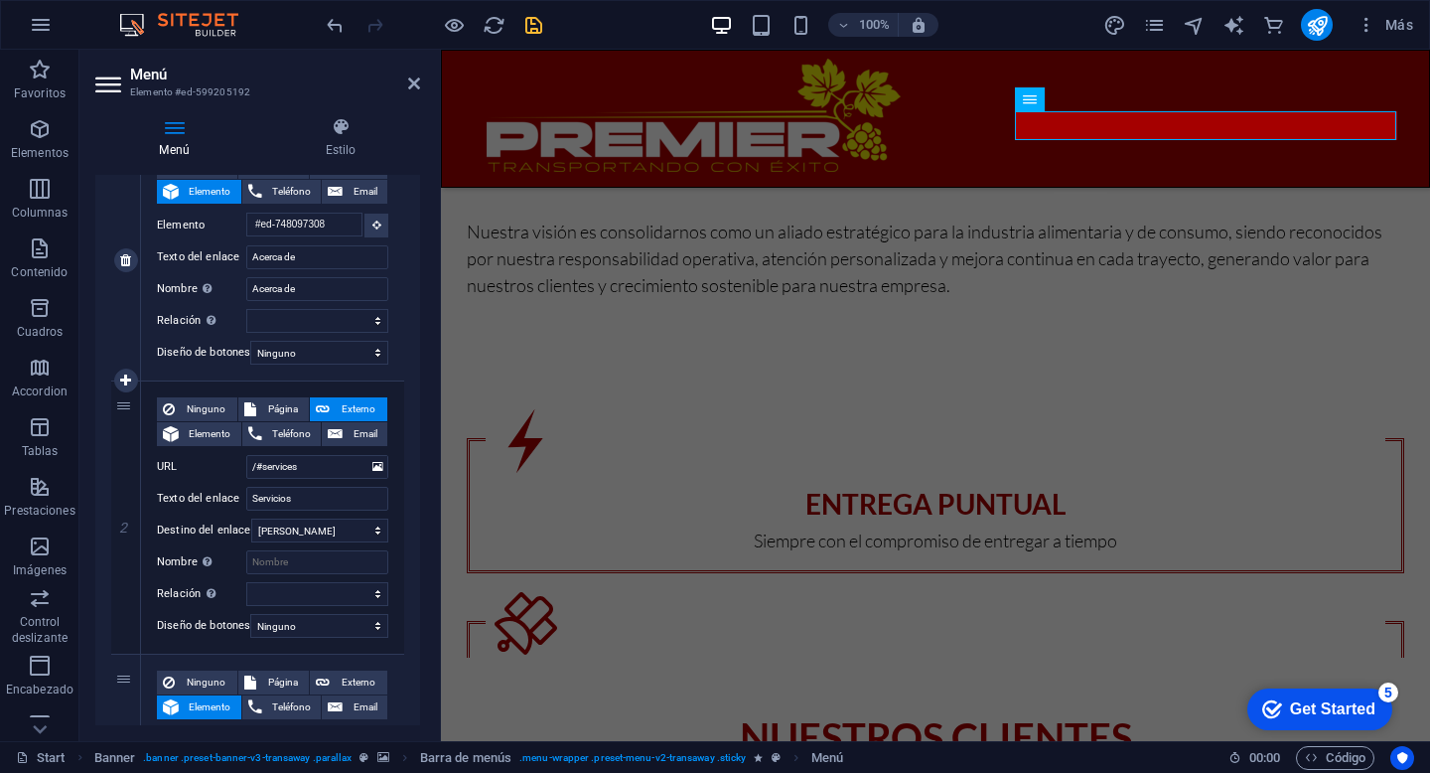
scroll to position [263, 0]
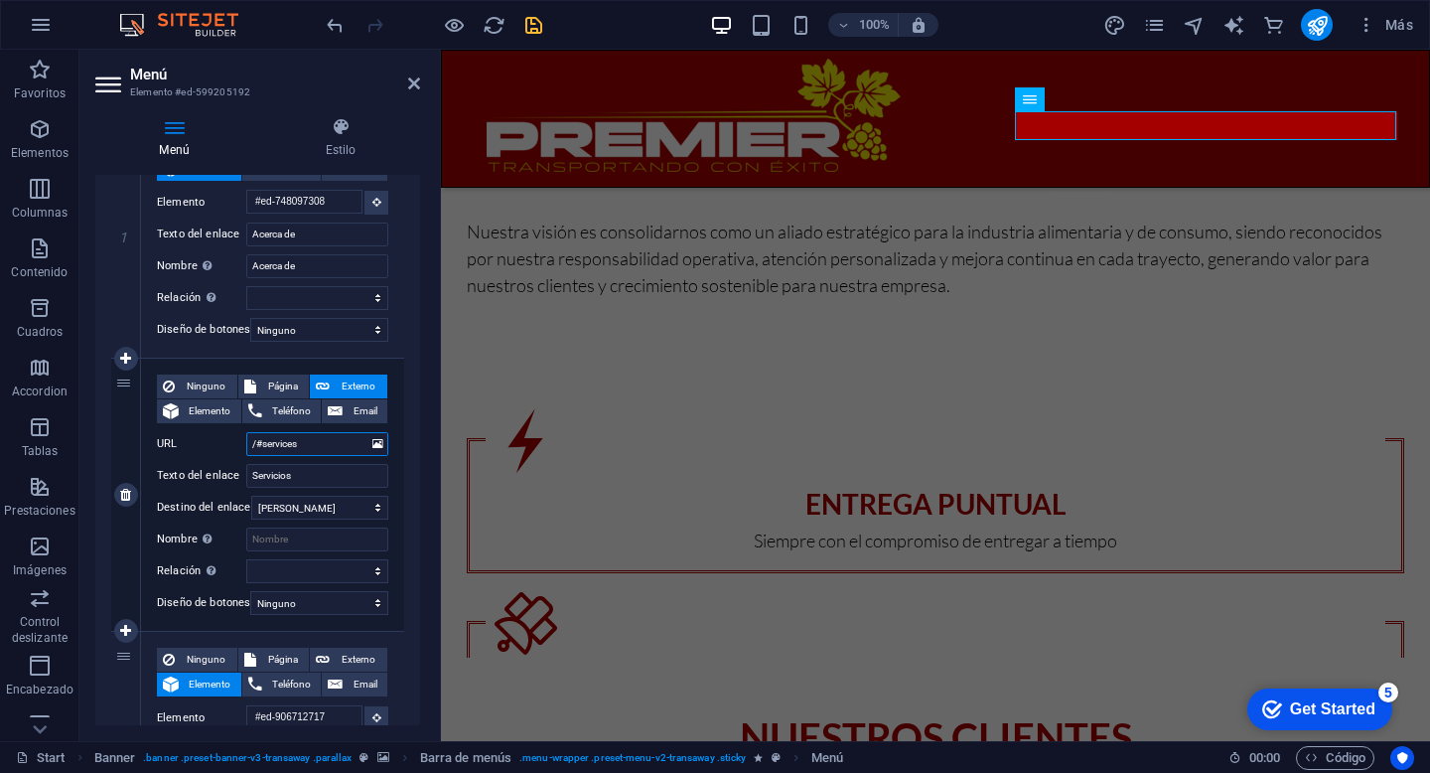
click at [322, 444] on input "/#services" at bounding box center [317, 444] width 142 height 24
type input "/"
select select
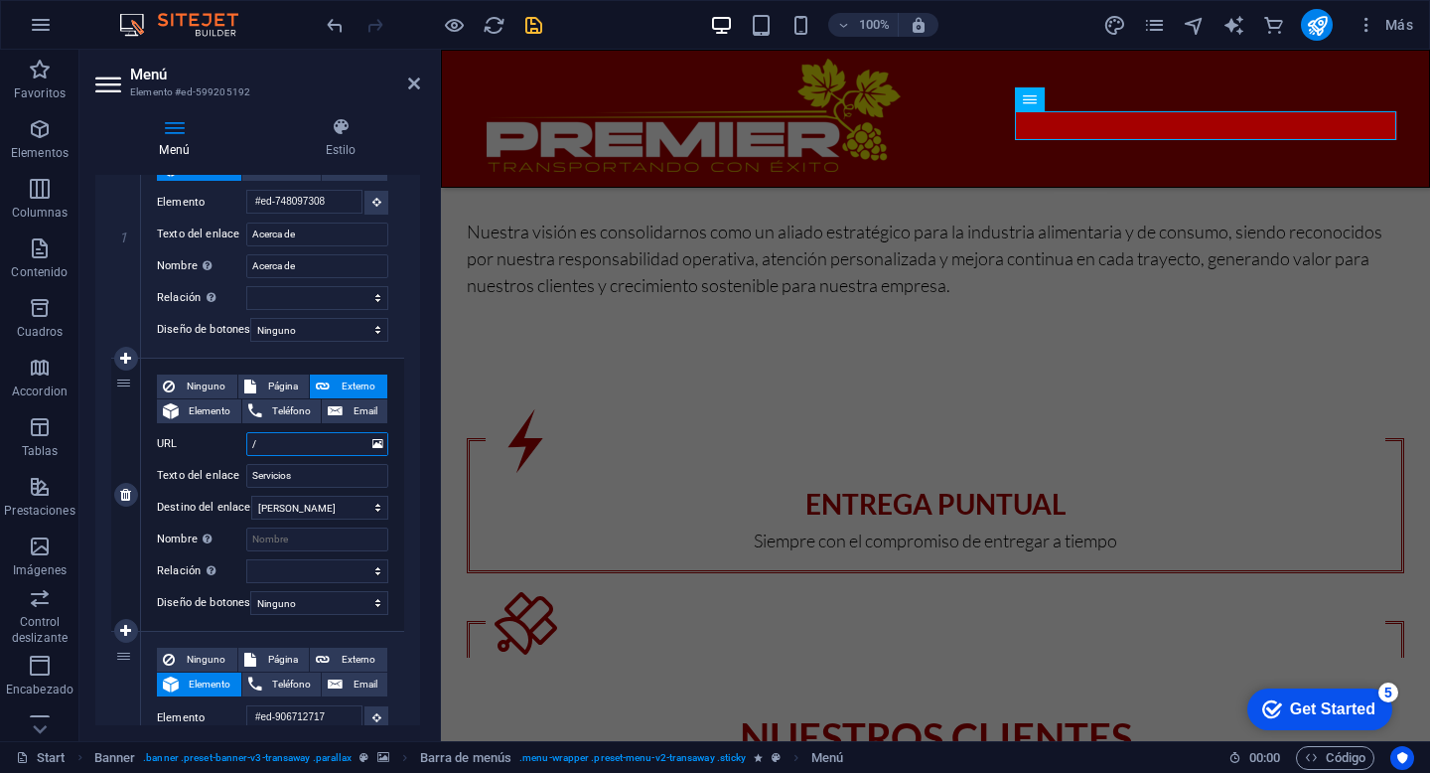
select select
type input "/servicios"
select select
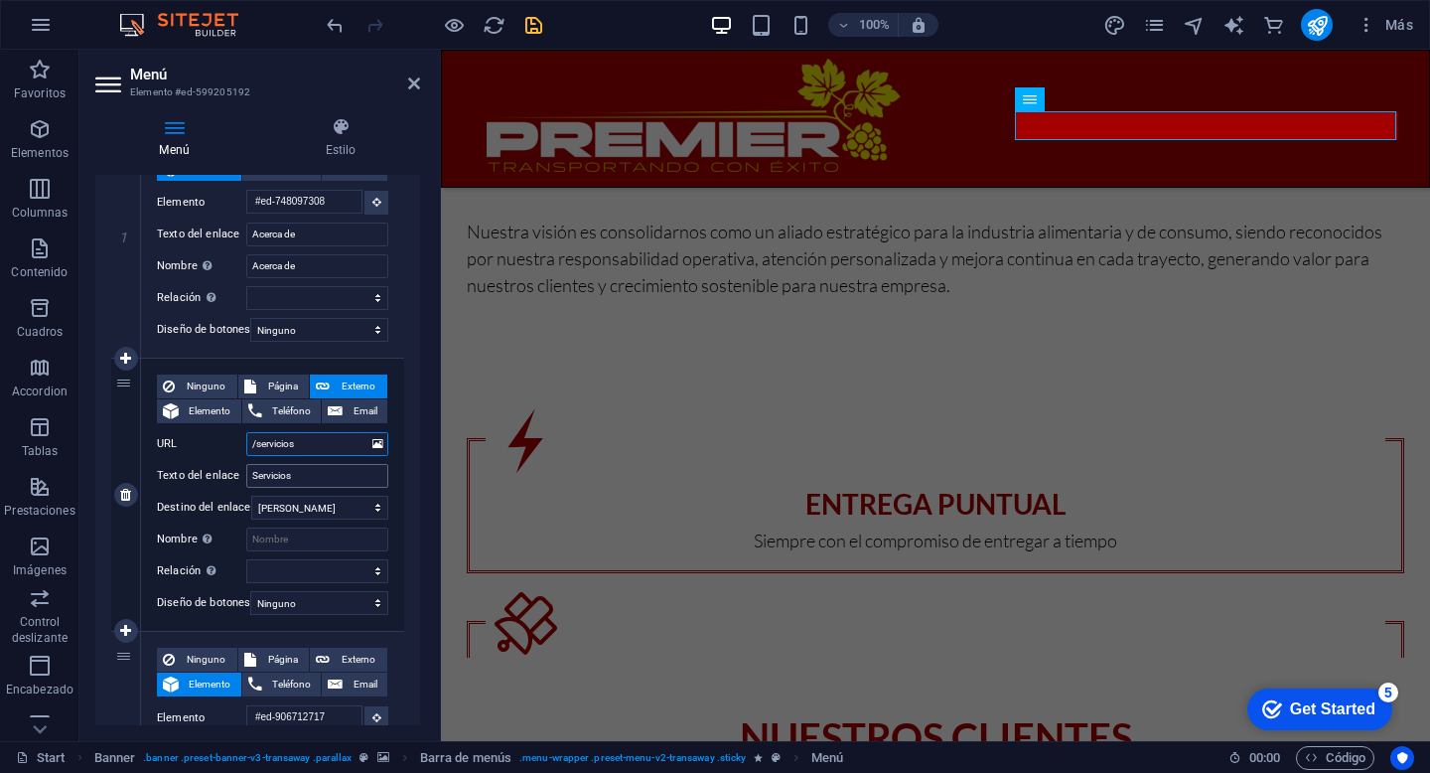
select select
type input "/servicios"
click at [399, 476] on div "Ninguno Página Externo Elemento Teléfono Email Página Start Autotanques Remolqu…" at bounding box center [272, 495] width 263 height 272
click at [374, 446] on icon at bounding box center [378, 444] width 11 height 22
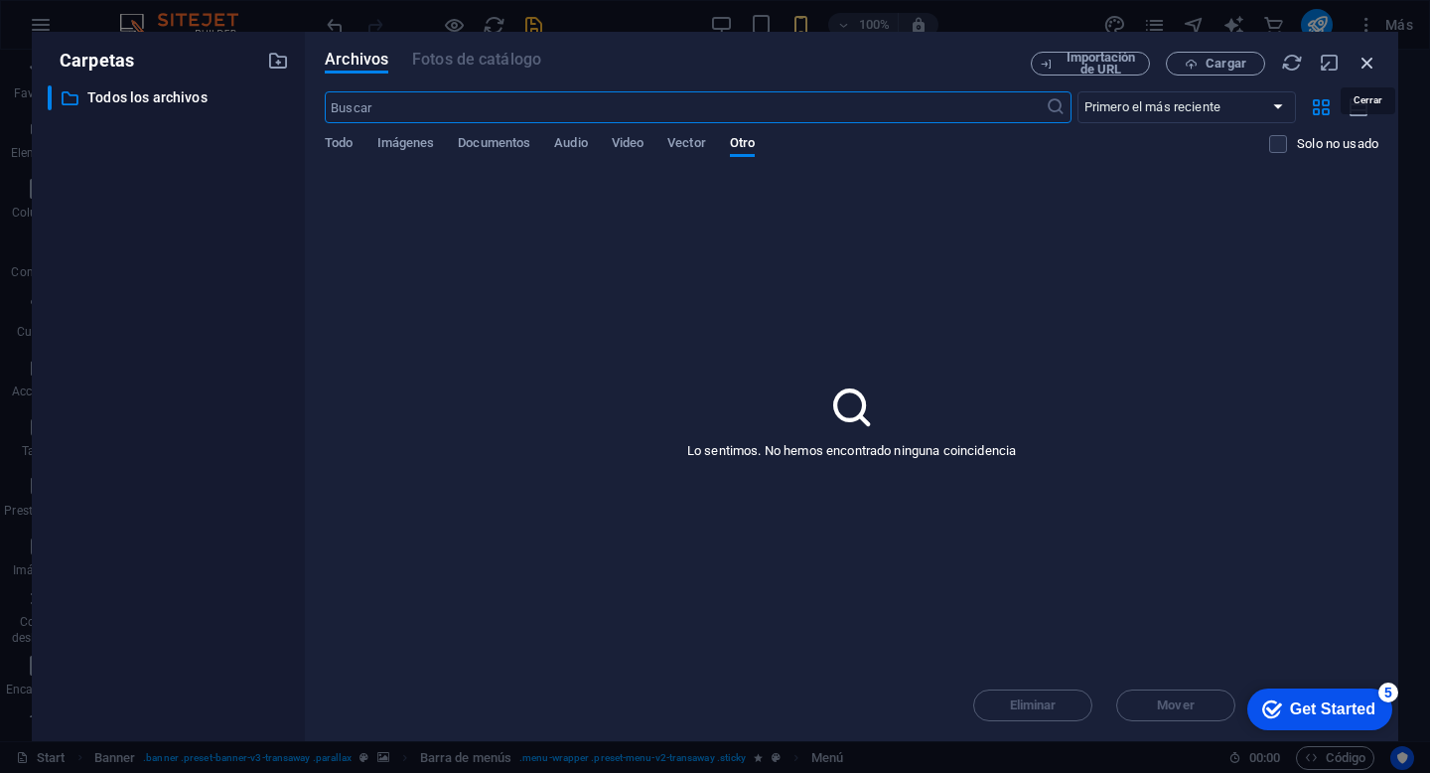
click at [1359, 55] on icon "button" at bounding box center [1368, 63] width 22 height 22
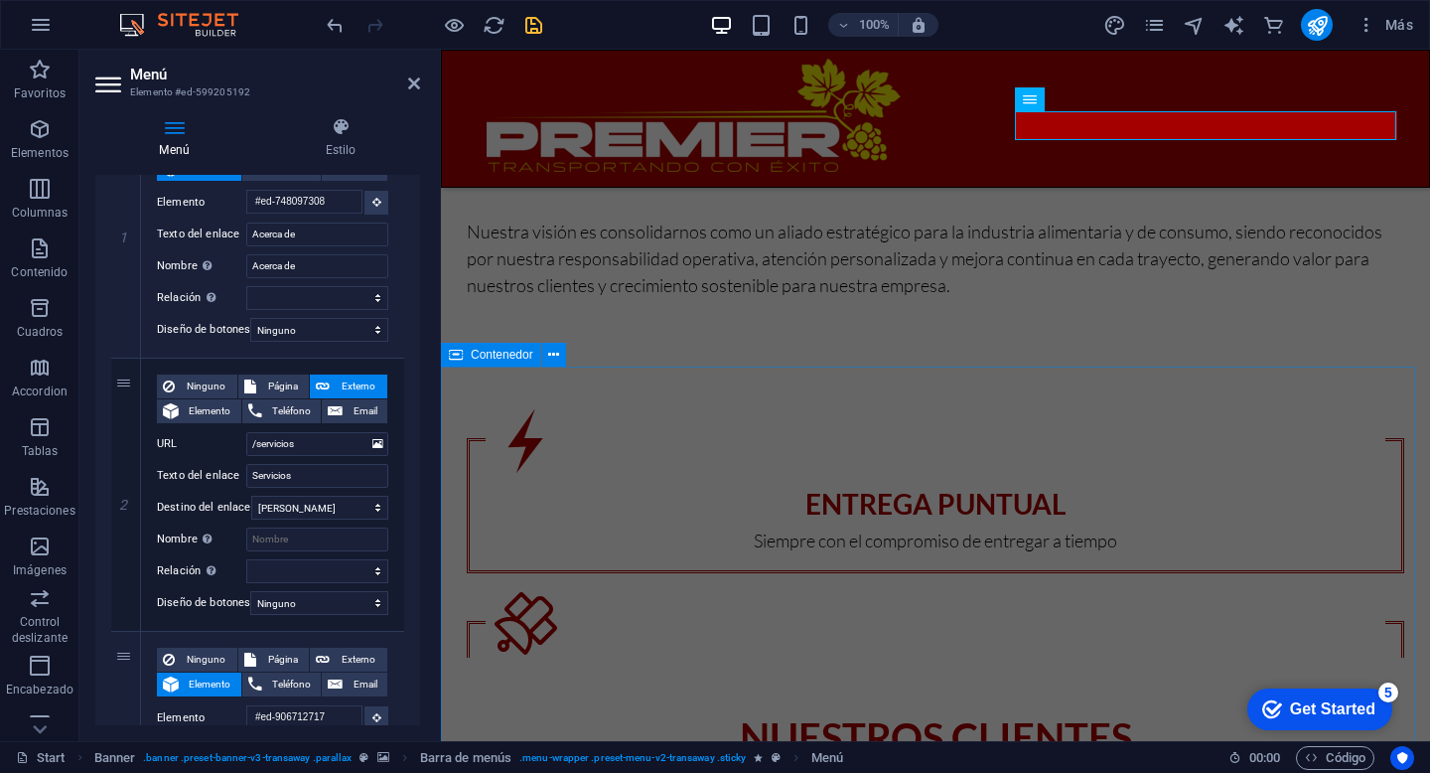
click at [451, 366] on icon at bounding box center [456, 355] width 14 height 24
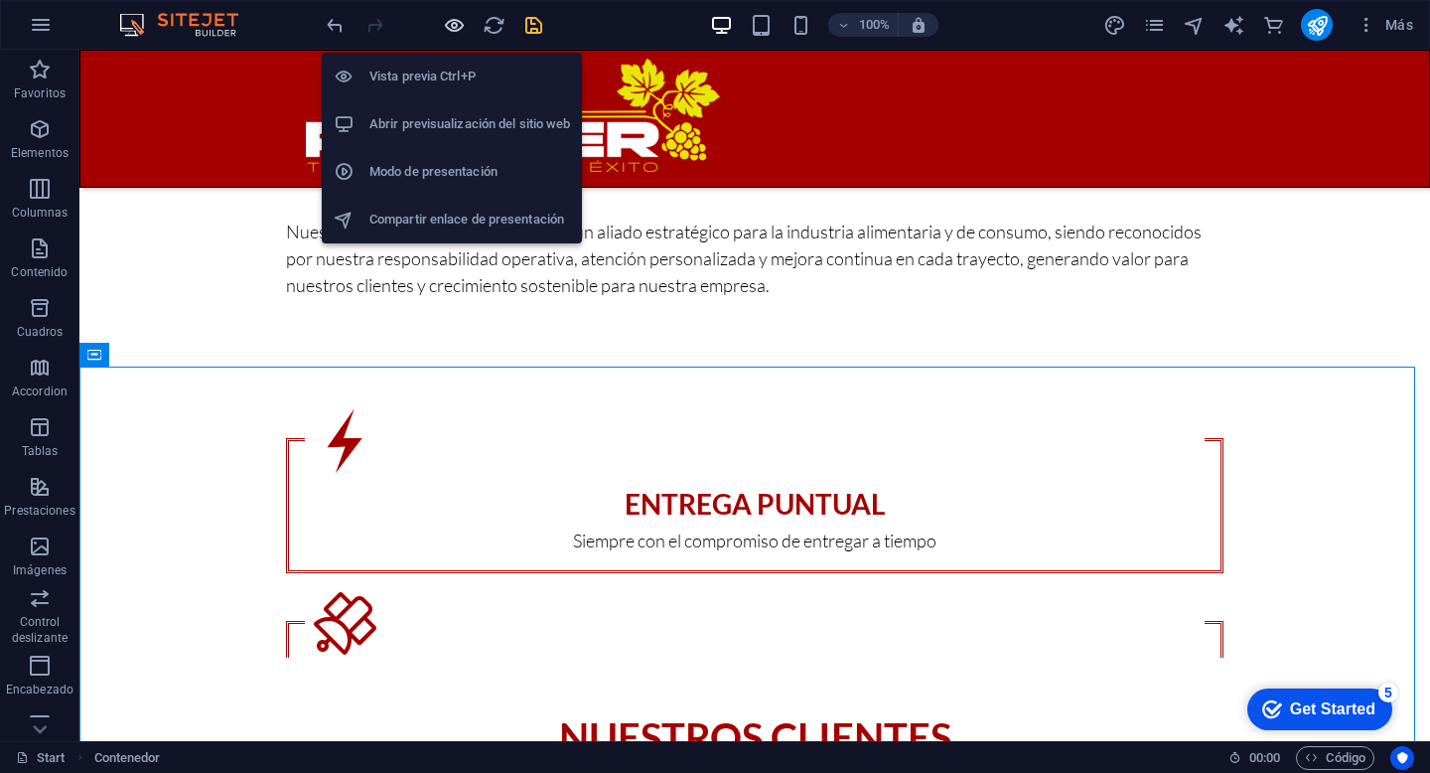
click at [453, 25] on icon "button" at bounding box center [454, 25] width 23 height 23
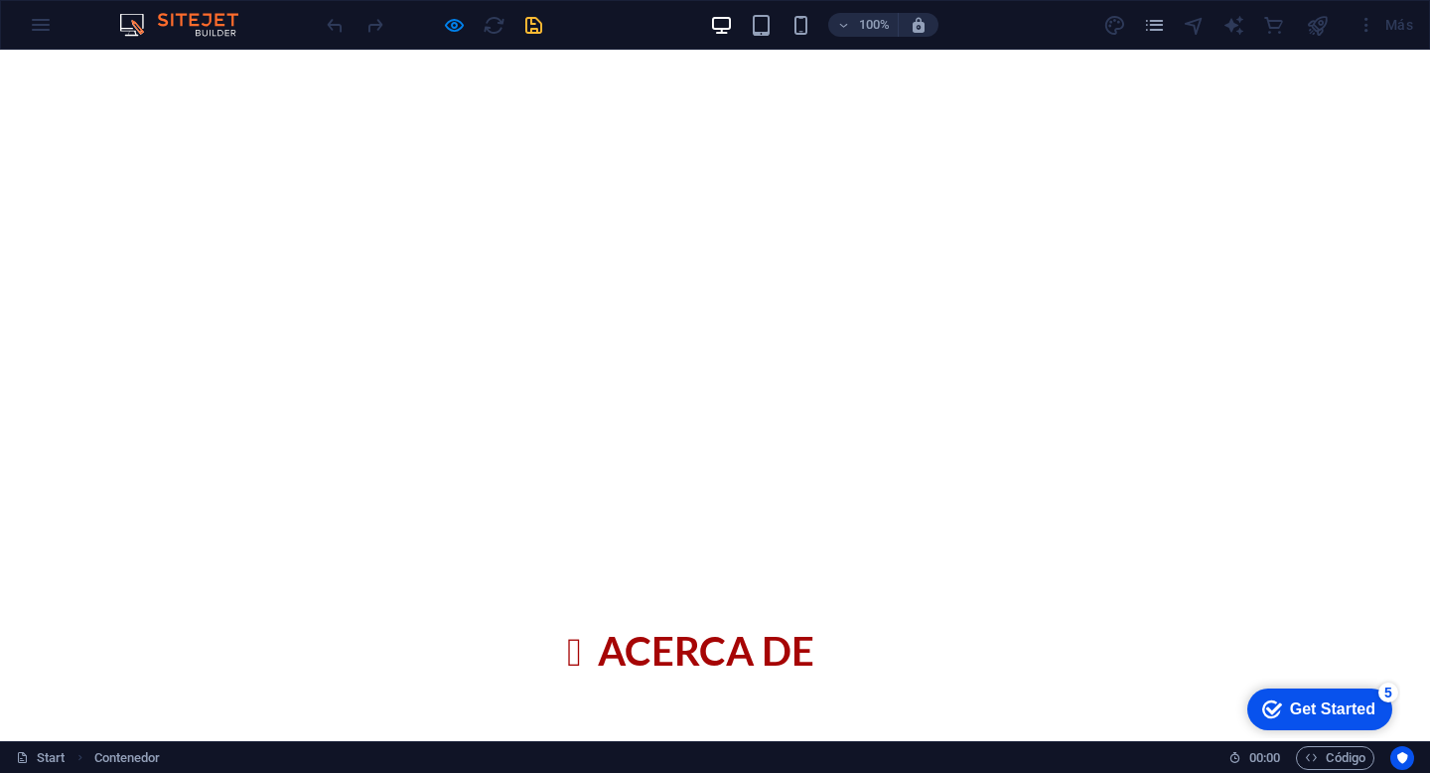
scroll to position [0, 0]
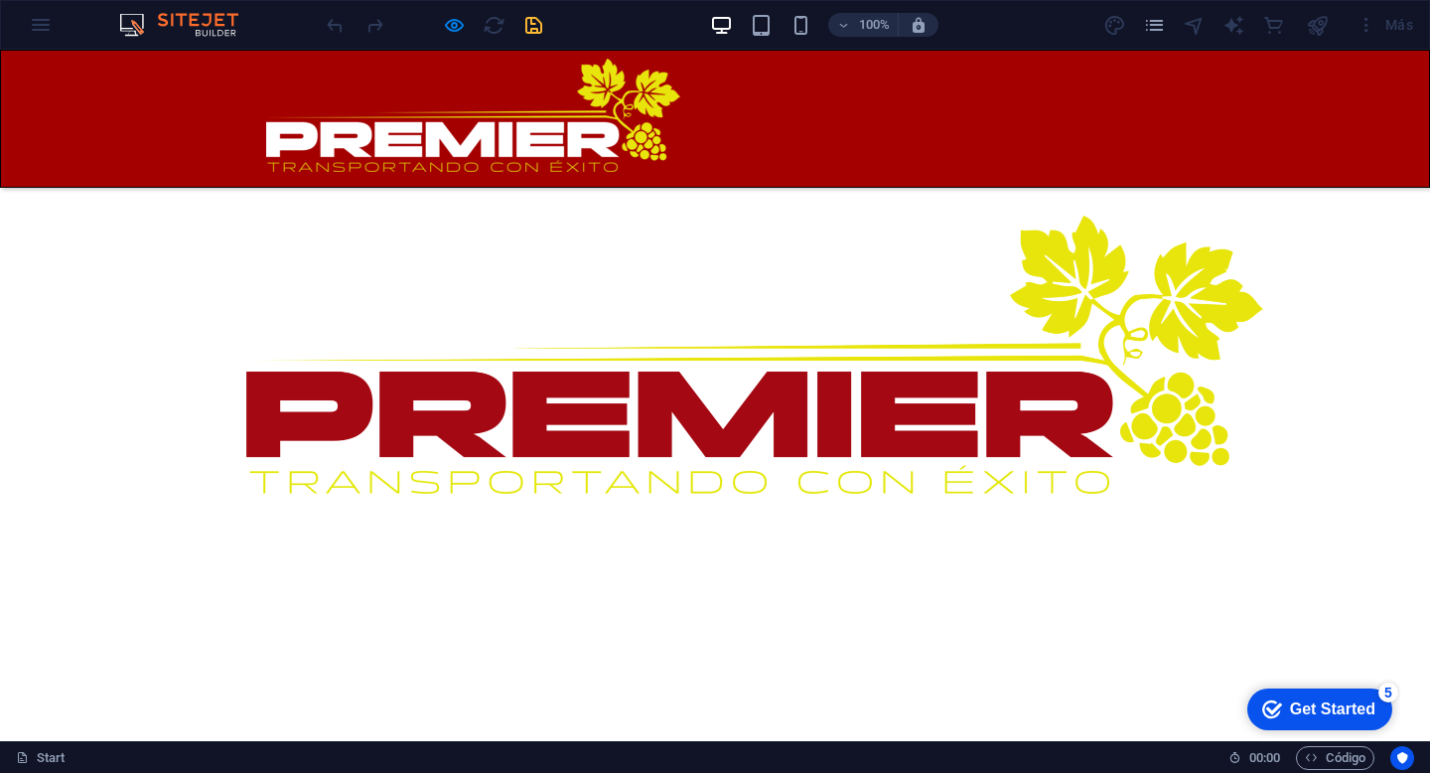
scroll to position [773, 0]
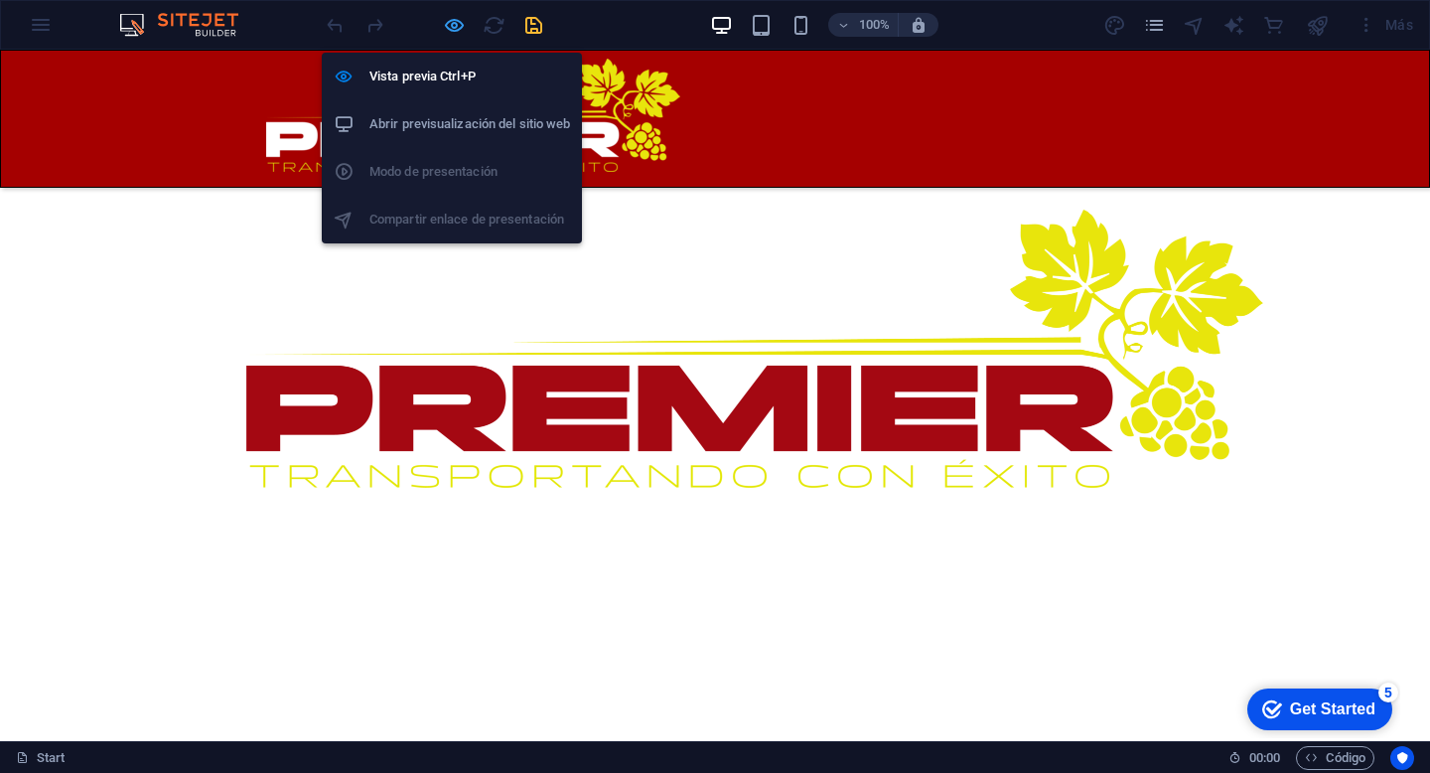
click at [447, 33] on icon "button" at bounding box center [454, 25] width 23 height 23
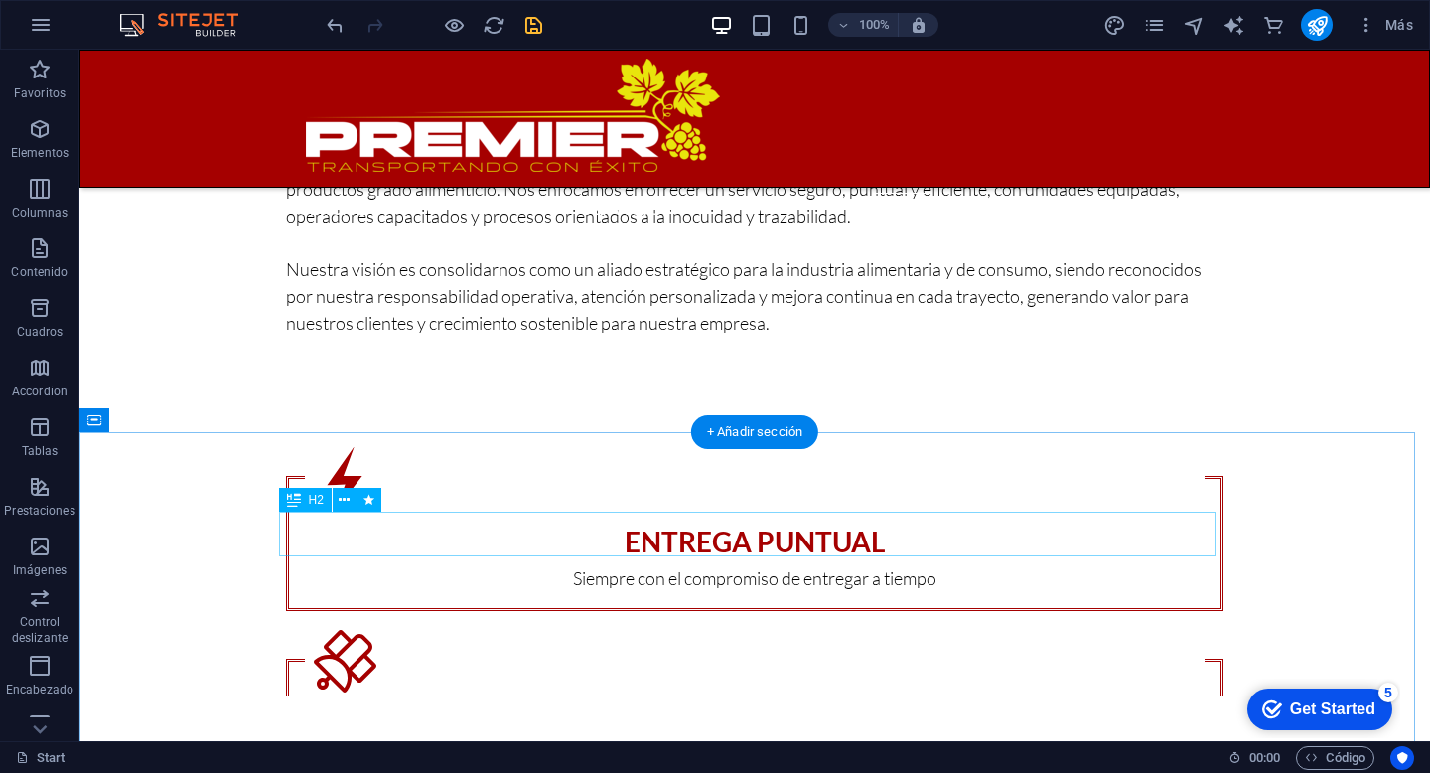
scroll to position [1666, 0]
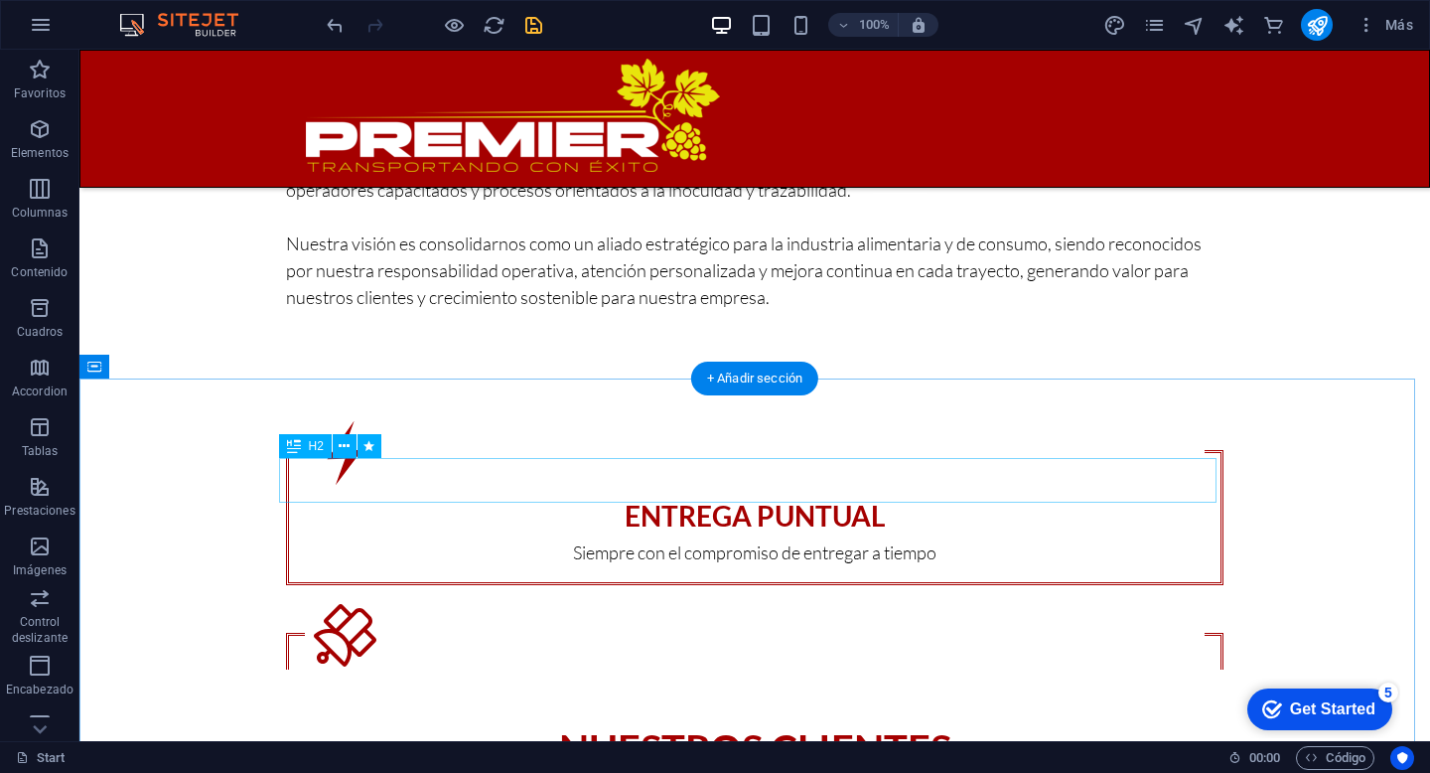
select select
select select "author"
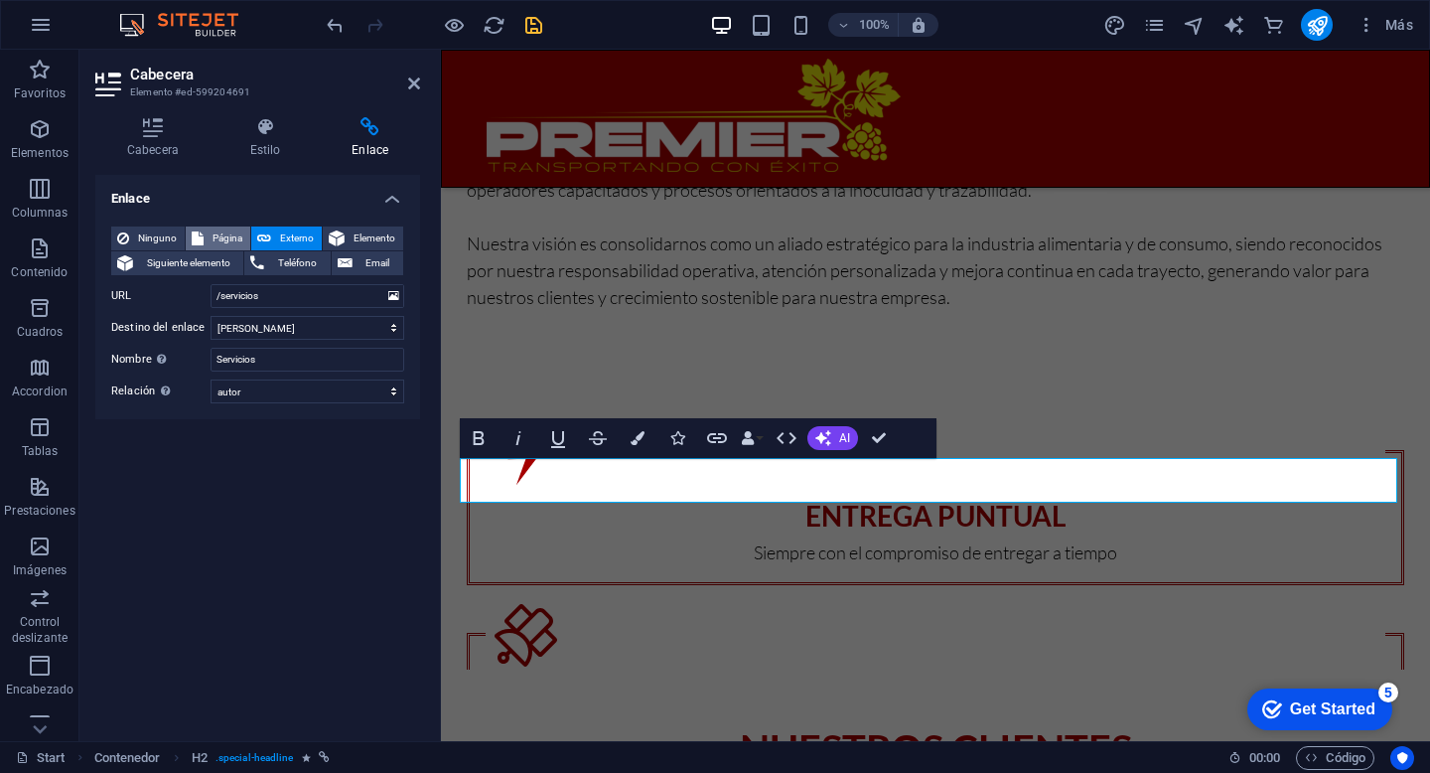
click at [236, 237] on span "Página" at bounding box center [227, 238] width 35 height 24
click at [351, 290] on select "Start Autotanques Remolque ganadero Remolque granero Subpage Legal Notice Priva…" at bounding box center [308, 296] width 194 height 24
click at [368, 297] on select "Start Autotanques Remolque ganadero Remolque granero Subpage Legal Notice Priva…" at bounding box center [308, 296] width 194 height 24
click at [382, 326] on select "Nueva pestaña Misma pestaña Superposición" at bounding box center [308, 328] width 194 height 24
click at [372, 232] on span "Elemento" at bounding box center [374, 238] width 47 height 24
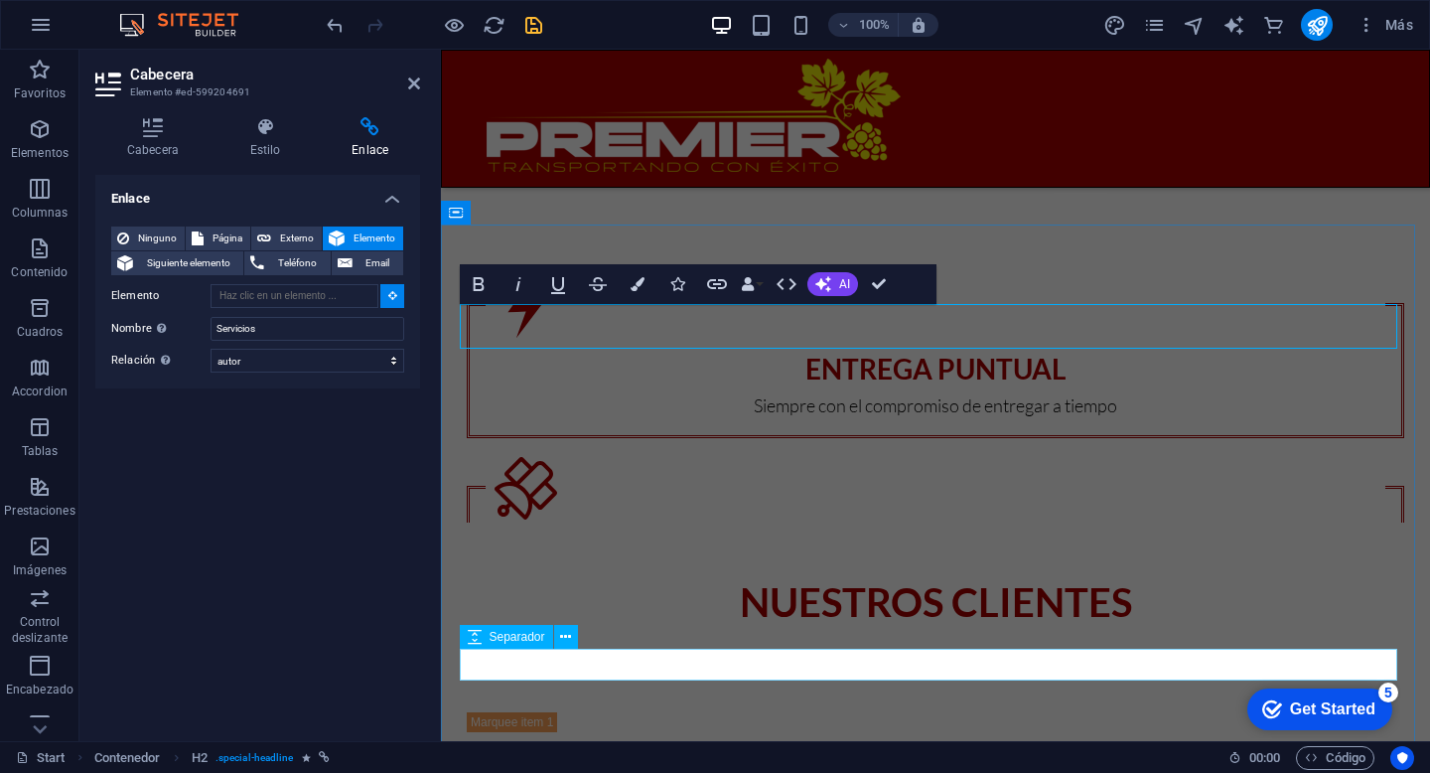
scroll to position [1822, 0]
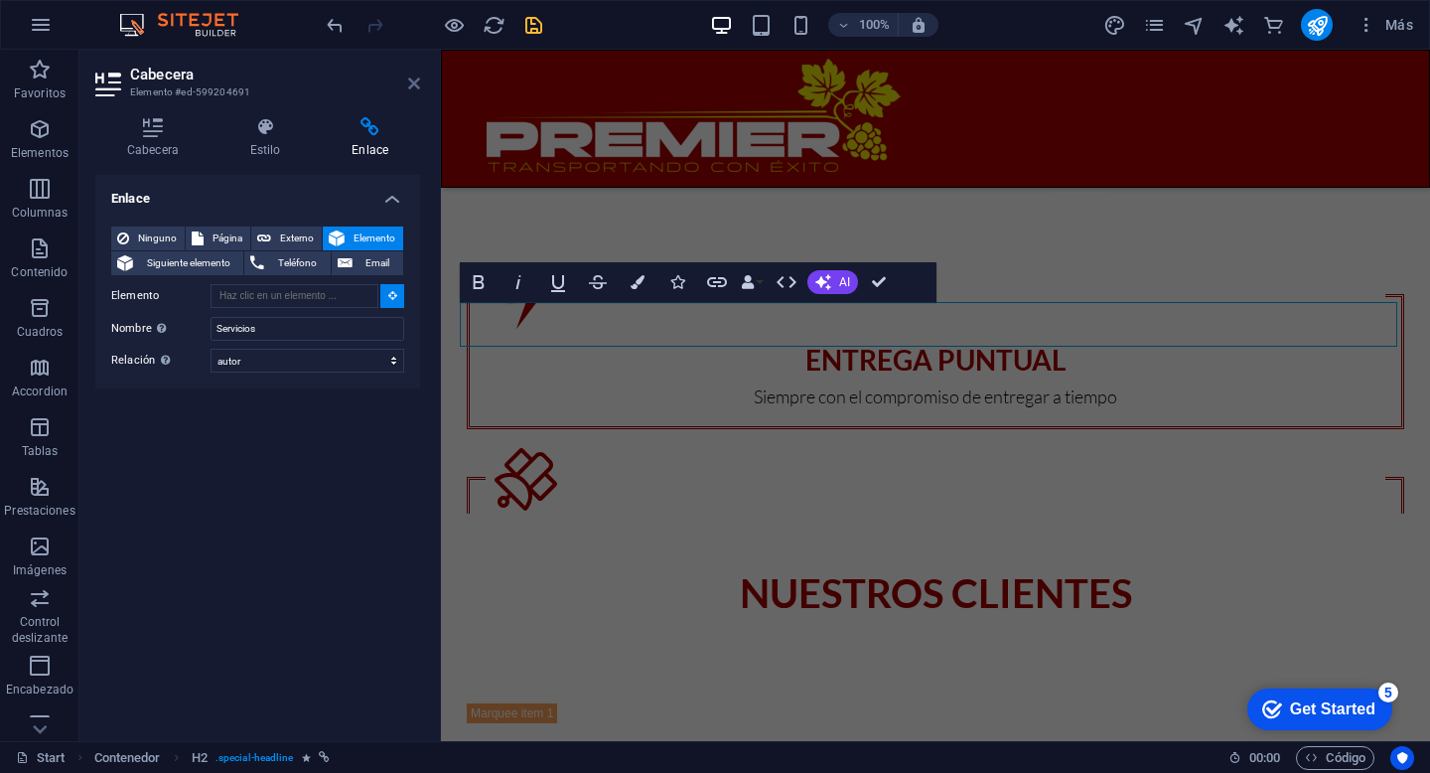
click at [412, 84] on icon at bounding box center [414, 83] width 12 height 16
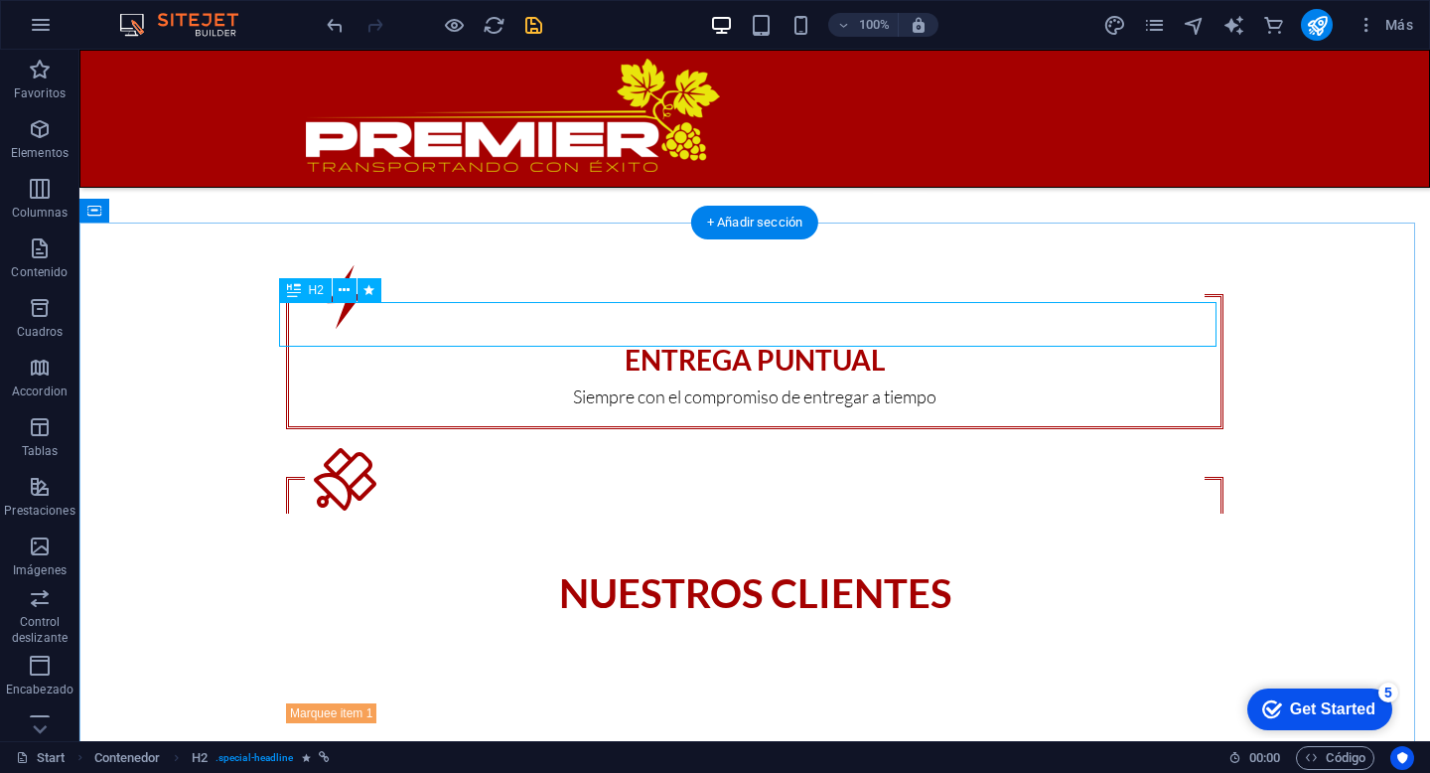
select select "author"
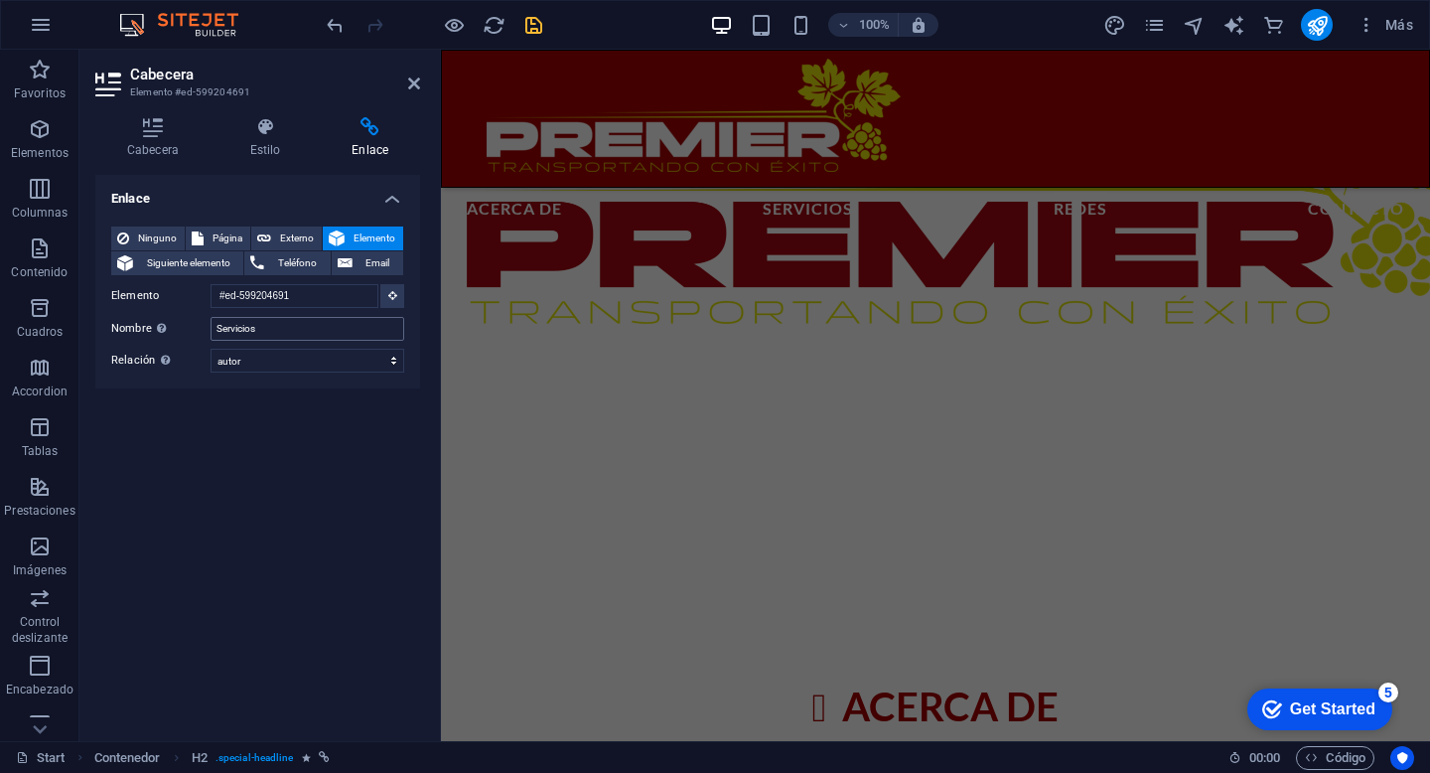
scroll to position [724, 0]
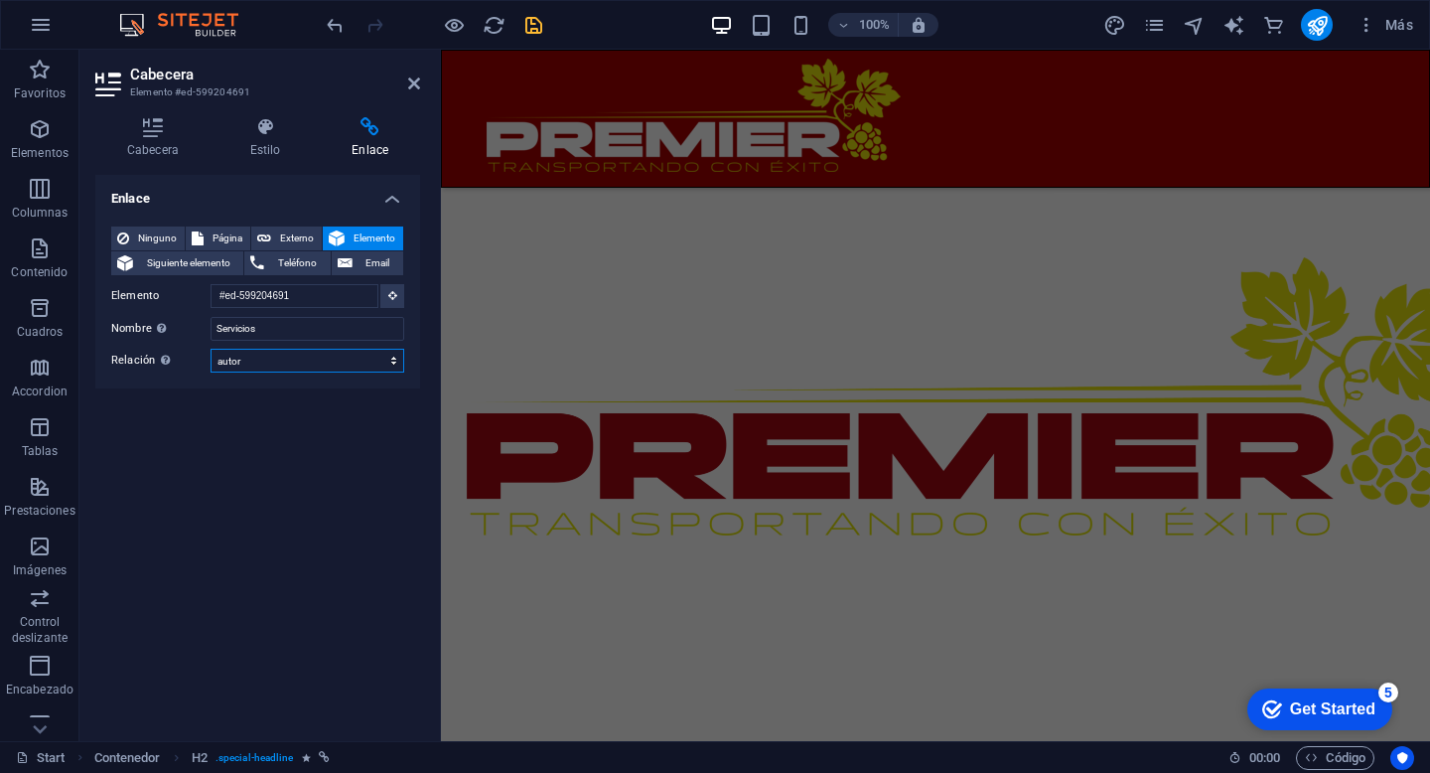
click at [317, 355] on select "alternativo autor marcador externo ayuda licencia siguiente nofollow noreferrer…" at bounding box center [308, 361] width 194 height 24
click at [211, 349] on select "alternativo autor marcador externo ayuda licencia siguiente nofollow noreferrer…" at bounding box center [308, 361] width 194 height 24
click at [154, 240] on span "Ninguno" at bounding box center [157, 238] width 44 height 24
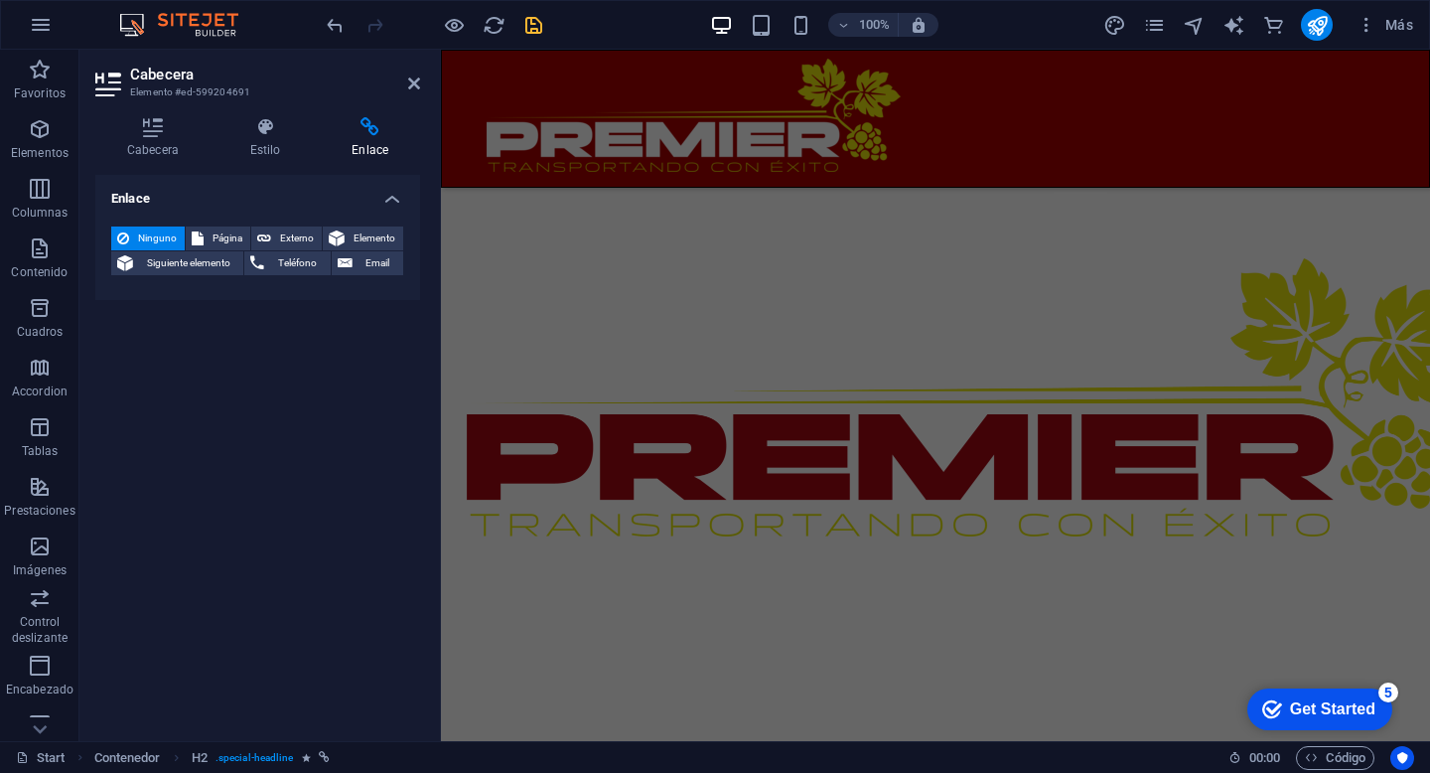
scroll to position [1751, 0]
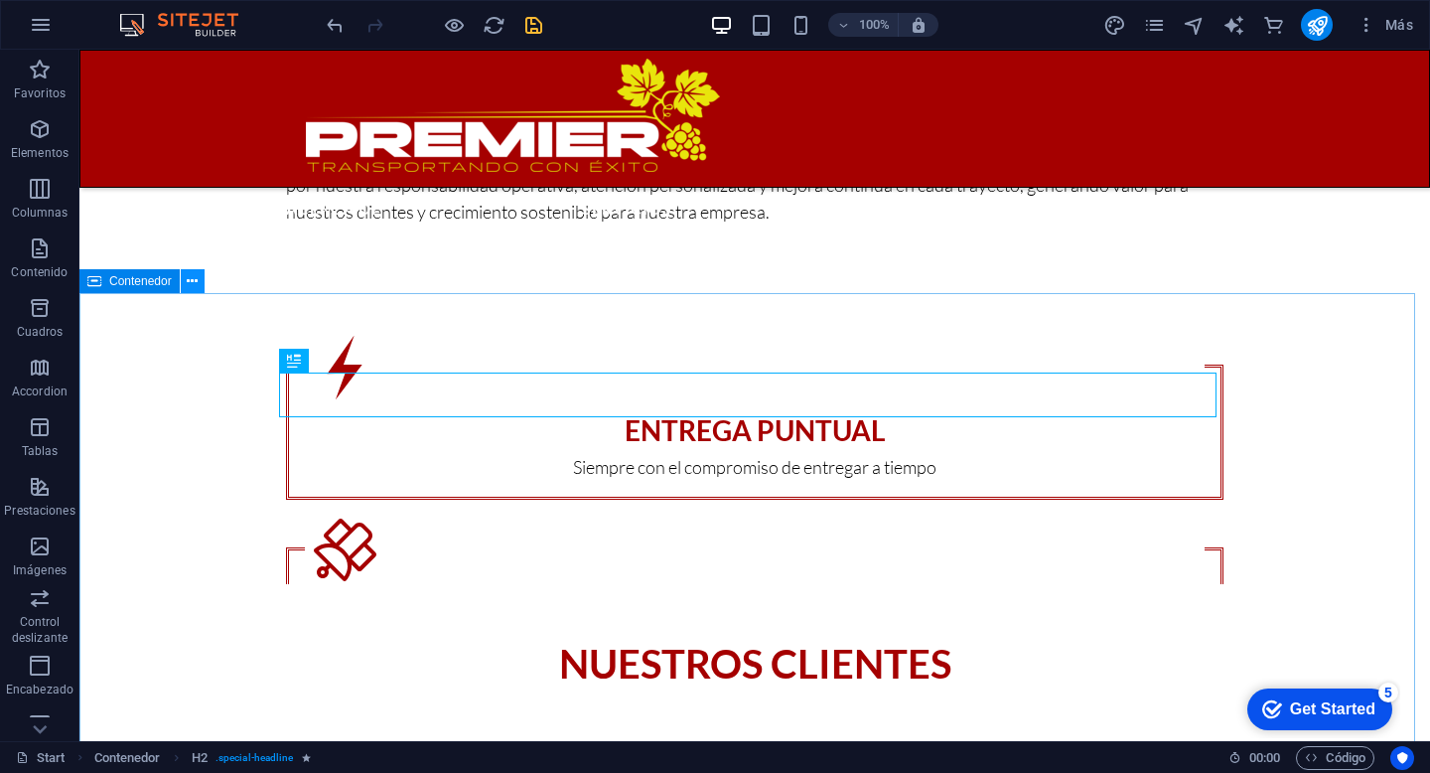
click at [193, 277] on icon at bounding box center [192, 281] width 11 height 21
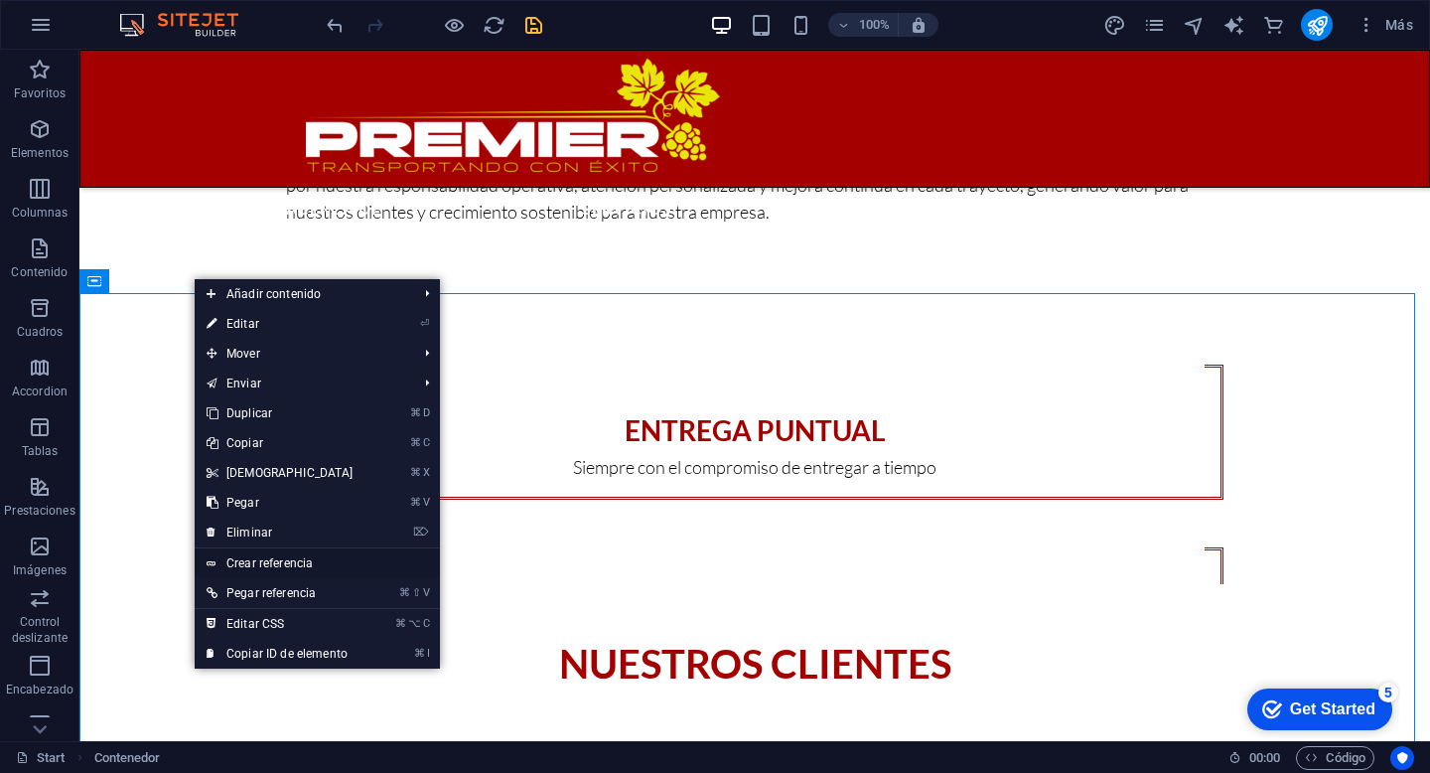
click at [284, 570] on link "Crear referencia" at bounding box center [317, 563] width 245 height 30
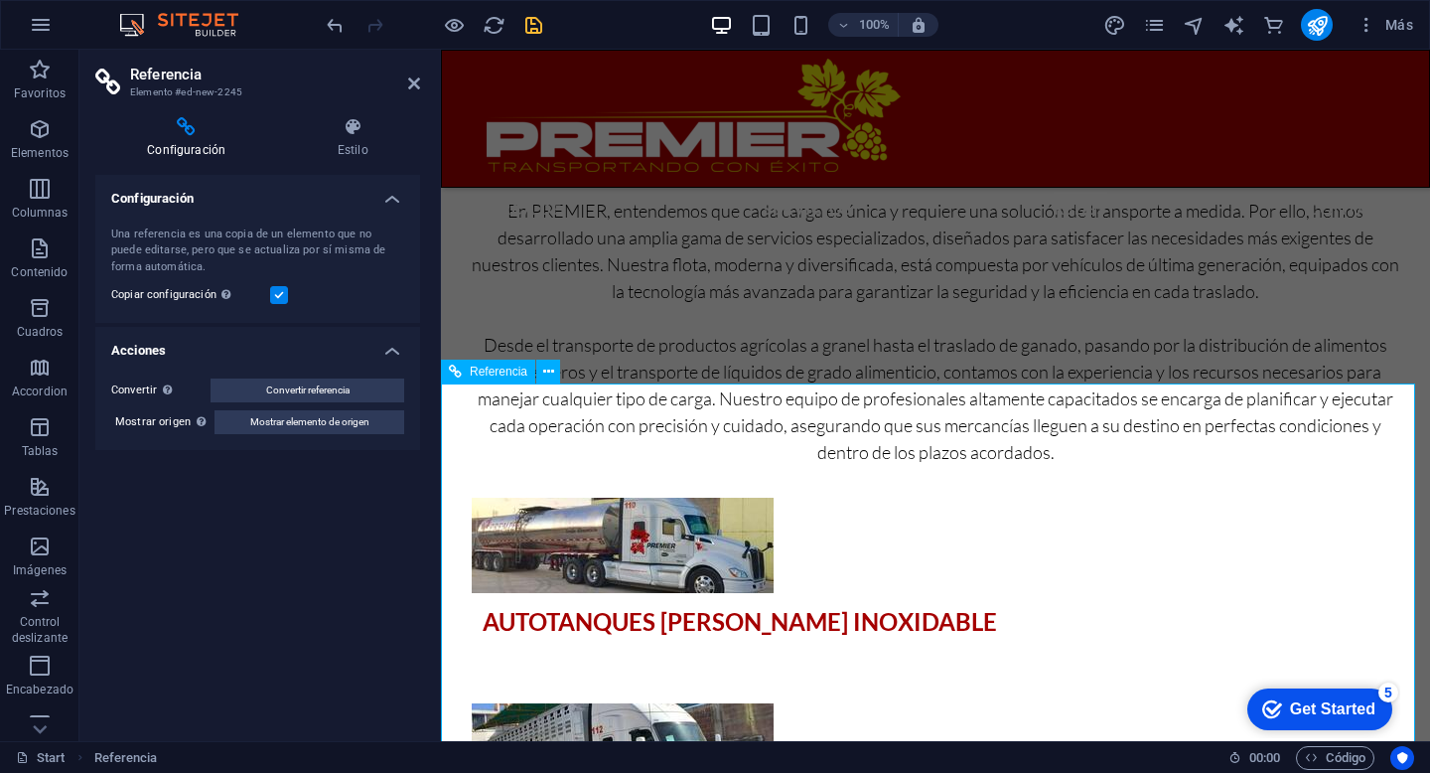
scroll to position [2773, 0]
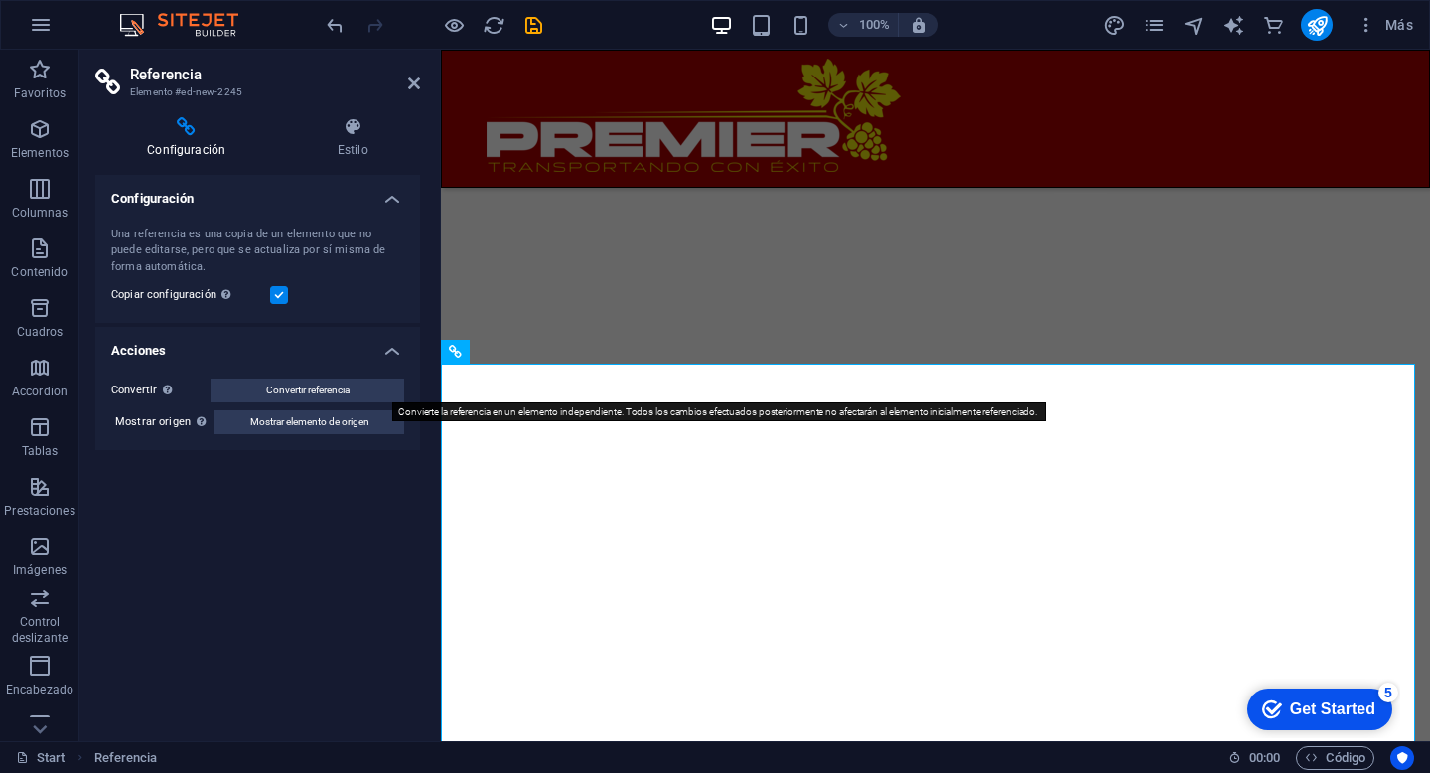
scroll to position [2773, 0]
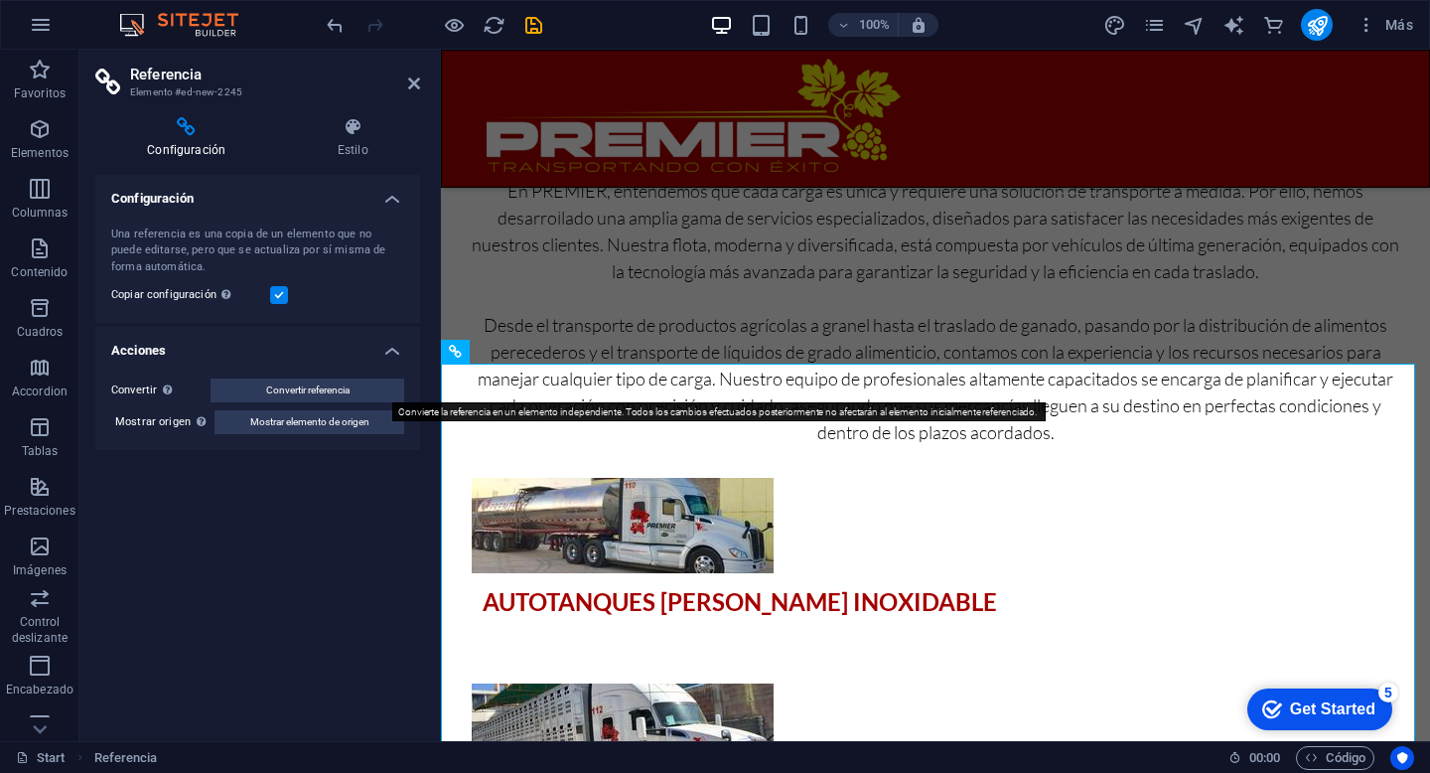
click at [368, 385] on button "Convertir referencia" at bounding box center [308, 390] width 194 height 24
select select "px"
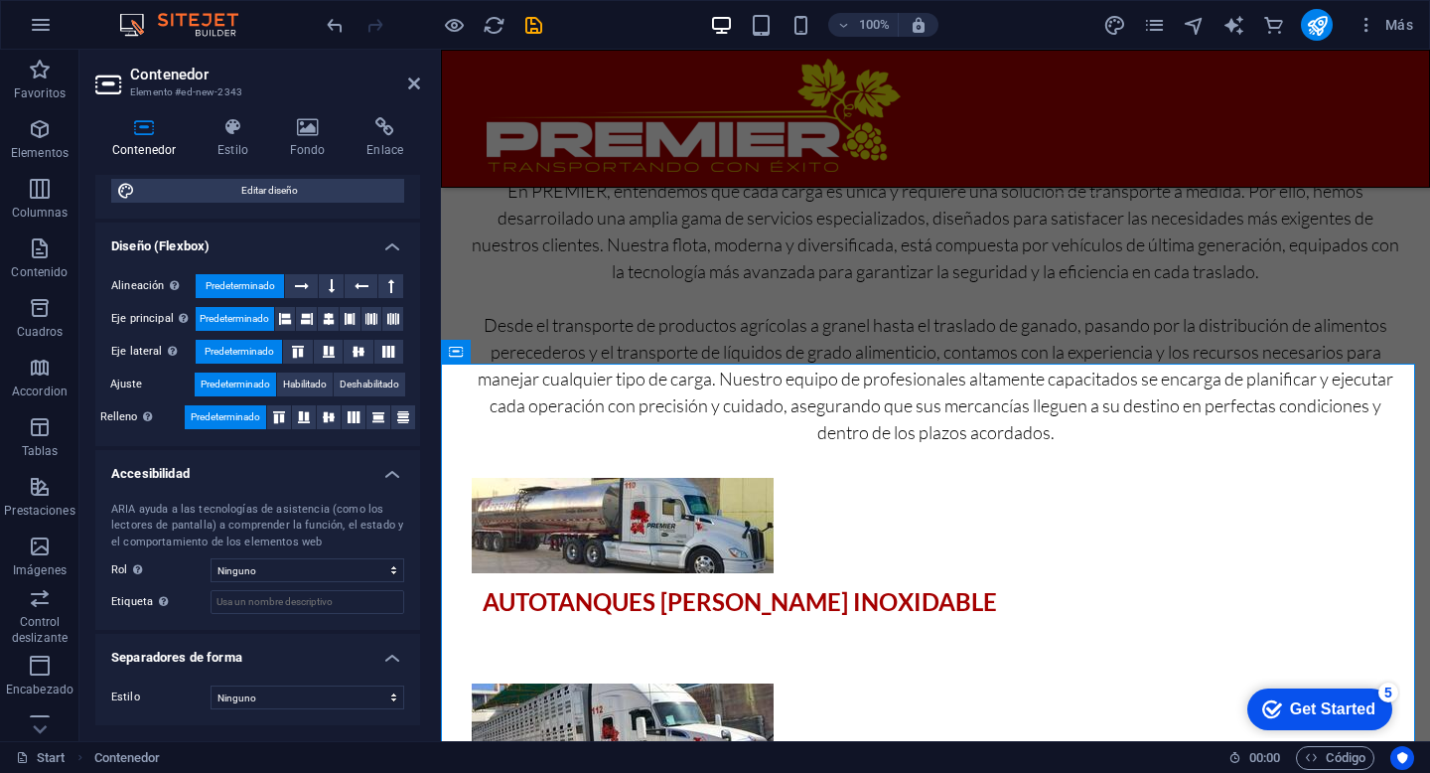
scroll to position [0, 0]
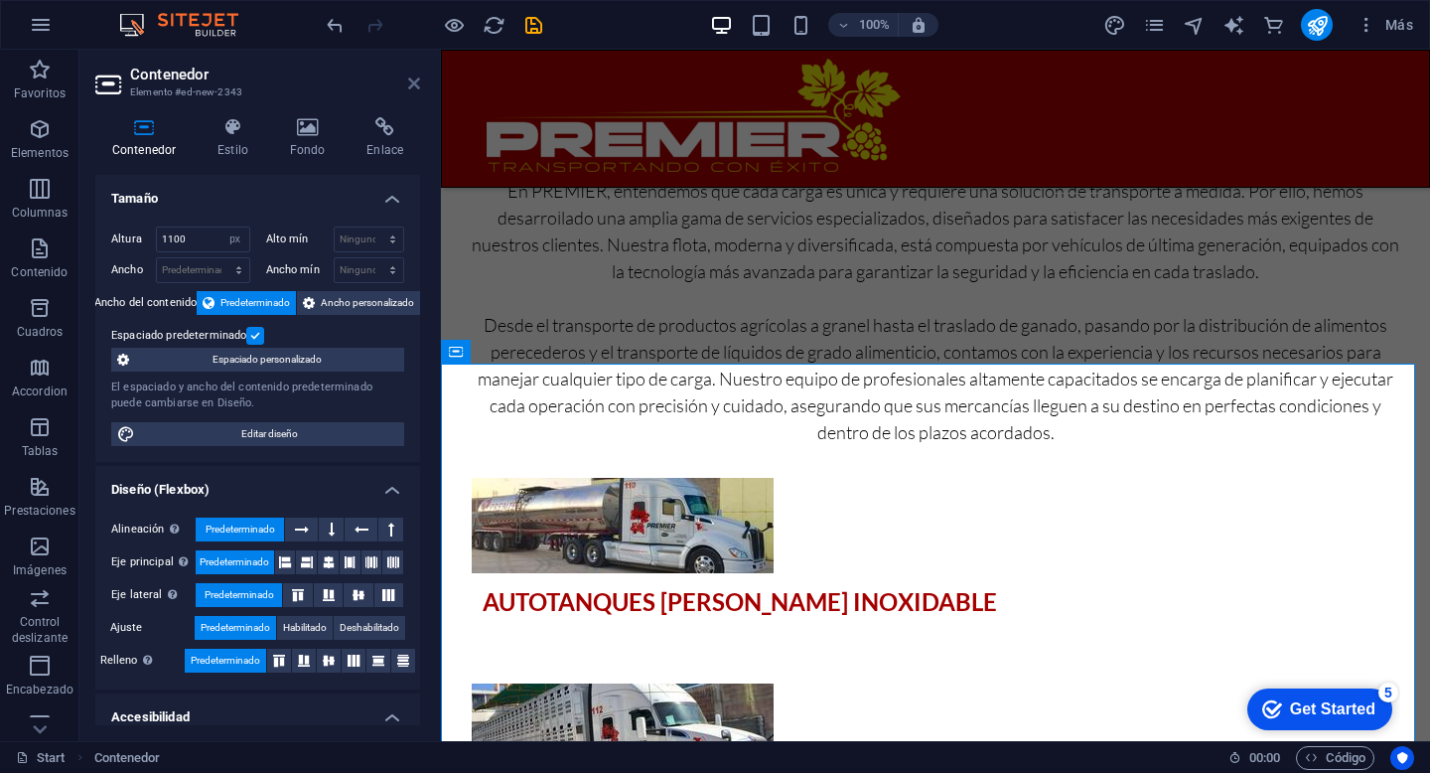
click at [411, 80] on icon at bounding box center [414, 83] width 12 height 16
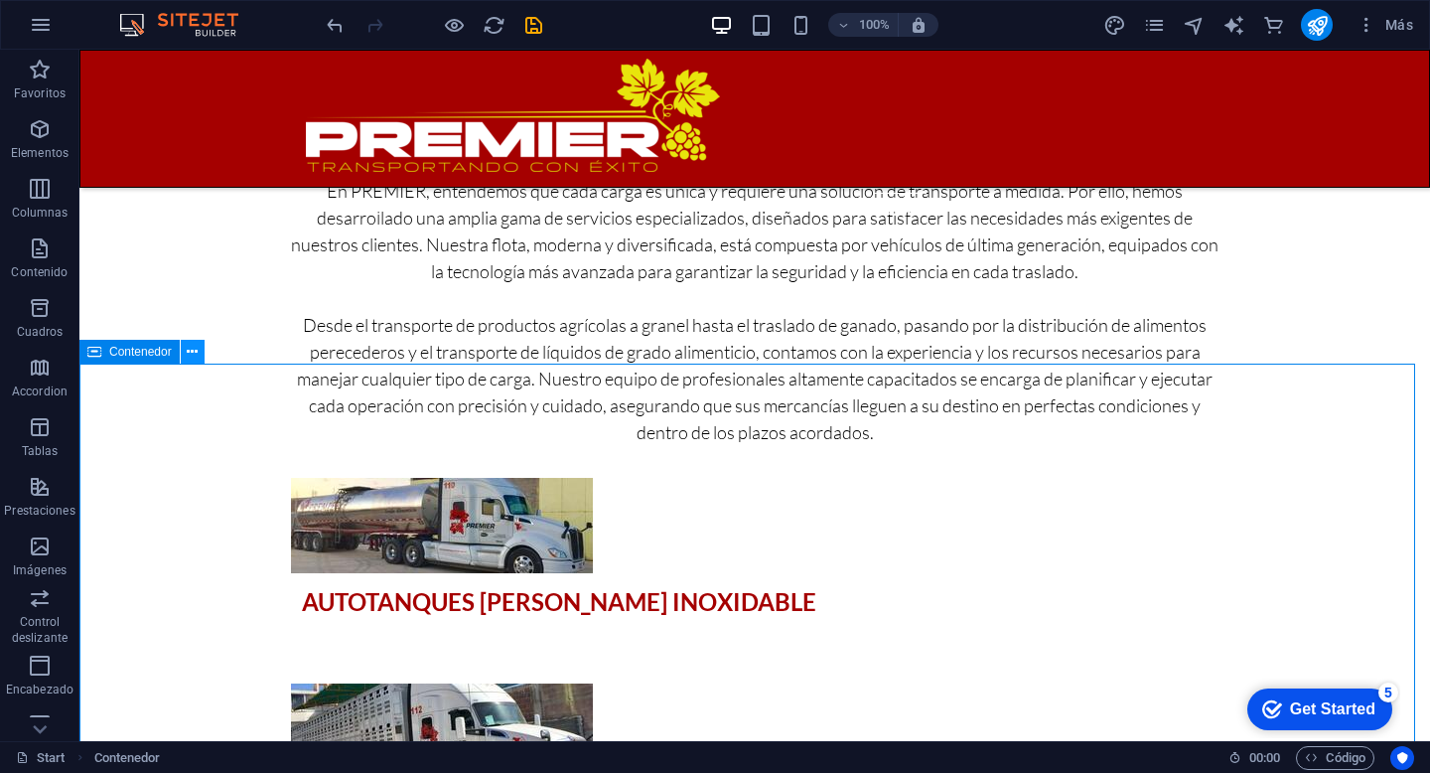
click at [195, 352] on icon at bounding box center [192, 352] width 11 height 21
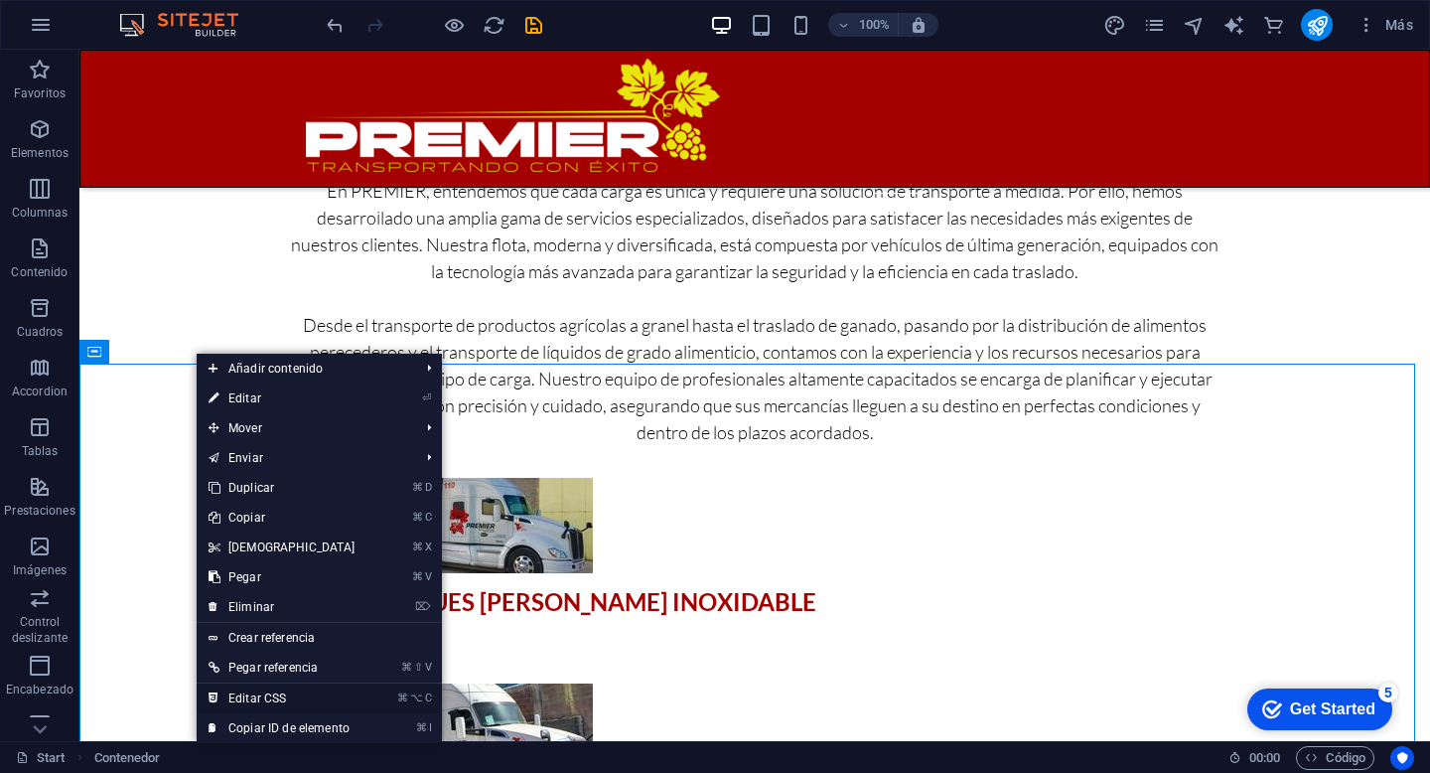
click at [278, 691] on link "⌘ ⌥ C Editar CSS" at bounding box center [282, 698] width 171 height 30
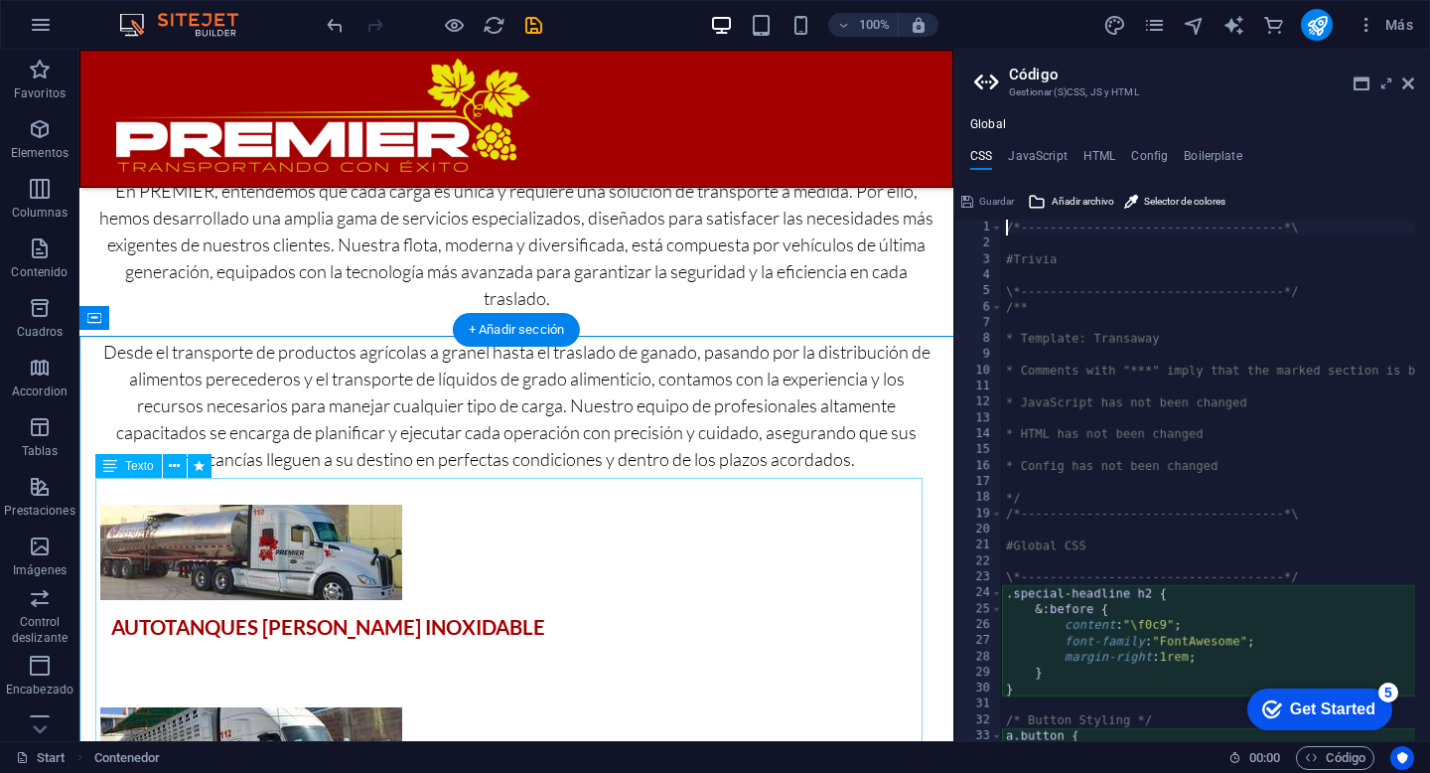
type textarea "@include image-boxes("
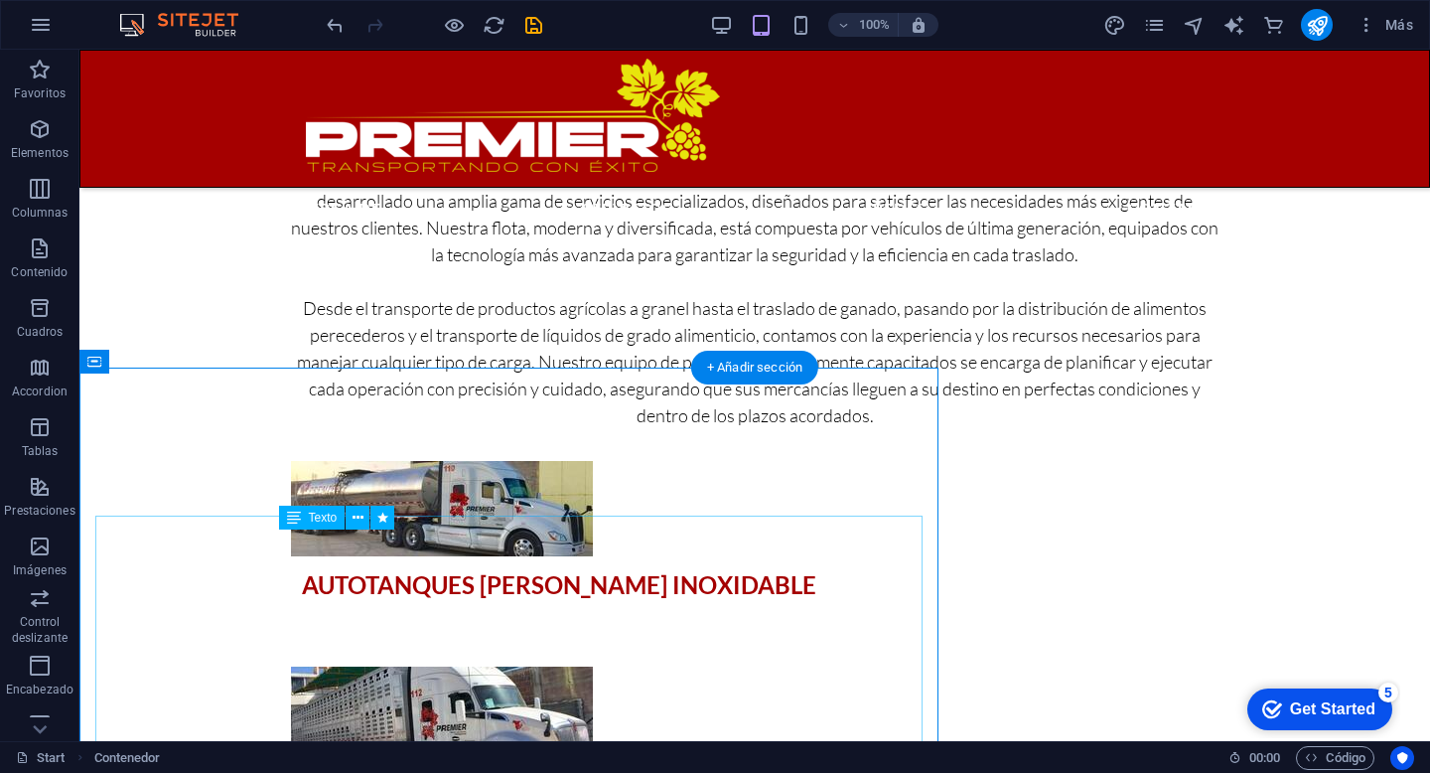
scroll to position [2773, 0]
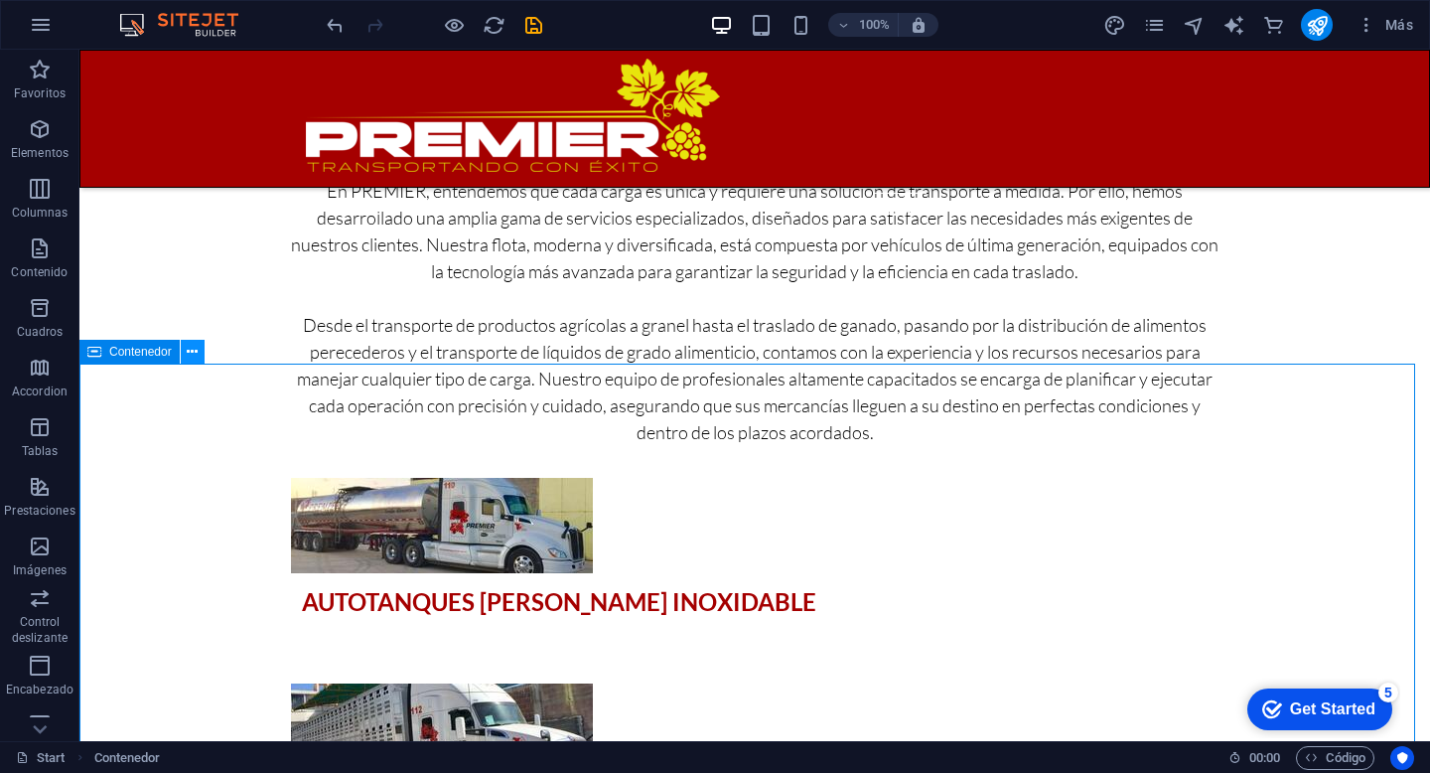
click at [193, 350] on icon at bounding box center [192, 352] width 11 height 21
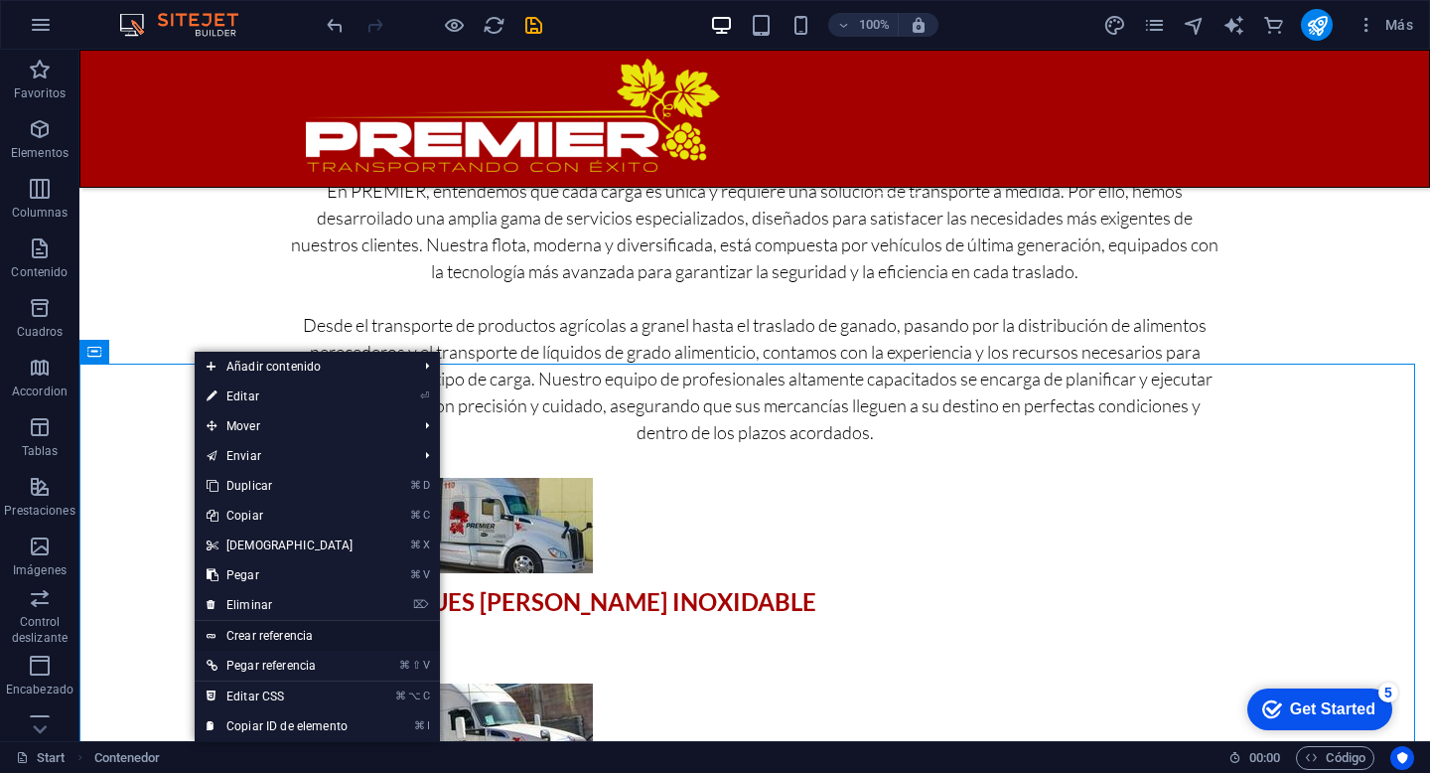
click at [244, 627] on link "Crear referencia" at bounding box center [317, 636] width 245 height 30
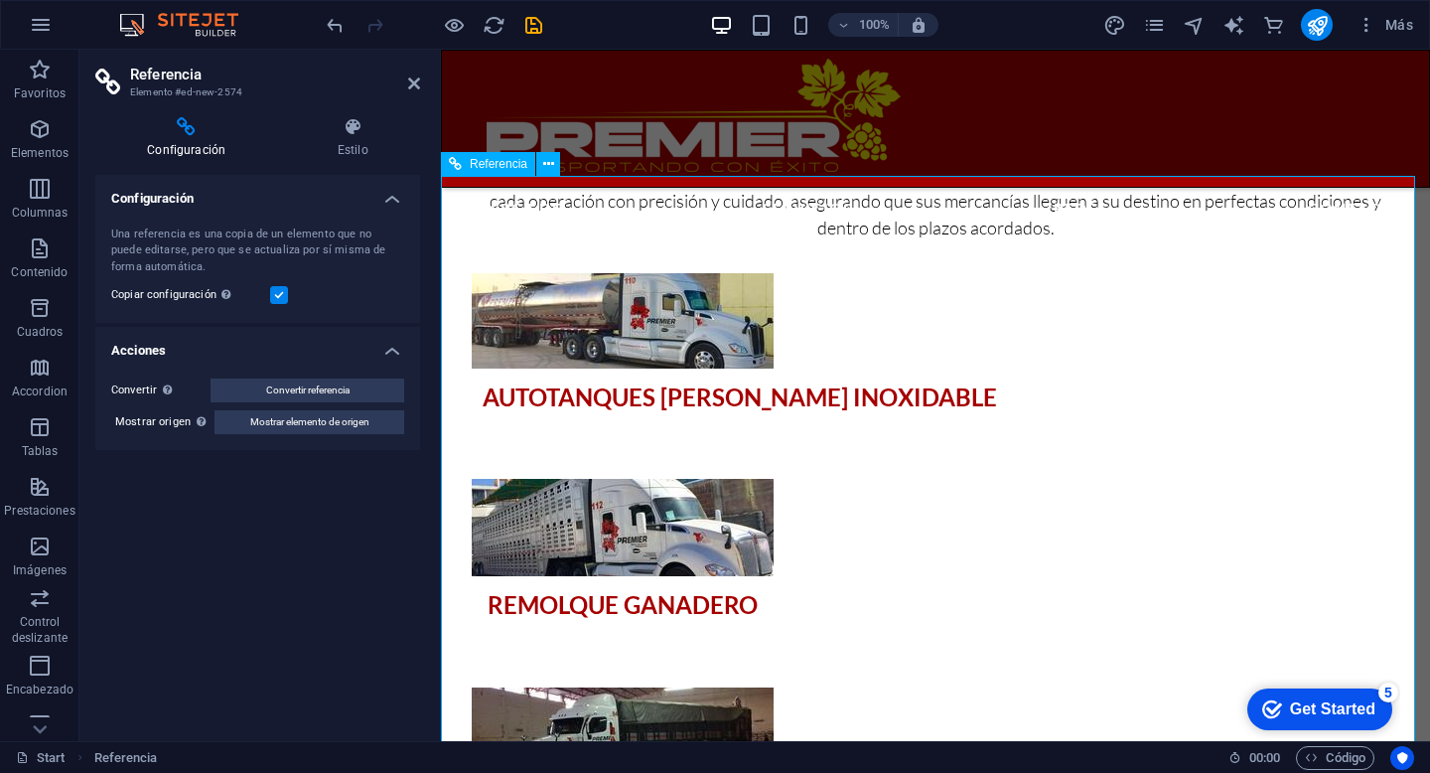
scroll to position [4074, 0]
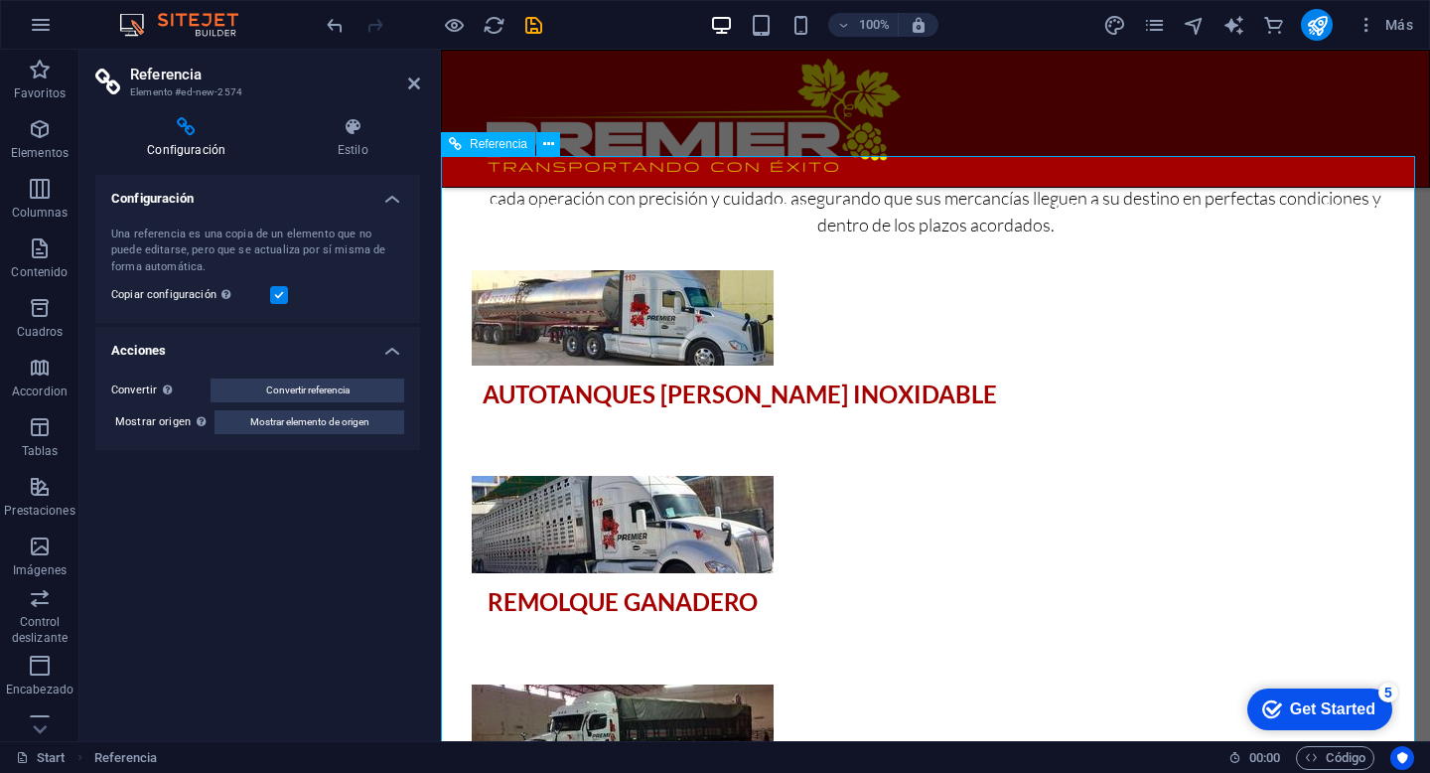
click at [410, 77] on icon at bounding box center [414, 83] width 12 height 16
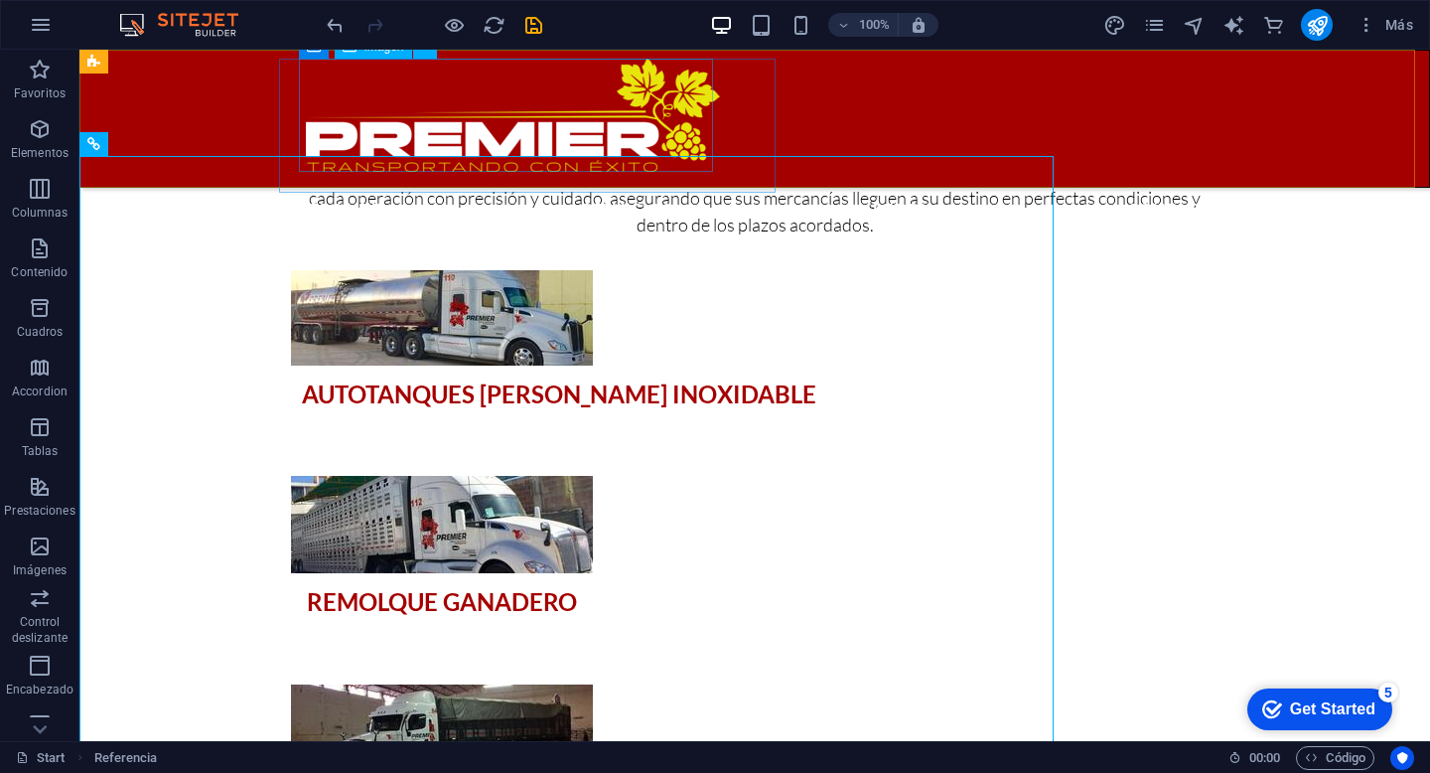
click at [410, 77] on figure at bounding box center [554, 115] width 497 height 113
select select "px"
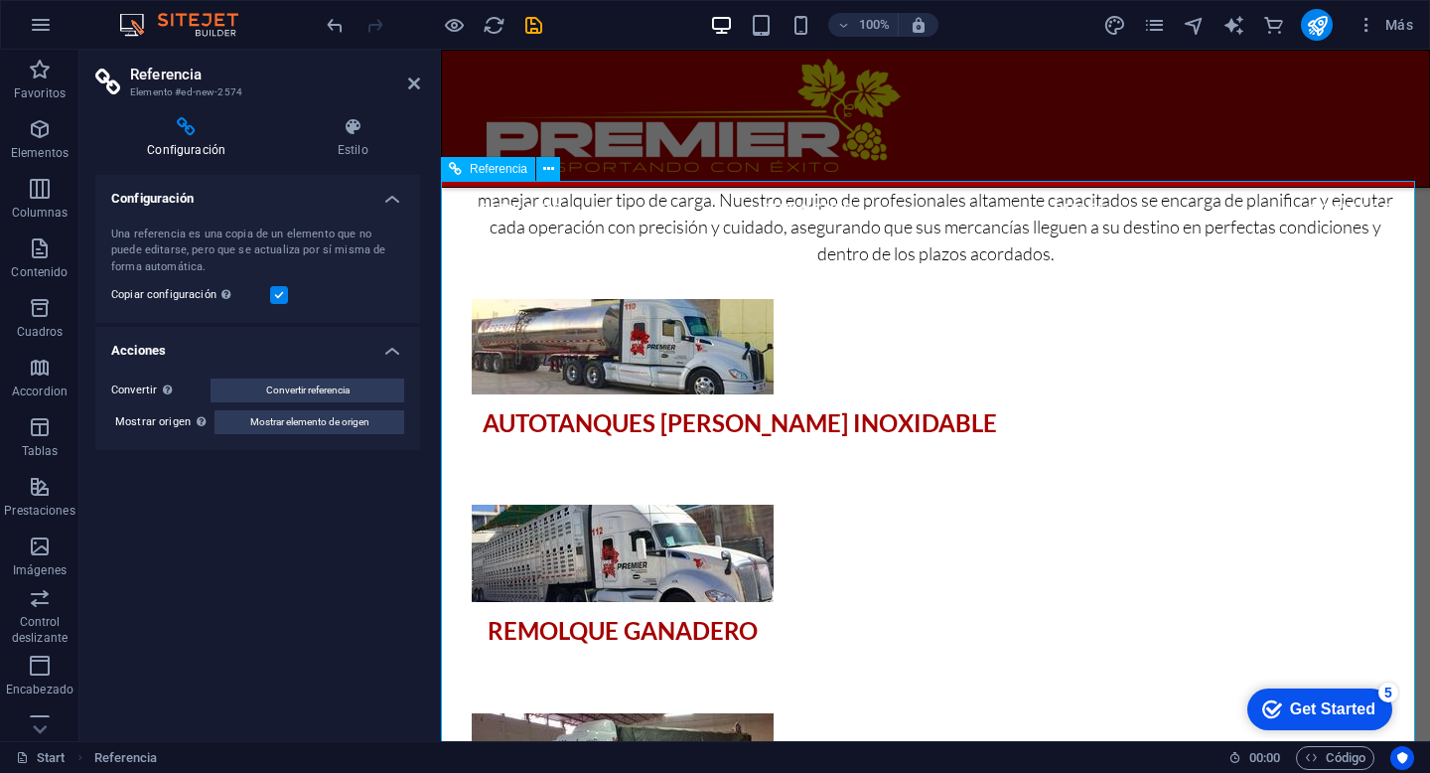
scroll to position [4046, 0]
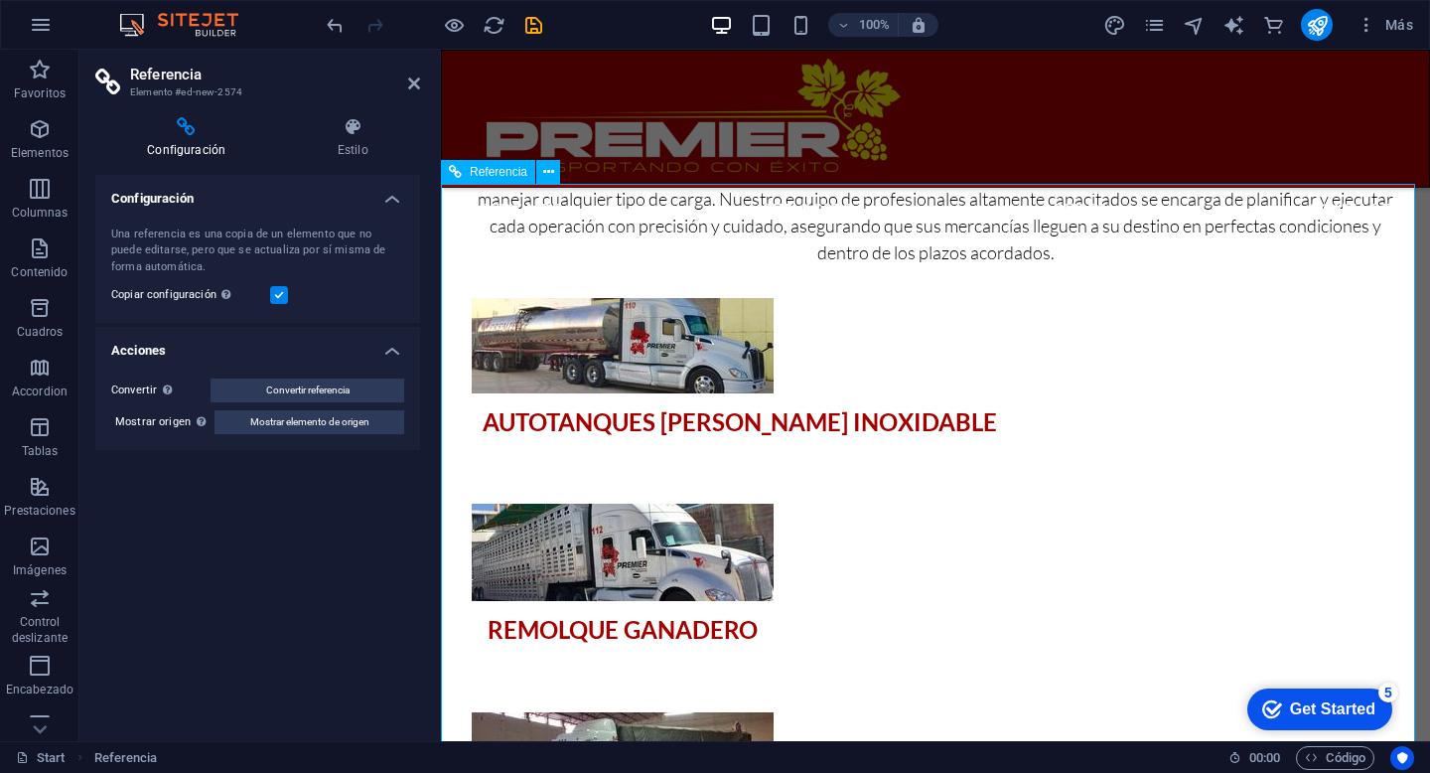
click at [1182, 193] on nav "Acerca de Servicios Redes Contacto" at bounding box center [936, 207] width 938 height 29
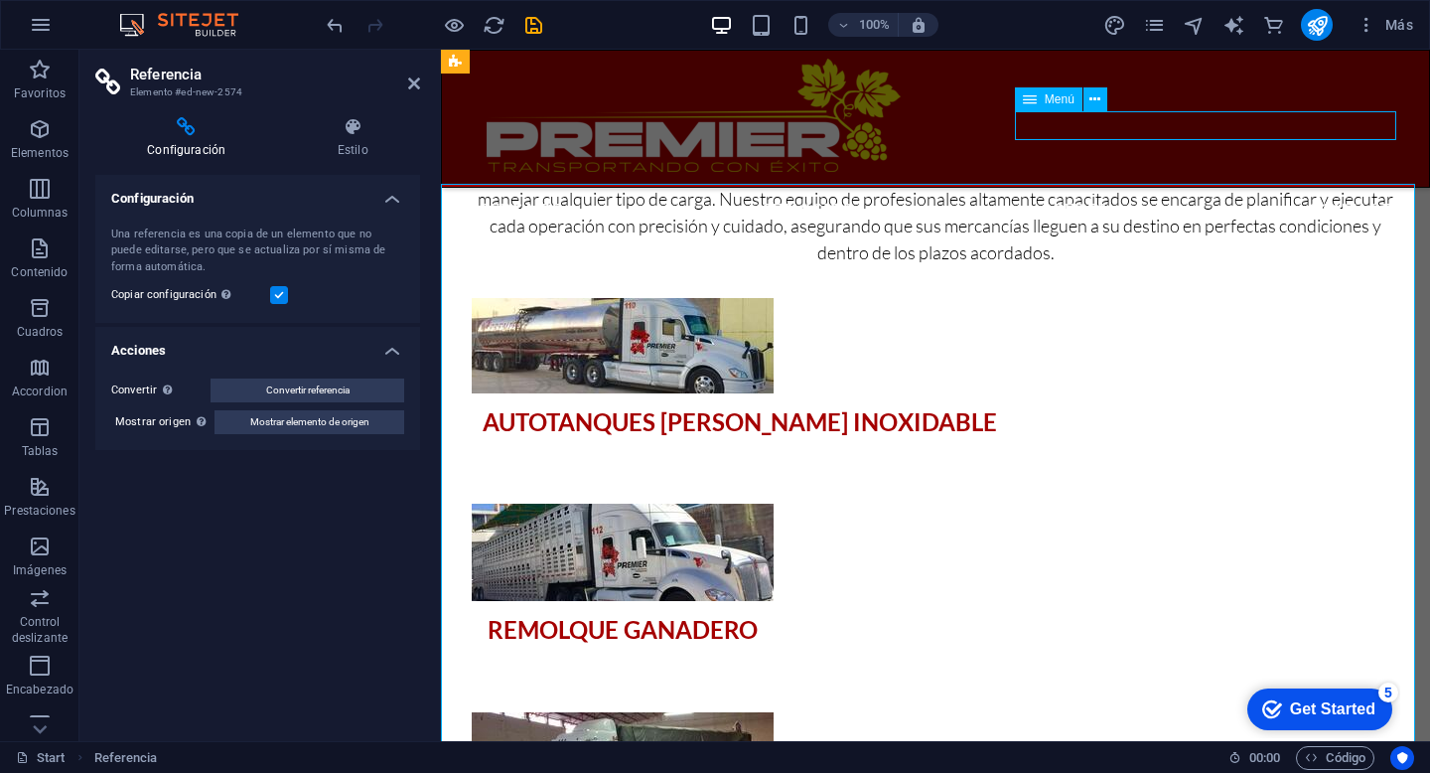
click at [1182, 193] on nav "Acerca de Servicios Redes Contacto" at bounding box center [936, 207] width 938 height 29
select select
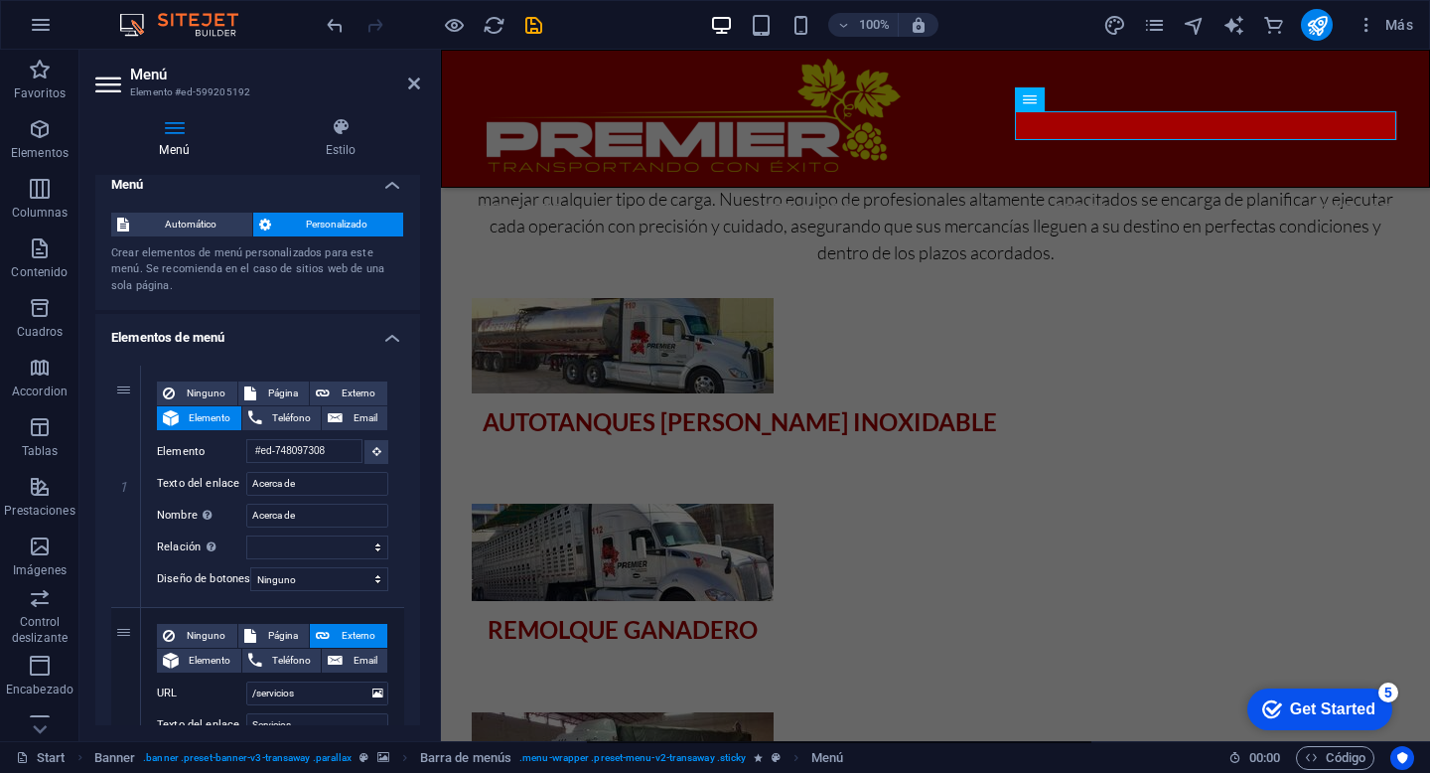
scroll to position [0, 0]
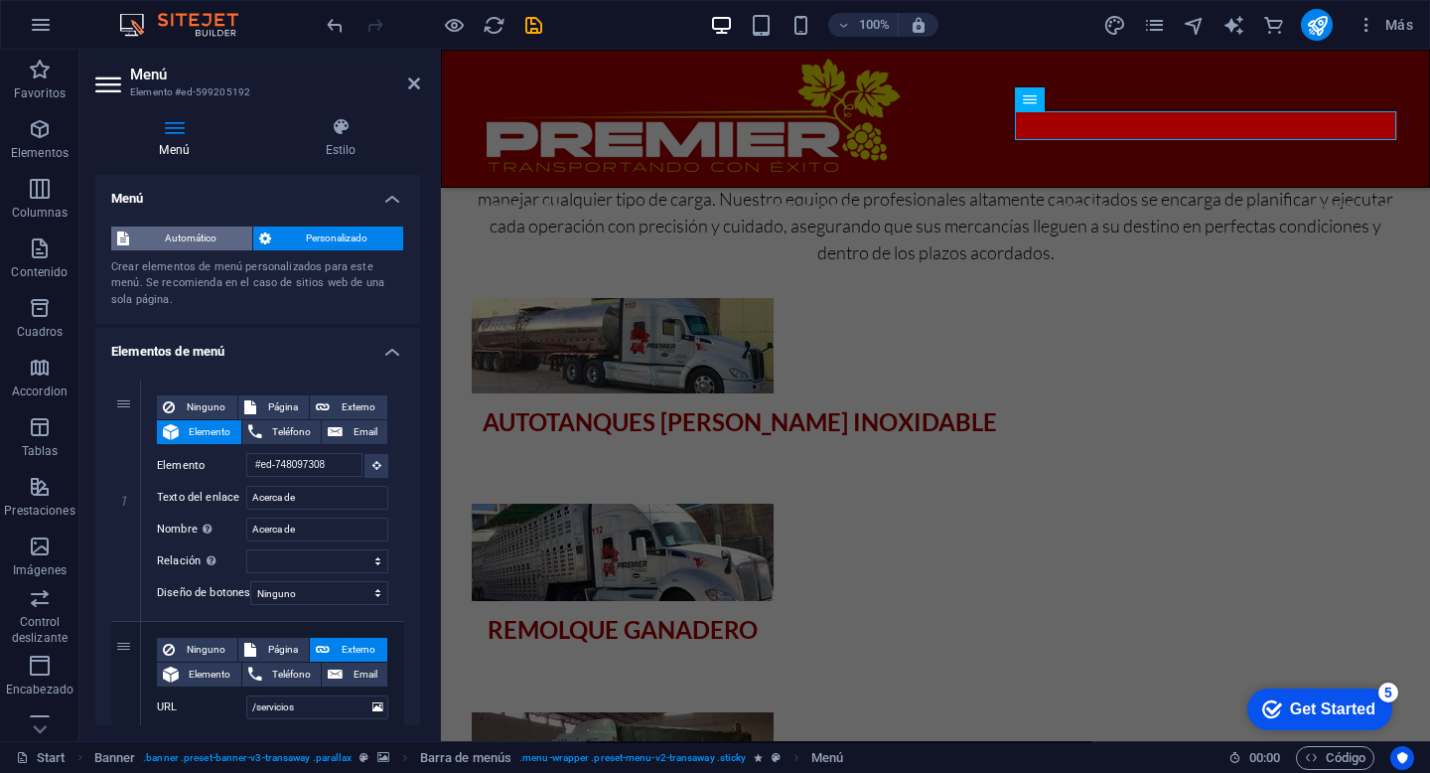
click at [184, 228] on span "Automático" at bounding box center [190, 238] width 111 height 24
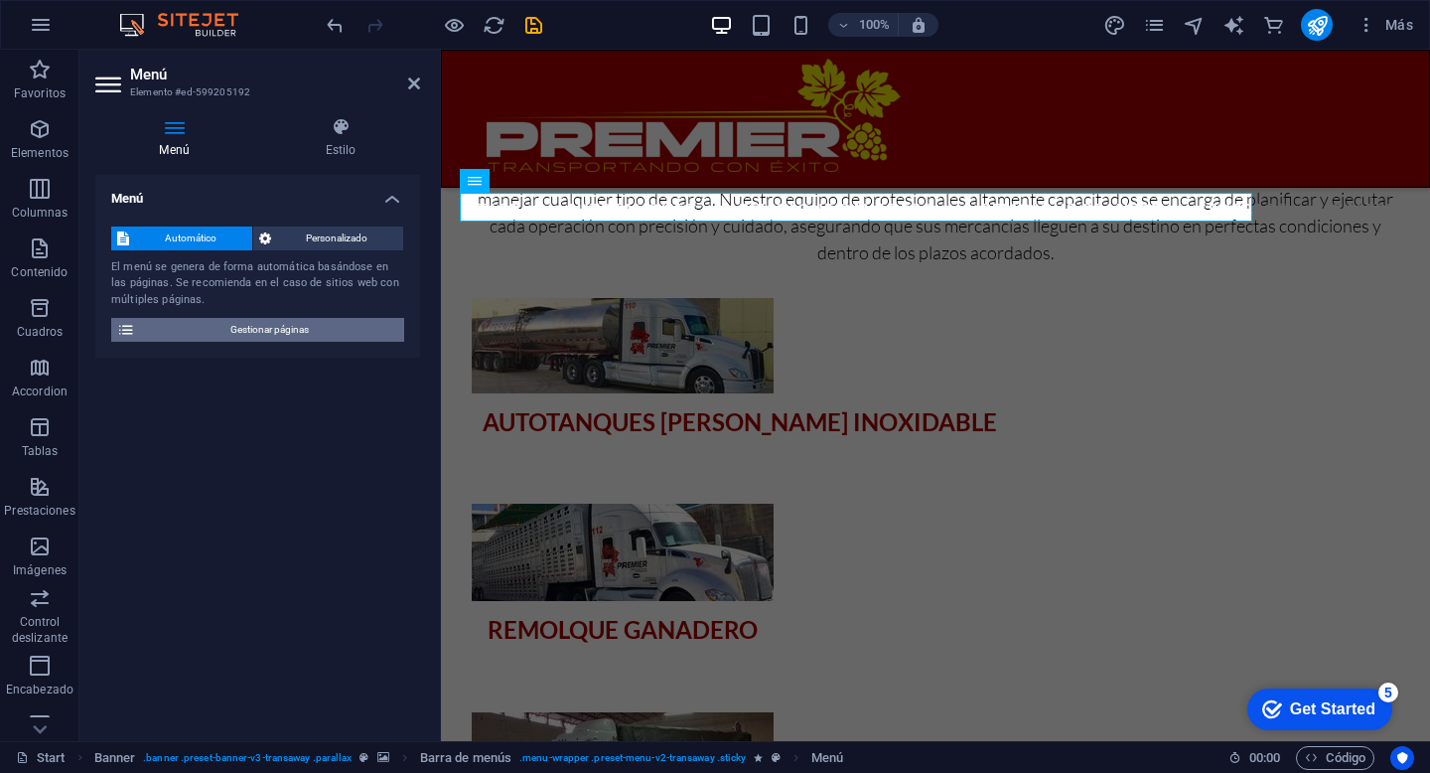
click at [226, 329] on span "Gestionar páginas" at bounding box center [269, 330] width 257 height 24
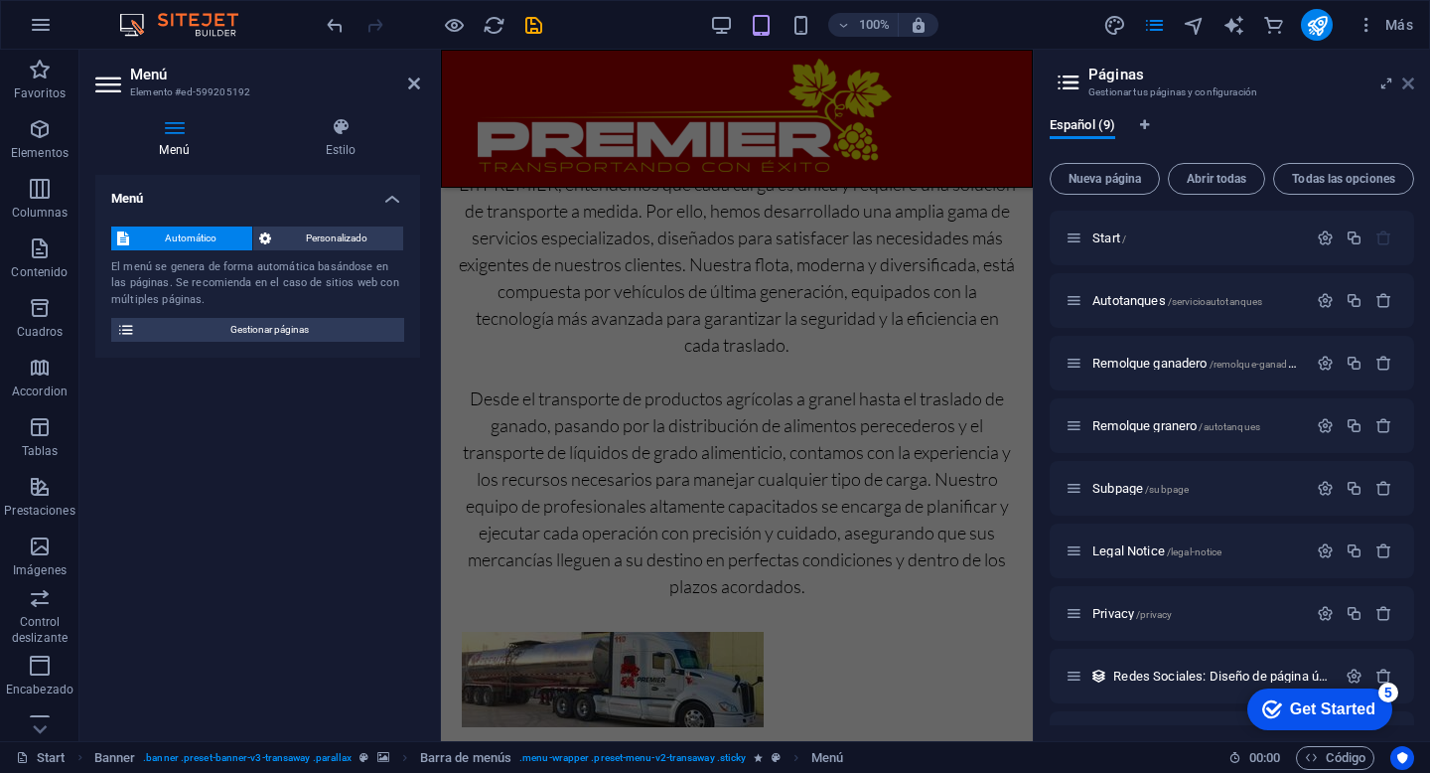
click at [1413, 79] on icon at bounding box center [1409, 83] width 12 height 16
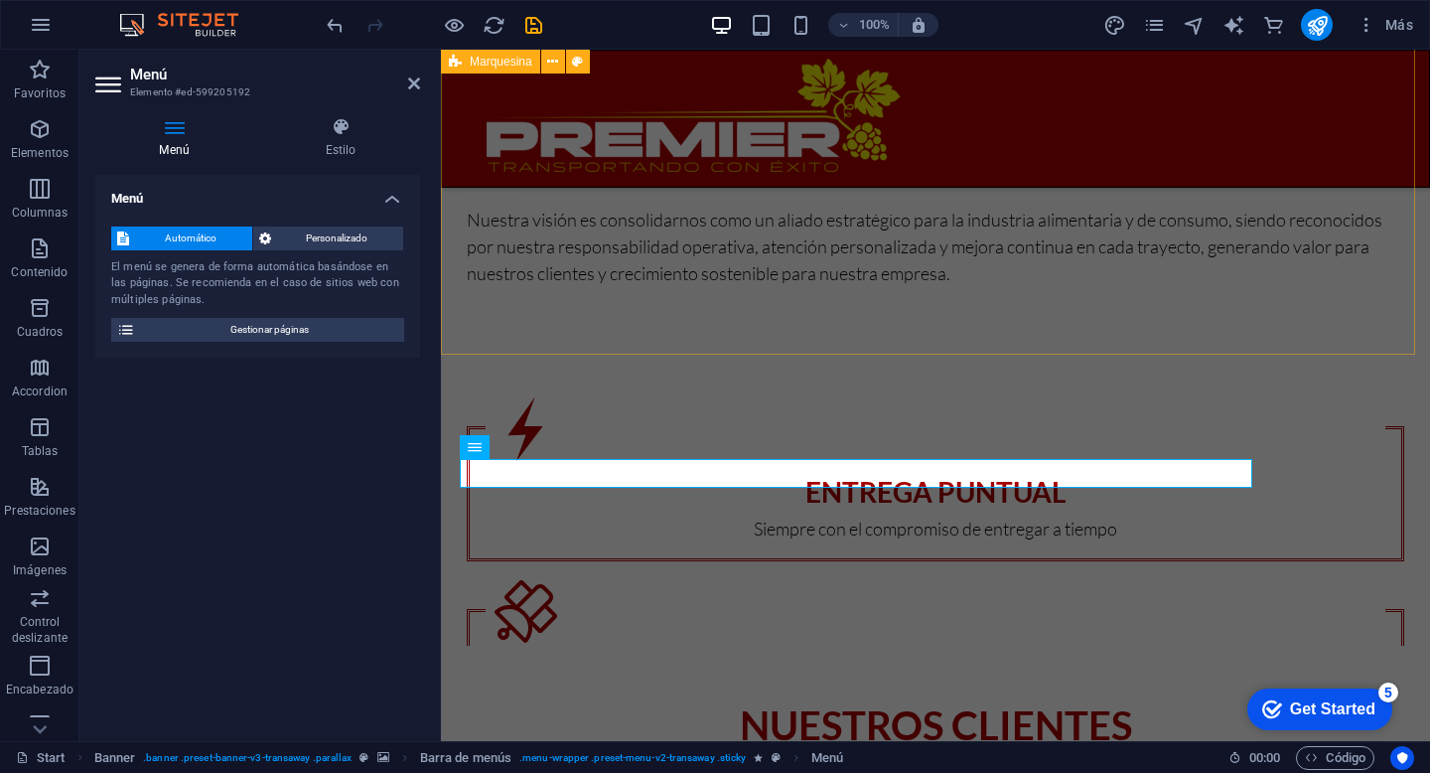
scroll to position [1629, 0]
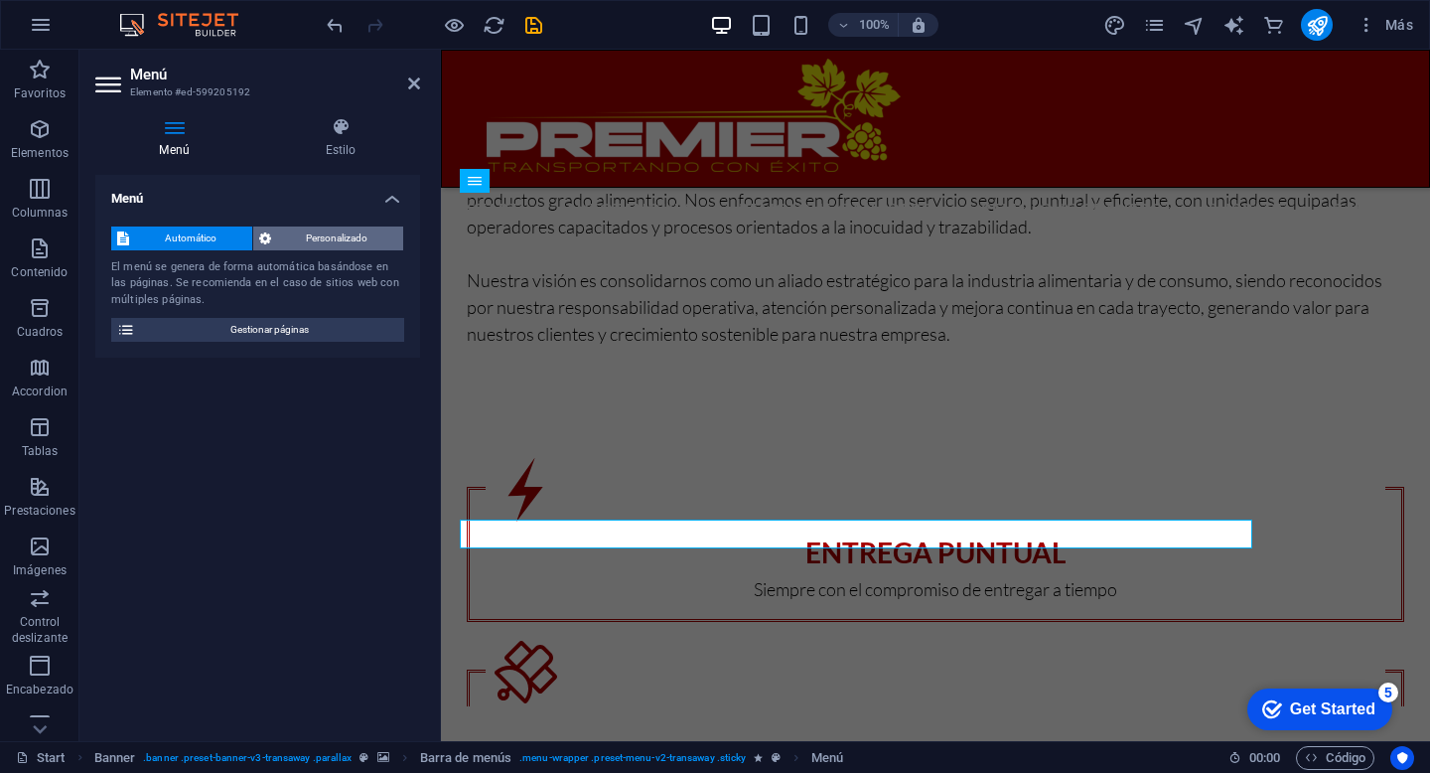
click at [303, 229] on span "Personalizado" at bounding box center [337, 238] width 121 height 24
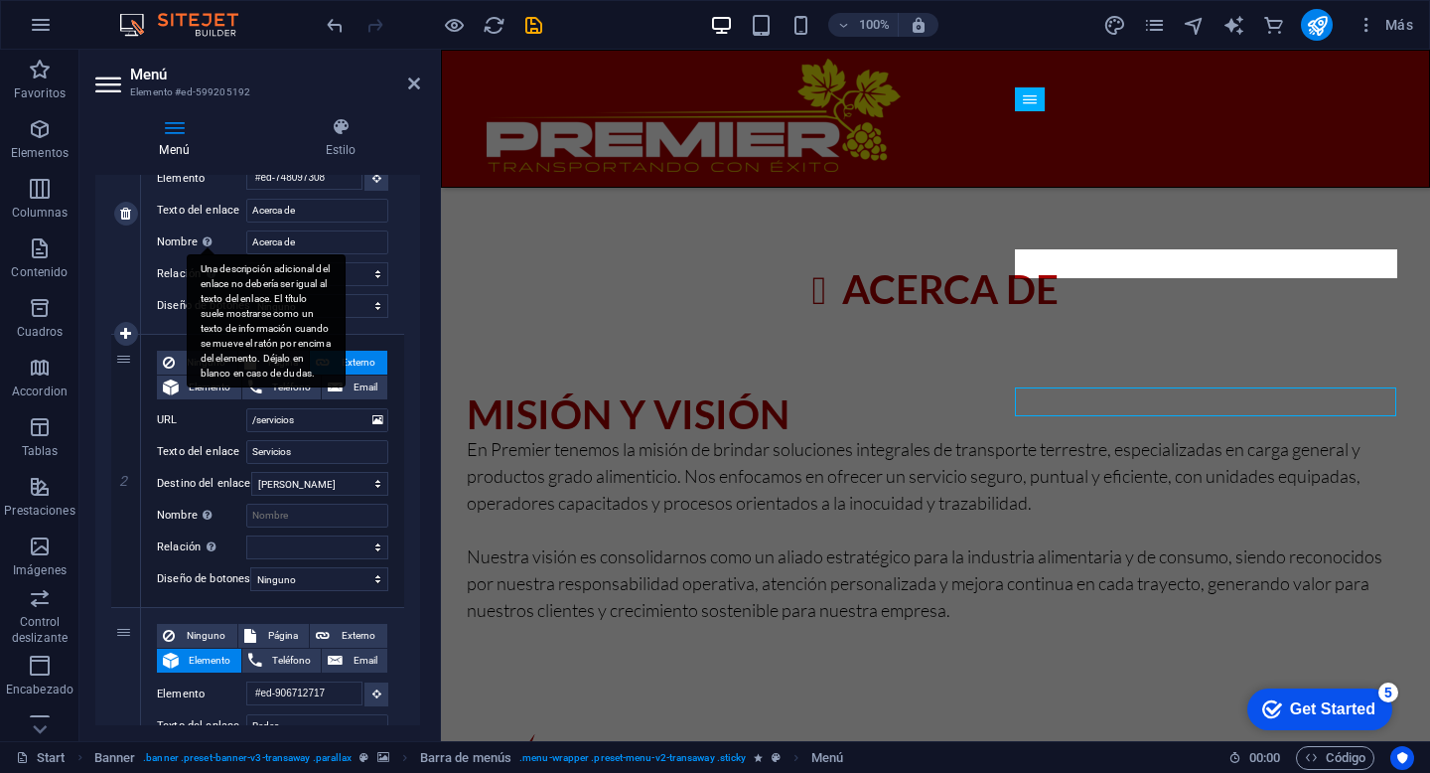
scroll to position [291, 0]
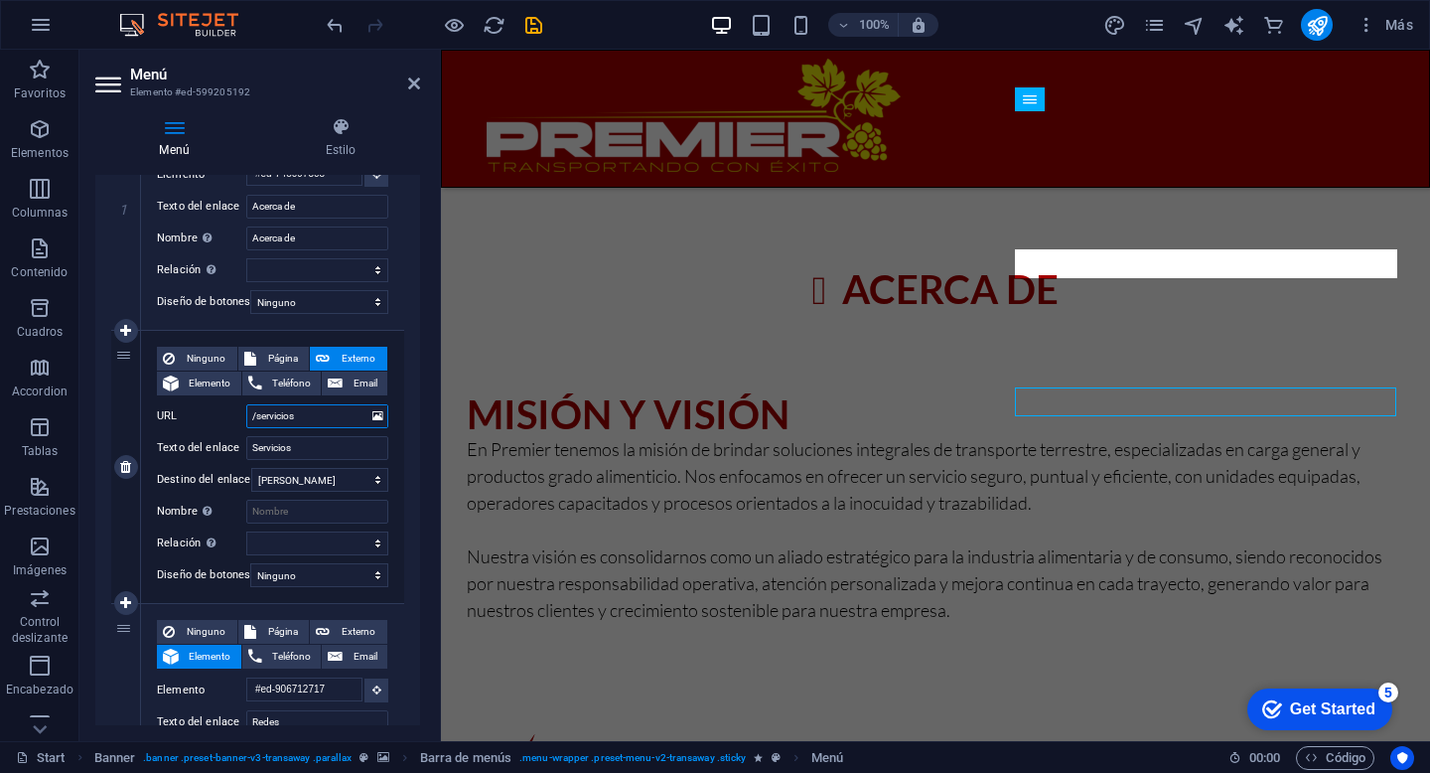
click at [327, 416] on input "/servicios" at bounding box center [317, 416] width 142 height 24
click at [221, 376] on span "Elemento" at bounding box center [210, 384] width 51 height 24
select select
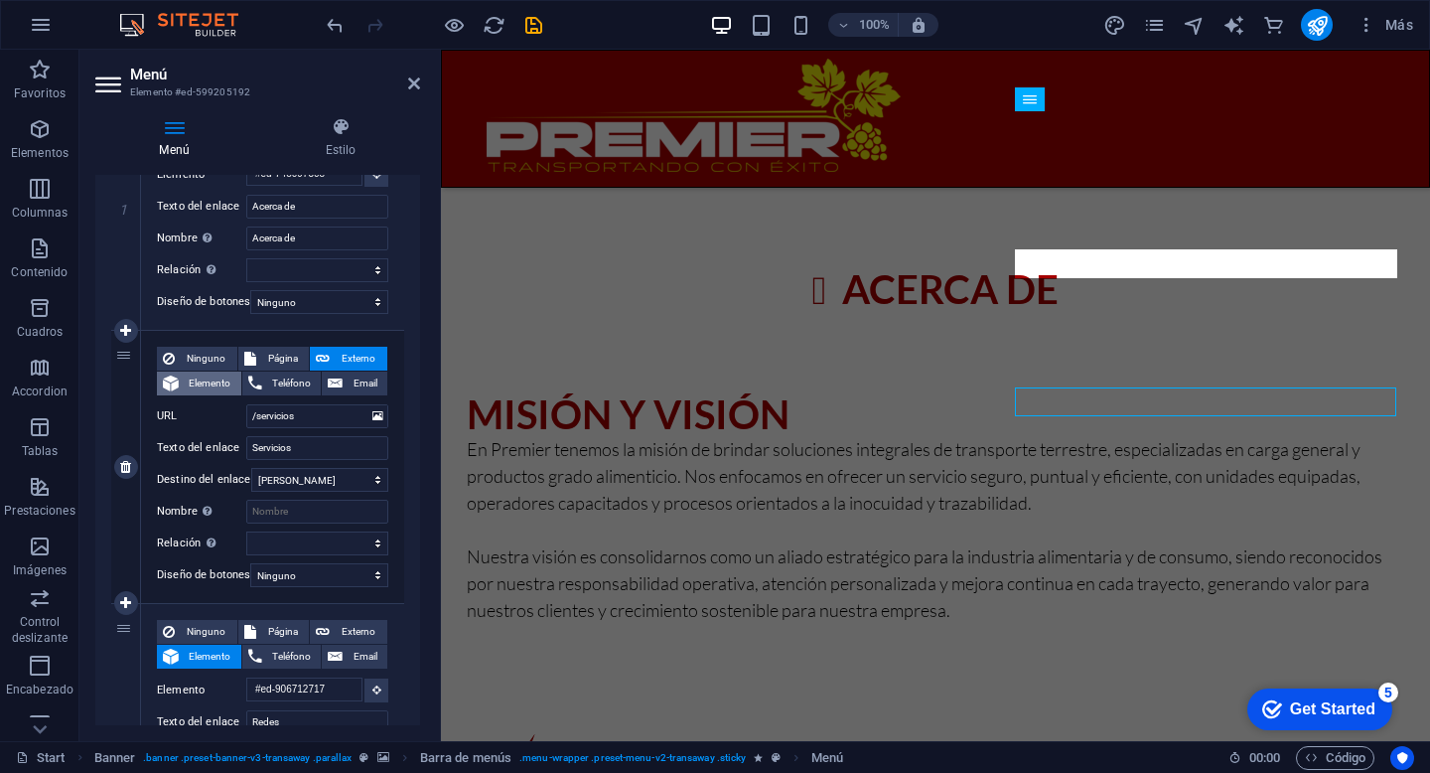
select select
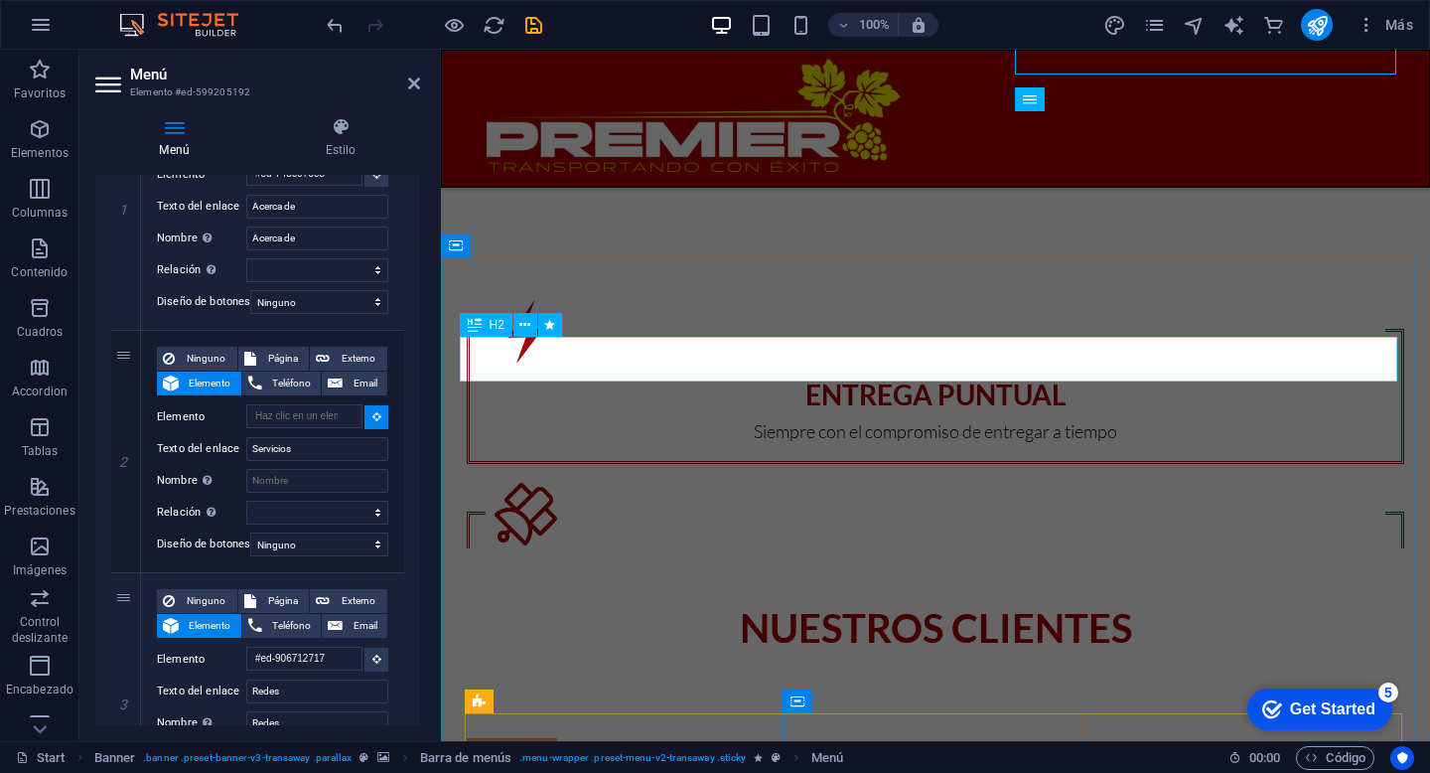
scroll to position [1802, 0]
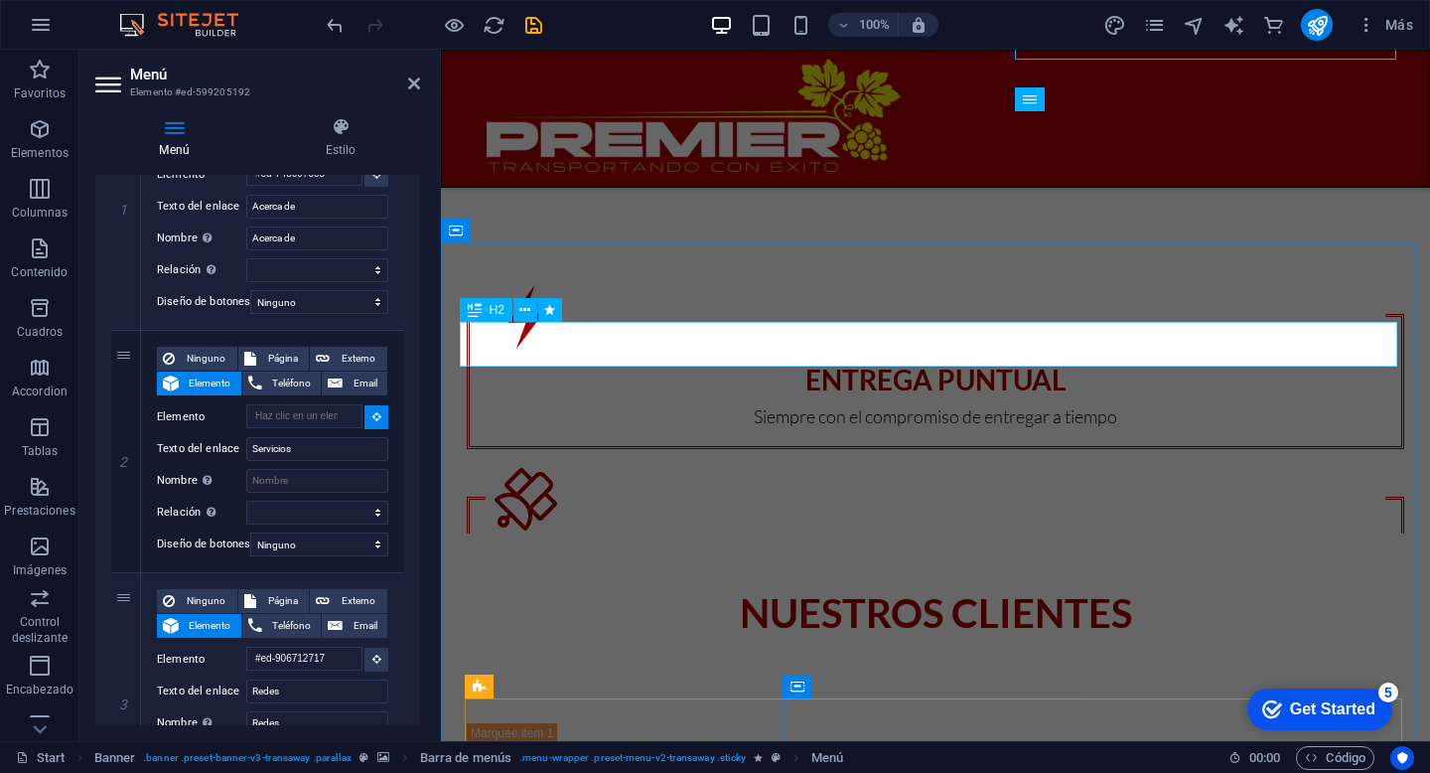
select select
type input "#ed-599204691"
select select
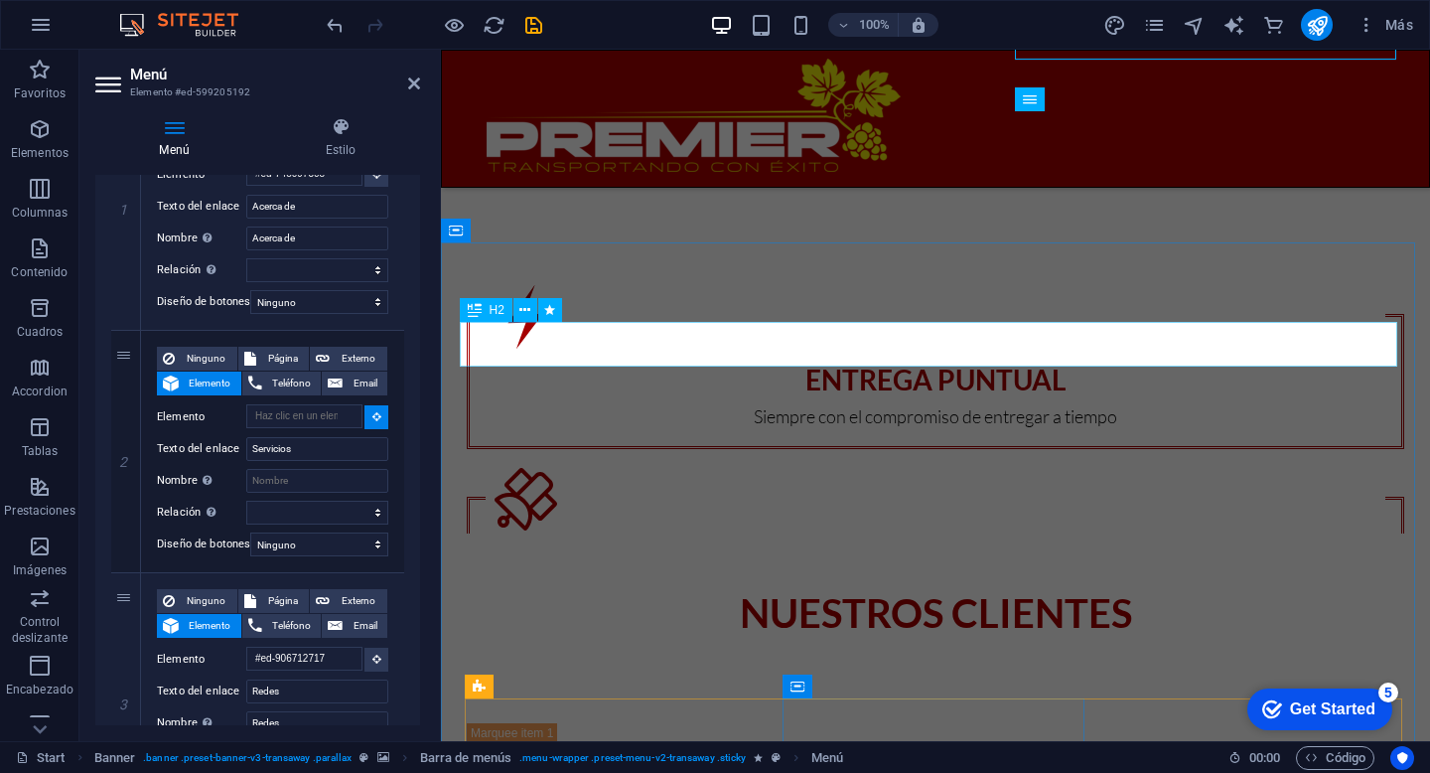
select select
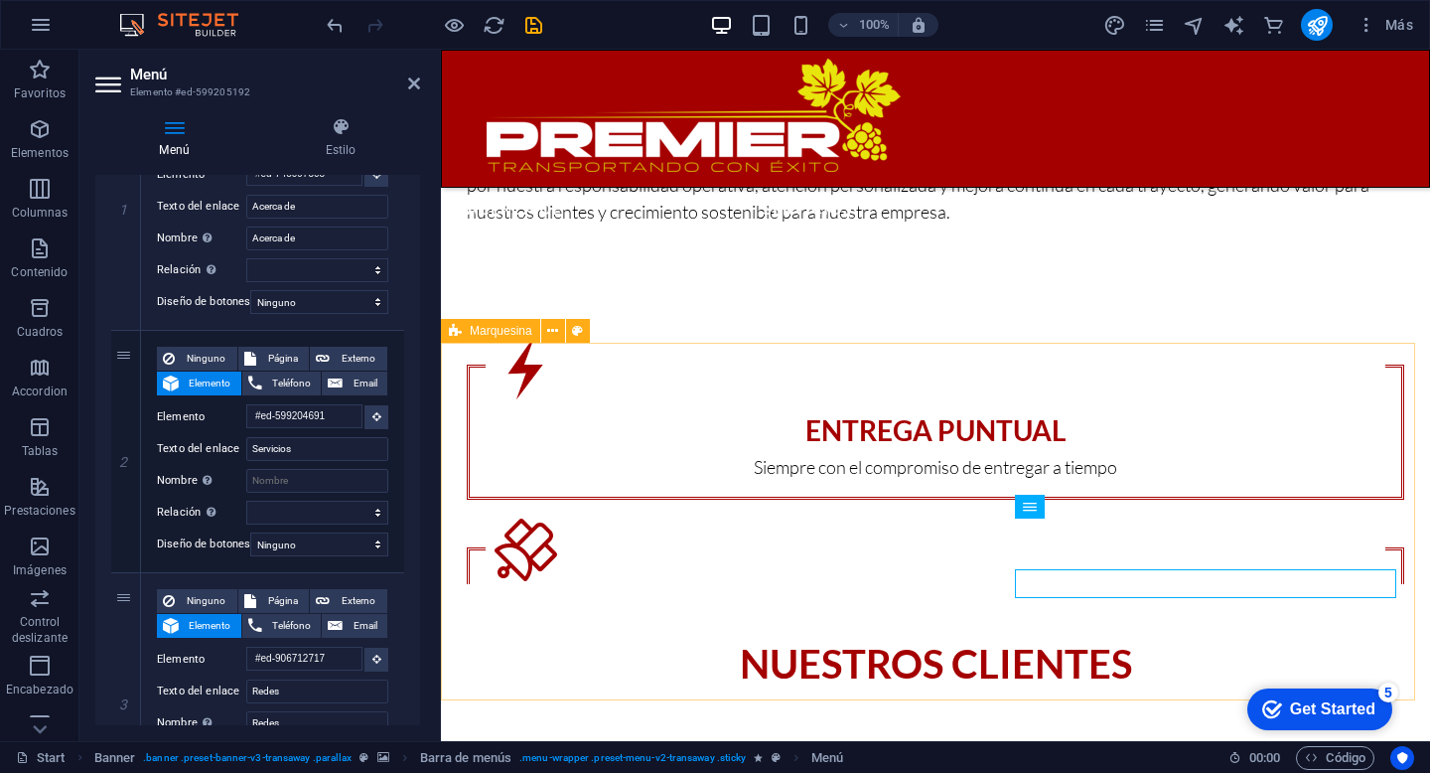
scroll to position [1299, 0]
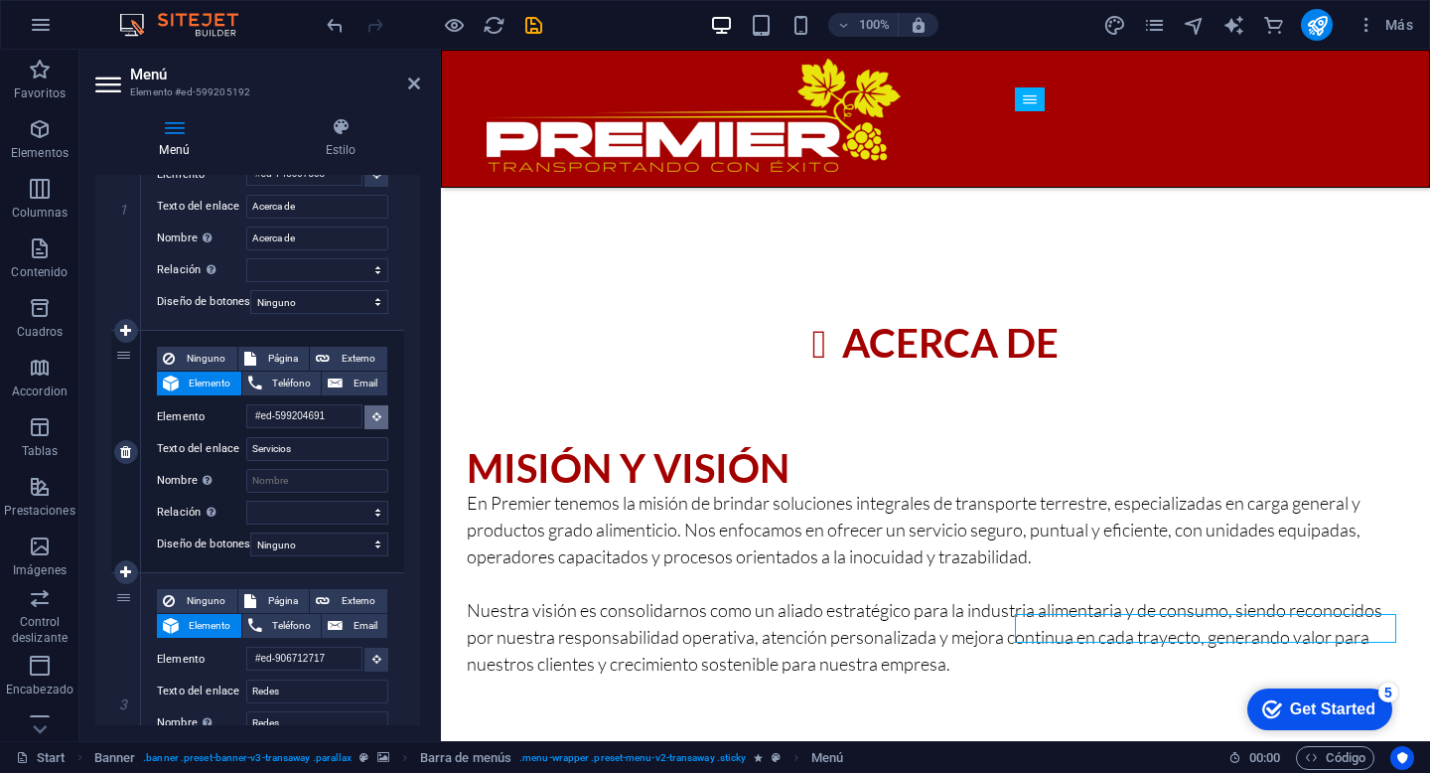
click at [367, 418] on button at bounding box center [377, 417] width 24 height 24
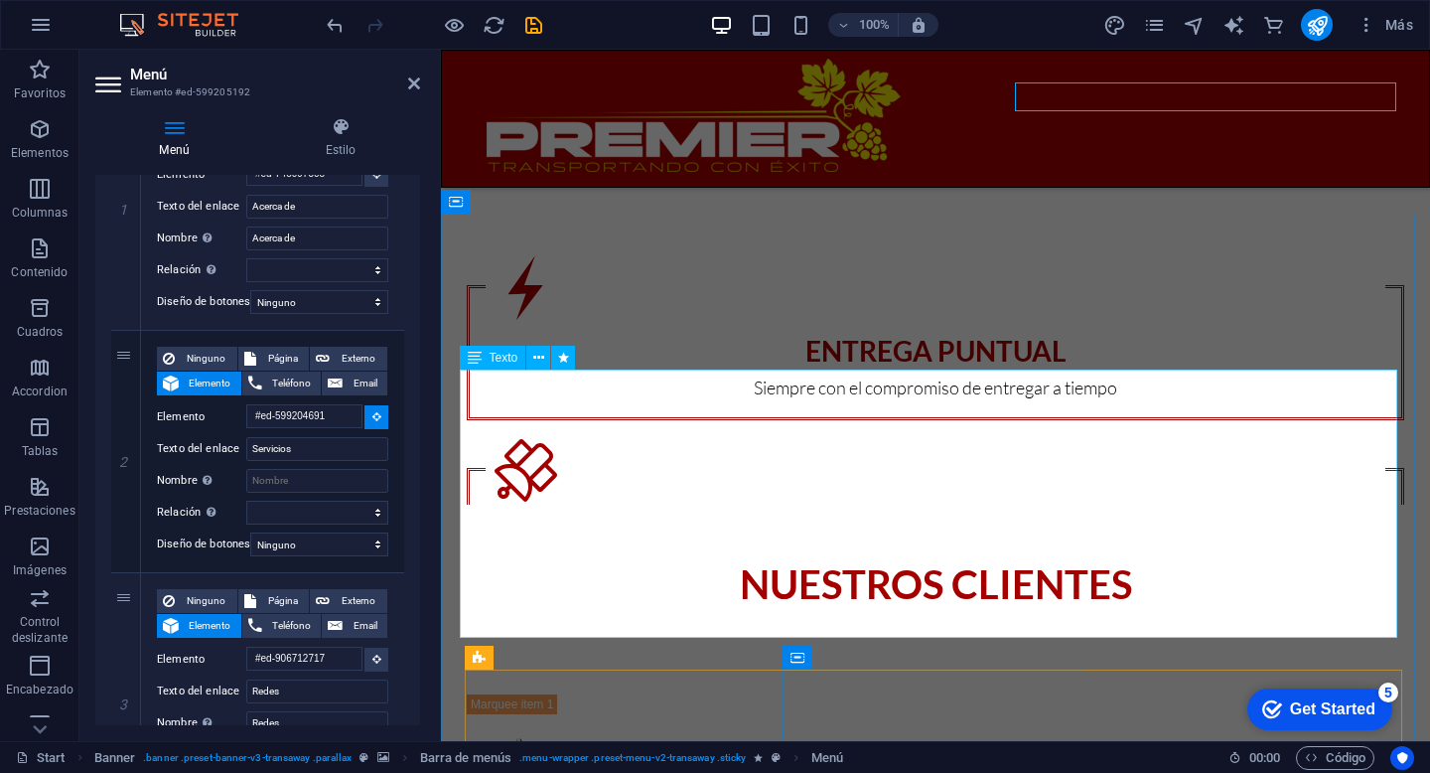
scroll to position [1859, 0]
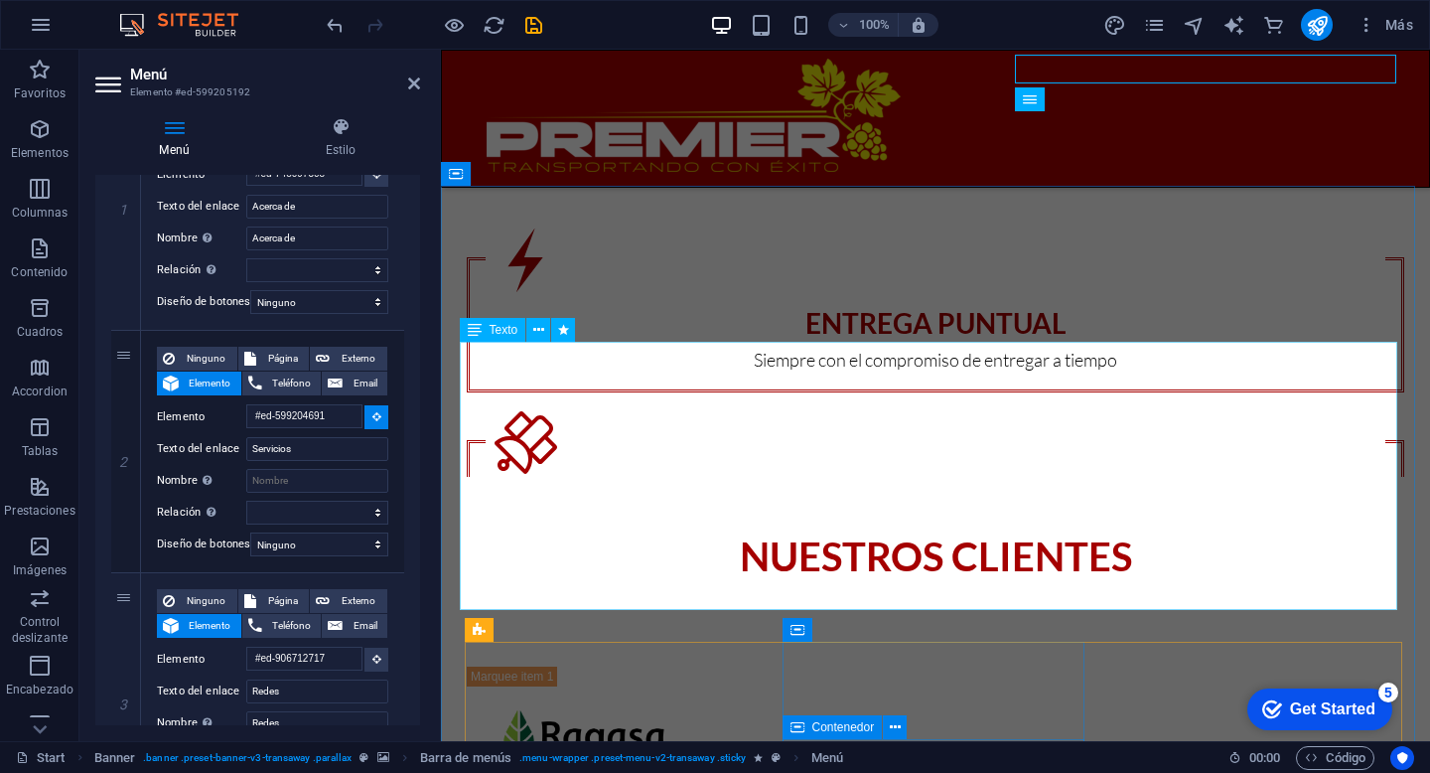
select select
type input "#ed-599204697"
select select
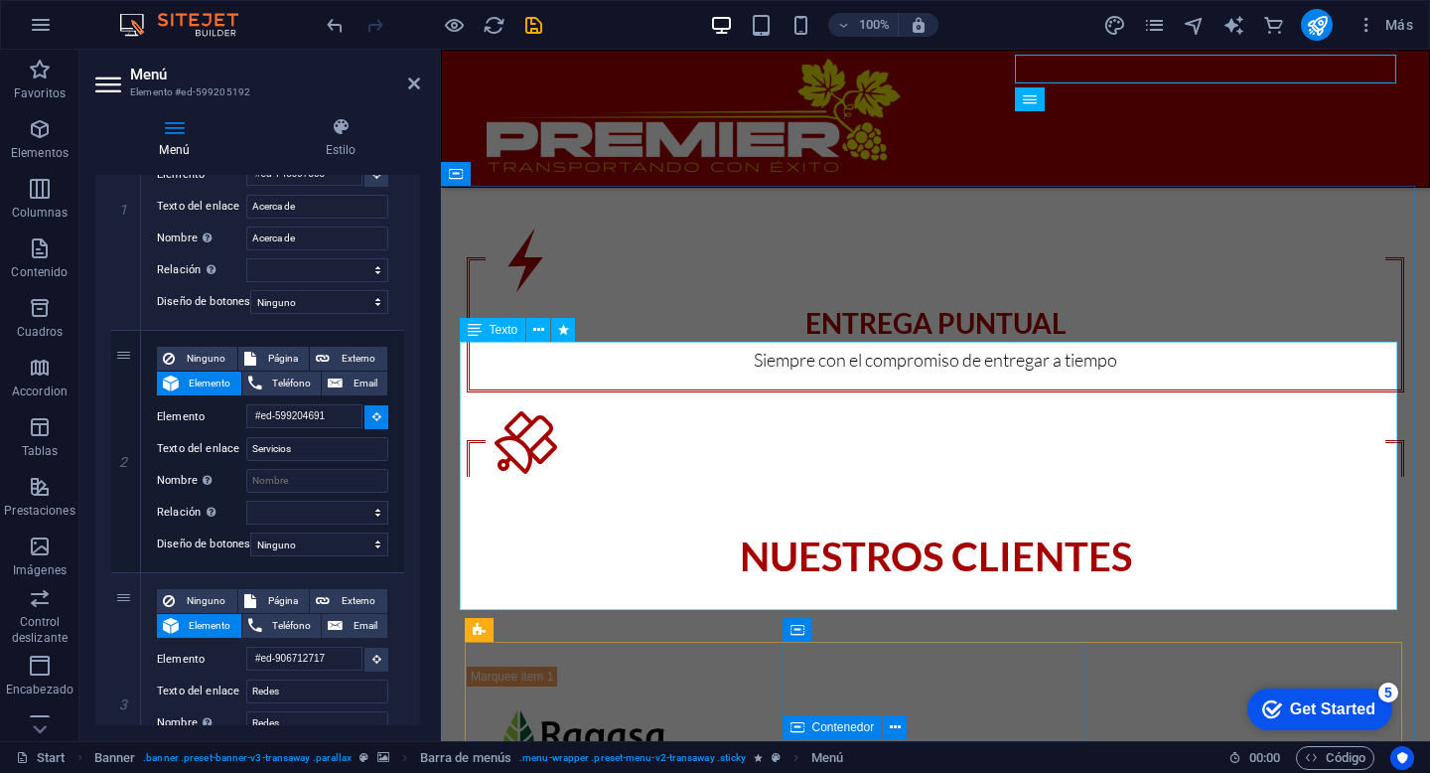
select select
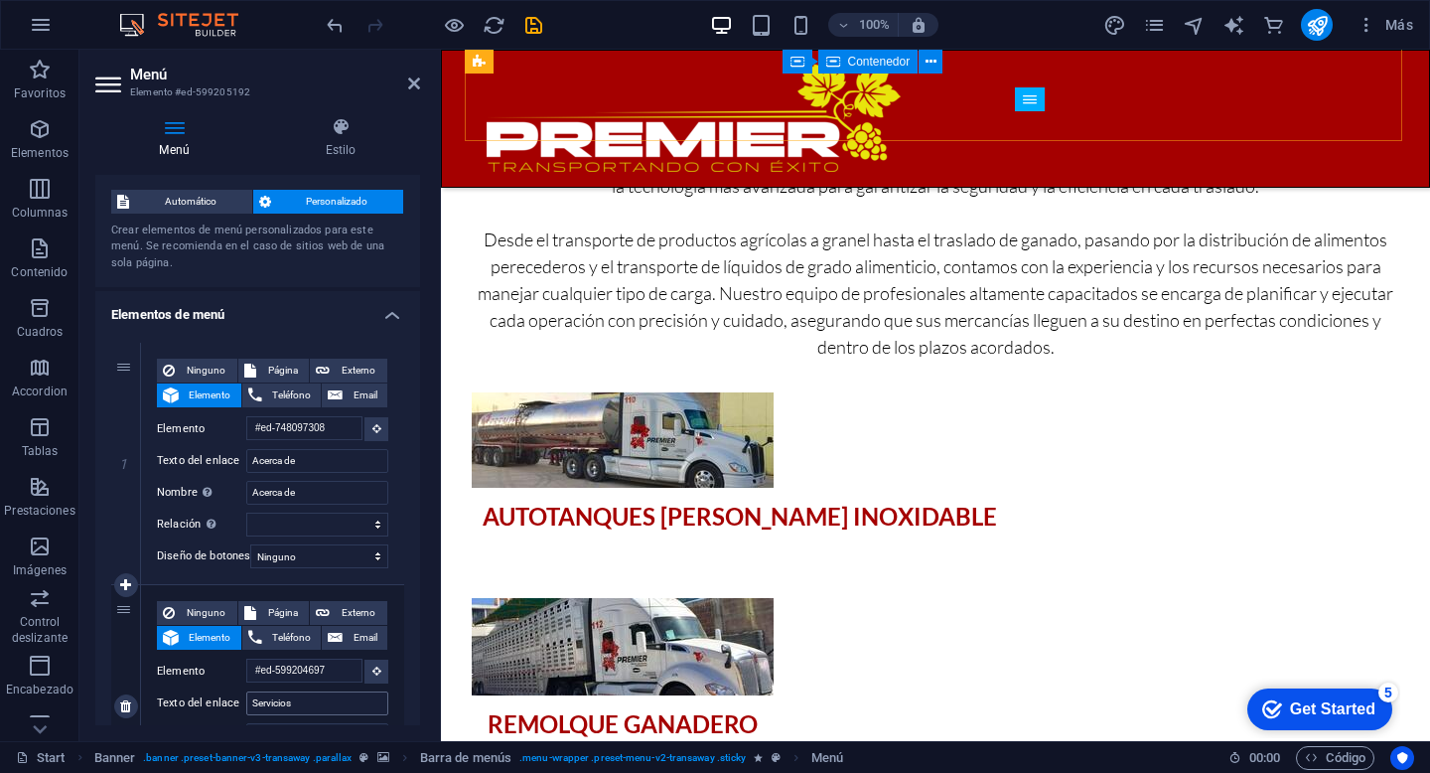
scroll to position [0, 0]
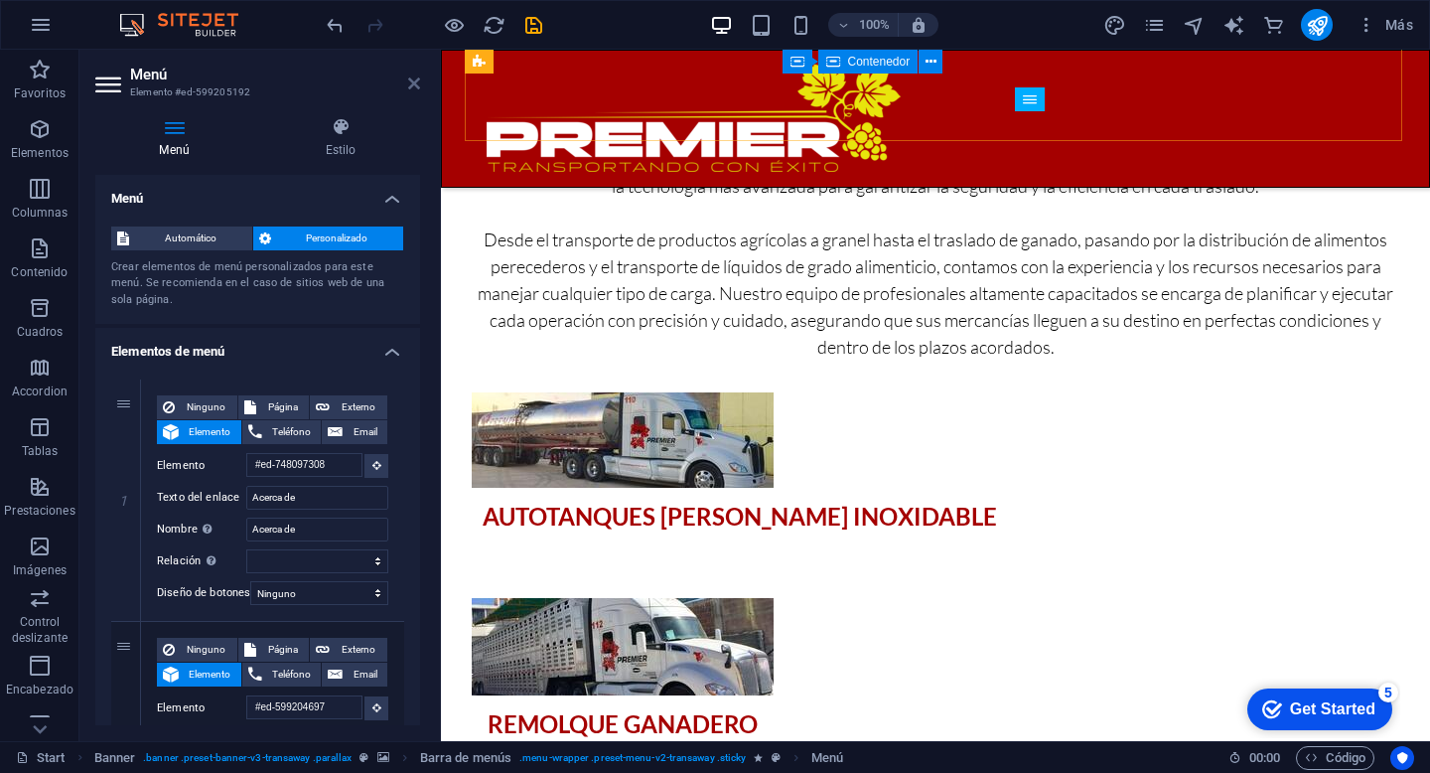
click at [415, 85] on icon at bounding box center [414, 83] width 12 height 16
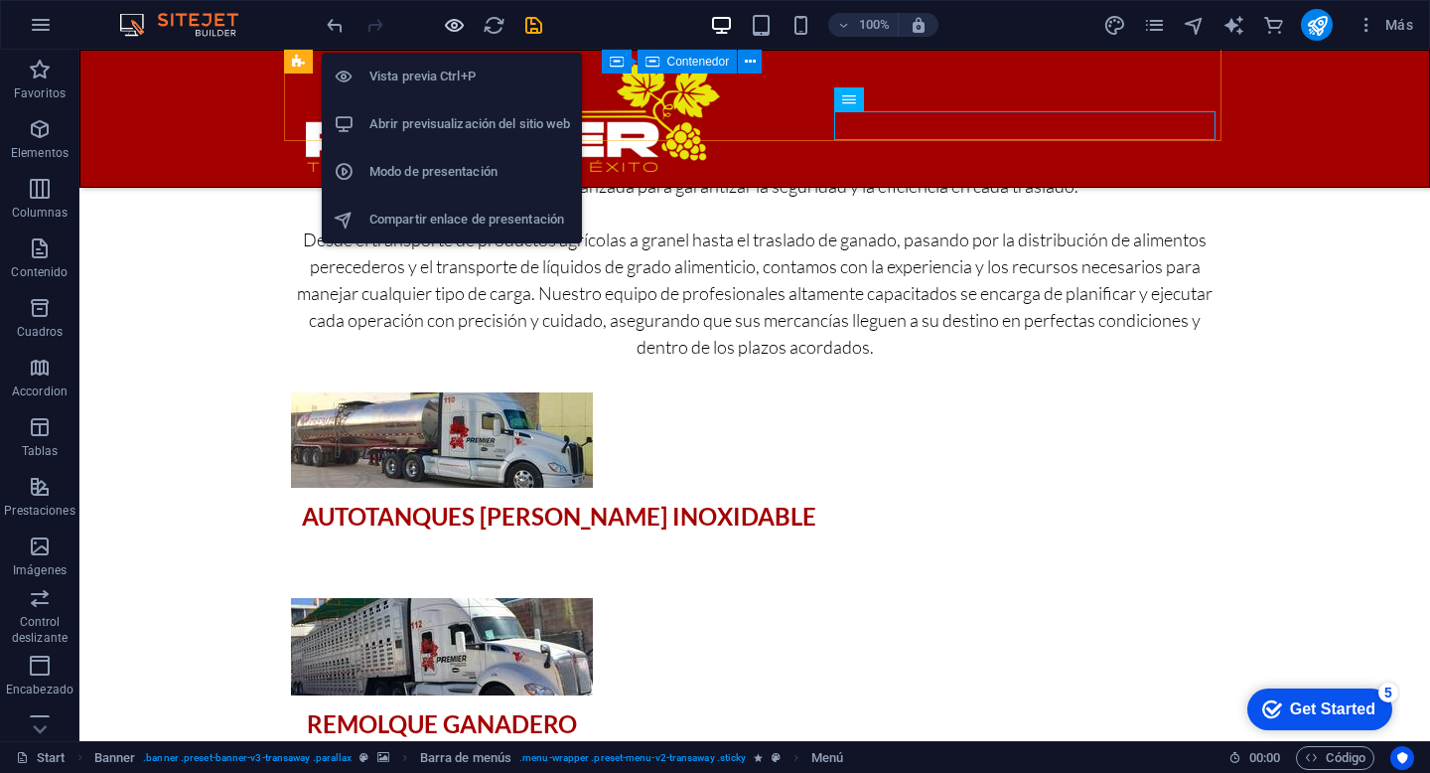
click at [451, 28] on icon "button" at bounding box center [454, 25] width 23 height 23
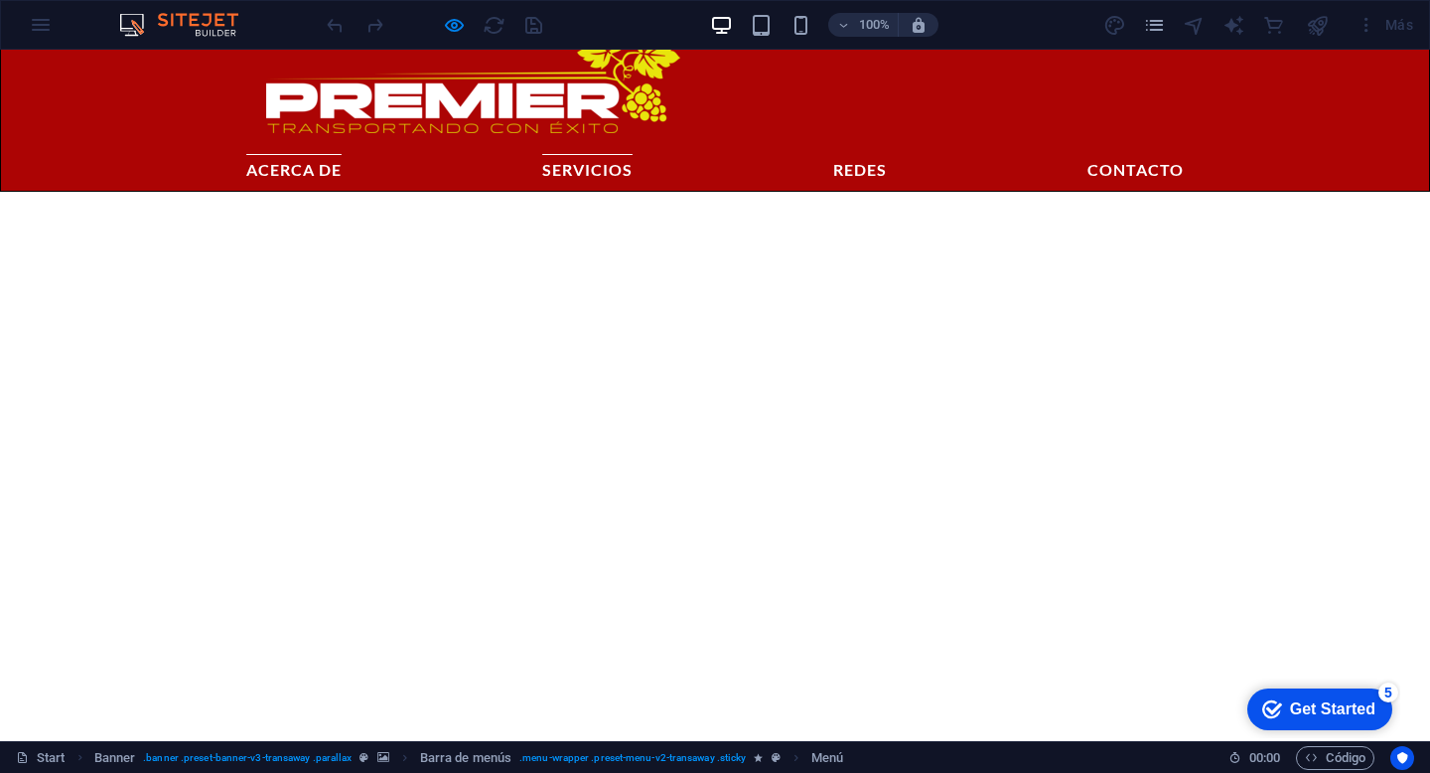
scroll to position [727, 0]
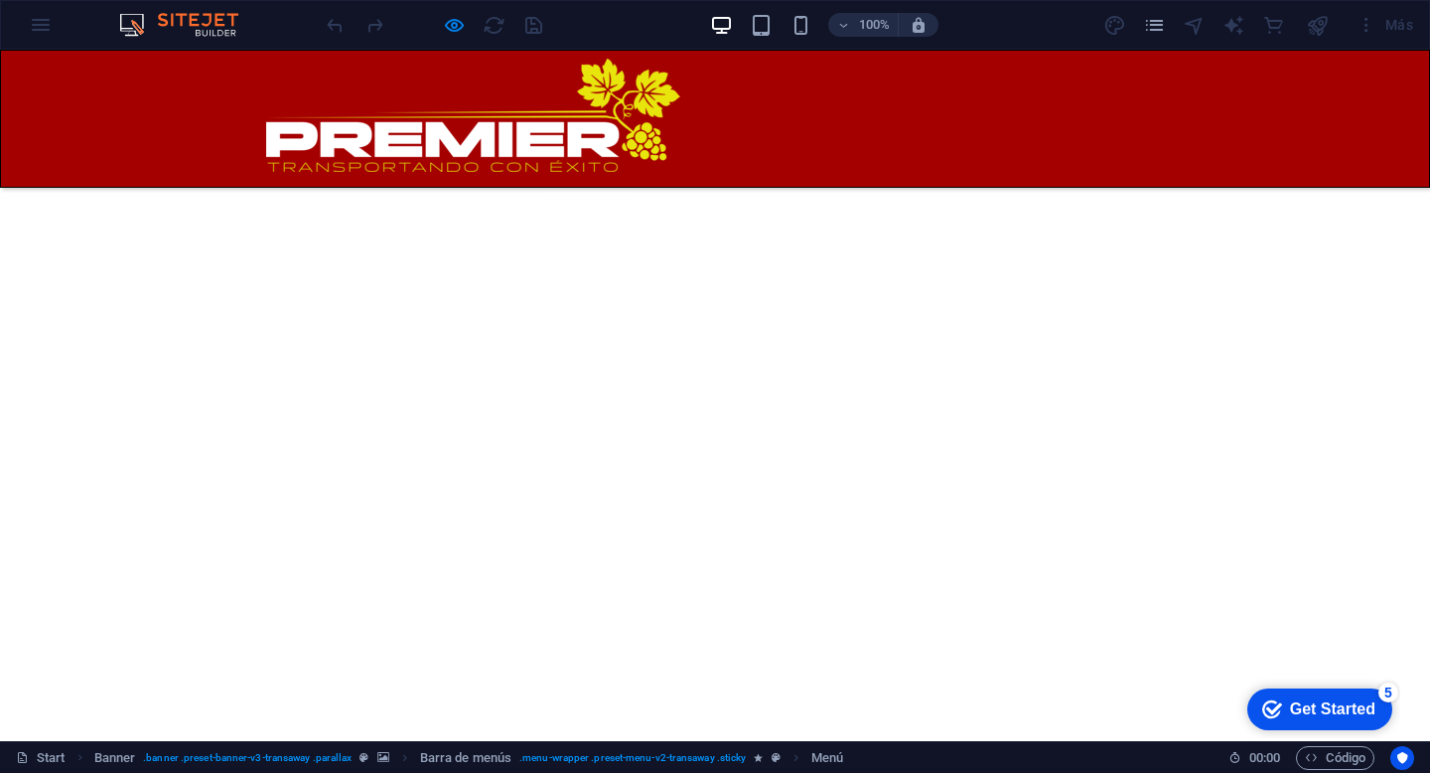
click at [633, 193] on link "Servicios" at bounding box center [587, 205] width 90 height 24
click at [887, 193] on link "Redes" at bounding box center [860, 205] width 54 height 24
click at [1113, 193] on link "Contacto" at bounding box center [1136, 205] width 96 height 24
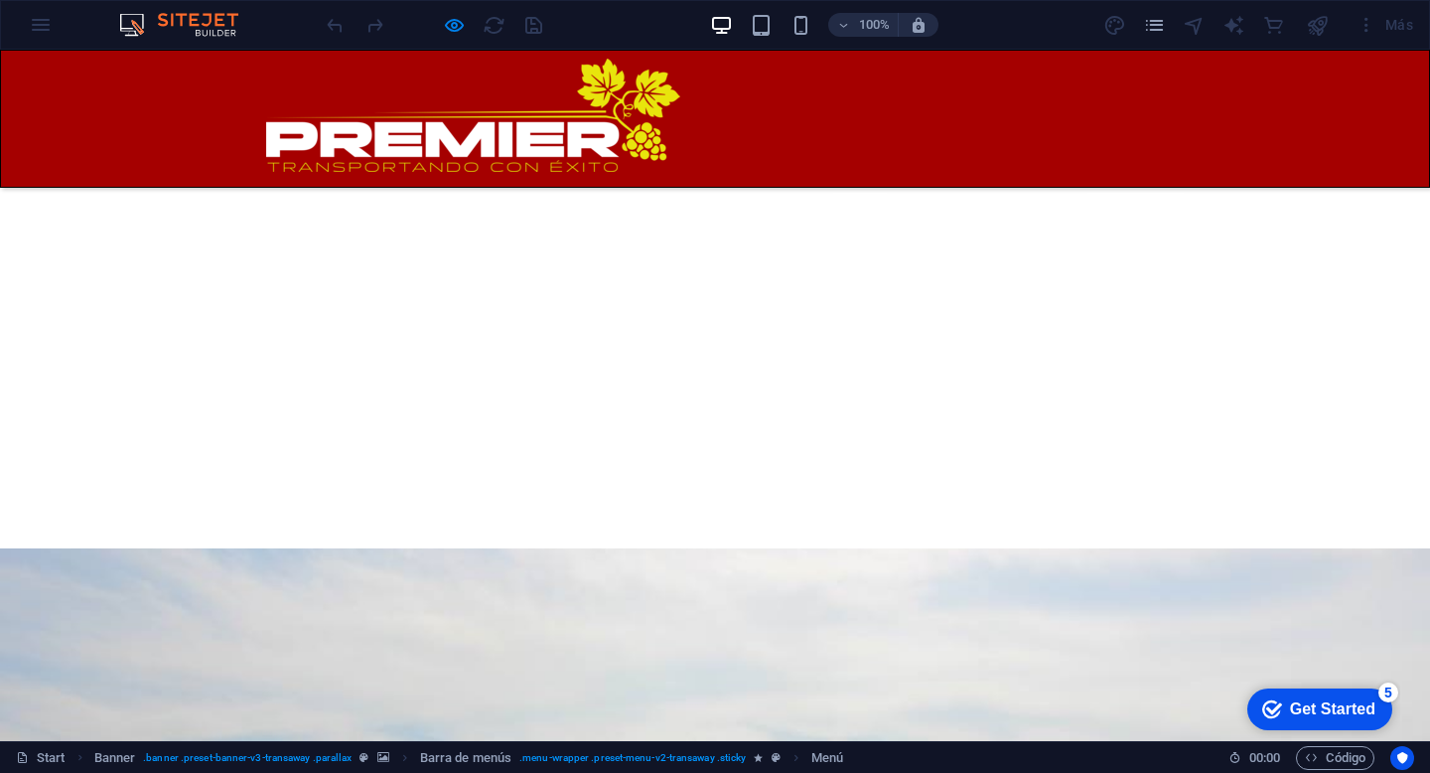
scroll to position [6199, 0]
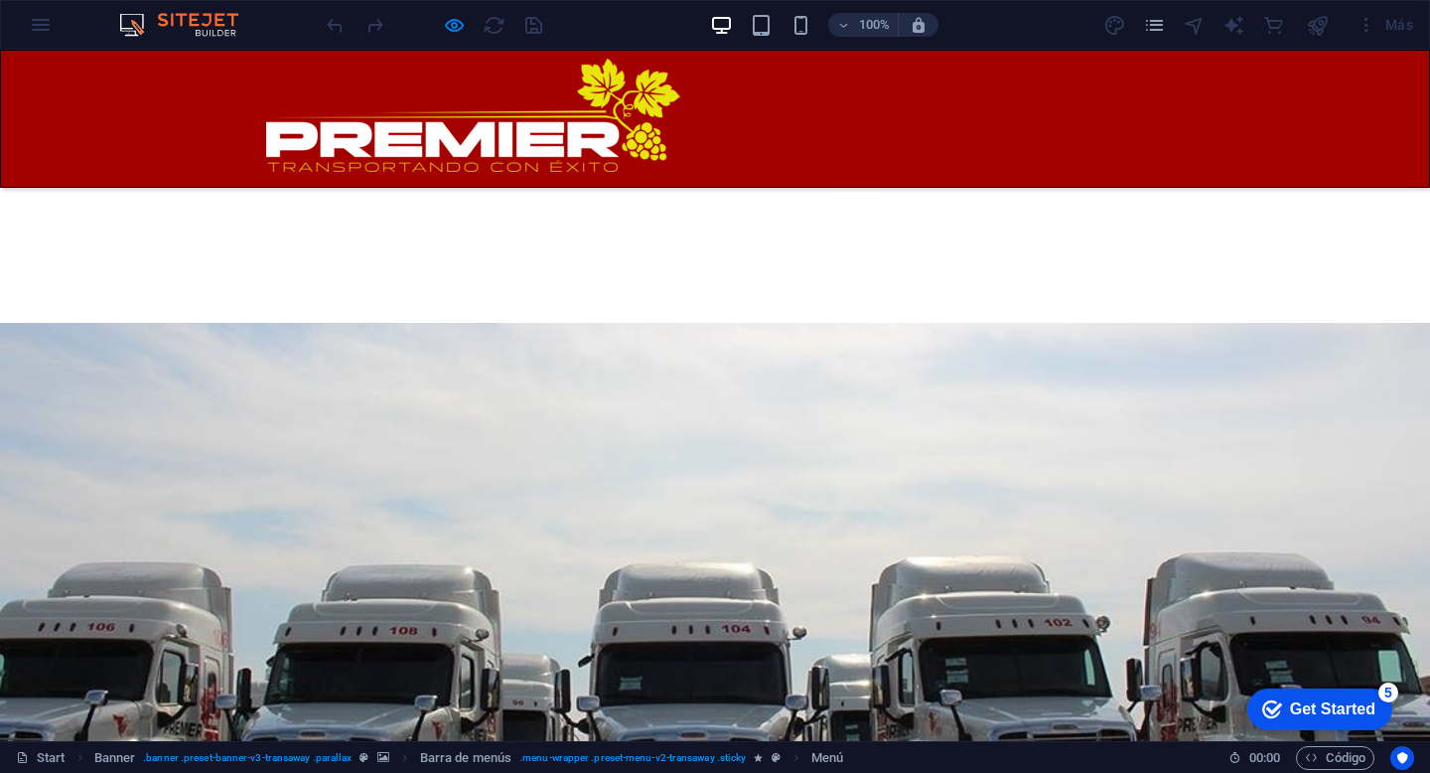
click at [887, 193] on link "Redes" at bounding box center [860, 205] width 54 height 24
click at [1103, 193] on link "Contacto" at bounding box center [1136, 205] width 96 height 24
click at [887, 193] on link "Redes" at bounding box center [860, 205] width 54 height 24
click at [633, 193] on link "Servicios" at bounding box center [587, 205] width 90 height 24
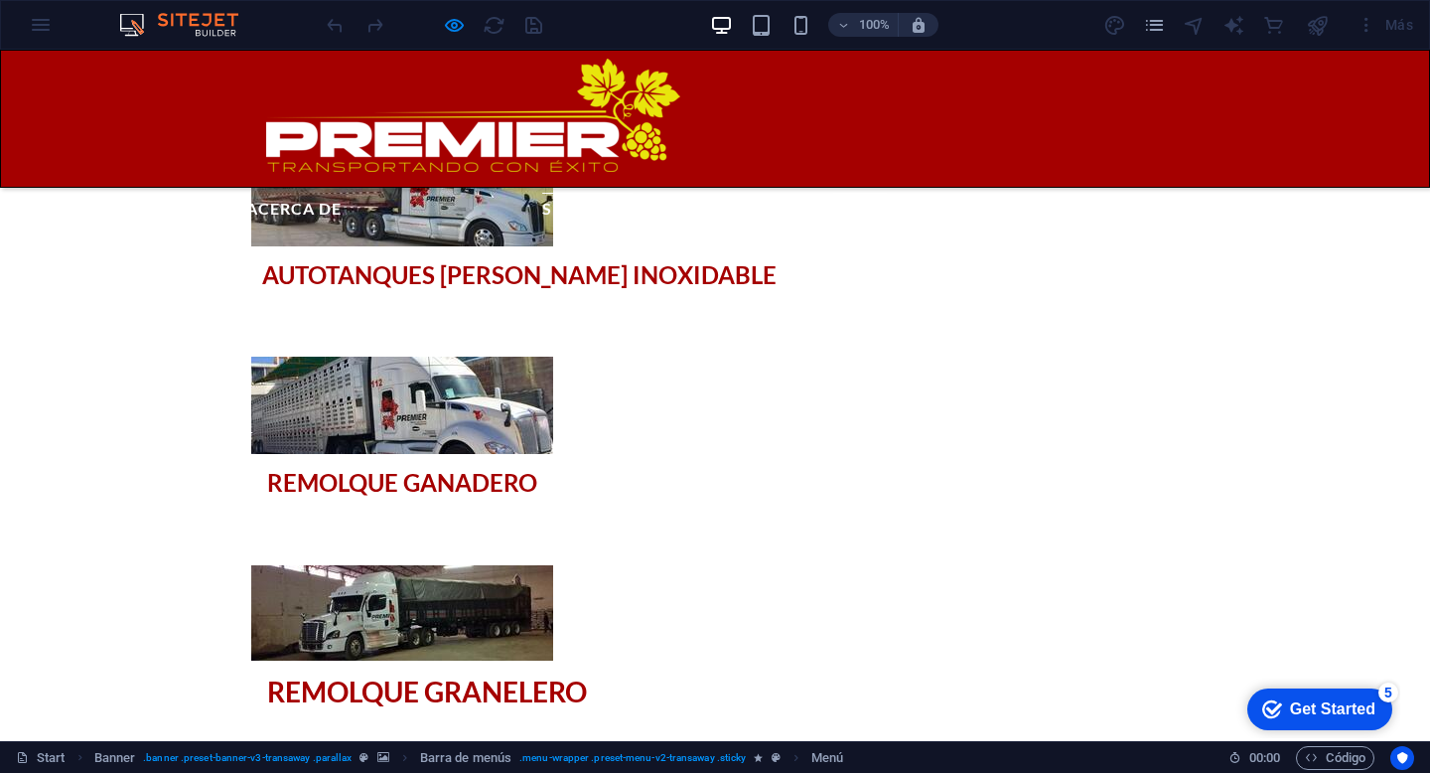
click at [633, 193] on link "Servicios" at bounding box center [587, 205] width 90 height 24
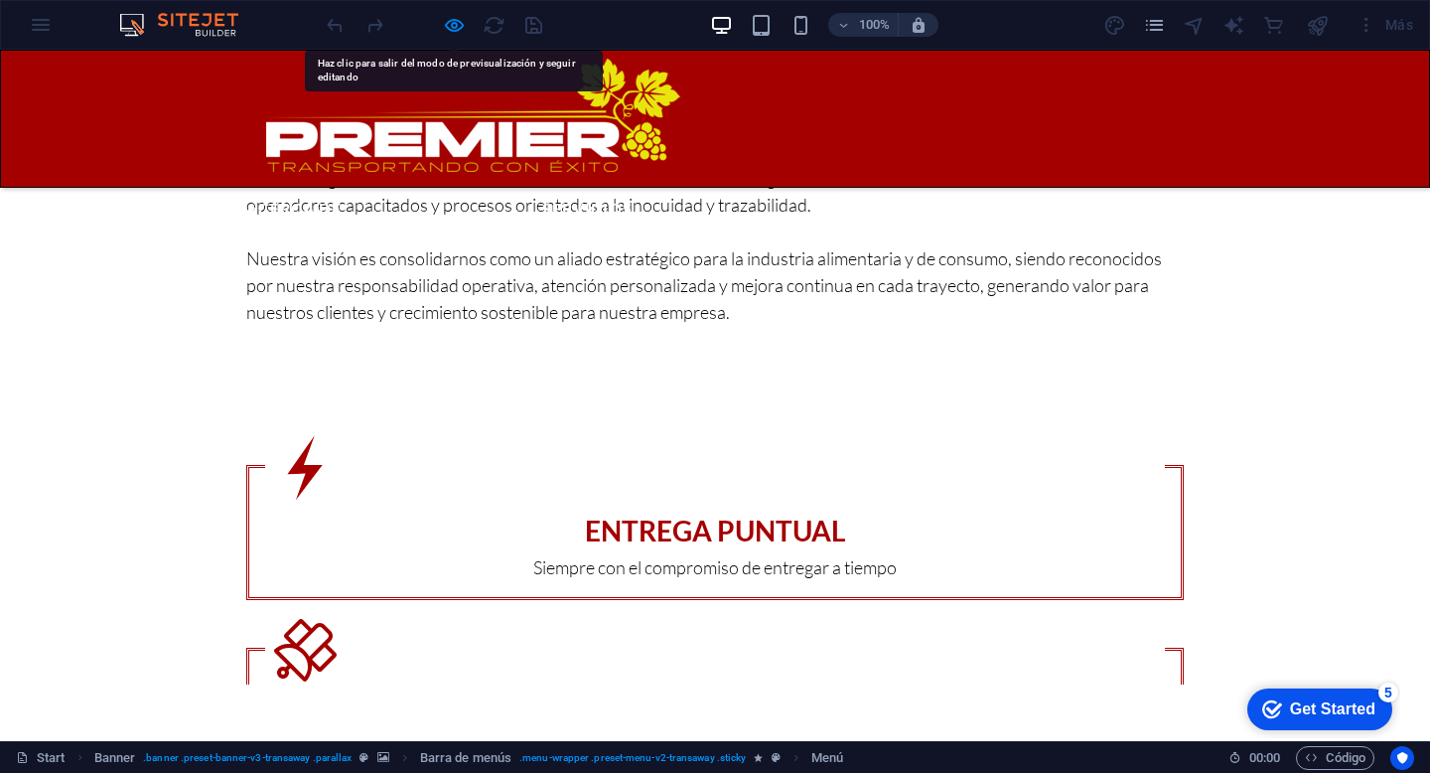
scroll to position [1893, 0]
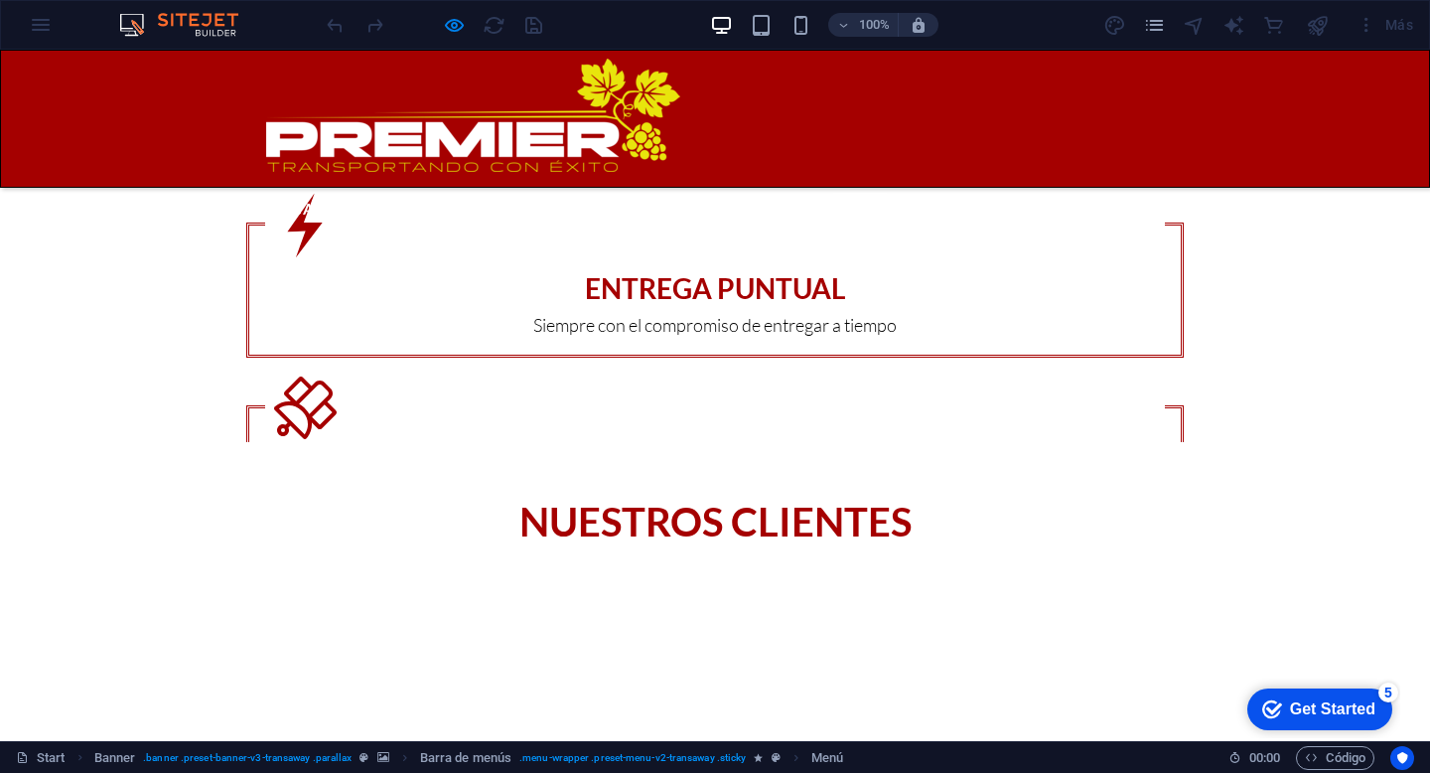
click at [1126, 193] on link "Contacto" at bounding box center [1136, 205] width 96 height 24
click at [633, 193] on link "Servicios" at bounding box center [587, 205] width 90 height 24
click at [342, 193] on link "Acerca de" at bounding box center [293, 205] width 95 height 24
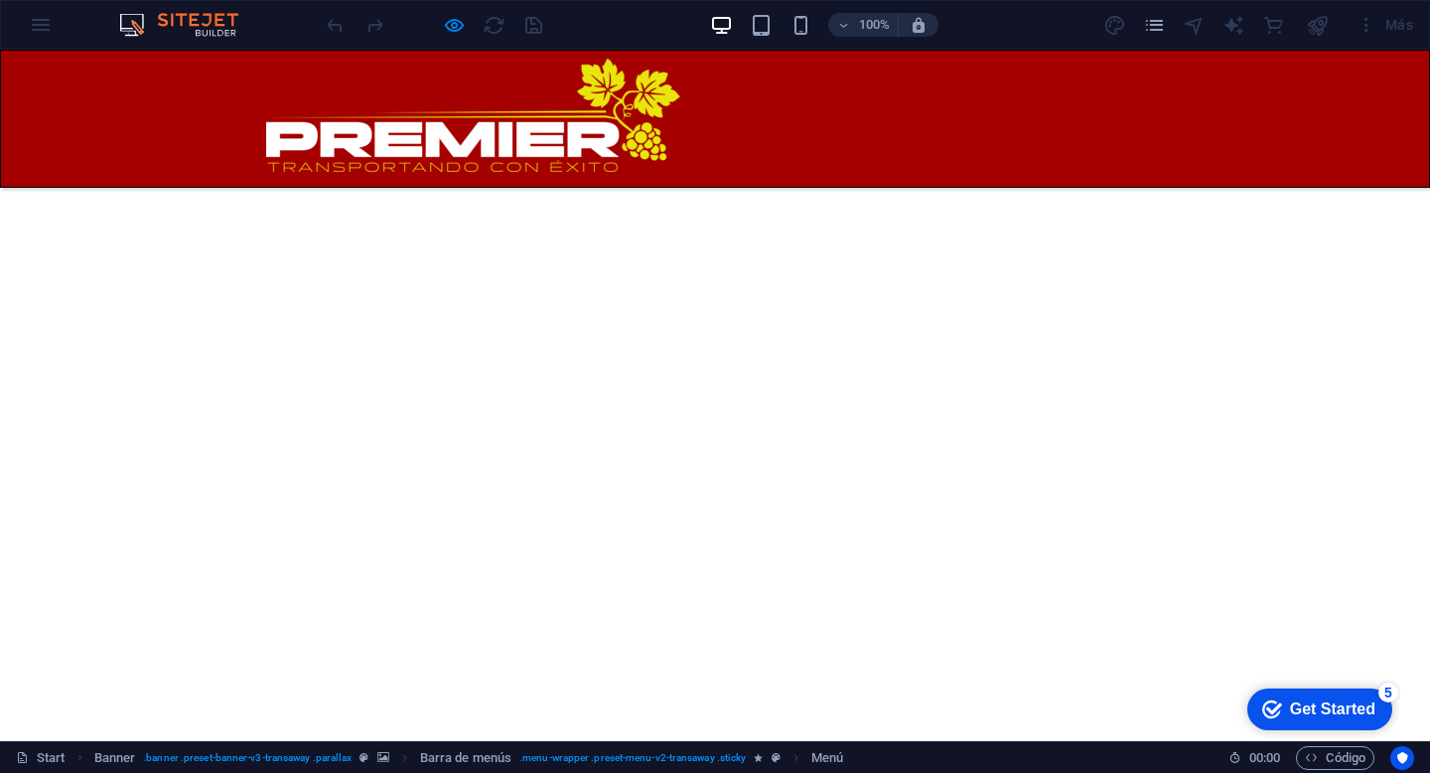
scroll to position [727, 0]
click at [342, 193] on li "Acerca de" at bounding box center [293, 207] width 95 height 29
click at [456, 38] on div at bounding box center [434, 25] width 223 height 32
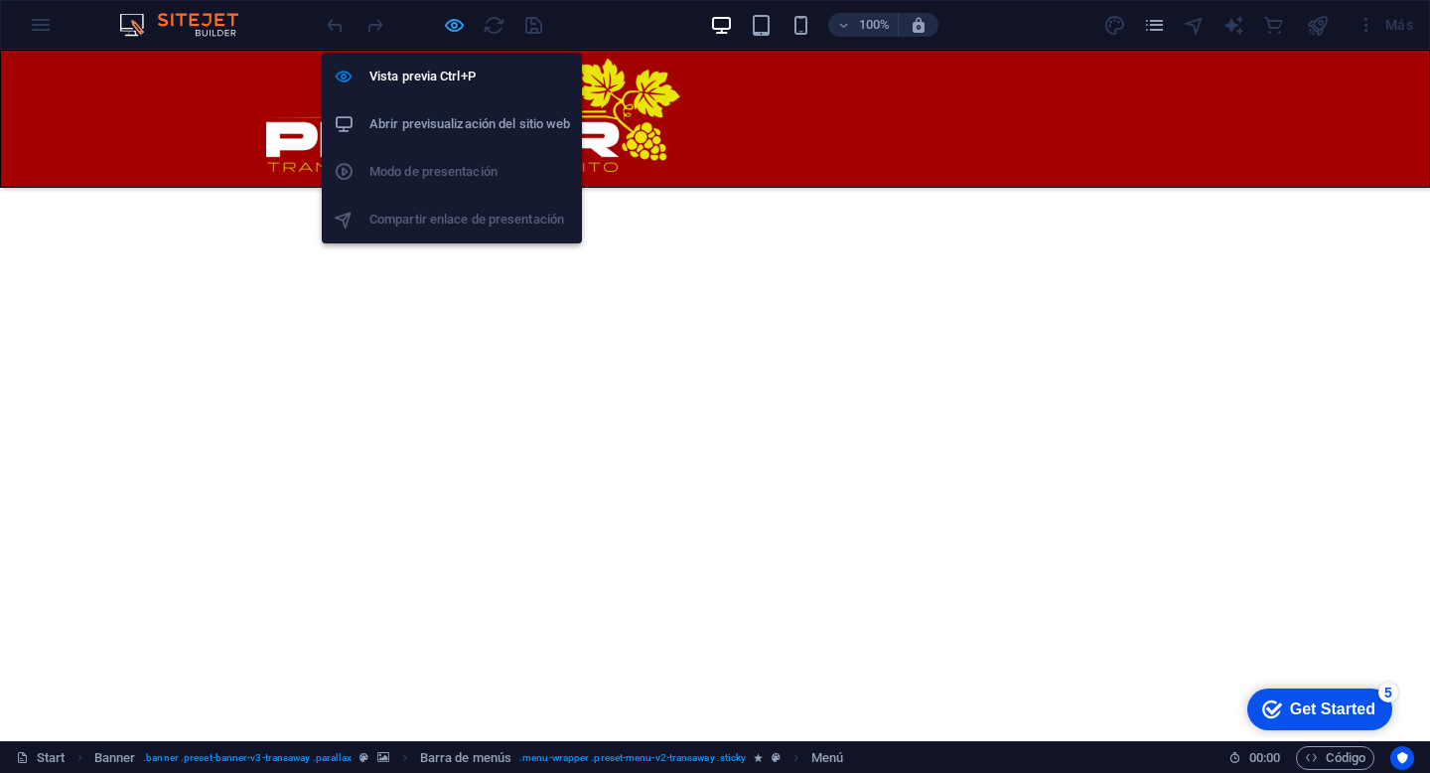
click at [456, 26] on icon "button" at bounding box center [454, 25] width 23 height 23
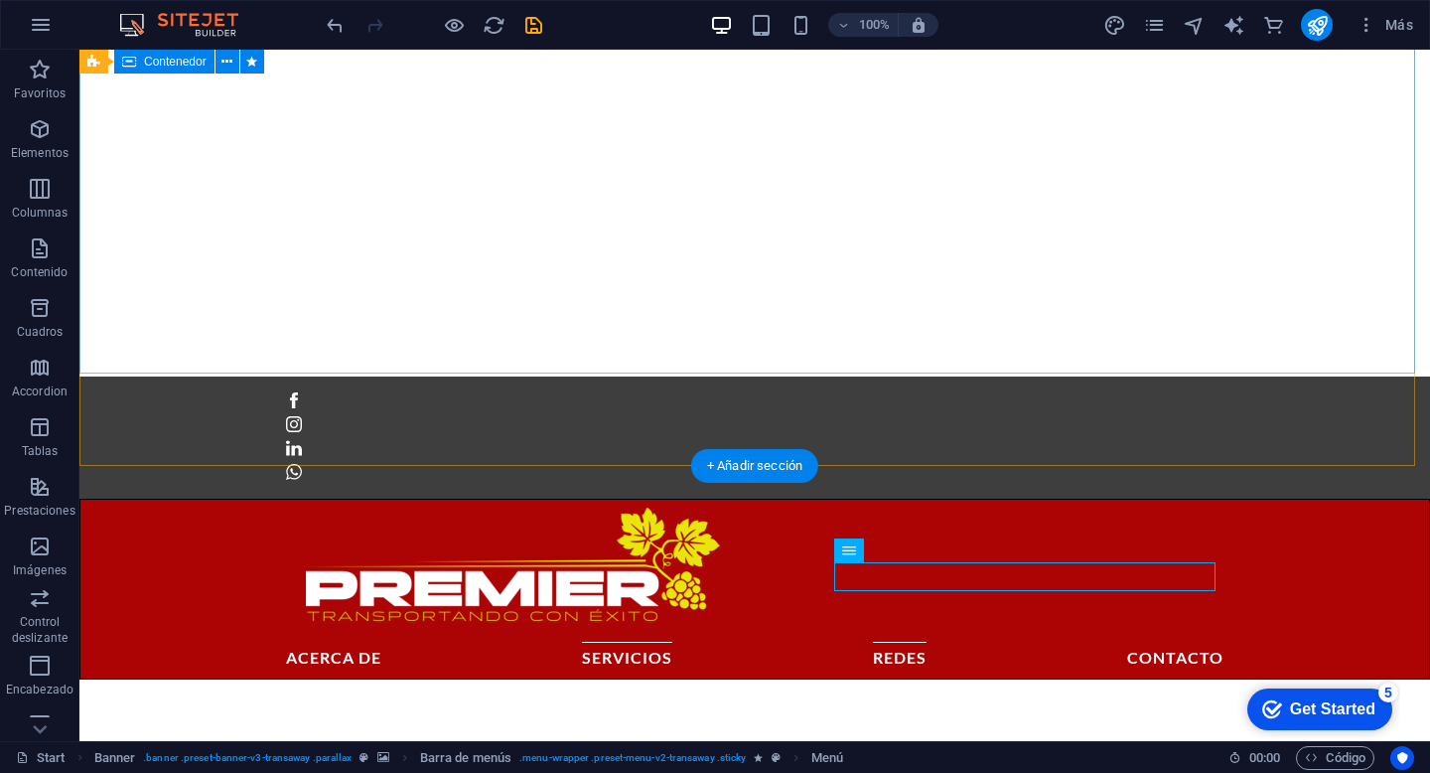
scroll to position [0, 0]
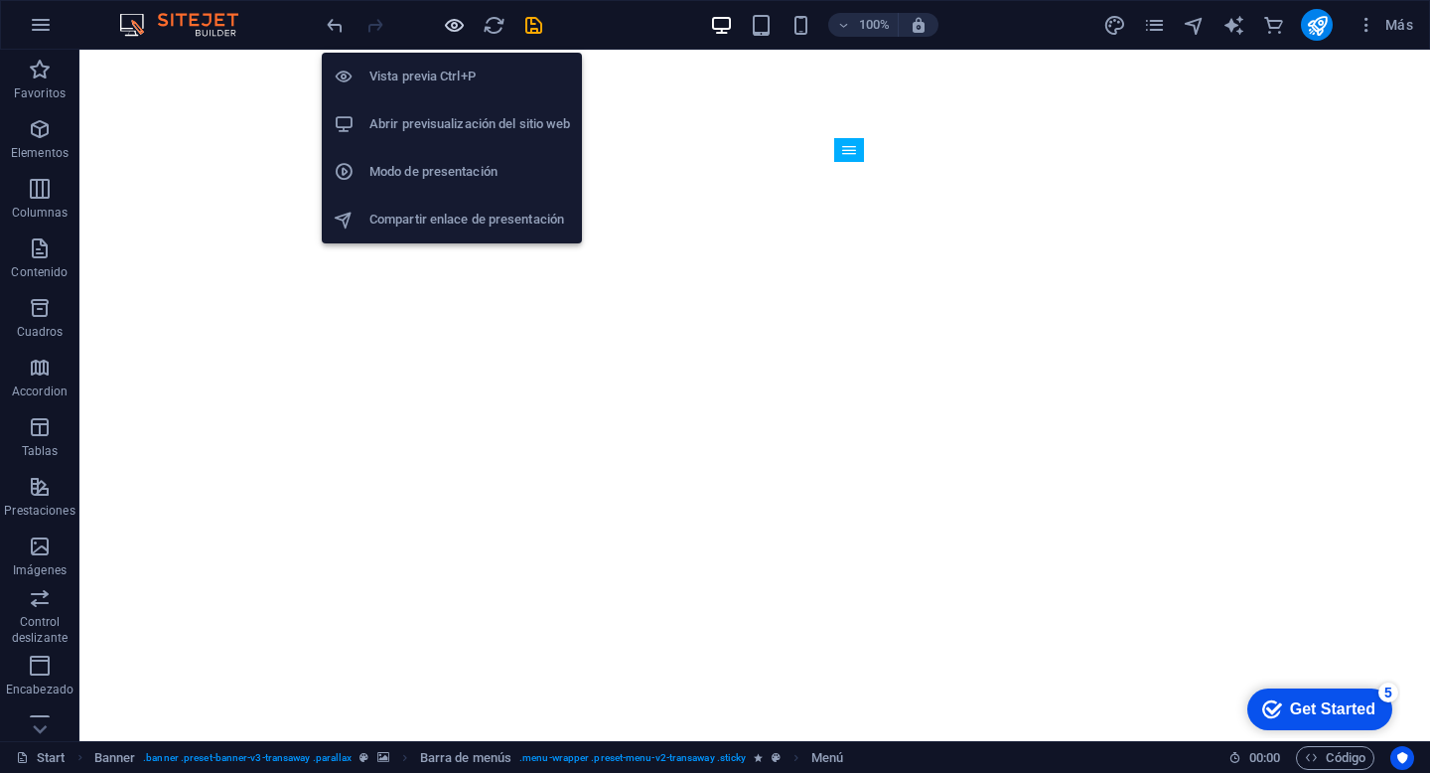
click at [456, 25] on icon "button" at bounding box center [454, 25] width 23 height 23
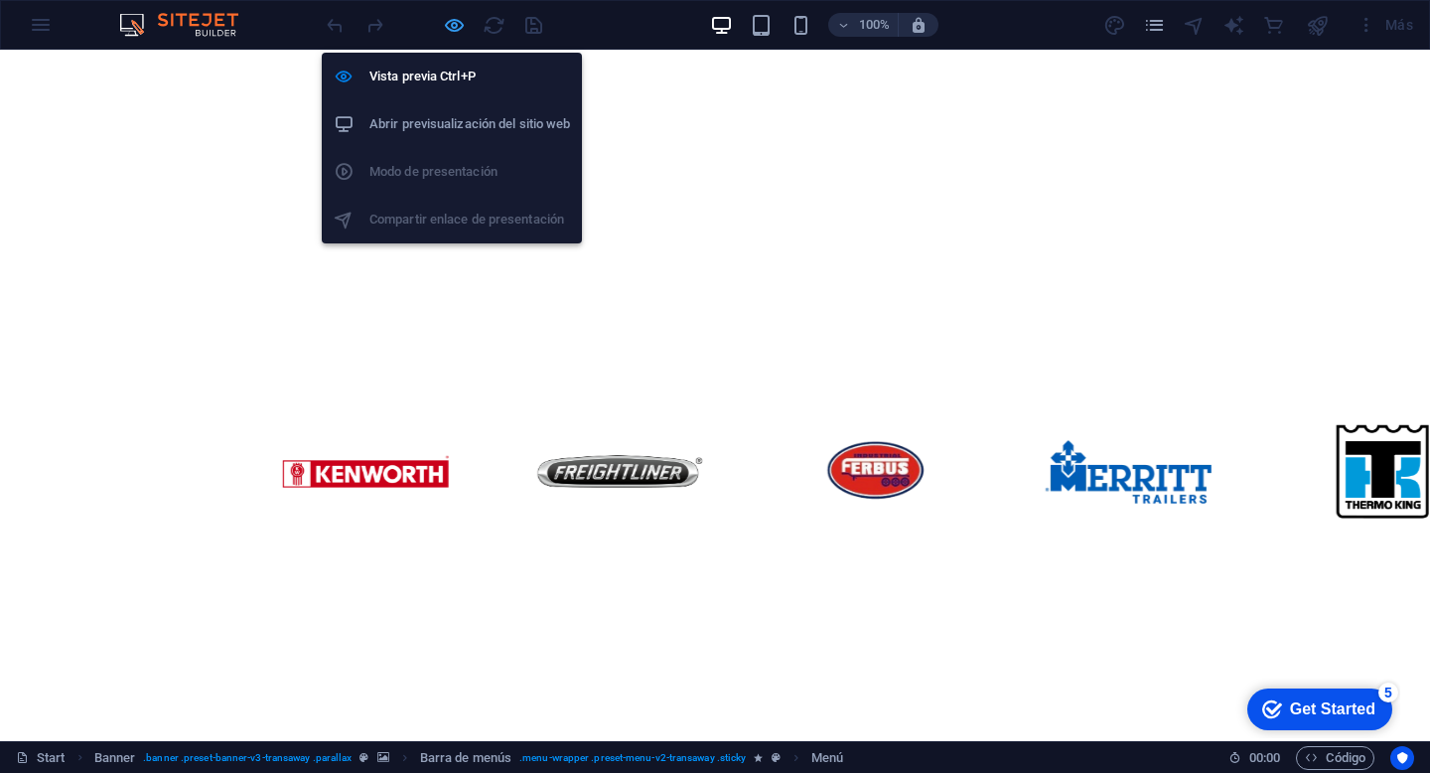
click at [452, 22] on icon "button" at bounding box center [454, 25] width 23 height 23
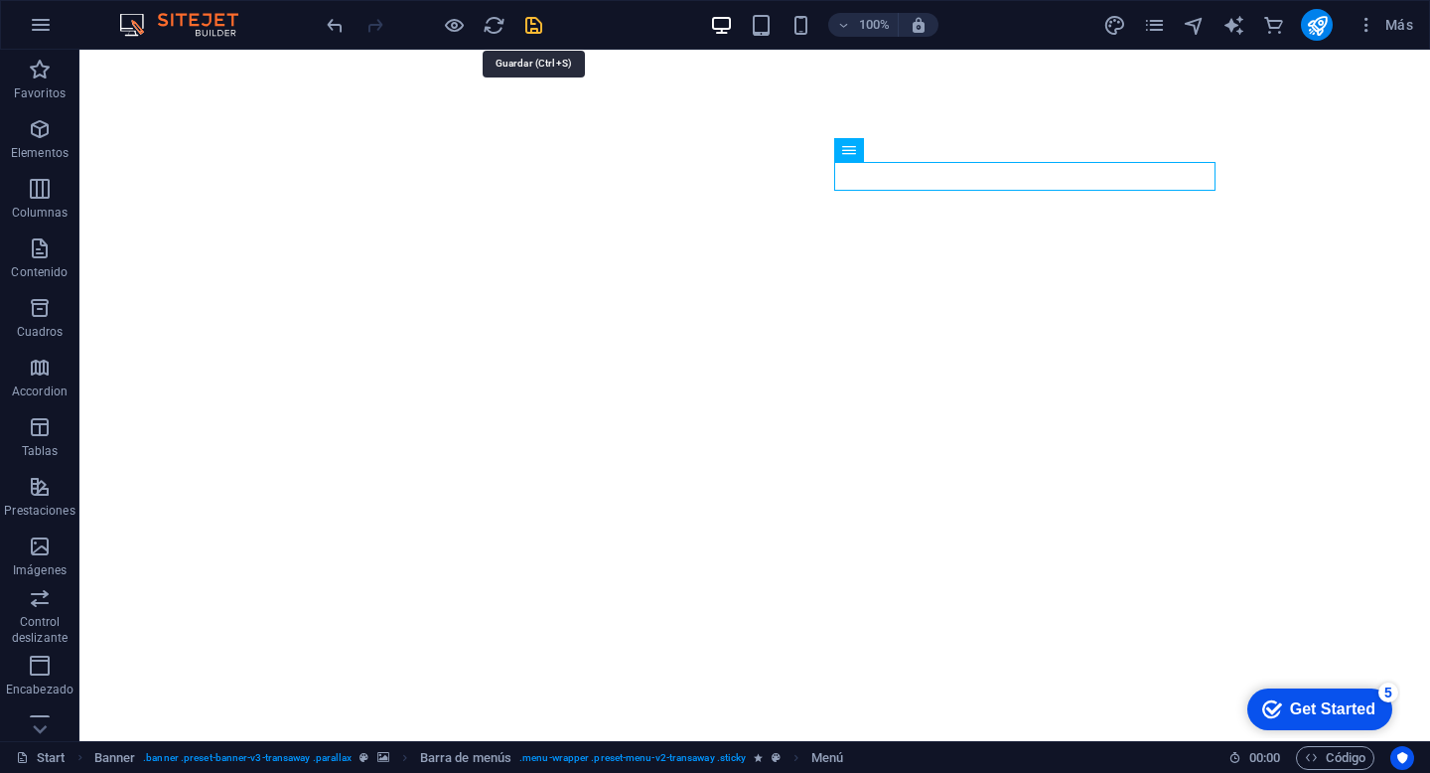
click at [540, 24] on icon "save" at bounding box center [534, 25] width 23 height 23
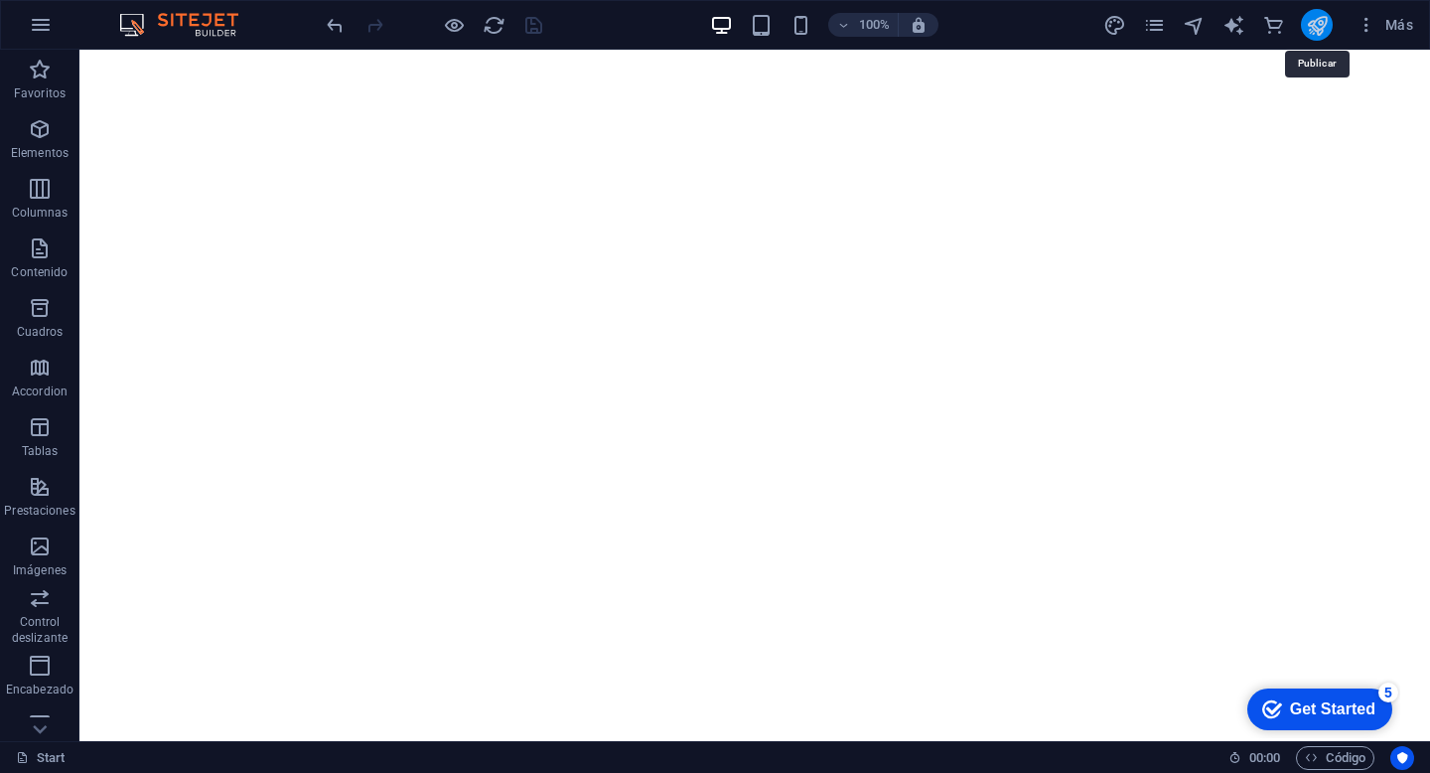
click at [1306, 28] on icon "publish" at bounding box center [1317, 25] width 23 height 23
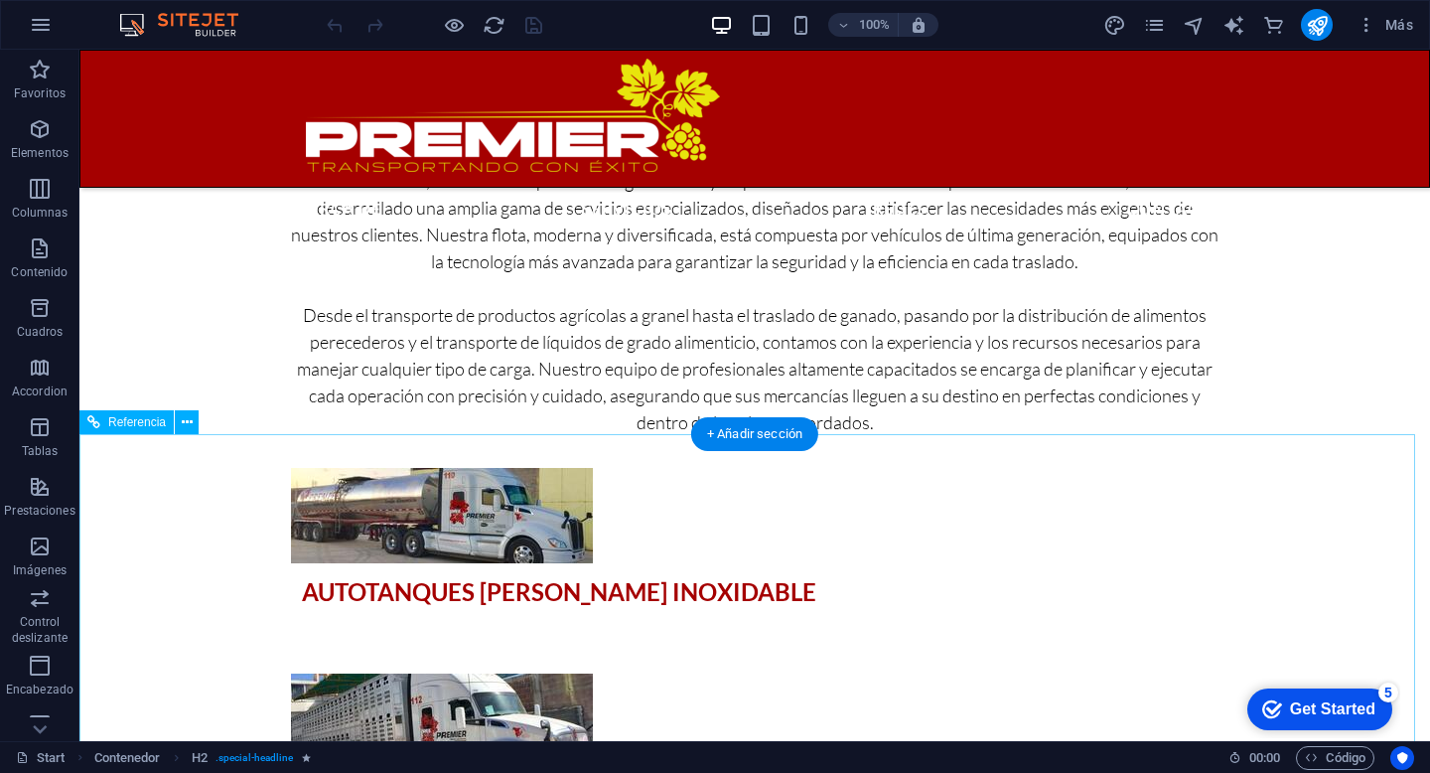
scroll to position [3796, 0]
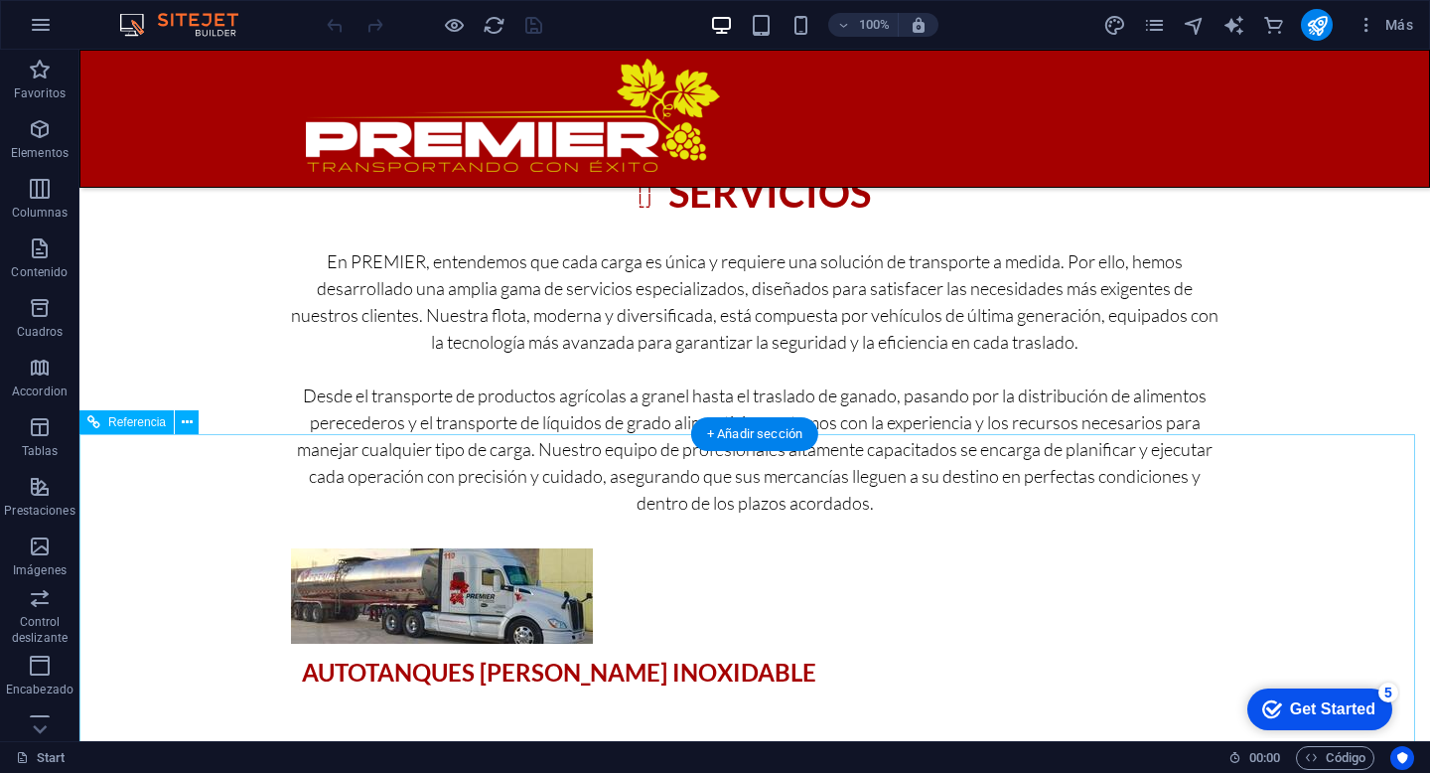
click at [182, 429] on icon at bounding box center [187, 422] width 11 height 21
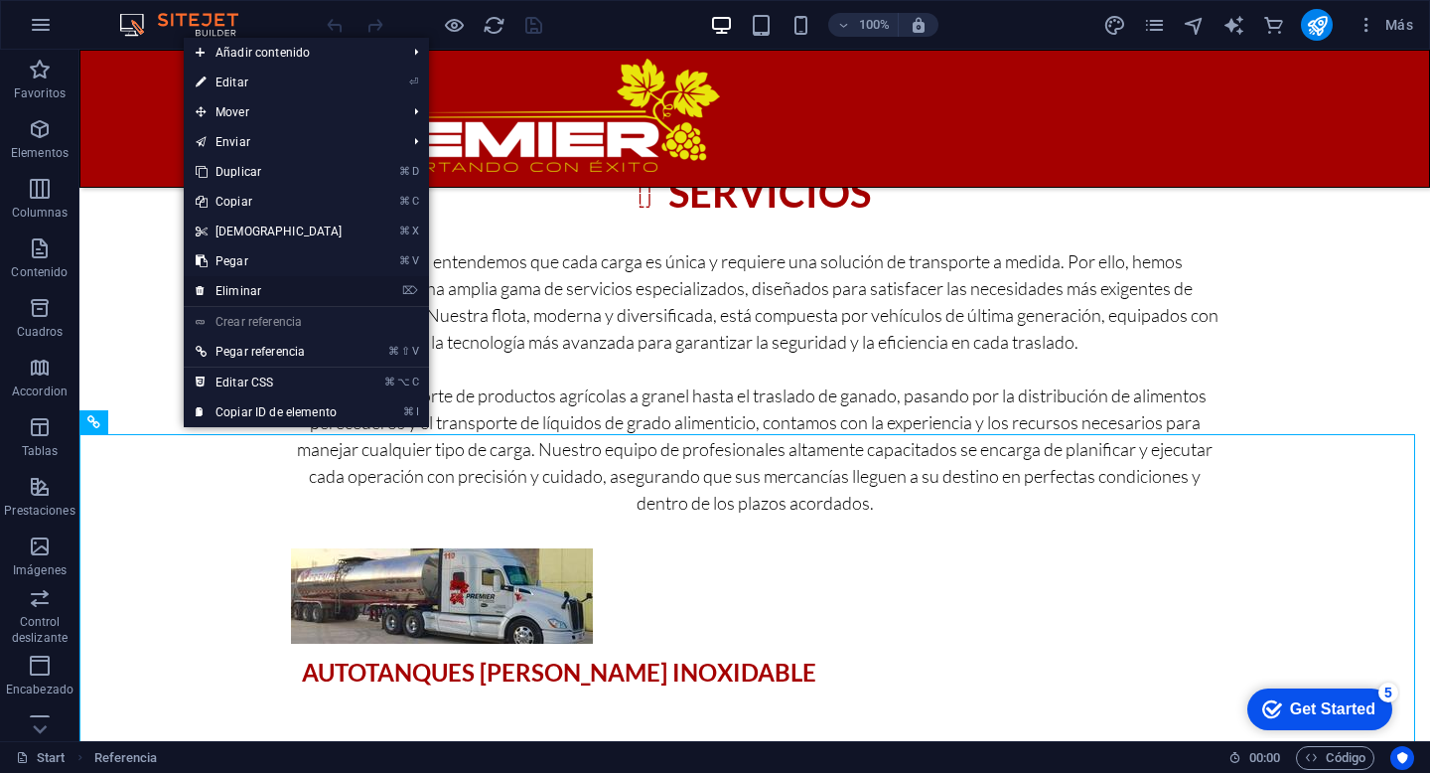
click at [252, 296] on link "⌦ Eliminar" at bounding box center [269, 291] width 171 height 30
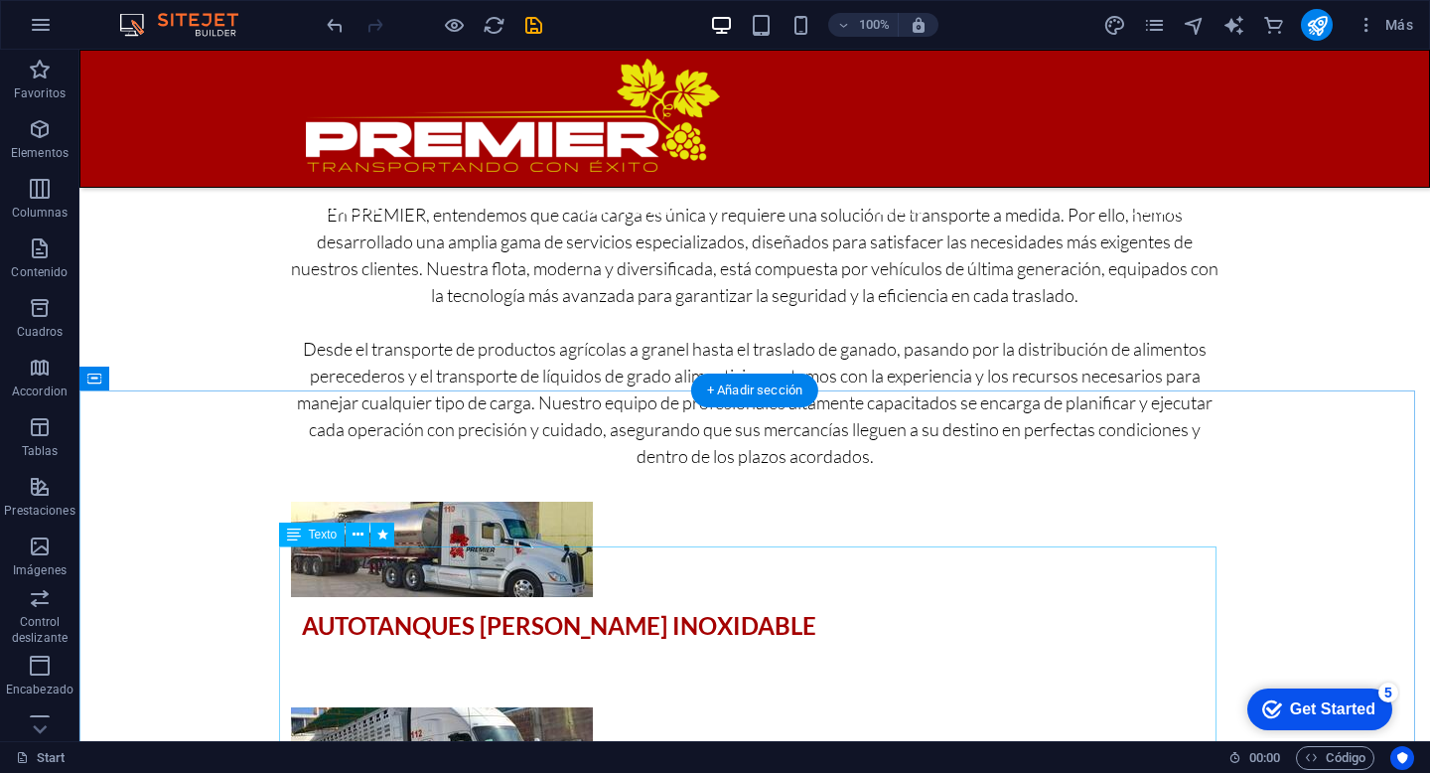
scroll to position [2745, 0]
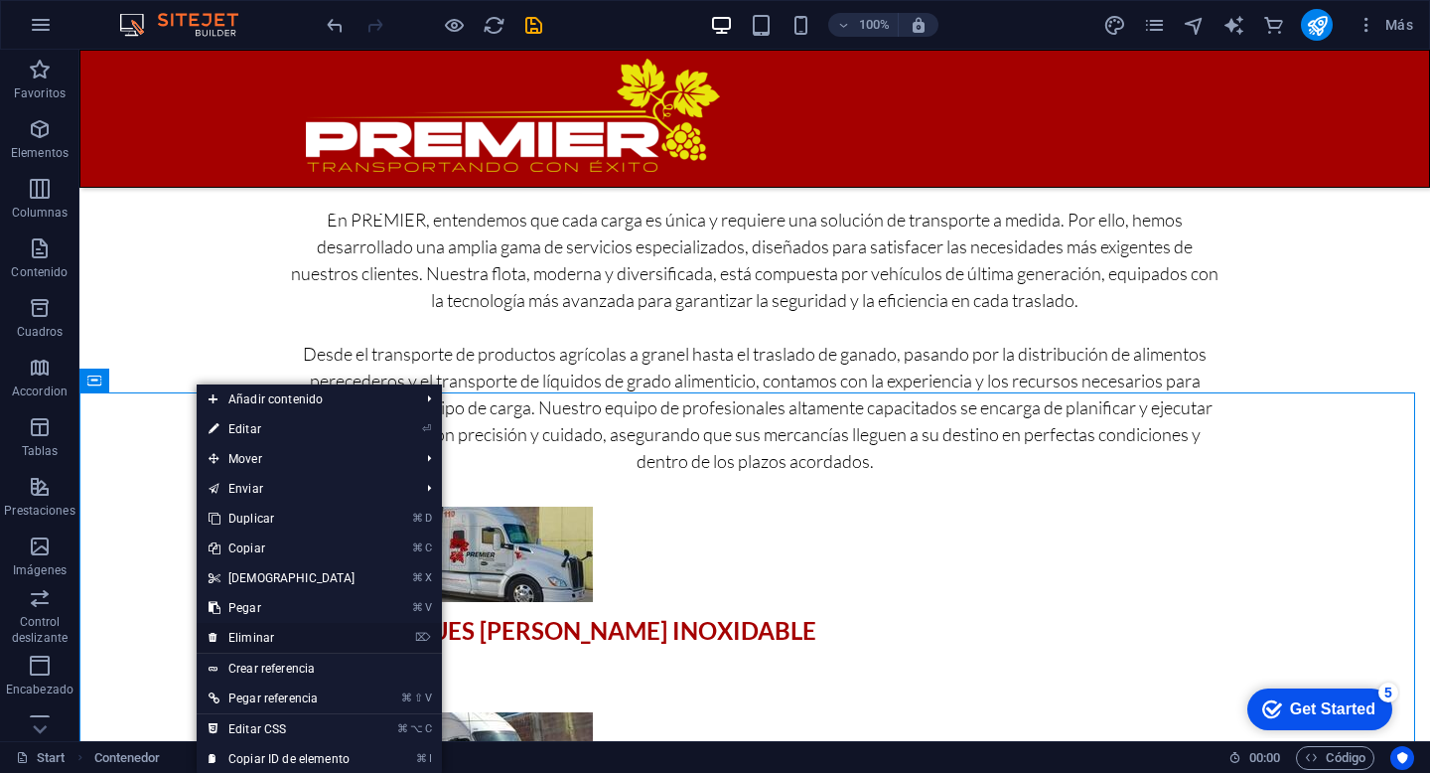
click at [247, 640] on link "⌦ Eliminar" at bounding box center [282, 638] width 171 height 30
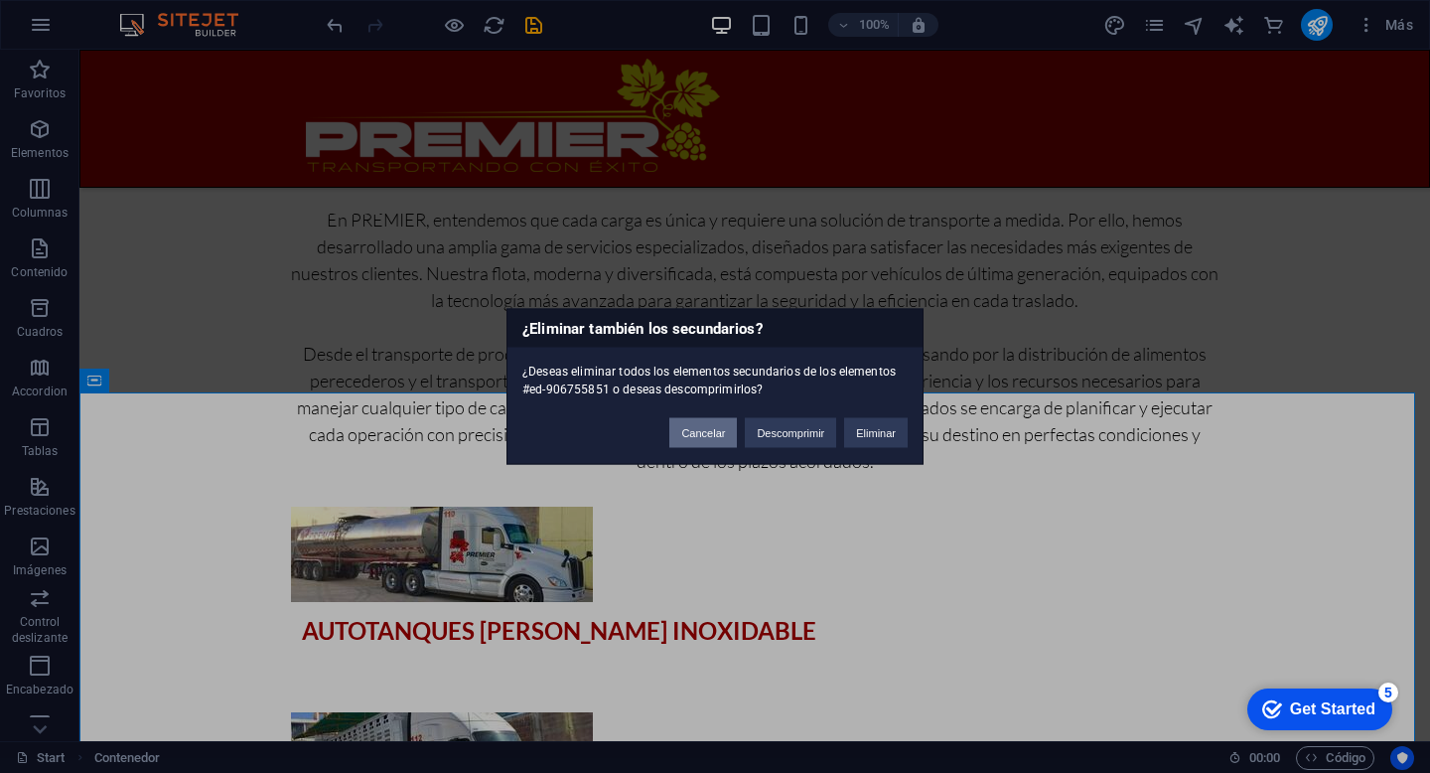
click at [695, 419] on button "Cancelar" at bounding box center [704, 433] width 68 height 30
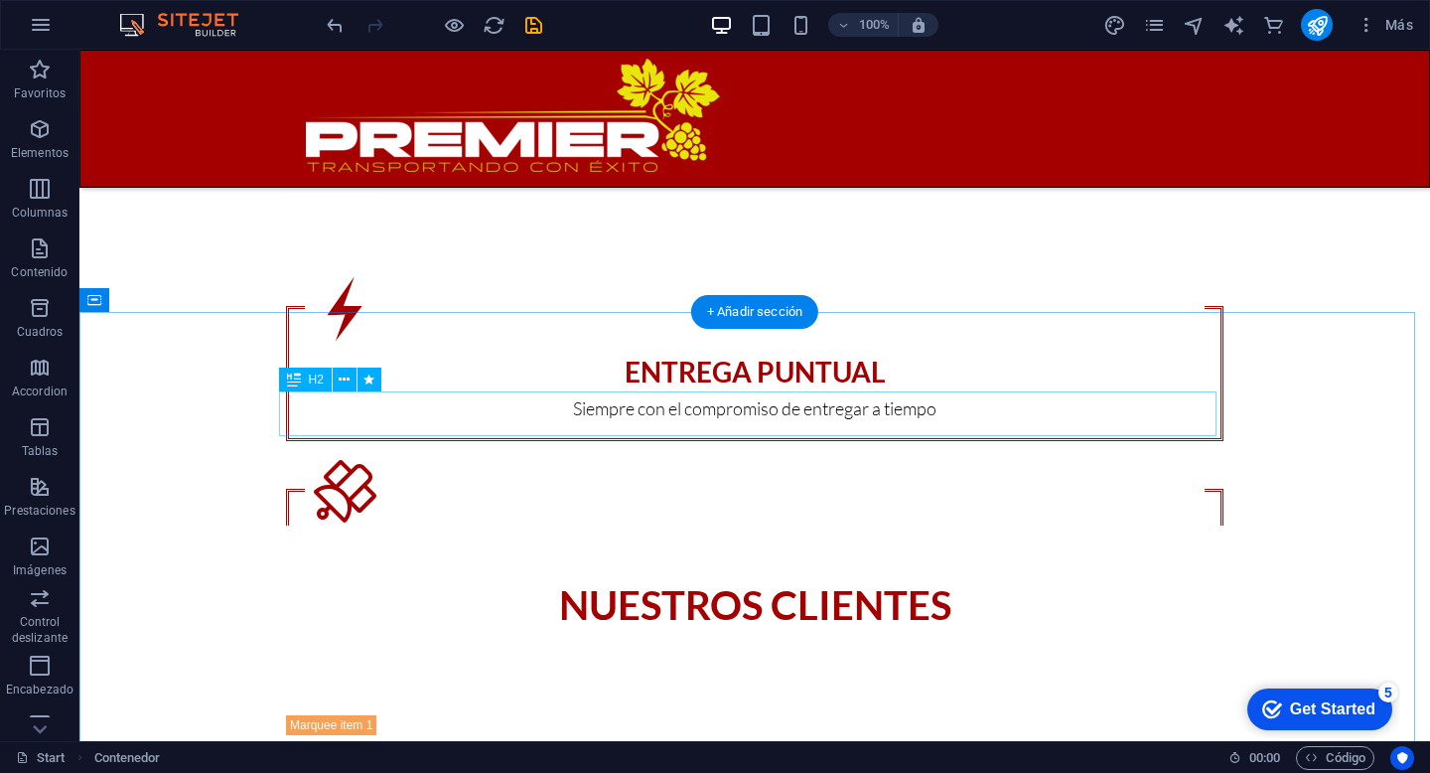
scroll to position [1681, 0]
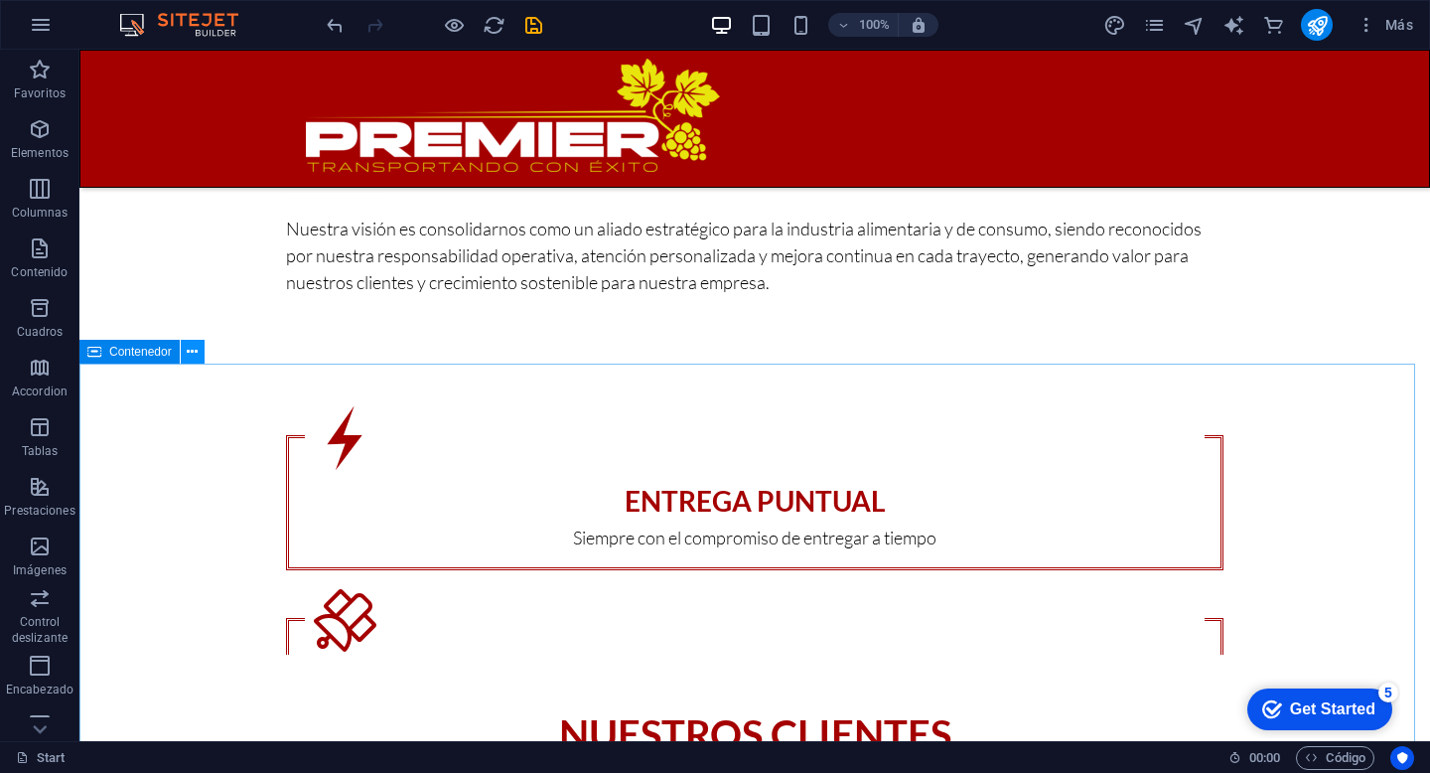
click at [190, 359] on icon at bounding box center [192, 352] width 11 height 21
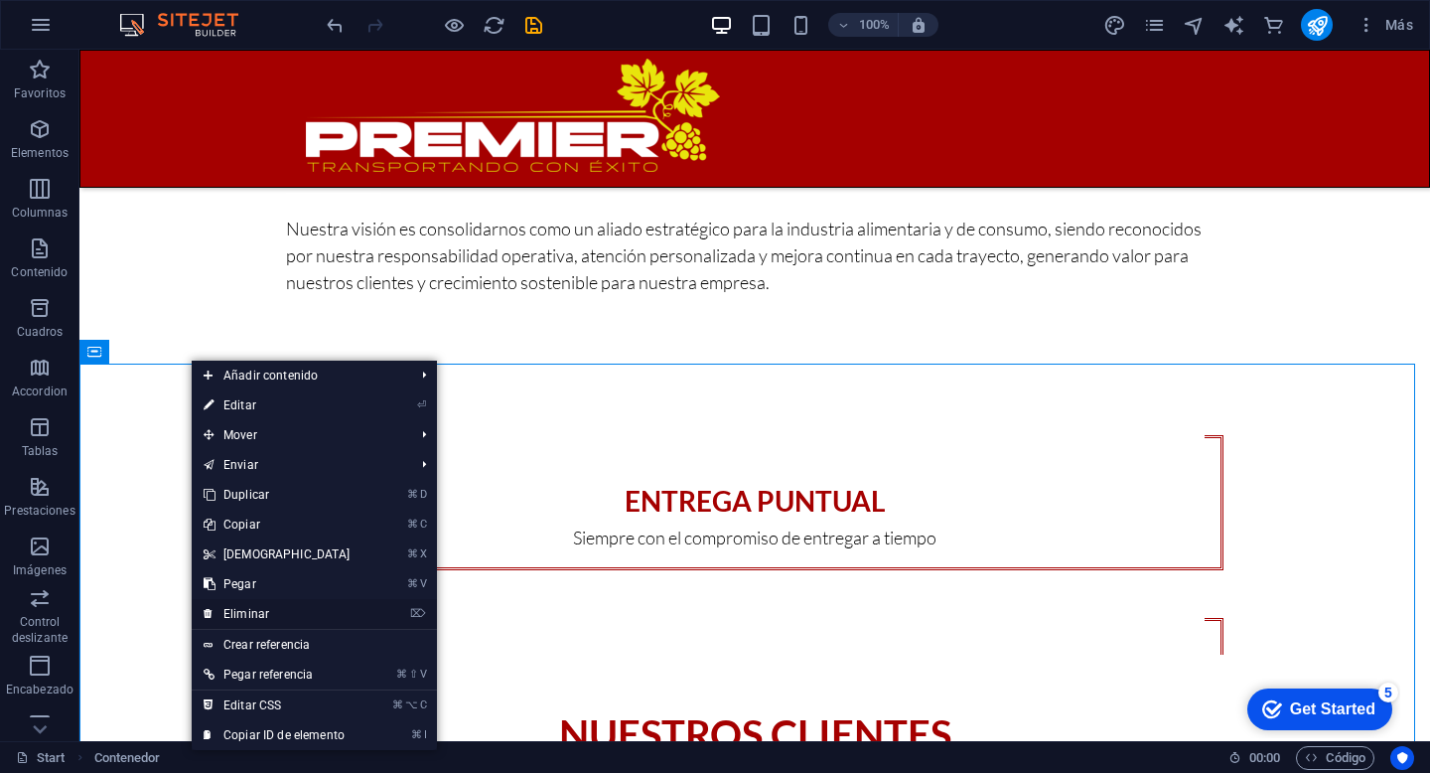
click at [323, 617] on link "⌦ Eliminar" at bounding box center [277, 614] width 171 height 30
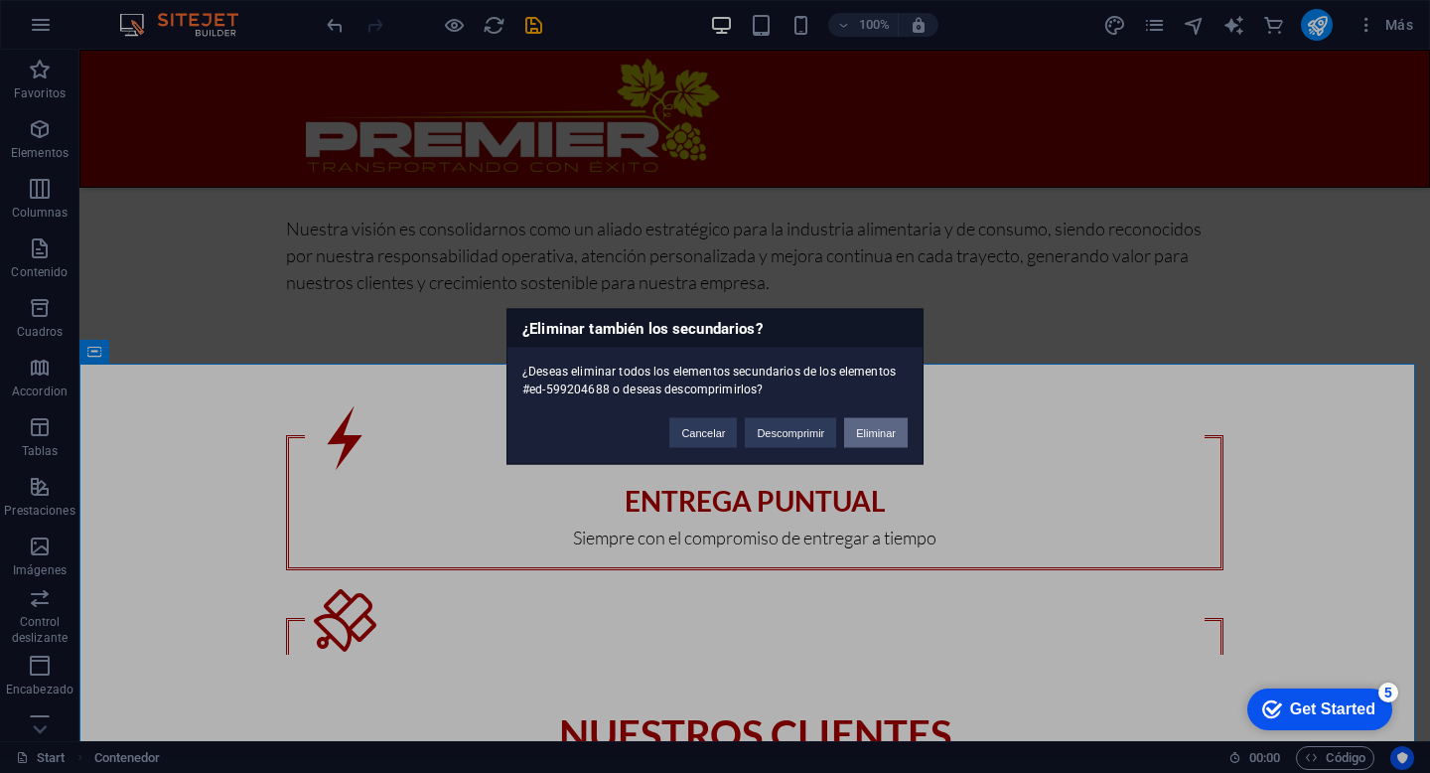
click at [887, 433] on button "Eliminar" at bounding box center [876, 433] width 64 height 30
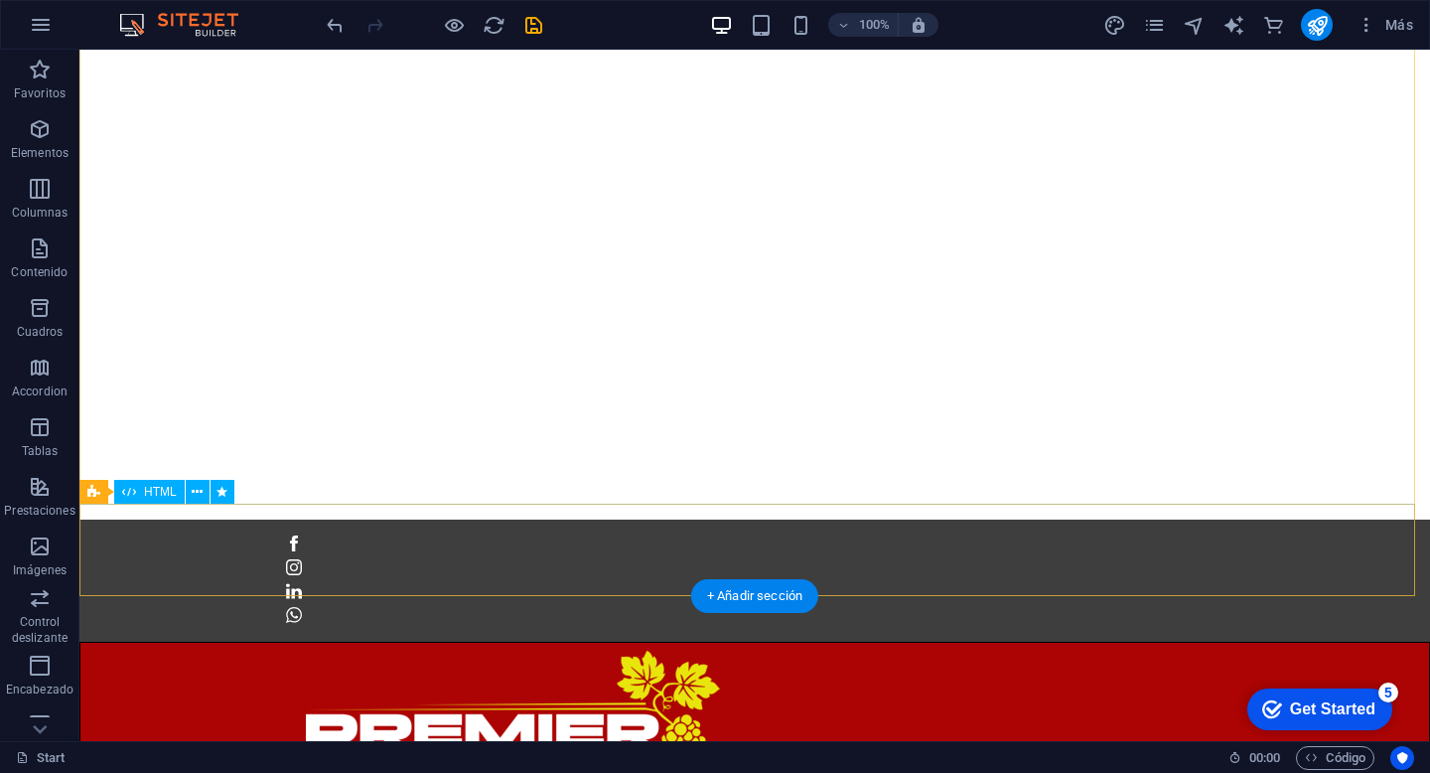
scroll to position [0, 0]
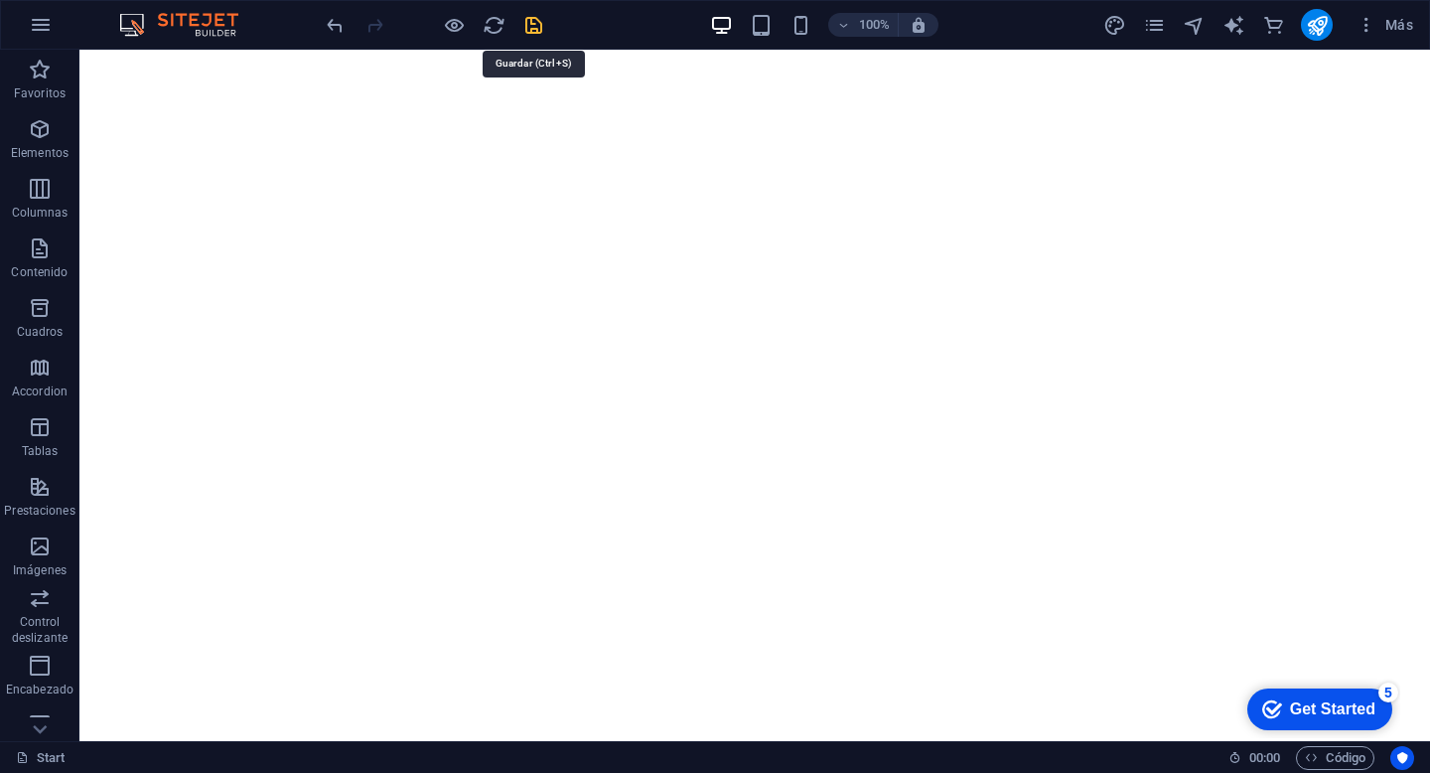
click at [541, 30] on icon "save" at bounding box center [534, 25] width 23 height 23
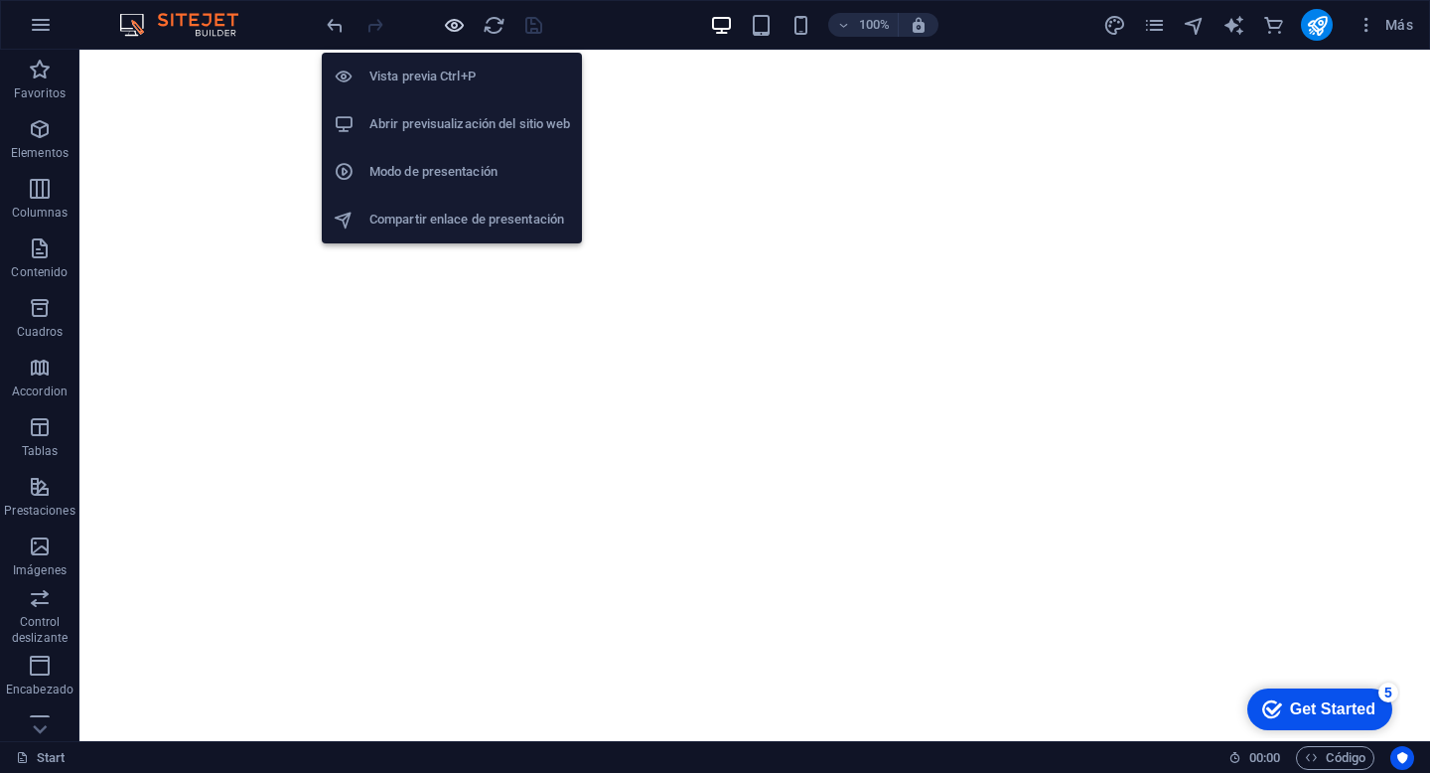
click at [452, 24] on icon "button" at bounding box center [454, 25] width 23 height 23
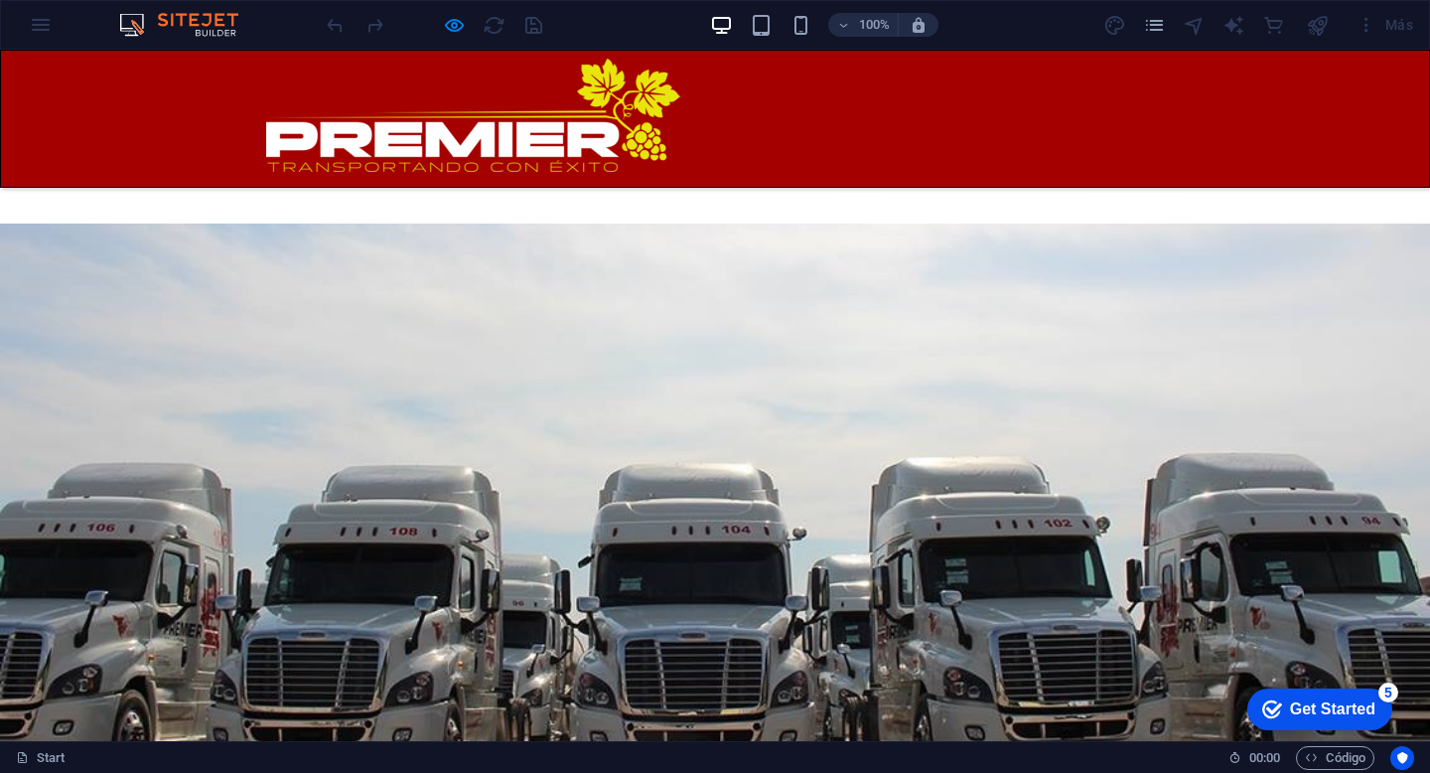
click at [1106, 193] on link "Contacto" at bounding box center [1136, 205] width 96 height 24
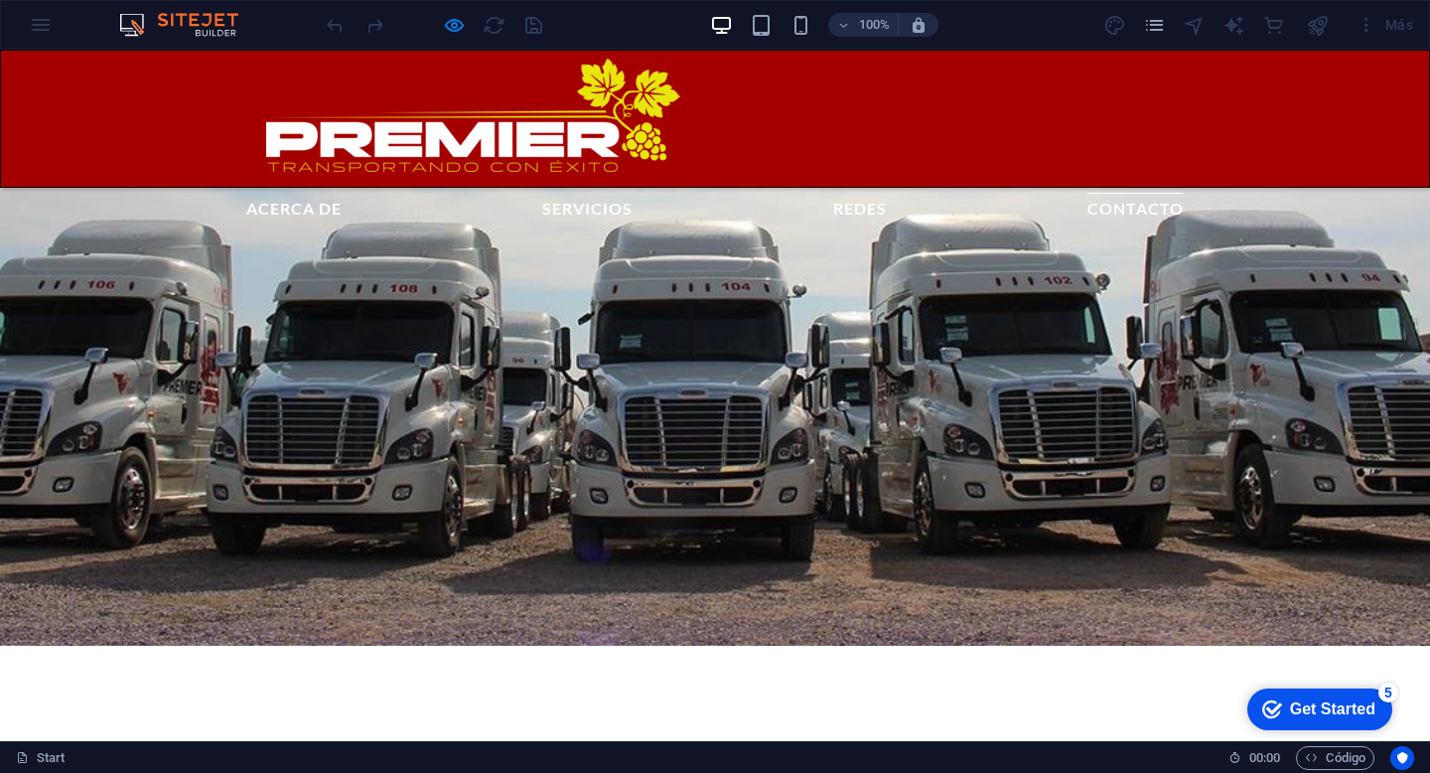
scroll to position [4451, 0]
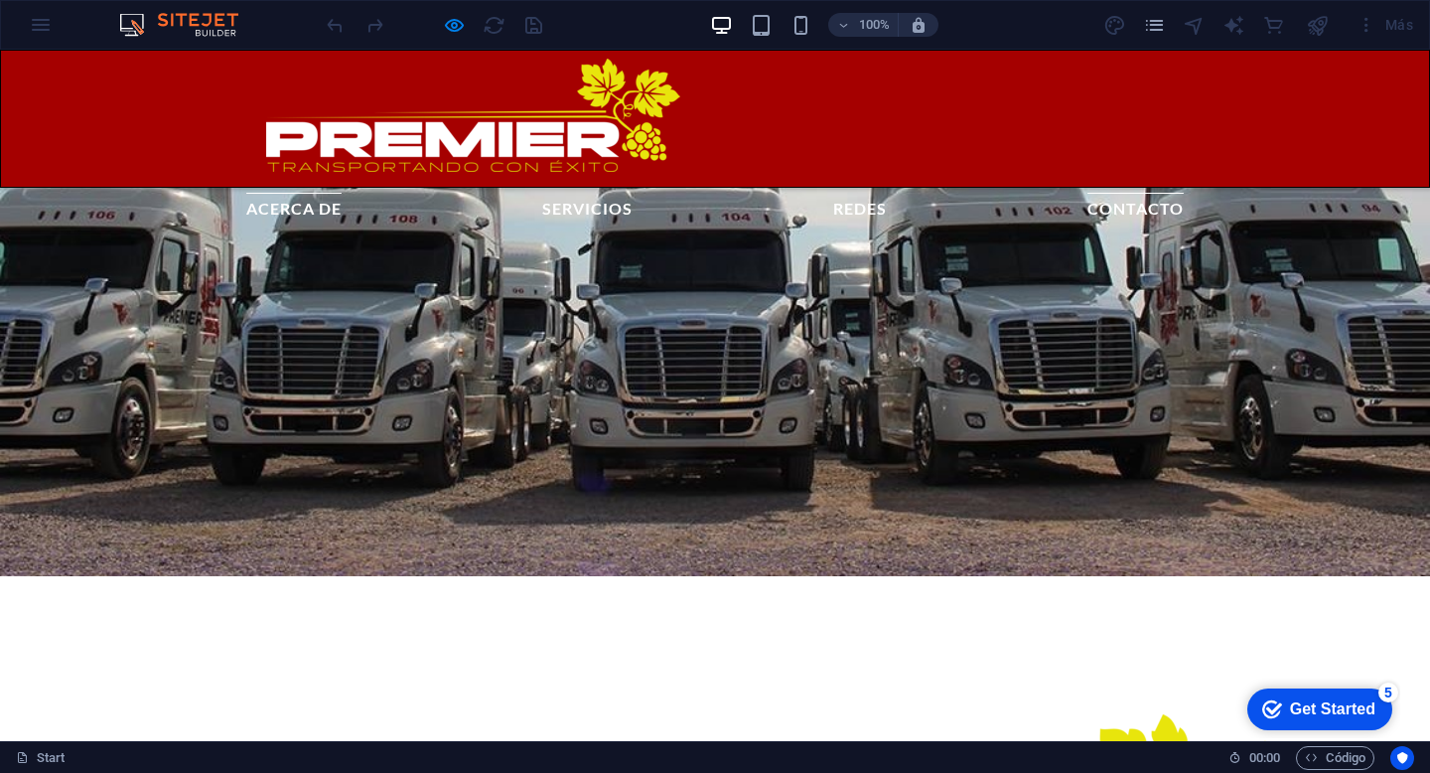
click at [342, 193] on link "Acerca de" at bounding box center [293, 205] width 95 height 24
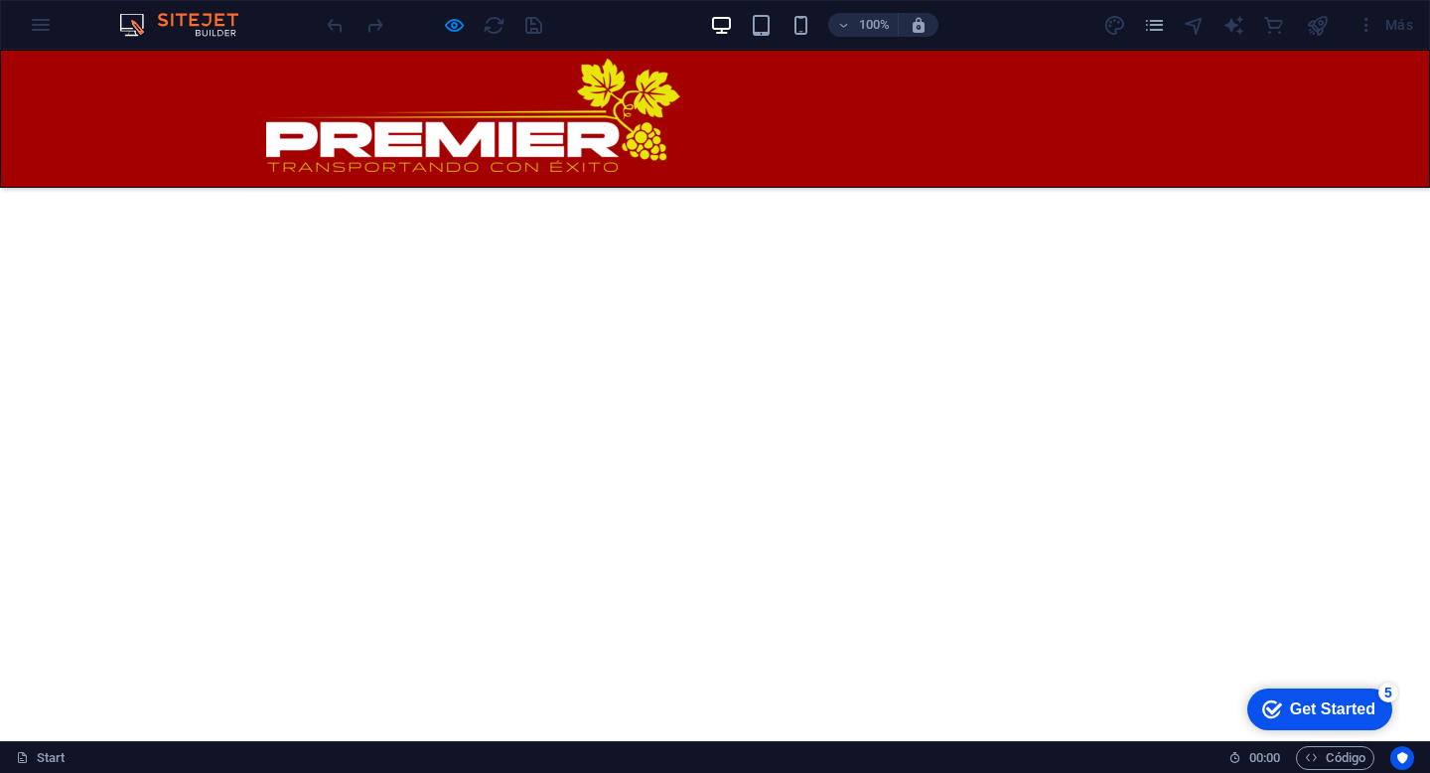
scroll to position [727, 0]
click at [633, 193] on link "Servicios" at bounding box center [587, 205] width 90 height 24
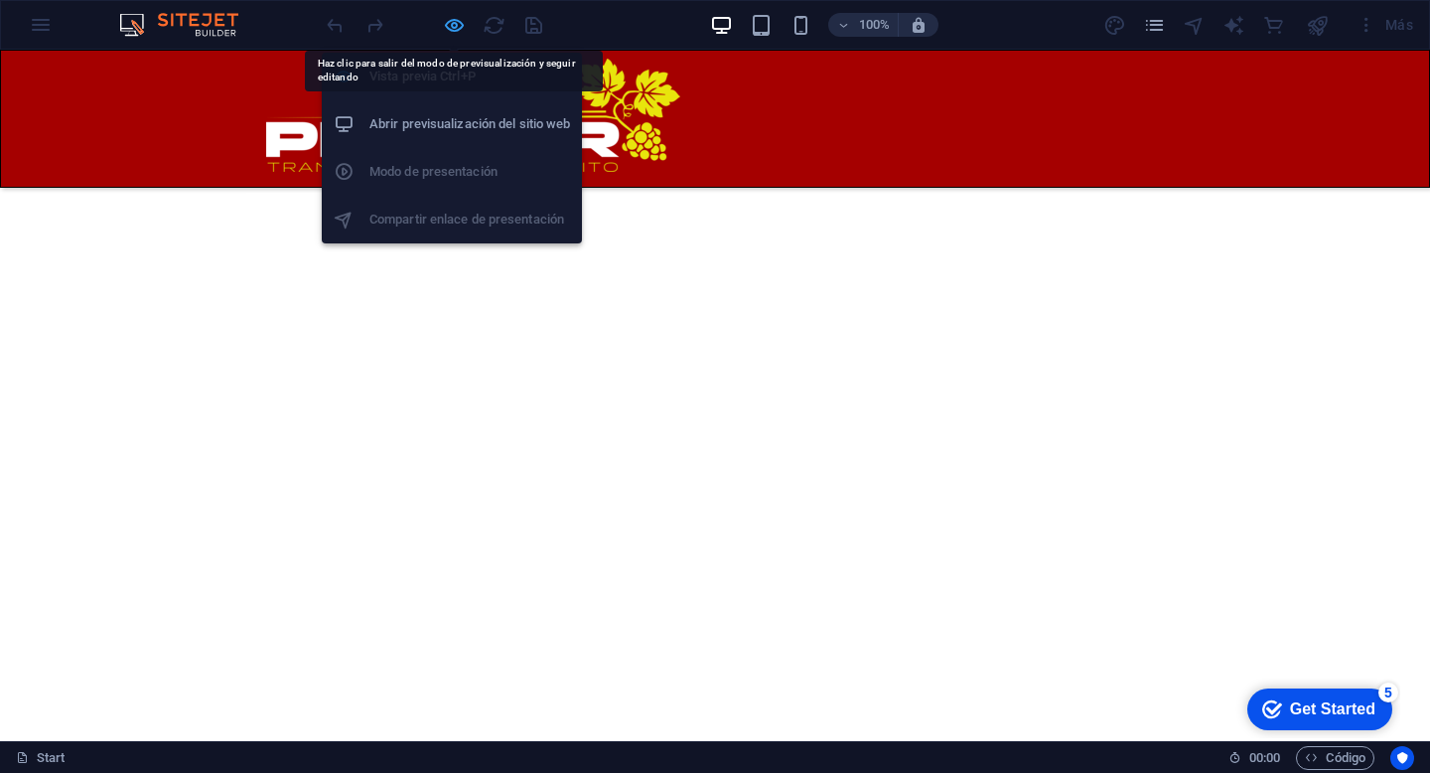
click at [453, 22] on icon "button" at bounding box center [454, 25] width 23 height 23
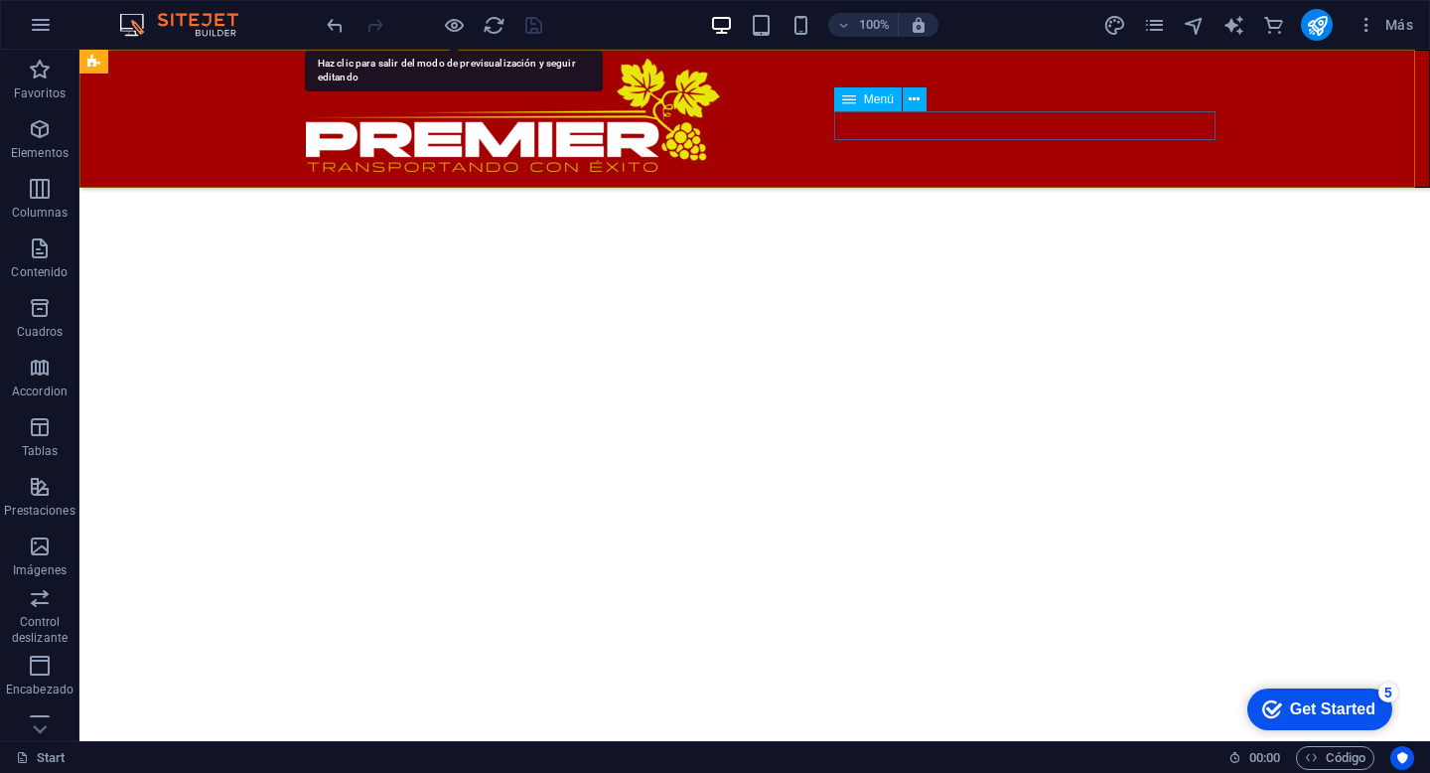
click at [983, 193] on nav "Acerca de Servicios Redes Contacto" at bounding box center [755, 207] width 938 height 29
select select
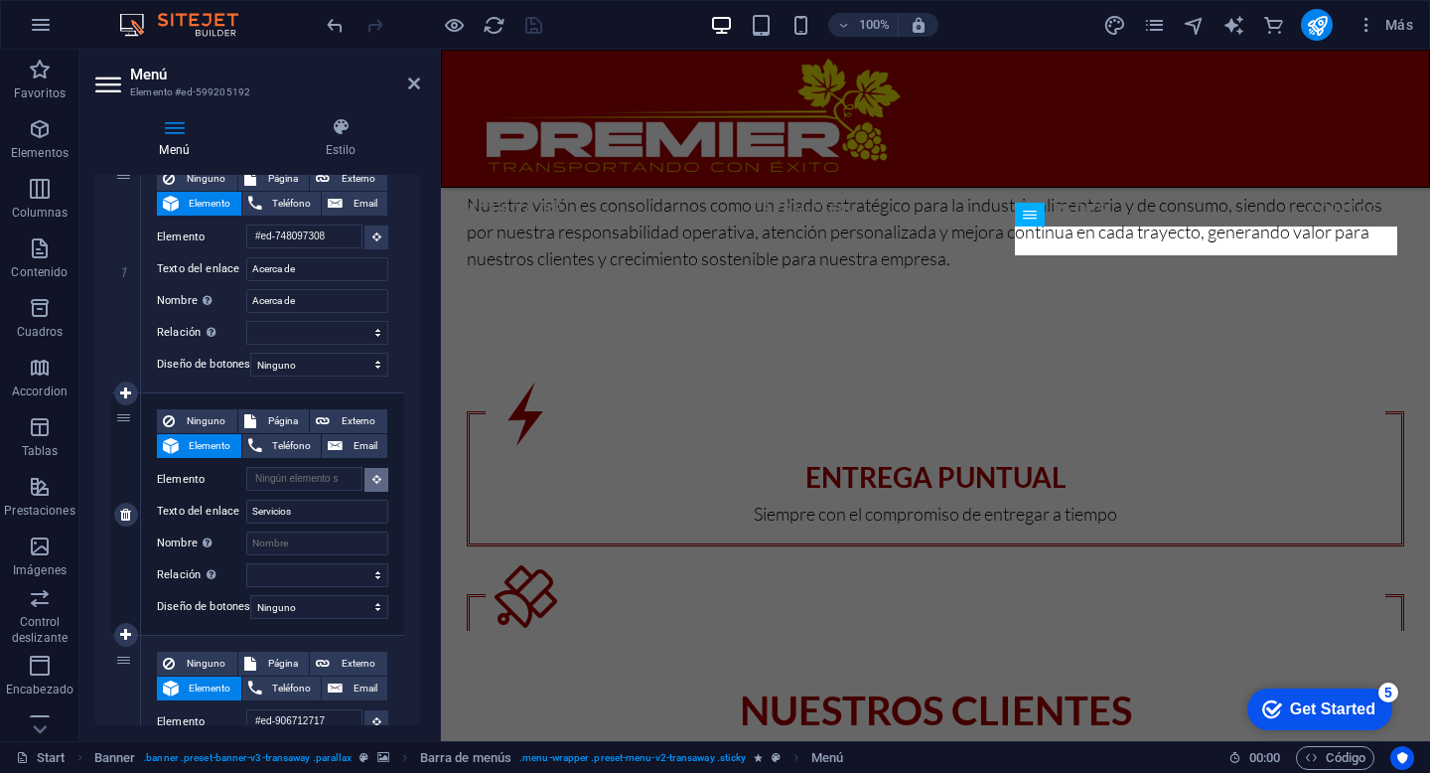
scroll to position [1671, 0]
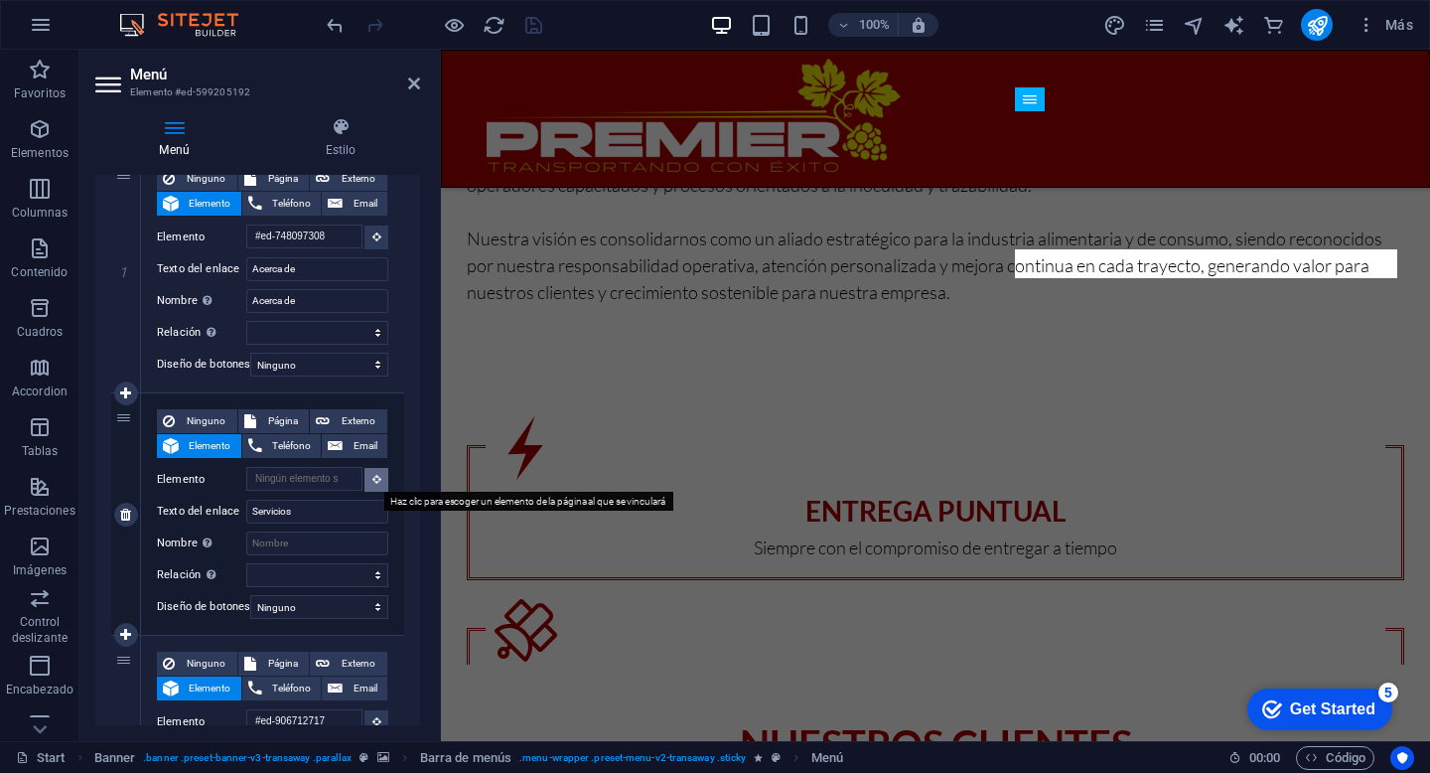
click at [383, 480] on button at bounding box center [377, 480] width 24 height 24
click at [373, 482] on icon at bounding box center [377, 479] width 9 height 10
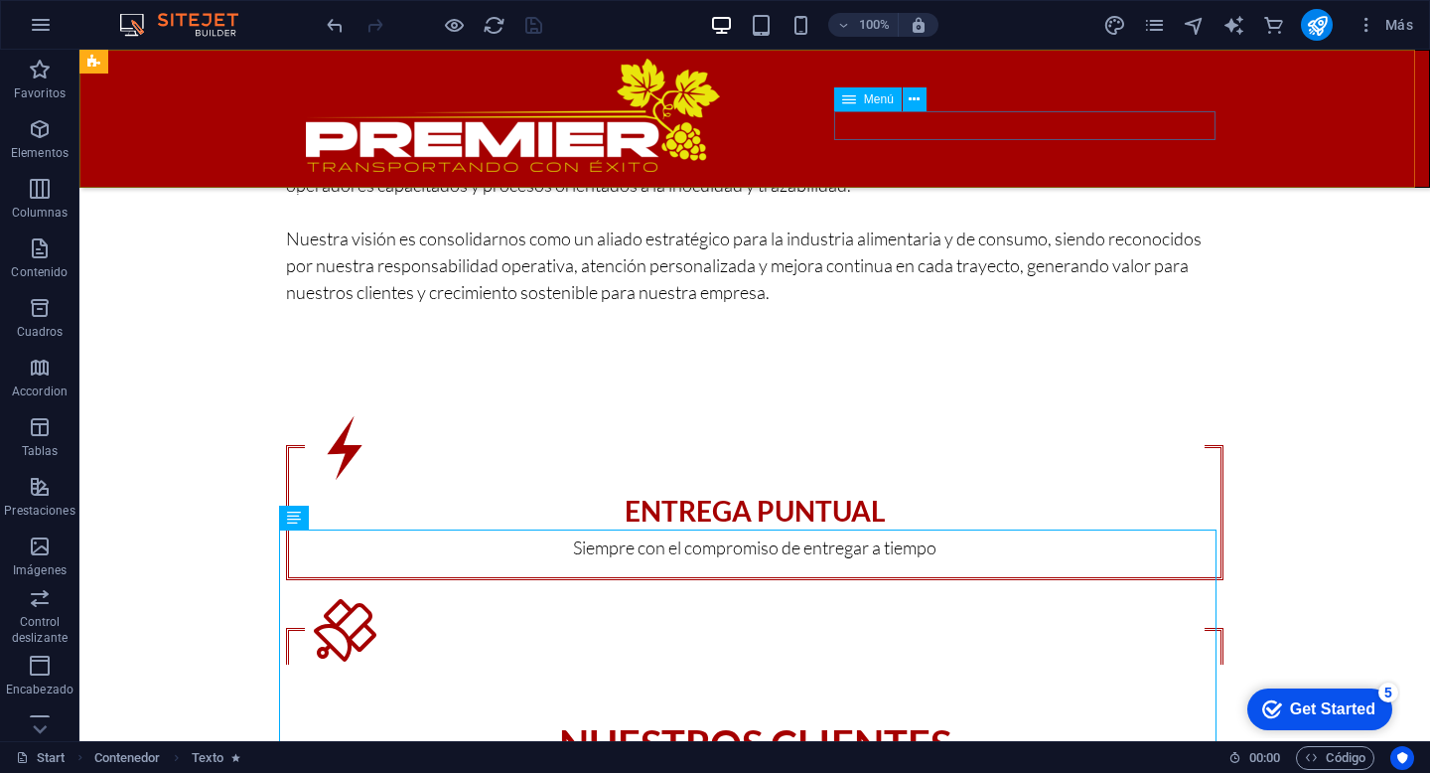
click at [1001, 193] on nav "Acerca de Servicios Redes Contacto" at bounding box center [755, 207] width 938 height 29
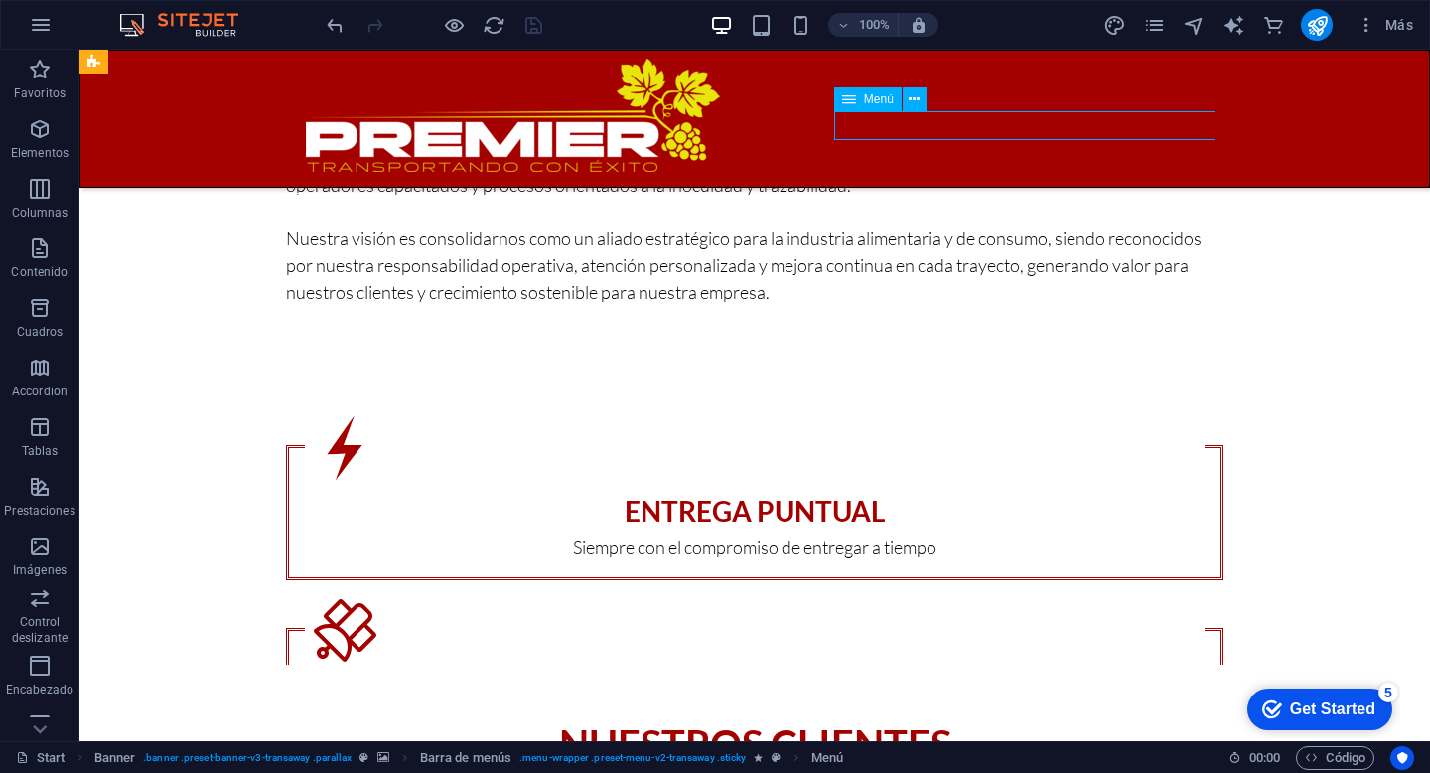
click at [1001, 193] on nav "Acerca de Servicios Redes Contacto" at bounding box center [755, 207] width 938 height 29
select select
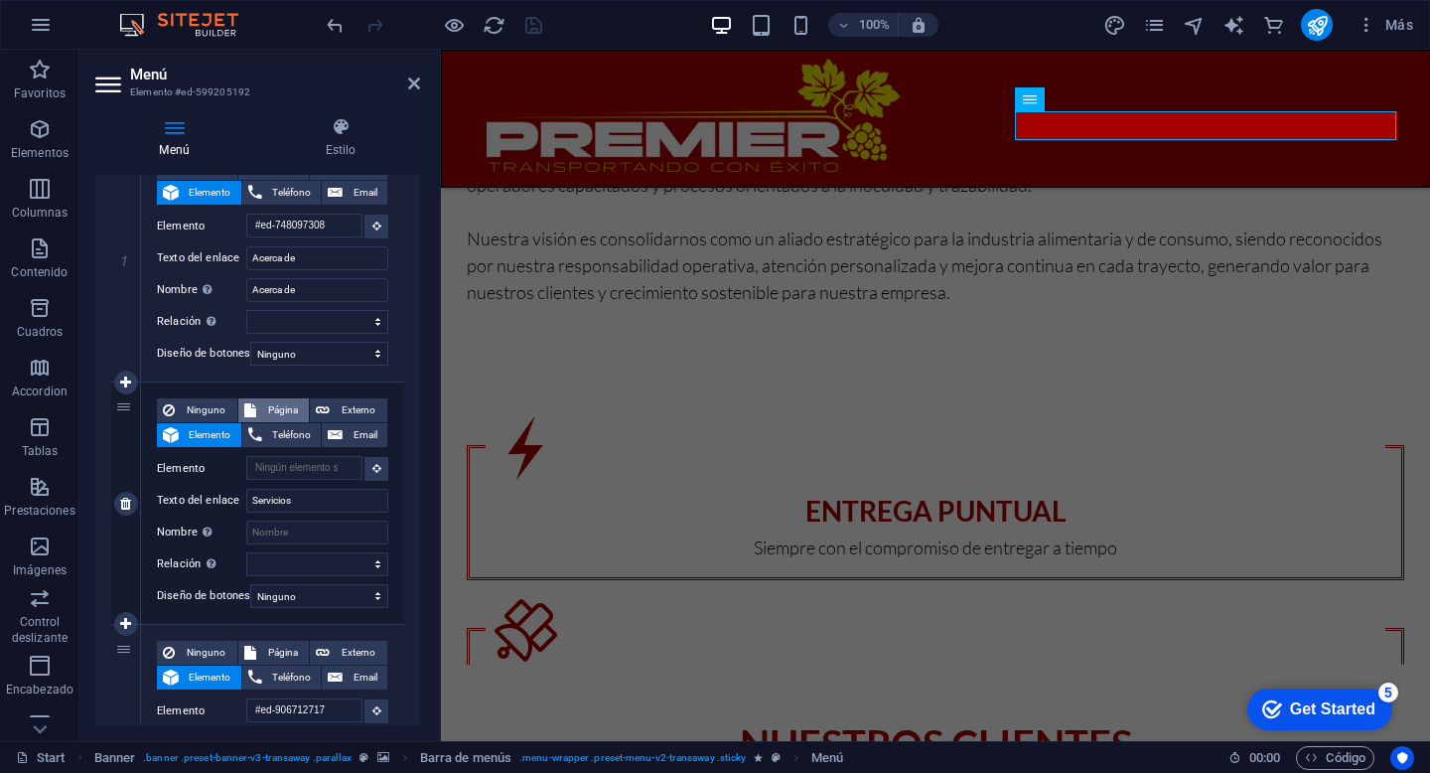
scroll to position [240, 0]
click at [377, 463] on button at bounding box center [377, 468] width 24 height 24
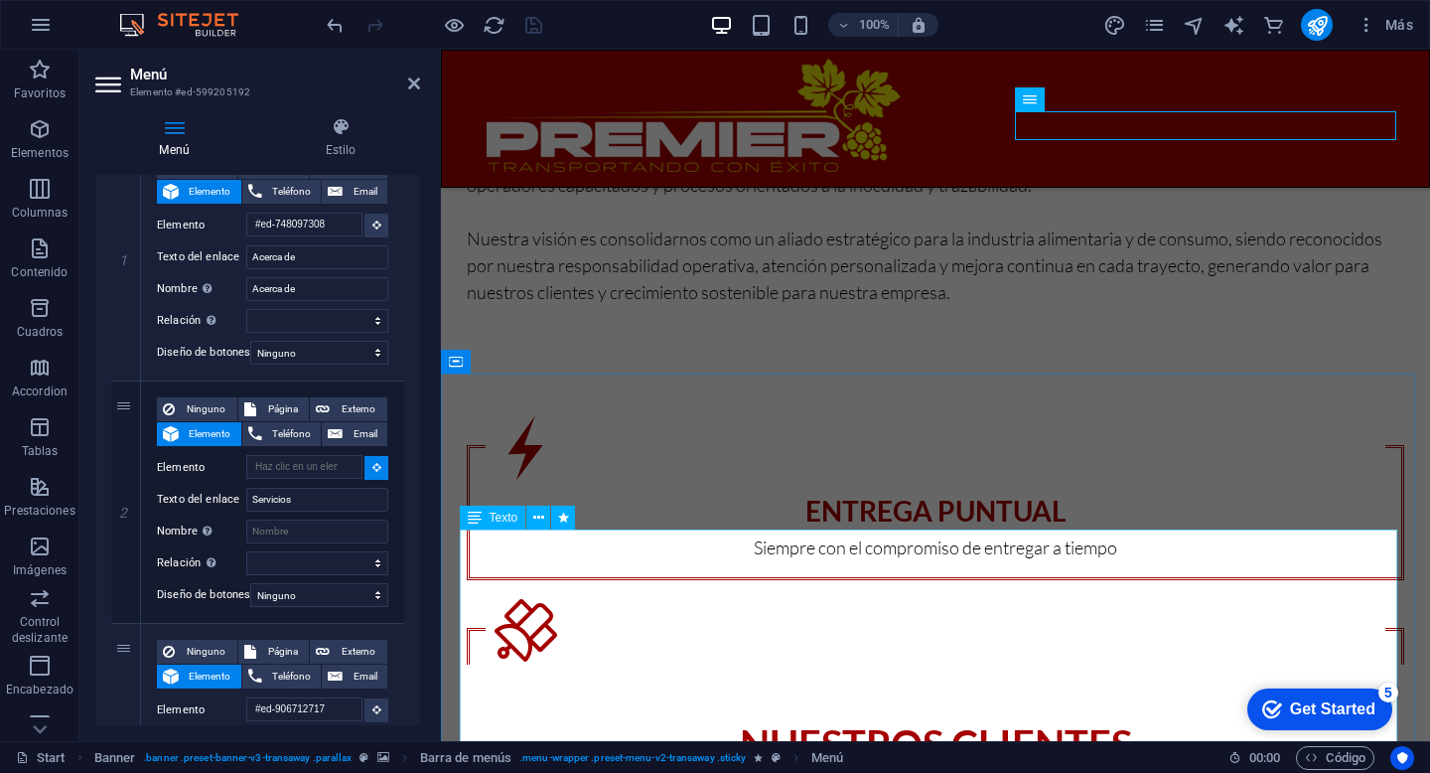
select select
type input "#ed-906755860"
select select
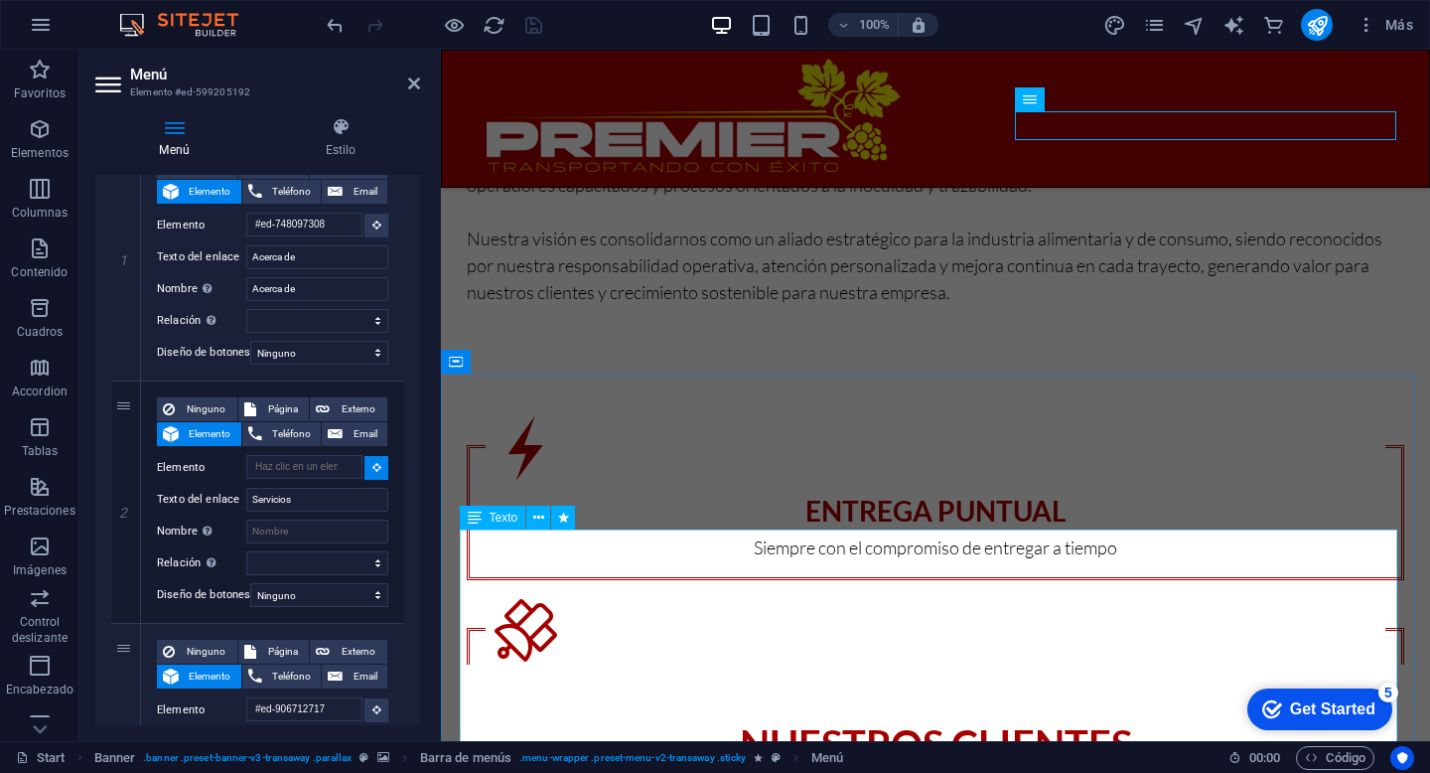
select select
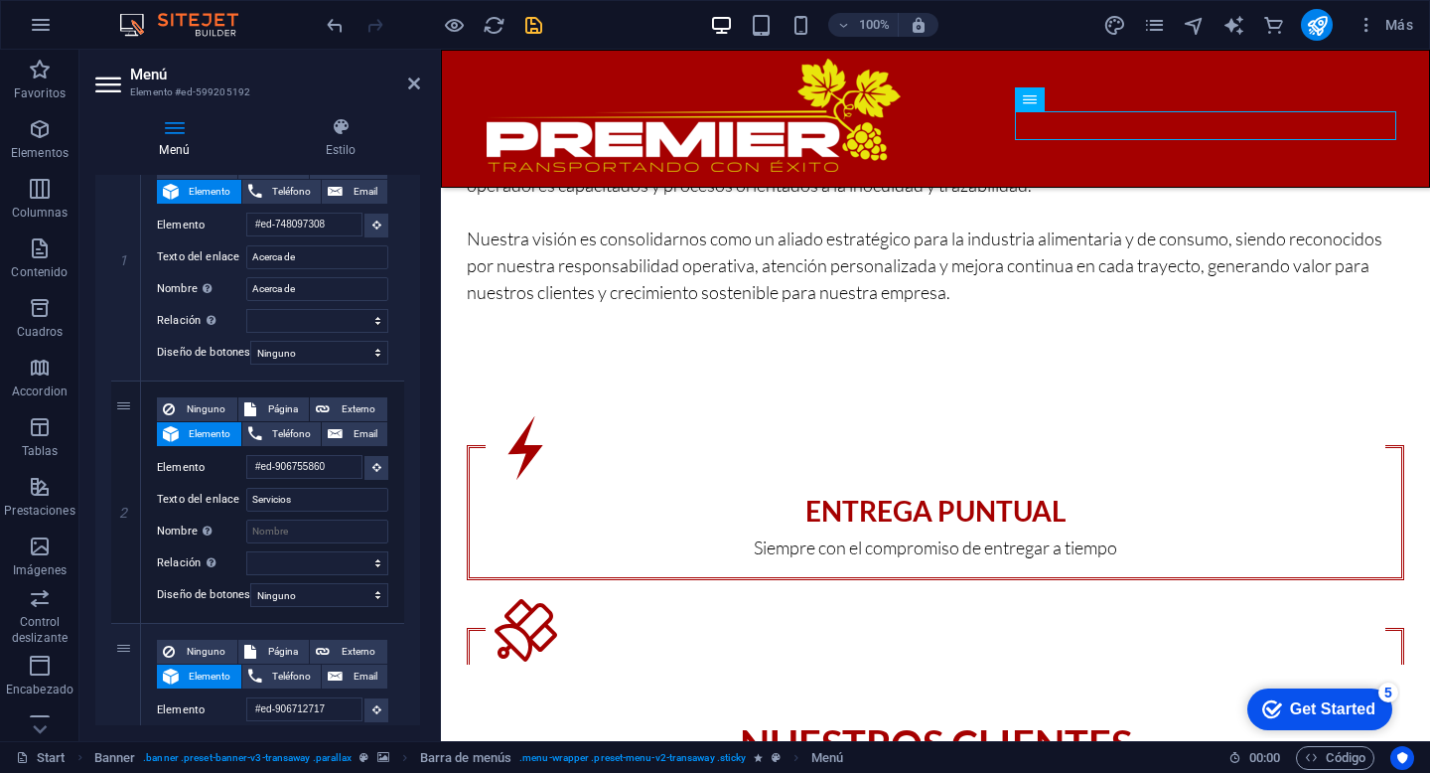
click at [530, 31] on icon "save" at bounding box center [534, 25] width 23 height 23
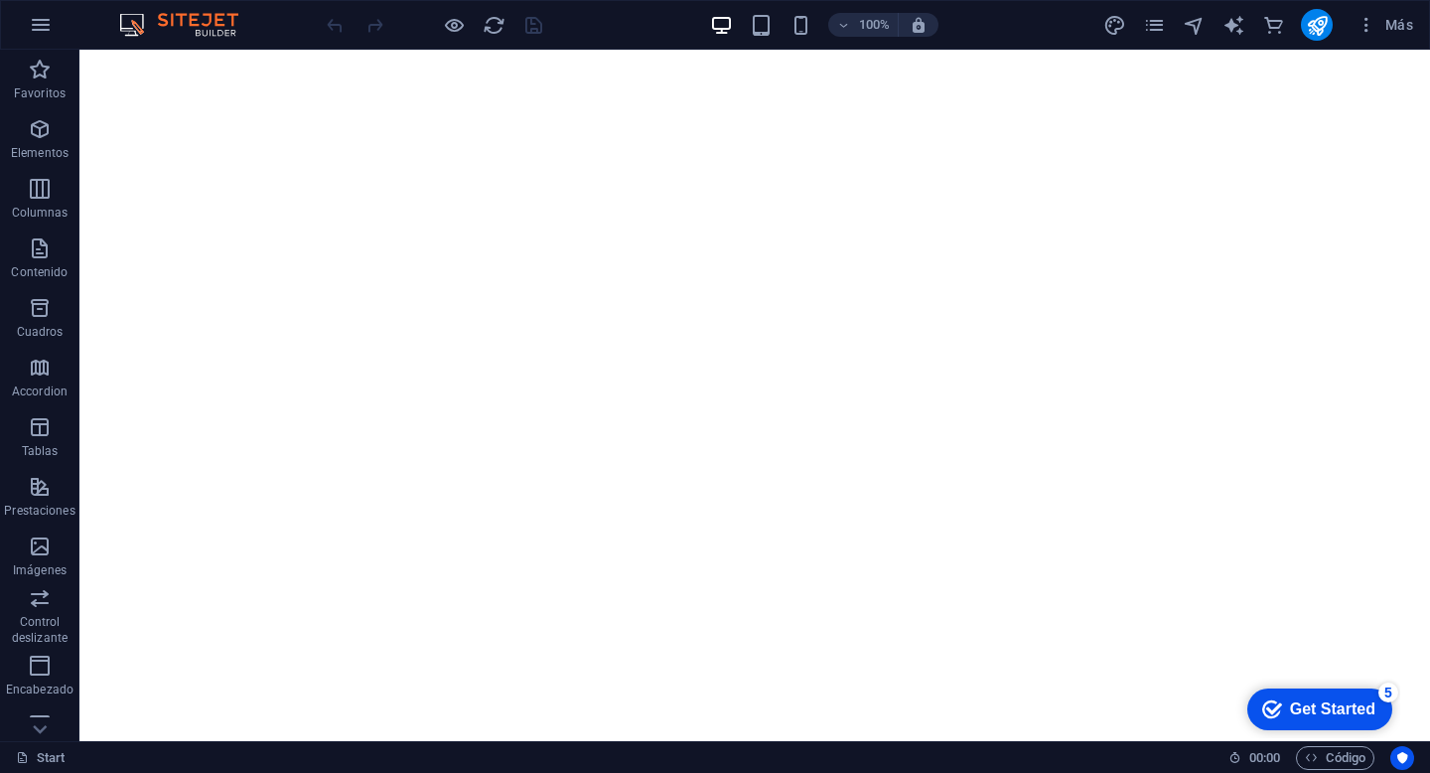
click at [1291, 20] on div "Más" at bounding box center [1262, 25] width 319 height 32
click at [0, 0] on icon "publish" at bounding box center [0, 0] width 0 height 0
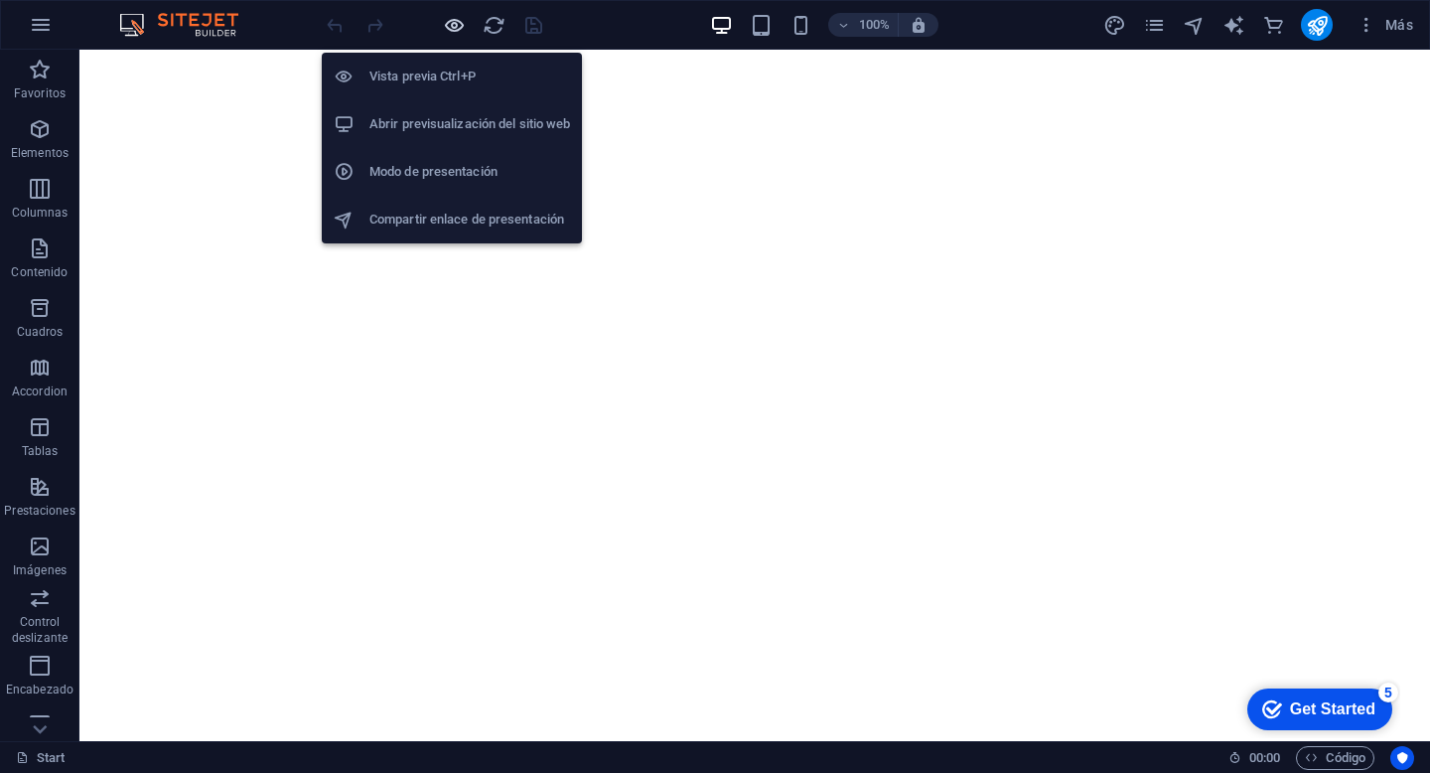
click at [0, 0] on icon "button" at bounding box center [0, 0] width 0 height 0
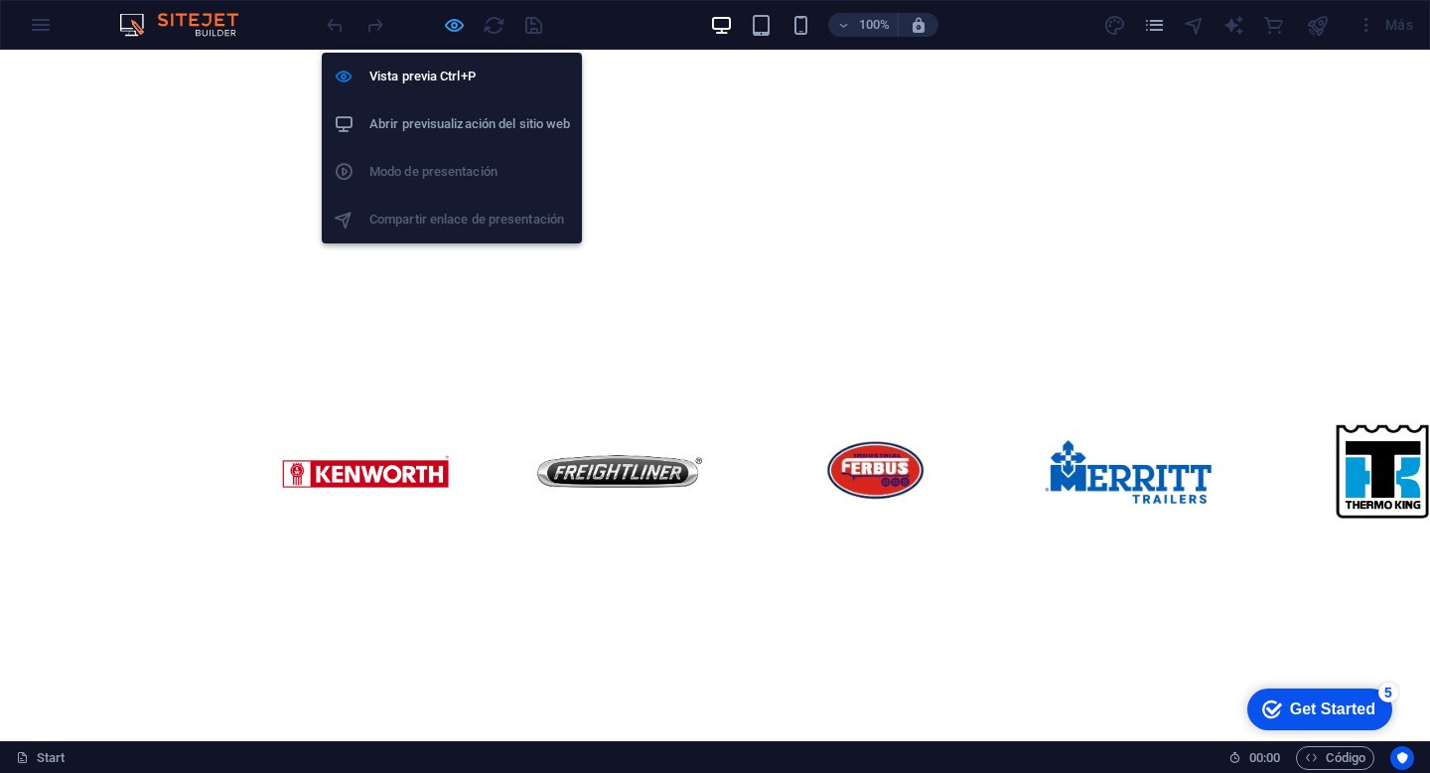
click at [0, 0] on icon "button" at bounding box center [0, 0] width 0 height 0
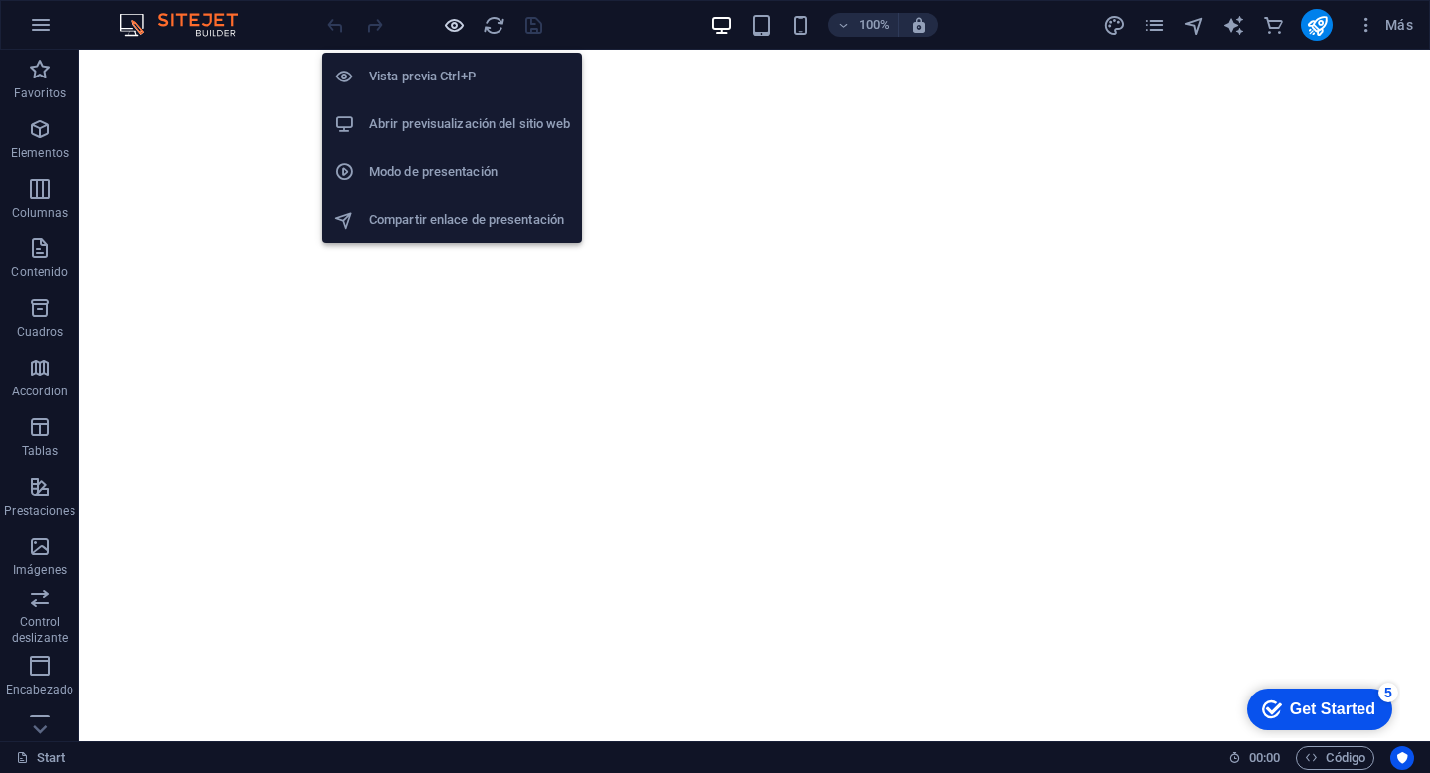
click at [0, 0] on icon "button" at bounding box center [0, 0] width 0 height 0
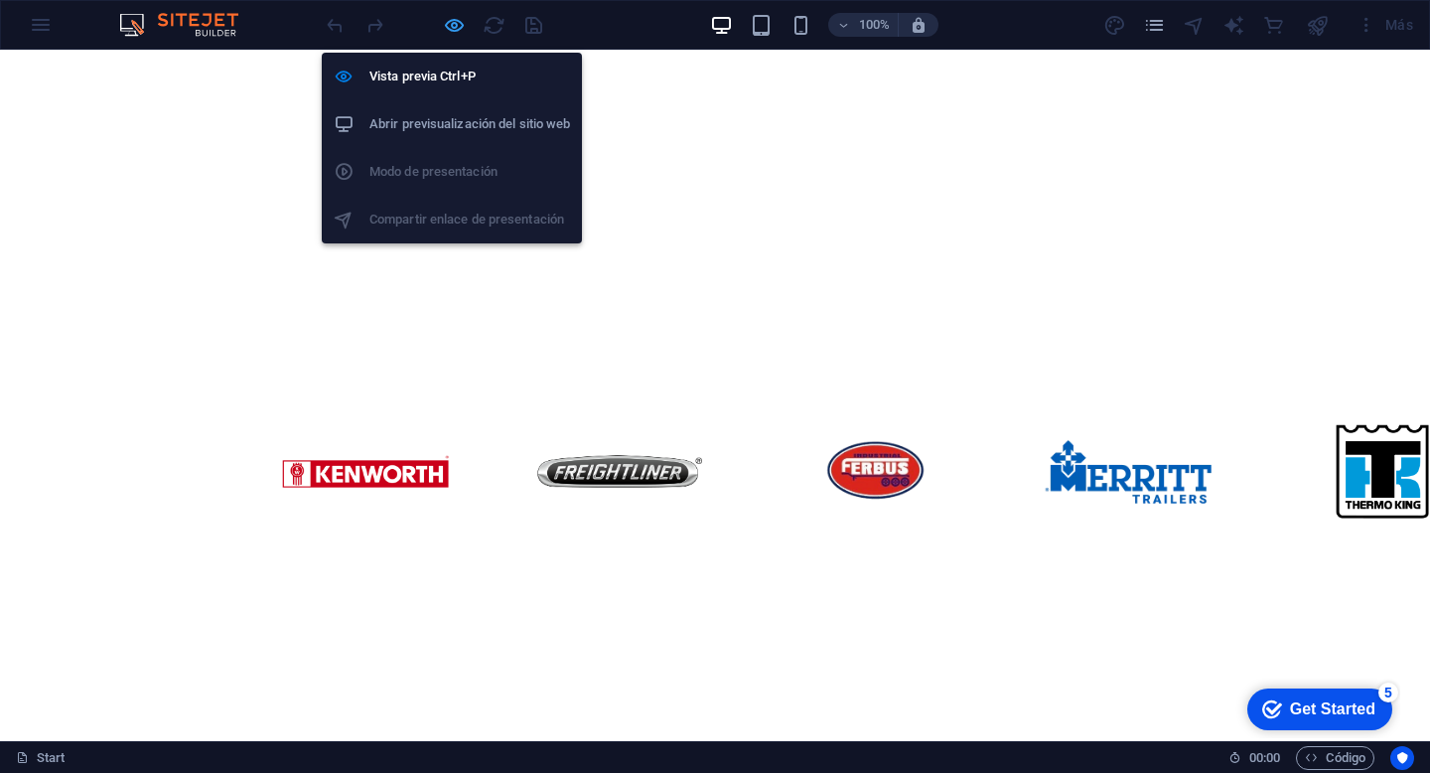
click at [0, 0] on icon "button" at bounding box center [0, 0] width 0 height 0
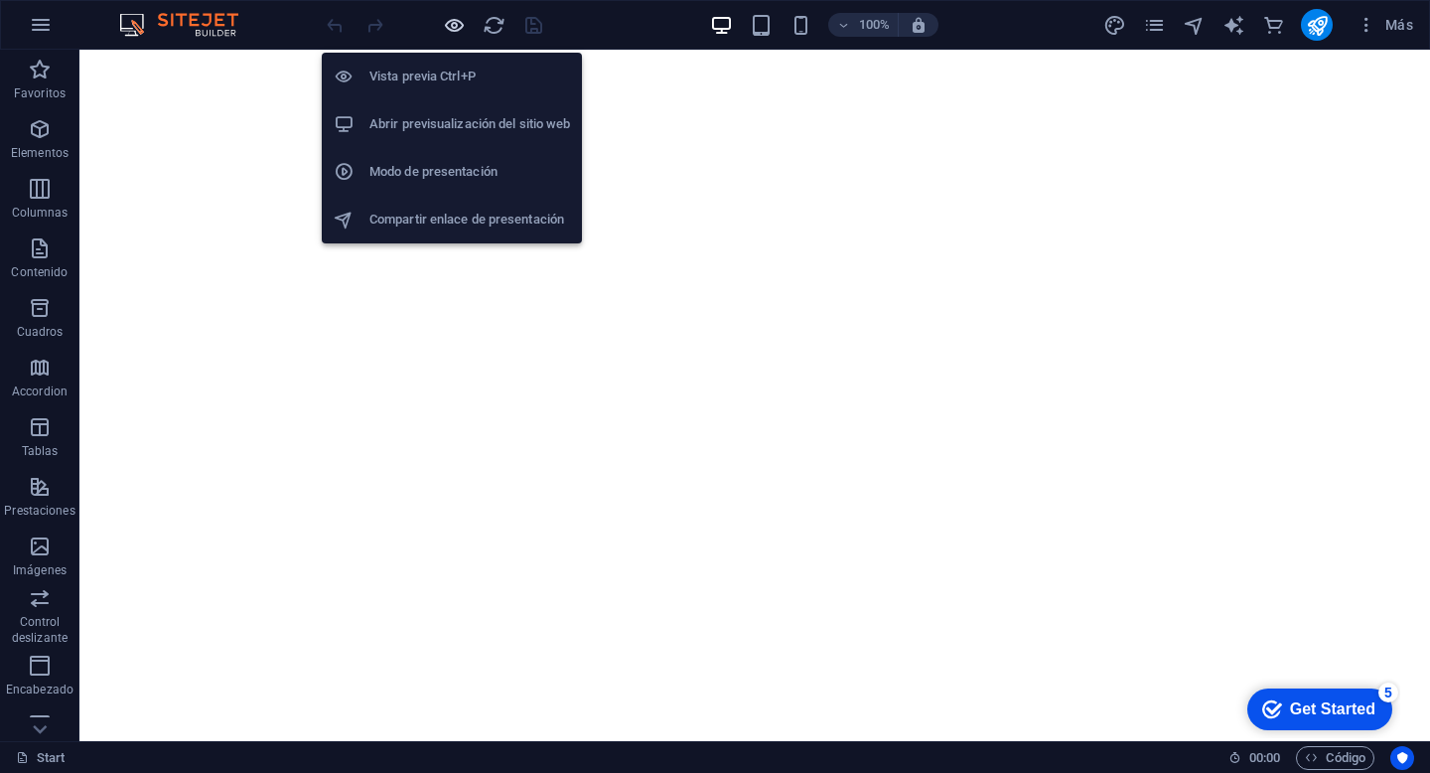
click at [0, 0] on icon "button" at bounding box center [0, 0] width 0 height 0
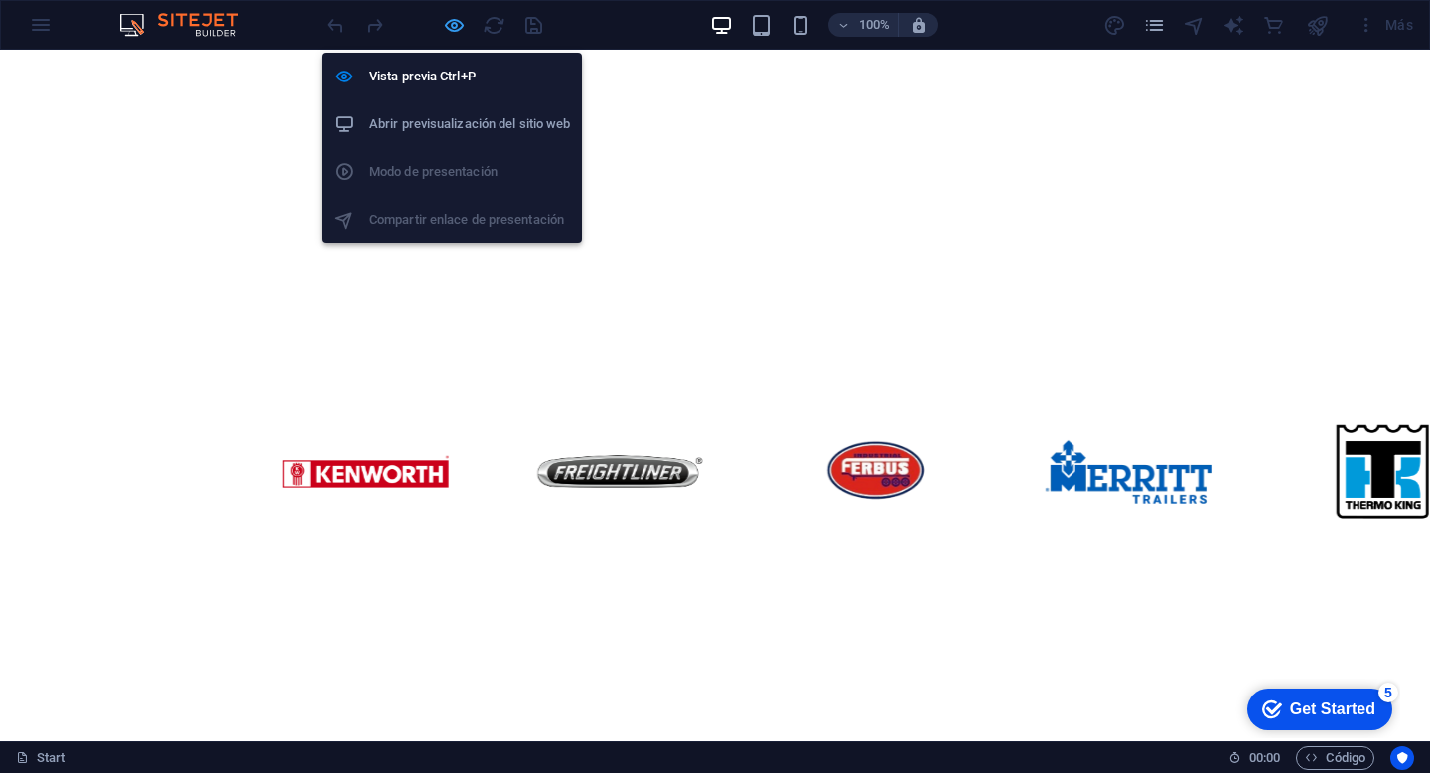
click at [0, 0] on icon "button" at bounding box center [0, 0] width 0 height 0
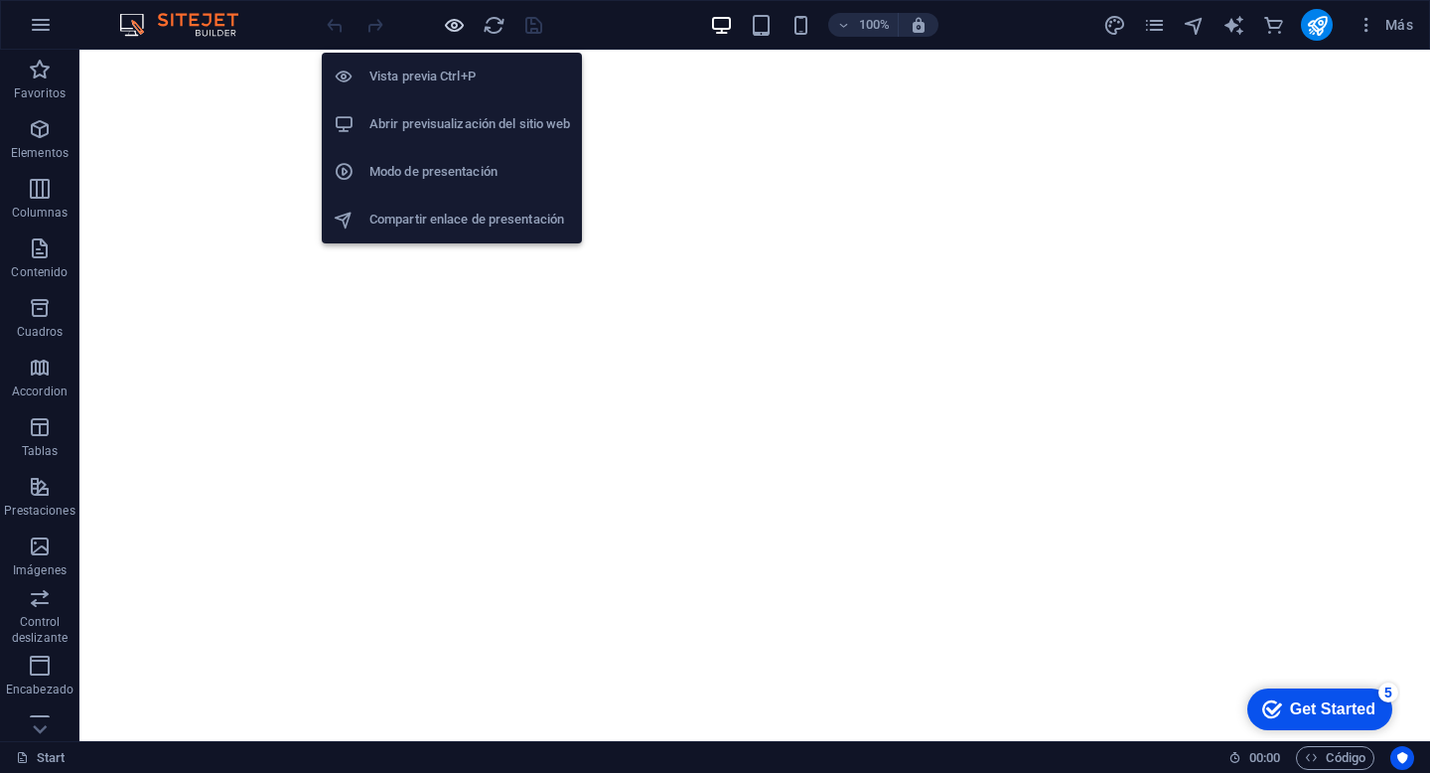
click at [0, 0] on icon "button" at bounding box center [0, 0] width 0 height 0
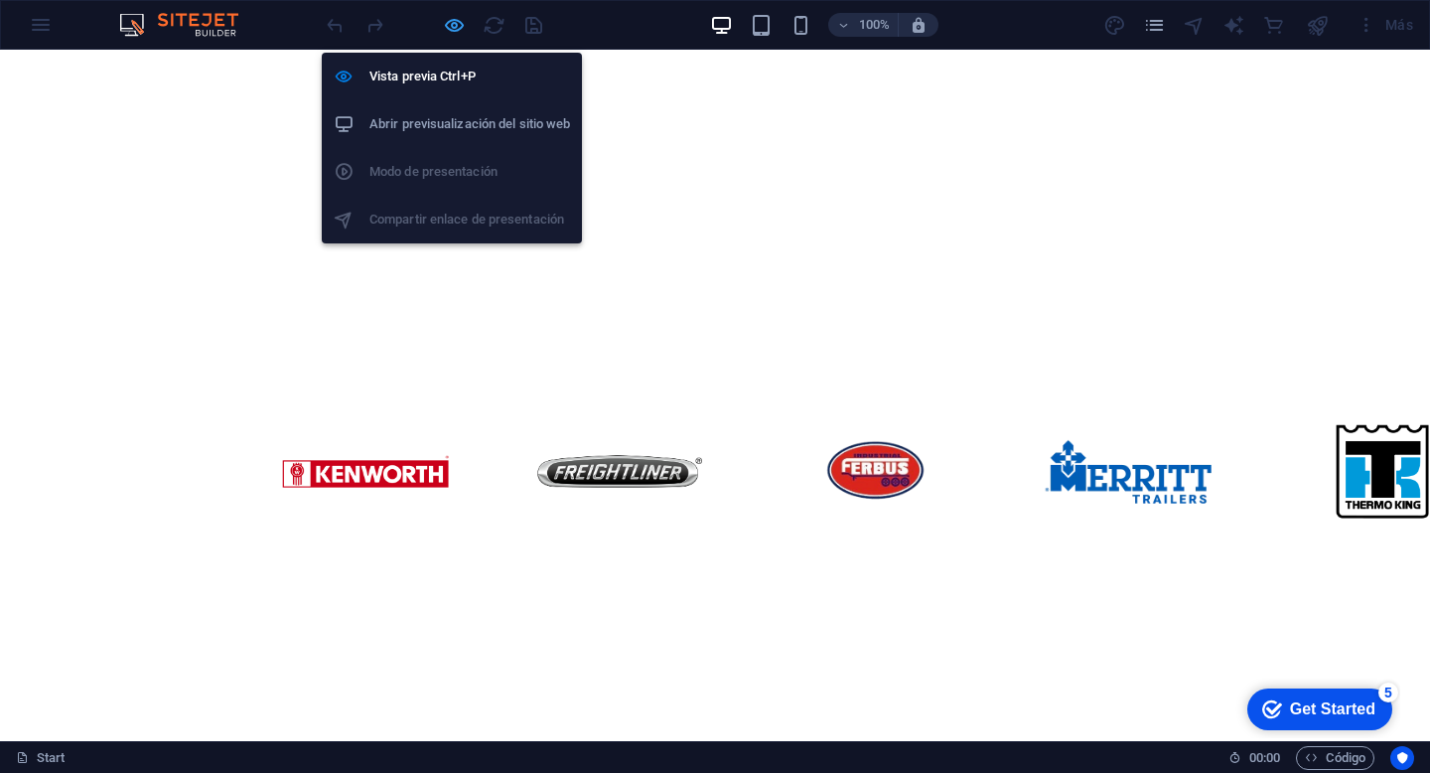
click at [0, 0] on icon "button" at bounding box center [0, 0] width 0 height 0
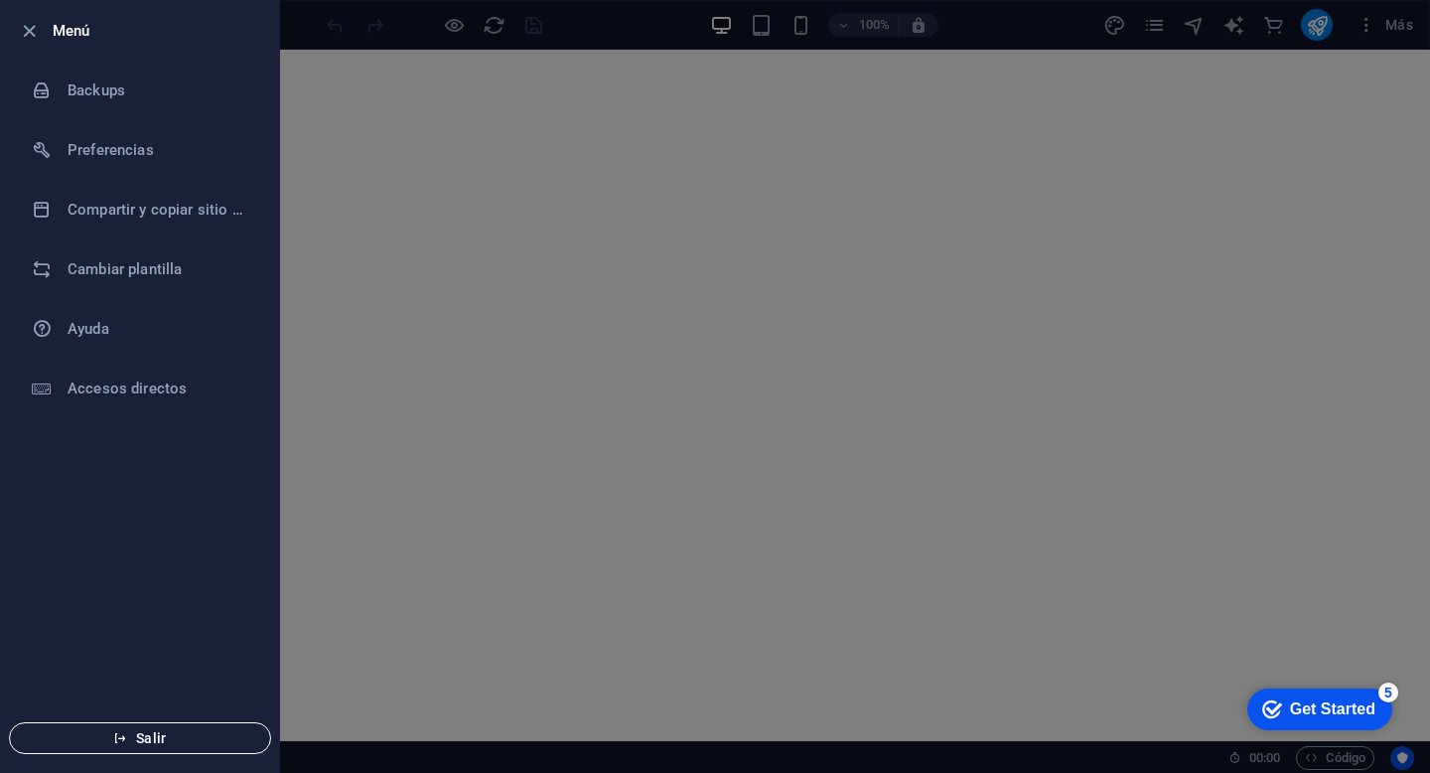
click at [165, 724] on button "Salir" at bounding box center [140, 738] width 262 height 32
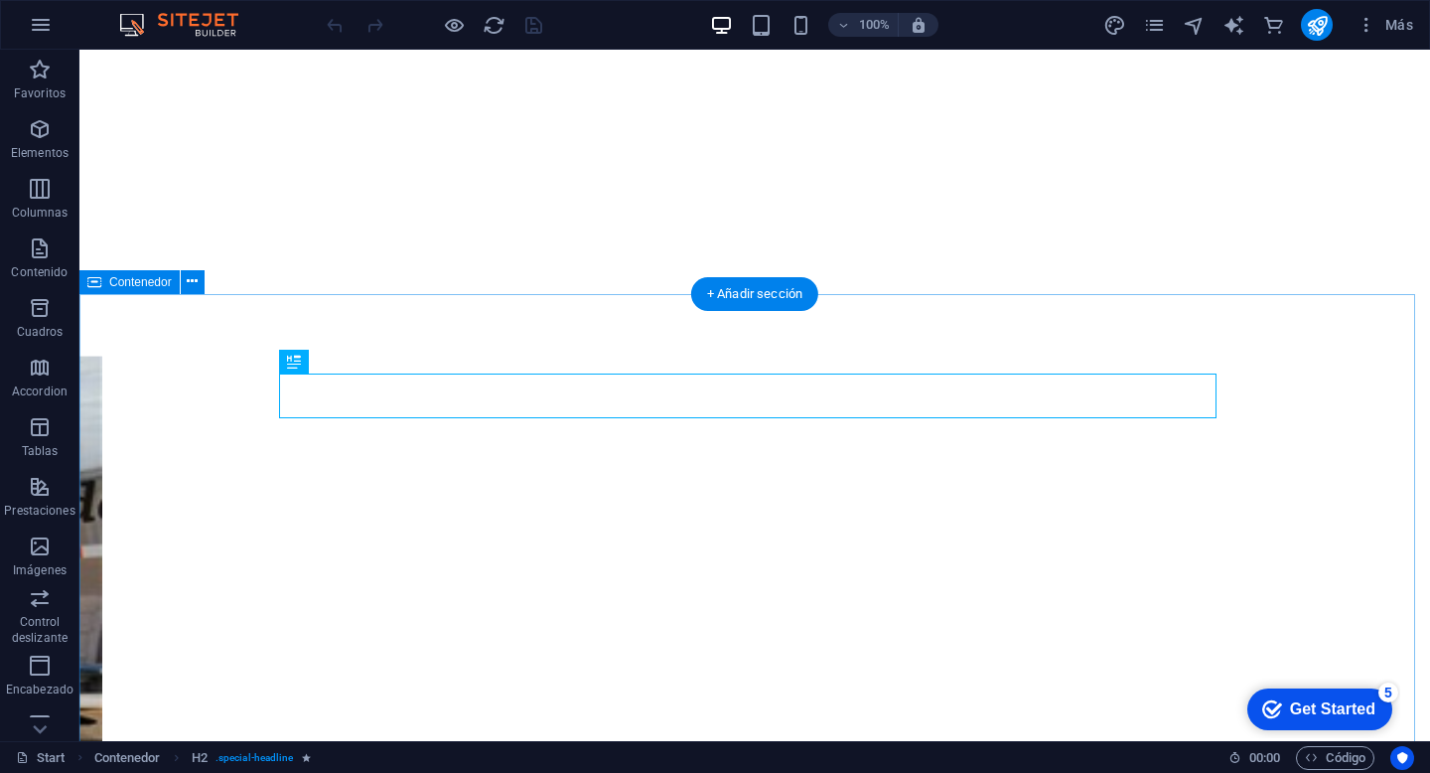
scroll to position [498, 0]
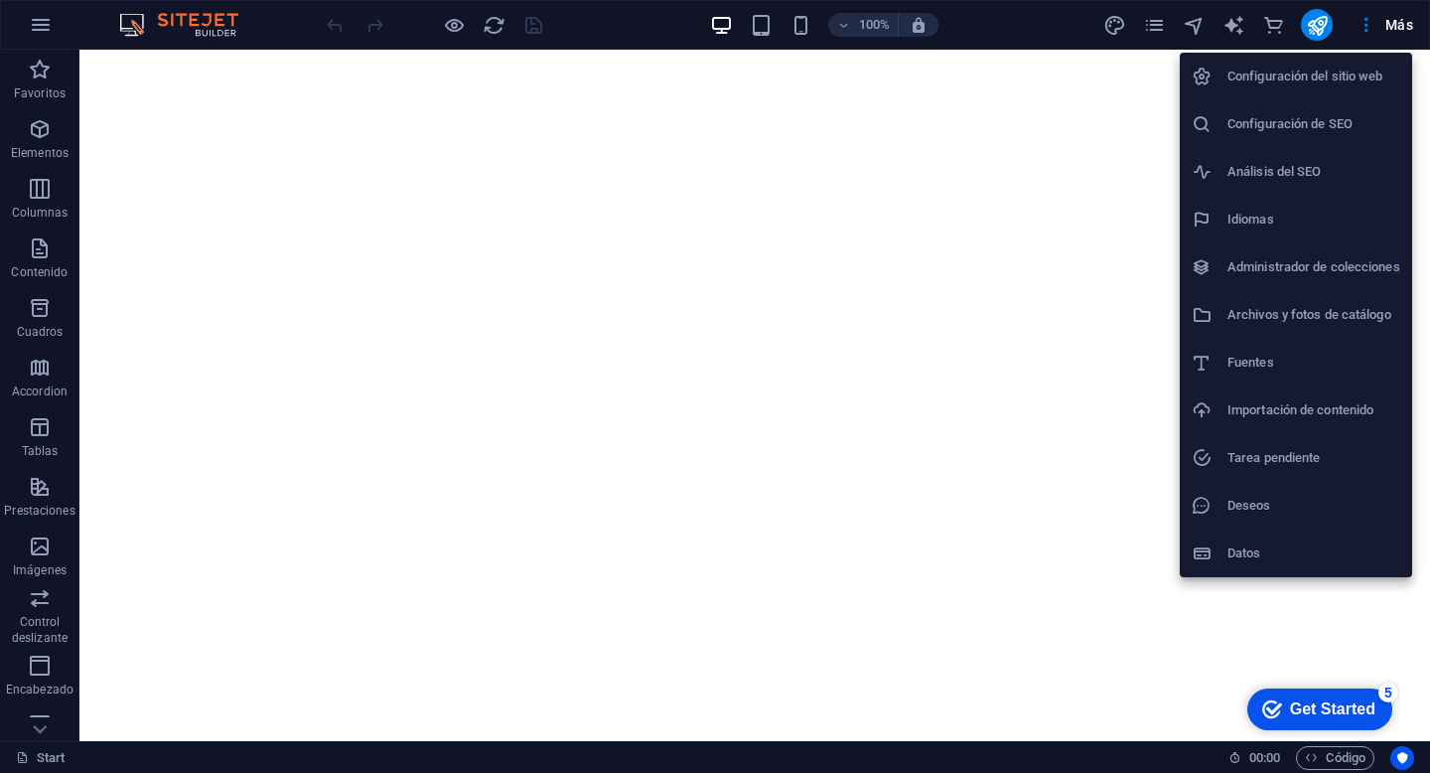
click at [1348, 72] on h6 "Configuración del sitio web" at bounding box center [1314, 77] width 173 height 24
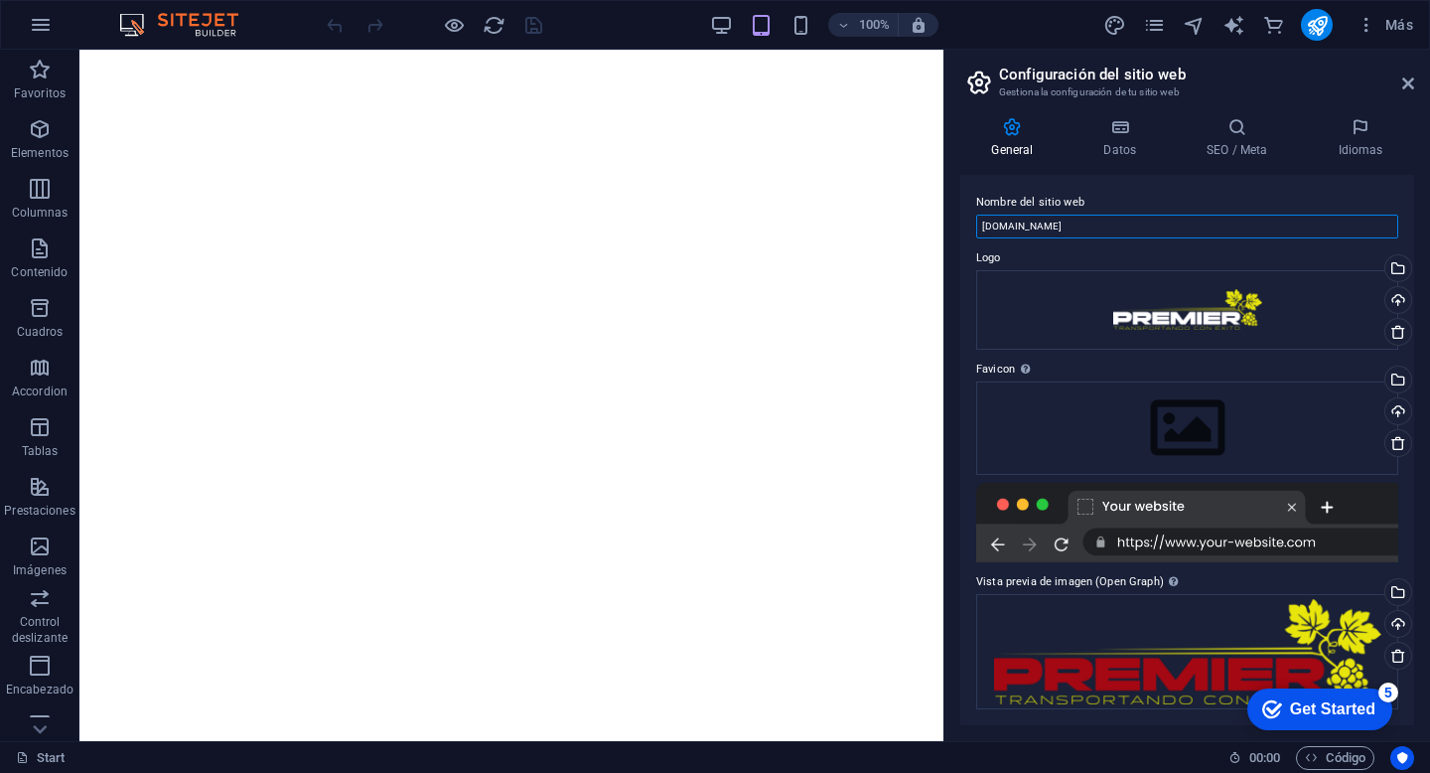
click at [985, 226] on input "[DOMAIN_NAME]" at bounding box center [1187, 227] width 422 height 24
type input "[DOMAIN_NAME]"
click at [961, 257] on div "Nombre del sitio web [DOMAIN_NAME] Logo Arrastra archivos aquí, haz clic para e…" at bounding box center [1188, 450] width 454 height 550
click at [1184, 560] on div at bounding box center [1187, 522] width 422 height 79
click at [1228, 551] on div at bounding box center [1187, 522] width 422 height 79
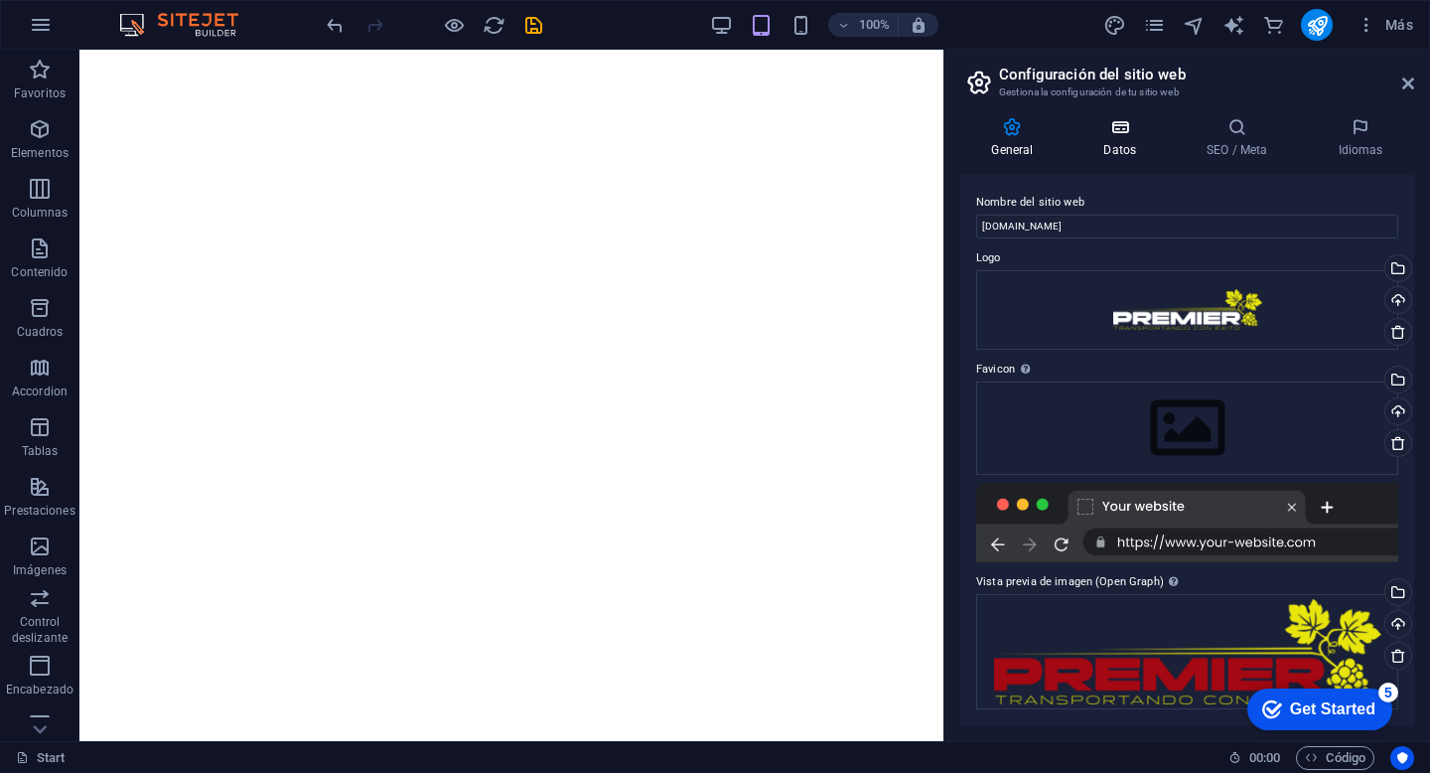
click at [1124, 140] on h4 "Datos" at bounding box center [1124, 138] width 103 height 42
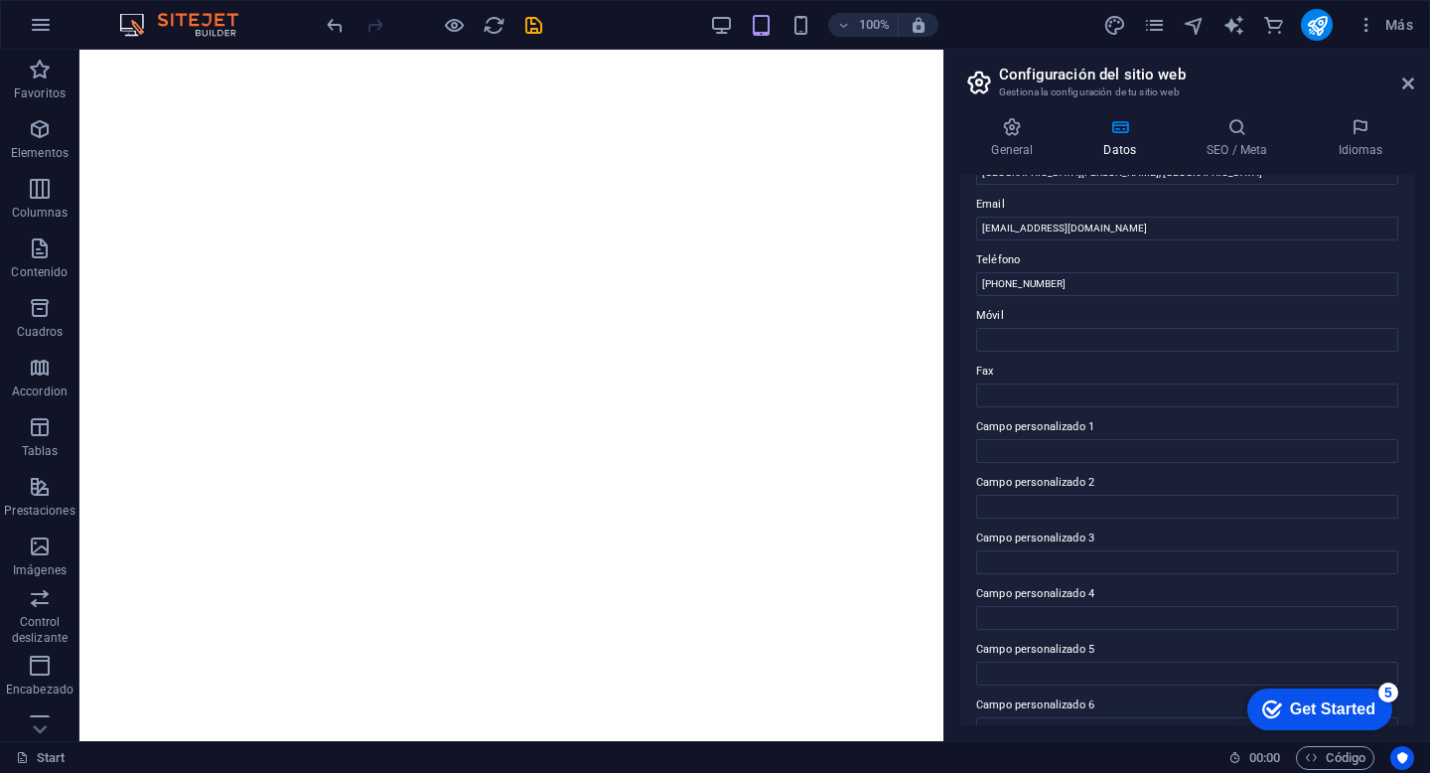
scroll to position [404, 0]
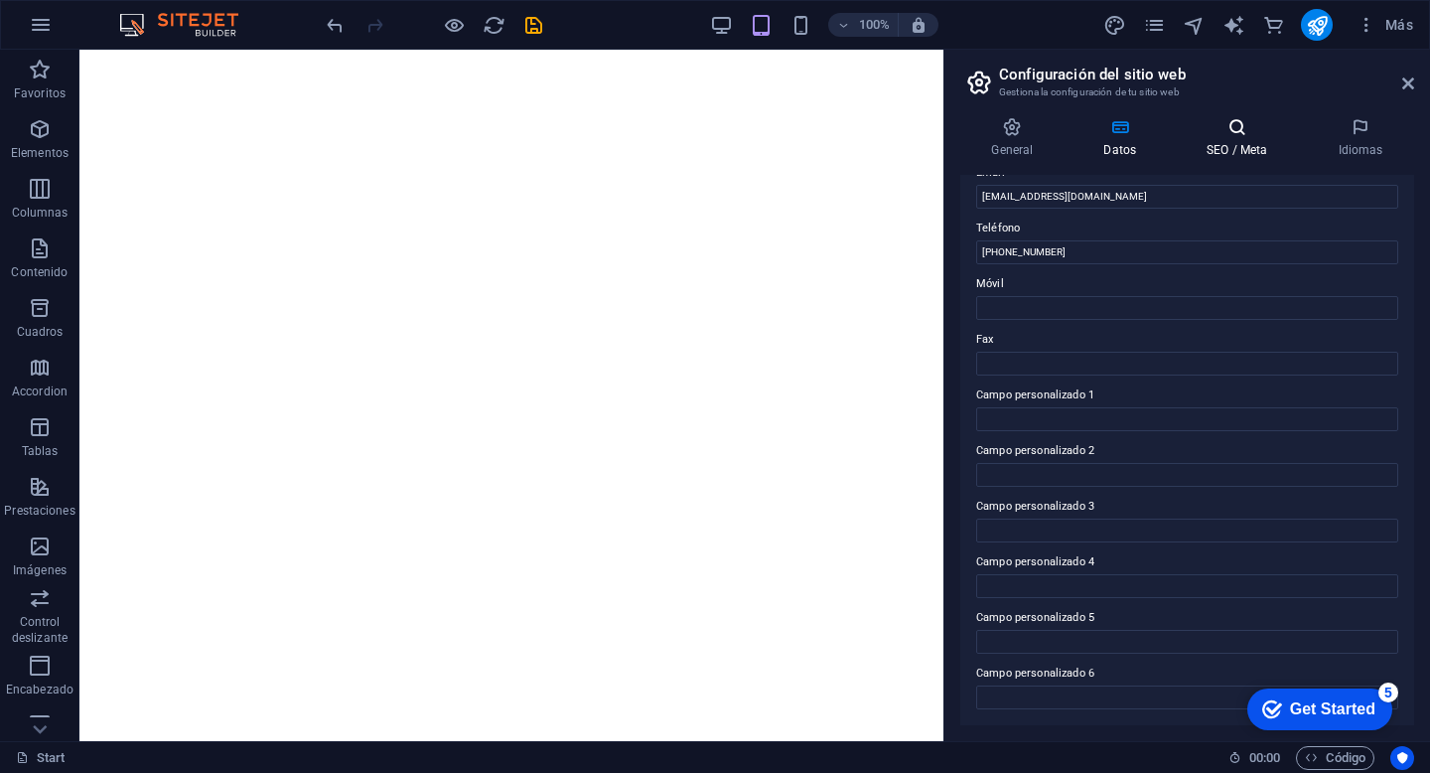
click at [1251, 140] on h4 "SEO / Meta" at bounding box center [1241, 138] width 131 height 42
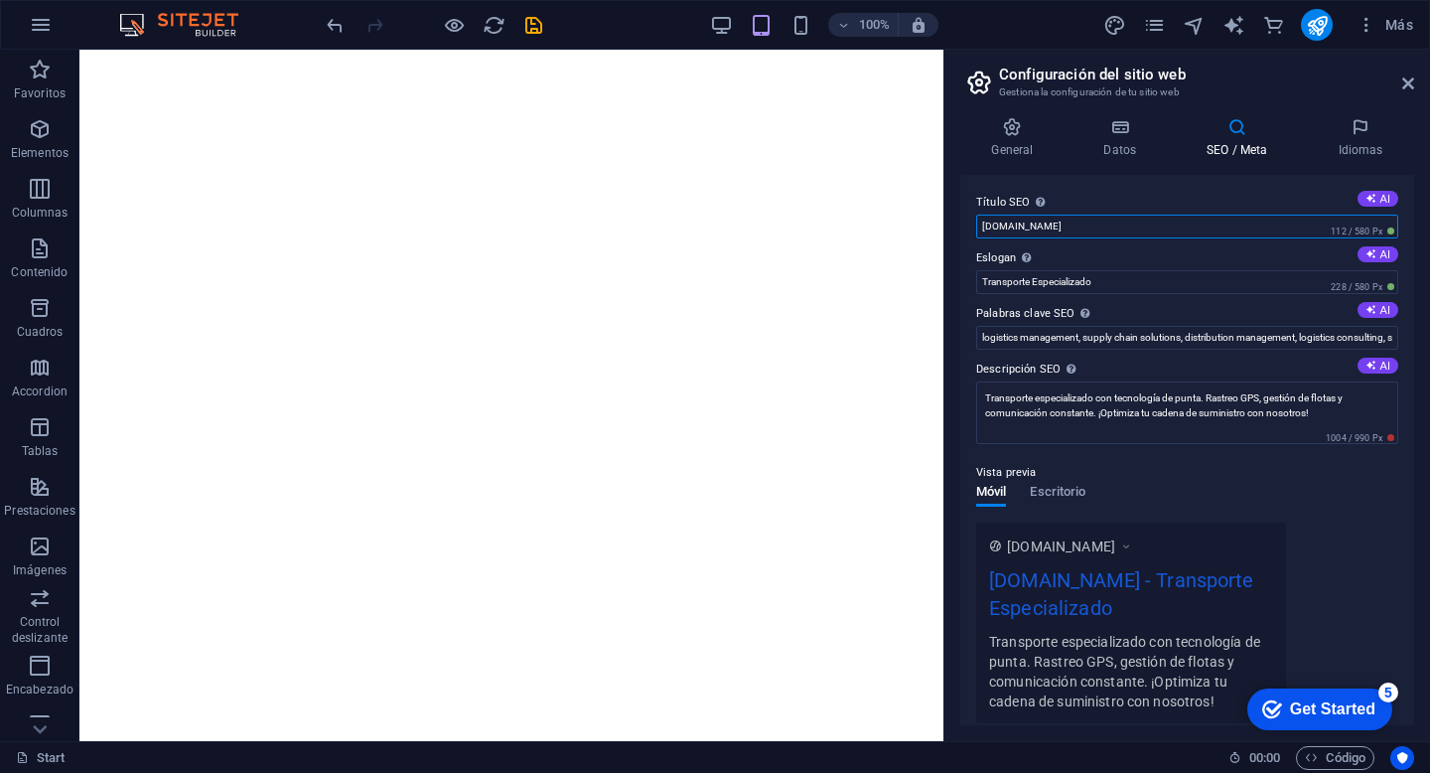
click at [982, 226] on input "[DOMAIN_NAME]" at bounding box center [1187, 227] width 422 height 24
type input "[DOMAIN_NAME]"
click at [1323, 488] on div "Vista previa Móvil Escritorio [DOMAIN_NAME] [DOMAIN_NAME] - Transporte Especial…" at bounding box center [1187, 584] width 422 height 278
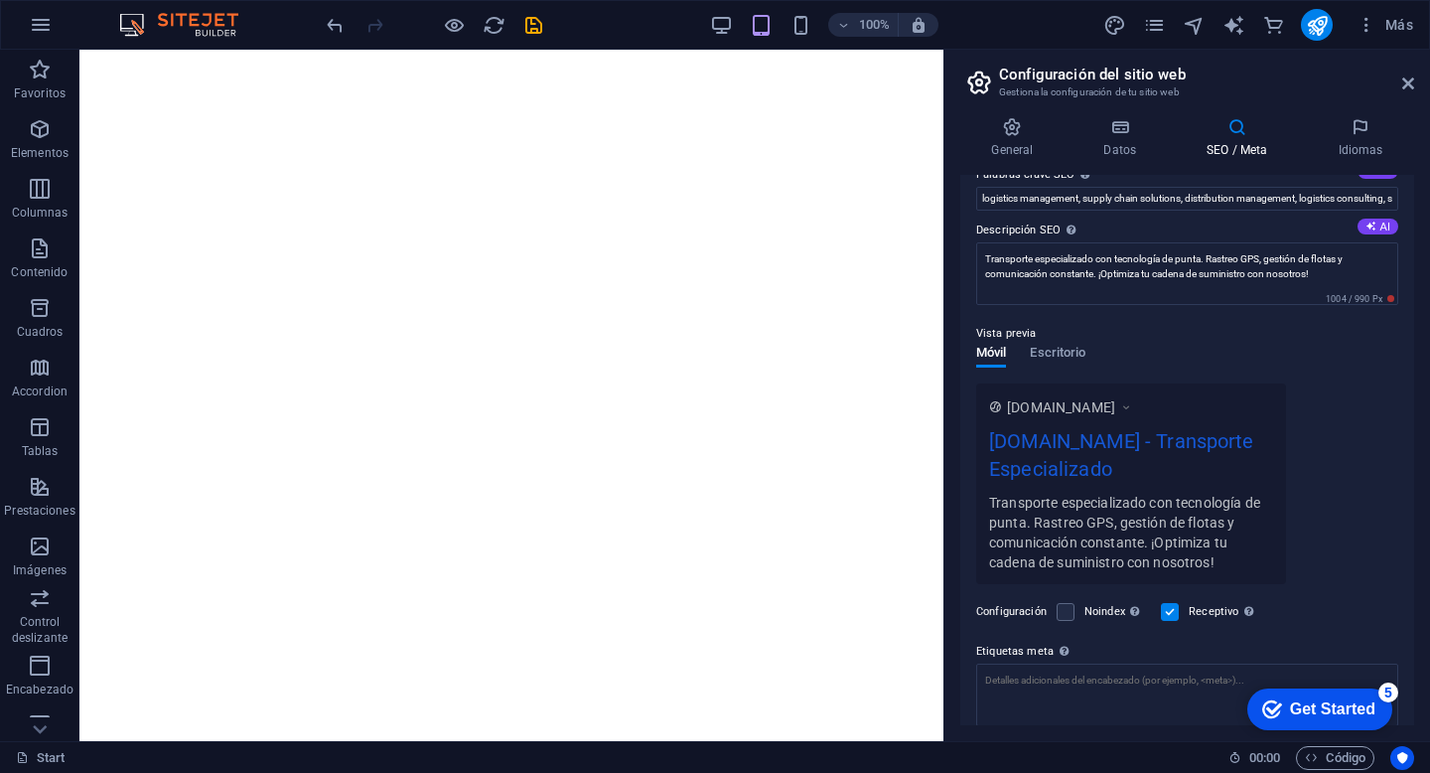
scroll to position [268, 0]
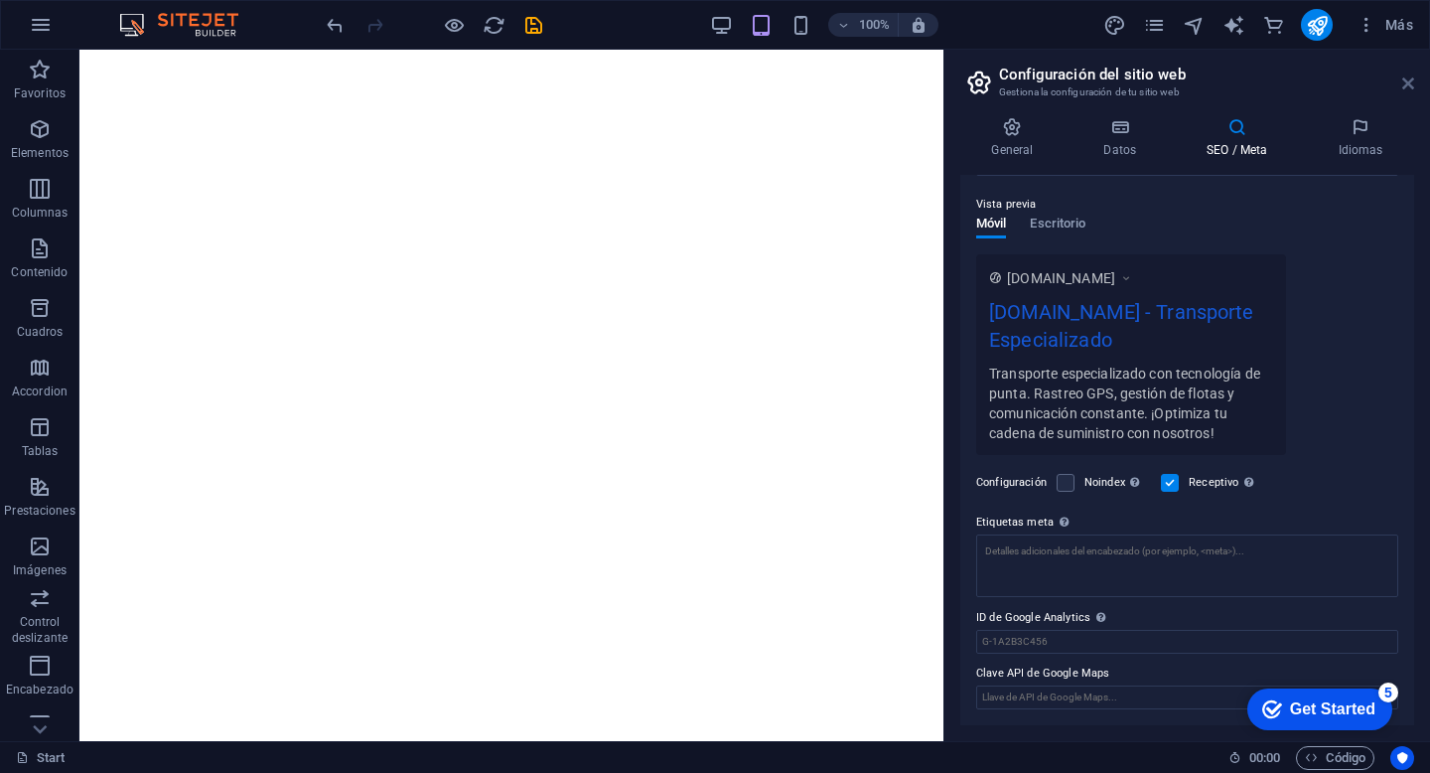
click at [1413, 83] on icon at bounding box center [1409, 83] width 12 height 16
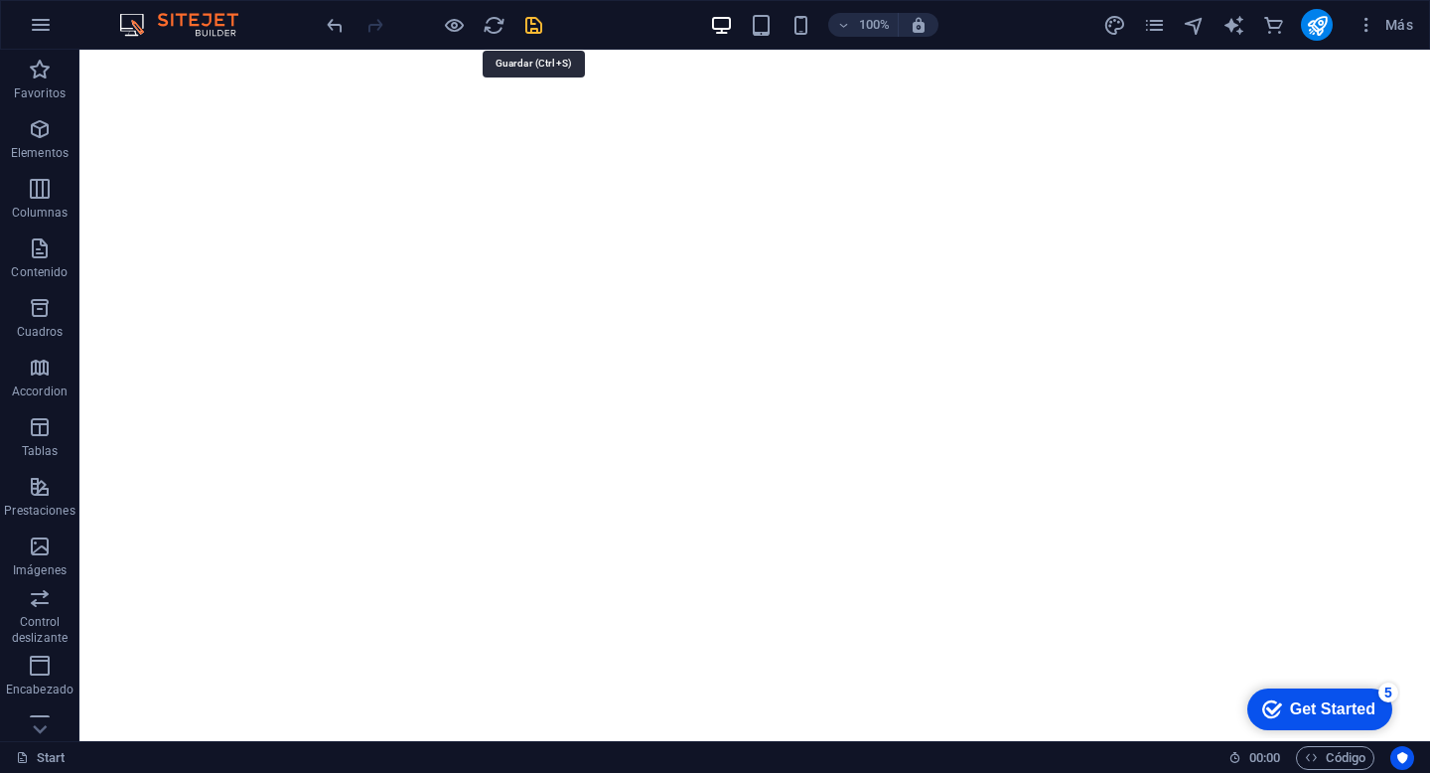
click at [0, 0] on icon "save" at bounding box center [0, 0] width 0 height 0
